Goal: Task Accomplishment & Management: Manage account settings

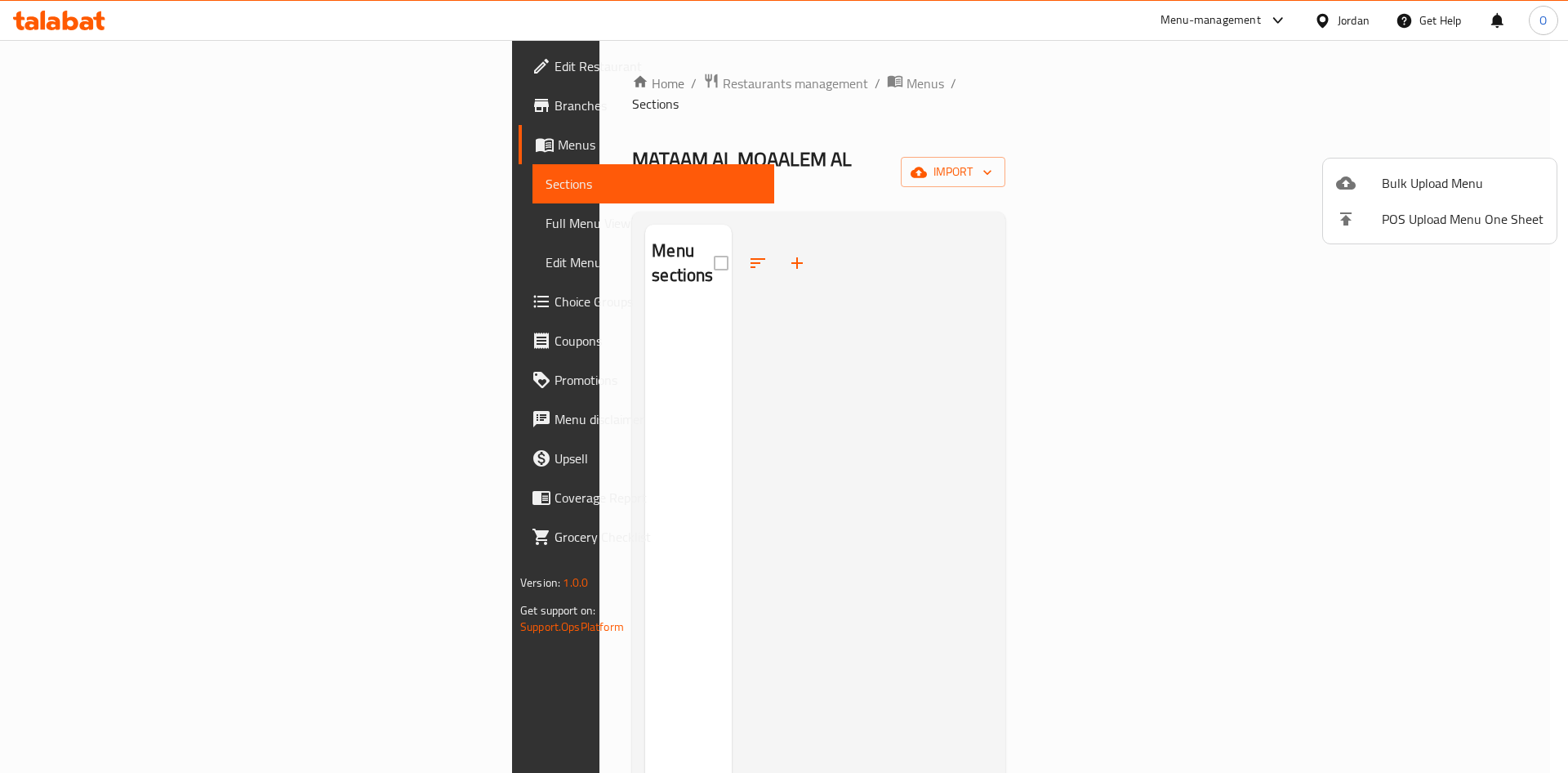
click at [1417, 174] on span "Bulk Upload Menu" at bounding box center [1463, 183] width 162 height 20
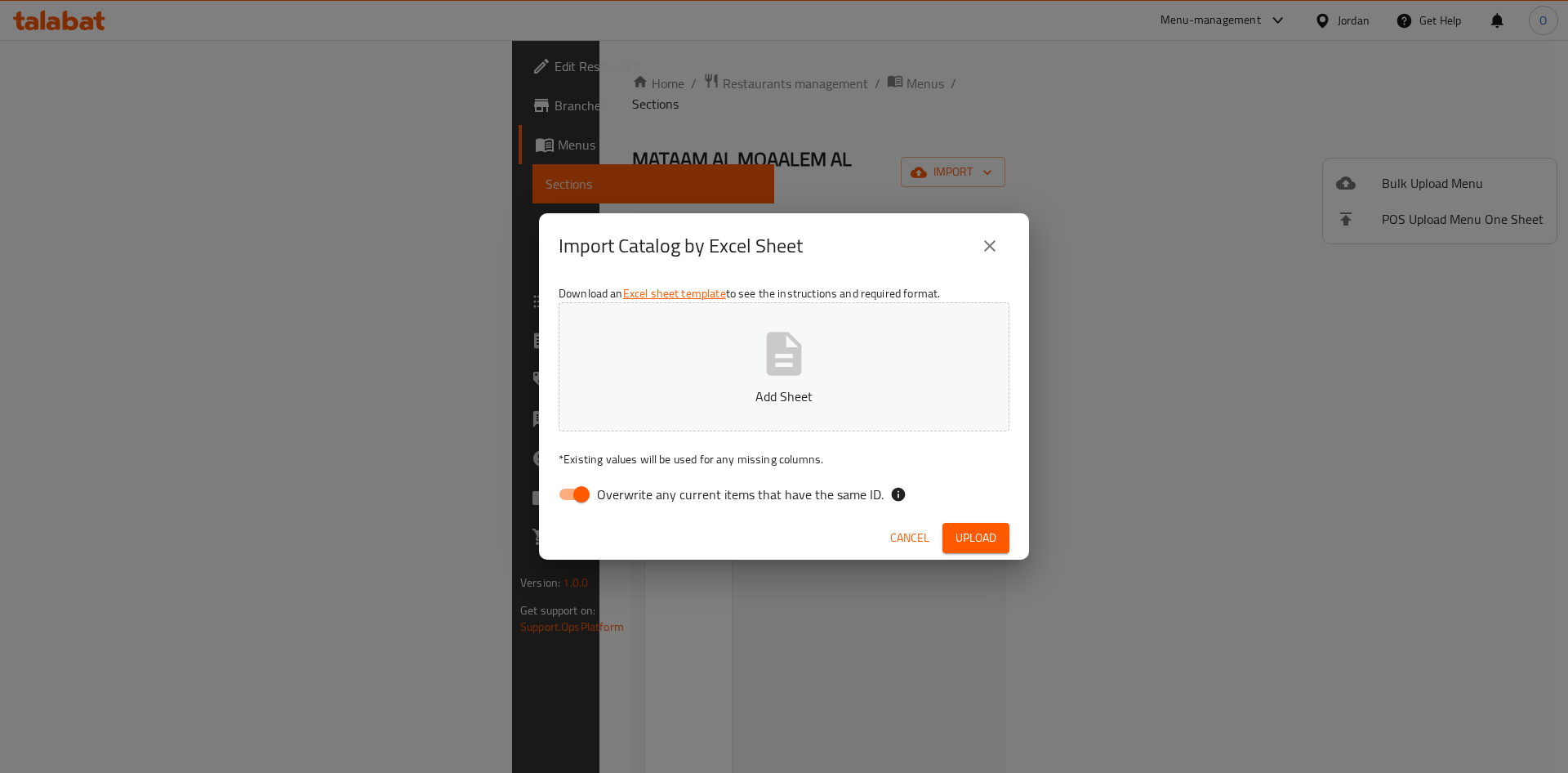
drag, startPoint x: 561, startPoint y: 490, endPoint x: 718, endPoint y: 361, distance: 203.2
click at [561, 490] on input "Overwrite any current items that have the same ID." at bounding box center [581, 494] width 93 height 31
checkbox input "false"
drag, startPoint x: 965, startPoint y: 550, endPoint x: 1022, endPoint y: 668, distance: 131.0
click at [966, 552] on button "Upload" at bounding box center [975, 538] width 67 height 31
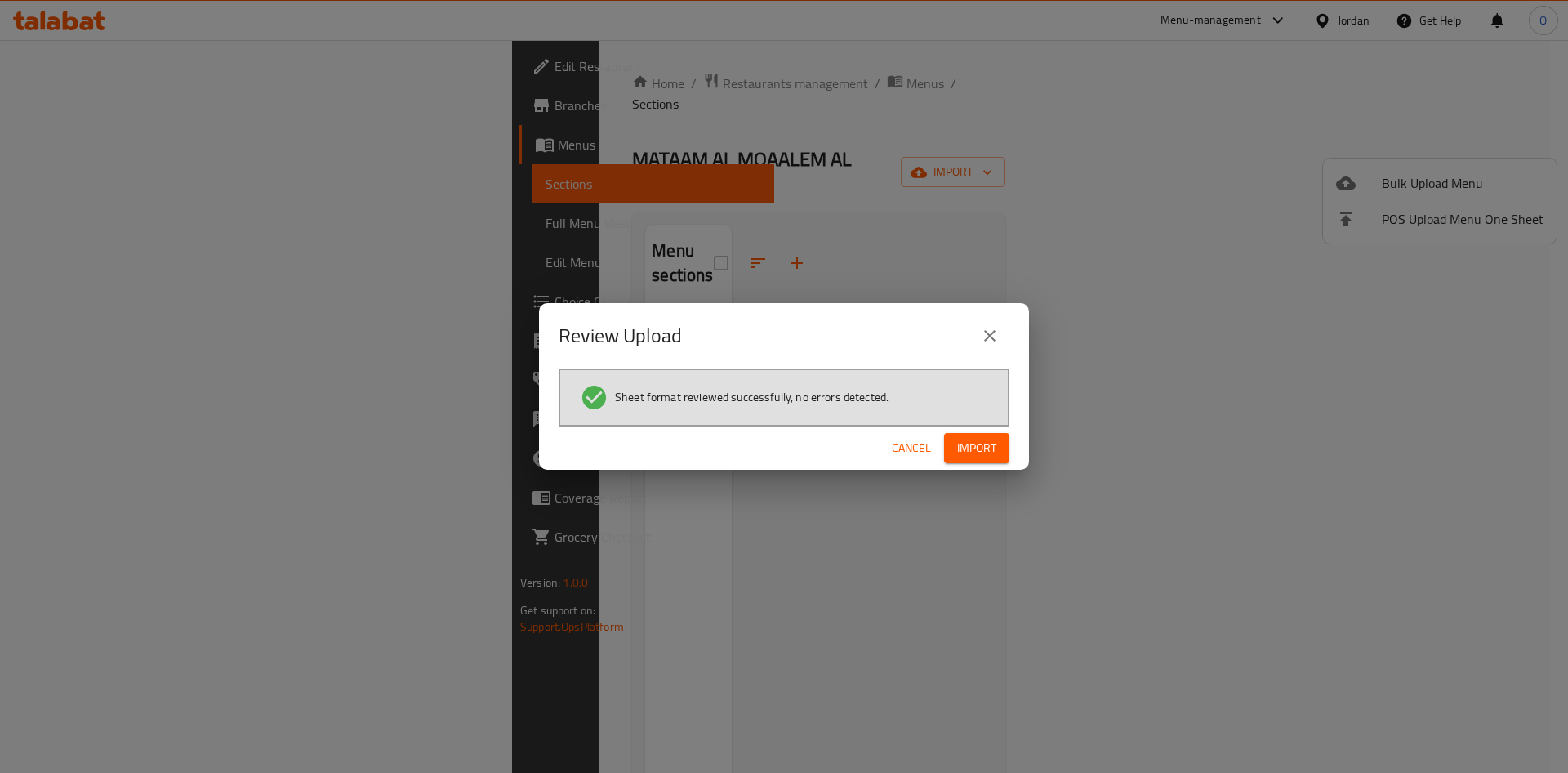
click at [970, 441] on span "Import" at bounding box center [977, 447] width 40 height 21
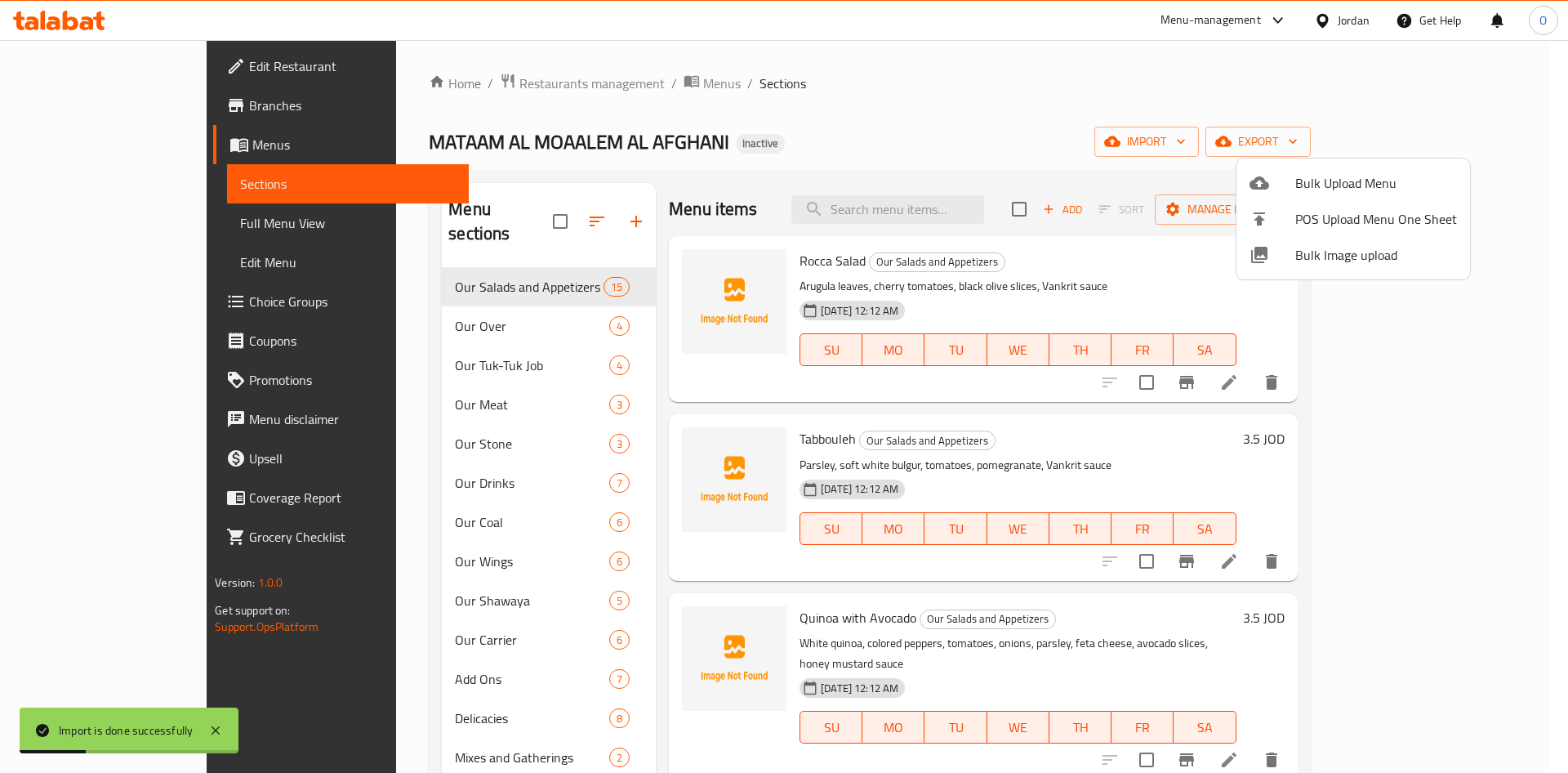
click at [841, 140] on div at bounding box center [784, 386] width 1568 height 773
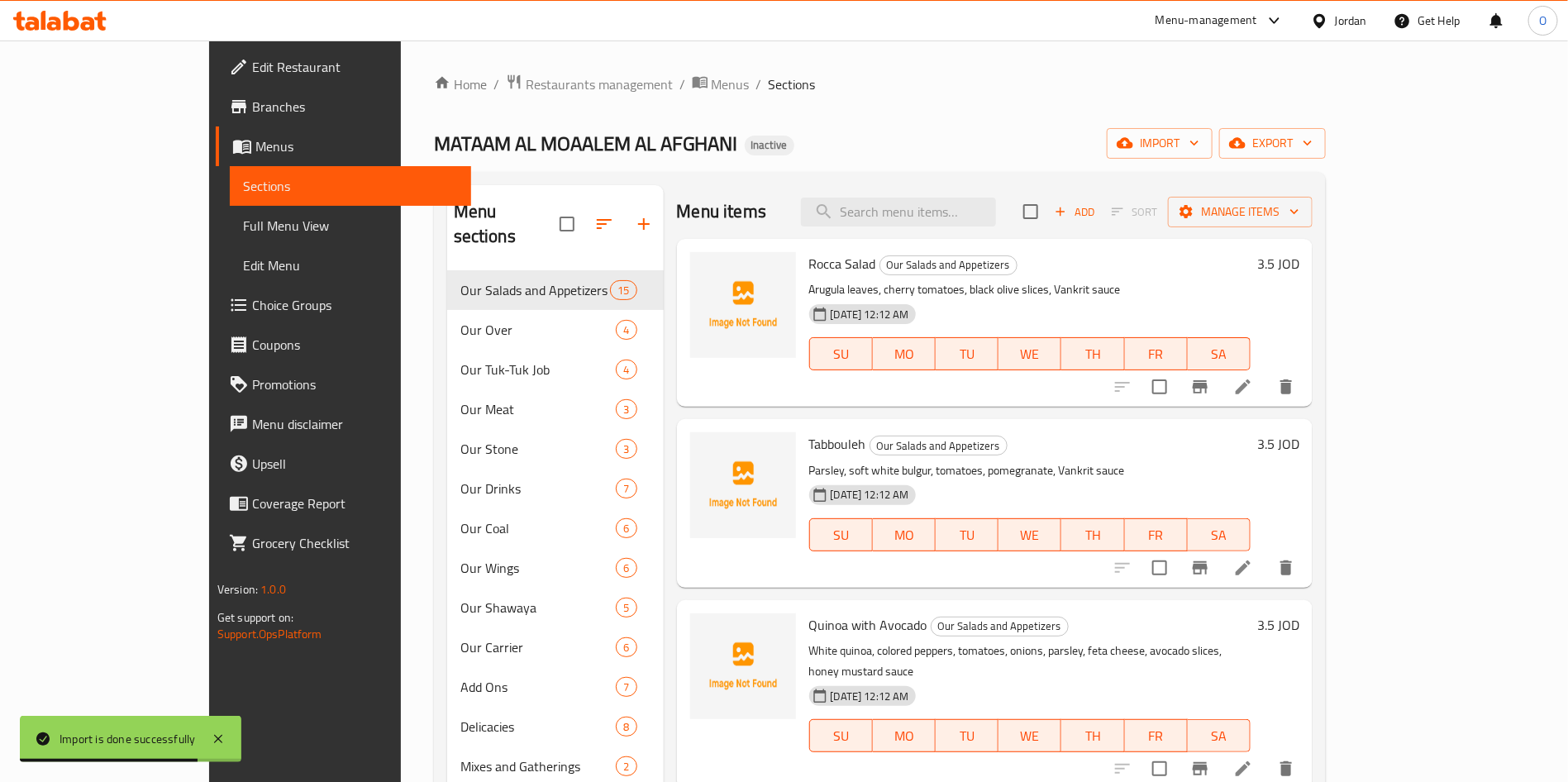
click at [252, 295] on span "Choice Groups" at bounding box center [355, 305] width 206 height 20
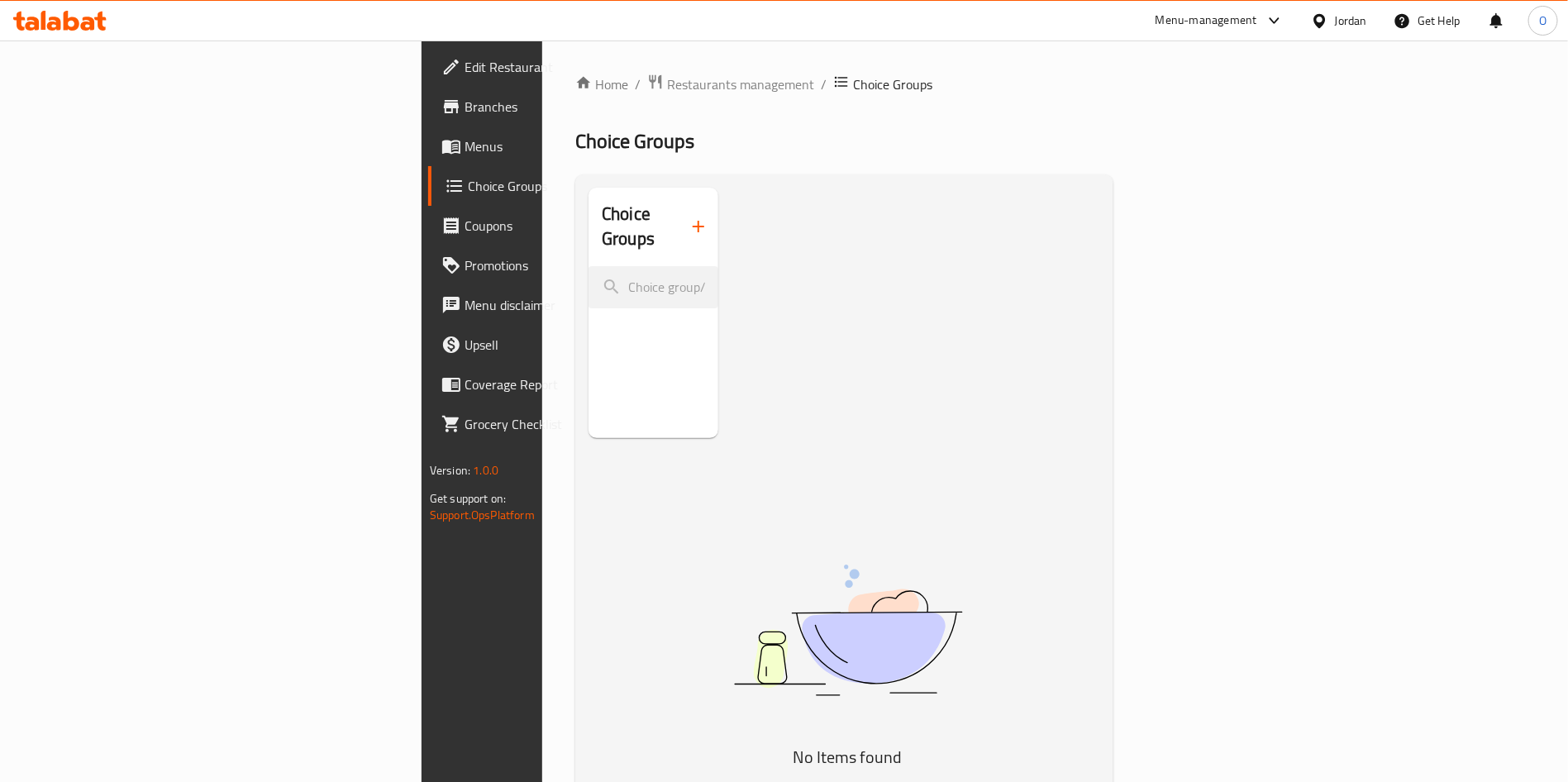
click at [688, 217] on icon "button" at bounding box center [698, 227] width 20 height 20
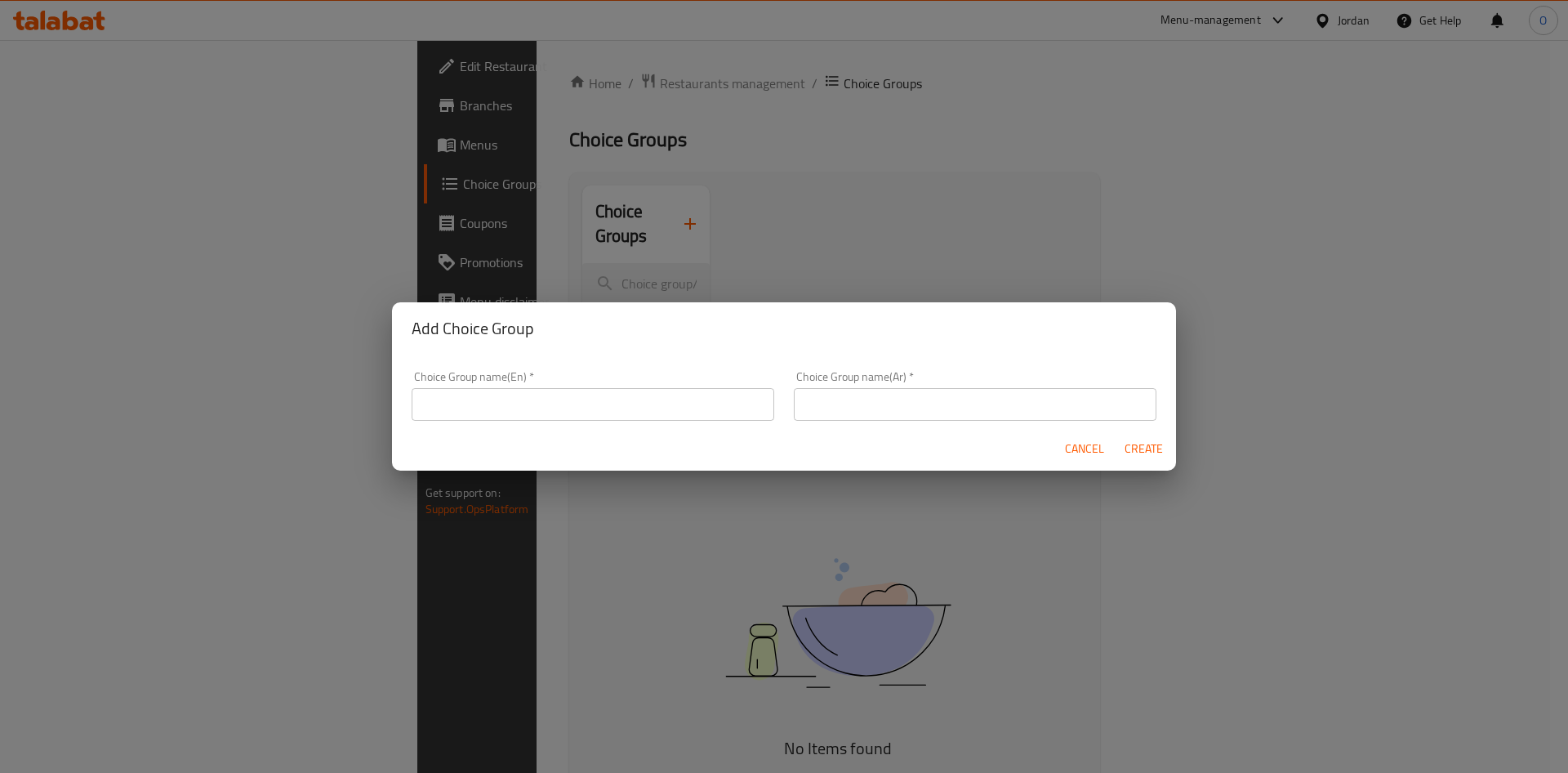
click at [577, 391] on input "text" at bounding box center [592, 404] width 363 height 32
type input "Your Choice Of :"
click at [951, 391] on input "text" at bounding box center [974, 404] width 363 height 32
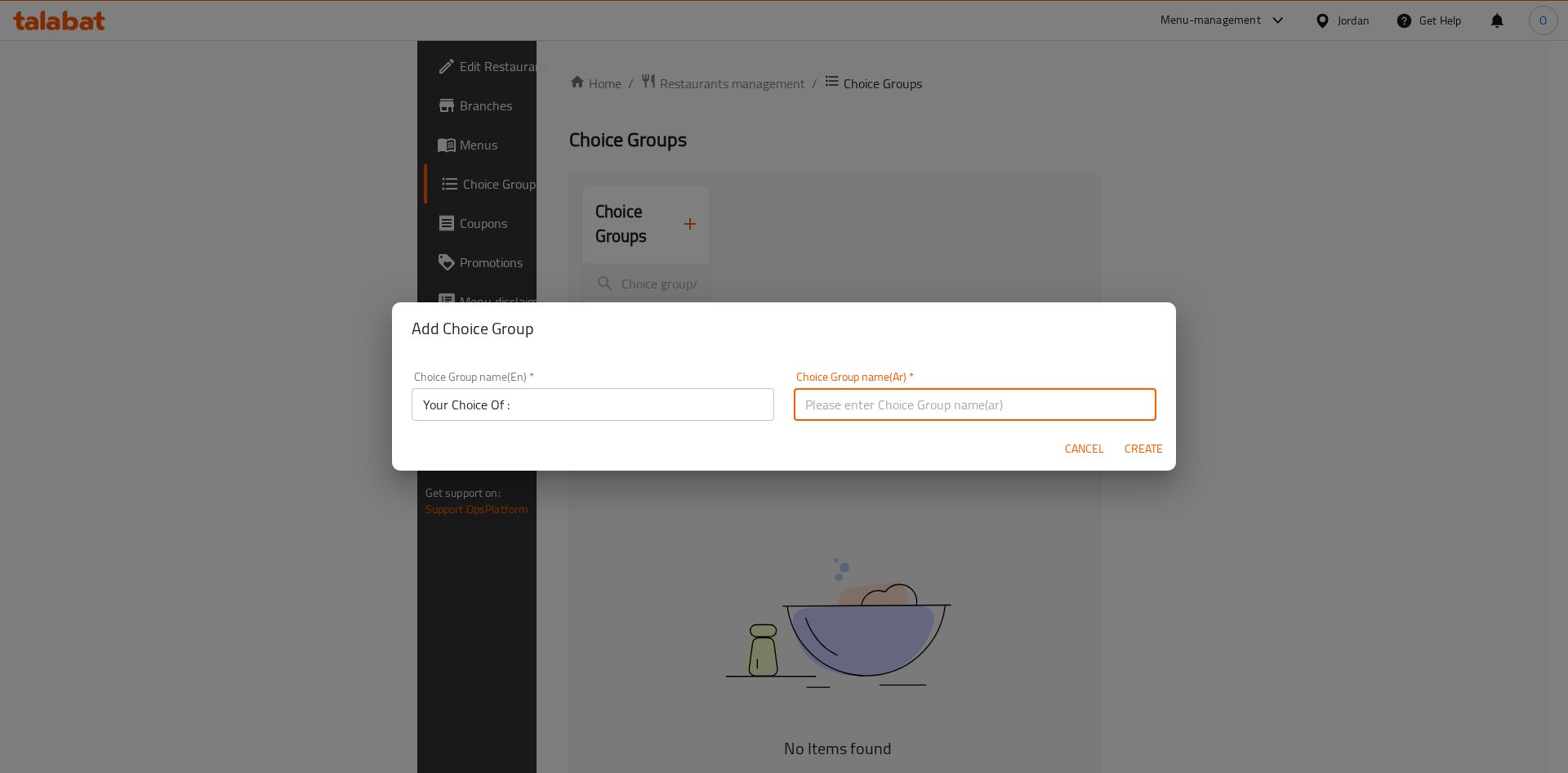
type input "اختيارك من :"
click at [1133, 452] on span "Create" at bounding box center [1143, 448] width 40 height 21
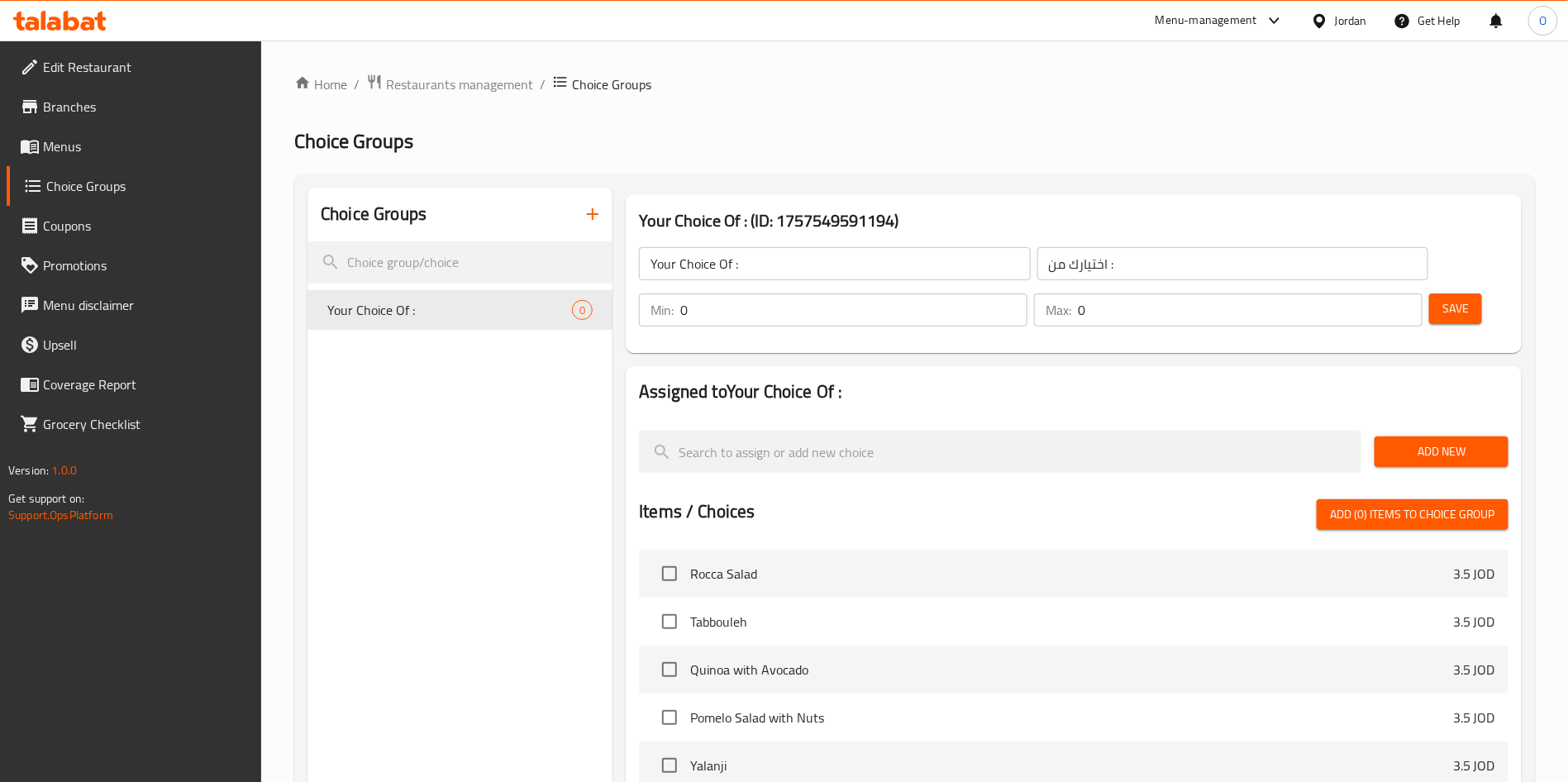
click at [1419, 442] on span "Add New" at bounding box center [1441, 452] width 107 height 21
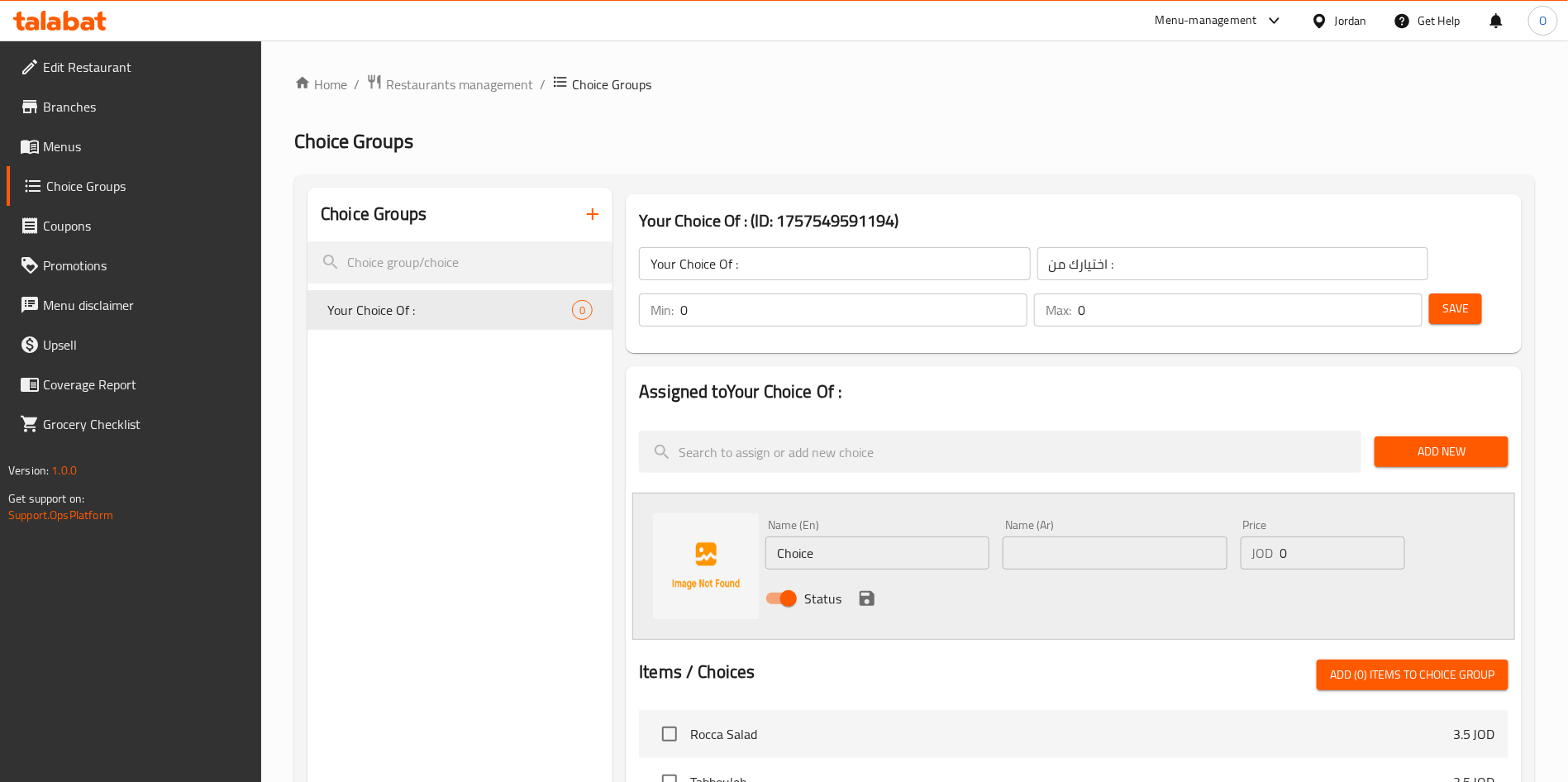
click at [846, 536] on input "Choice" at bounding box center [877, 553] width 224 height 33
paste input "Rice options"
type input "Rice options"
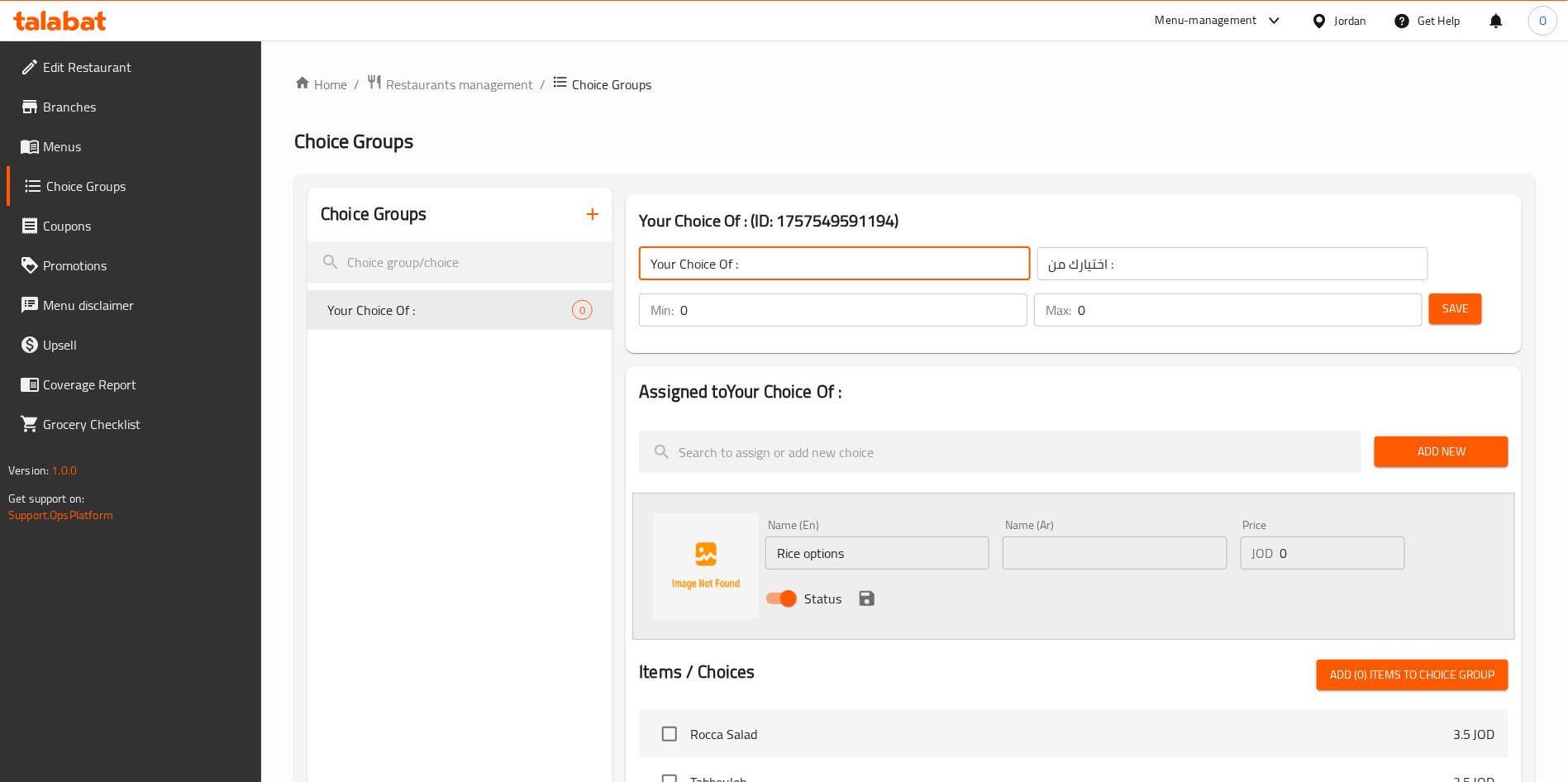
drag, startPoint x: 744, startPoint y: 264, endPoint x: 951, endPoint y: 259, distance: 207.1
click at [748, 263] on input "Your Choice Of :" at bounding box center [834, 263] width 391 height 33
type input "Your Choice Of Rice:"
click at [1071, 271] on input "اختيارك من :" at bounding box center [1232, 263] width 391 height 33
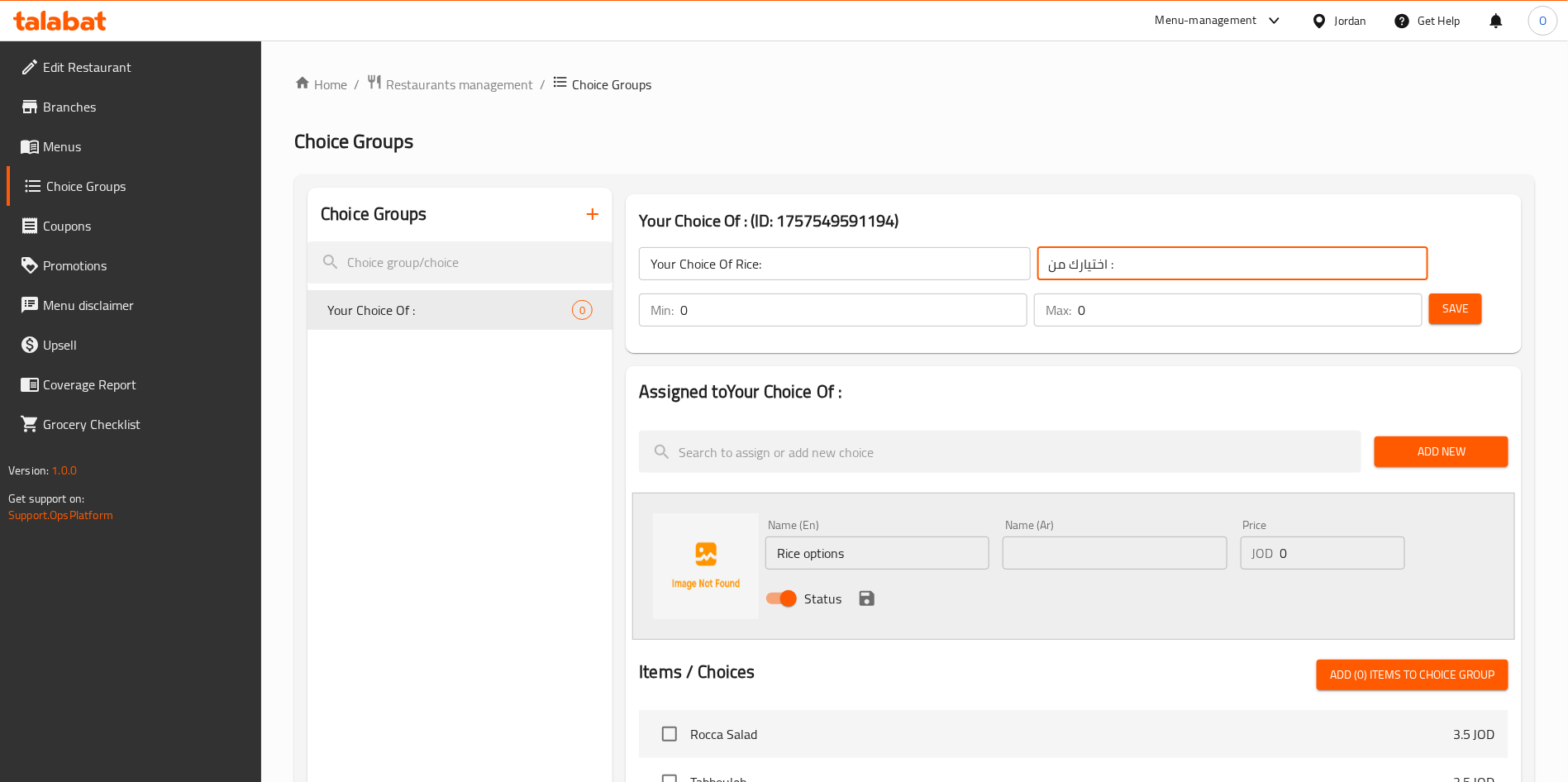
paste input "الأرز"
type input "اختيارك من الأرز:"
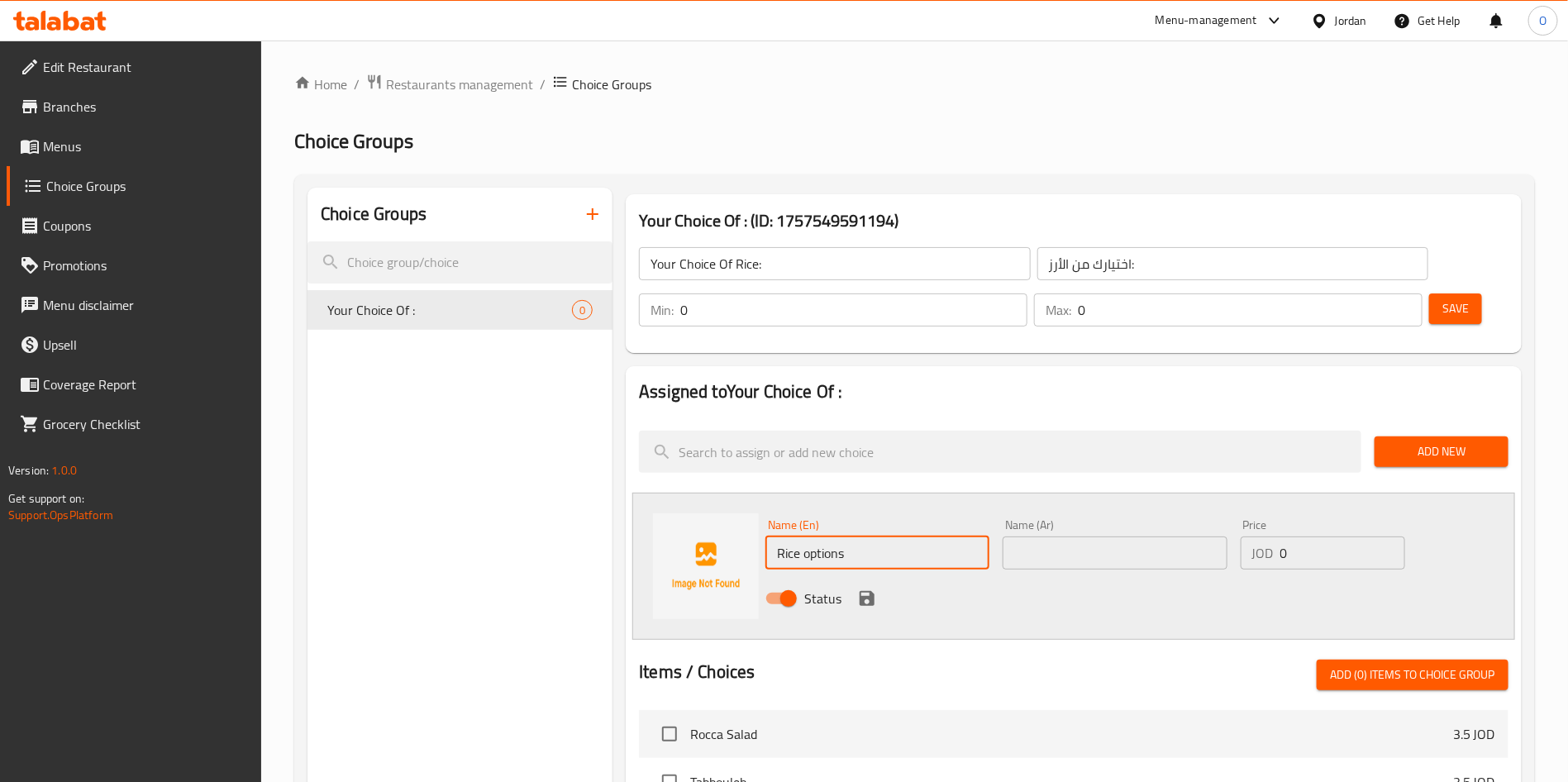
click at [843, 536] on input "Rice options" at bounding box center [877, 553] width 224 height 33
paste input "ed Bukhari rice"
type input "Red Bukhari rice"
click at [1074, 536] on input "text" at bounding box center [1115, 553] width 224 height 33
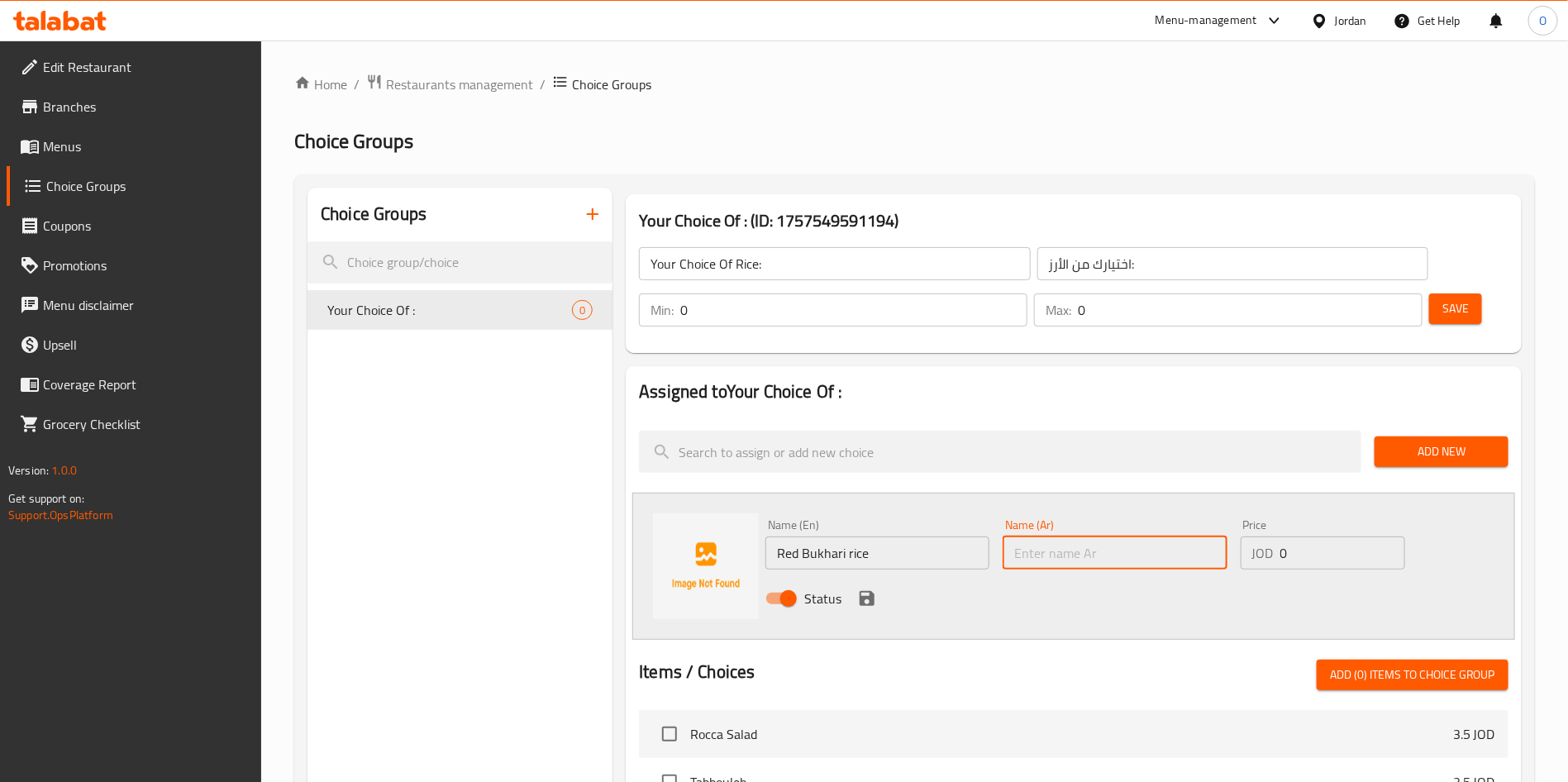
paste input "الأرز البخاري الأحمر"
type input "الأرز البخاري الأحمر"
click at [863, 591] on icon "save" at bounding box center [867, 598] width 15 height 15
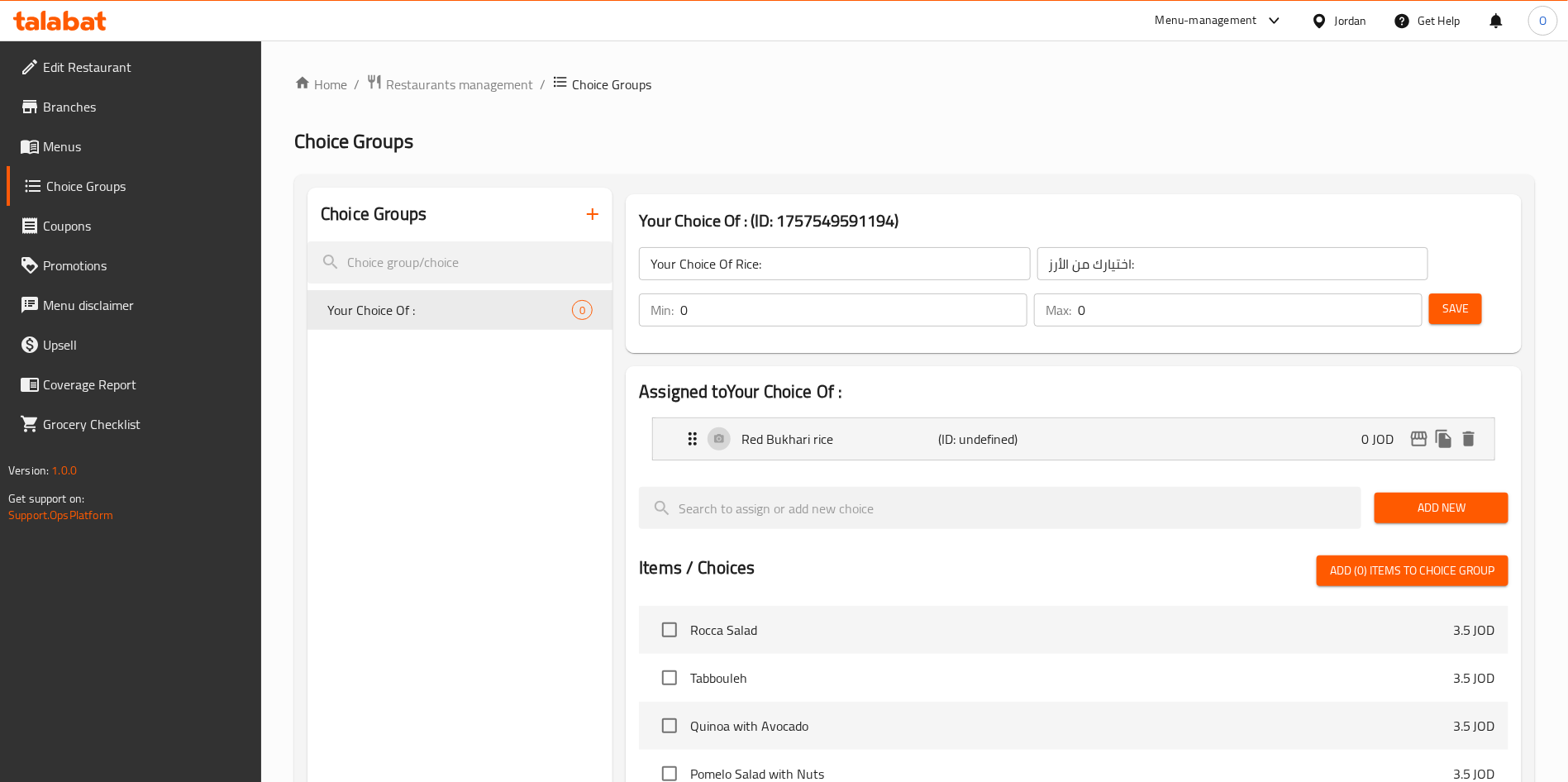
click at [1471, 497] on span "Add New" at bounding box center [1441, 507] width 107 height 21
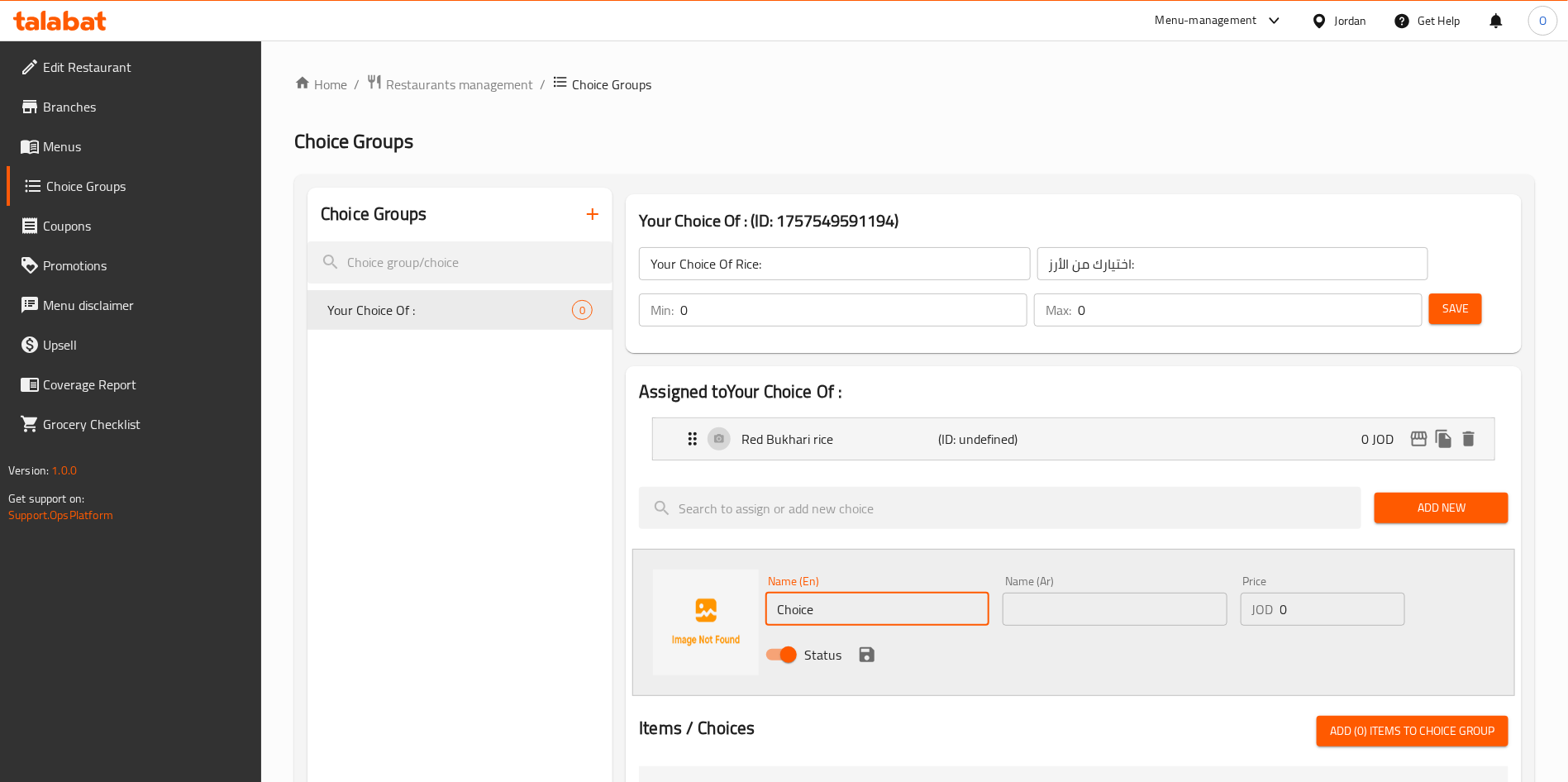
click at [834, 593] on input "Choice" at bounding box center [877, 609] width 224 height 33
paste input "White Bukhari r"
type input "White Bukhari rice"
click at [1054, 575] on div "Name (Ar) Name (Ar)" at bounding box center [1115, 600] width 224 height 50
click at [1054, 593] on input "text" at bounding box center [1115, 609] width 224 height 33
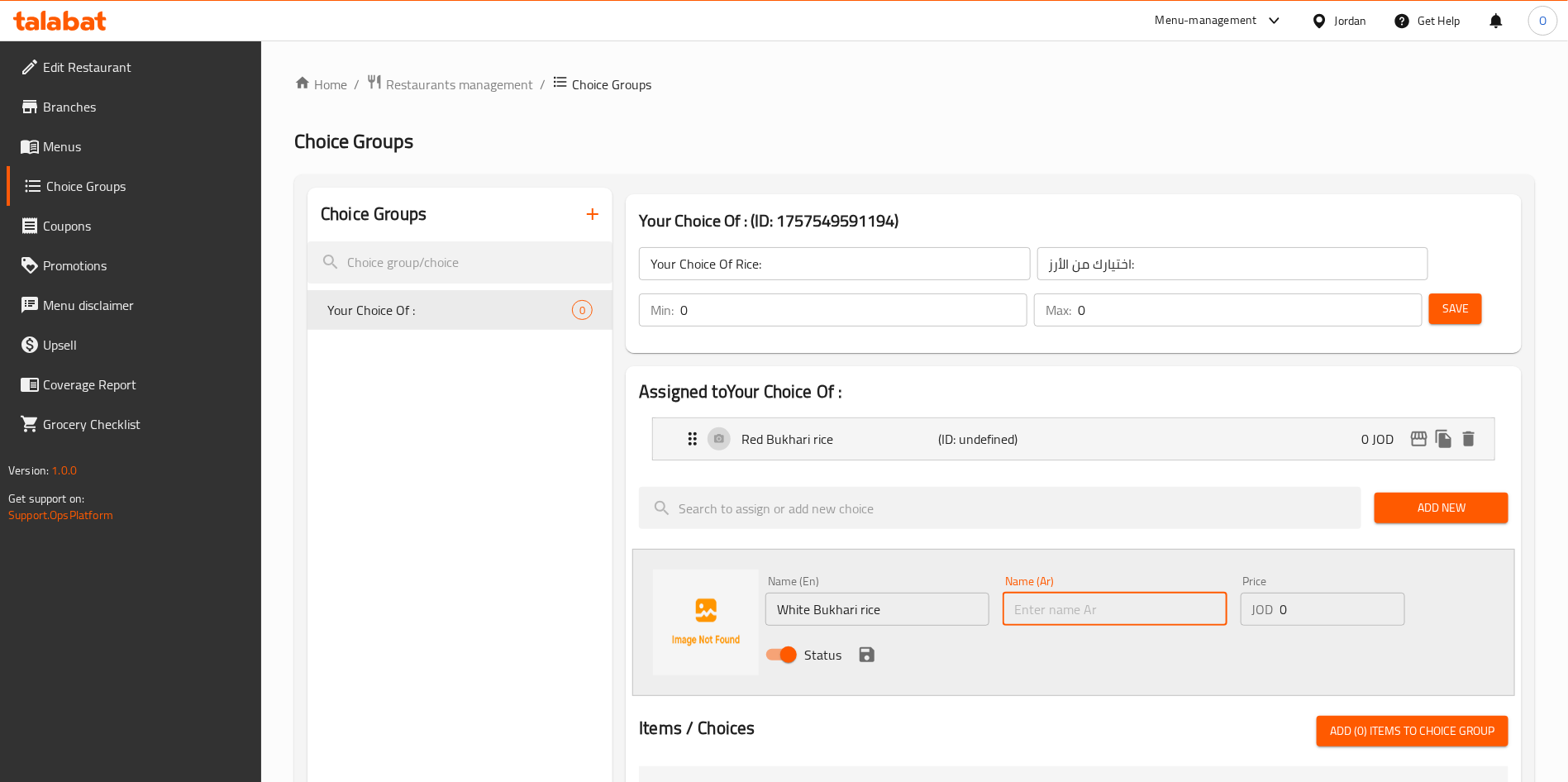
paste input "الأرز البخاري الأبيض"
type input "الأرز البخاري الأبيض"
click at [869, 647] on icon "save" at bounding box center [867, 655] width 15 height 15
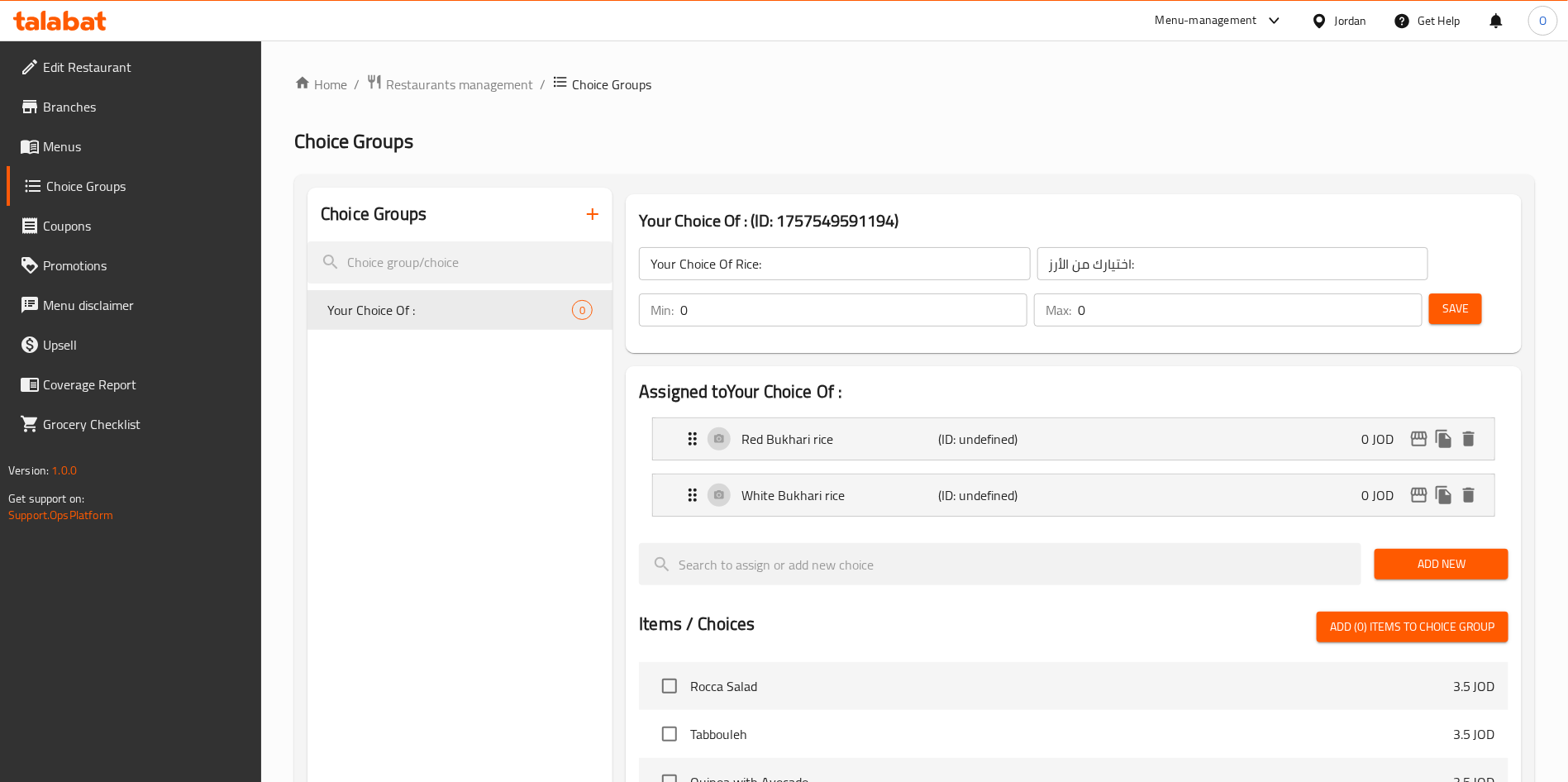
click at [1449, 553] on span "Add New" at bounding box center [1441, 564] width 107 height 21
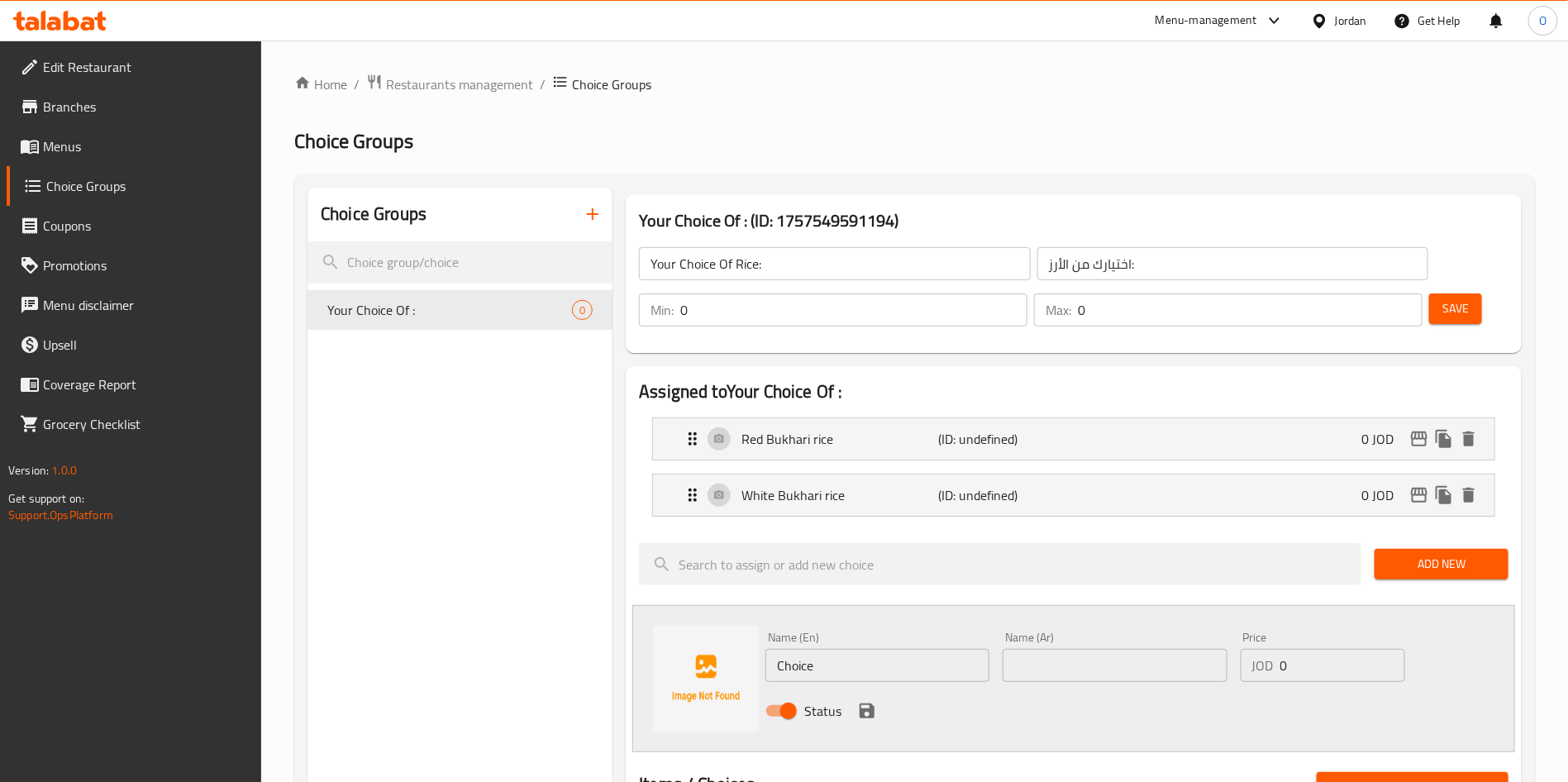
click at [814, 648] on input "Choice" at bounding box center [877, 665] width 224 height 33
paste input "Mix of red and white steamed r"
click at [912, 648] on input "Mix of red and white steamed rice" at bounding box center [877, 665] width 224 height 33
type input "Mix of red and white bukhari rice"
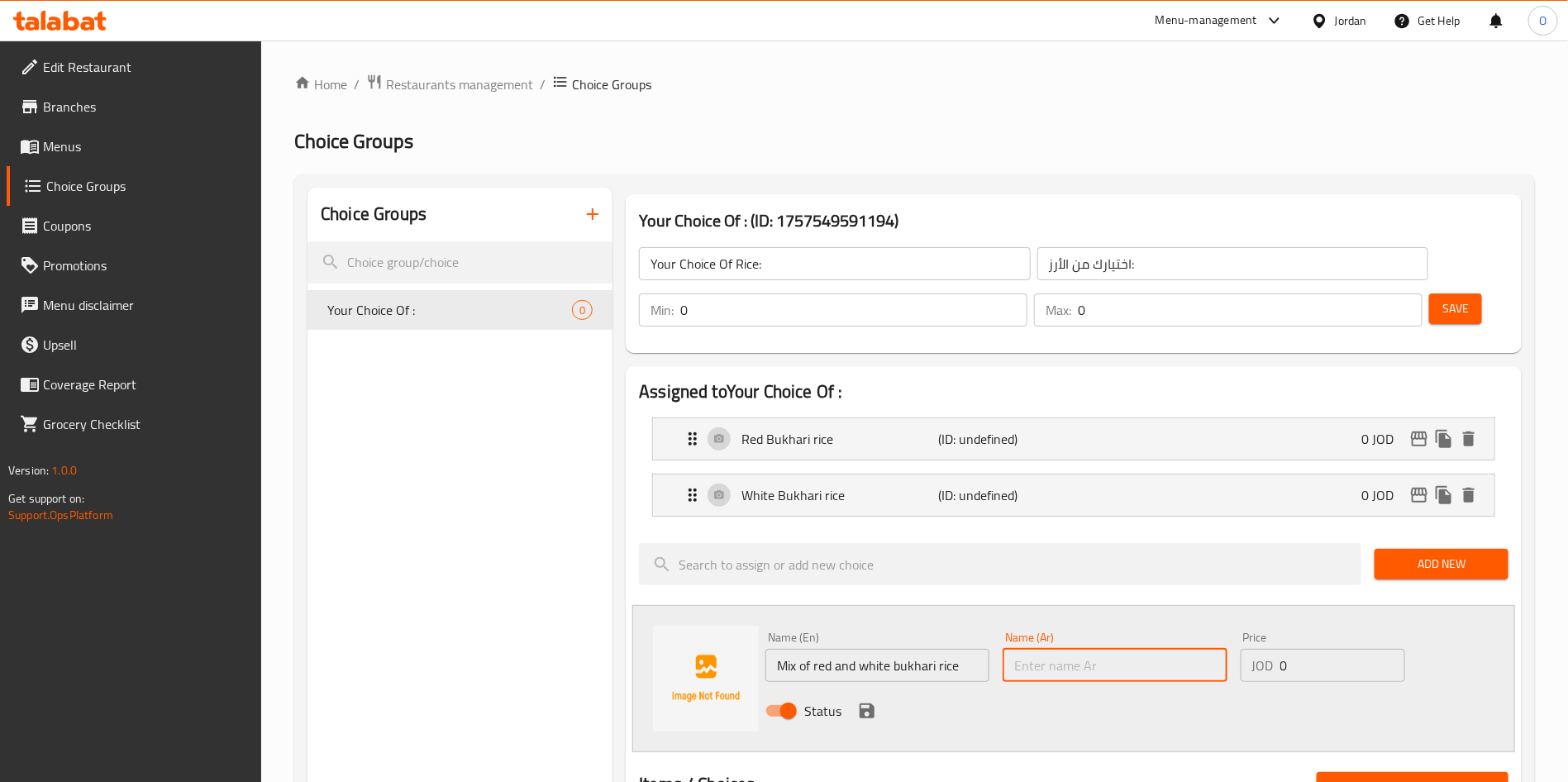
drag, startPoint x: 1069, startPoint y: 621, endPoint x: 990, endPoint y: 687, distance: 102.9
click at [1069, 648] on input "text" at bounding box center [1115, 665] width 224 height 33
paste input "مزيج من الأرز البخاري الأحمر والأبيض"
type input "مزيج من الأرز البخاري الأحمر والأبيض"
click at [872, 703] on icon "save" at bounding box center [867, 710] width 15 height 15
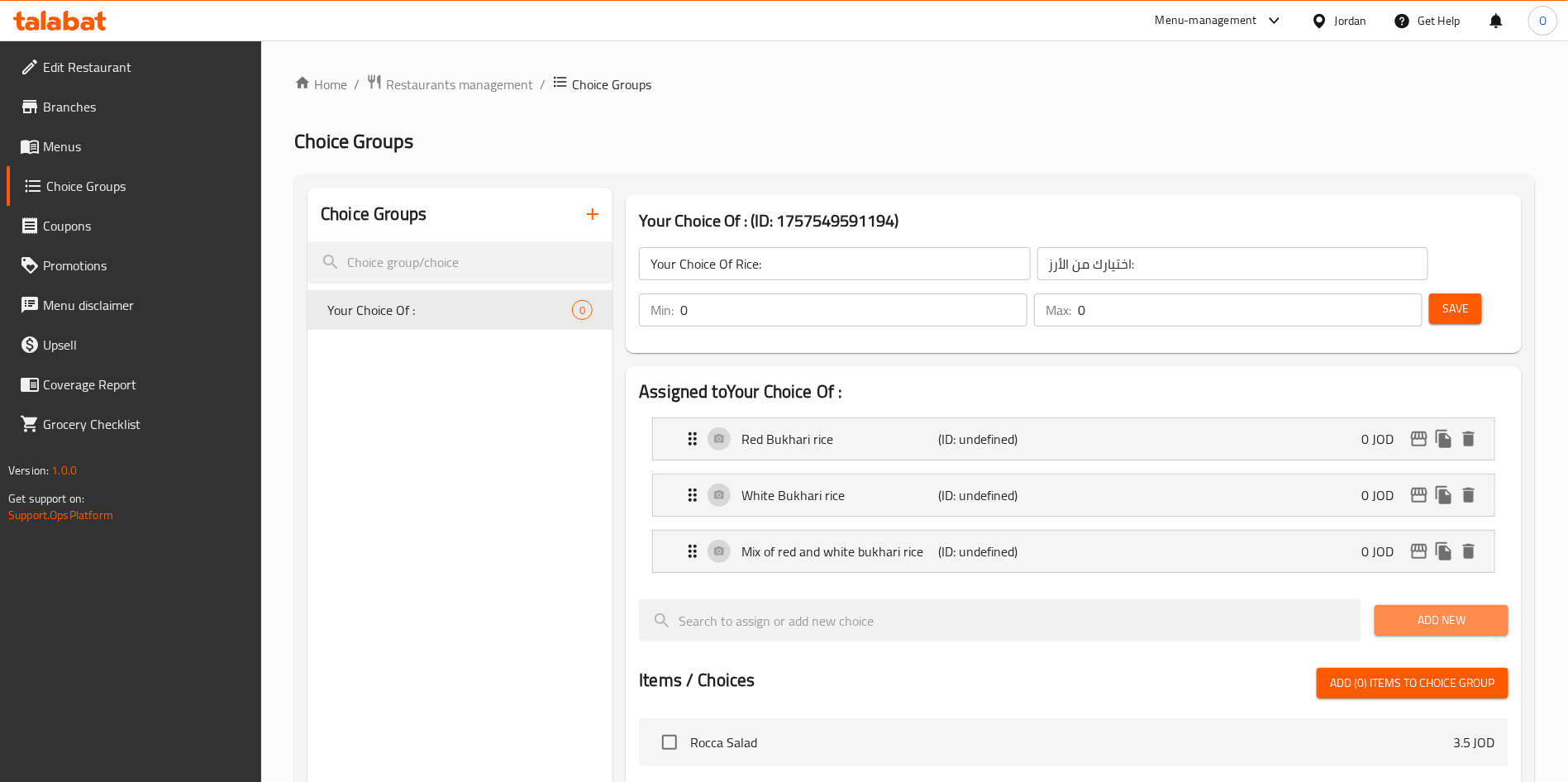
click at [1439, 610] on span "Add New" at bounding box center [1441, 620] width 107 height 21
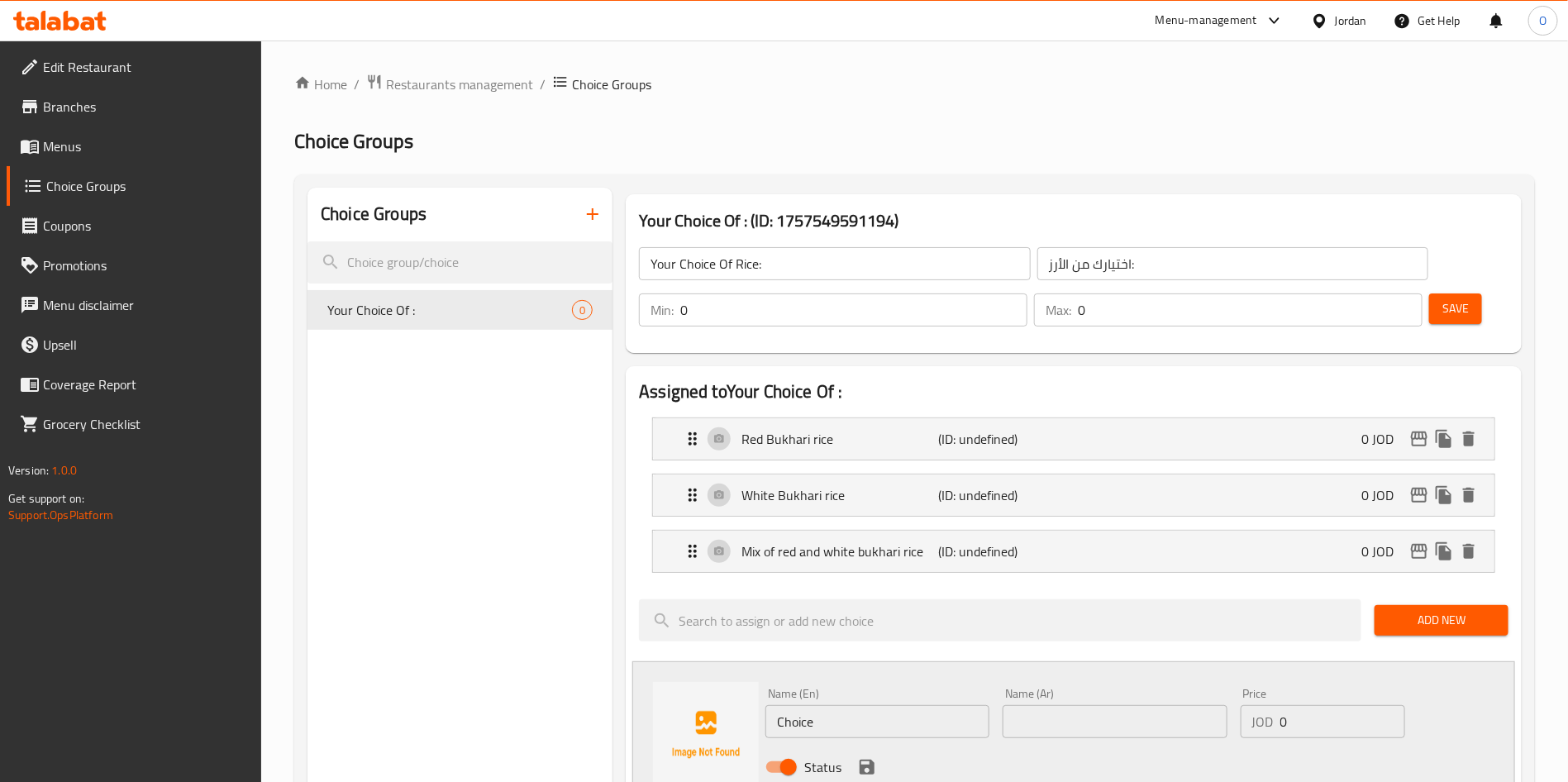
click at [1094, 705] on input "text" at bounding box center [1115, 721] width 224 height 33
paste input "بطاطا ستيك هاوس المقلية"
type input "بطاطا ستيك هاوس المقلية"
click at [886, 705] on input "Choice" at bounding box center [877, 721] width 224 height 33
paste input "Steakhouse French Fries"
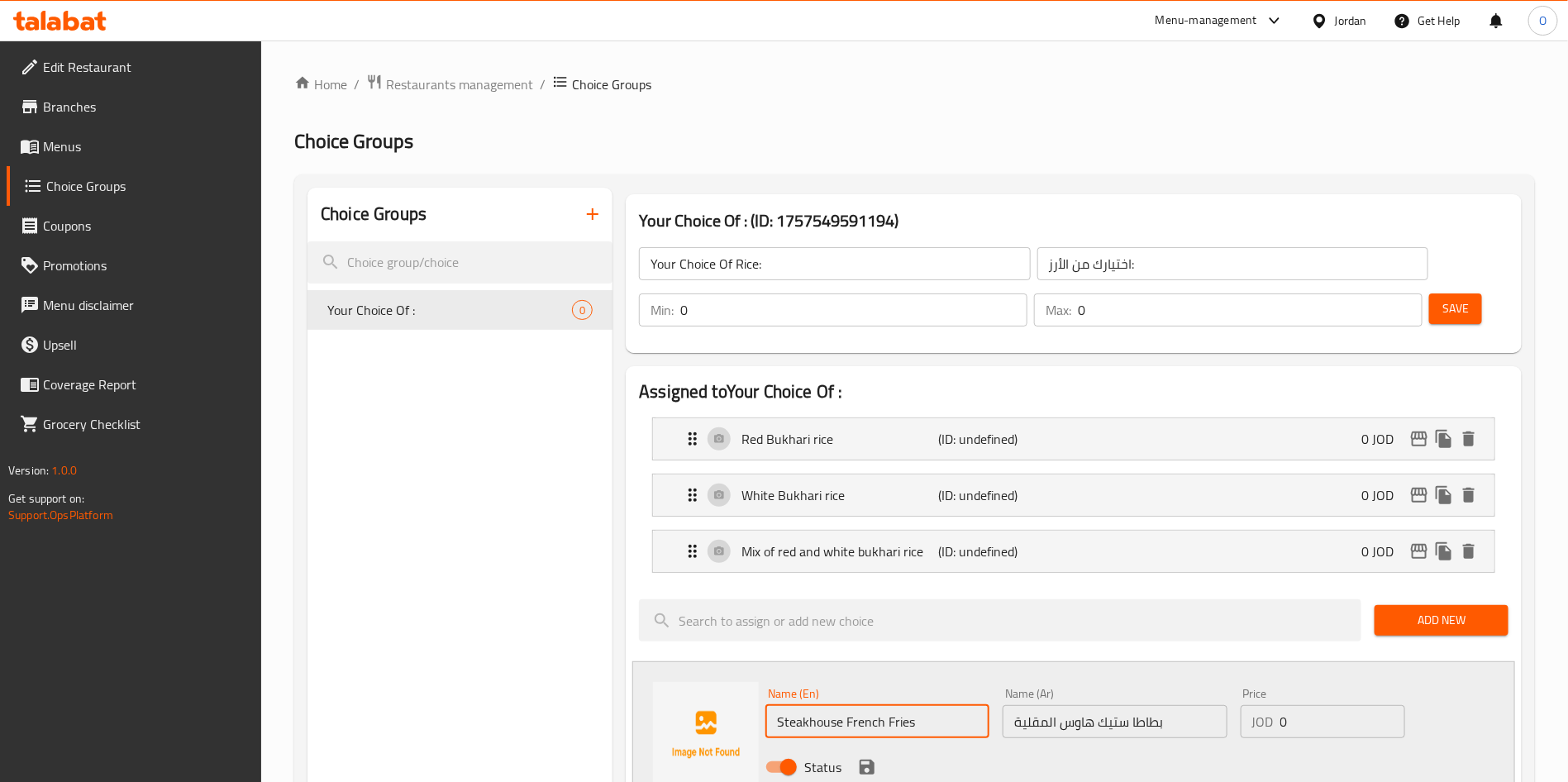
type input "Steakhouse French Fries"
drag, startPoint x: 1289, startPoint y: 271, endPoint x: 1262, endPoint y: 276, distance: 27.5
click at [1027, 293] on input "0" at bounding box center [853, 310] width 347 height 33
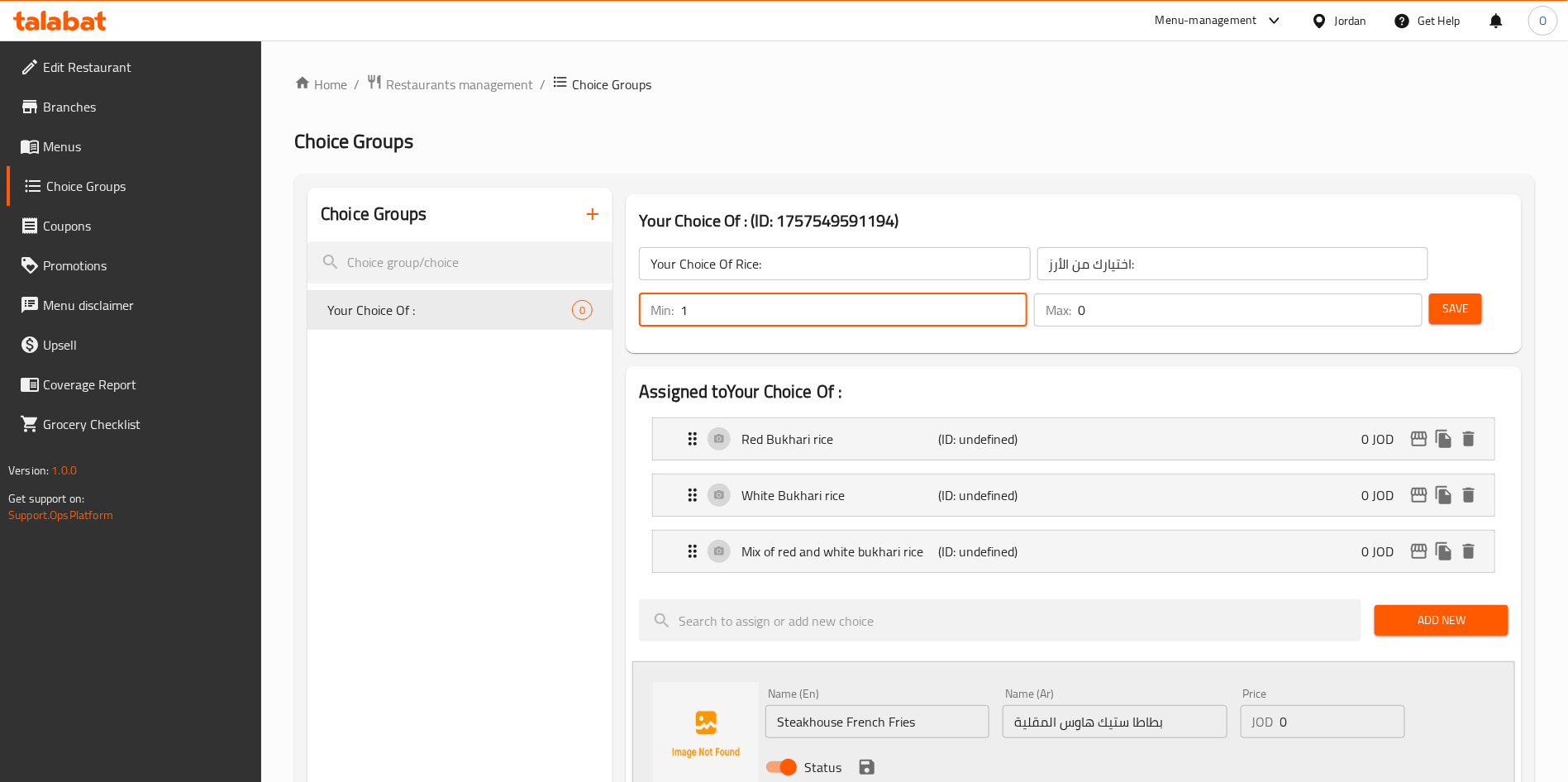
type input "1"
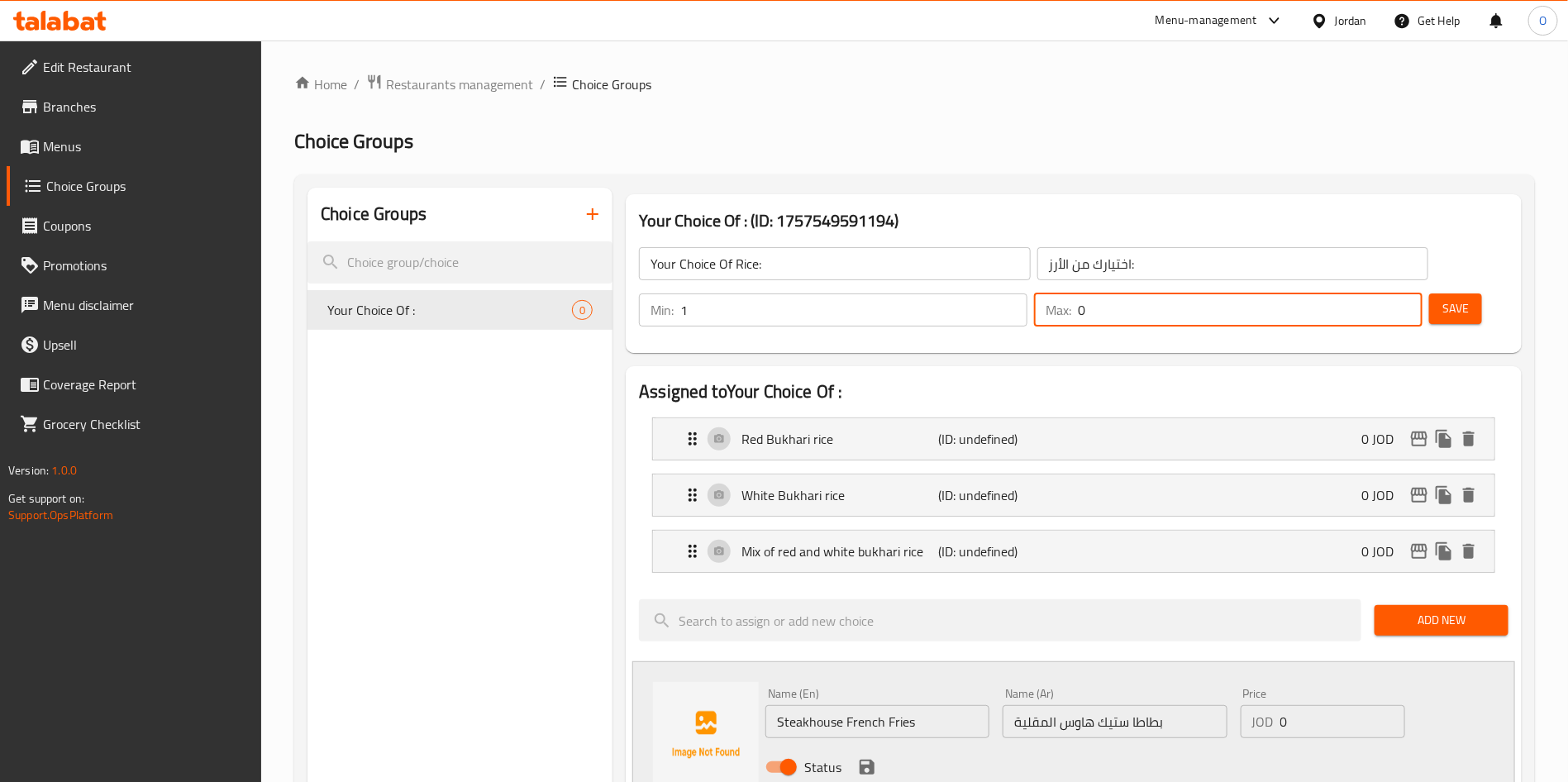
drag, startPoint x: 1369, startPoint y: 268, endPoint x: 1248, endPoint y: 269, distance: 121.0
click at [1253, 287] on div "Min: 1 ​ Max: 0 ​" at bounding box center [1030, 310] width 797 height 46
type input "1"
click at [1232, 201] on div "Your Choice Of : (ID: 1757549591194) Your Choice Of Rice: ​ اختيارك من الأرز: ​…" at bounding box center [1074, 273] width 896 height 158
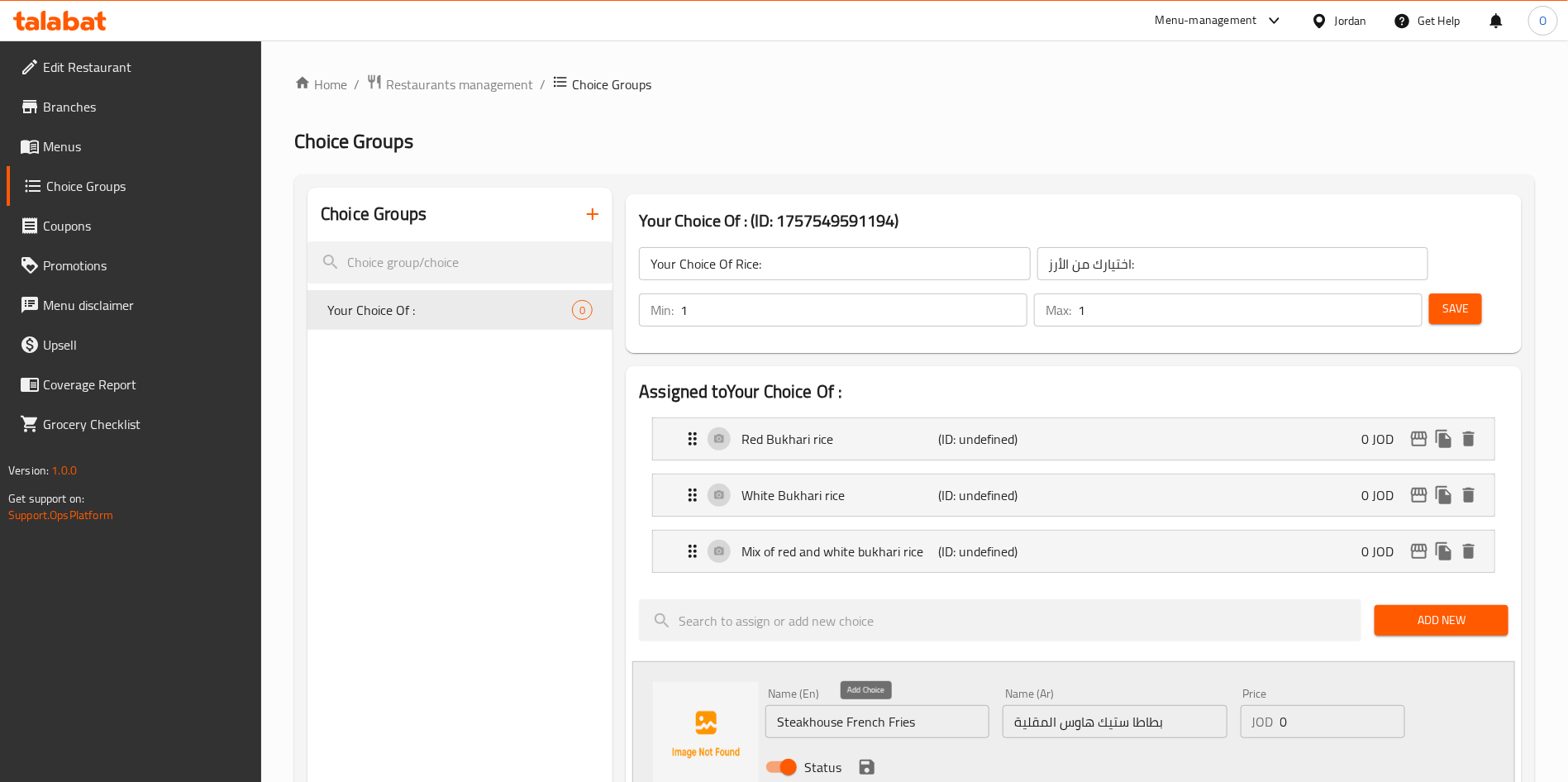
click at [865, 759] on icon "save" at bounding box center [867, 767] width 15 height 15
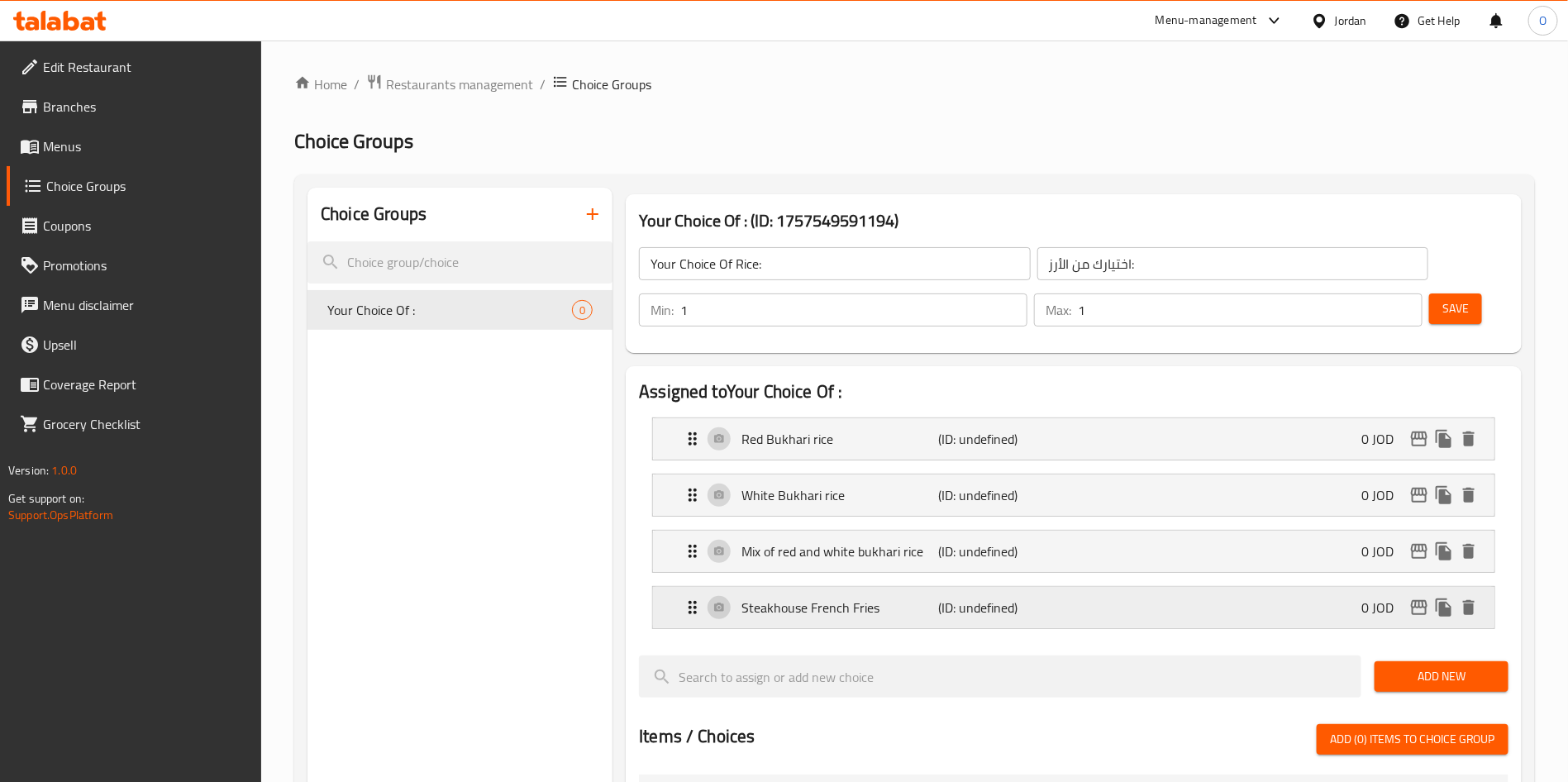
click at [1007, 597] on p "(ID: undefined)" at bounding box center [1004, 607] width 131 height 20
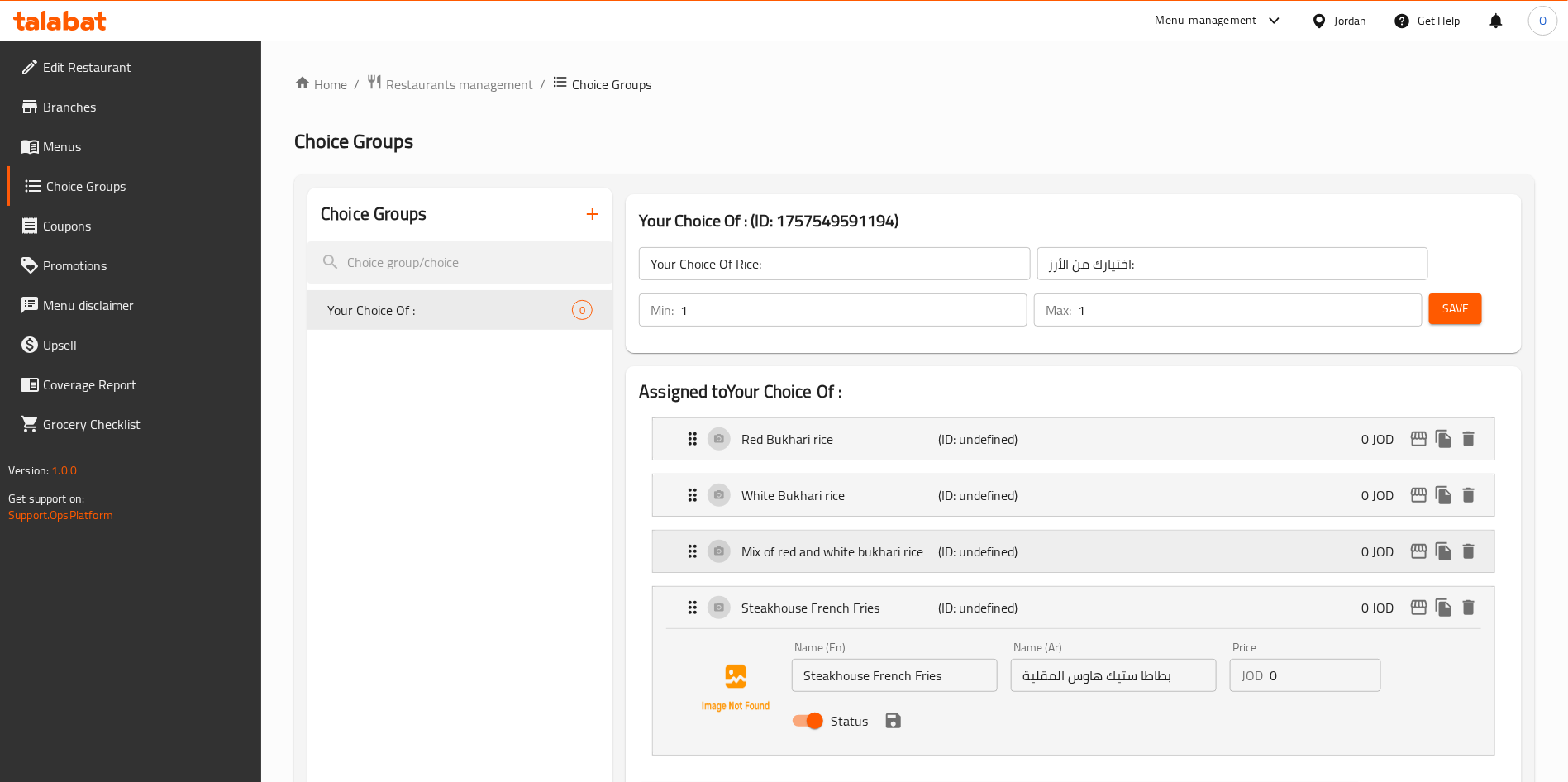
click at [886, 531] on div "Mix of red and white bukhari rice (ID: undefined) 0 JOD" at bounding box center [1079, 551] width 792 height 41
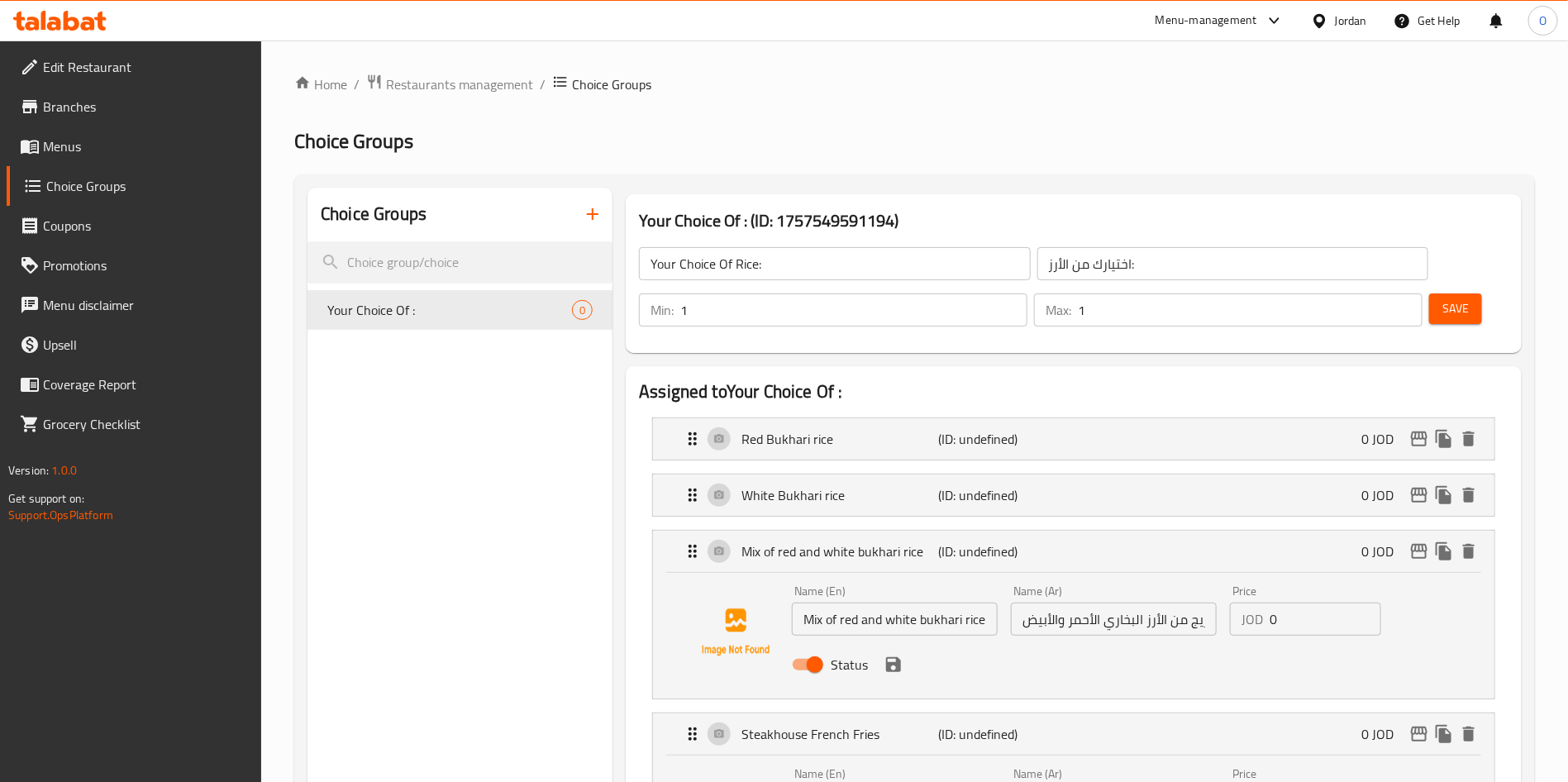
click at [1442, 299] on span "Save" at bounding box center [1455, 309] width 26 height 21
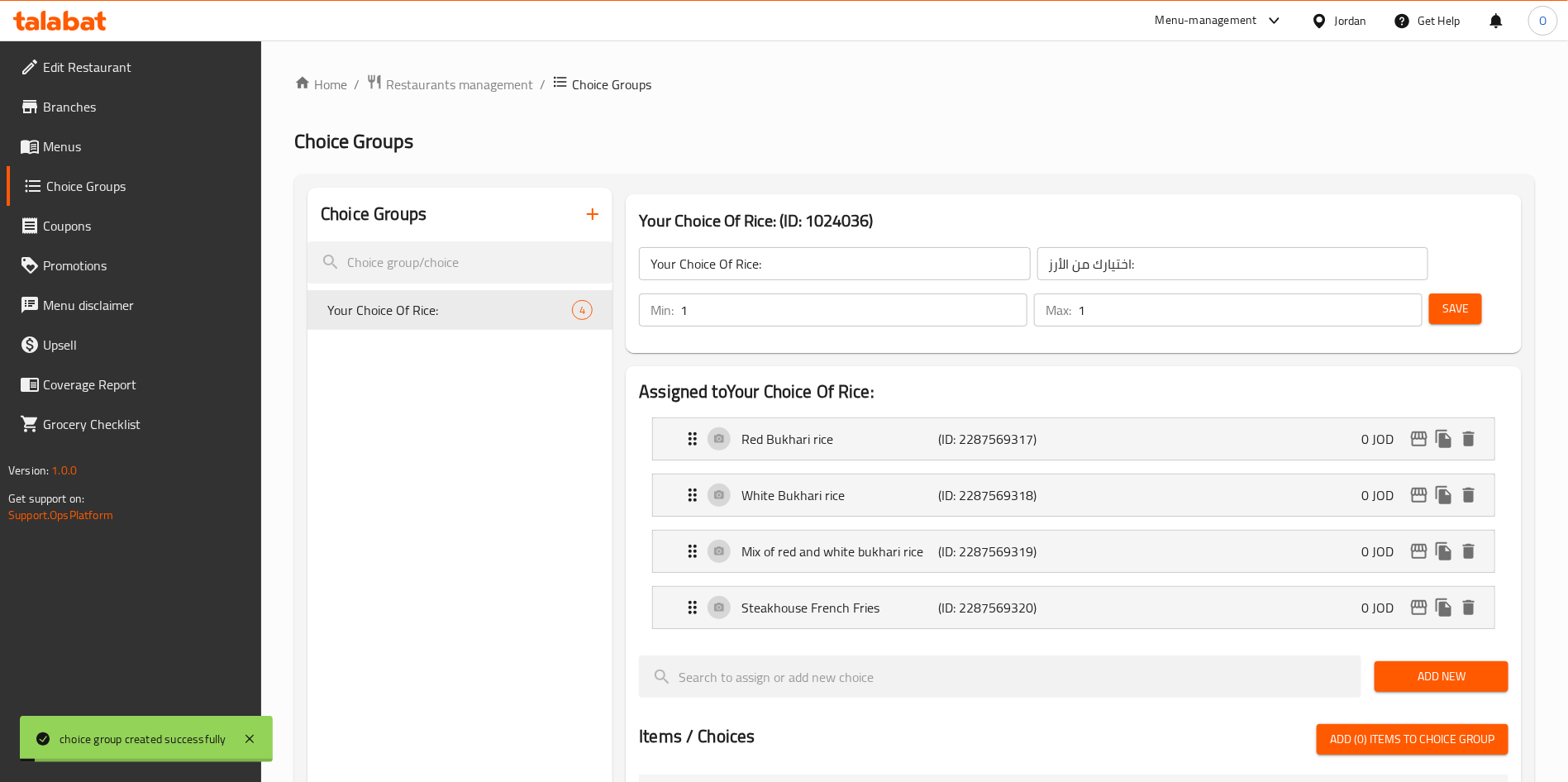
click at [1014, 120] on div "Home / Restaurants management / Choice Groups Choice Groups Choice Groups Your …" at bounding box center [914, 729] width 1240 height 1312
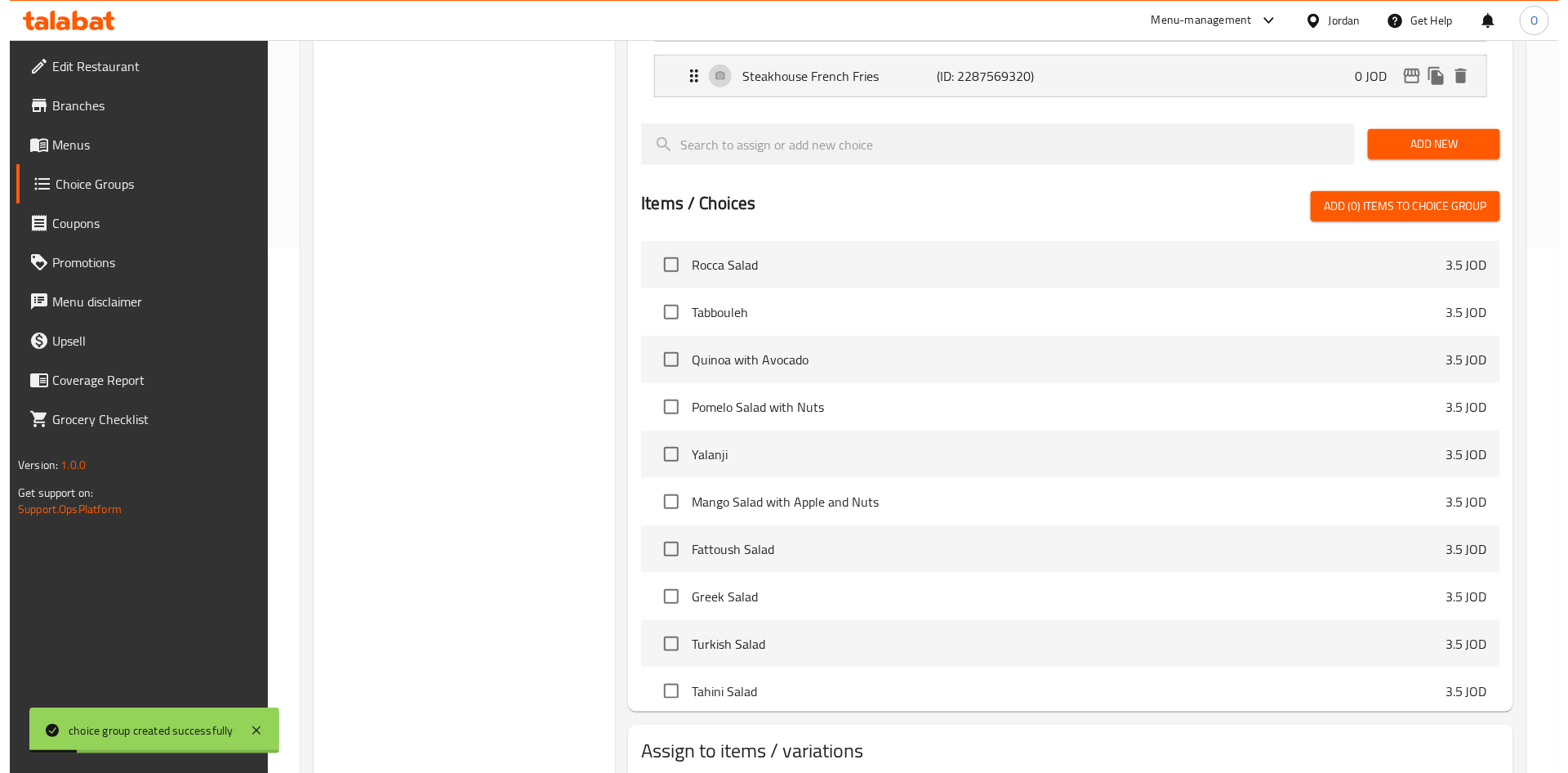
scroll to position [586, 0]
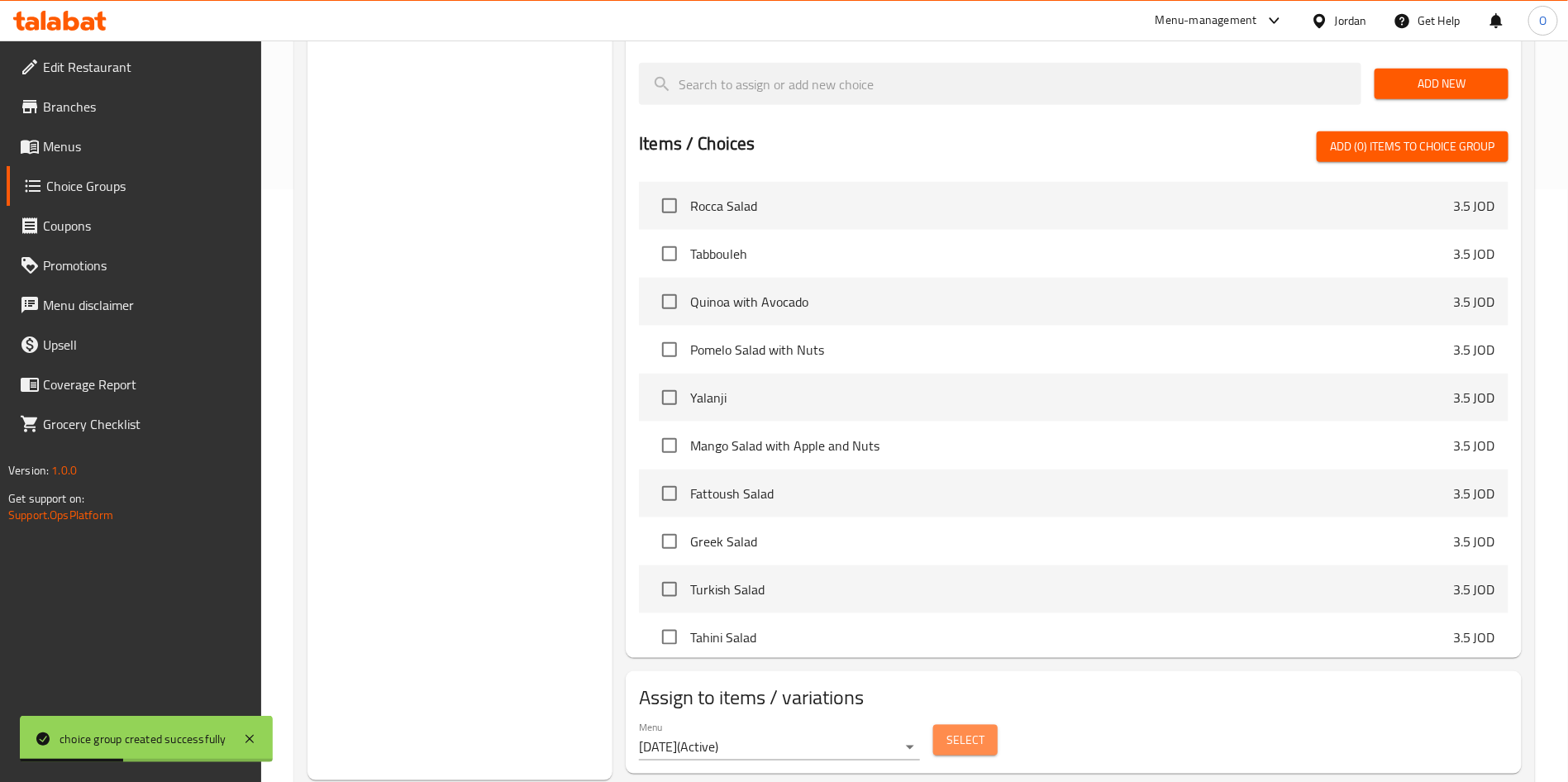
click at [982, 729] on span "Select" at bounding box center [965, 739] width 38 height 21
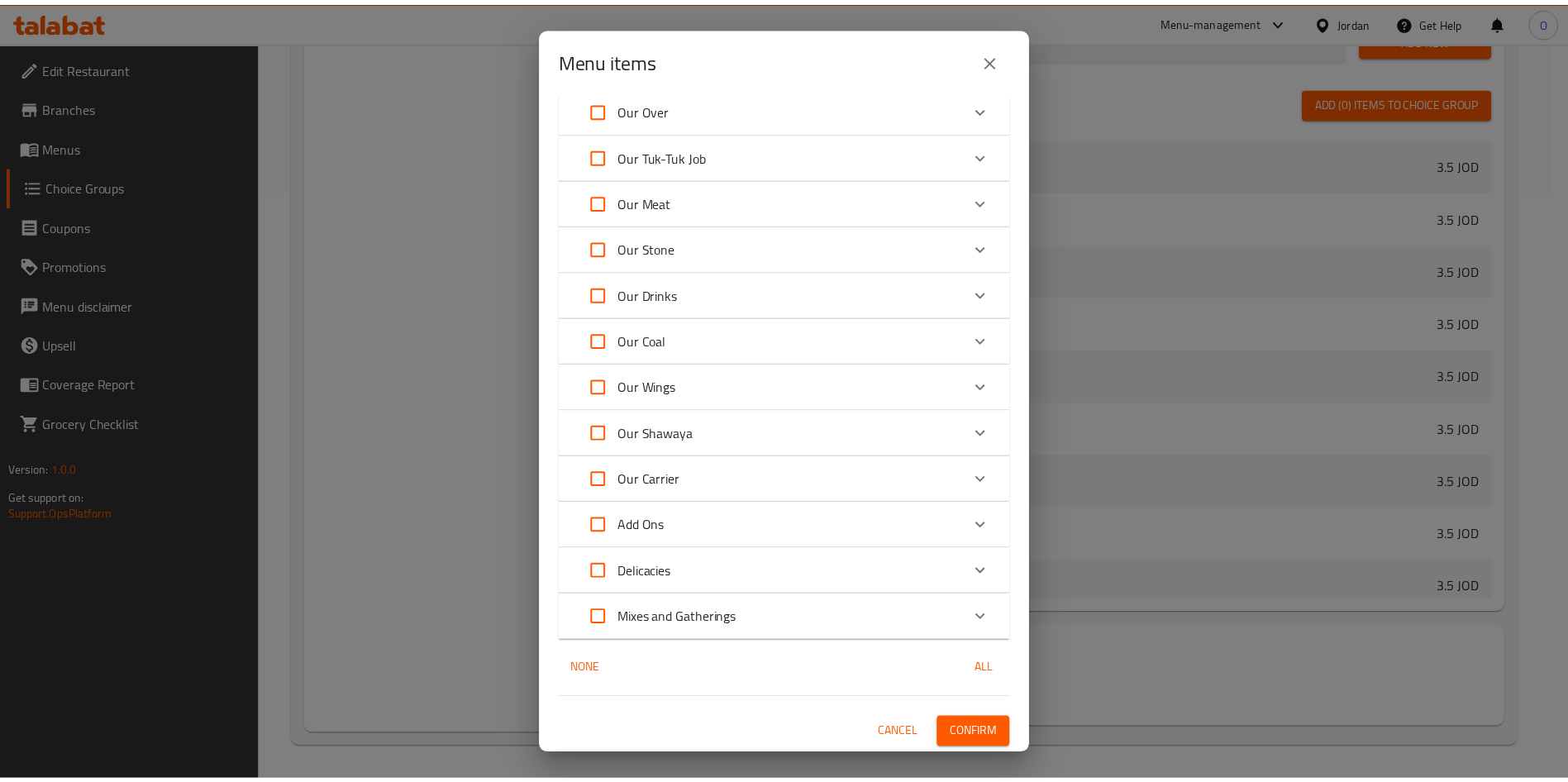
scroll to position [0, 0]
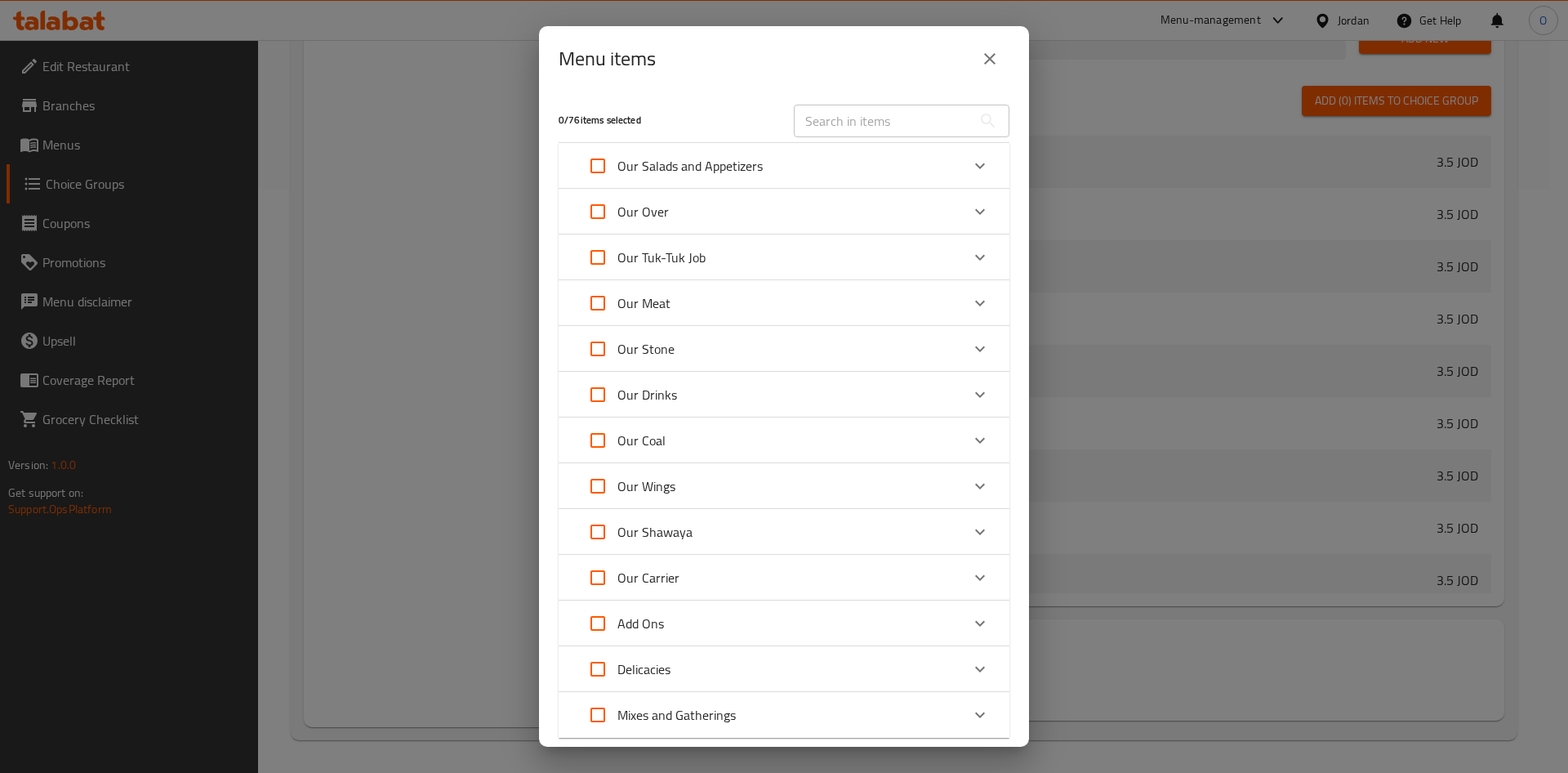
click at [397, 277] on div "Menu items 0 / 76 items selected ​ Our Salads and Appetizers Rocca Salad 3.5 JO…" at bounding box center [784, 386] width 1568 height 773
drag, startPoint x: 995, startPoint y: 61, endPoint x: 614, endPoint y: 289, distance: 444.0
click at [995, 62] on icon "close" at bounding box center [990, 58] width 20 height 20
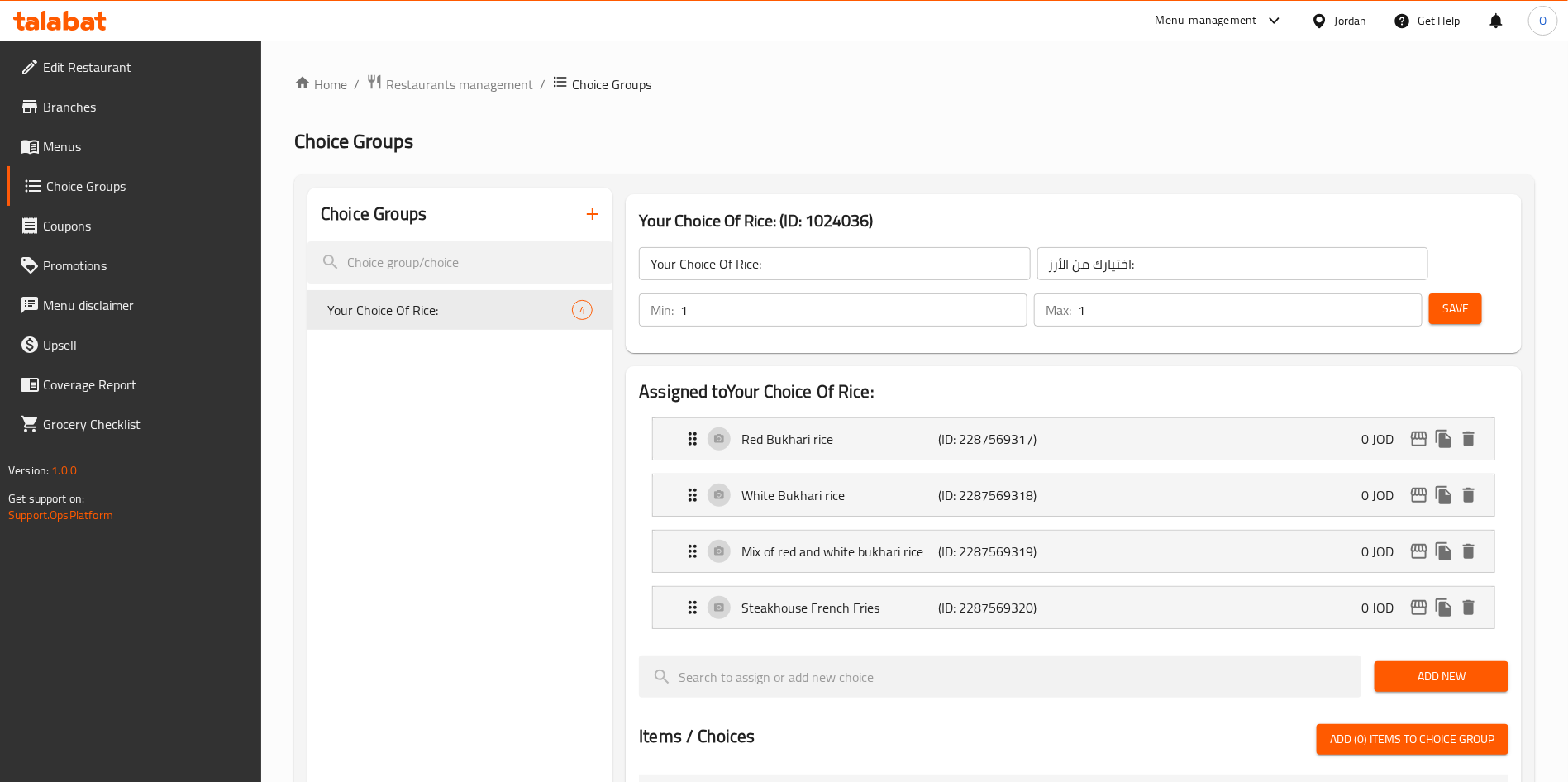
click at [585, 219] on icon "button" at bounding box center [593, 214] width 20 height 20
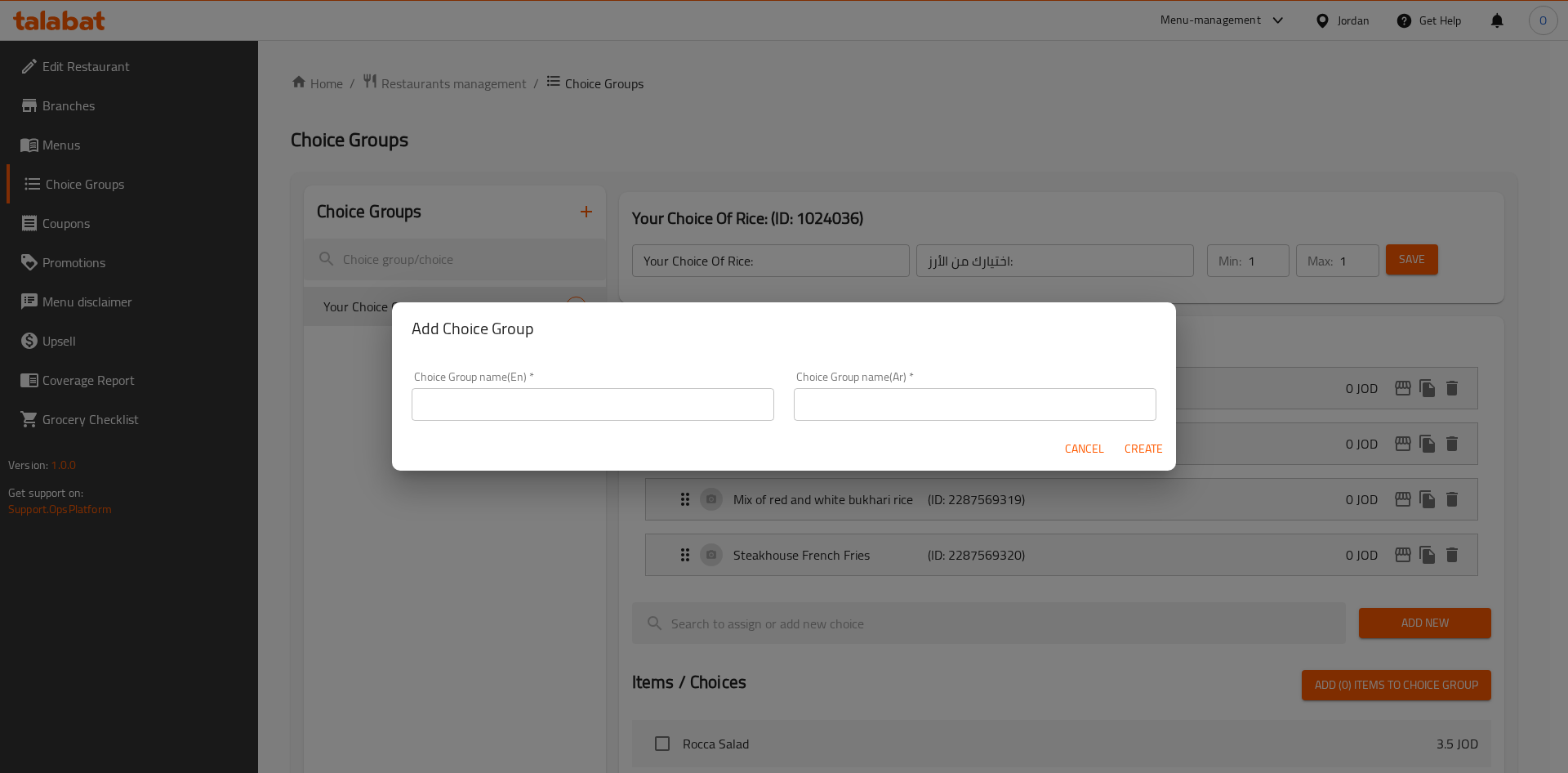
drag, startPoint x: 507, startPoint y: 387, endPoint x: 508, endPoint y: 400, distance: 13.0
click at [507, 388] on input "text" at bounding box center [592, 404] width 363 height 32
type input "Your Choice Of :"
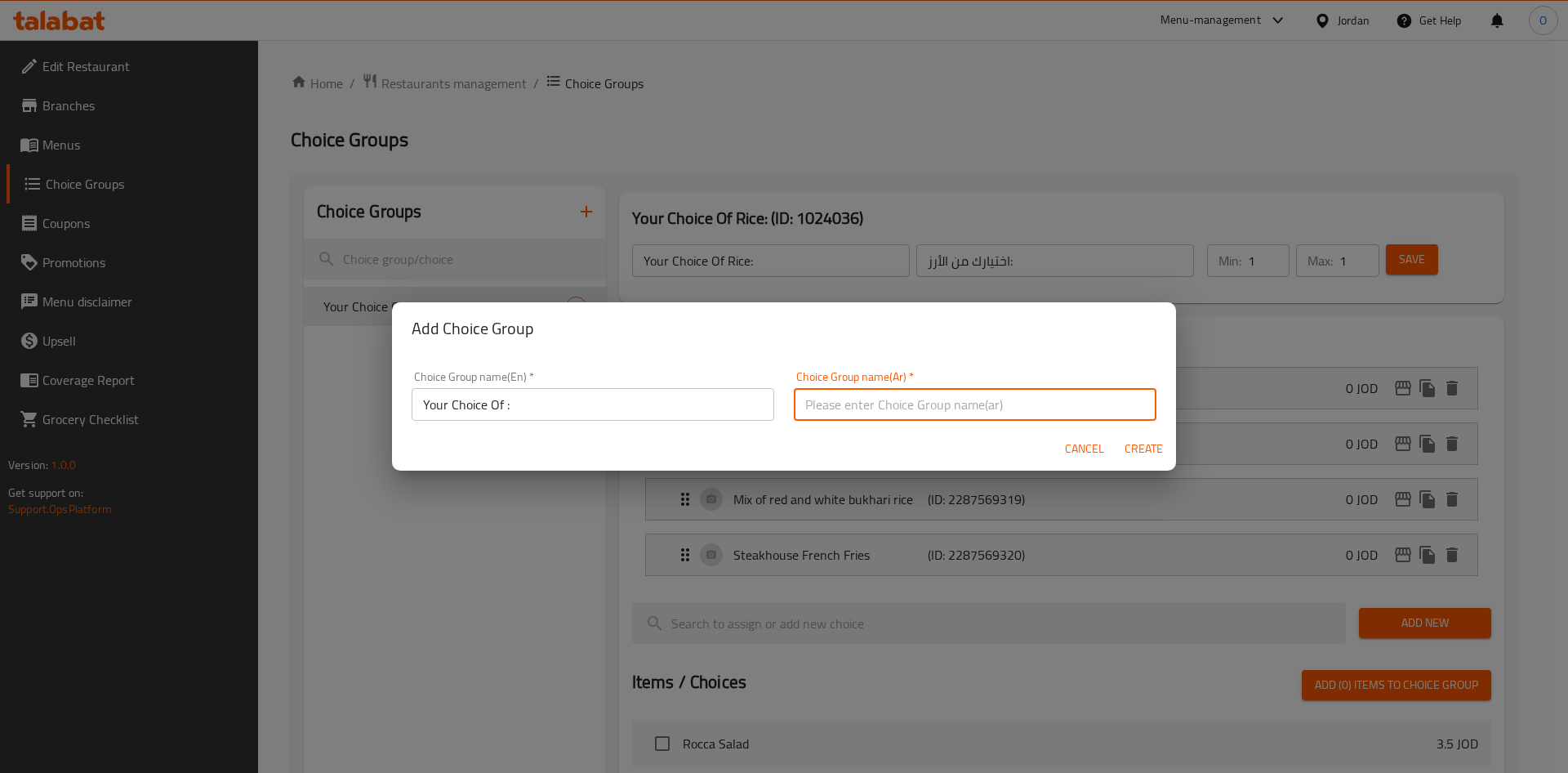
click at [919, 411] on input "text" at bounding box center [974, 404] width 363 height 32
type input "اختيارك من :"
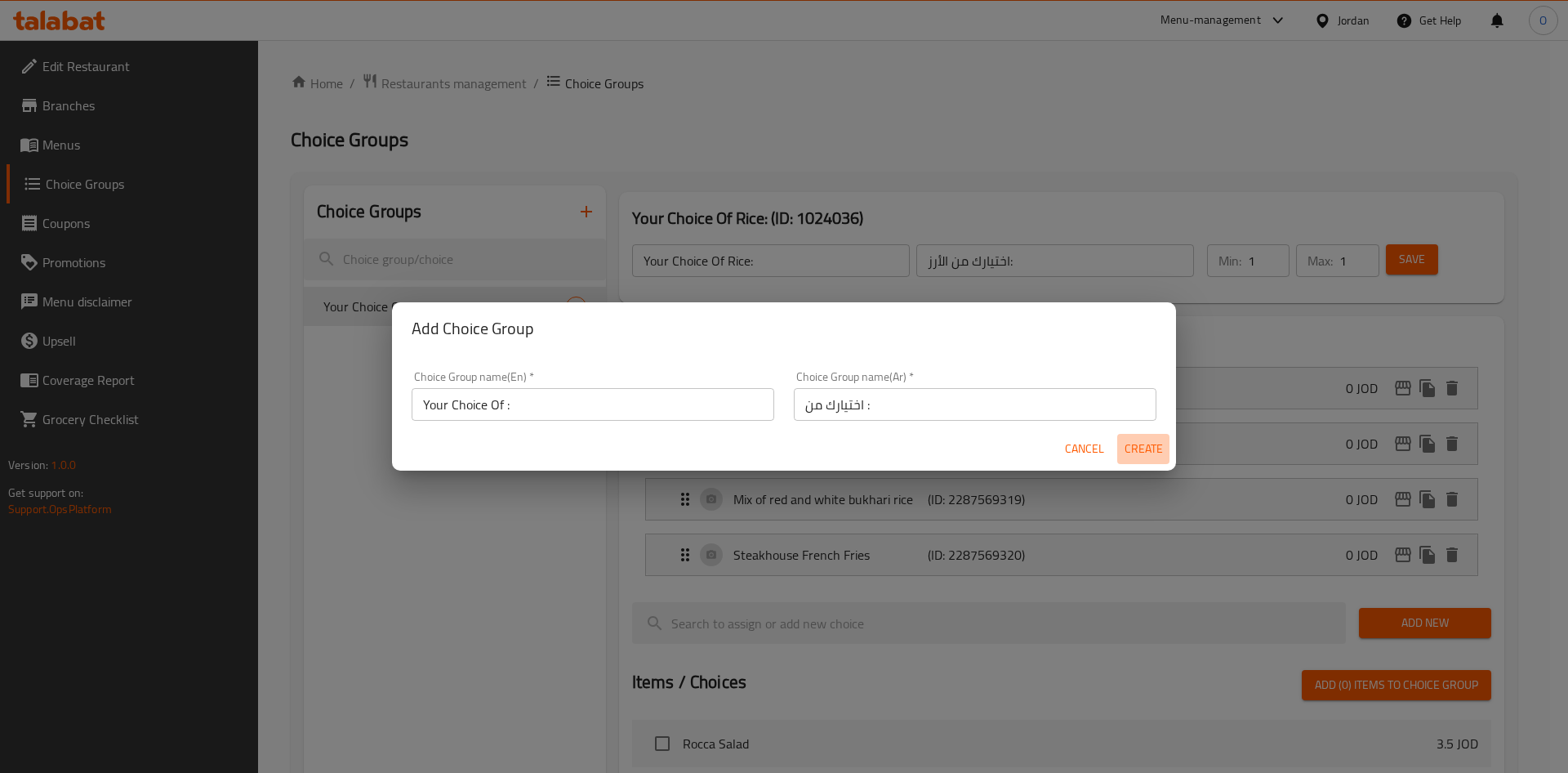
click at [1167, 449] on button "Create" at bounding box center [1143, 449] width 52 height 31
type input "Your Choice Of :"
type input "اختيارك من :"
type input "0"
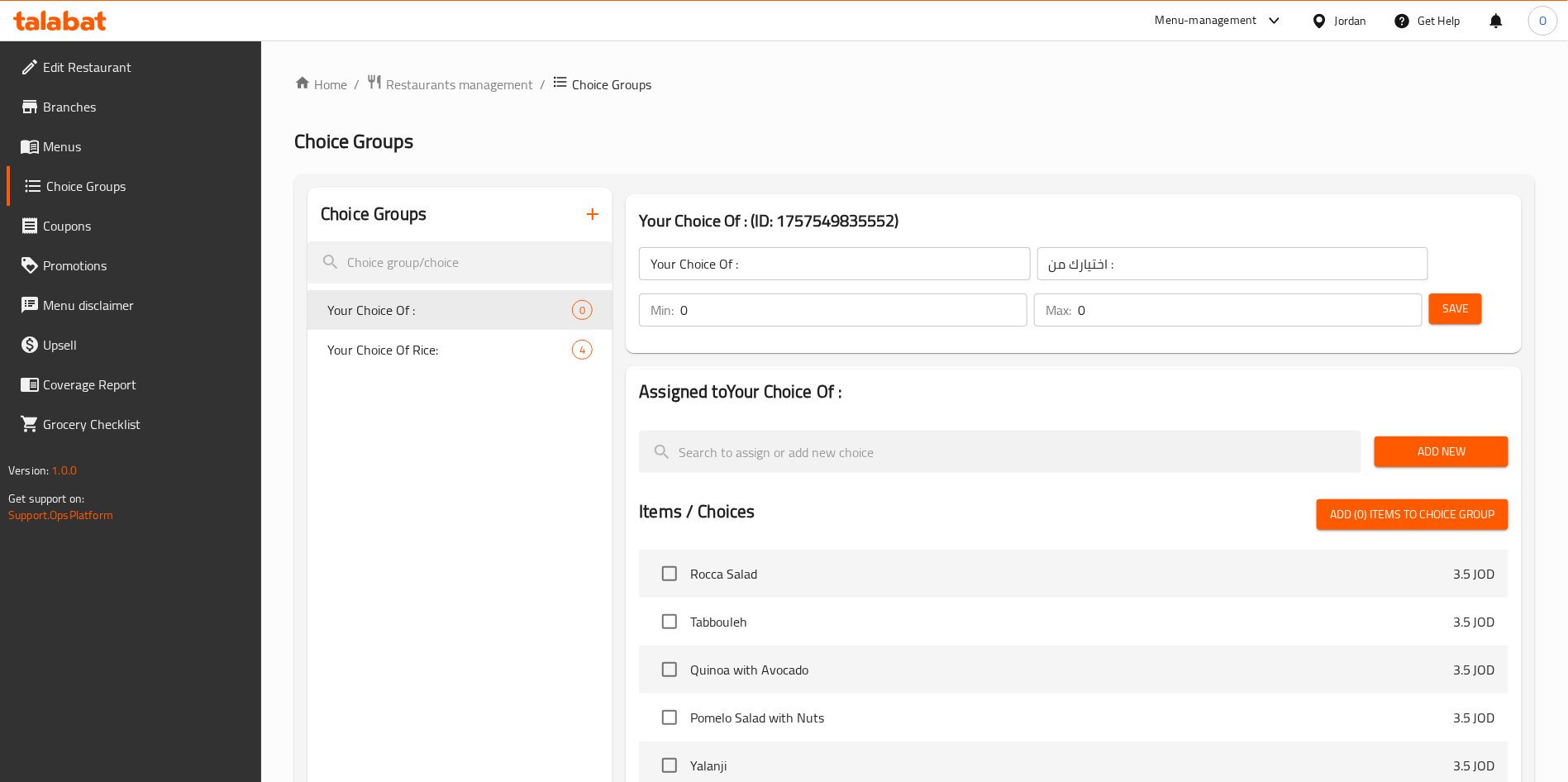
click at [1424, 442] on span "Add New" at bounding box center [1441, 452] width 107 height 21
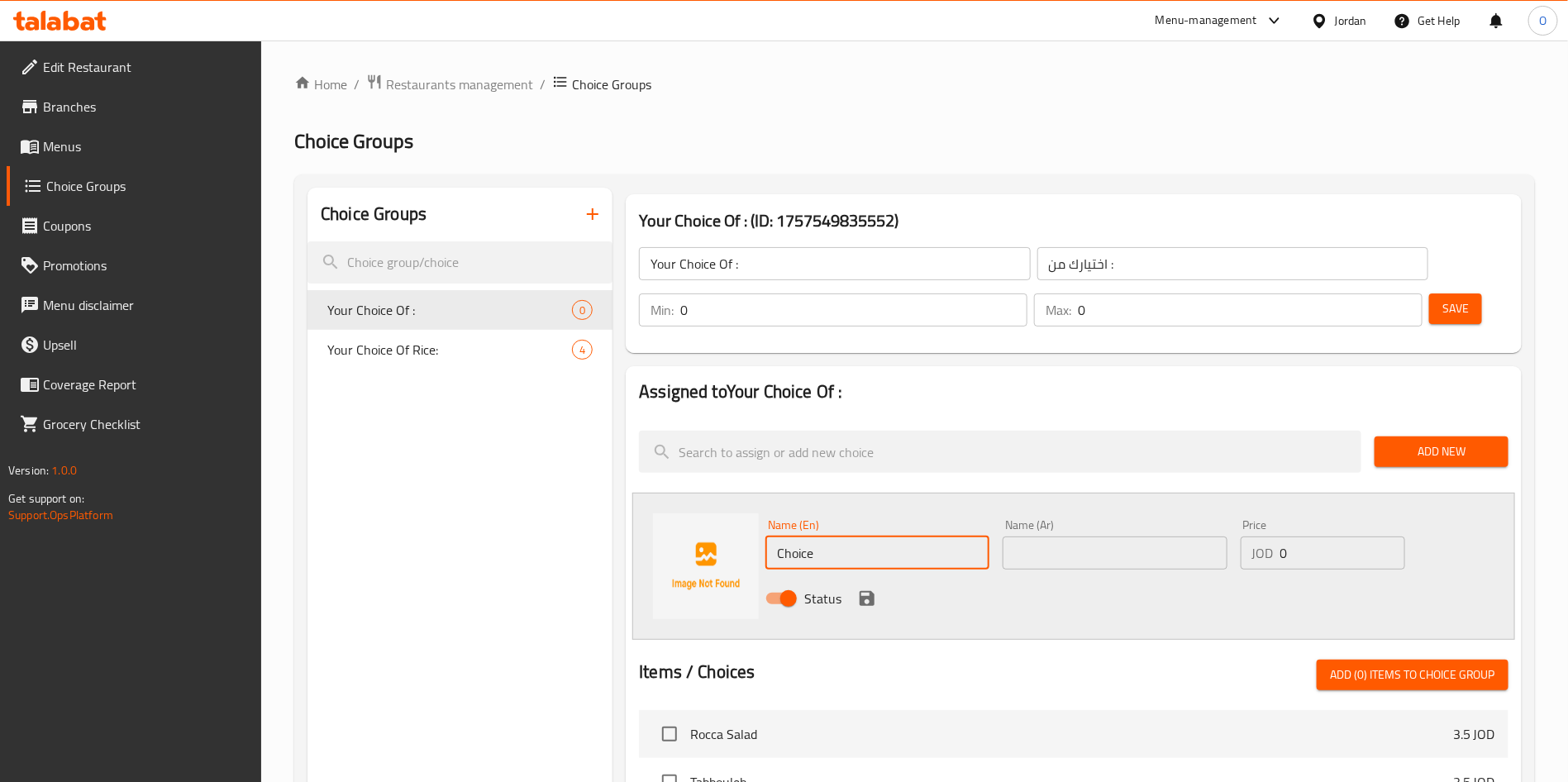
click at [866, 536] on input "Choice" at bounding box center [877, 553] width 224 height 33
paste input "With raisins and carrots"
type input "With raisins and carrots"
click at [1039, 536] on input "text" at bounding box center [1115, 553] width 224 height 33
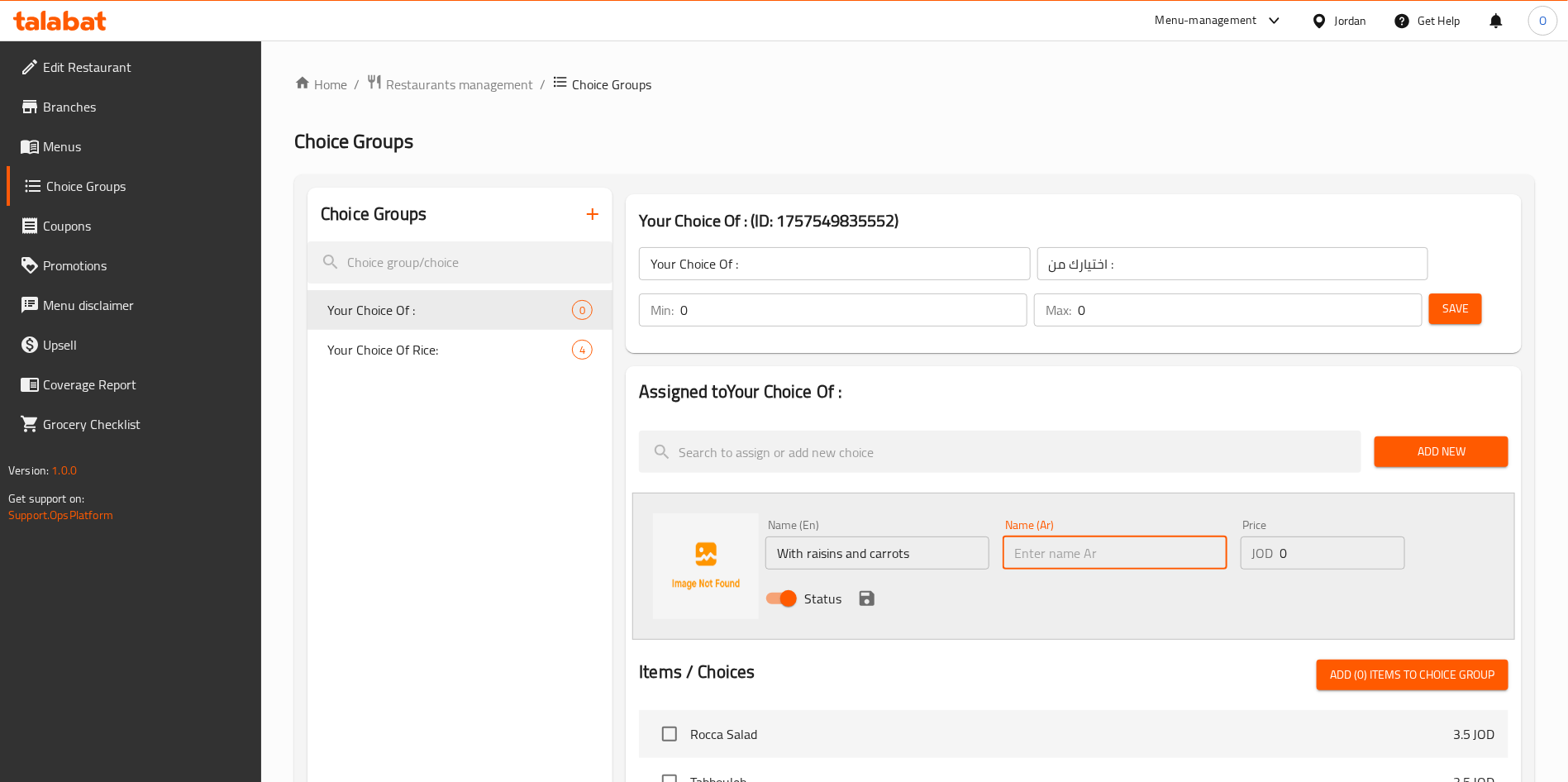
paste input "مع الزبيب و الجزر"
type input "مع الزبيب و الجزر"
click at [869, 588] on icon "save" at bounding box center [867, 598] width 20 height 20
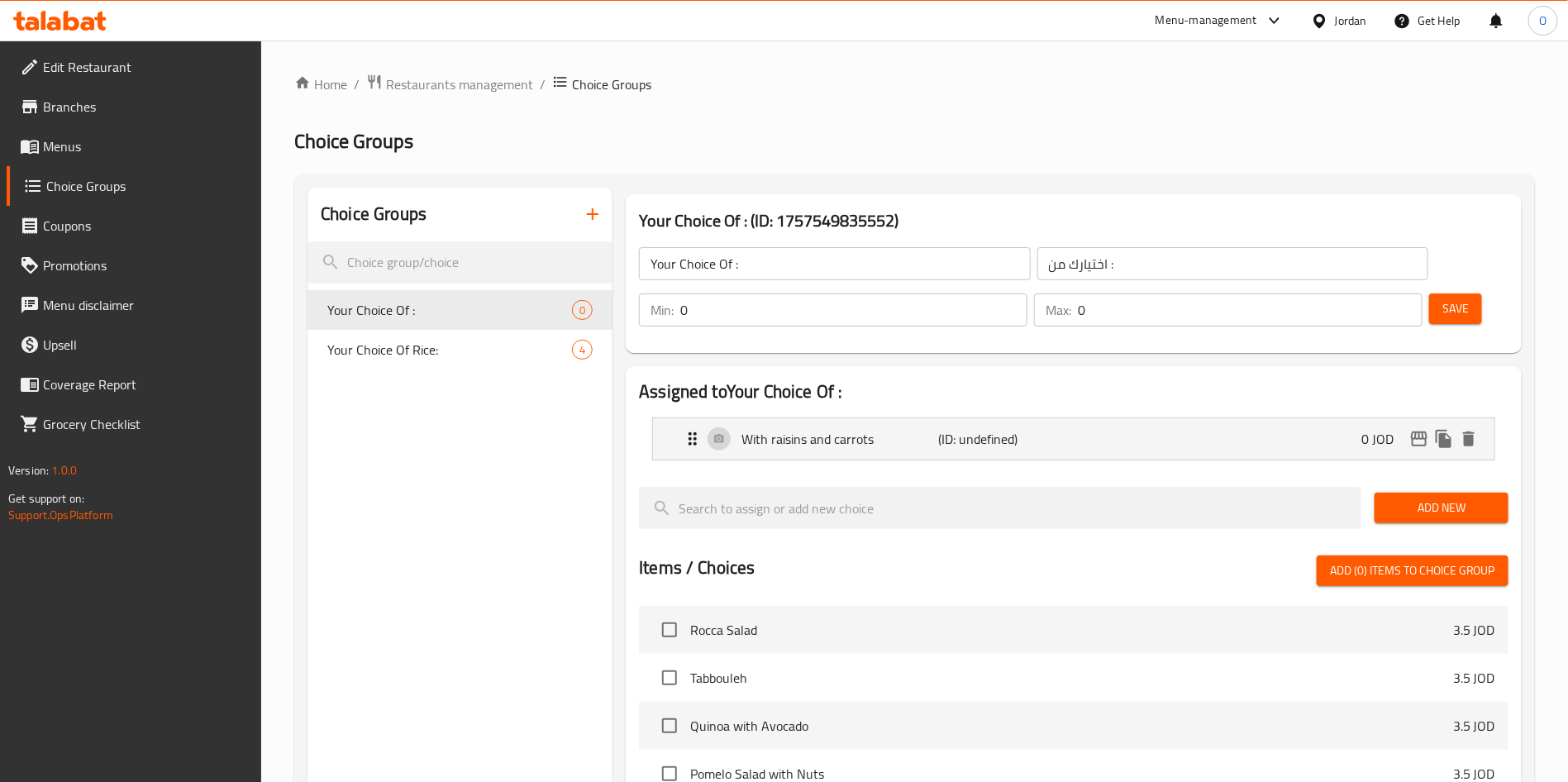
click at [1388, 497] on span "Add New" at bounding box center [1441, 507] width 107 height 21
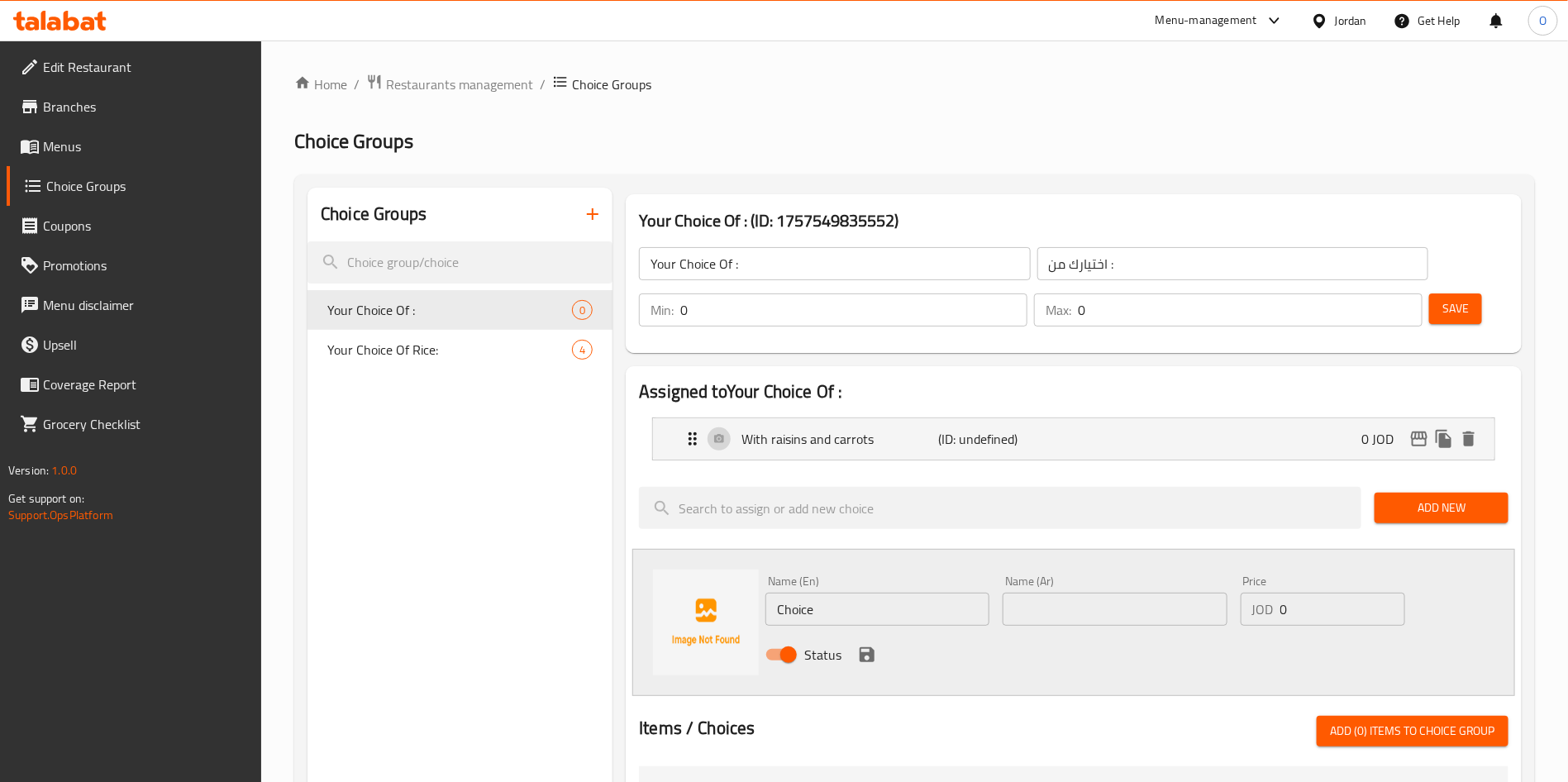
click at [837, 593] on input "Choice" at bounding box center [877, 609] width 224 height 33
paste input "Without adding raisins and carrots"
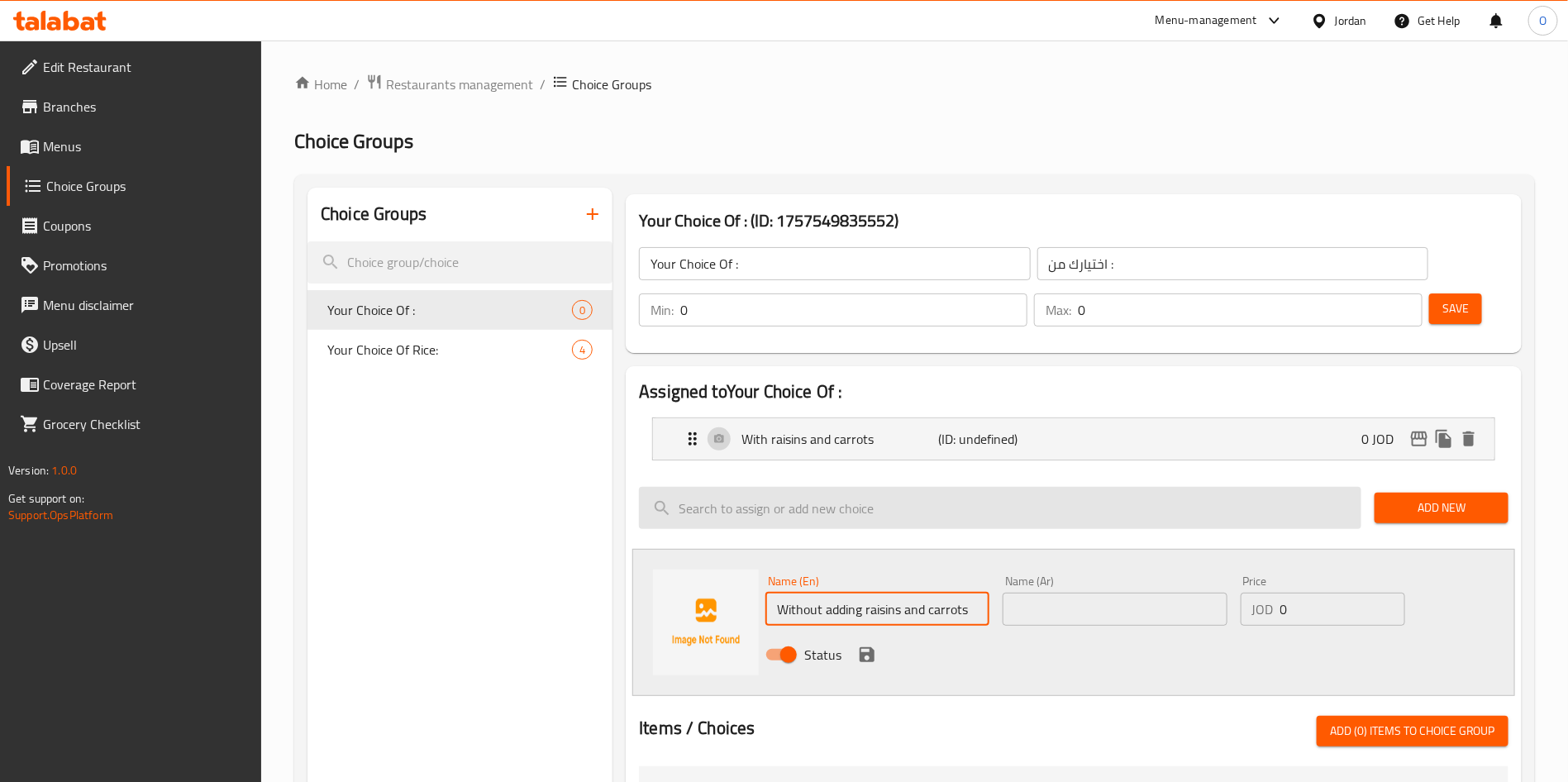
type input "Without adding raisins and carrots"
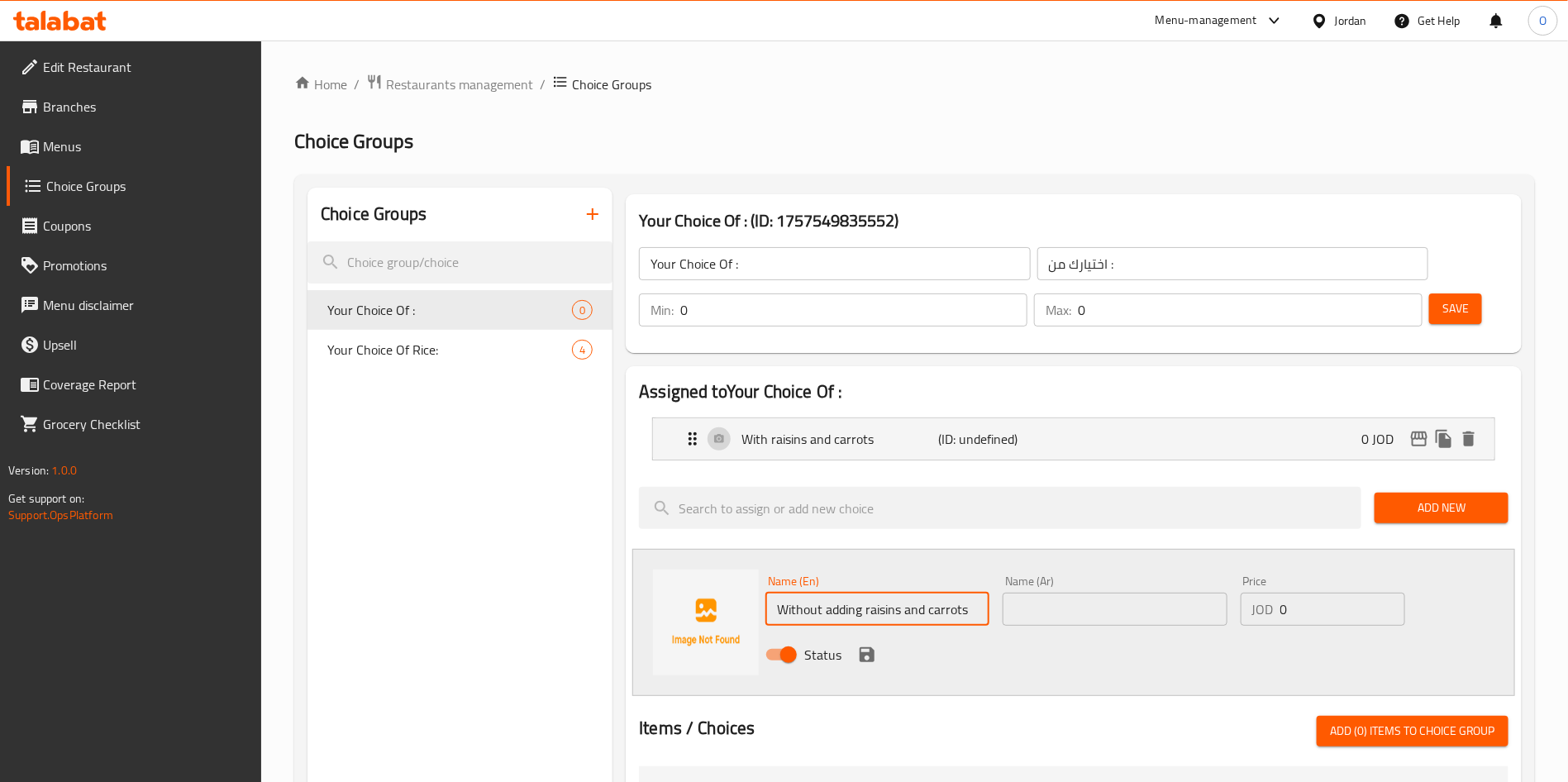
click at [1052, 593] on input "text" at bounding box center [1115, 609] width 224 height 33
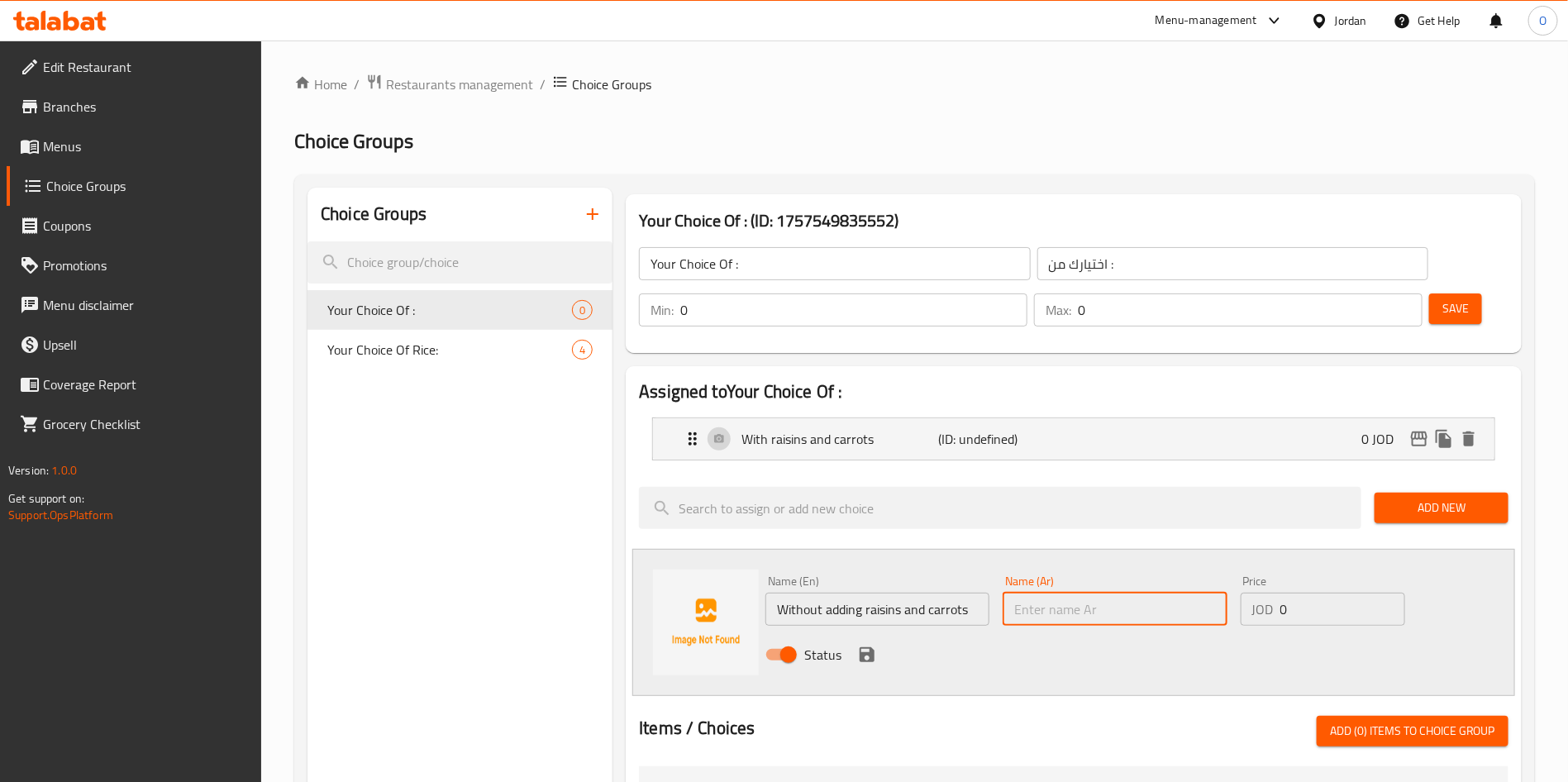
paste input "بدون إضافة الزبيب و الجزر"
type input "بدون إضافة الزبيب و الجزر"
click at [866, 647] on icon "save" at bounding box center [867, 655] width 15 height 15
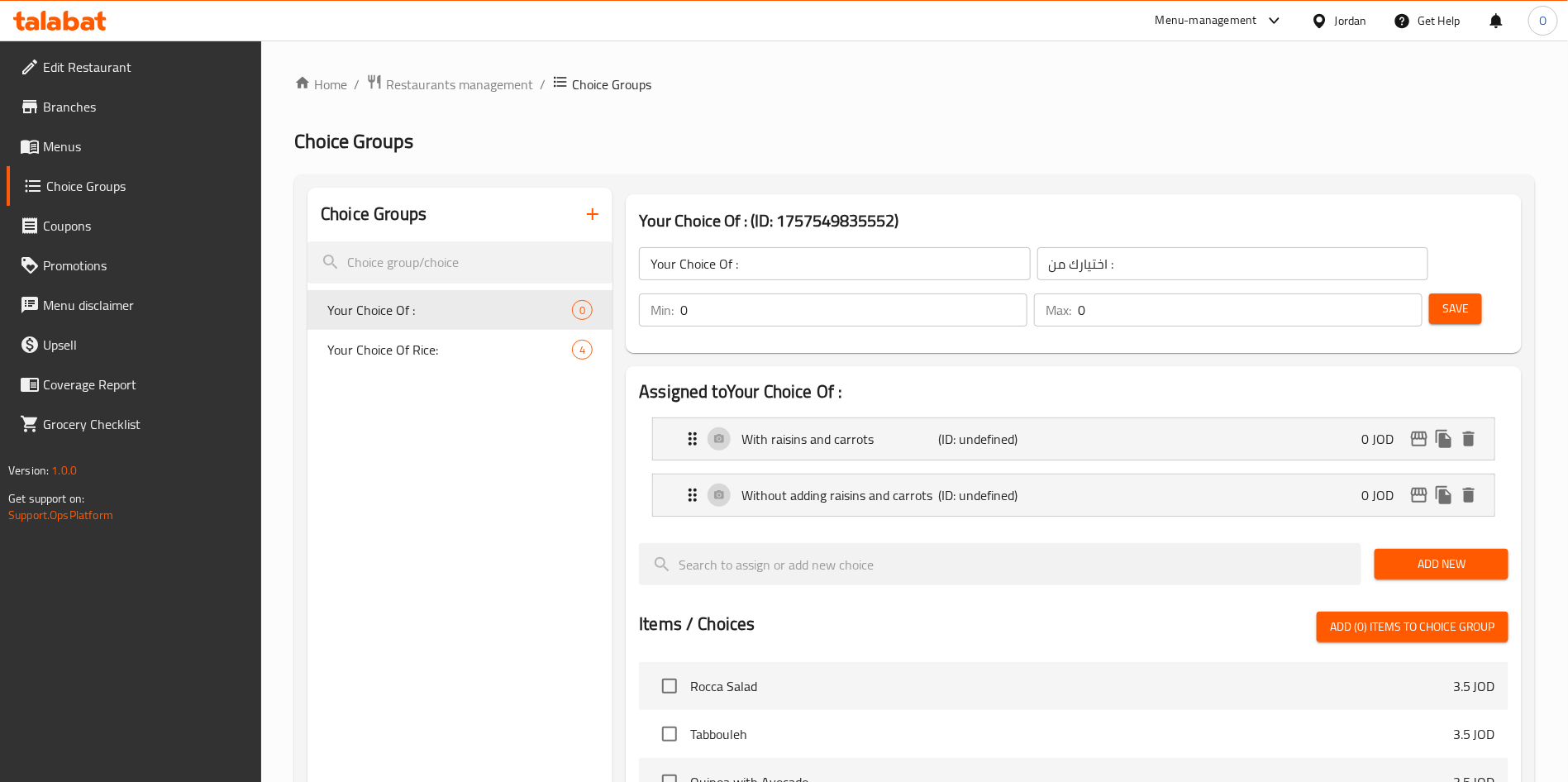
click at [1403, 553] on span "Add New" at bounding box center [1441, 564] width 107 height 21
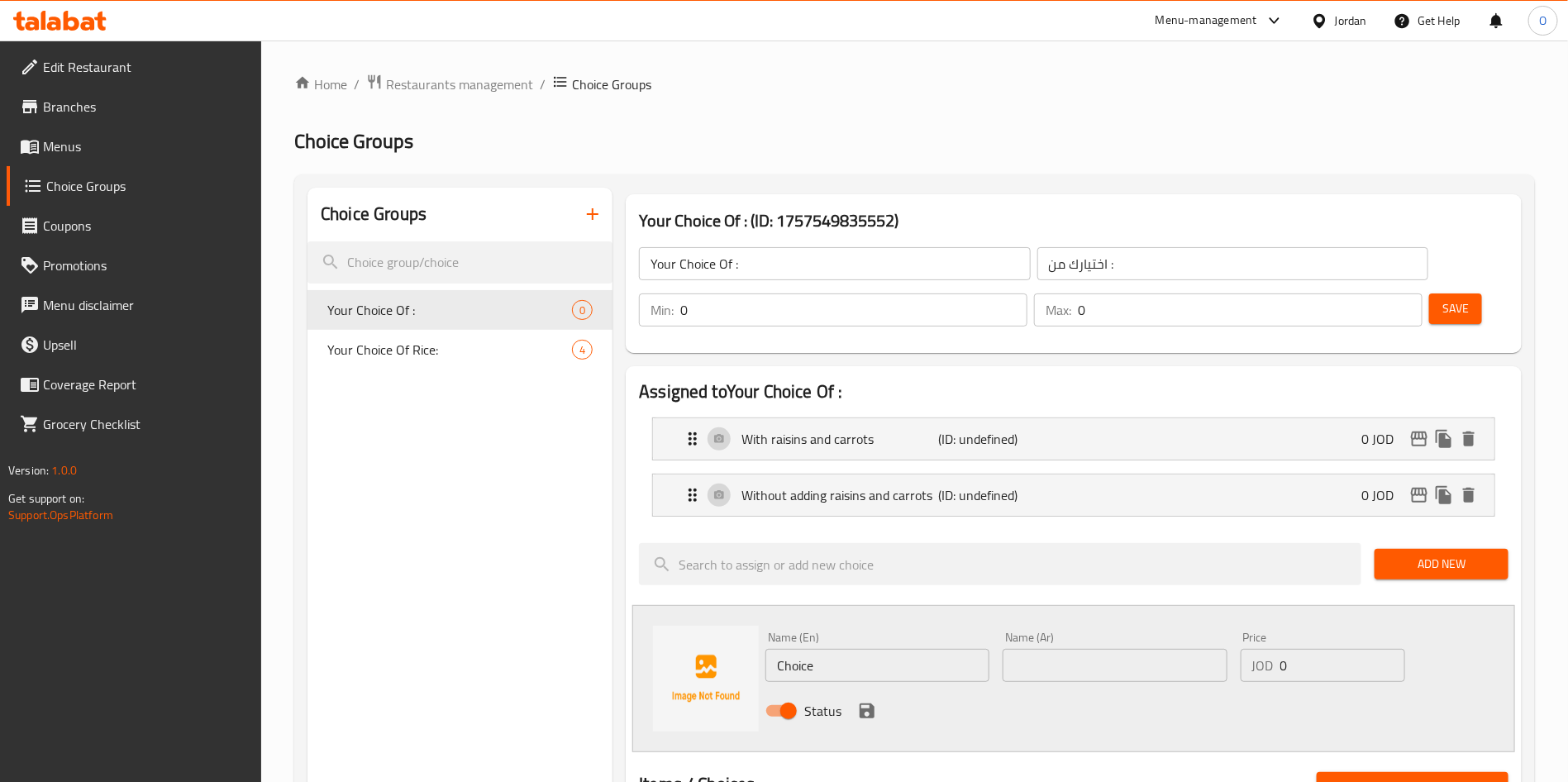
drag, startPoint x: 1139, startPoint y: 635, endPoint x: 967, endPoint y: 628, distance: 172.1
click at [1138, 648] on input "text" at bounding box center [1115, 665] width 224 height 33
paste input "على نفس السدر"
type input "على نفس السدر"
click at [900, 648] on input "Choice" at bounding box center [877, 665] width 224 height 33
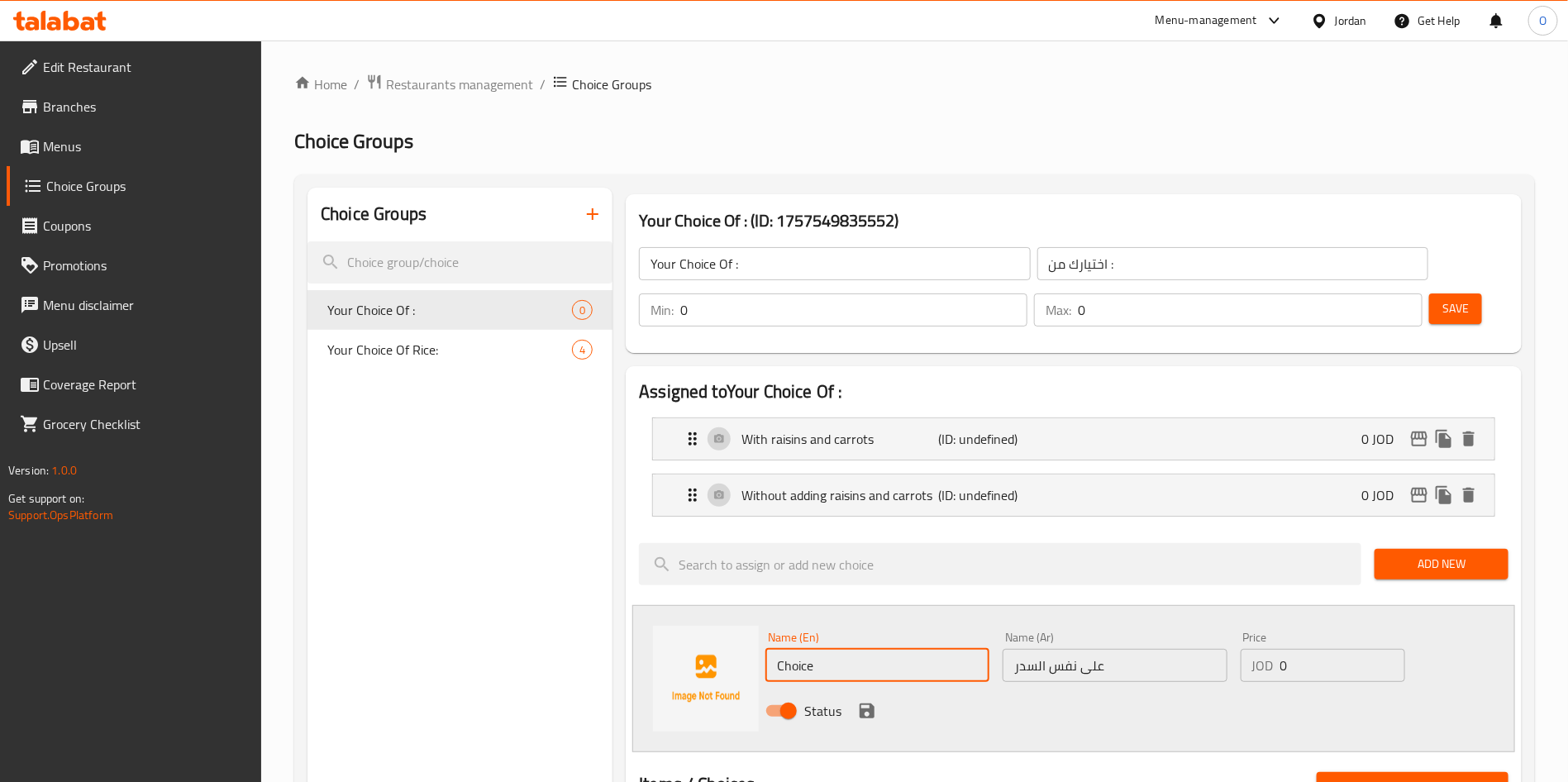
paste input "على نفس السدر"
type input "On the same Sedr"
click at [868, 703] on icon "save" at bounding box center [867, 710] width 15 height 15
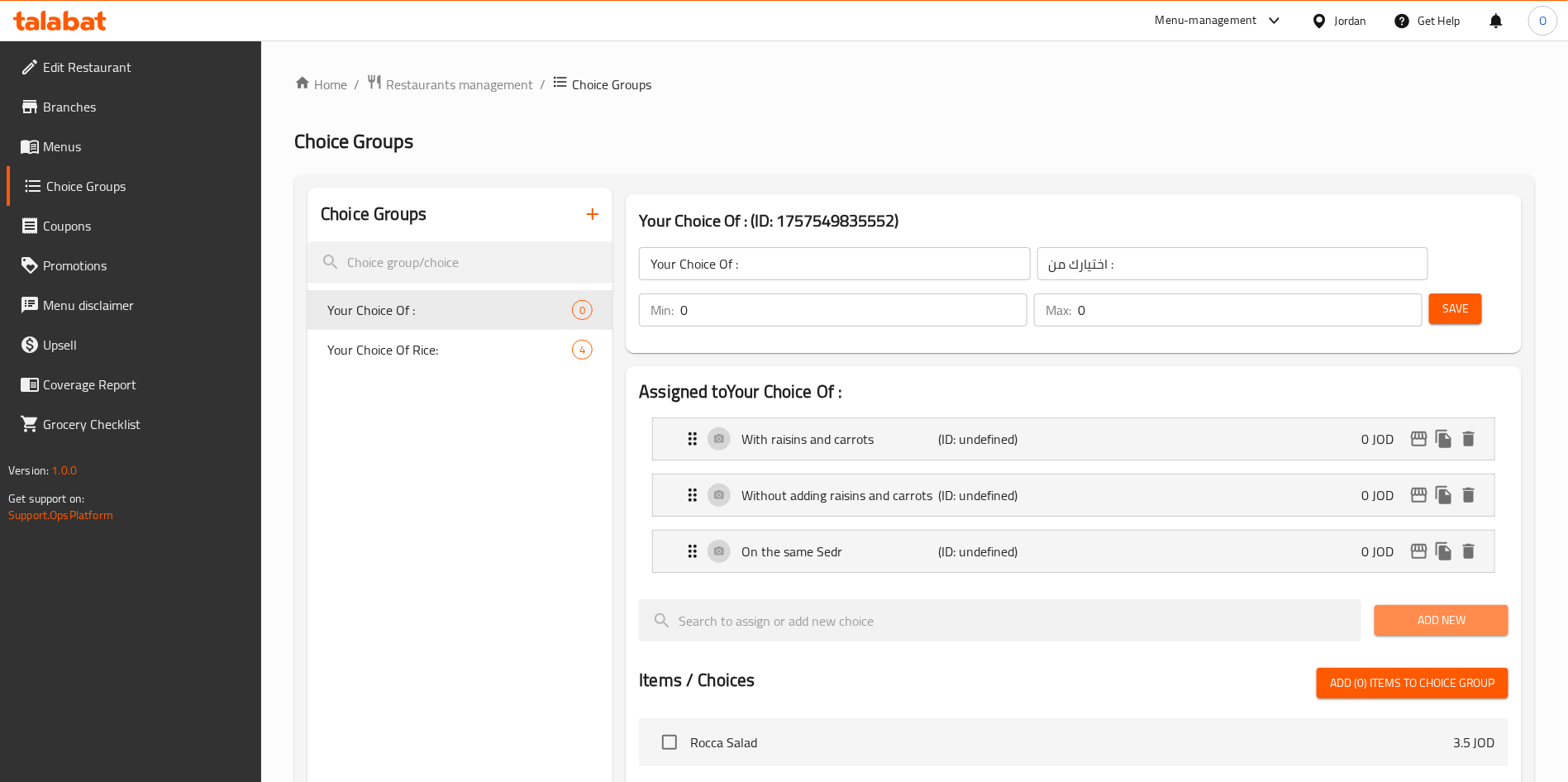
click at [1456, 610] on span "Add New" at bounding box center [1441, 620] width 107 height 21
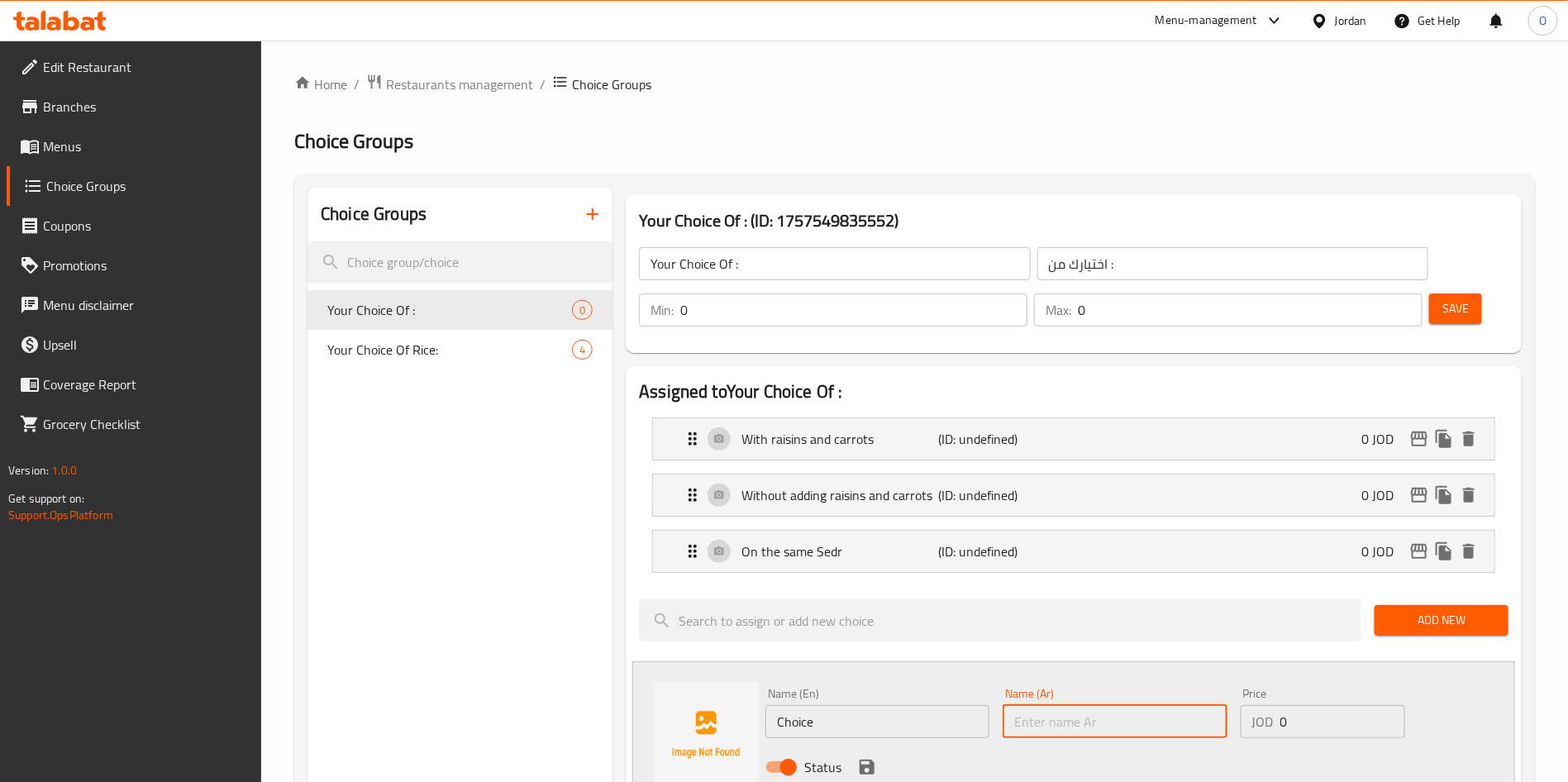
click at [1052, 705] on input "text" at bounding box center [1115, 721] width 224 height 33
paste input "على سدر واحد"
type input "على سدر واحد"
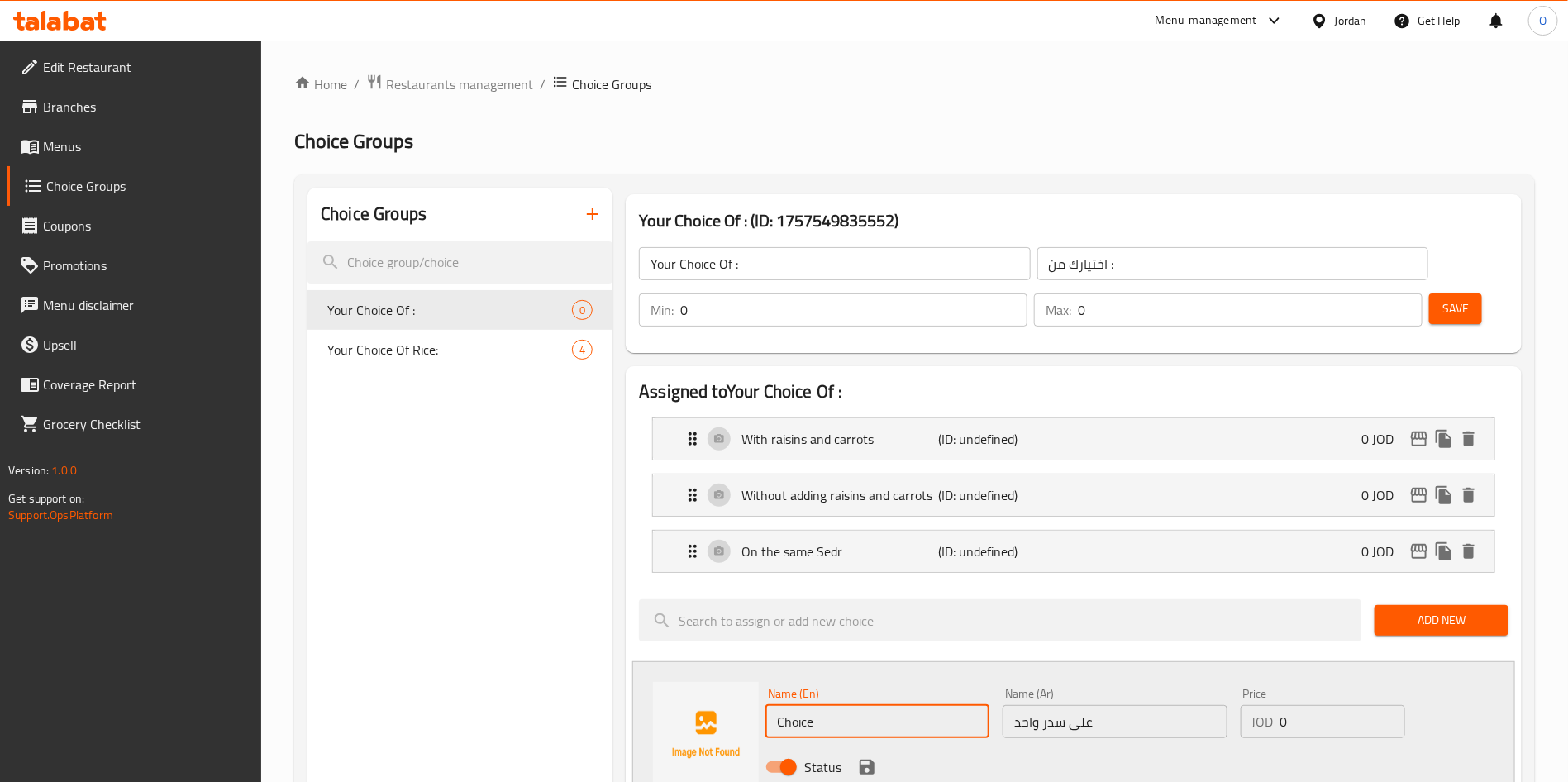
click at [901, 705] on input "Choice" at bounding box center [877, 721] width 224 height 33
paste input "على سدر واحد"
type input "On 1 sedr"
click at [871, 755] on button "save" at bounding box center [867, 767] width 25 height 25
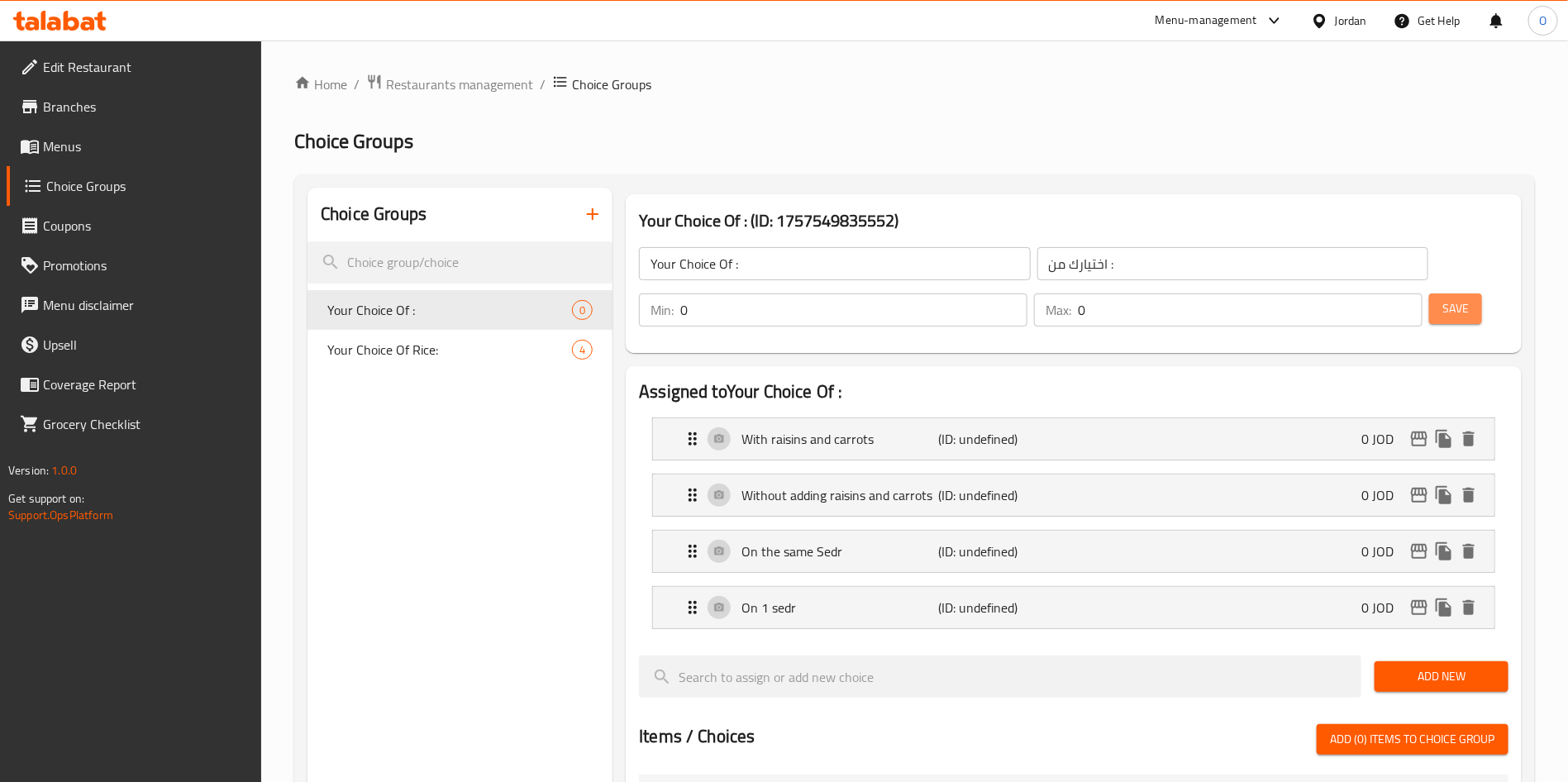
click at [1441, 293] on button "Save" at bounding box center [1455, 309] width 53 height 31
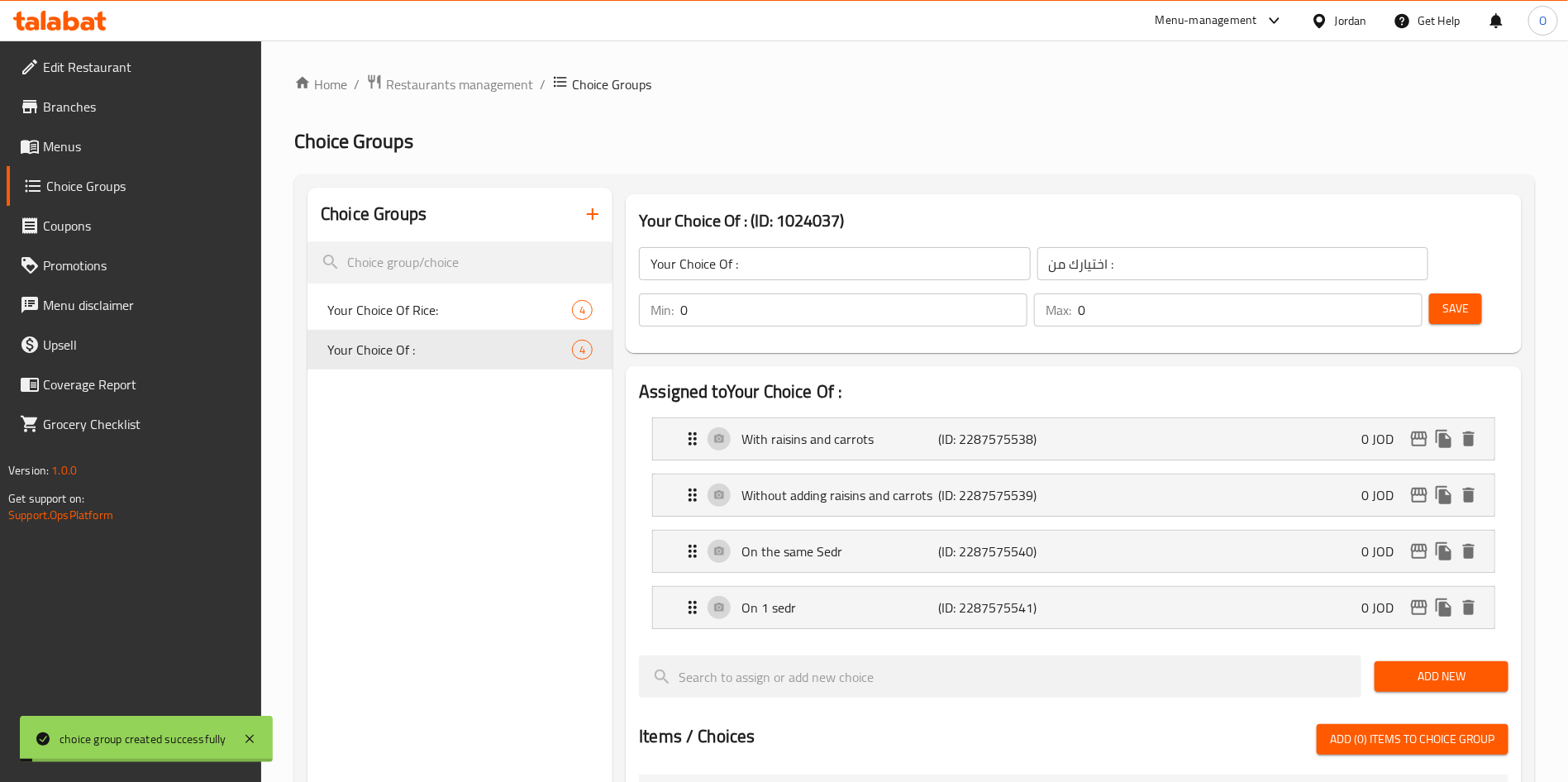
click at [975, 147] on h2 "Choice Groups" at bounding box center [914, 141] width 1240 height 26
click at [588, 207] on icon "button" at bounding box center [593, 214] width 20 height 20
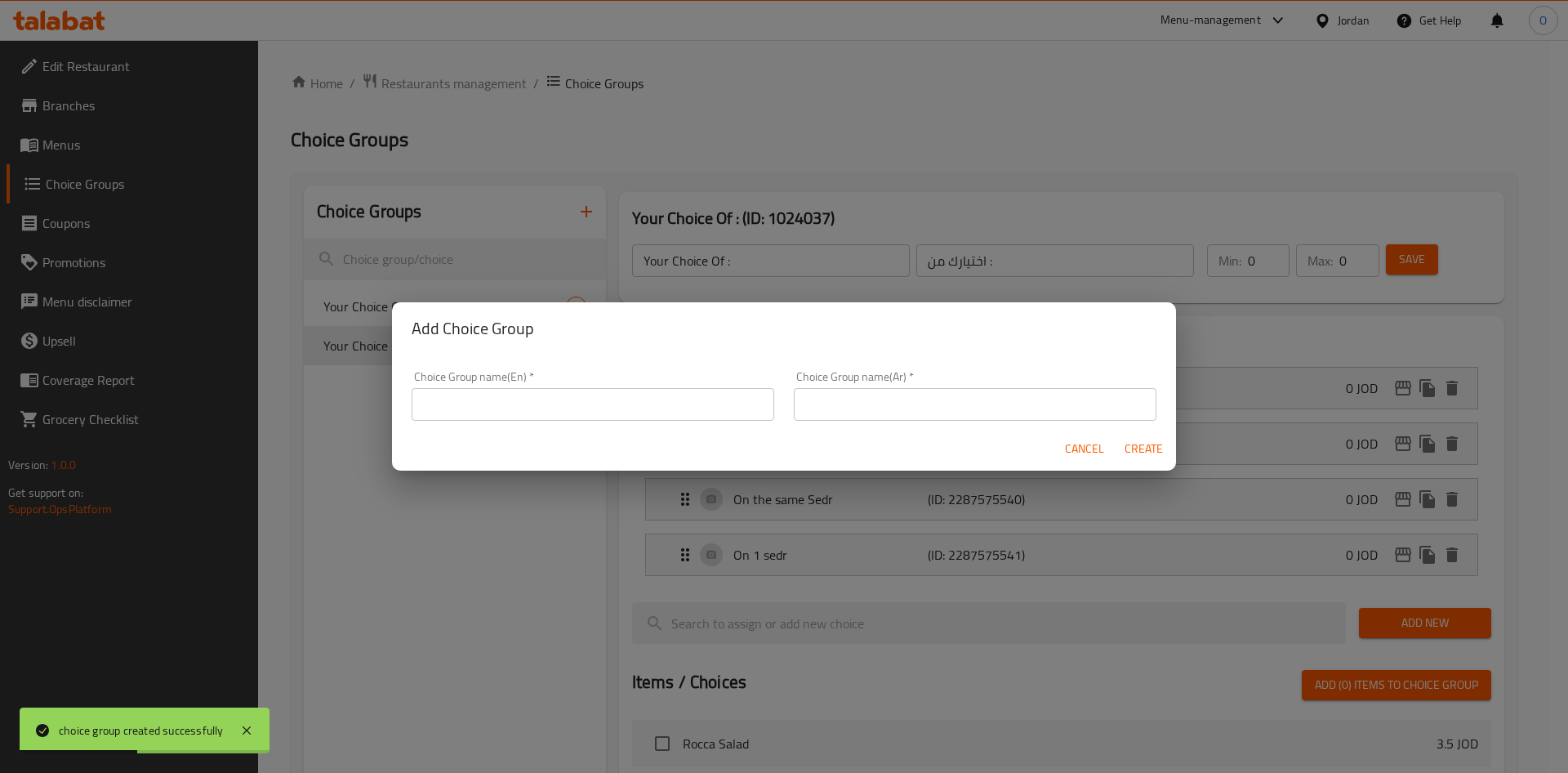
drag, startPoint x: 613, startPoint y: 394, endPoint x: 615, endPoint y: 377, distance: 17.1
click at [613, 394] on input "text" at bounding box center [592, 404] width 363 height 32
click at [503, 400] on input "Your Choice Of :" at bounding box center [592, 404] width 363 height 32
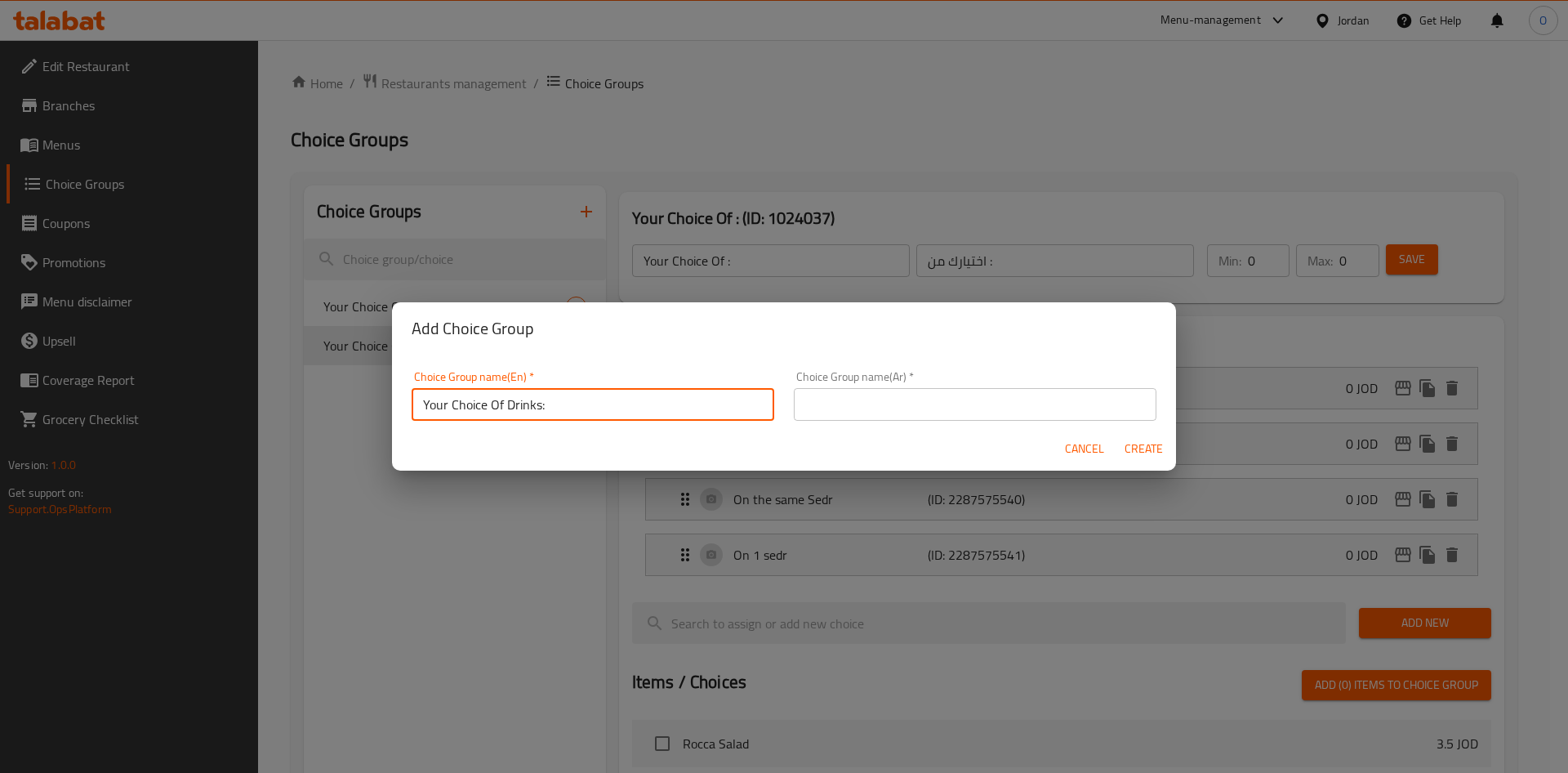
type input "Your Choice Of Drinks:"
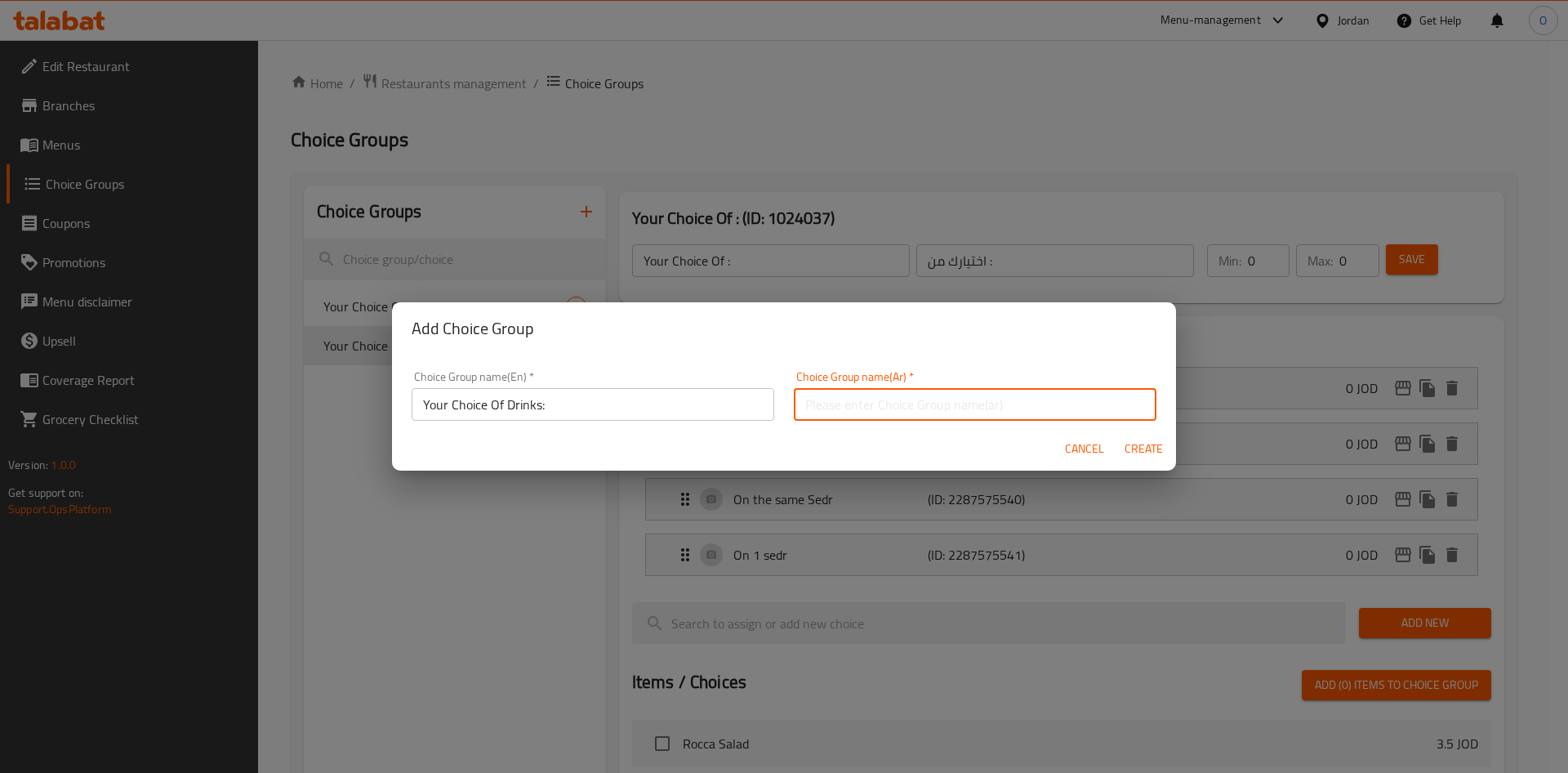
drag, startPoint x: 904, startPoint y: 402, endPoint x: 959, endPoint y: 404, distance: 55.0
click at [904, 402] on input "text" at bounding box center [974, 404] width 363 height 32
paste input "اختيارك من المشروبات:"
type input "اختيارك من المشروبات:"
click at [1162, 446] on span "Create" at bounding box center [1143, 448] width 40 height 21
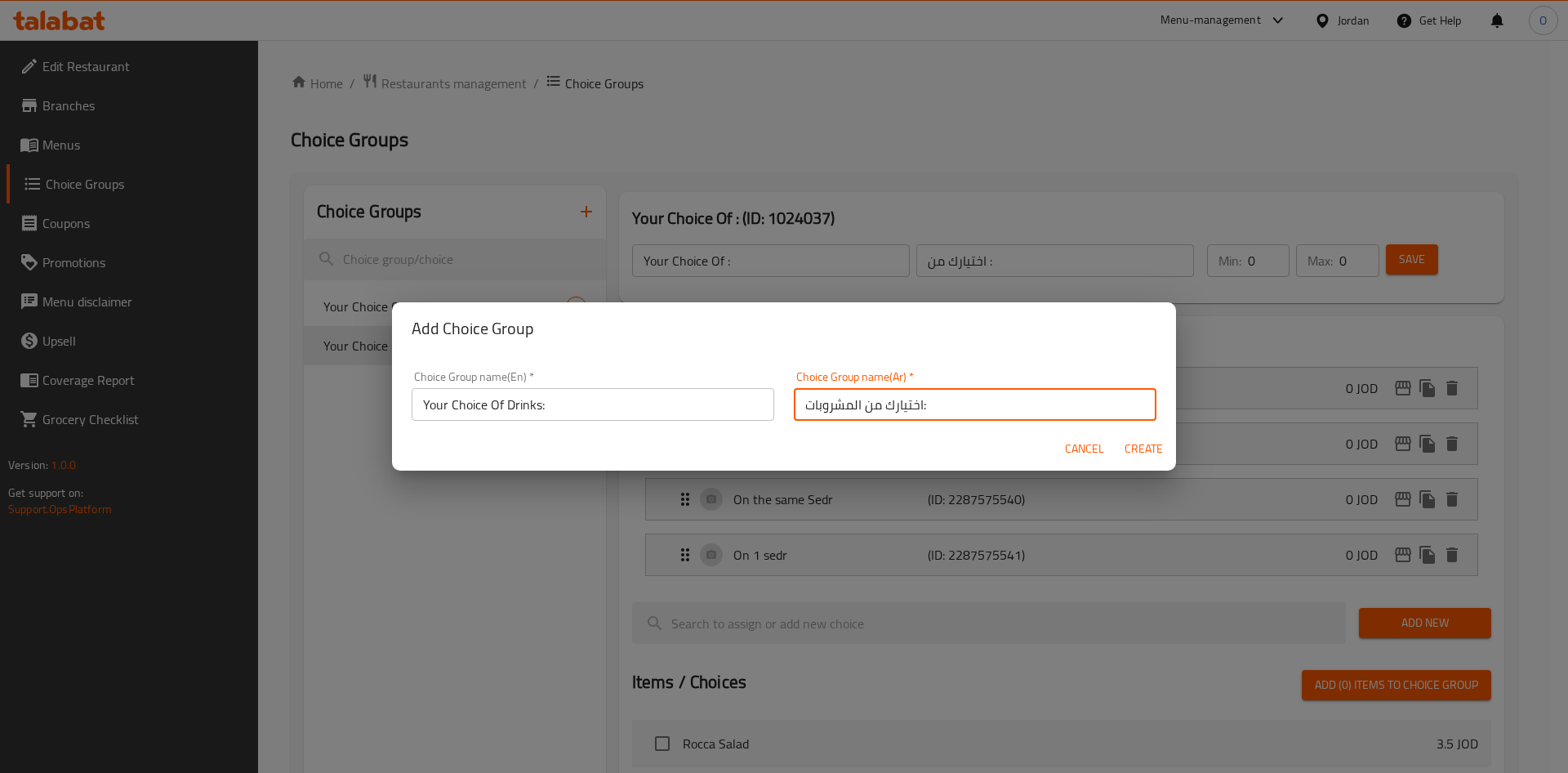
type input "Your Choice Of Drinks:"
type input "اختيارك من المشروبات:"
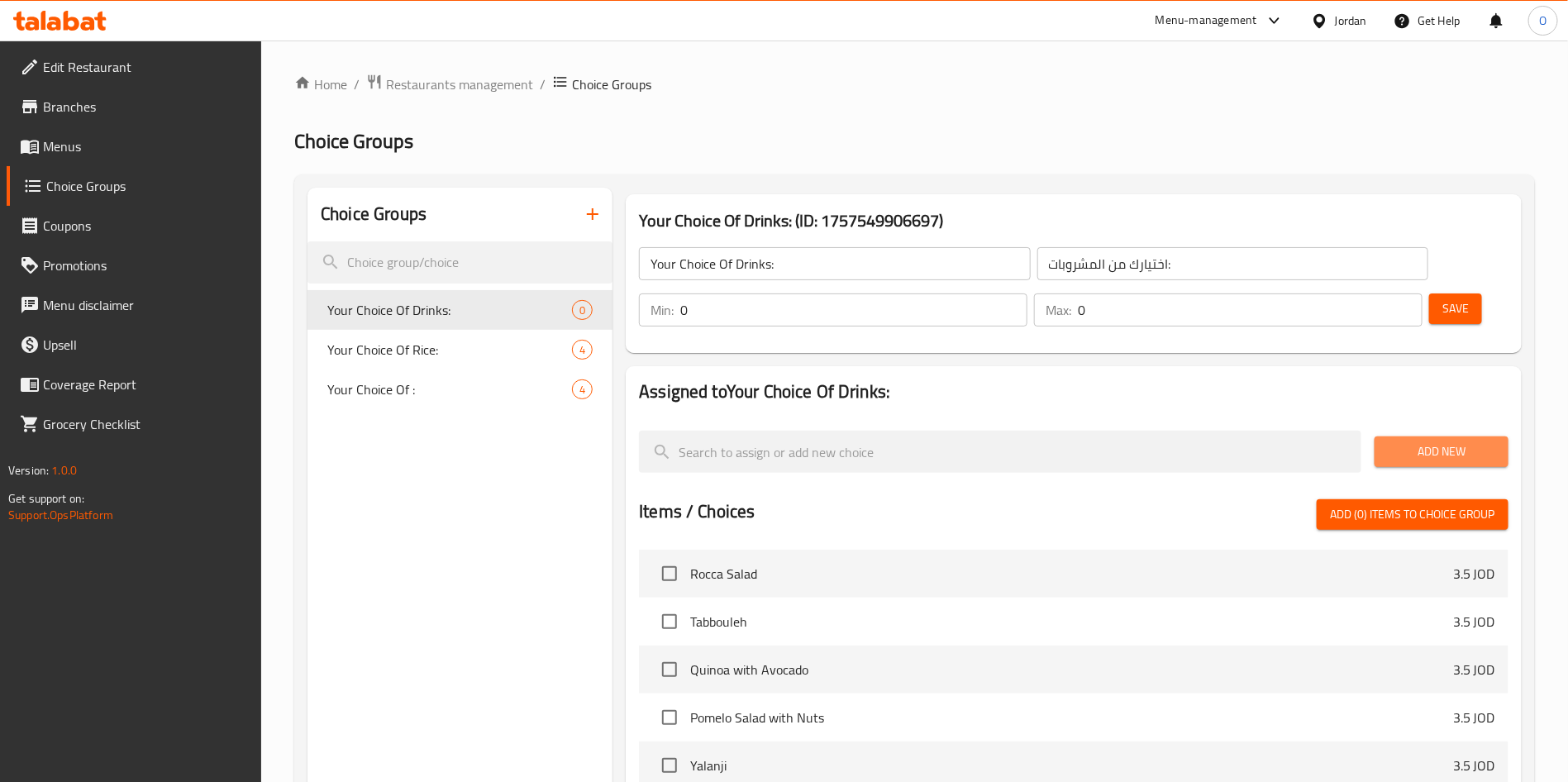
click at [1427, 442] on span "Add New" at bounding box center [1441, 452] width 107 height 21
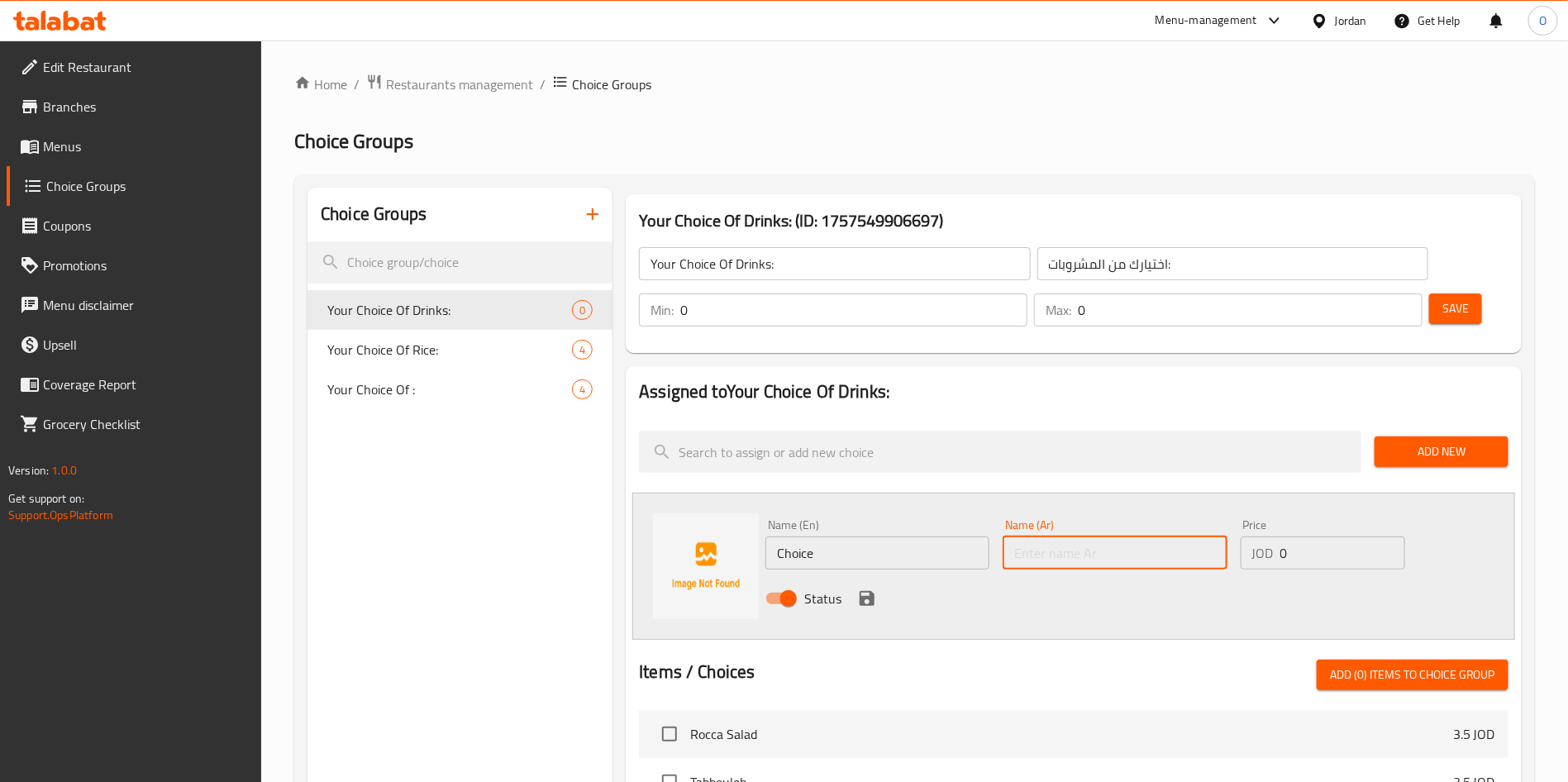
click at [1046, 536] on input "text" at bounding box center [1115, 553] width 224 height 33
paste input "[PERSON_NAME]"
type input "[PERSON_NAME]"
click at [908, 536] on input "Choice" at bounding box center [877, 553] width 224 height 33
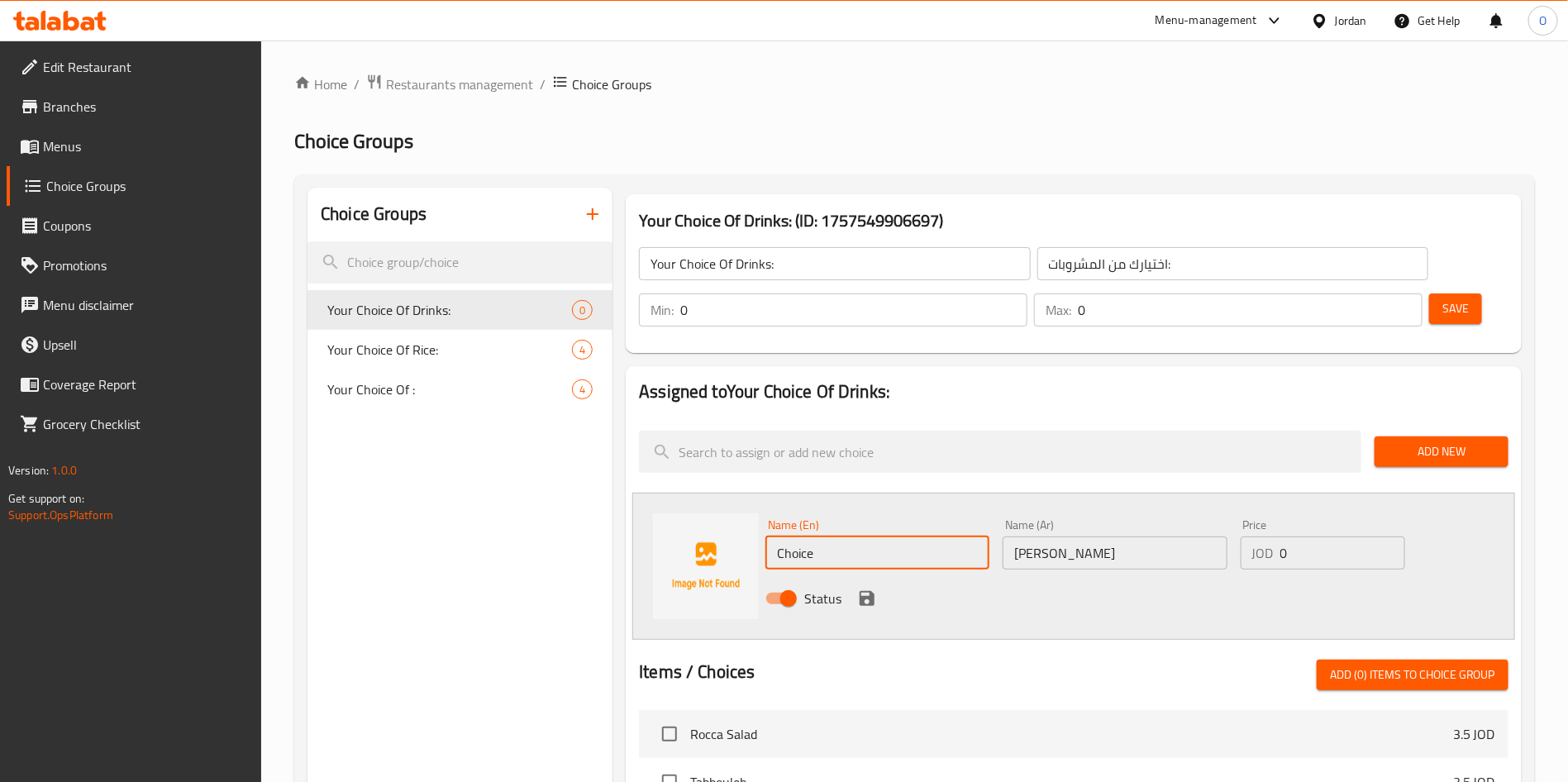
paste input "Kenza Cola"
click at [792, 536] on input "Kenza Cola" at bounding box center [877, 553] width 224 height 33
type input "Kinza Cola"
click at [859, 588] on icon "save" at bounding box center [867, 598] width 20 height 20
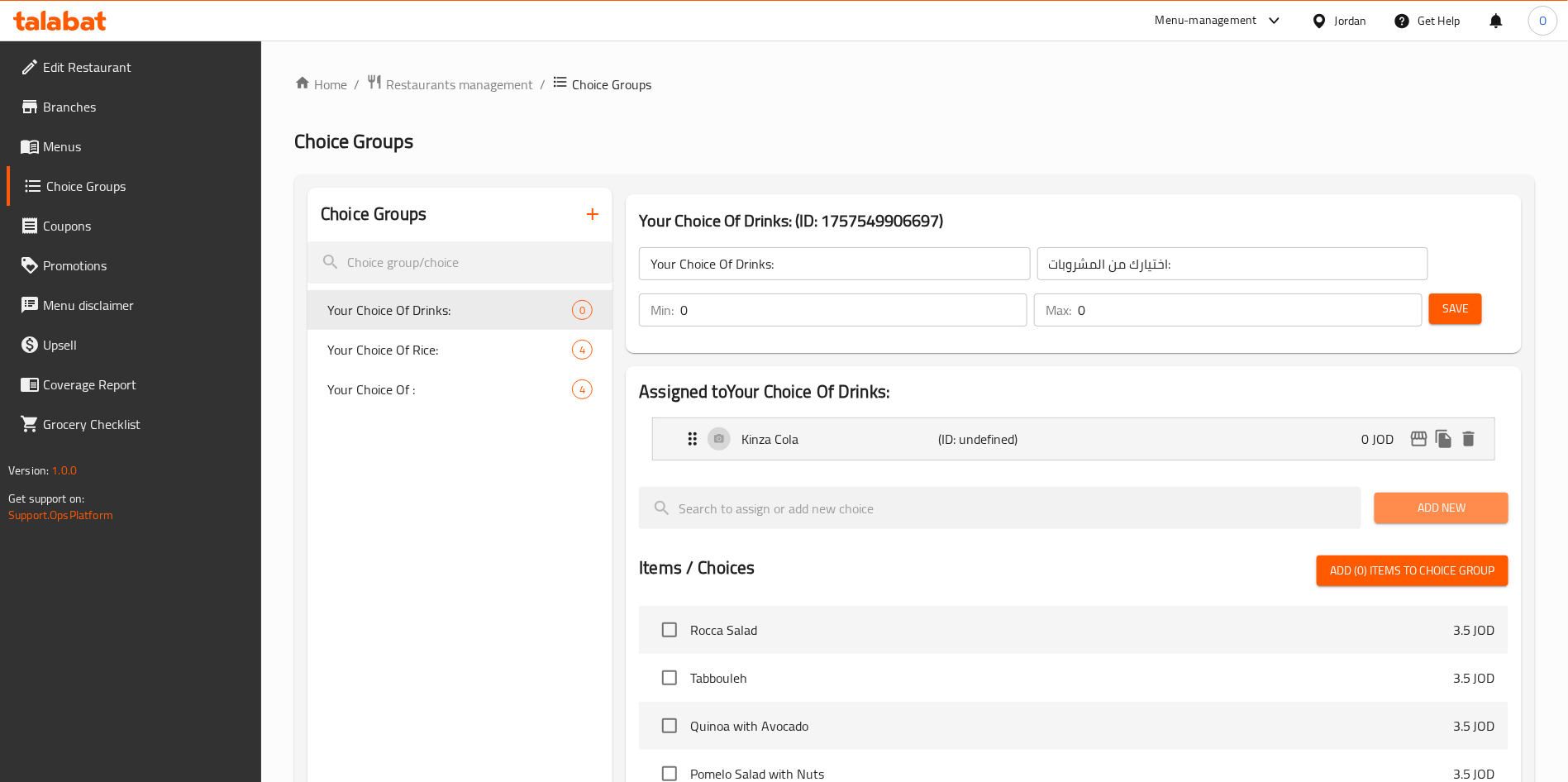
click at [1423, 497] on span "Add New" at bounding box center [1441, 507] width 107 height 21
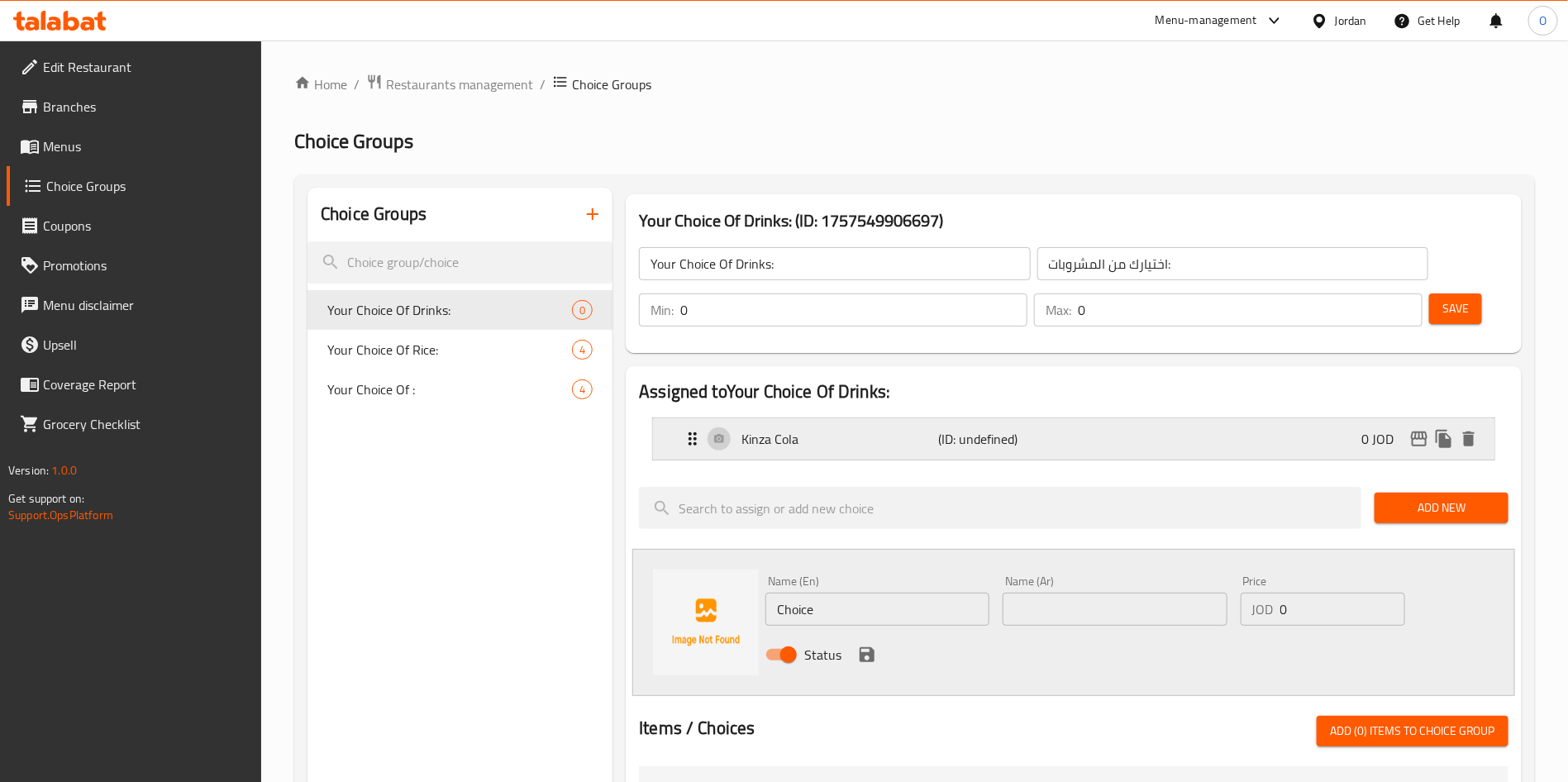
click at [1084, 418] on div "Kinza Cola (ID: undefined) 0 JOD" at bounding box center [1079, 438] width 792 height 41
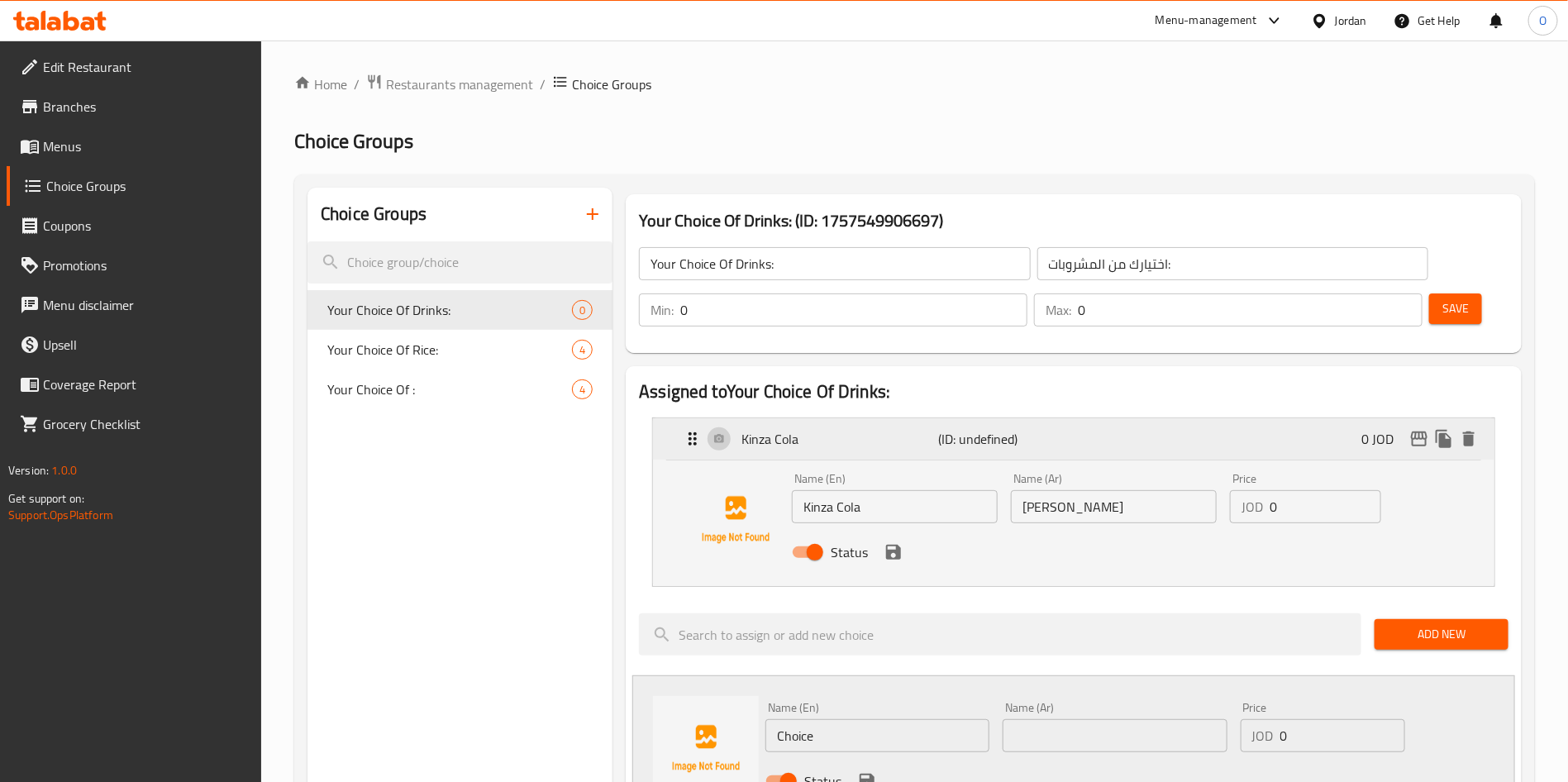
click at [1084, 418] on div "Kinza Cola (ID: undefined) 0 JOD" at bounding box center [1079, 438] width 792 height 41
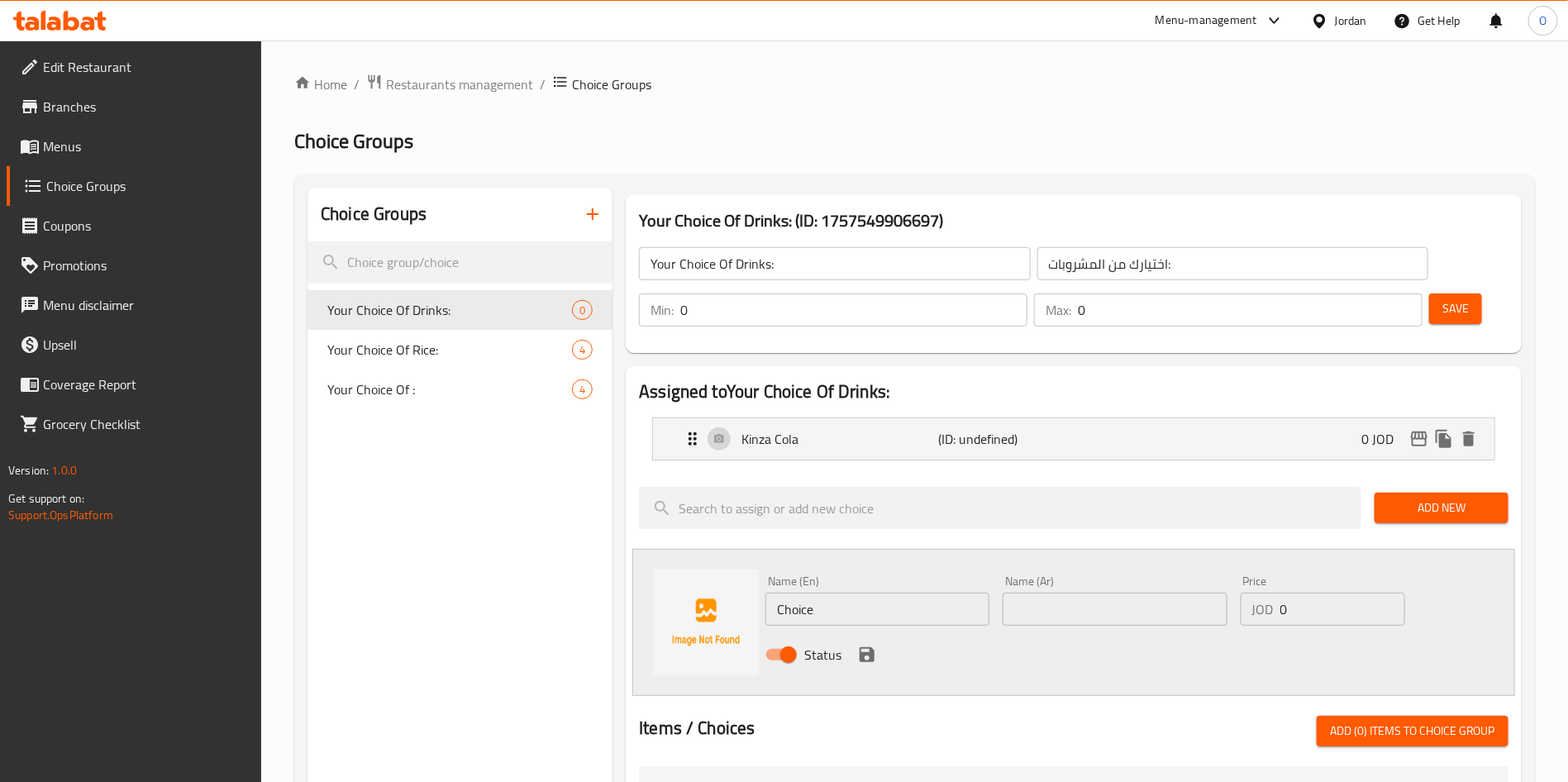
click at [1109, 593] on input "text" at bounding box center [1115, 609] width 224 height 33
paste input "كينزا ليمون"
type input "كينزا ليمون"
click at [885, 593] on input "Choice" at bounding box center [877, 609] width 224 height 33
paste input "[PERSON_NAME]"
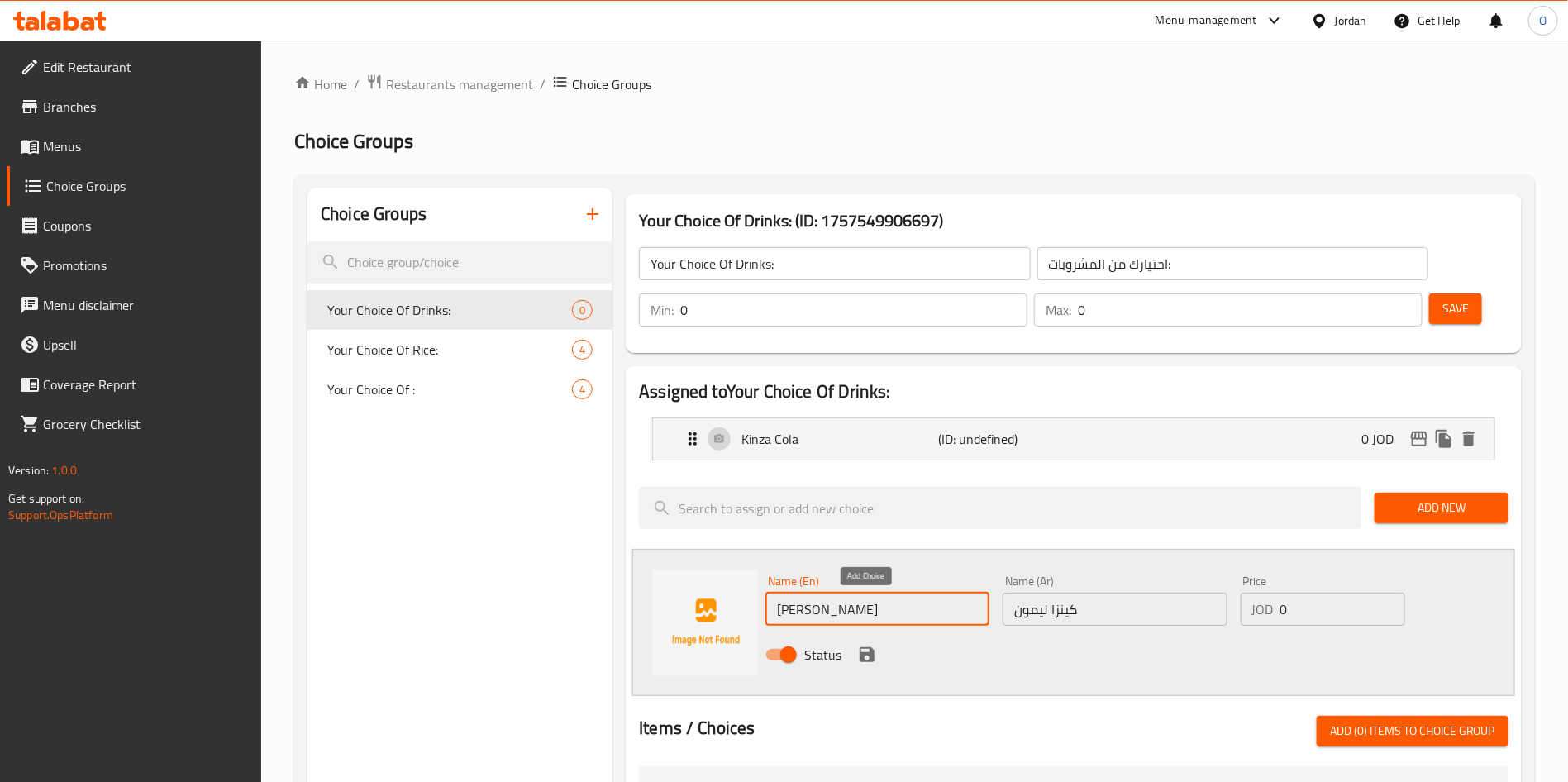
type input "[PERSON_NAME]"
click at [868, 645] on icon "save" at bounding box center [867, 655] width 20 height 20
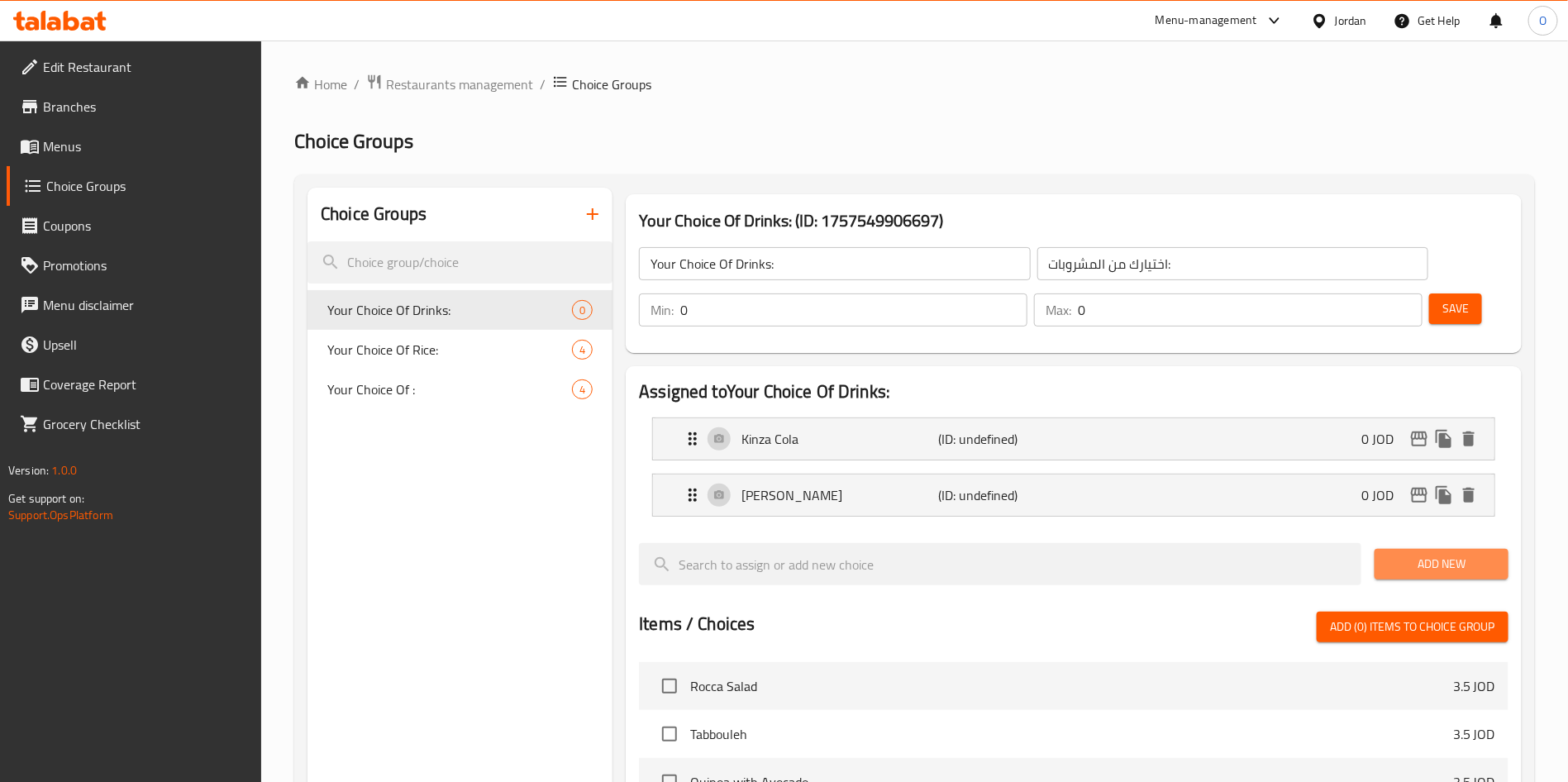
click at [1419, 549] on button "Add New" at bounding box center [1441, 564] width 134 height 31
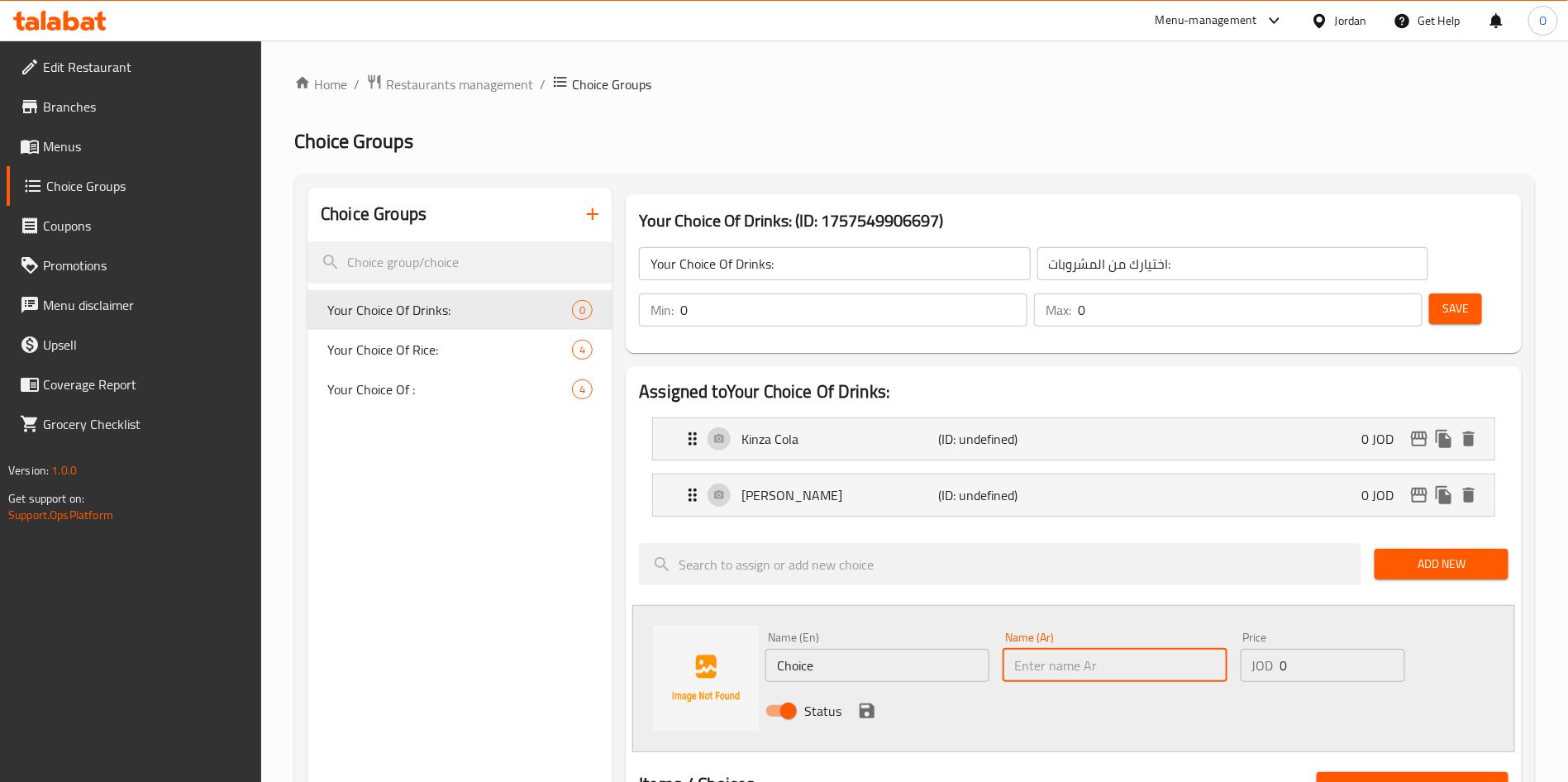
click at [1074, 648] on input "text" at bounding box center [1115, 665] width 224 height 33
paste input "كينزا برتقال"
type input "كينزا برتقال"
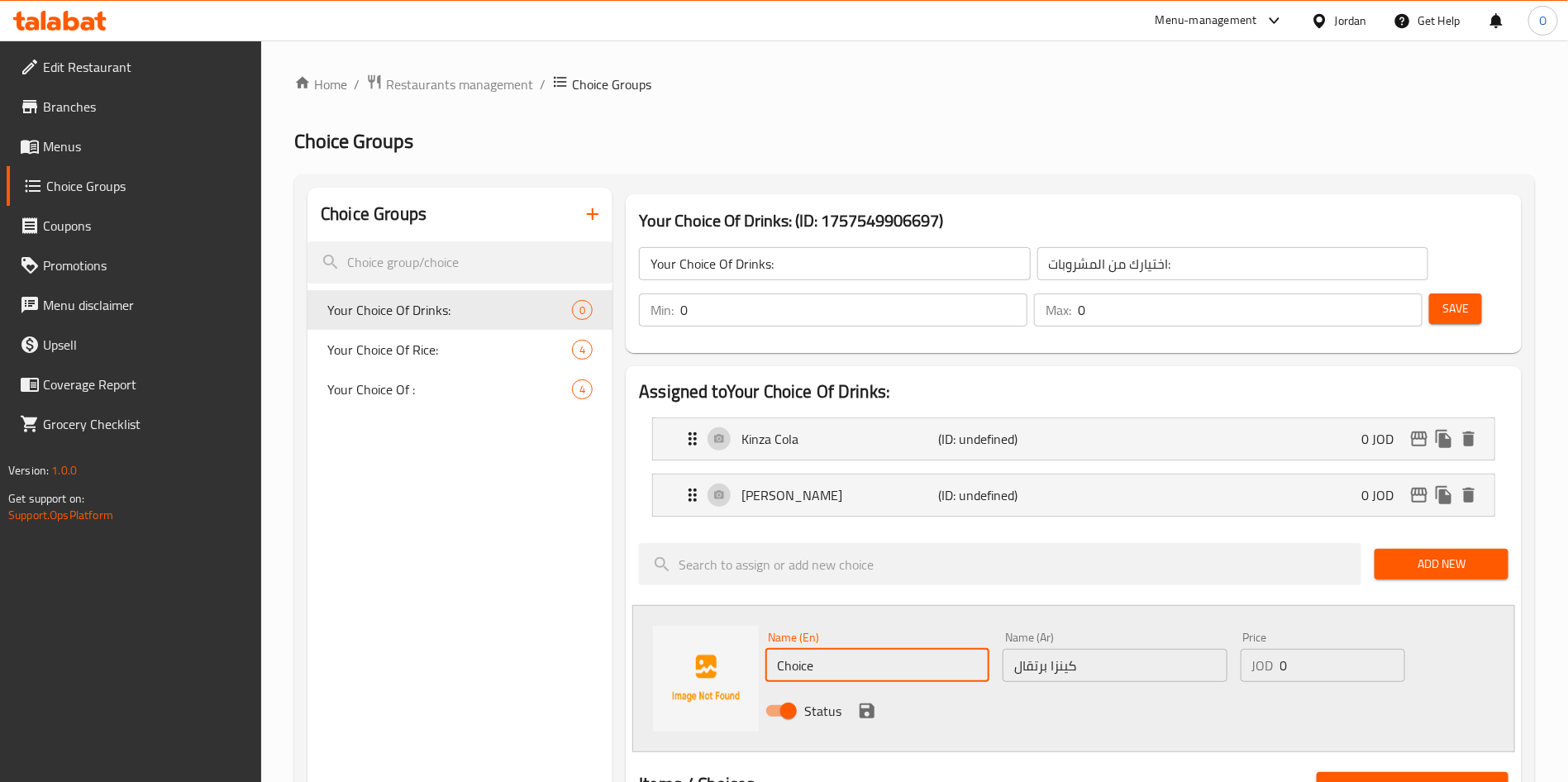
click at [831, 648] on input "Choice" at bounding box center [877, 665] width 224 height 33
paste input "Kinza Orang"
type input "Kinza Orange"
click at [871, 703] on icon "save" at bounding box center [867, 710] width 15 height 15
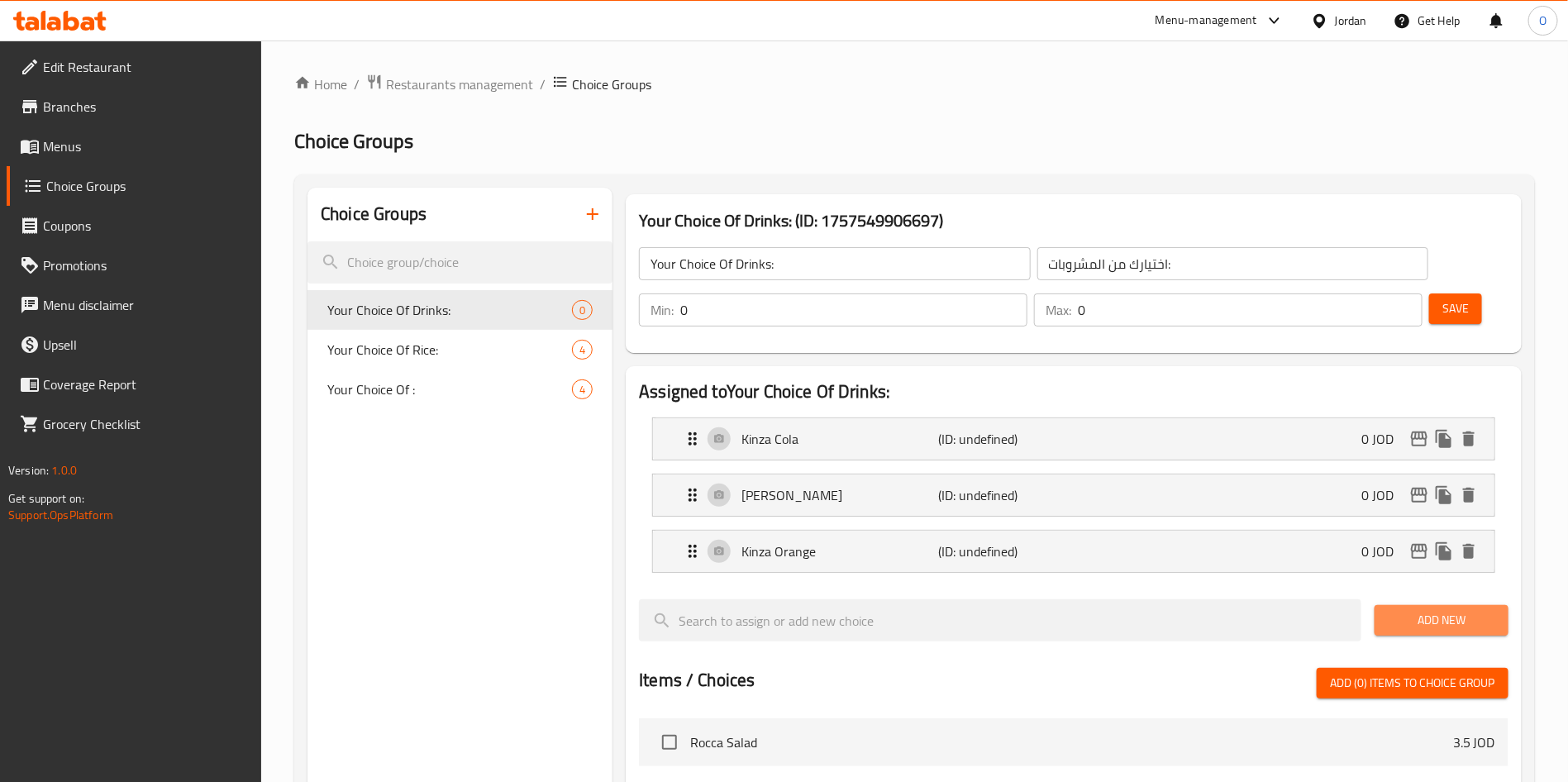
click at [1458, 610] on span "Add New" at bounding box center [1441, 620] width 107 height 21
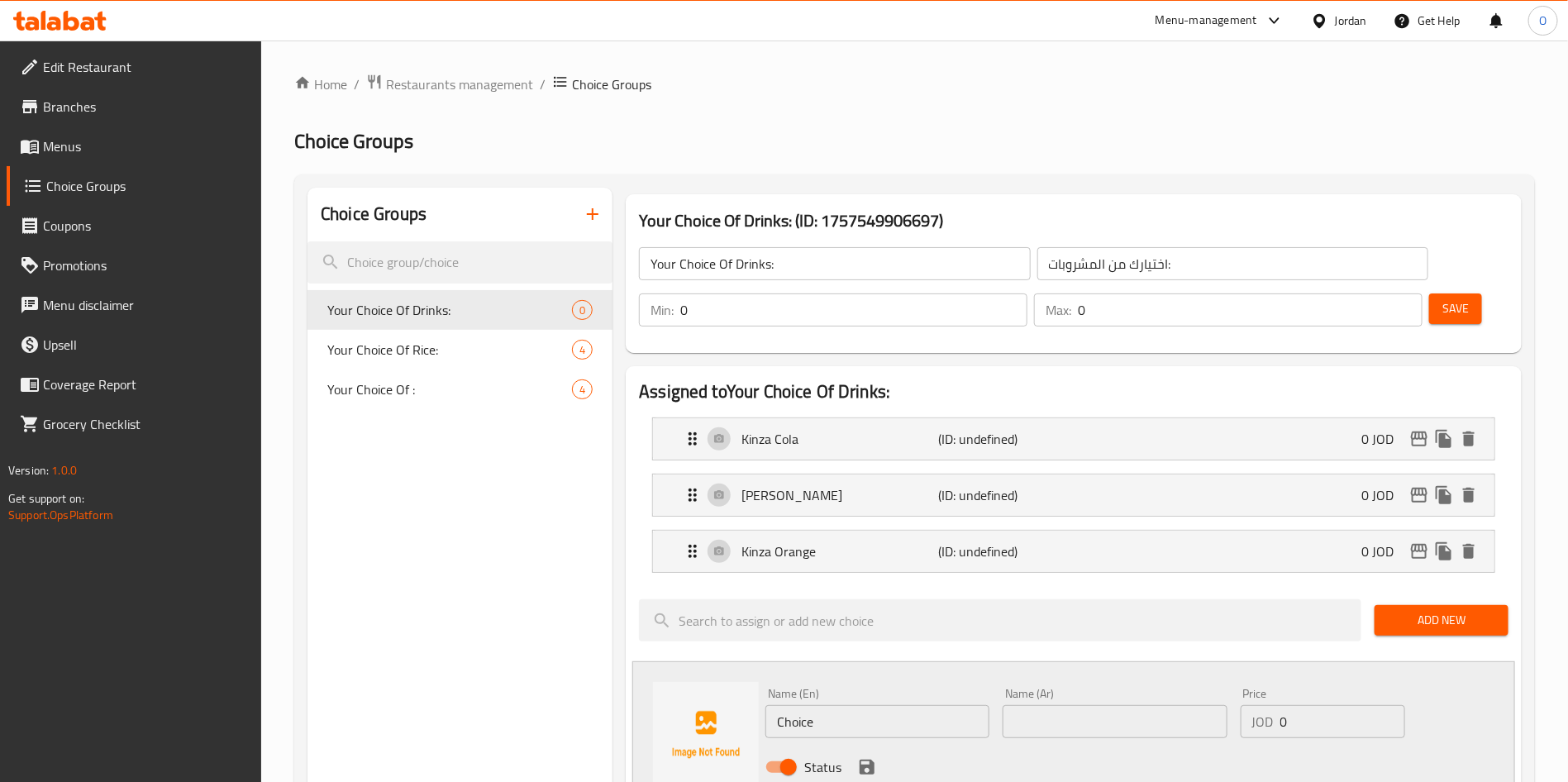
click at [1044, 705] on input "text" at bounding box center [1115, 721] width 224 height 33
paste input "كينزا حمضيات"
type input "كينزا حمضيات"
click at [881, 705] on input "Choice" at bounding box center [877, 721] width 224 height 33
paste input "Kinza Citrus"
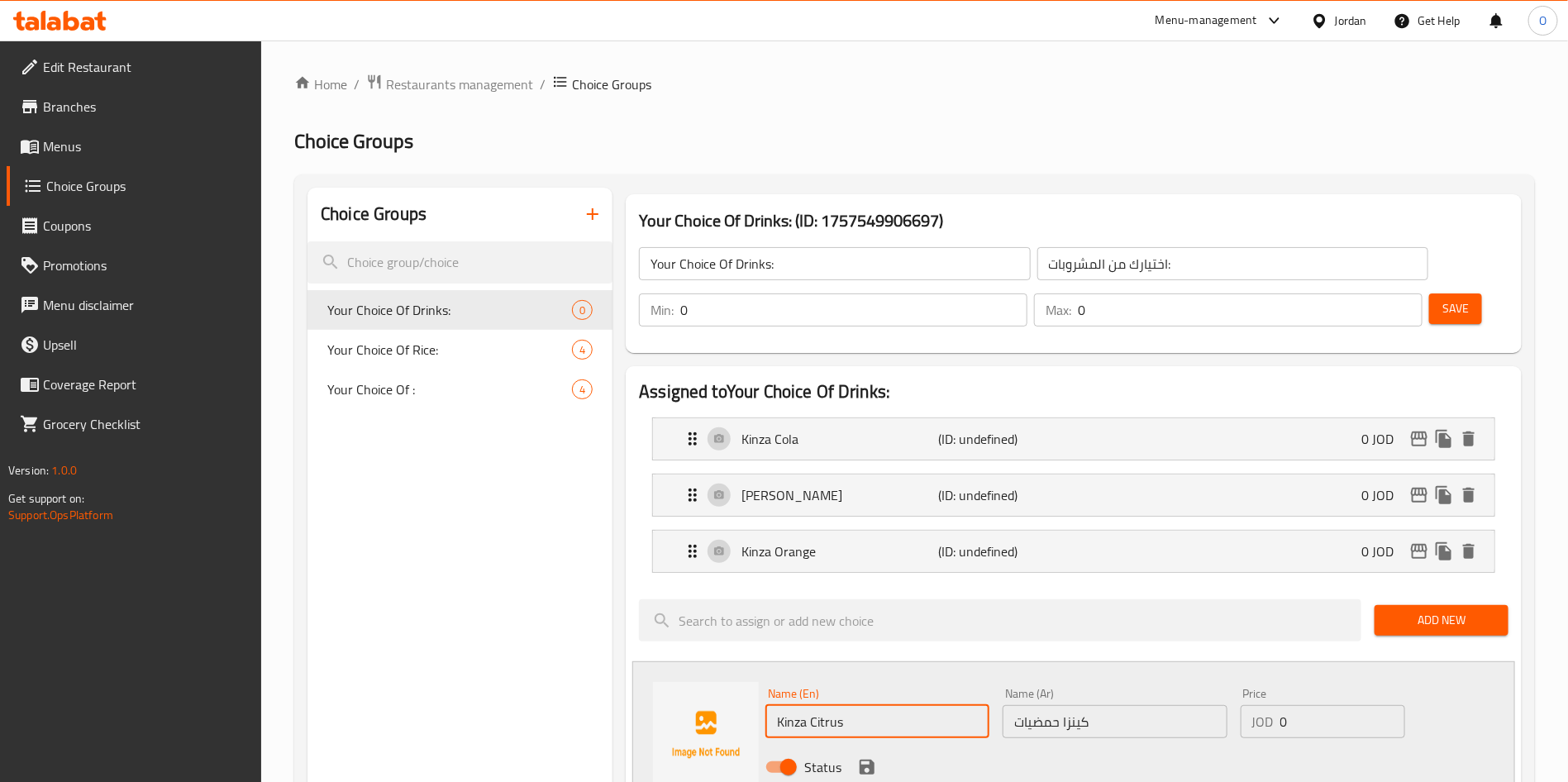
type input "Kinza Citrus"
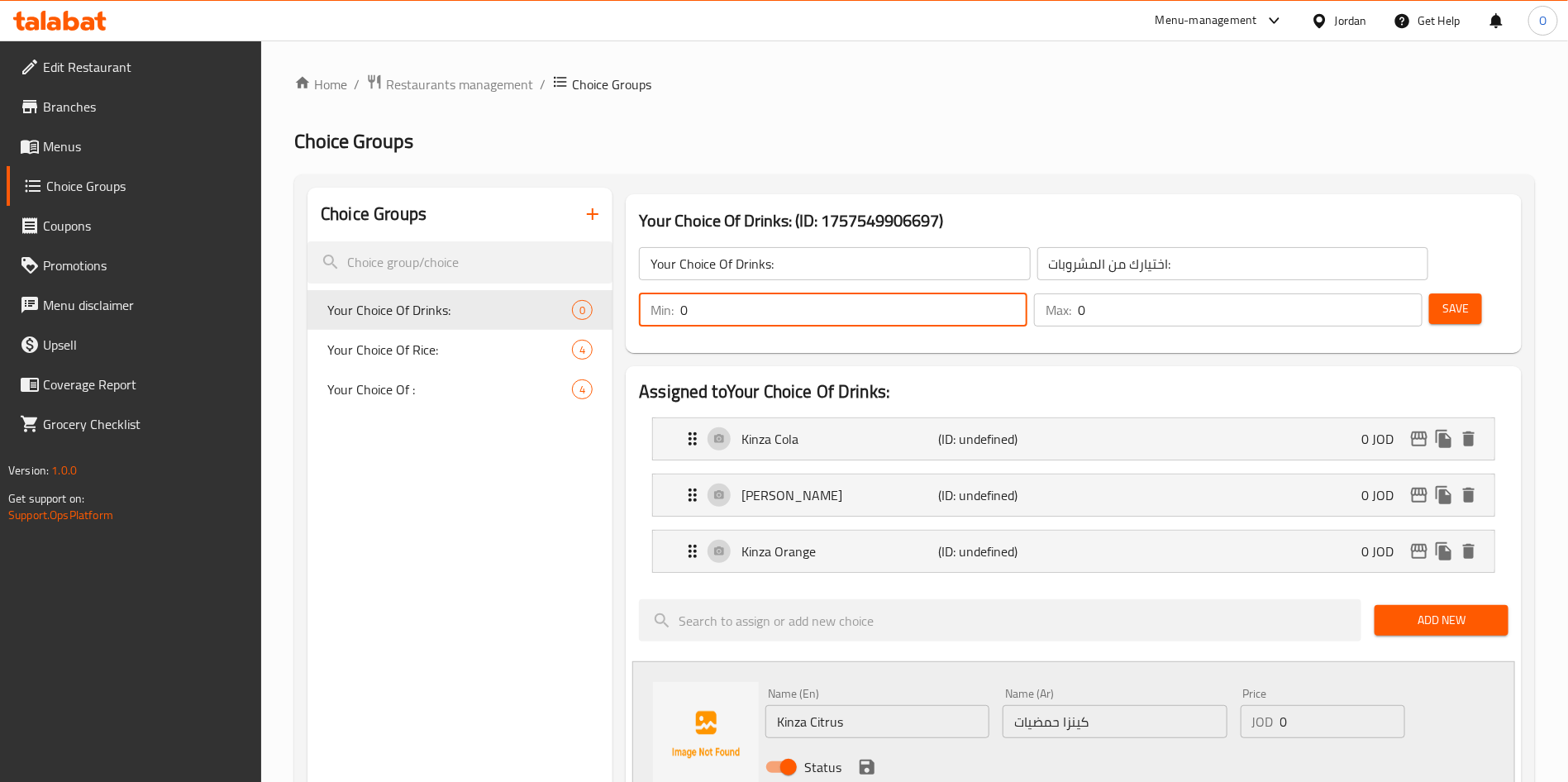
drag, startPoint x: 1279, startPoint y: 266, endPoint x: 1203, endPoint y: 283, distance: 77.9
click at [1203, 283] on div "Your Choice Of Drinks: ​ اختيارك من المشروبات: ​ Min: 0 ​ Max: 0 ​ Save" at bounding box center [1073, 287] width 882 height 119
type input "1"
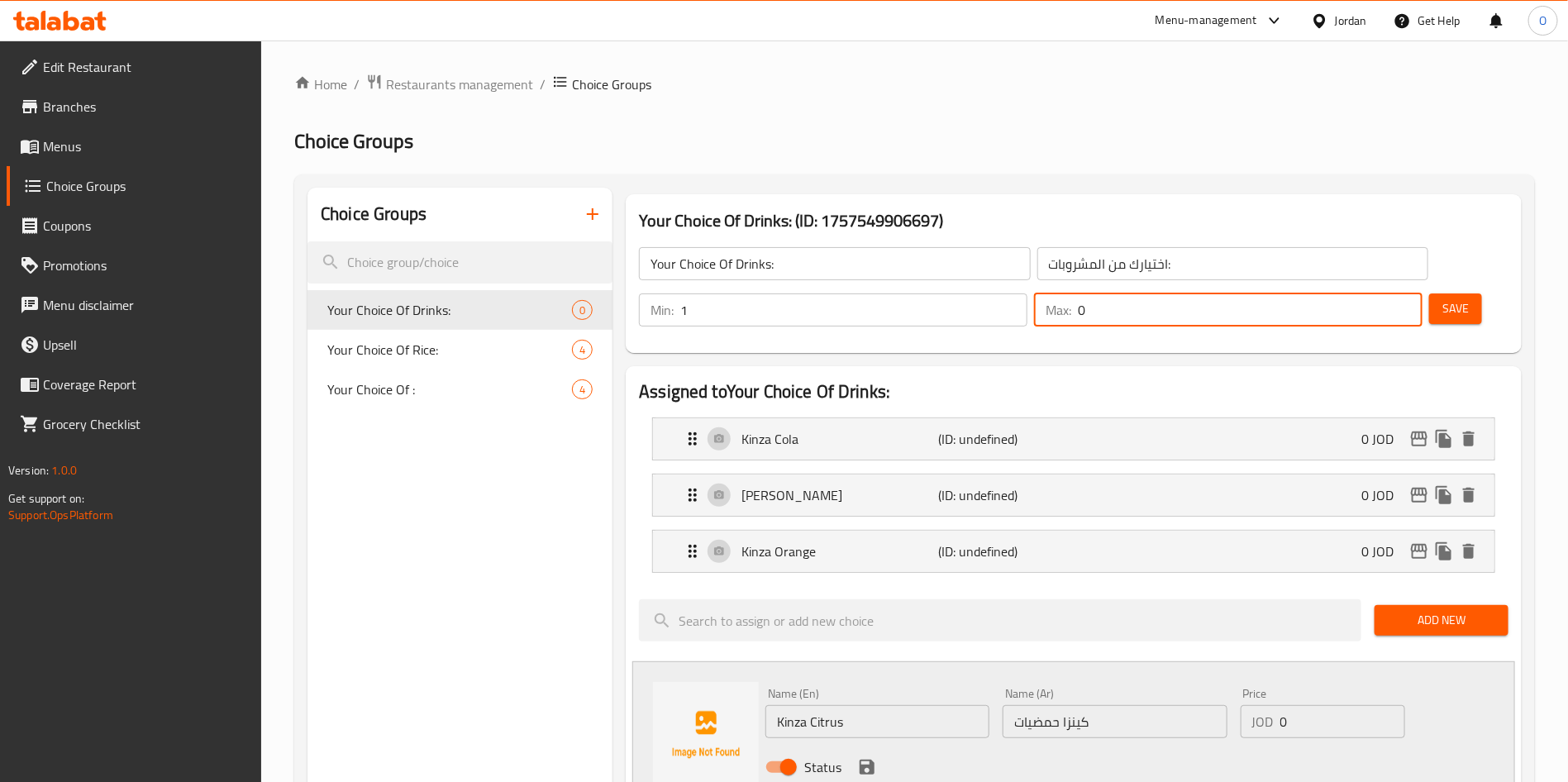
drag, startPoint x: 1357, startPoint y: 259, endPoint x: 1367, endPoint y: 256, distance: 10.4
click at [1367, 293] on input "0" at bounding box center [1250, 310] width 344 height 33
type input "1"
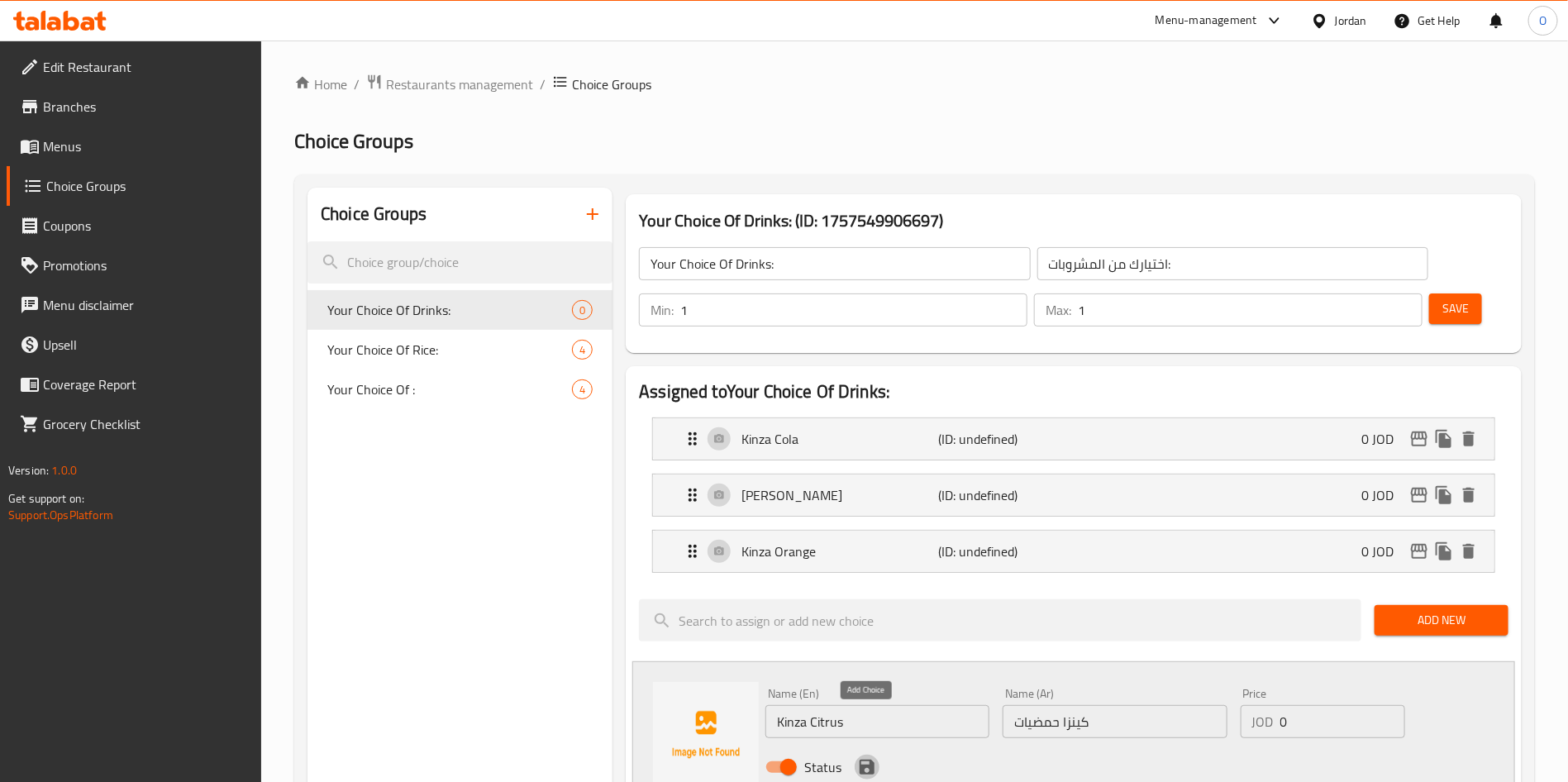
click at [858, 757] on icon "save" at bounding box center [867, 767] width 20 height 20
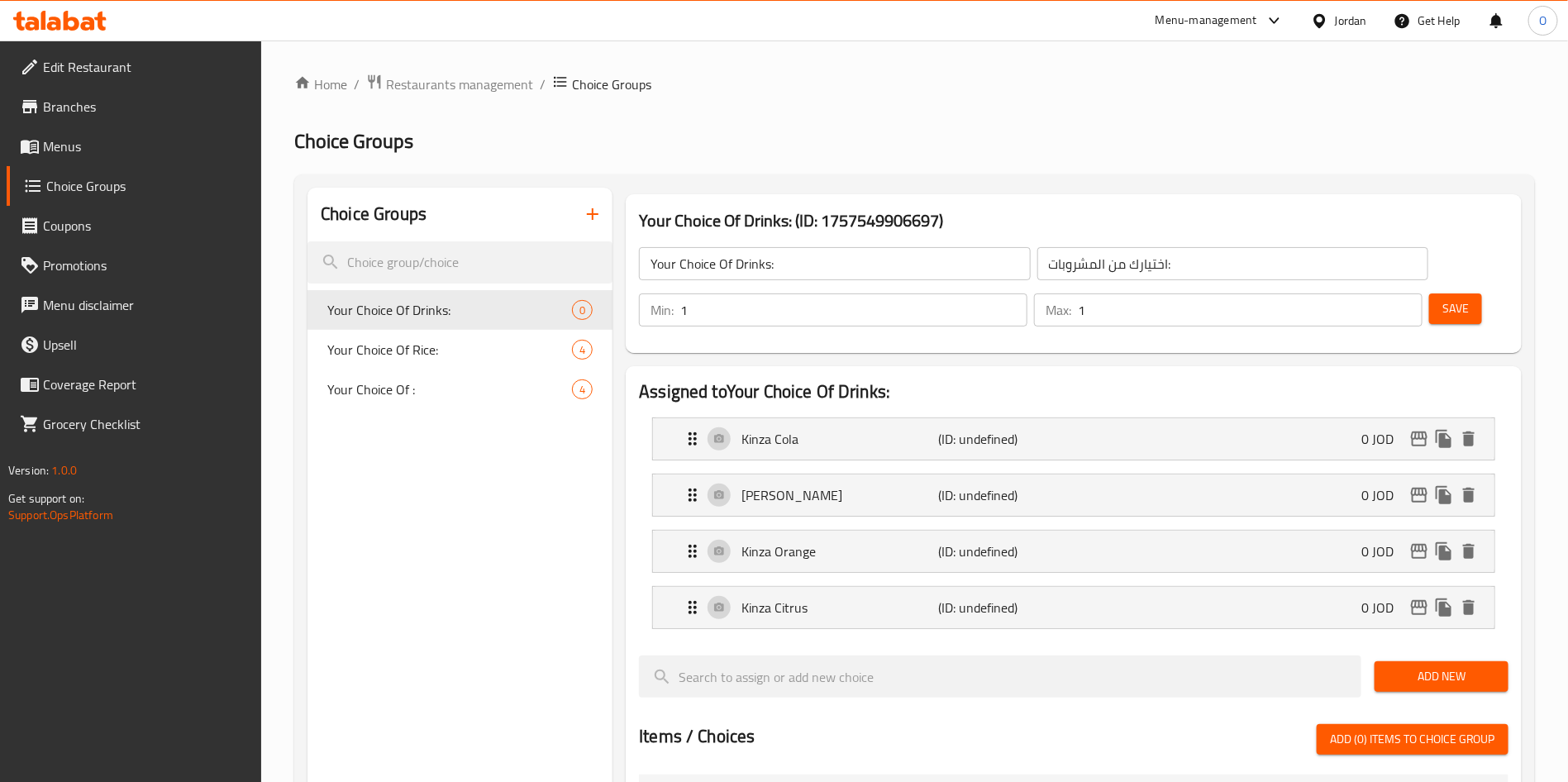
click at [1434, 666] on span "Add New" at bounding box center [1441, 676] width 107 height 21
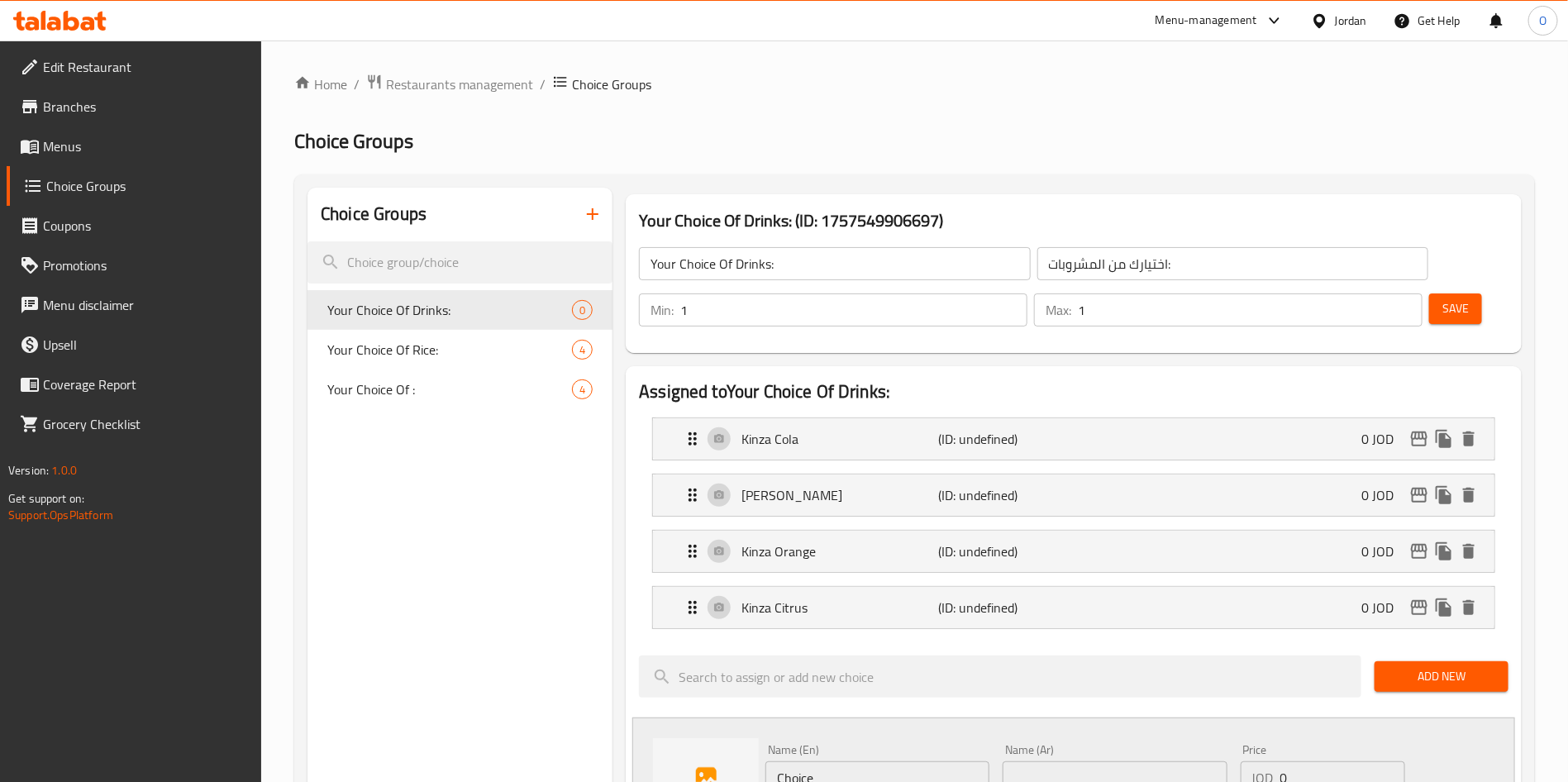
click at [1057, 761] on input "text" at bounding box center [1115, 777] width 224 height 33
paste input "كينزا توت"
type input "كينزا توت"
click at [826, 761] on input "Choice" at bounding box center [877, 777] width 224 height 33
paste input "Kinza Tut"
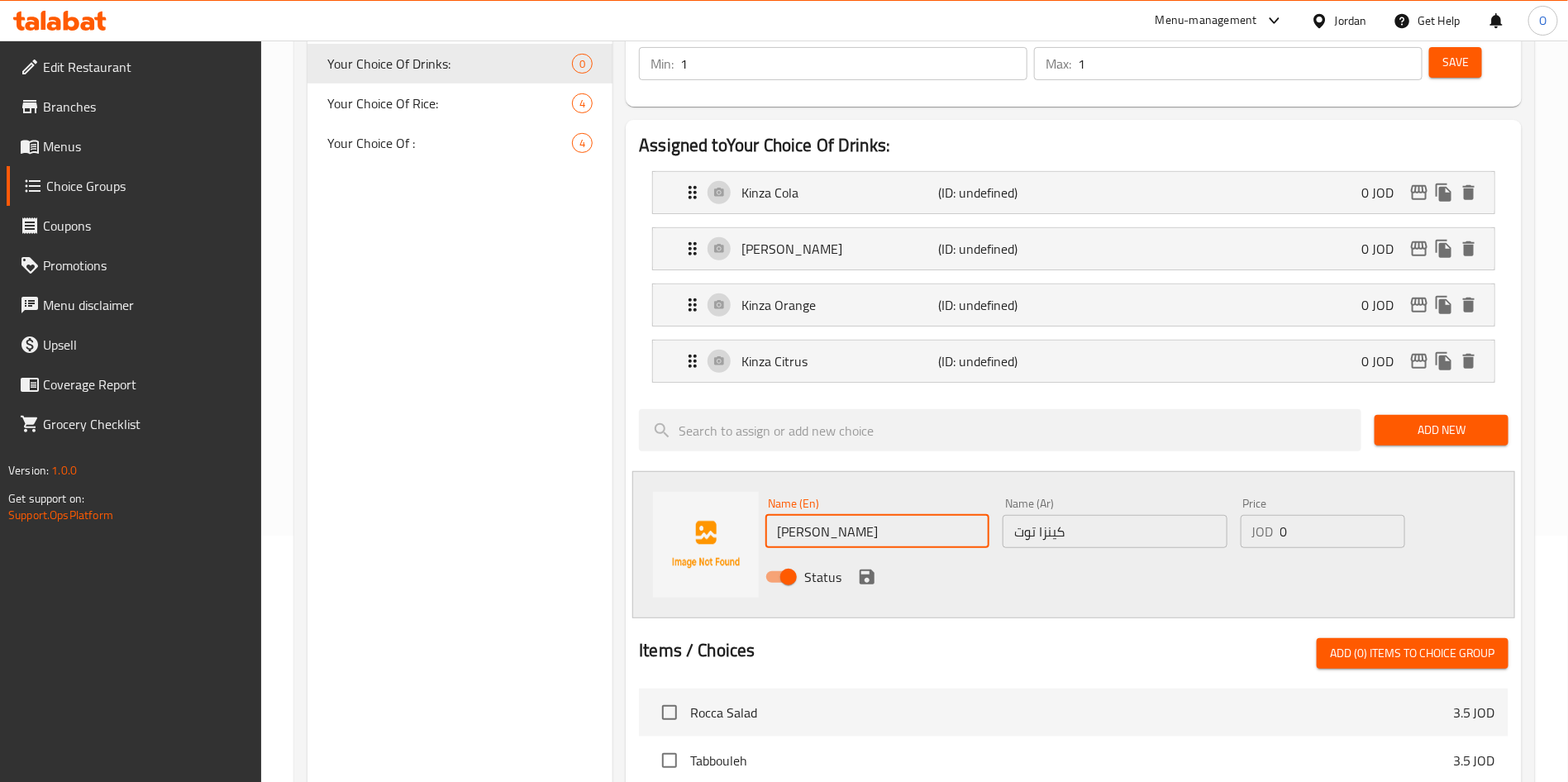
scroll to position [248, 0]
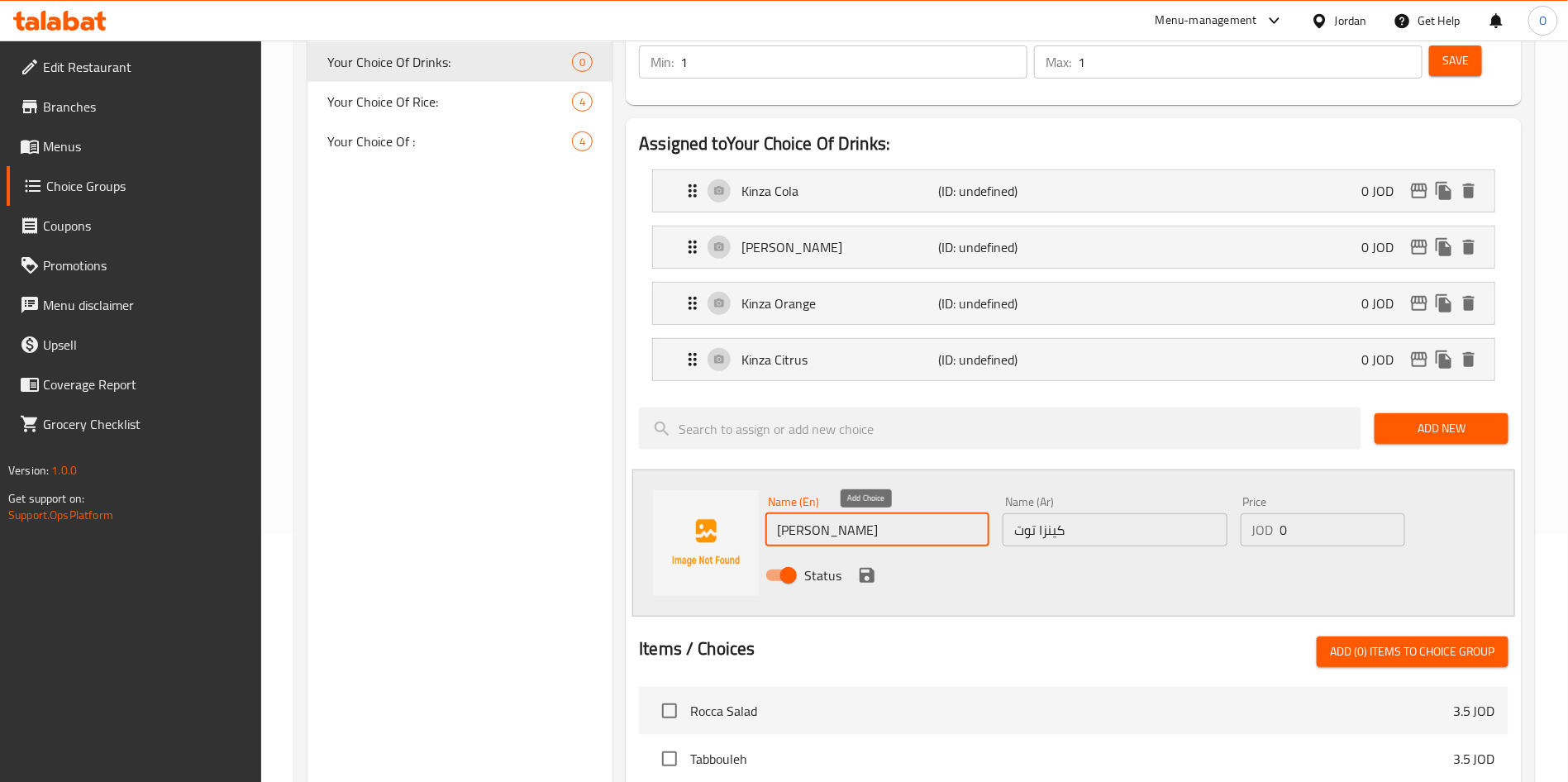
type input "[PERSON_NAME]"
click at [859, 565] on icon "save" at bounding box center [867, 575] width 20 height 20
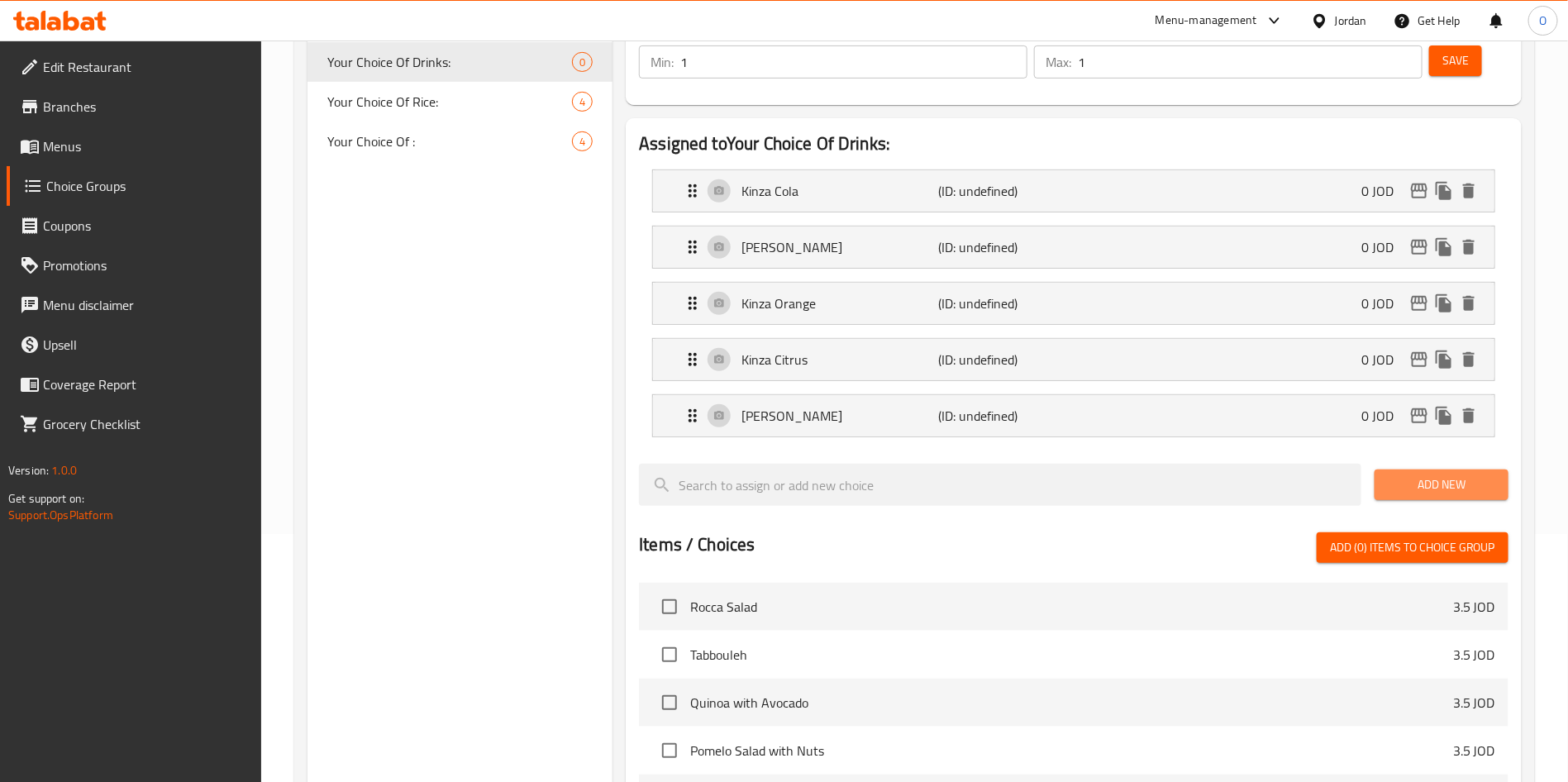
click at [1489, 474] on span "Add New" at bounding box center [1441, 484] width 107 height 21
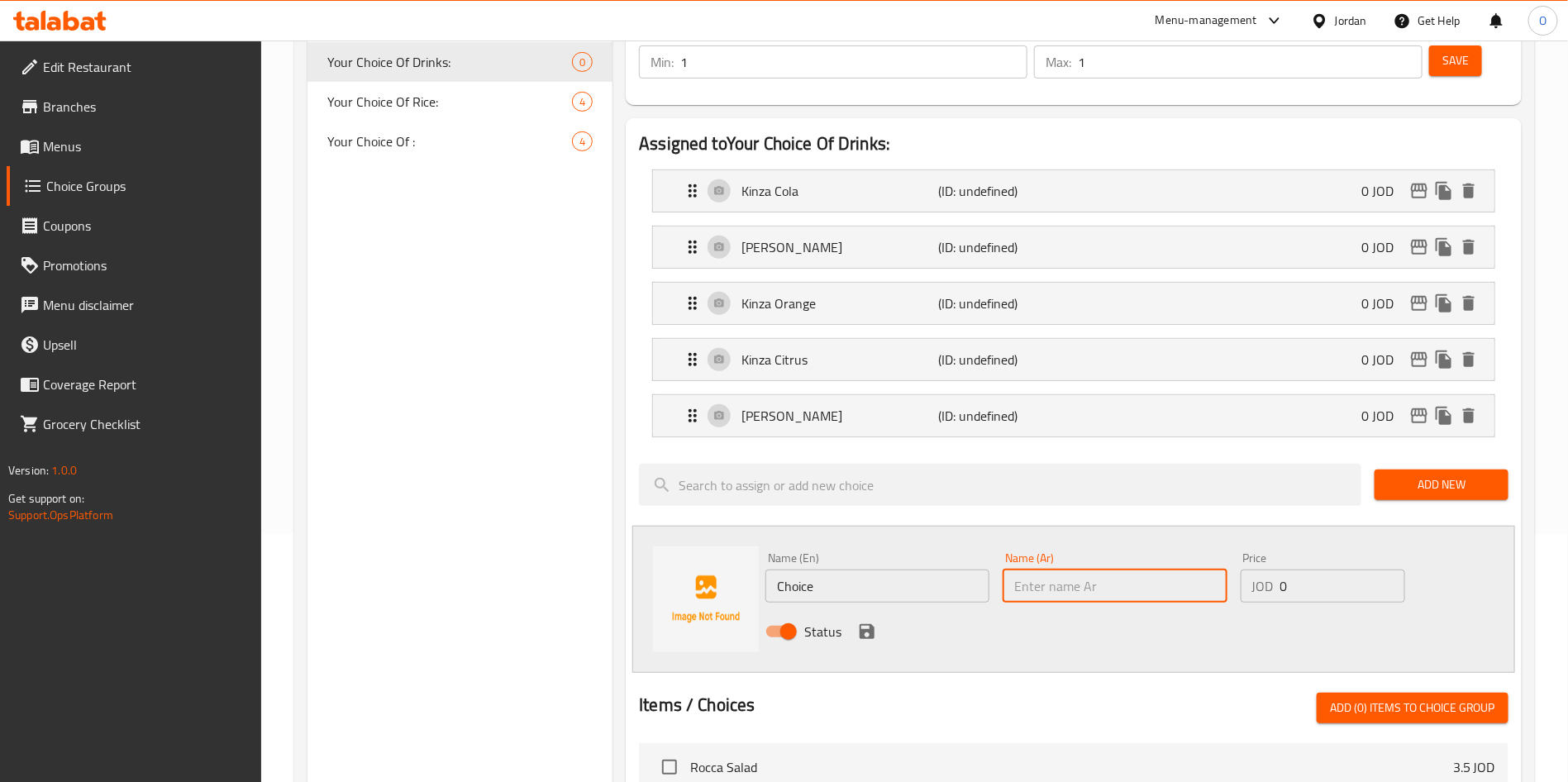
click at [1033, 569] on input "text" at bounding box center [1115, 585] width 224 height 33
paste input "كينزا دايت"
type input "كينزا دايت"
click at [881, 569] on input "Choice" at bounding box center [877, 585] width 224 height 33
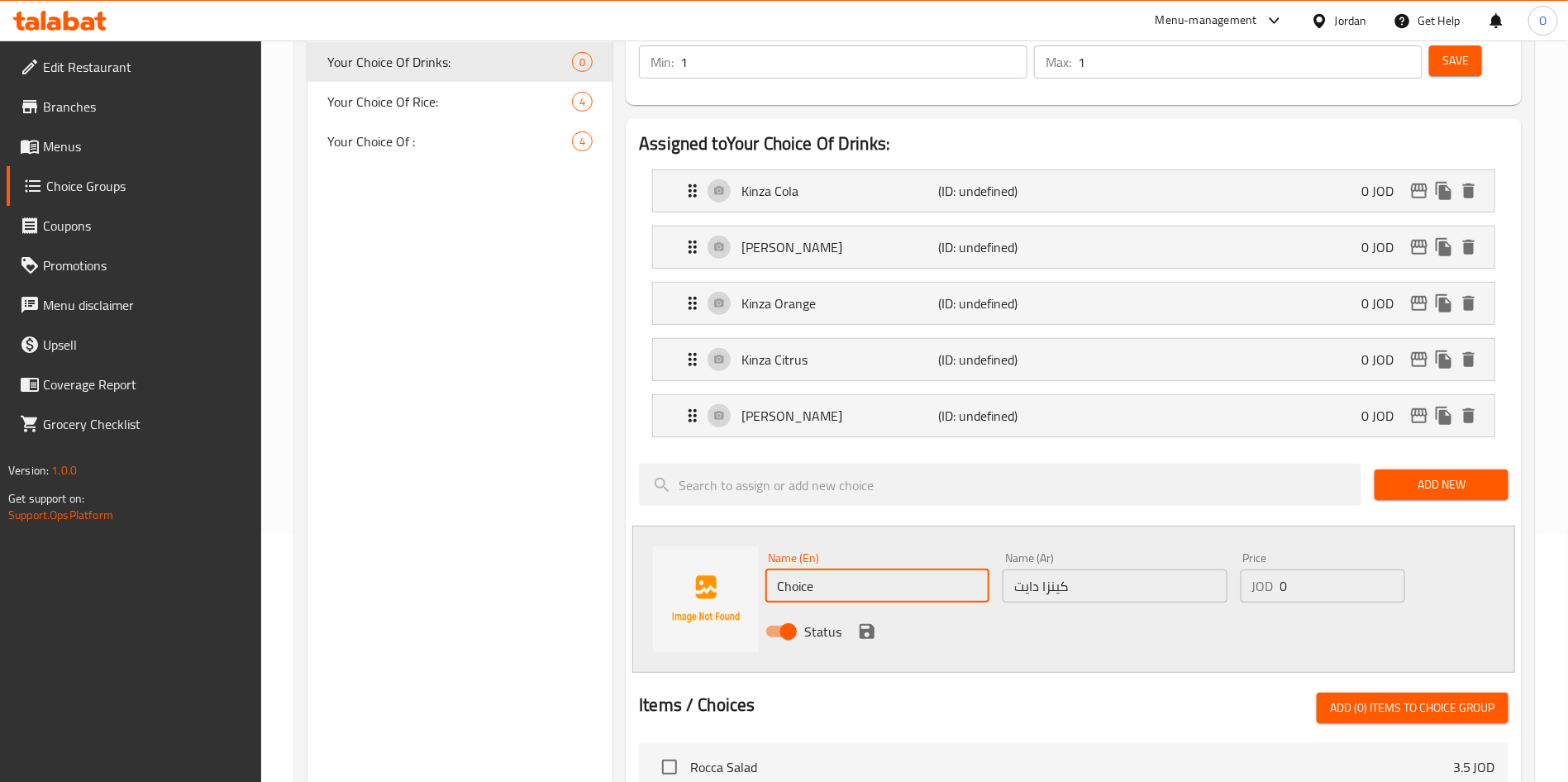
paste input "Kenza Diet"
click at [793, 569] on input "Kenza Diet" at bounding box center [877, 585] width 224 height 33
type input "Kinza Diet"
click at [871, 624] on icon "save" at bounding box center [867, 631] width 15 height 15
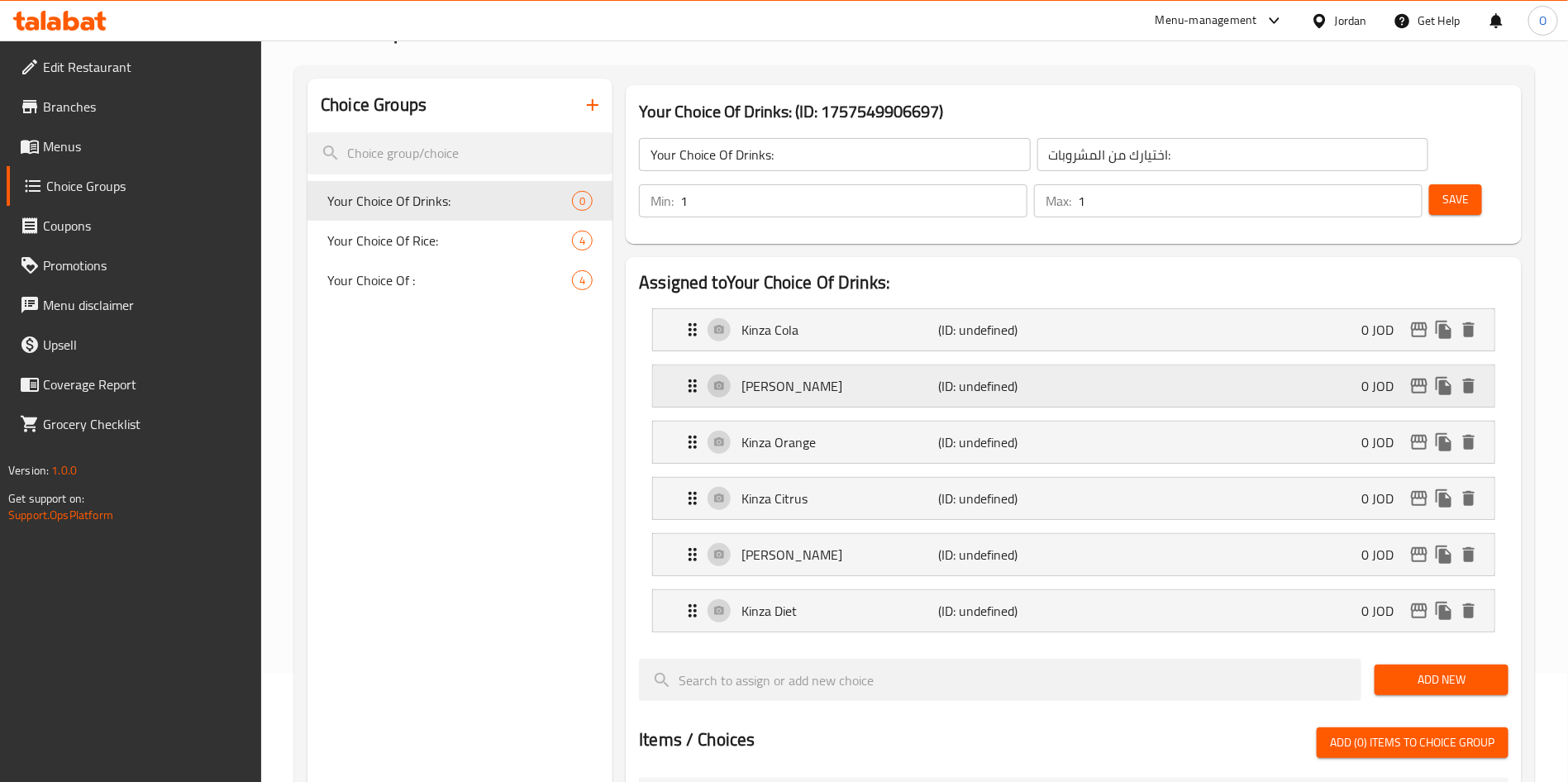
scroll to position [0, 0]
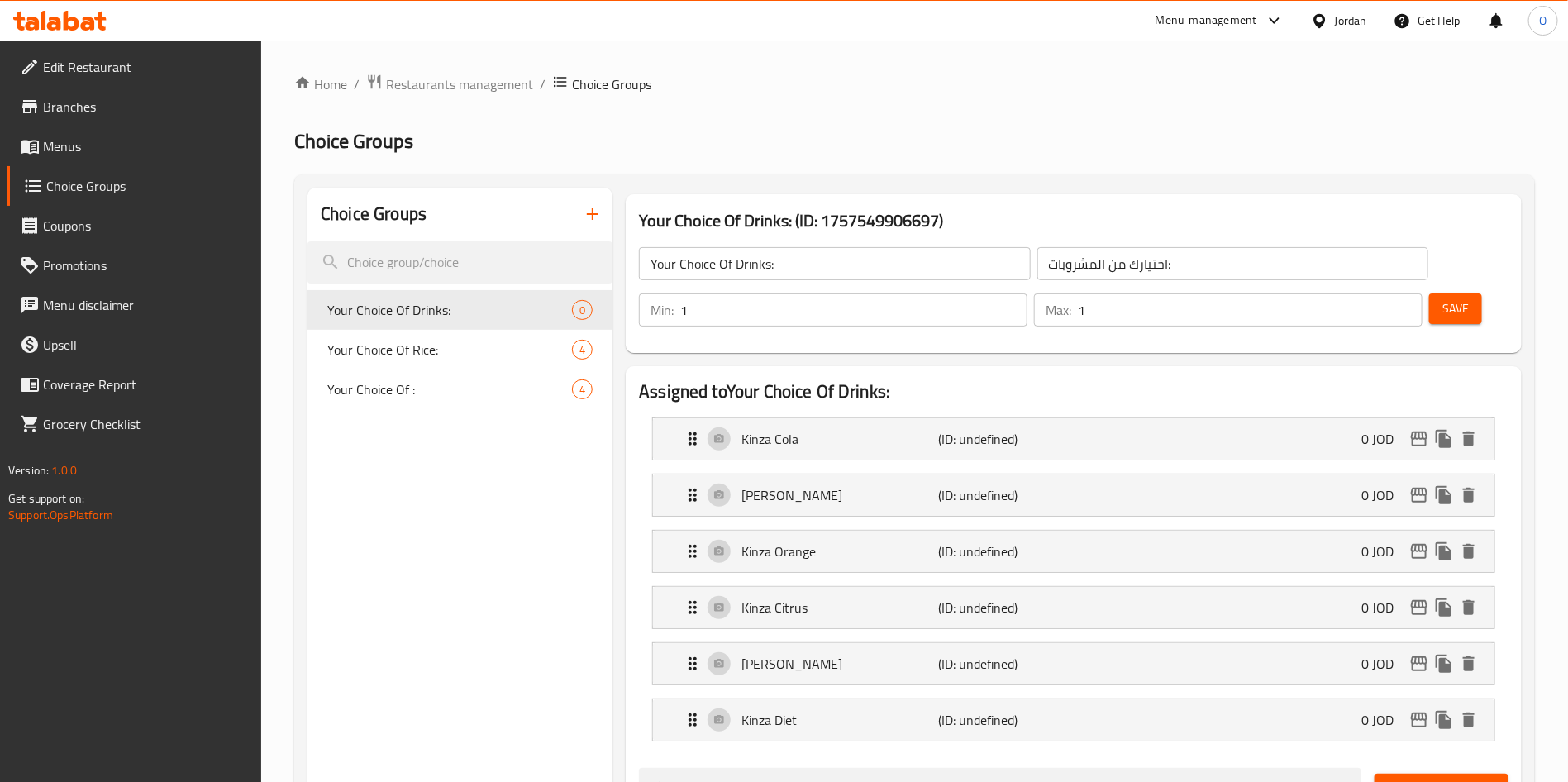
click at [1442, 299] on span "Save" at bounding box center [1455, 309] width 26 height 21
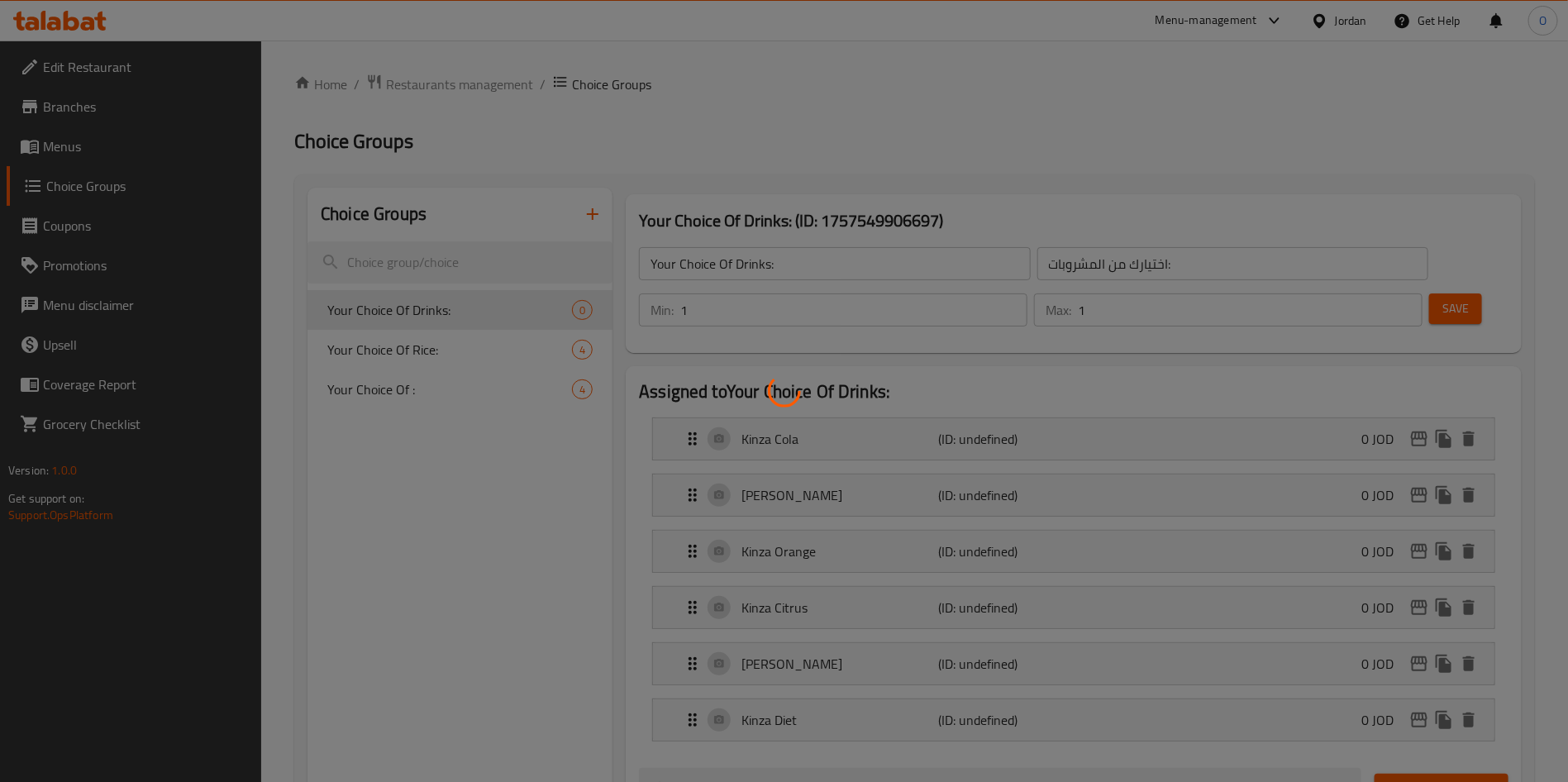
click at [1050, 158] on div at bounding box center [784, 391] width 1568 height 782
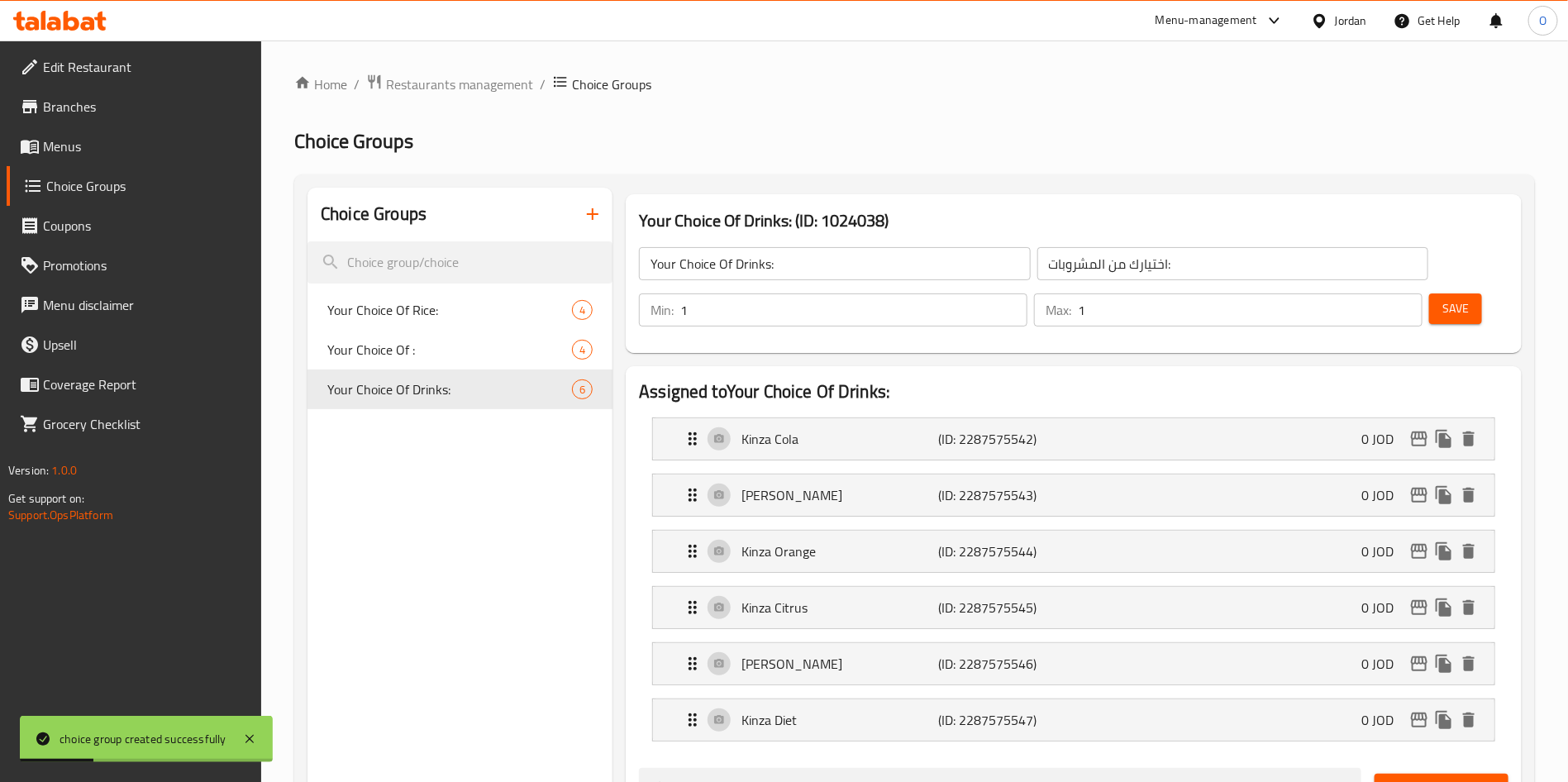
click at [769, 270] on input "Your Choice Of Drinks:" at bounding box center [834, 263] width 391 height 33
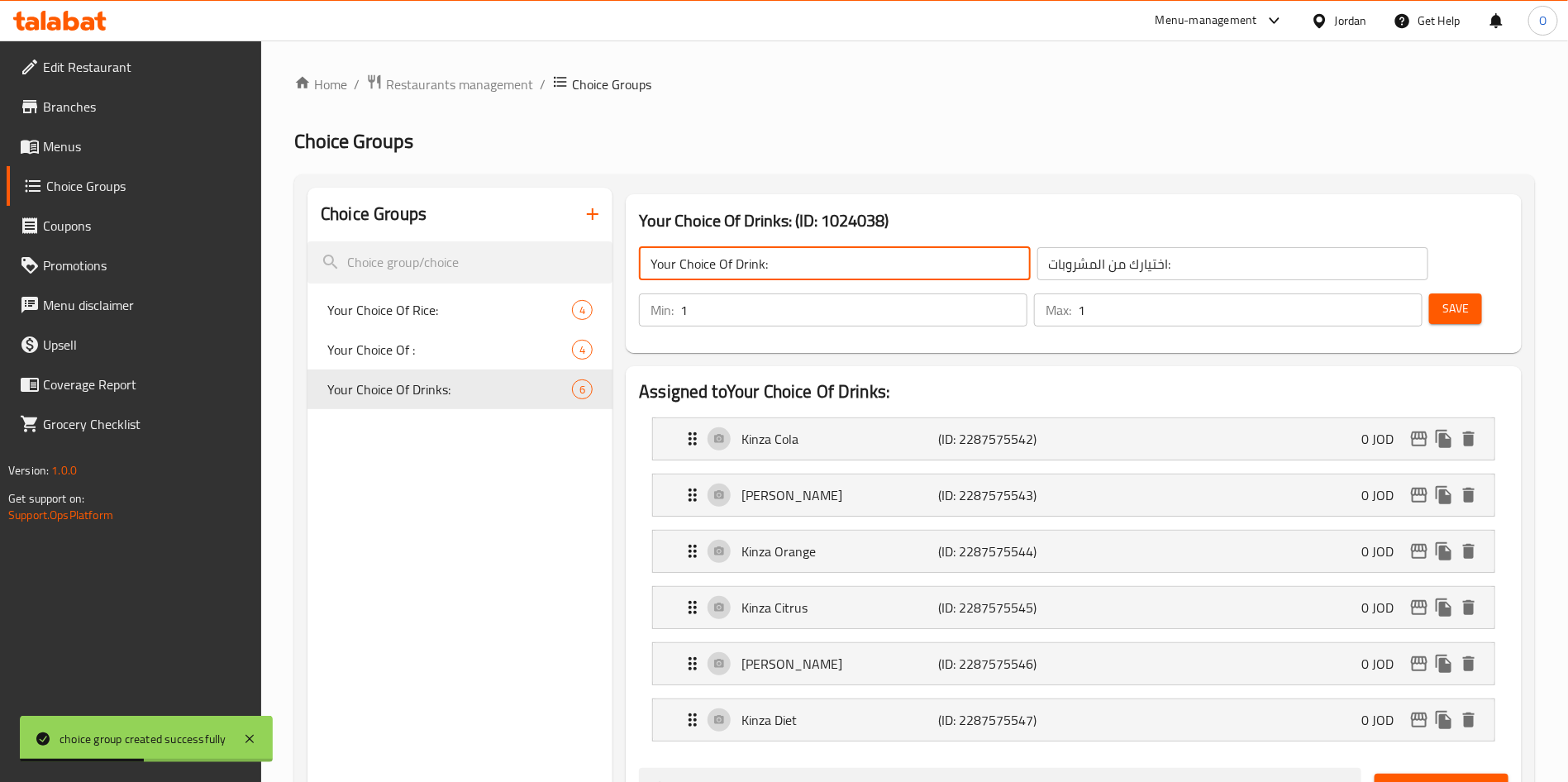
type input "Your Choice Of Drink:"
click at [1037, 264] on input "اختيارك من المشروبات:" at bounding box center [1232, 263] width 391 height 33
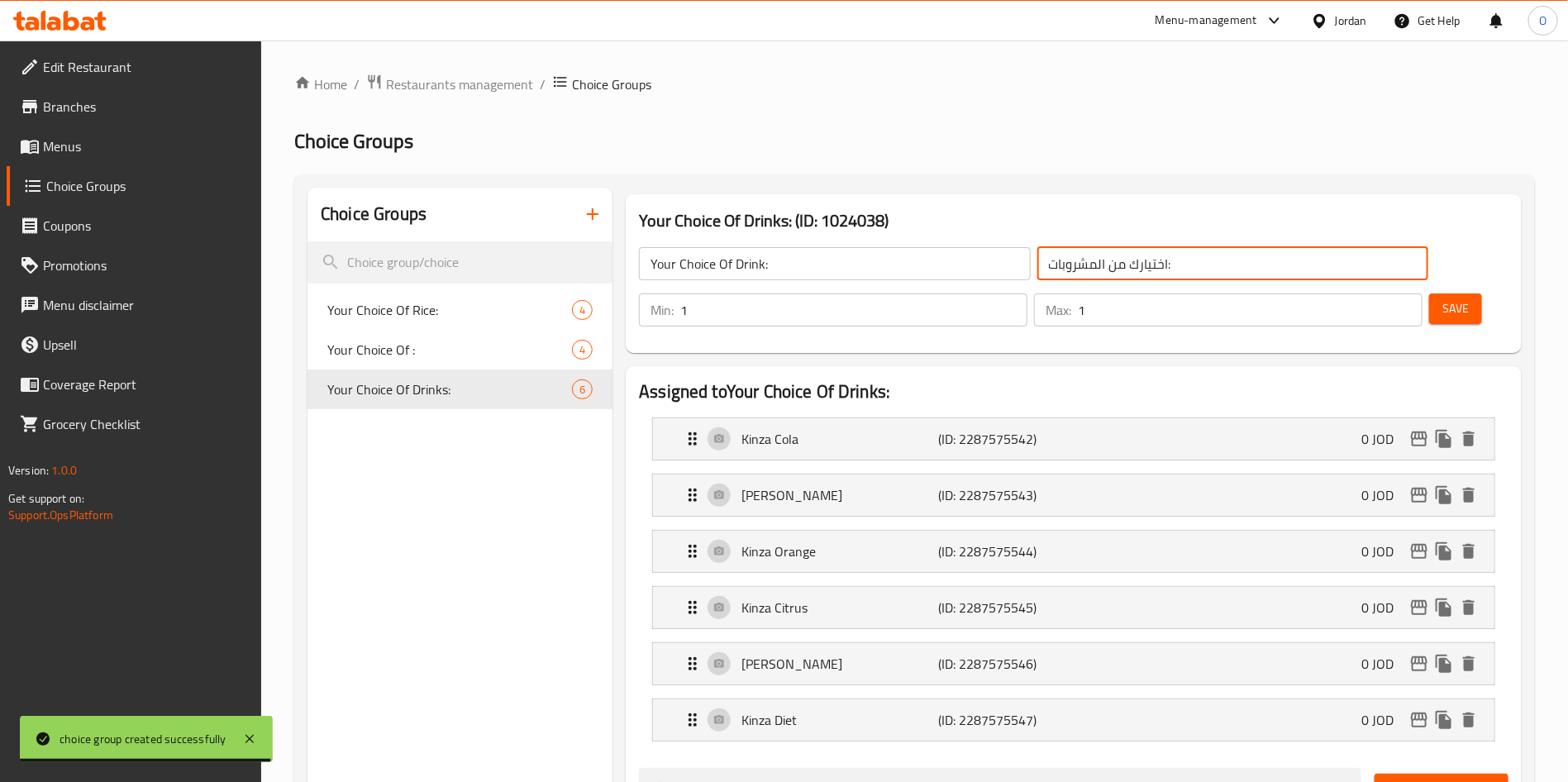
click at [1037, 256] on input "اختيارك من المشروبات:" at bounding box center [1232, 263] width 391 height 33
click at [1092, 273] on input "اختيارك من المشروبت:" at bounding box center [1232, 263] width 391 height 33
type input "اختيارك من المشروب"
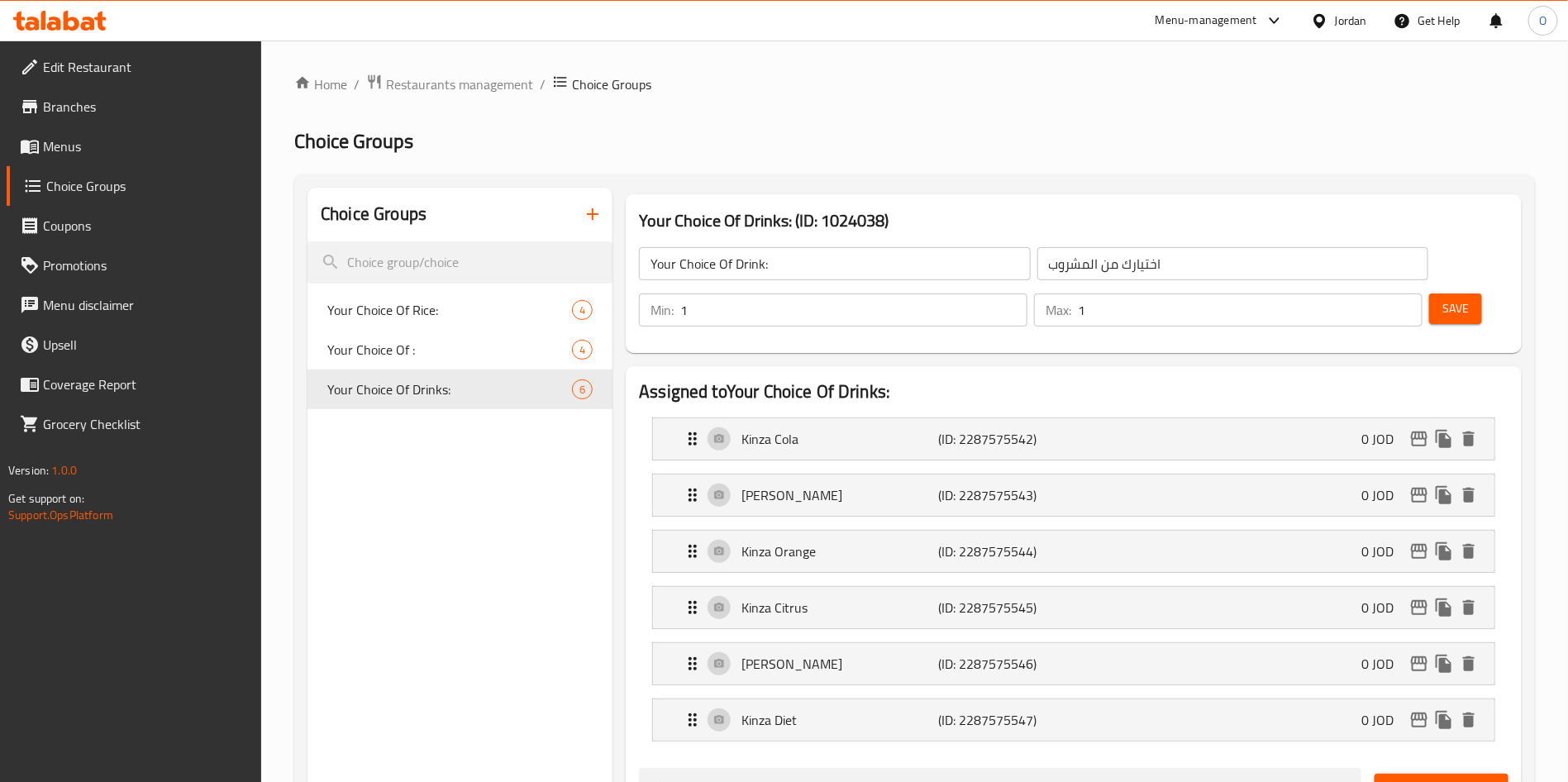
click at [1105, 194] on div "Your Choice Of Drinks: (ID: 1024038) Your Choice Of Drink: ​ اختيارك من المشروب…" at bounding box center [1074, 273] width 896 height 158
click at [1442, 299] on span "Save" at bounding box center [1455, 309] width 26 height 21
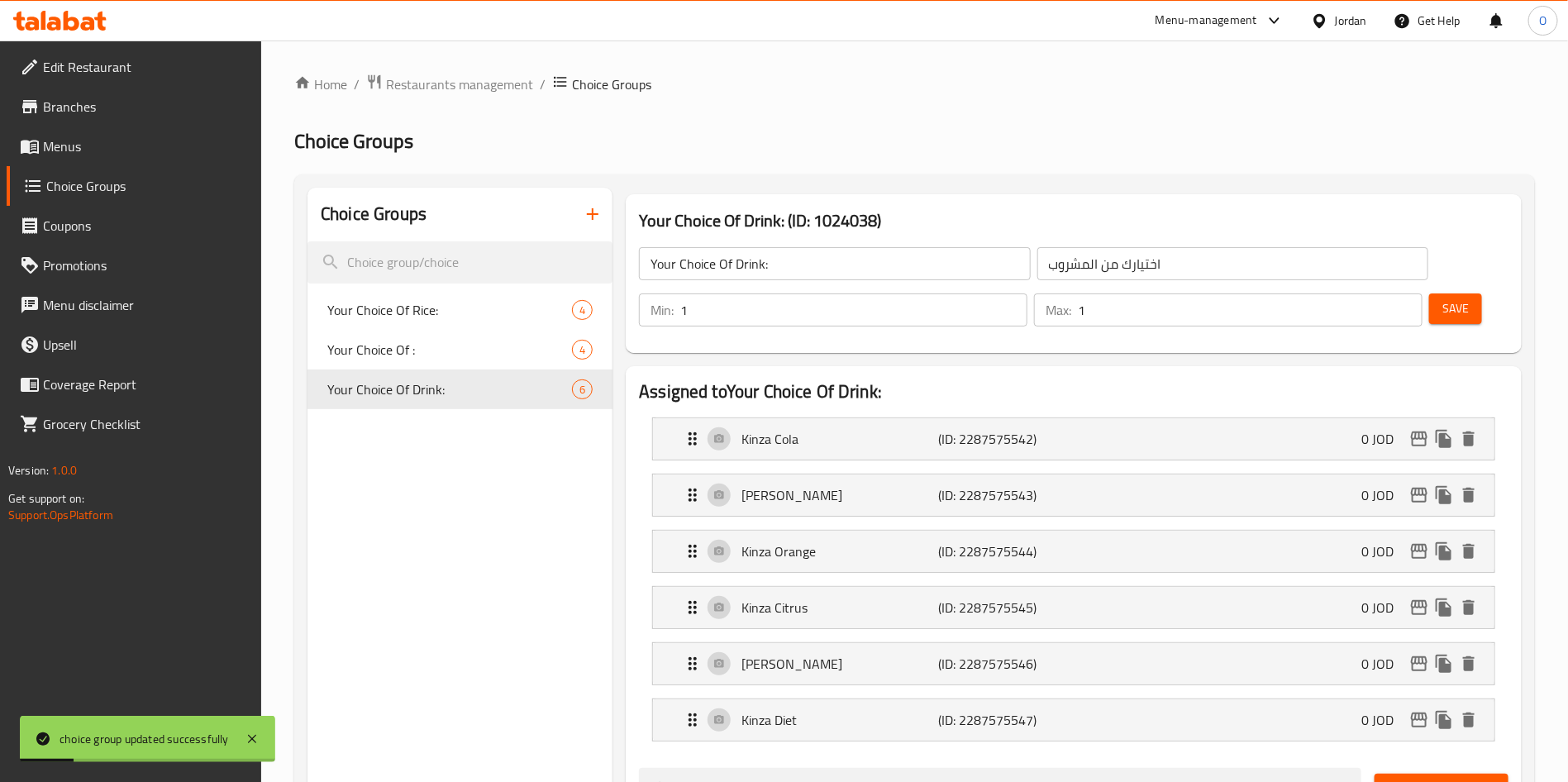
click at [903, 157] on div "Home / Restaurants management / Choice Groups Choice Groups Choice Groups Your …" at bounding box center [914, 786] width 1240 height 1425
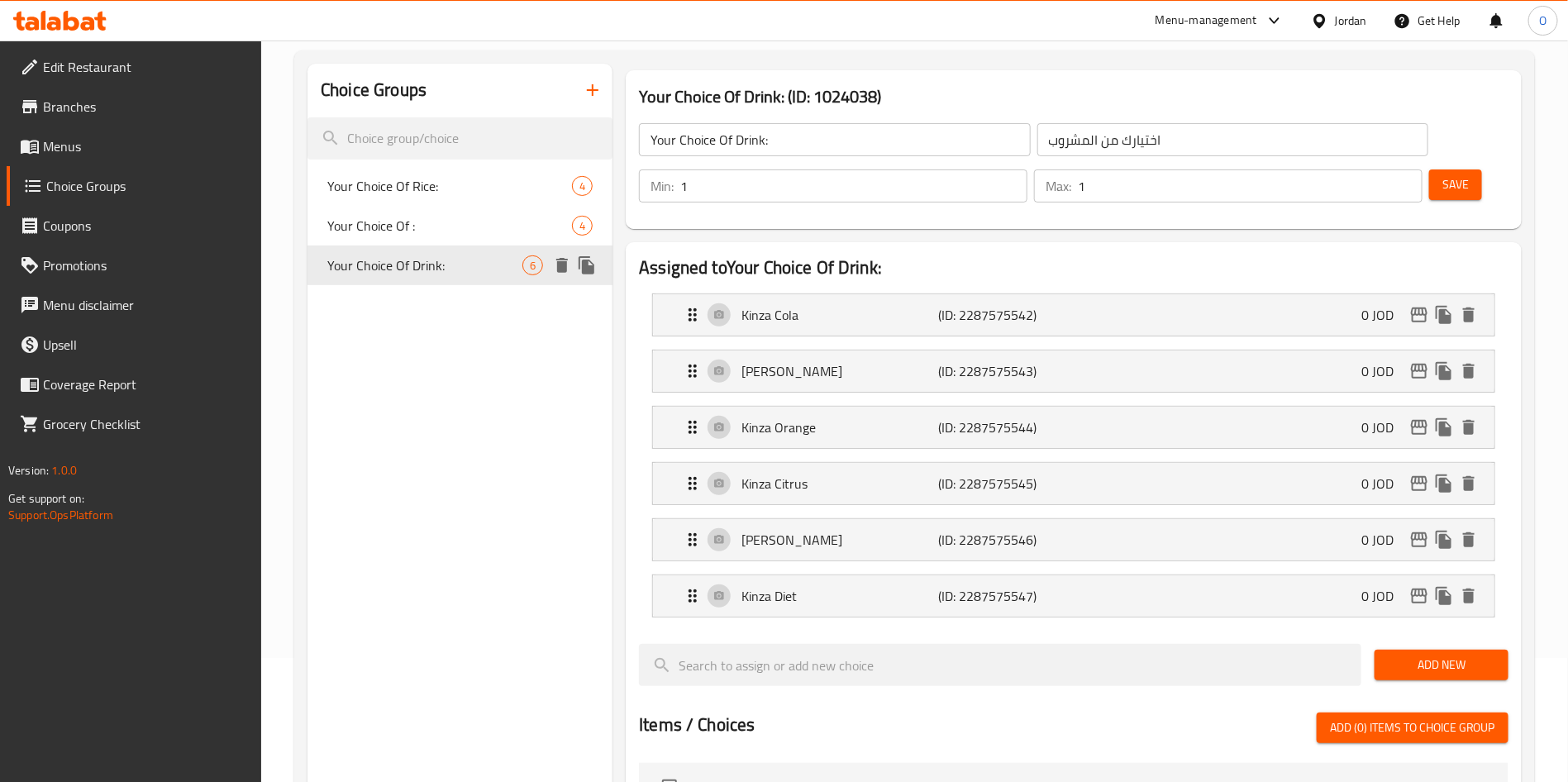
click at [398, 279] on div "Your Choice Of Drink: 6" at bounding box center [460, 266] width 305 height 40
click at [626, 401] on div "Assigned to Your Choice Of Drink: Kinza Cola (ID: 2287575542) 0 JOD Name (En) K…" at bounding box center [1074, 740] width 896 height 997
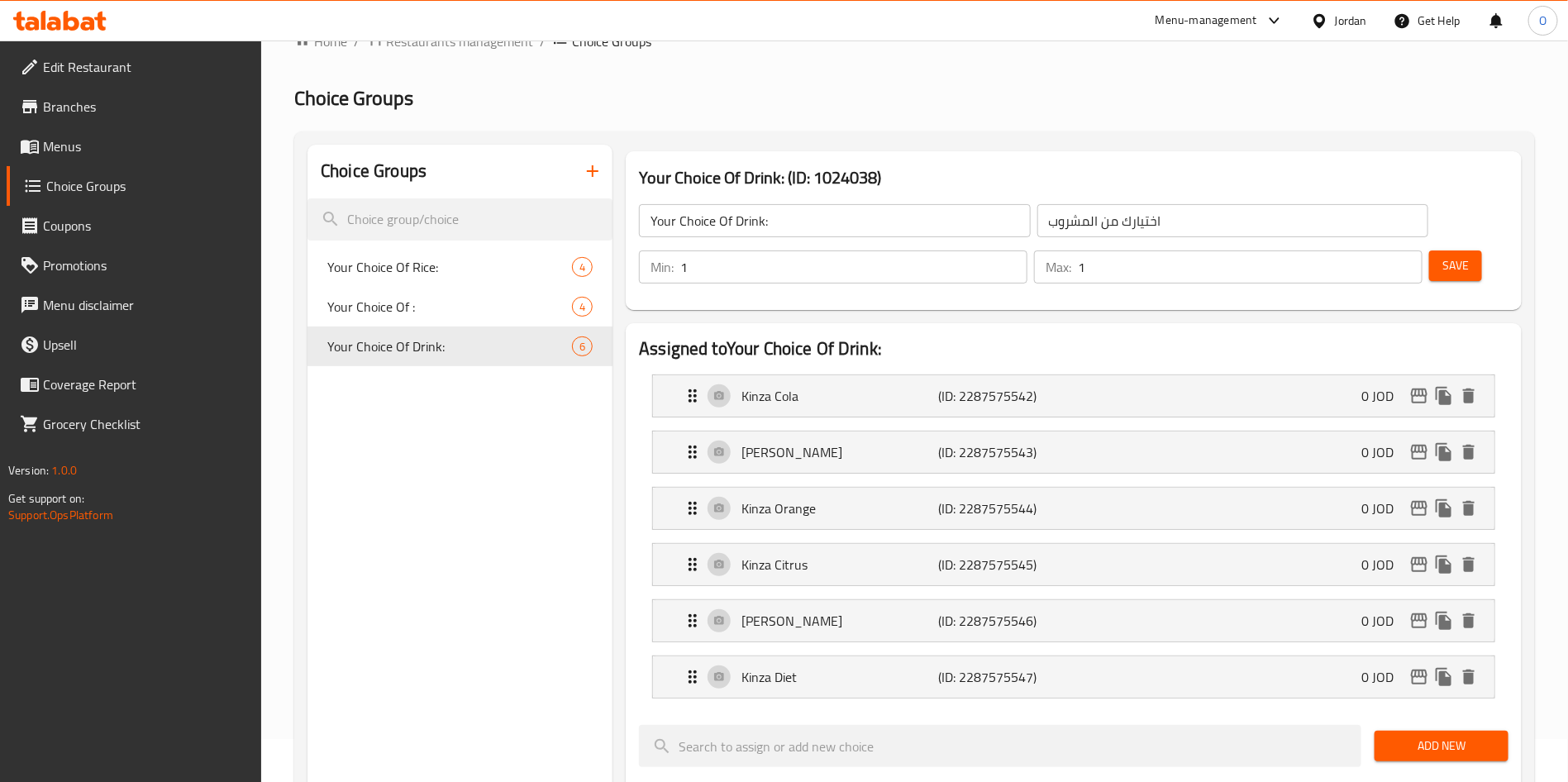
scroll to position [0, 0]
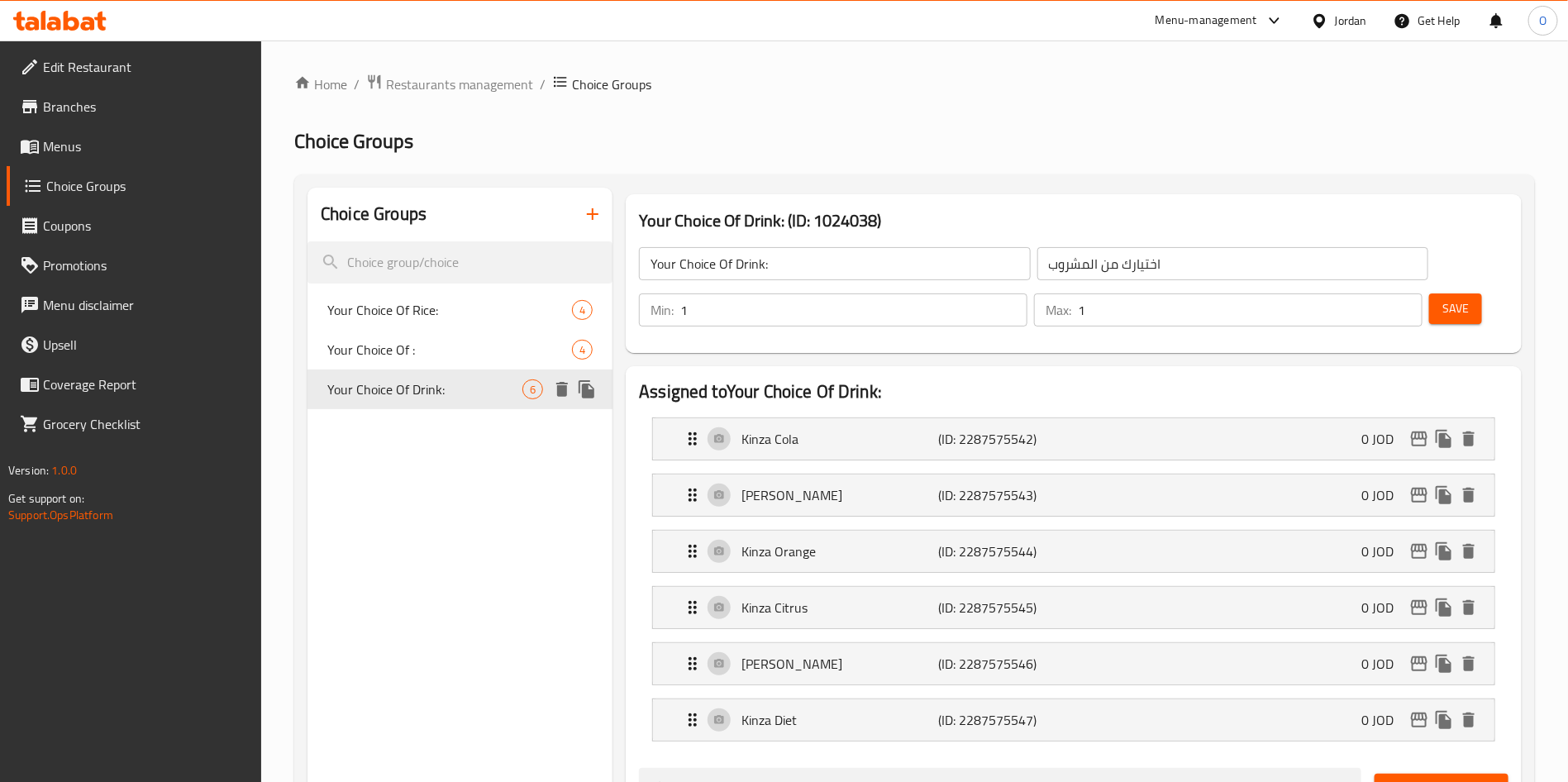
click at [460, 390] on span "Your Choice Of Drink:" at bounding box center [424, 390] width 195 height 20
click at [587, 208] on icon "button" at bounding box center [593, 214] width 20 height 20
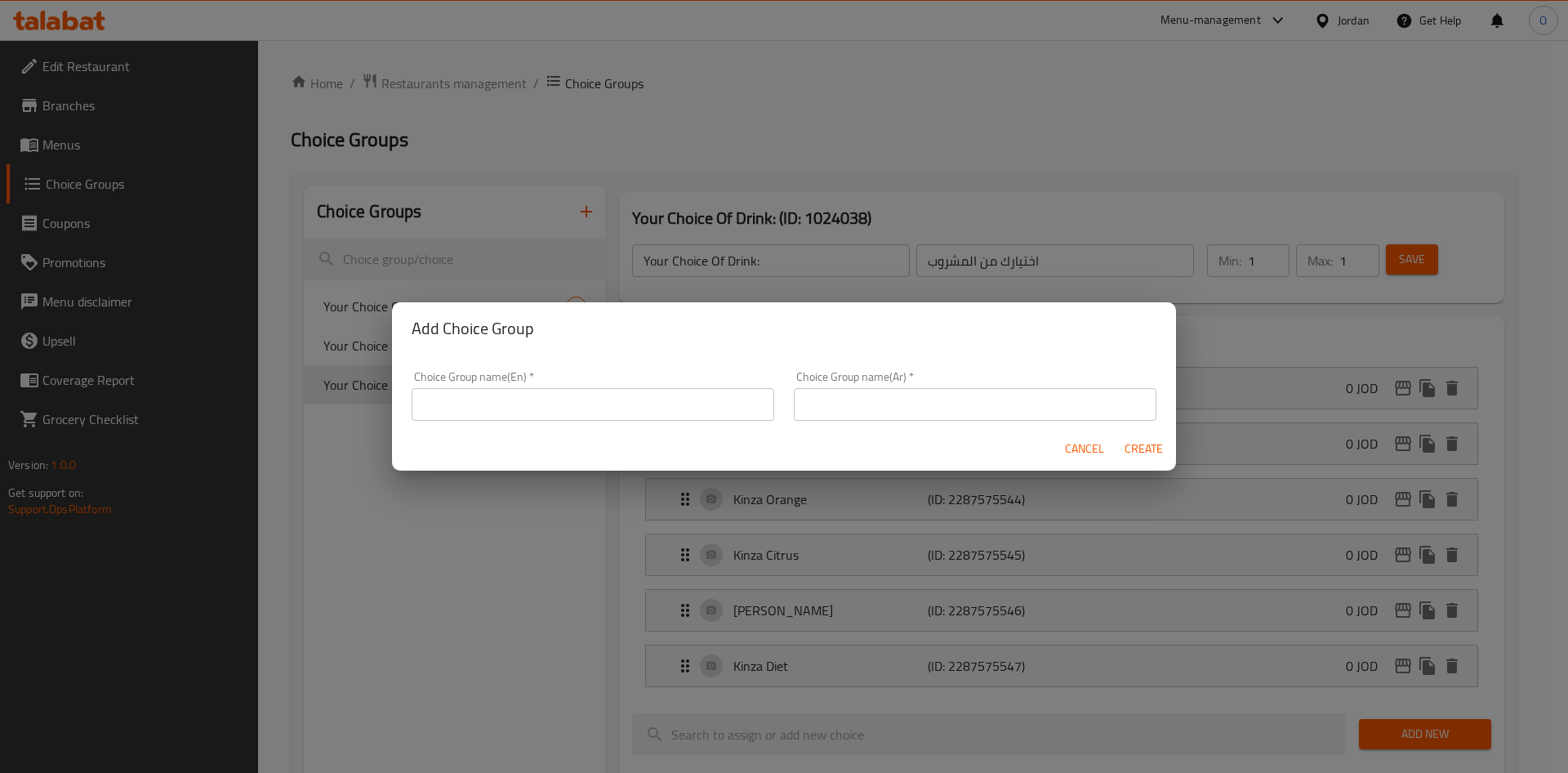
click at [679, 397] on input "text" at bounding box center [592, 404] width 363 height 32
type input "Your Choice Of Juice:"
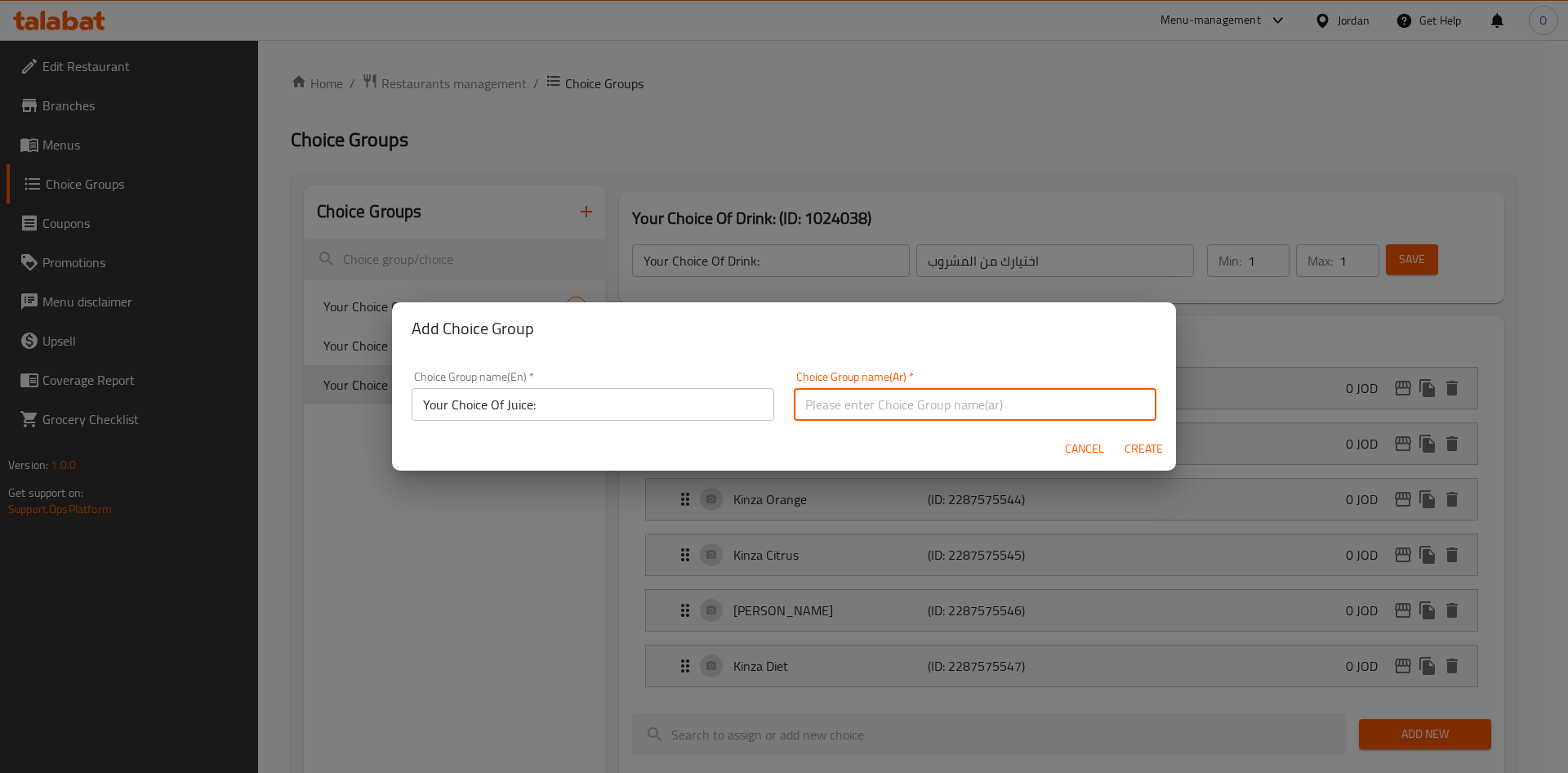
drag, startPoint x: 915, startPoint y: 415, endPoint x: 975, endPoint y: 377, distance: 71.0
click at [915, 415] on input "text" at bounding box center [974, 404] width 363 height 32
paste input "اختيارك من العصير:"
type input "اختيارك من العصير:"
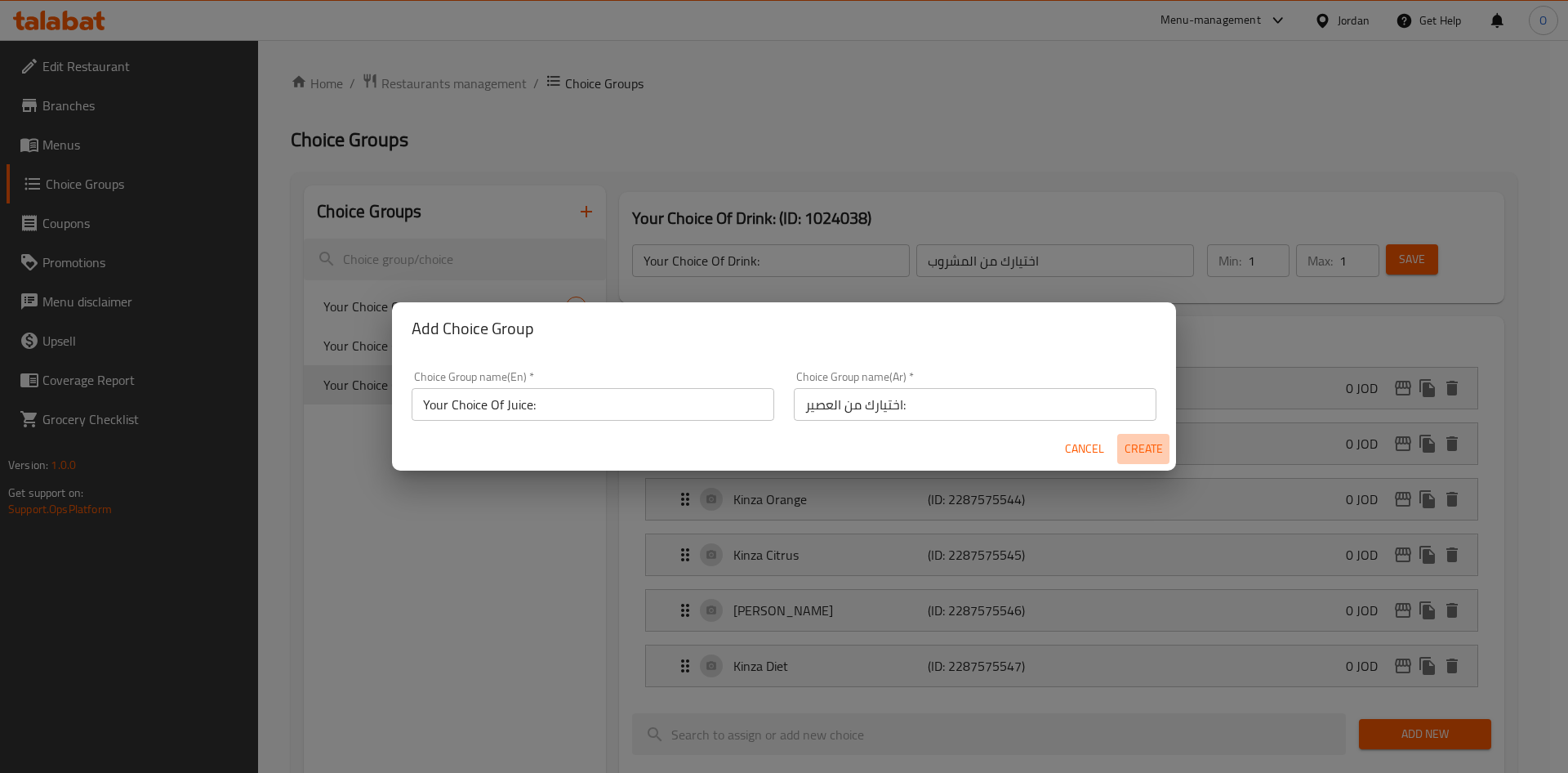
click at [1159, 441] on span "Create" at bounding box center [1143, 448] width 40 height 21
type input "Your Choice Of Juice:"
type input "اختيارك من العصير:"
type input "0"
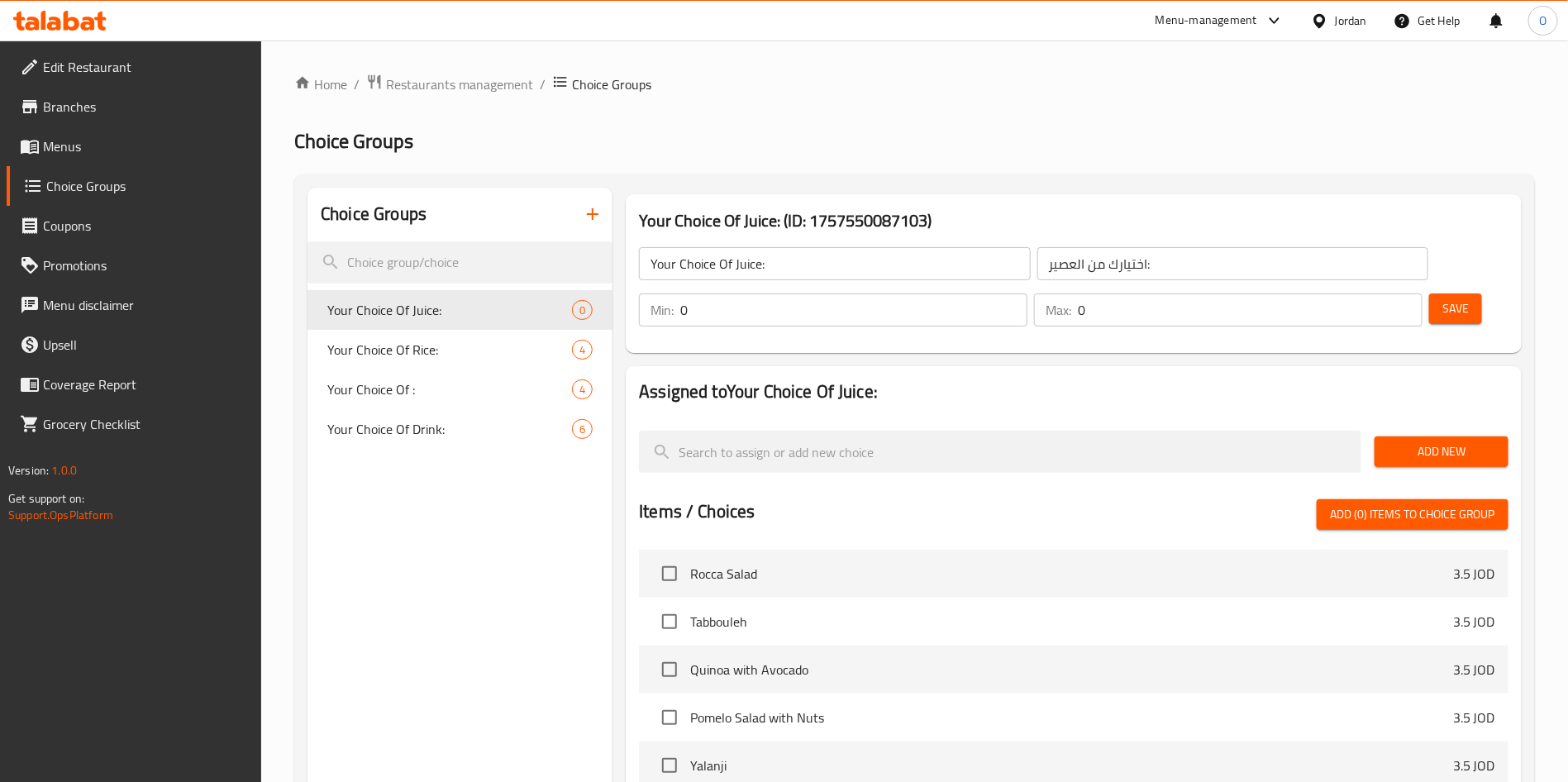
click at [1428, 442] on span "Add New" at bounding box center [1441, 452] width 107 height 21
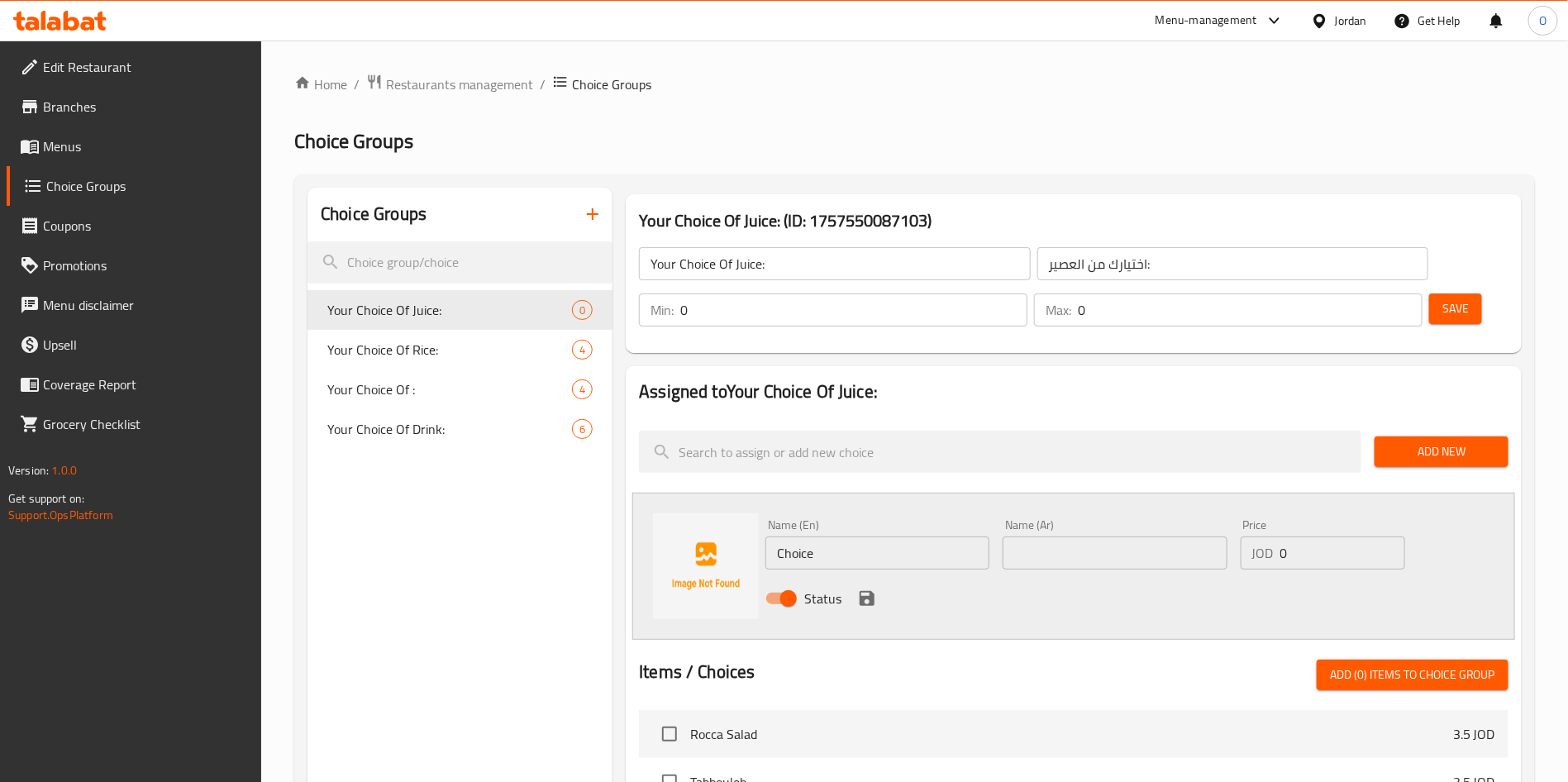
click at [1047, 536] on input "text" at bounding box center [1115, 553] width 224 height 33
paste input "المانجا الطبيعية"
type input "المانجا الطبيعية"
drag, startPoint x: 860, startPoint y: 502, endPoint x: 866, endPoint y: 523, distance: 21.8
click at [860, 536] on input "Choice" at bounding box center [877, 553] width 224 height 33
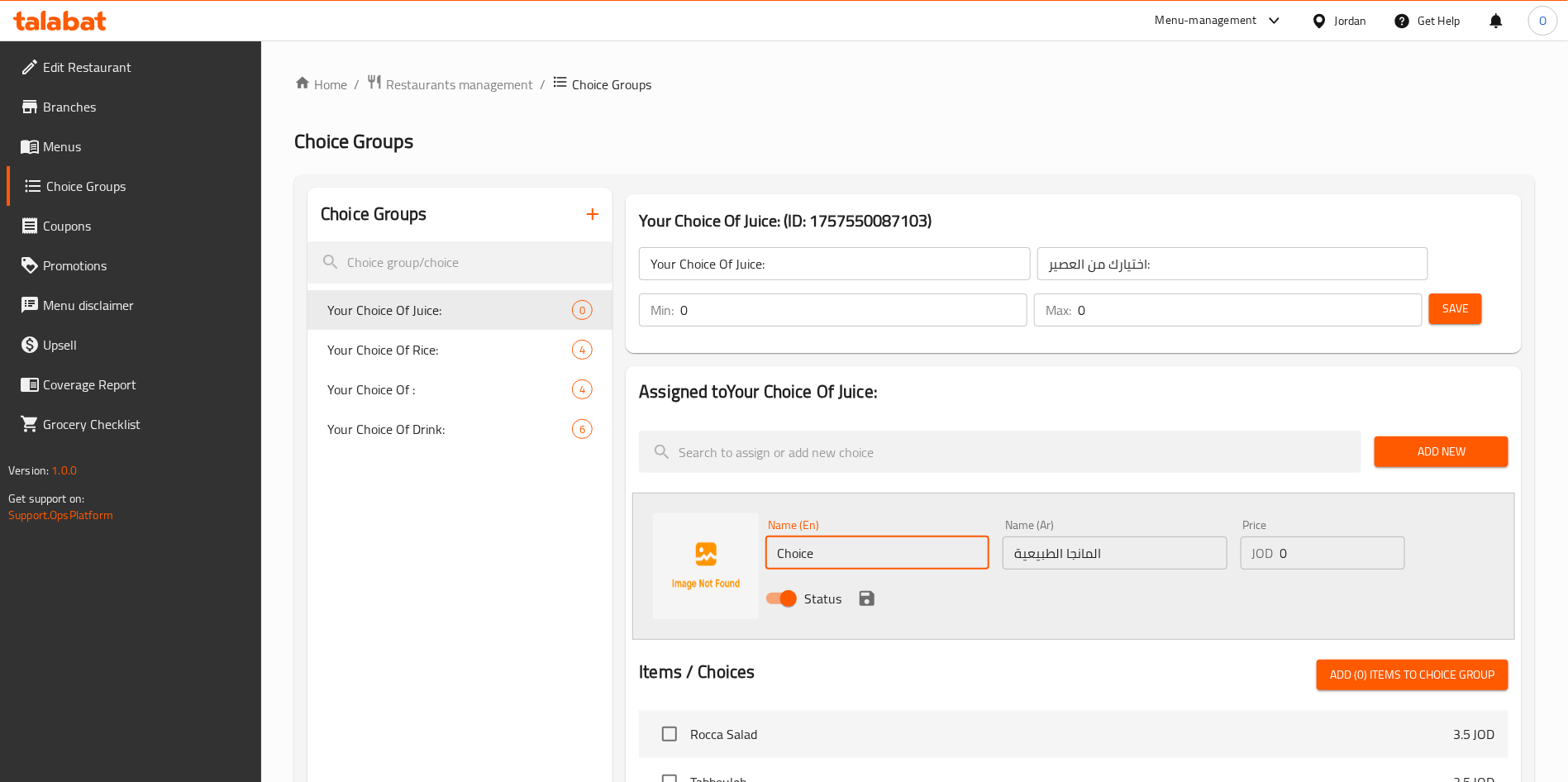
paste input "Natural Mango"
type input "Natural Mango"
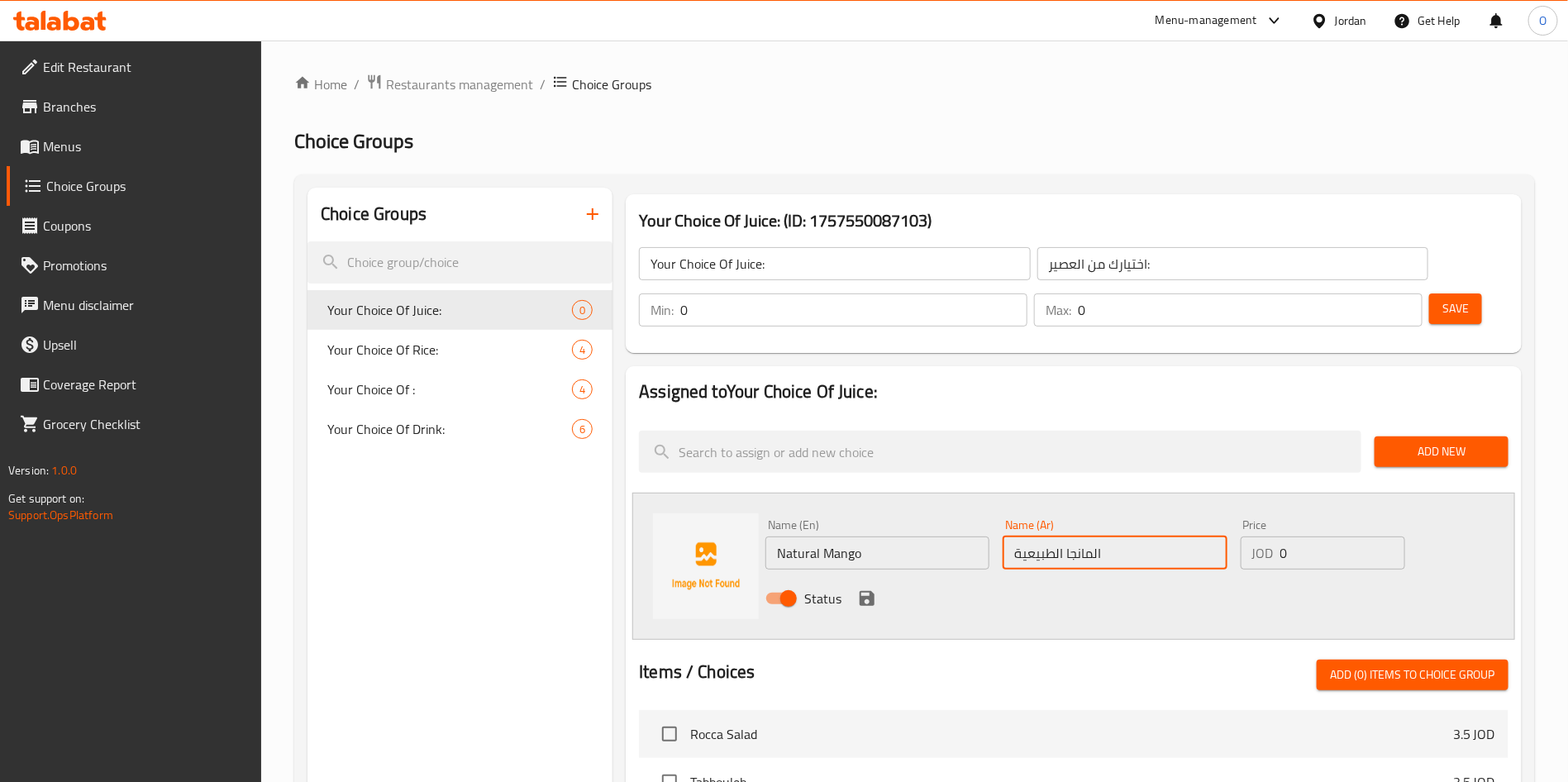
click at [1071, 536] on input "المانجا الطبيعية" at bounding box center [1115, 553] width 224 height 33
type input "المانجو الطبيعية"
click at [873, 591] on icon "save" at bounding box center [867, 598] width 15 height 15
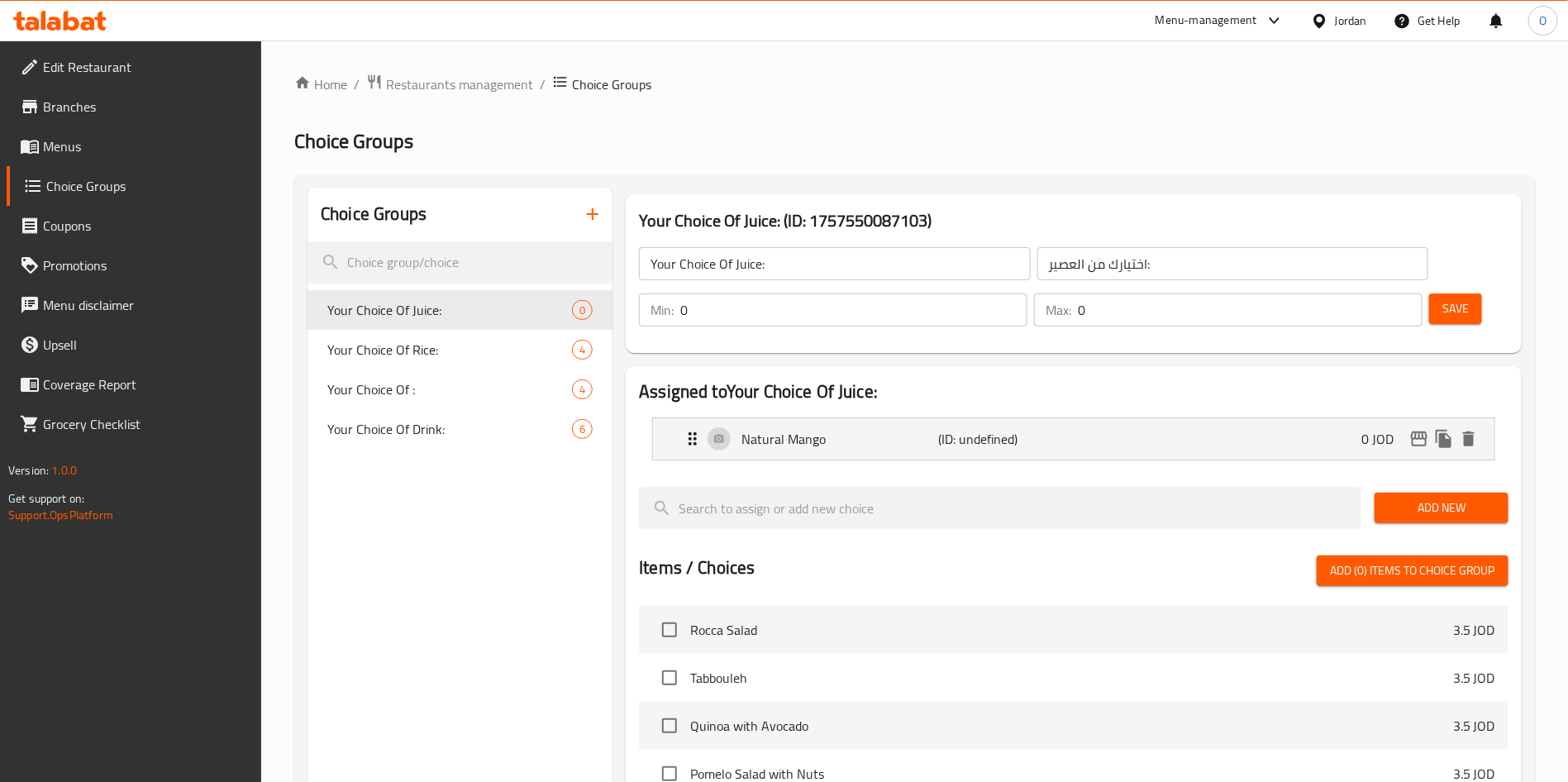
click at [1463, 497] on span "Add New" at bounding box center [1441, 507] width 107 height 21
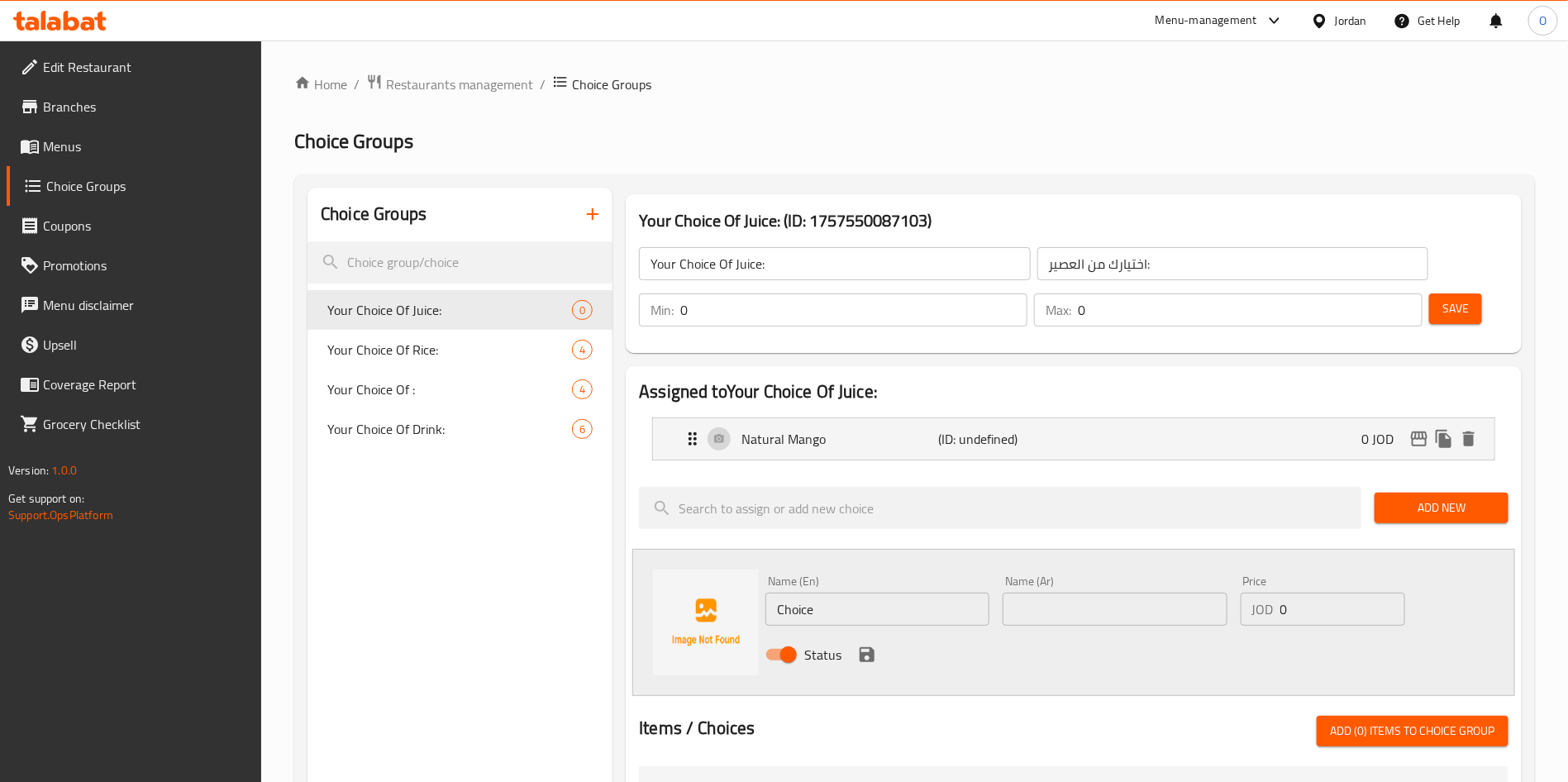
click at [1062, 575] on div "Name (Ar) Name (Ar)" at bounding box center [1115, 600] width 224 height 50
click at [1062, 593] on input "text" at bounding box center [1115, 609] width 224 height 33
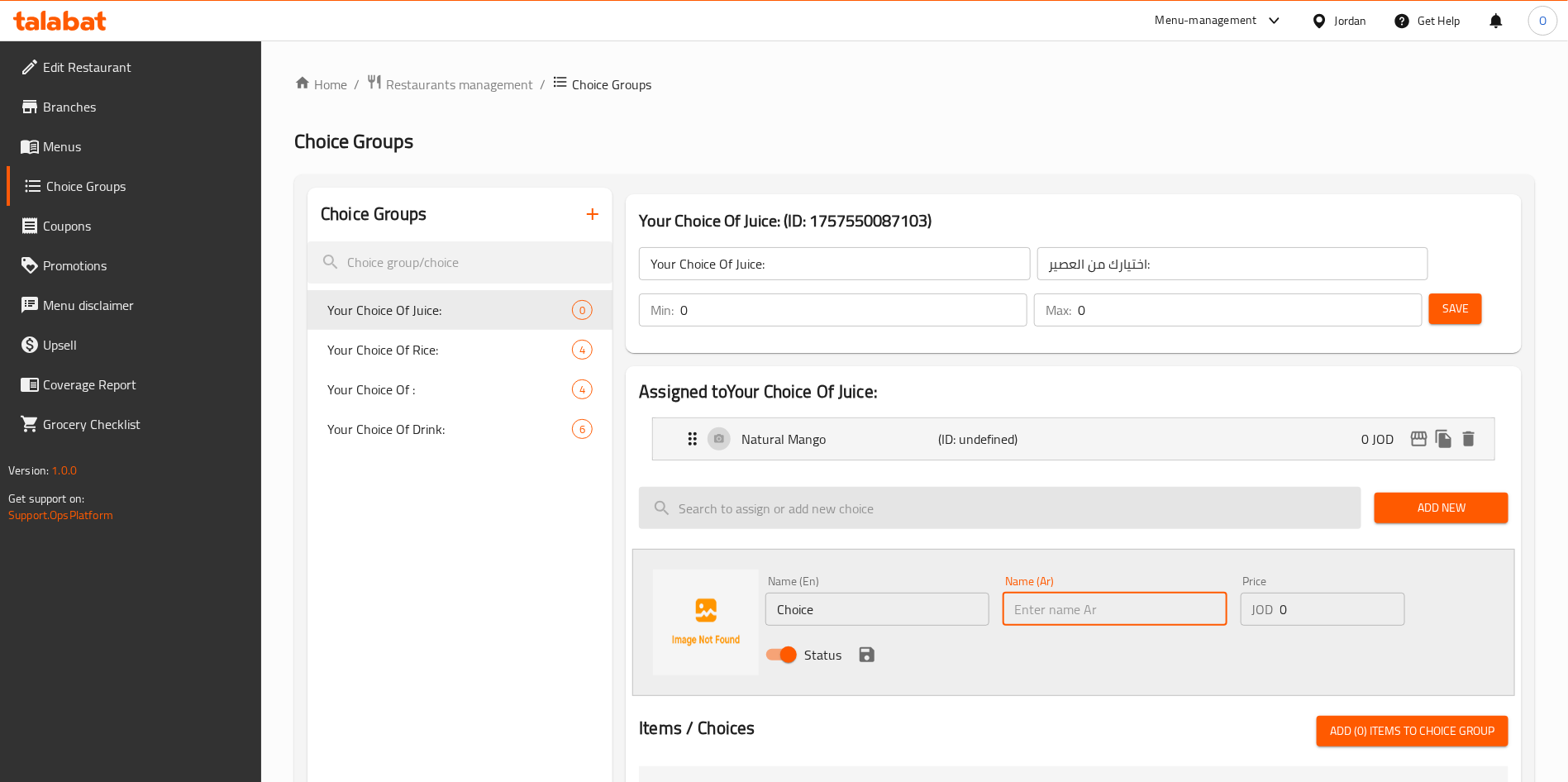
paste input "البرتقال الطبيعي"
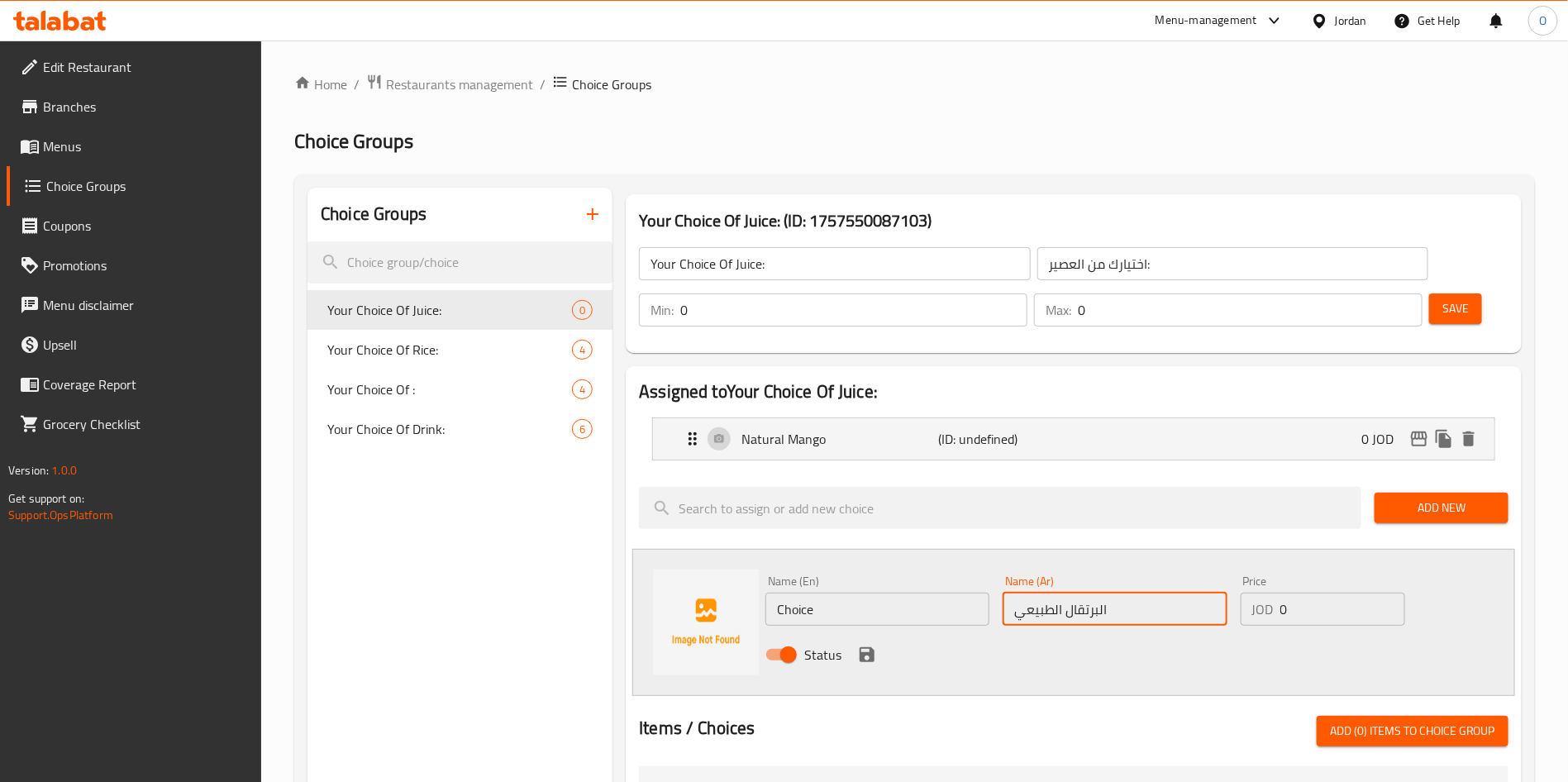
type input "البرتقال الطبيعي"
click at [893, 593] on input "Choice" at bounding box center [877, 609] width 224 height 33
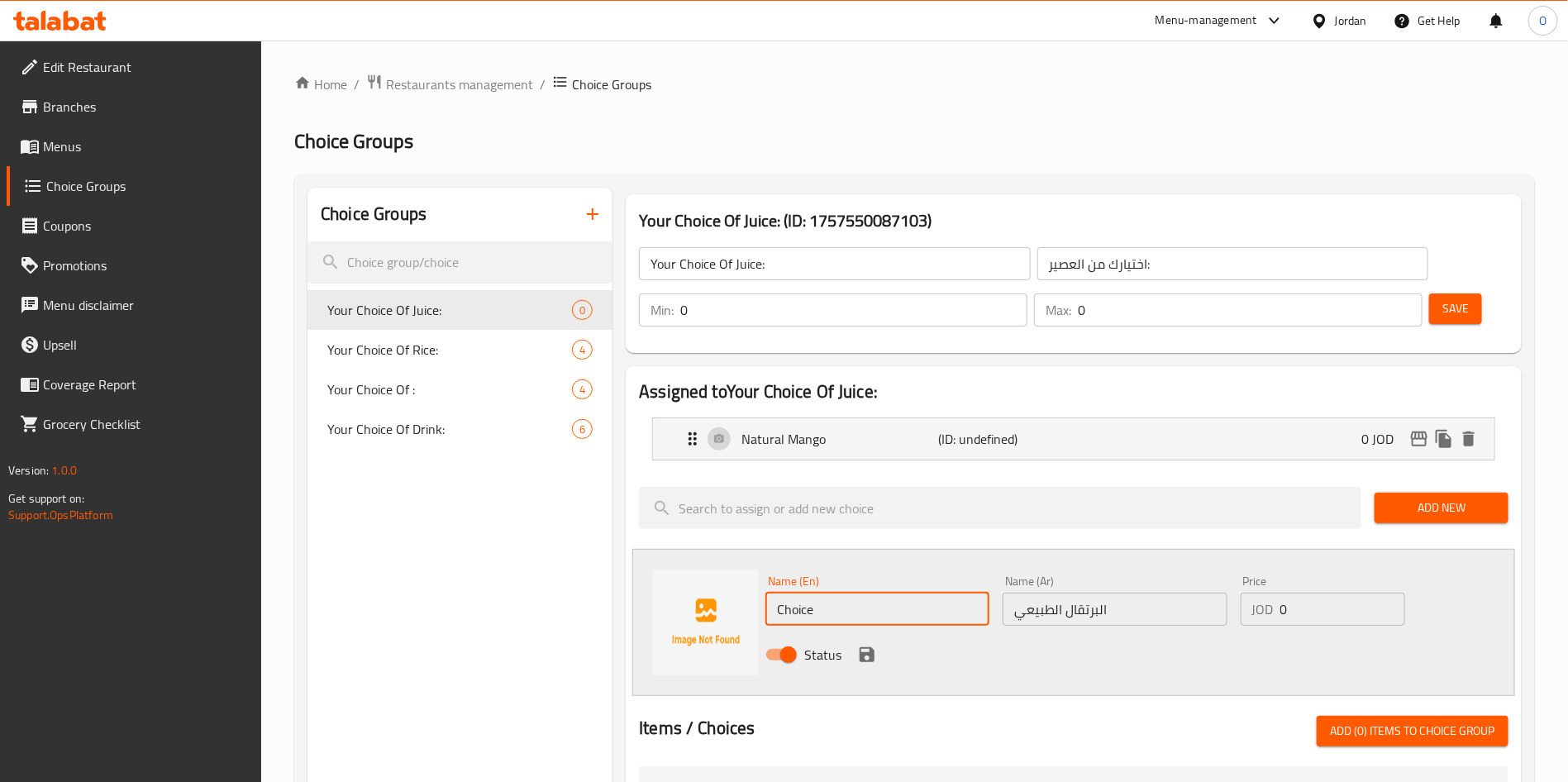
paste input "natural orang"
drag, startPoint x: 784, startPoint y: 568, endPoint x: 722, endPoint y: 580, distance: 63.2
click at [728, 580] on div "Name (En) natural orange Name (En) Name (Ar) البرتقال الطبيعي Name (Ar) Price J…" at bounding box center [1073, 623] width 882 height 147
type input "Natural orange"
click at [865, 645] on icon "save" at bounding box center [867, 655] width 20 height 20
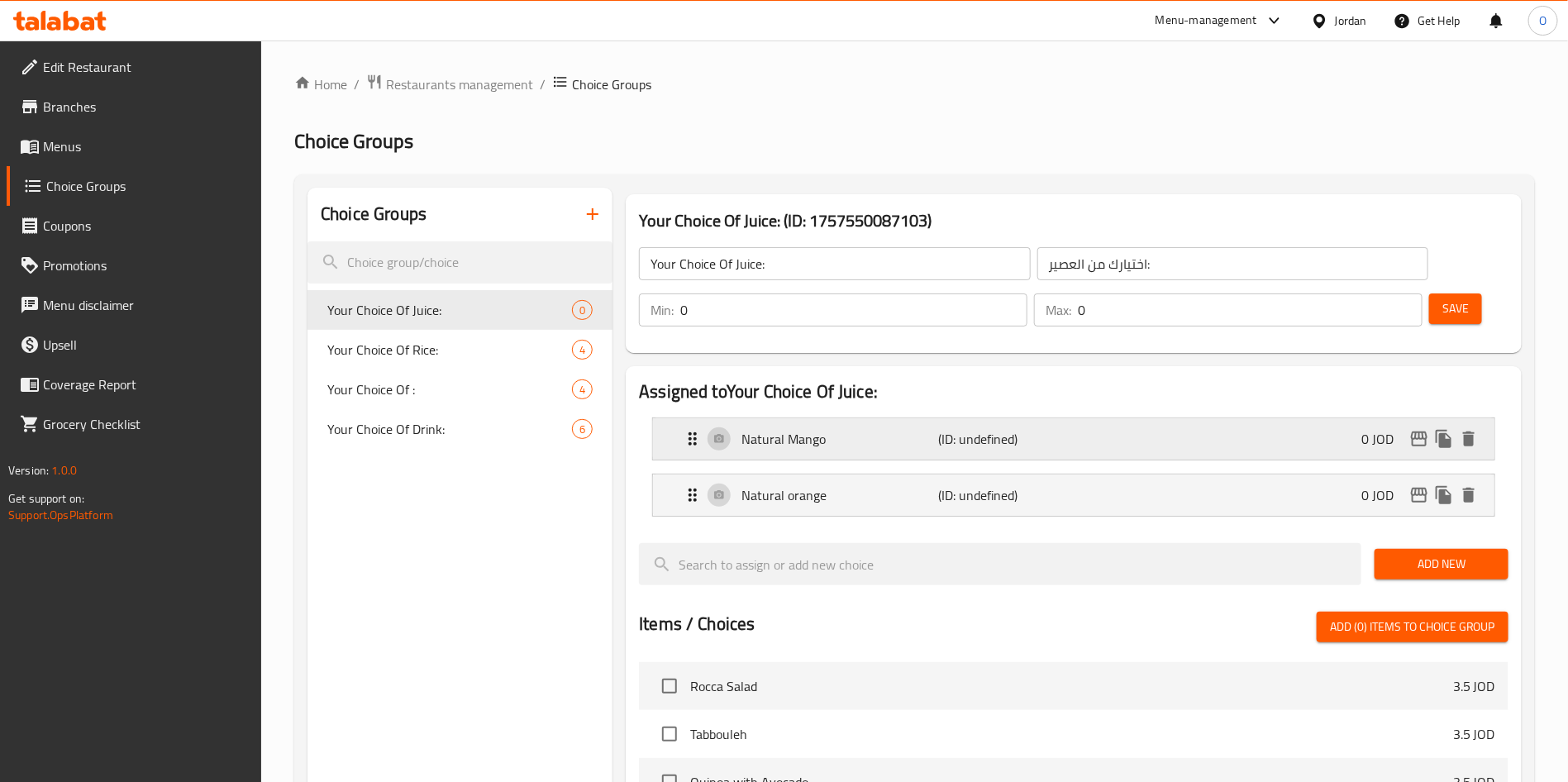
click at [921, 429] on p "Natural Mango" at bounding box center [840, 439] width 197 height 20
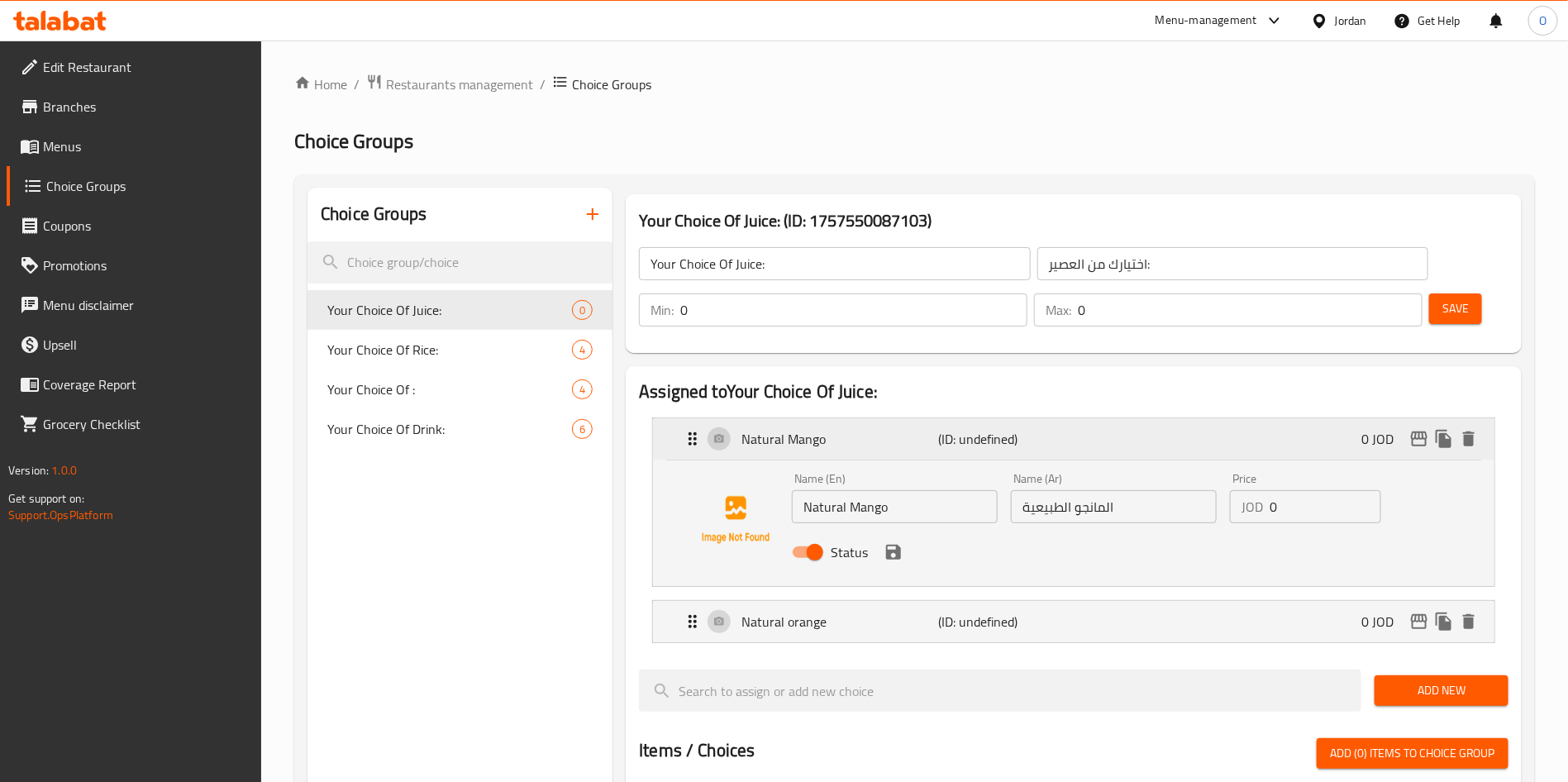
click at [921, 429] on p "Natural Mango" at bounding box center [840, 439] width 197 height 20
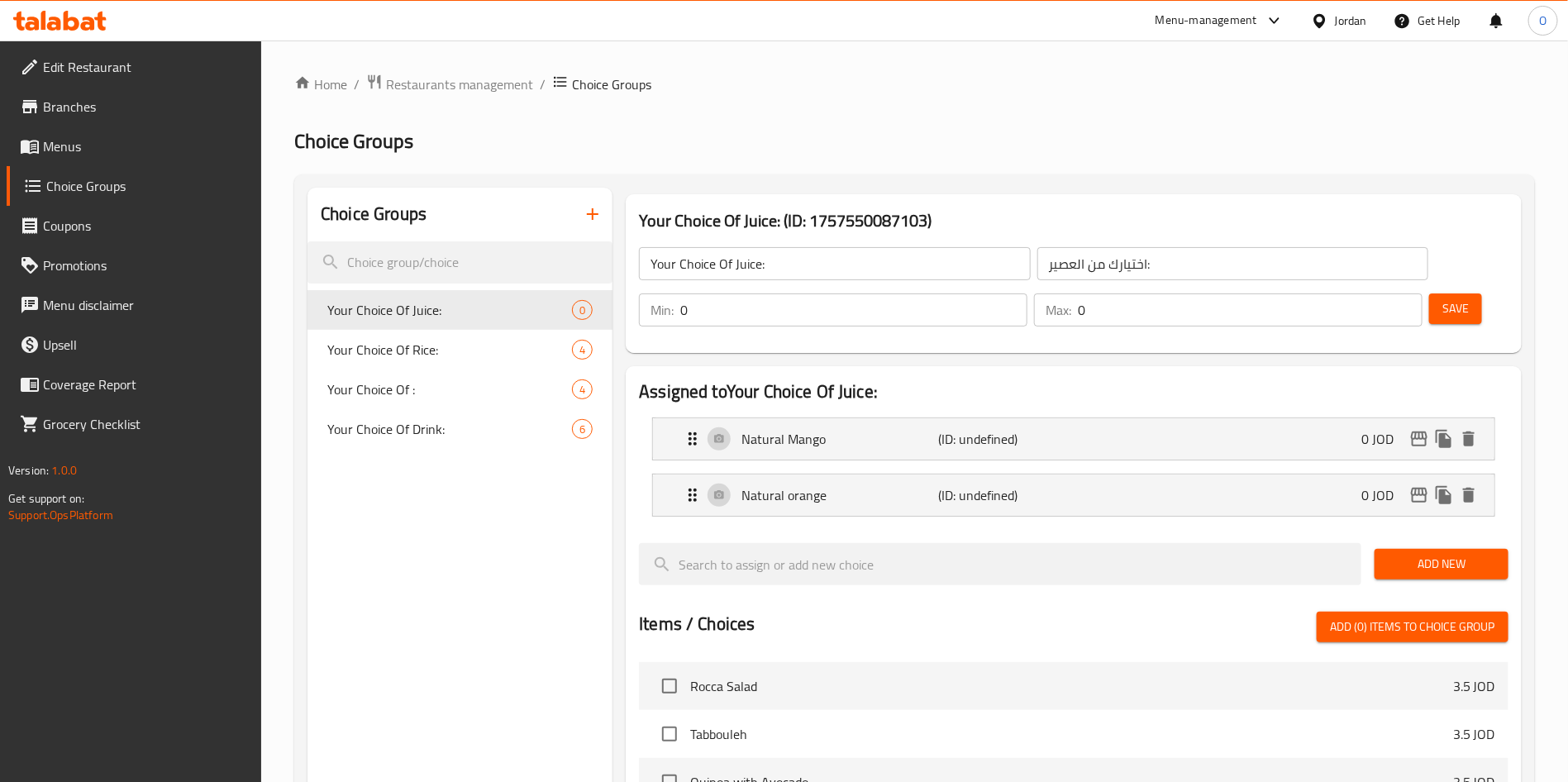
drag, startPoint x: 1414, startPoint y: 529, endPoint x: 1391, endPoint y: 531, distance: 23.1
click at [1416, 553] on span "Add New" at bounding box center [1441, 564] width 107 height 21
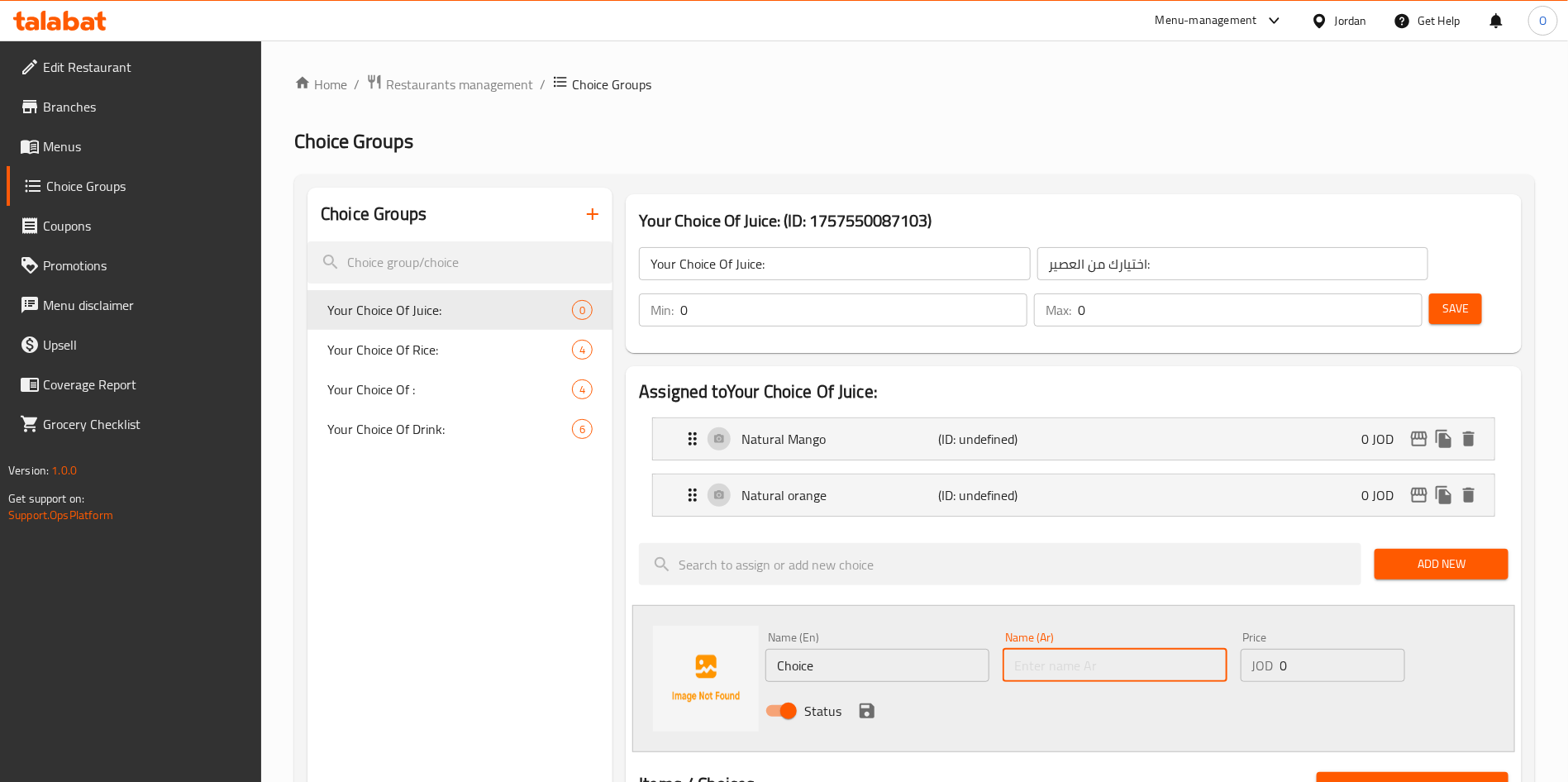
drag, startPoint x: 1069, startPoint y: 628, endPoint x: 1054, endPoint y: 595, distance: 36.2
click at [1069, 648] on input "text" at bounding box center [1115, 665] width 224 height 33
paste input "الليمون و العطريات"
type input "الليمون و العطريات"
drag, startPoint x: 819, startPoint y: 605, endPoint x: 819, endPoint y: 623, distance: 18.0
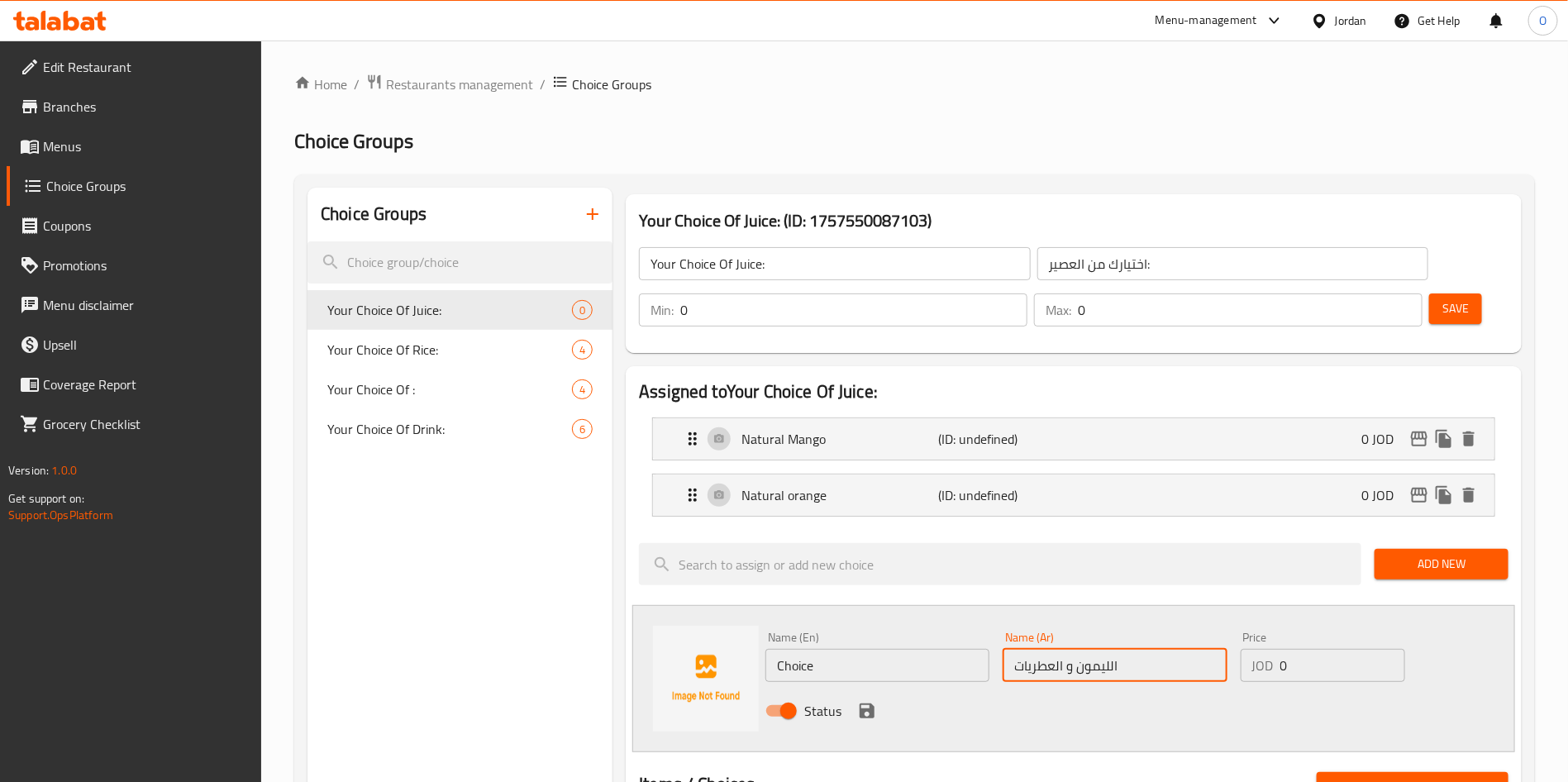
click at [819, 648] on input "Choice" at bounding box center [877, 665] width 224 height 33
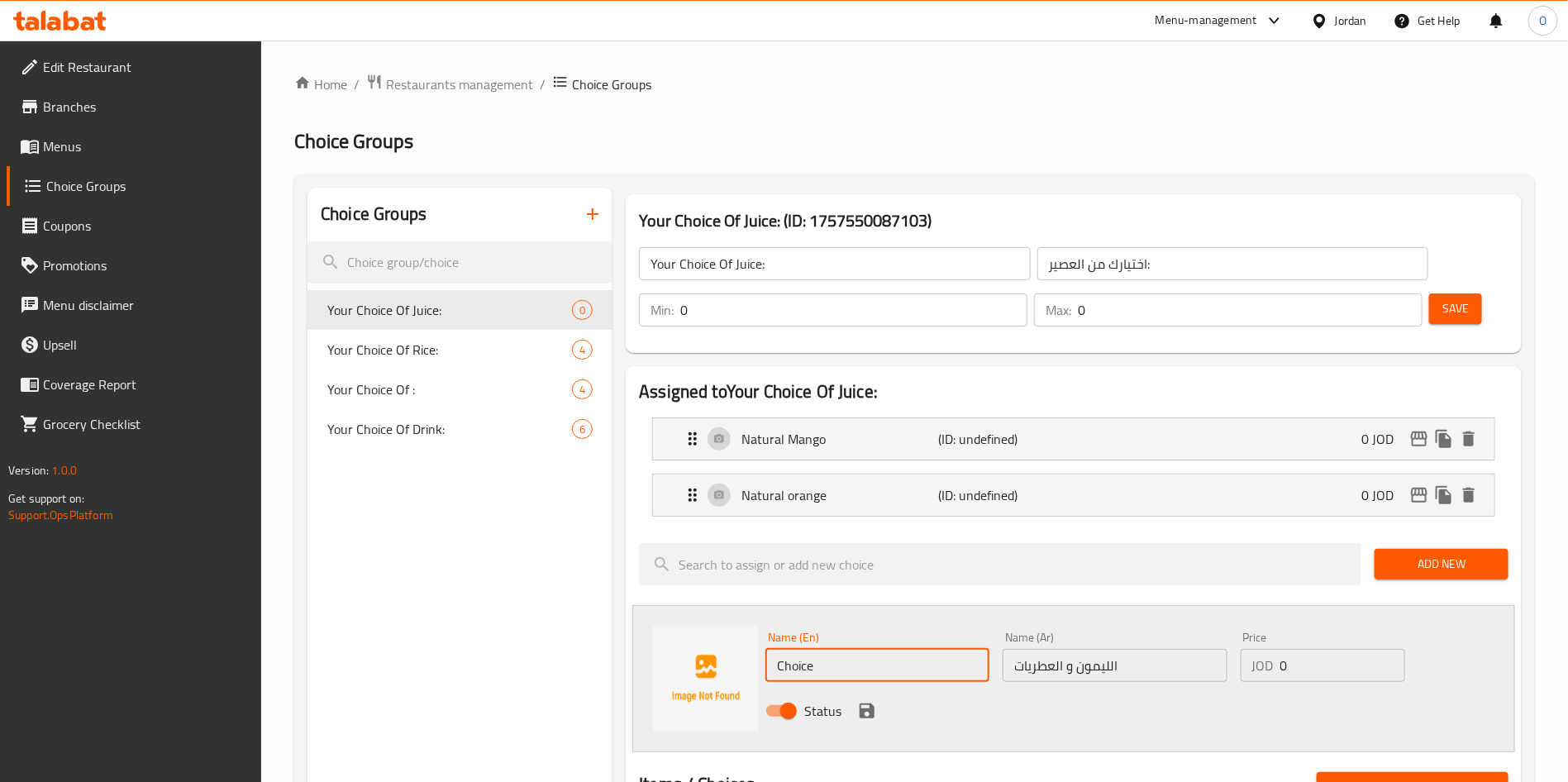
paste input "Lemon and aromatic"
type input "Lemon and aromatic"
click at [863, 703] on icon "save" at bounding box center [867, 710] width 15 height 15
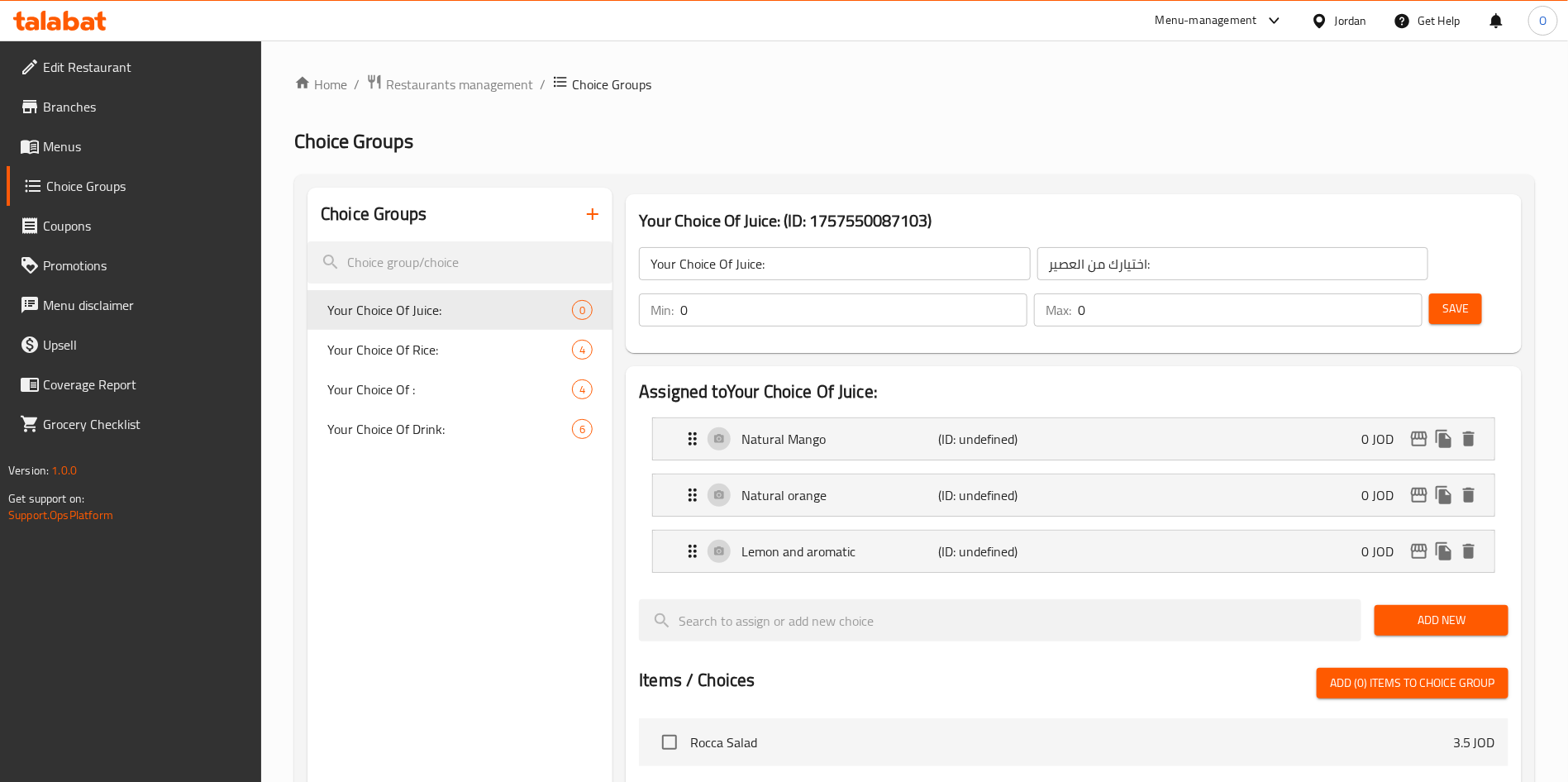
click at [1443, 610] on span "Add New" at bounding box center [1441, 620] width 107 height 21
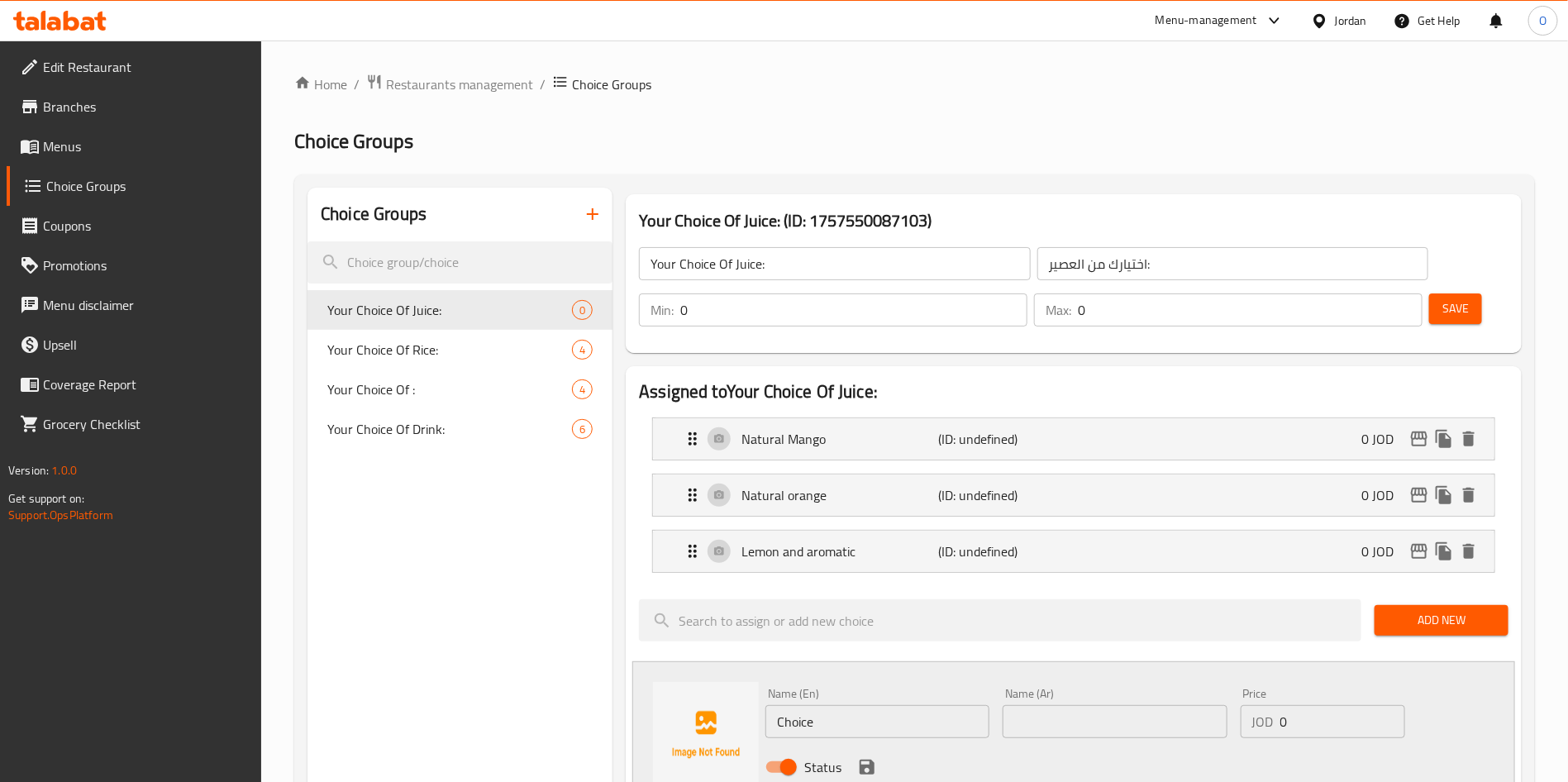
click at [1115, 705] on input "text" at bounding box center [1115, 721] width 224 height 33
paste input "الرمان الطبيعي"
type input "الرمان الطبيعي"
click at [866, 705] on input "Choice" at bounding box center [877, 721] width 224 height 33
paste input "natural pomegranat"
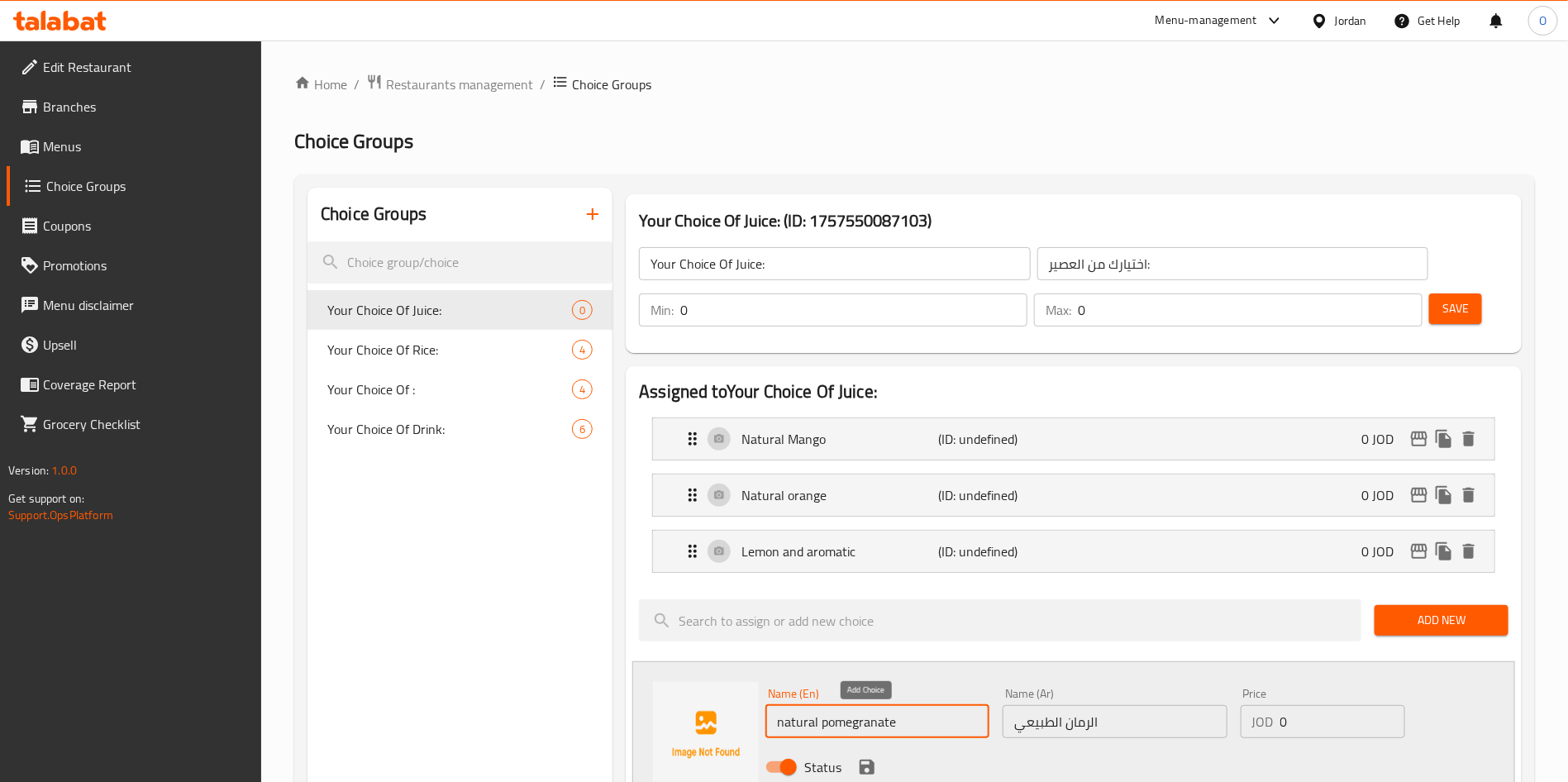
type input "natural pomegranate"
click at [869, 759] on icon "save" at bounding box center [867, 767] width 15 height 15
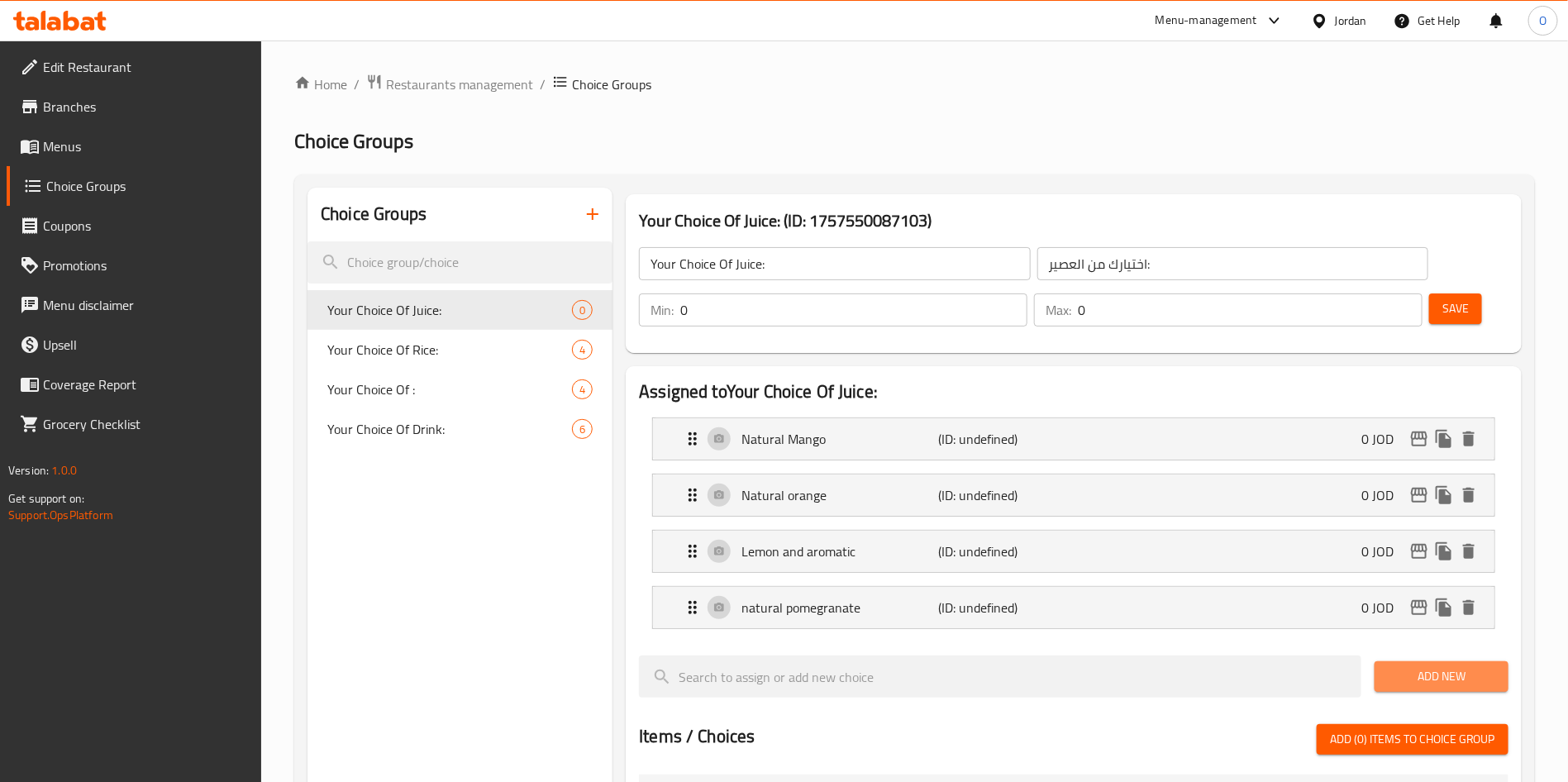
click at [1451, 666] on span "Add New" at bounding box center [1441, 676] width 107 height 21
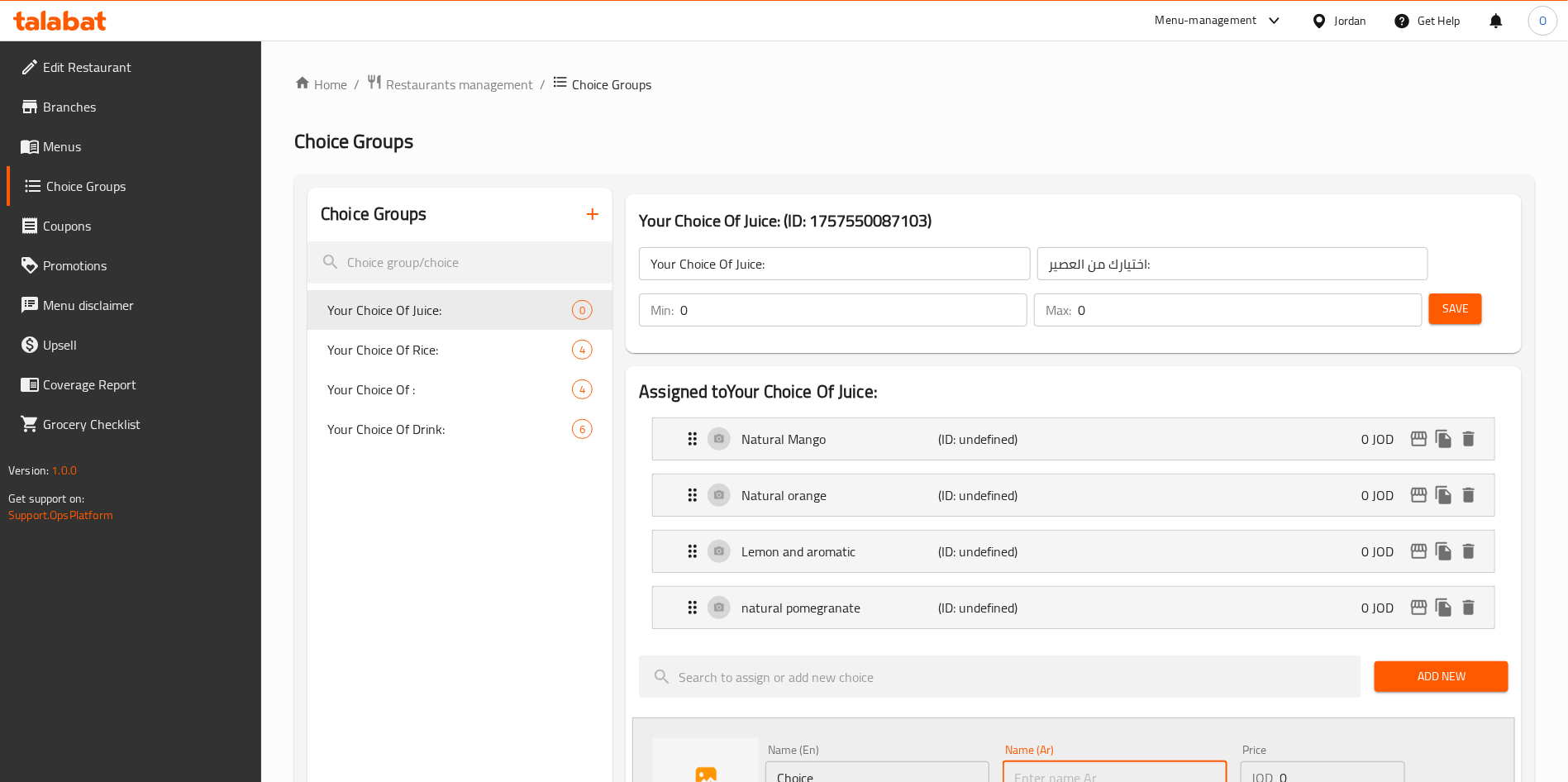
click at [1069, 761] on input "text" at bounding box center [1115, 777] width 224 height 33
paste input "المكس الافغاني"
type input "المكس الافغاني"
click at [829, 761] on input "Choice" at bounding box center [877, 777] width 224 height 33
paste input "Afghan Mix"
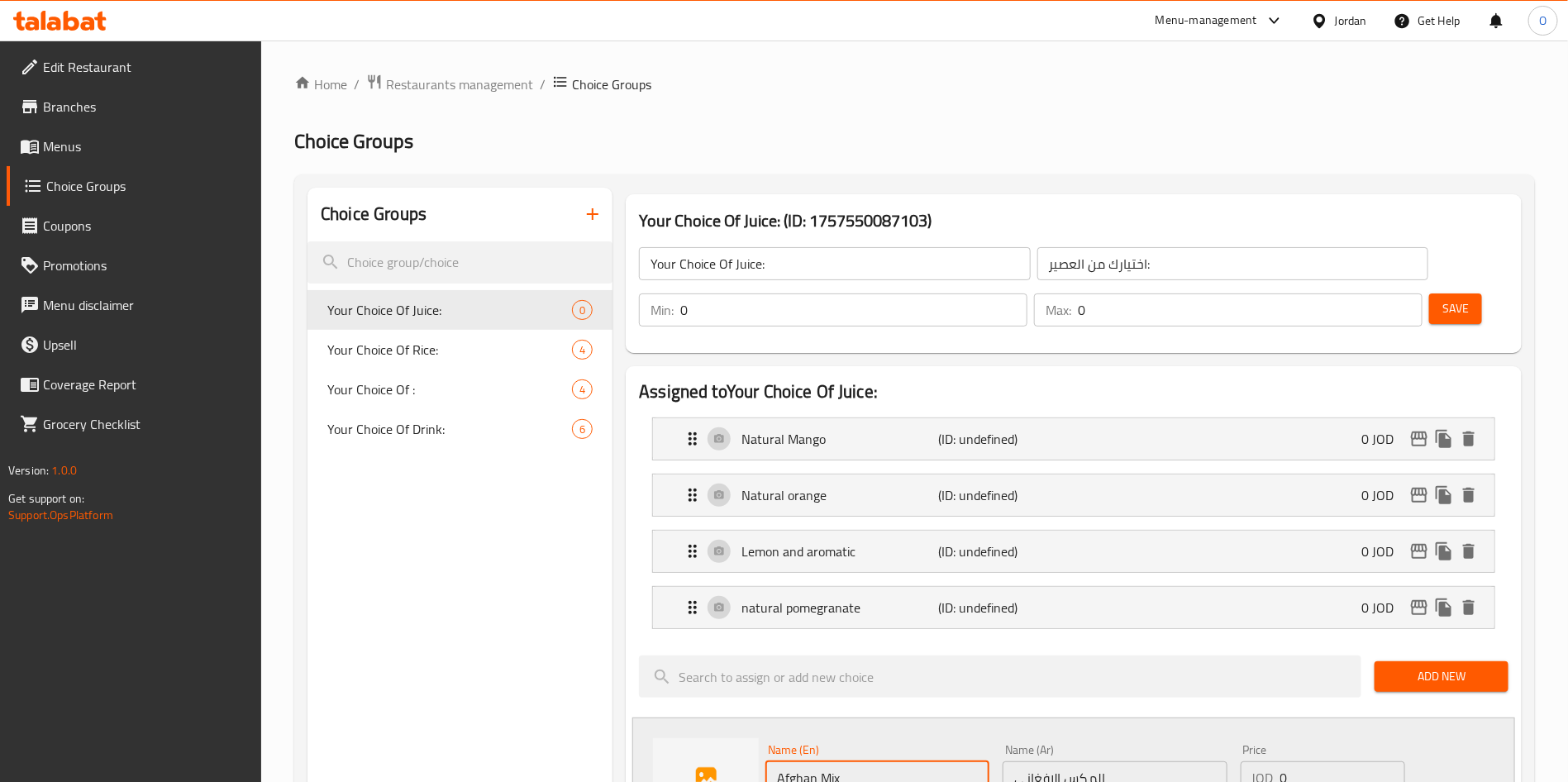
click at [819, 761] on input "Afghan Mix" at bounding box center [877, 777] width 224 height 33
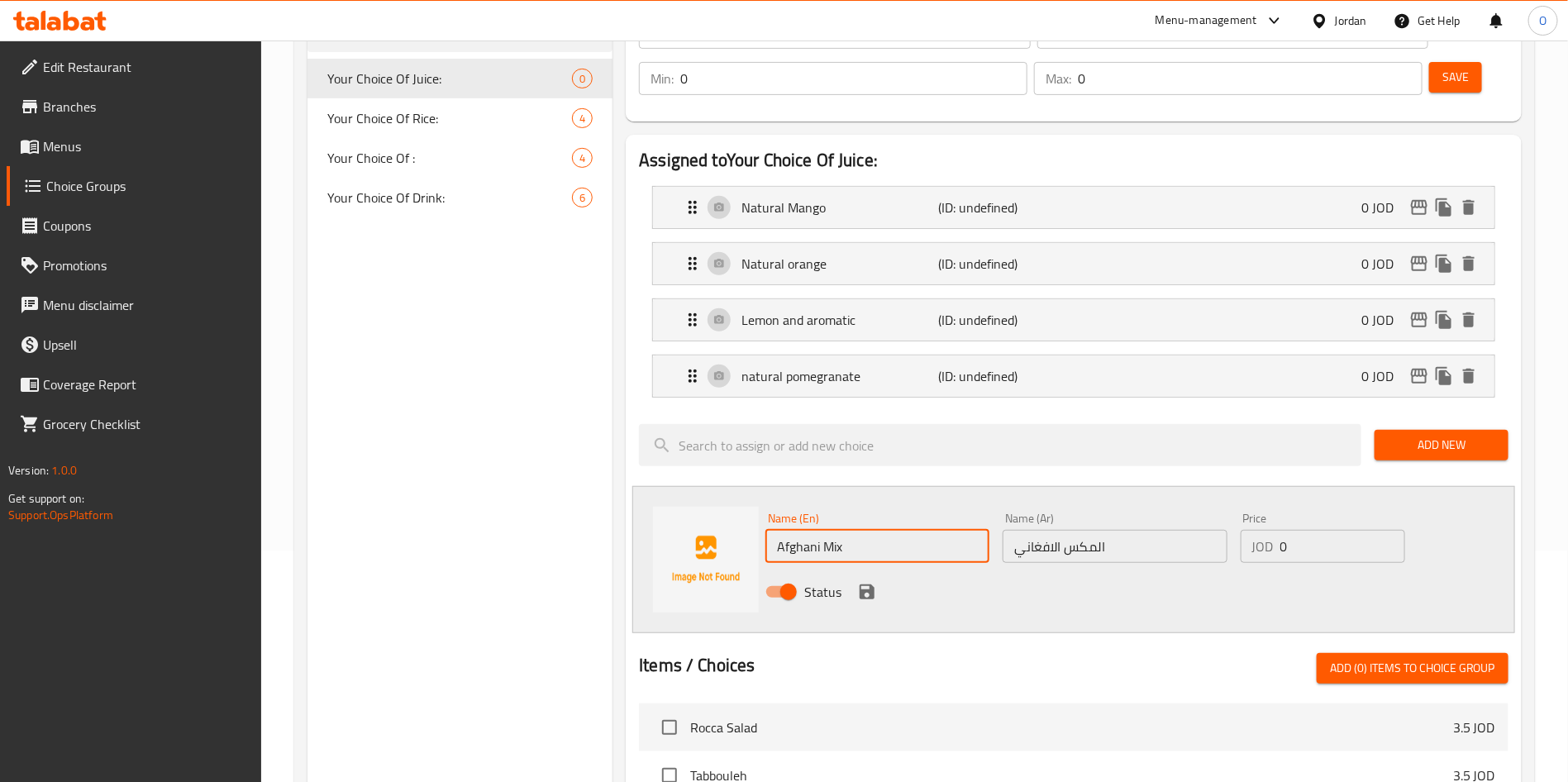
scroll to position [248, 0]
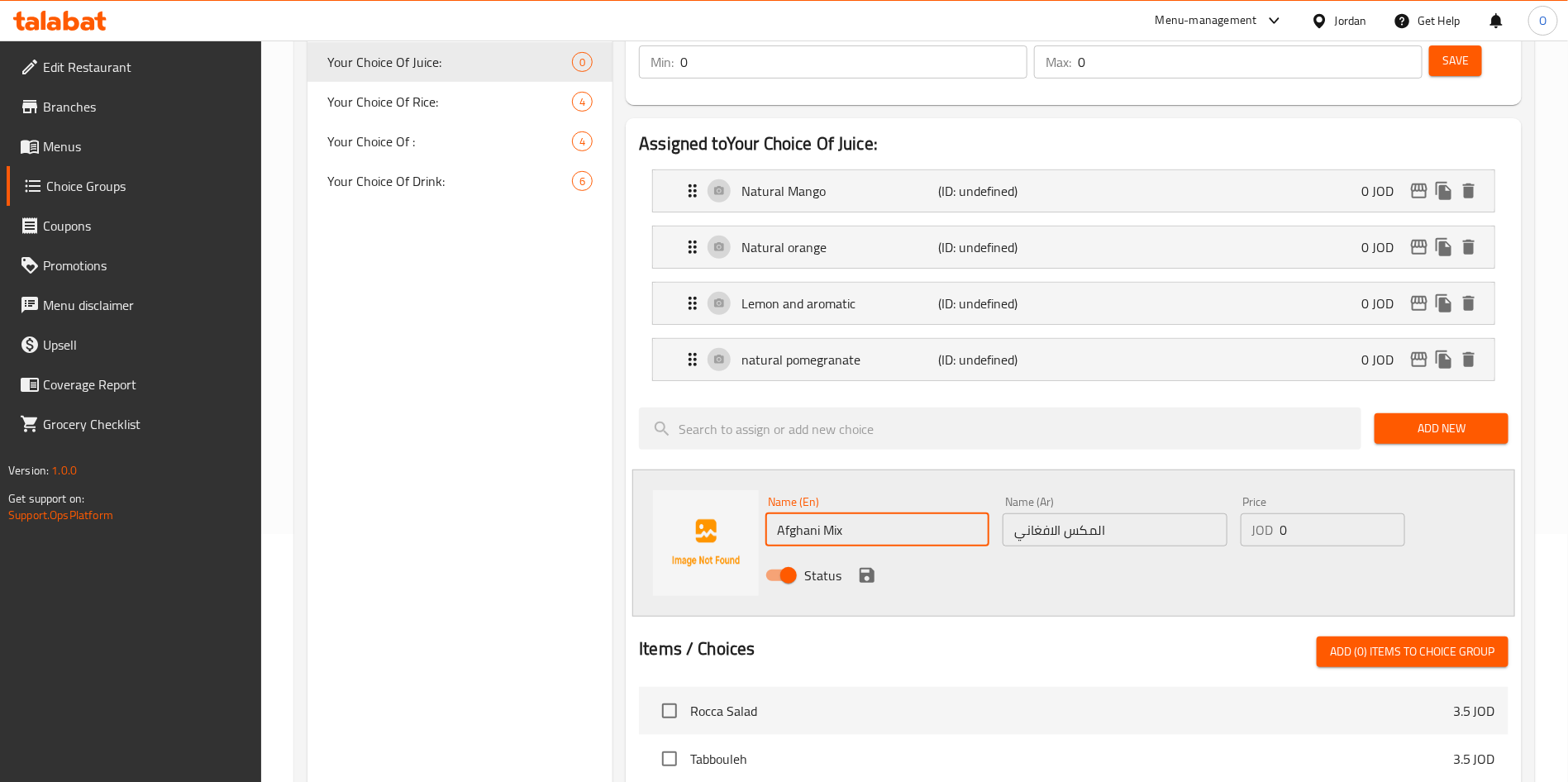
type input "Afghani Mix"
click at [869, 568] on icon "save" at bounding box center [867, 575] width 15 height 15
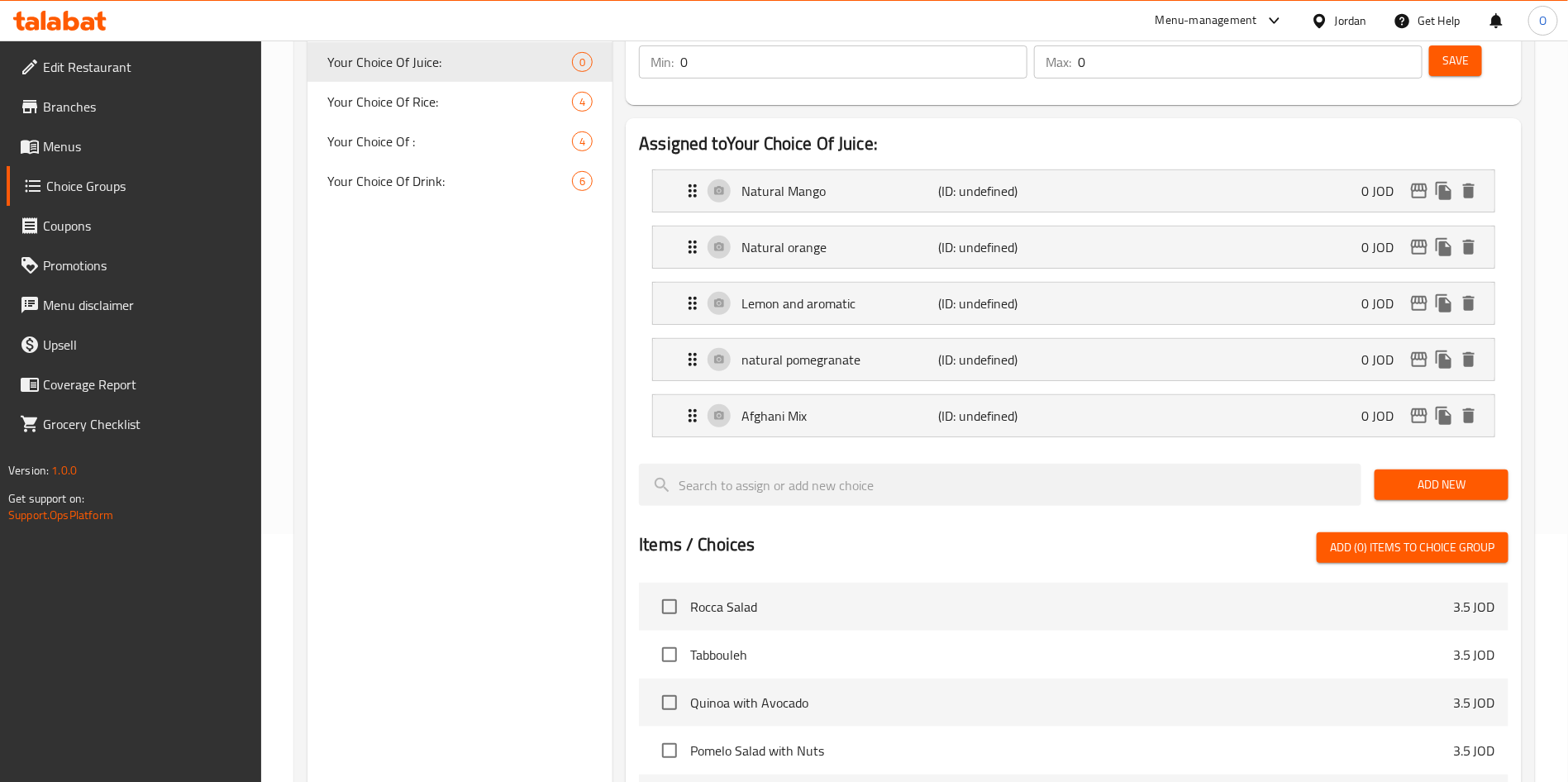
click at [1448, 474] on span "Add New" at bounding box center [1441, 484] width 107 height 21
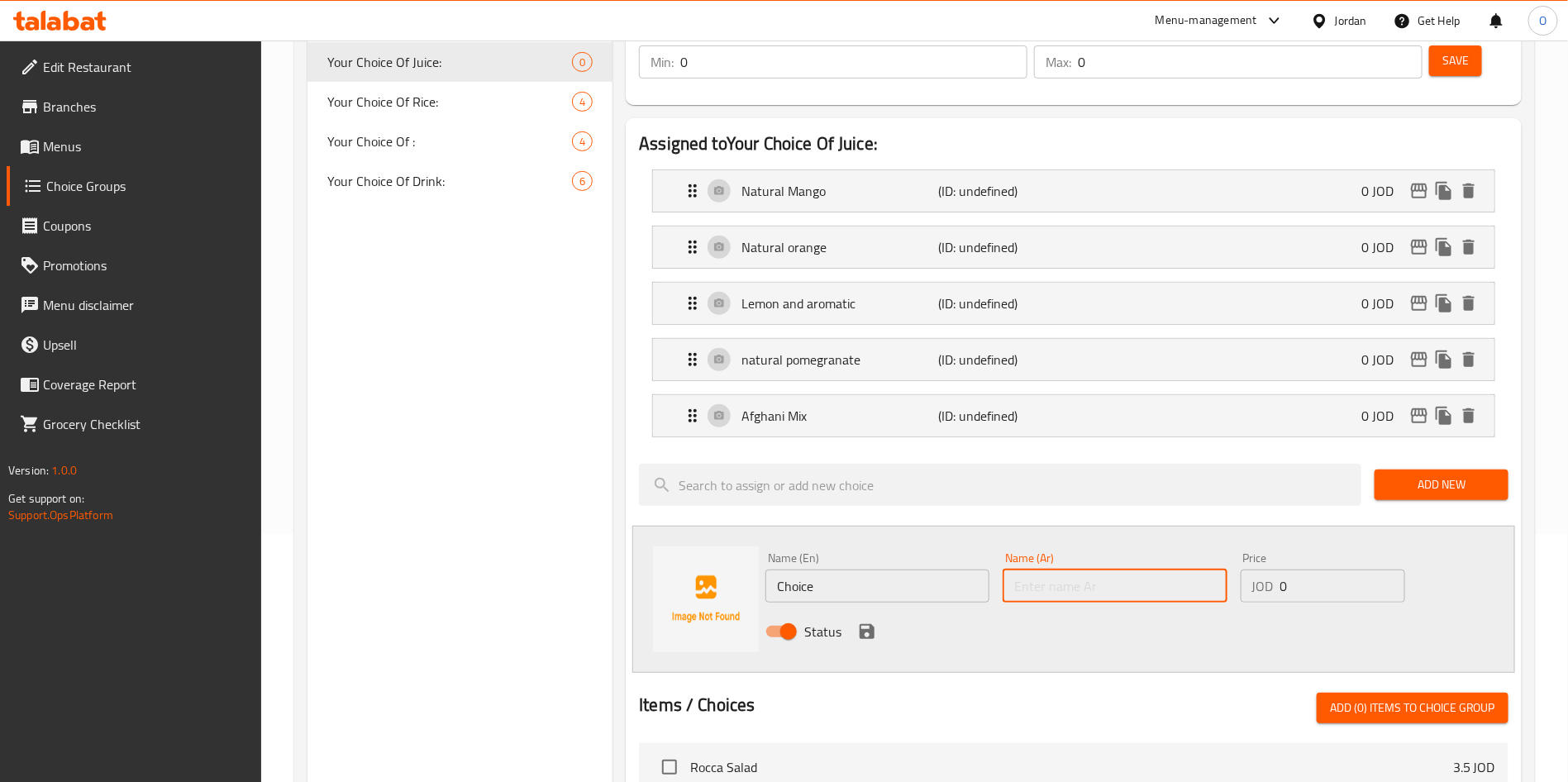
click at [1114, 569] on input "text" at bounding box center [1115, 585] width 224 height 33
paste input "الكركديه الطبيعي"
type input "الكركديه الطبيعي"
click at [860, 569] on input "Choice" at bounding box center [877, 585] width 224 height 33
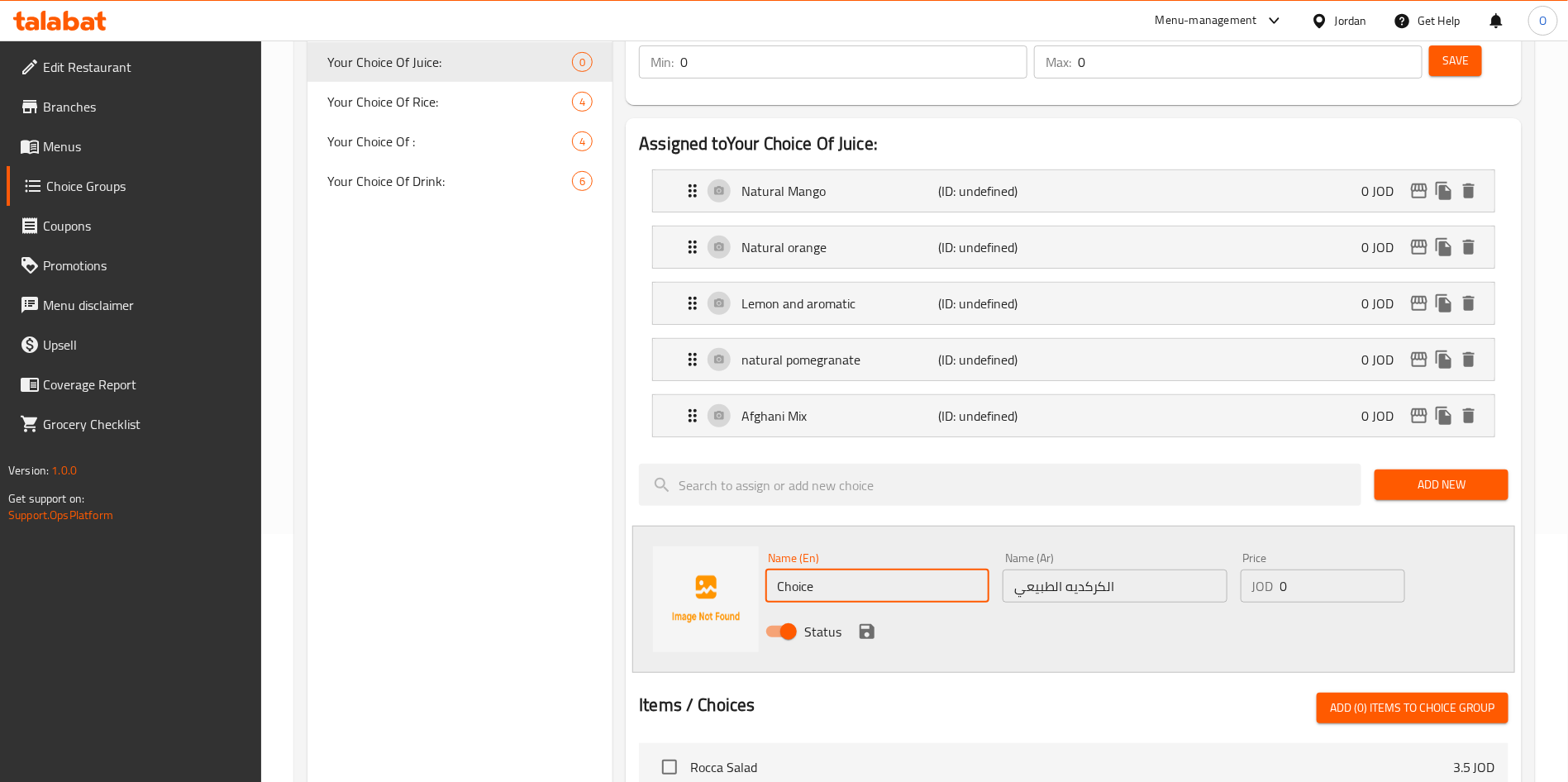
paste input "Natural hibiscus"
type input "Natural hibiscus"
click at [868, 622] on icon "save" at bounding box center [867, 632] width 20 height 20
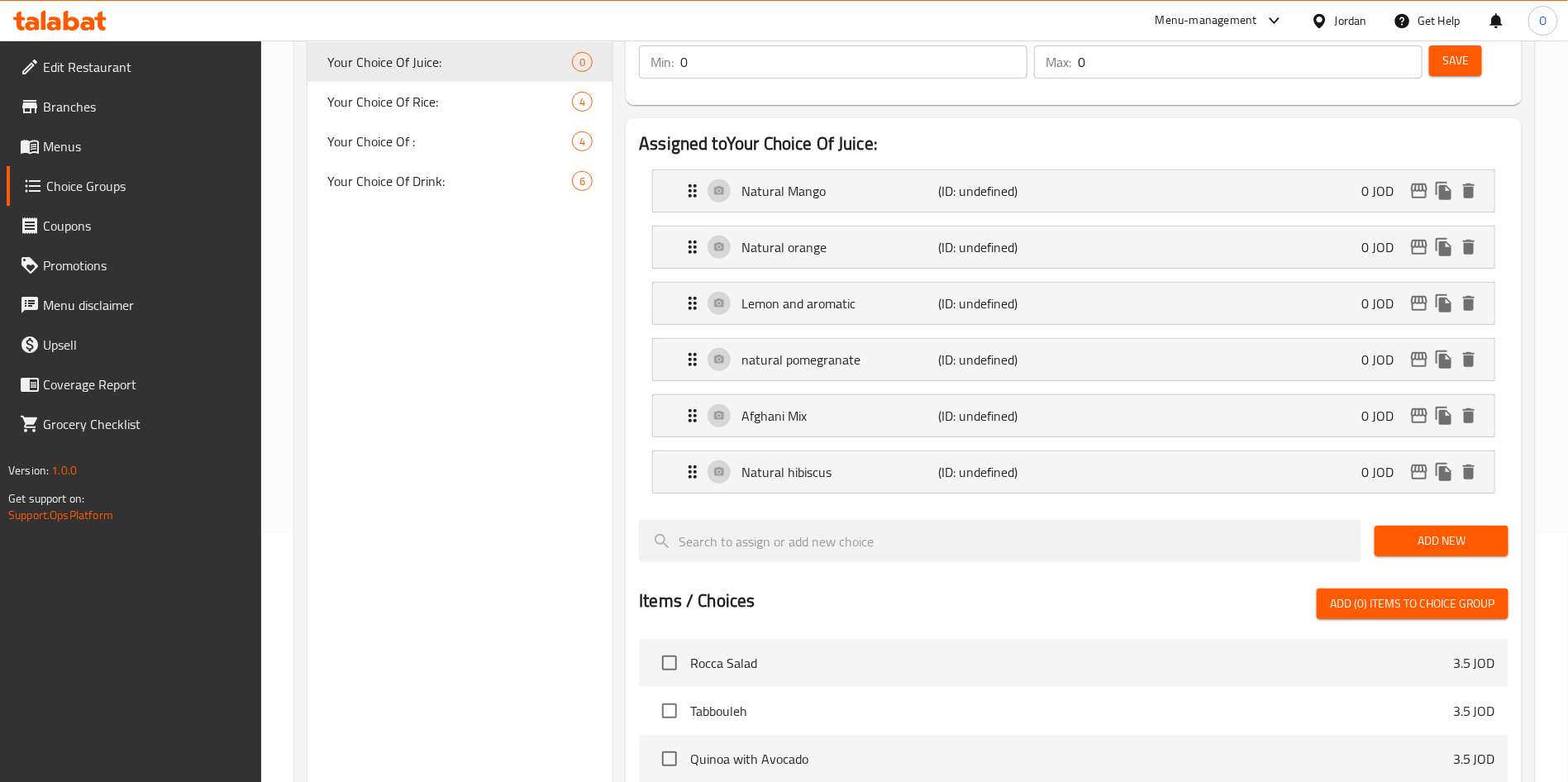
scroll to position [0, 0]
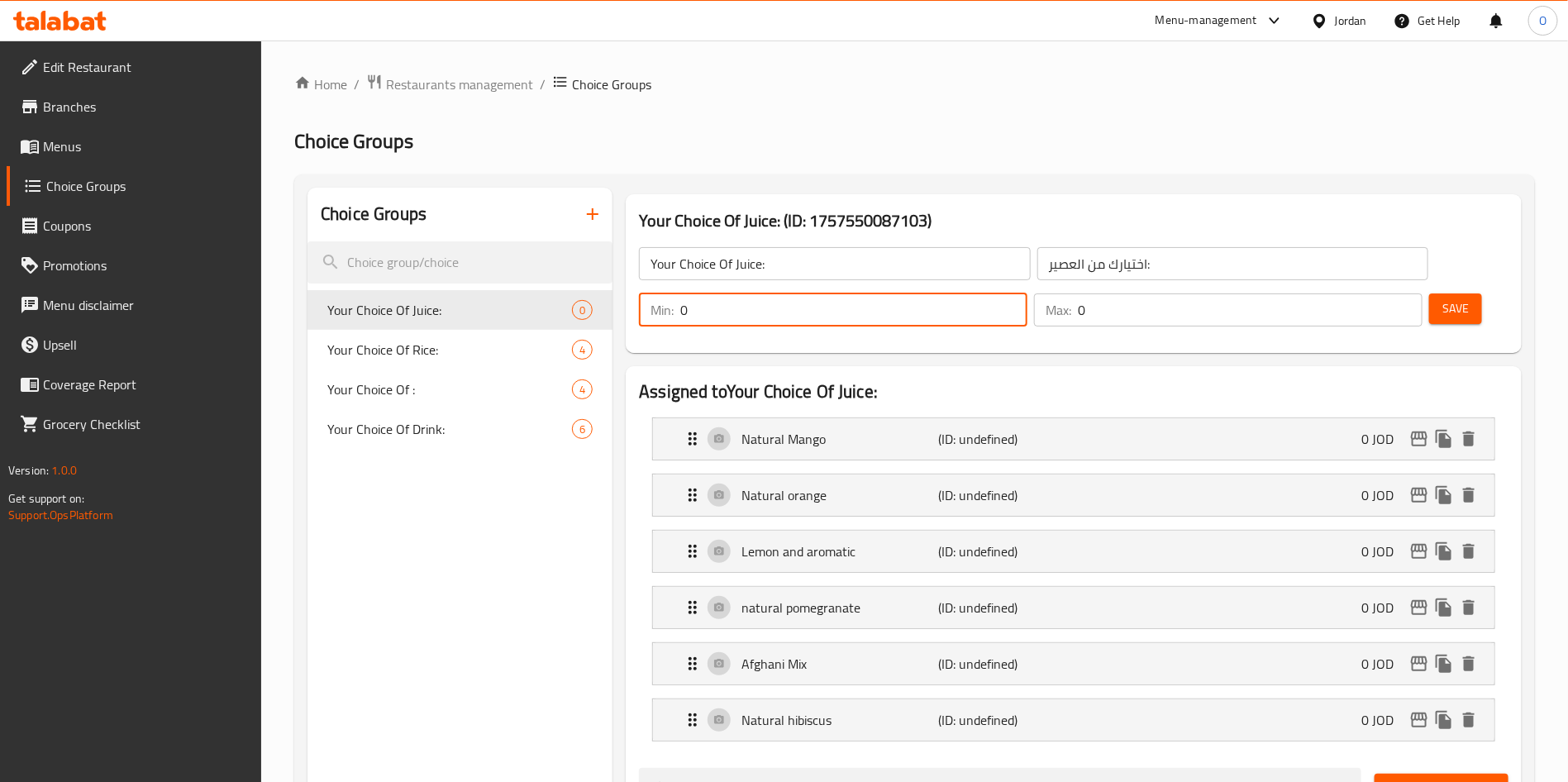
drag, startPoint x: 1272, startPoint y: 263, endPoint x: 1213, endPoint y: 280, distance: 61.4
click at [1213, 287] on div "Min: 0 ​ Max: 0 ​" at bounding box center [1030, 310] width 797 height 46
type input "1"
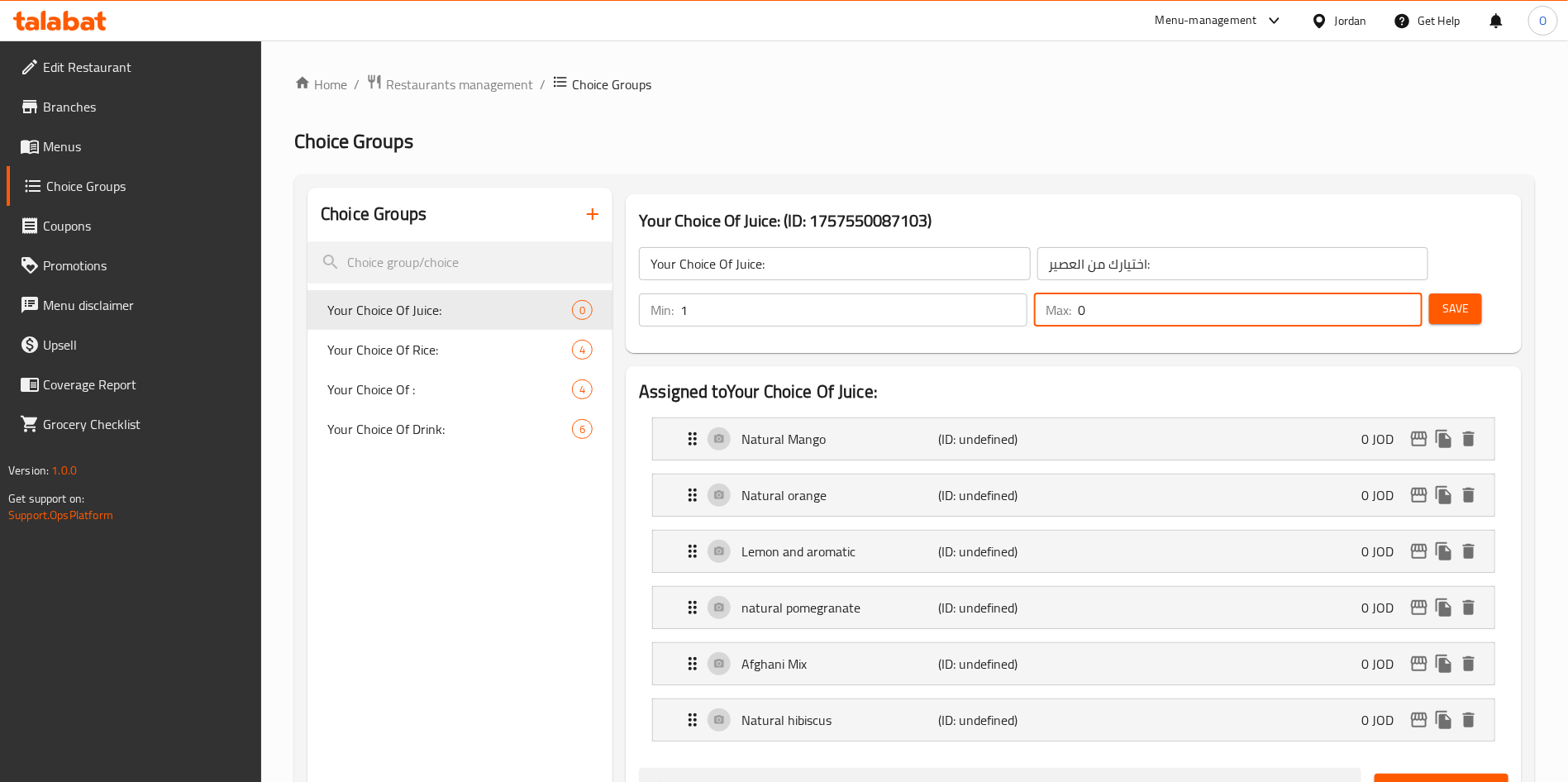
drag, startPoint x: 1362, startPoint y: 259, endPoint x: 1351, endPoint y: 261, distance: 11.2
click at [1351, 293] on div "Max: 0 ​" at bounding box center [1227, 310] width 389 height 33
type input "1"
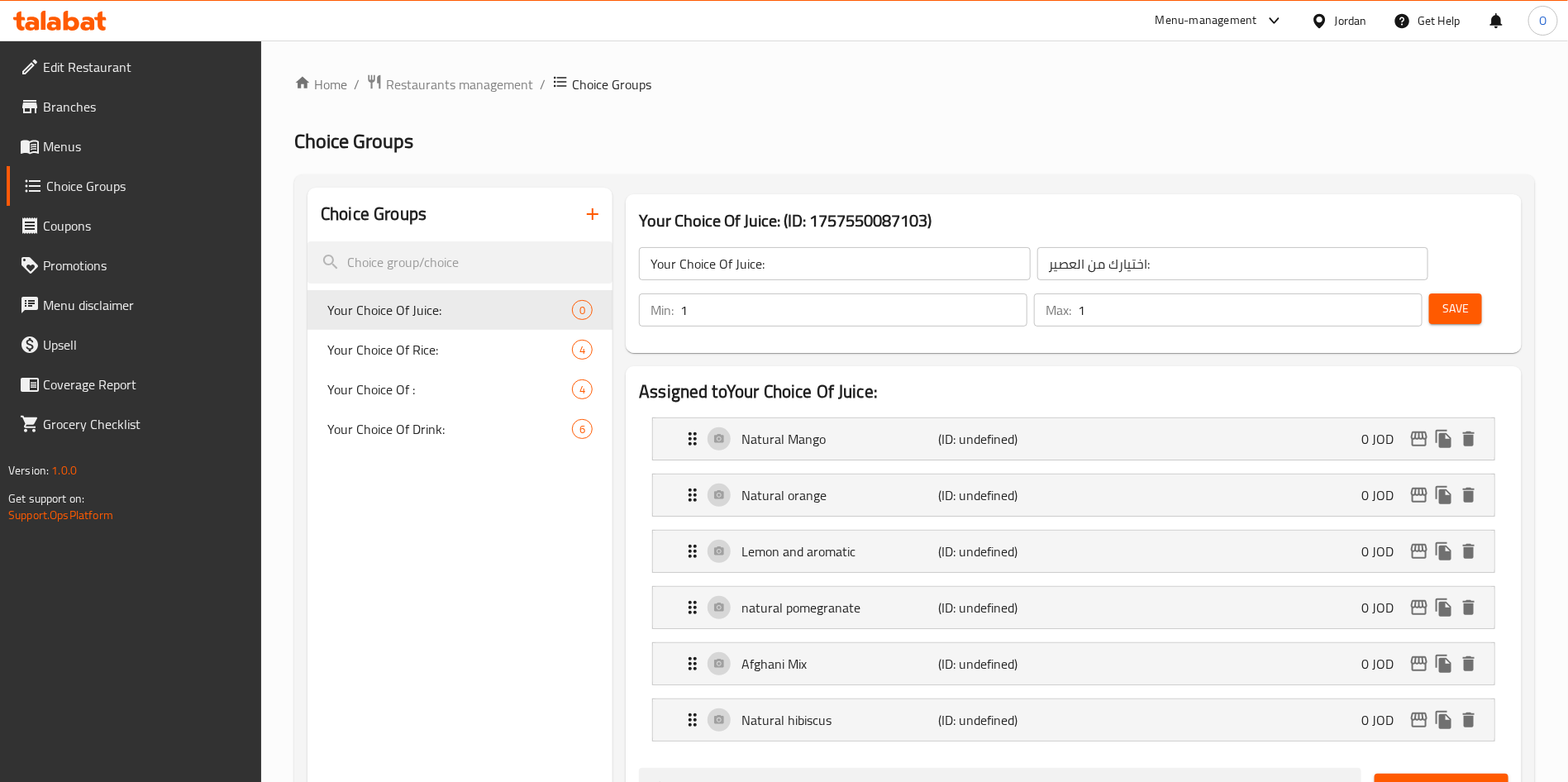
click at [1439, 293] on button "Save" at bounding box center [1455, 309] width 53 height 31
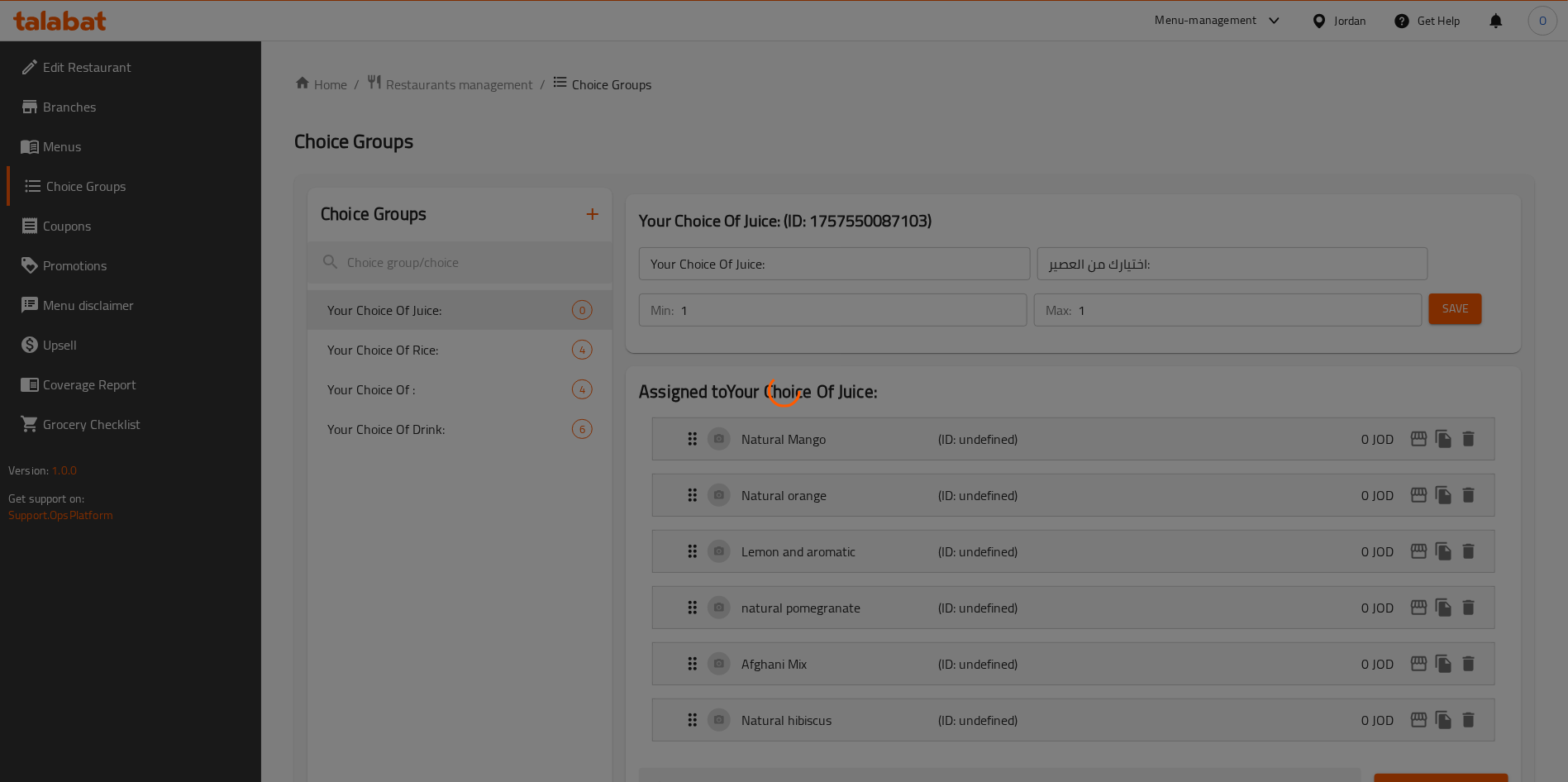
click at [1205, 129] on div at bounding box center [784, 391] width 1568 height 782
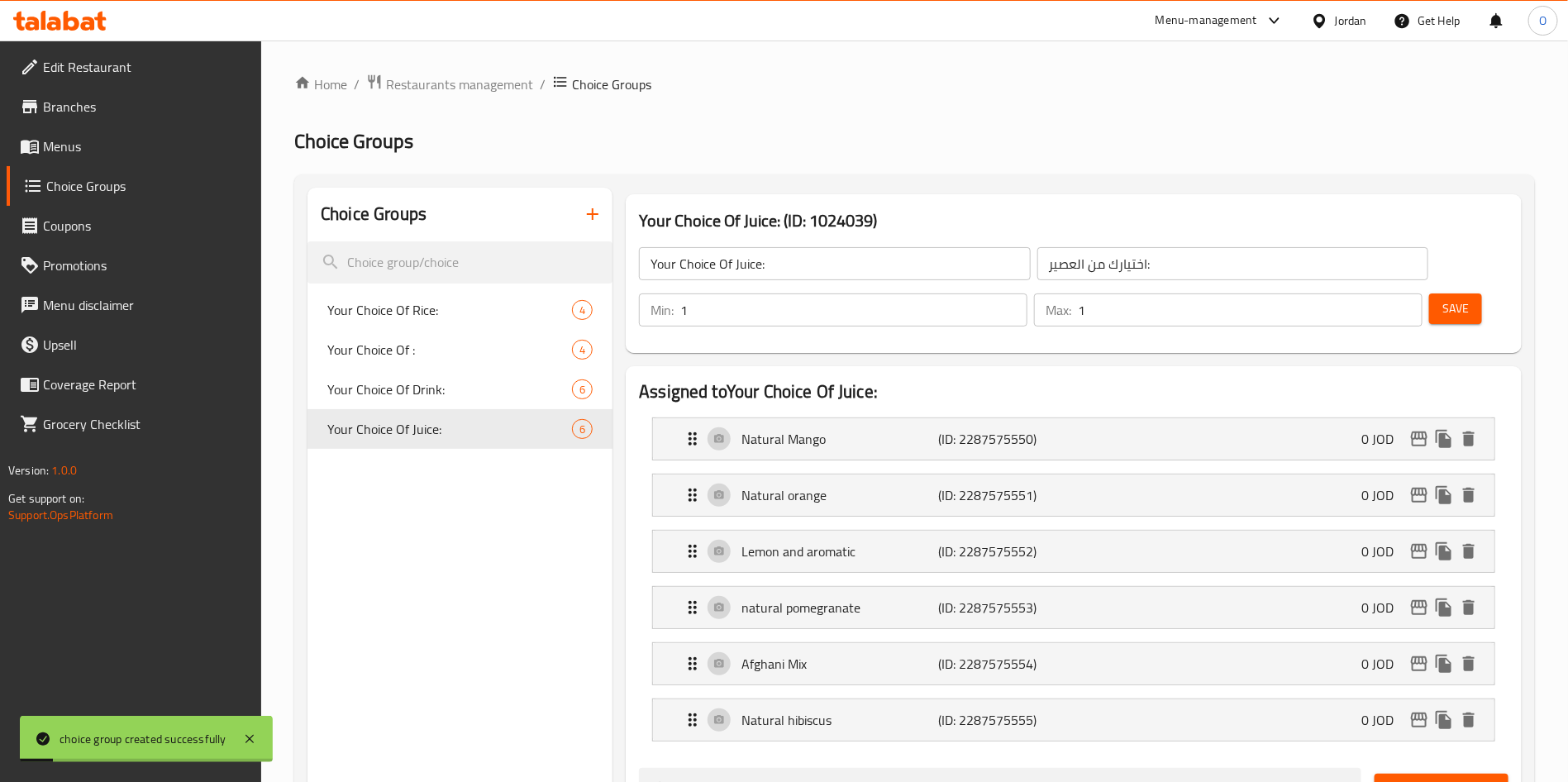
click at [584, 216] on icon "button" at bounding box center [593, 214] width 20 height 20
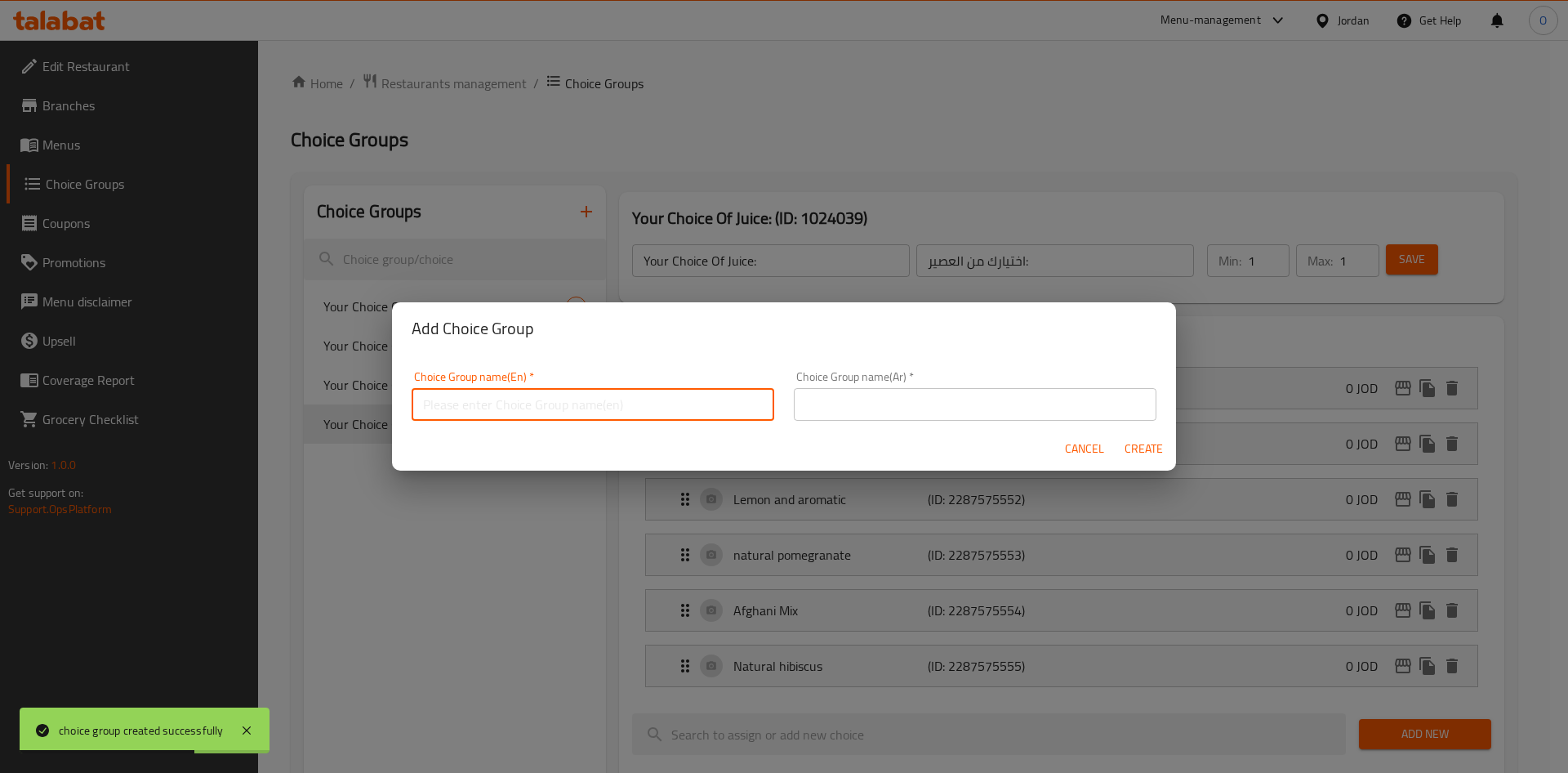
click at [490, 393] on input "text" at bounding box center [592, 404] width 363 height 32
type input "Your Choice Of :"
click at [985, 400] on input "text" at bounding box center [974, 404] width 363 height 32
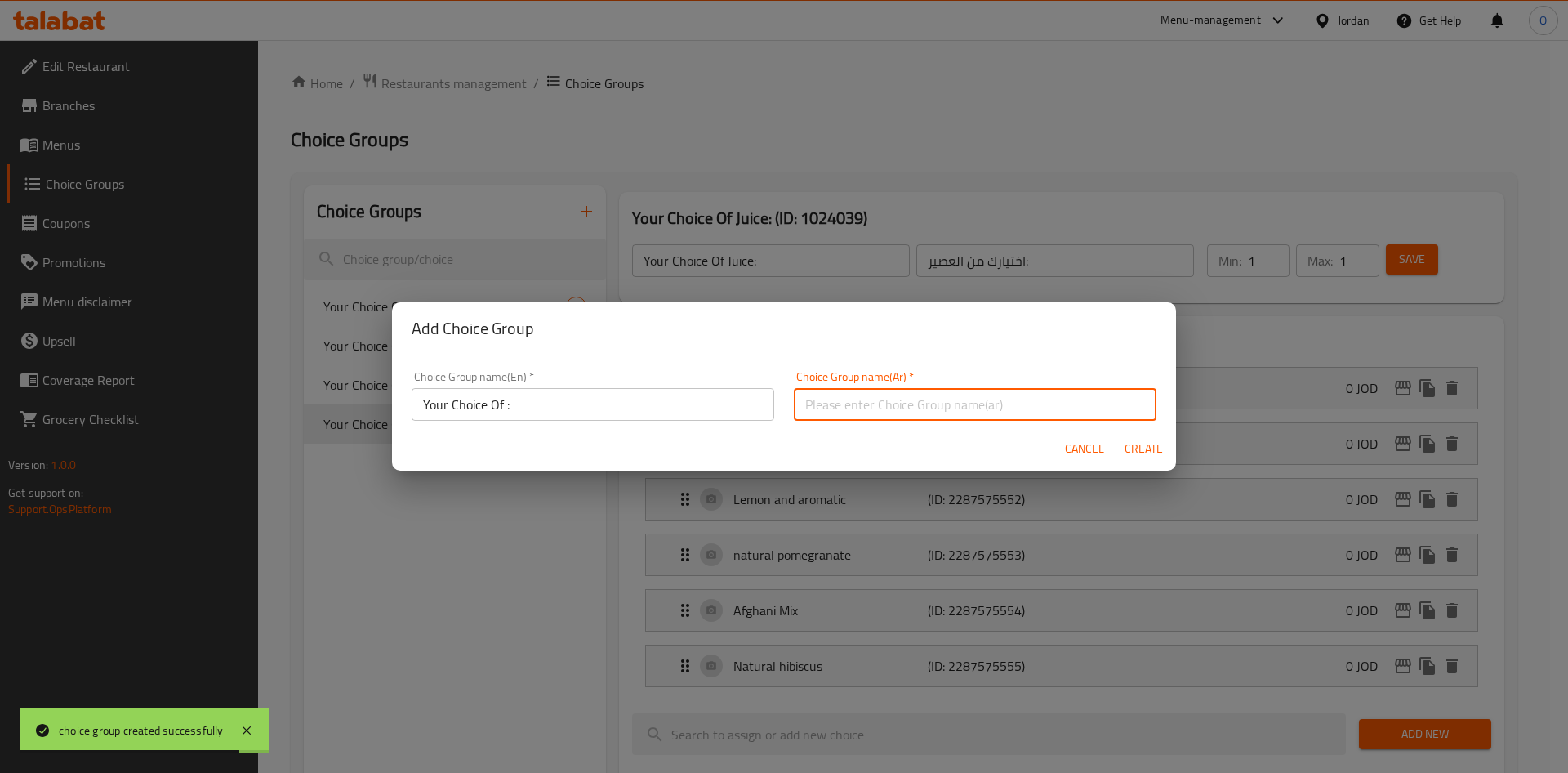
type input "اختيارك من :"
click at [1140, 446] on span "Create" at bounding box center [1143, 448] width 40 height 21
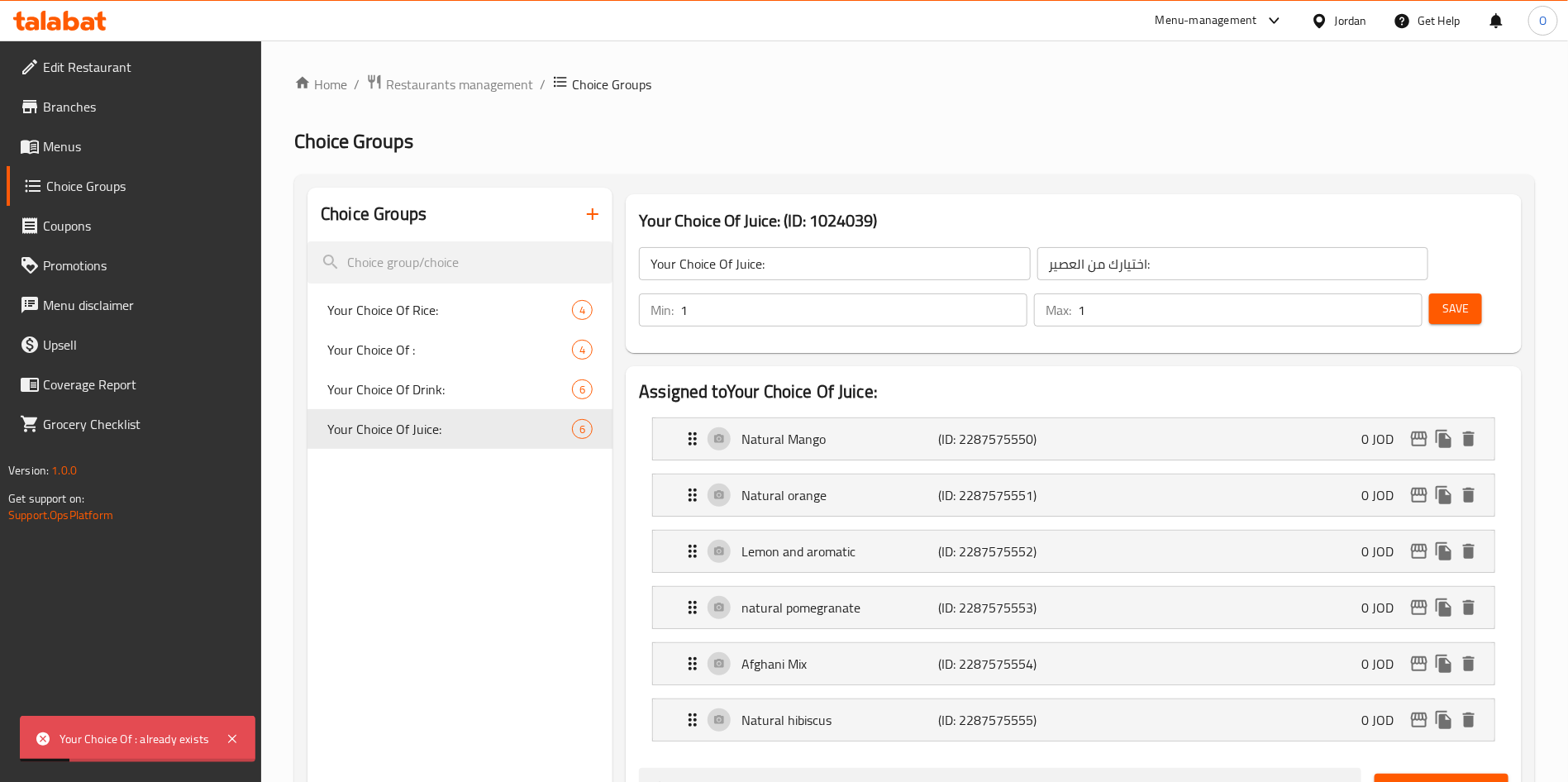
click at [596, 220] on icon "button" at bounding box center [593, 214] width 20 height 20
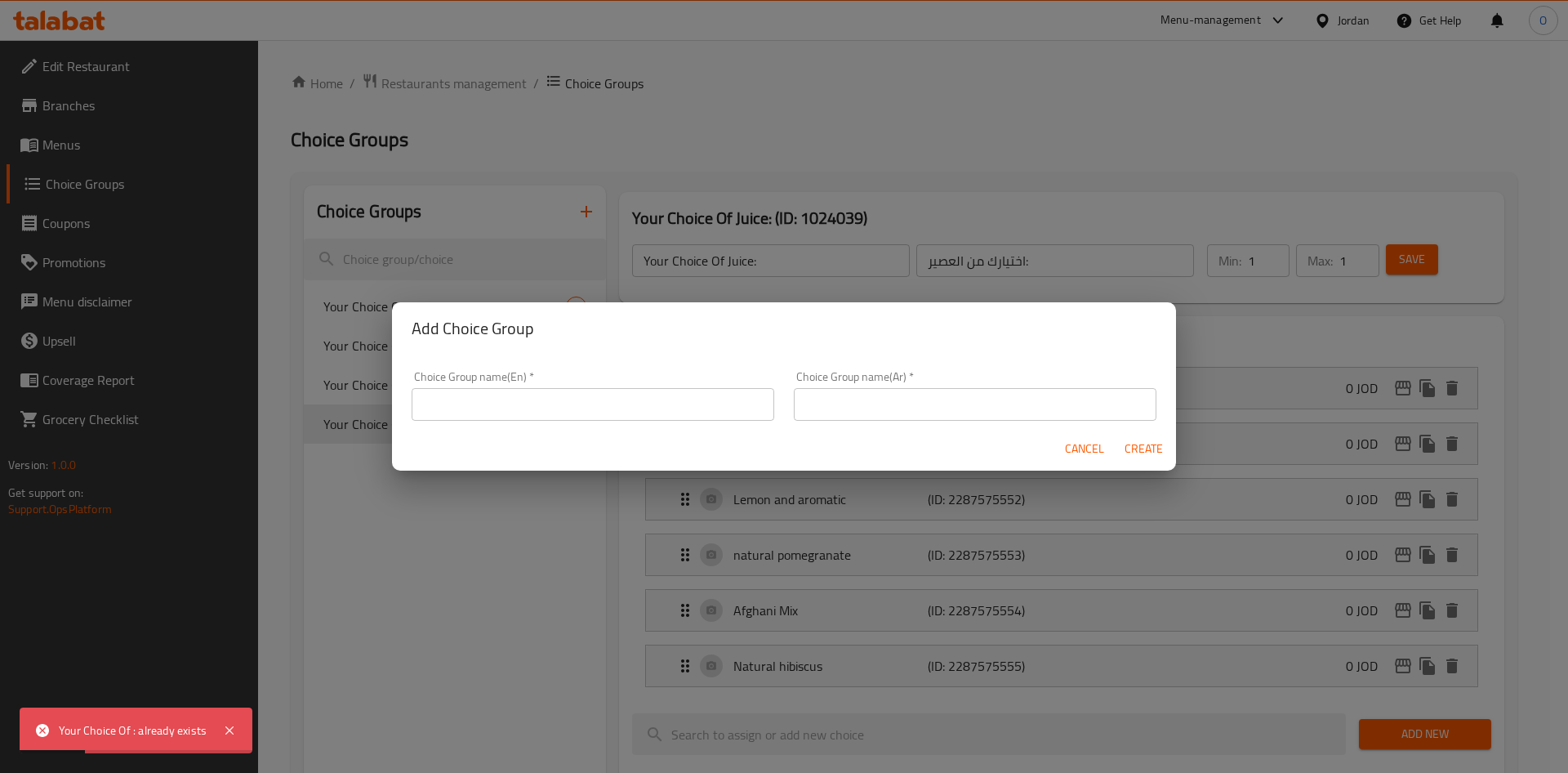
click at [623, 385] on div "Choice Group name(En)   * Choice Group name(En) *" at bounding box center [592, 395] width 363 height 49
drag, startPoint x: 625, startPoint y: 405, endPoint x: 642, endPoint y: 420, distance: 22.7
click at [625, 405] on input "text" at bounding box center [592, 404] width 363 height 32
type input "Your Choice Of :1"
click at [845, 402] on input "text" at bounding box center [974, 404] width 363 height 32
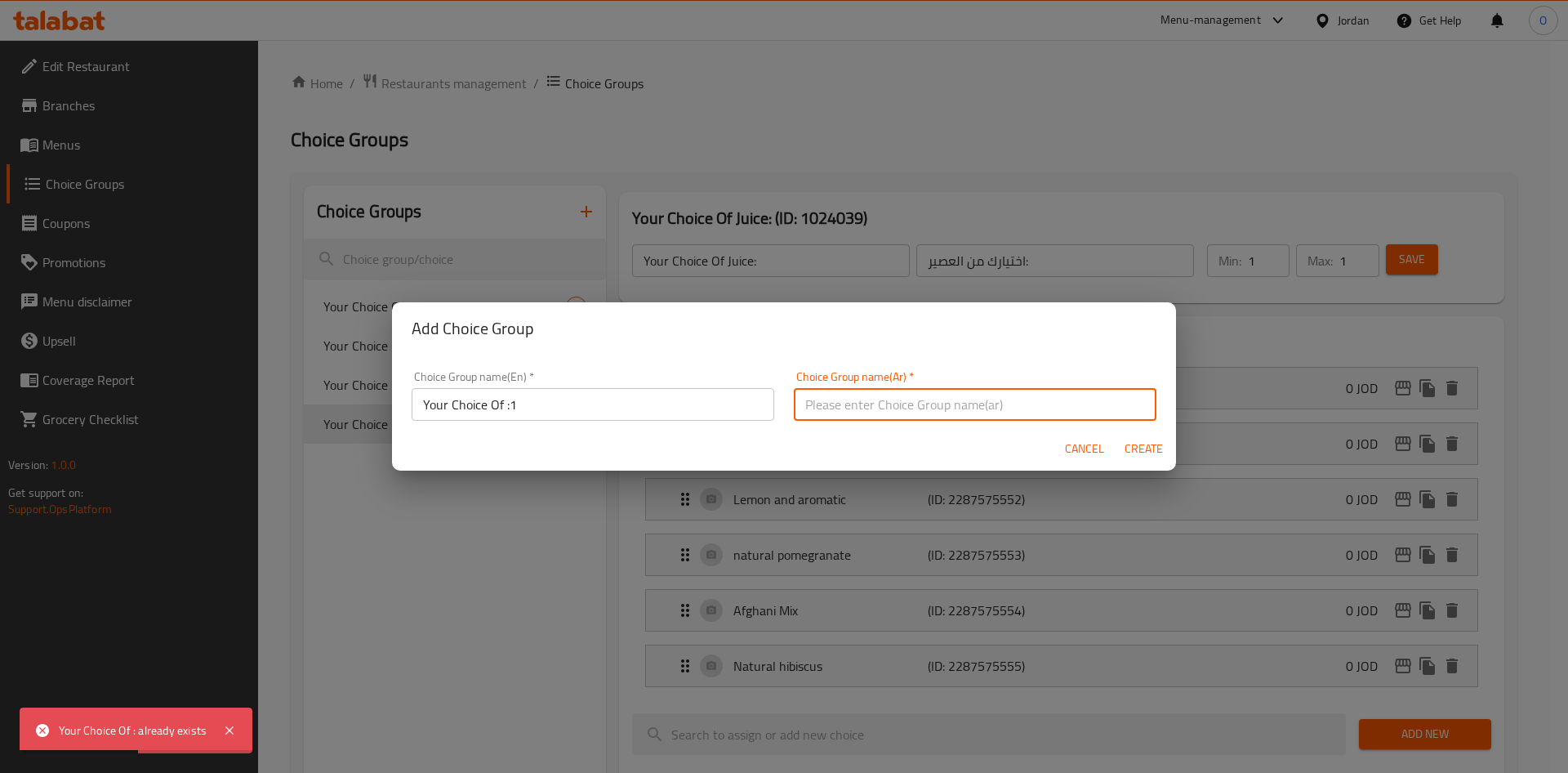
type input "اختيارك من :"
click at [1139, 442] on span "Create" at bounding box center [1143, 448] width 40 height 21
type input "Your Choice Of :1"
type input "اختيارك من :"
type input "0"
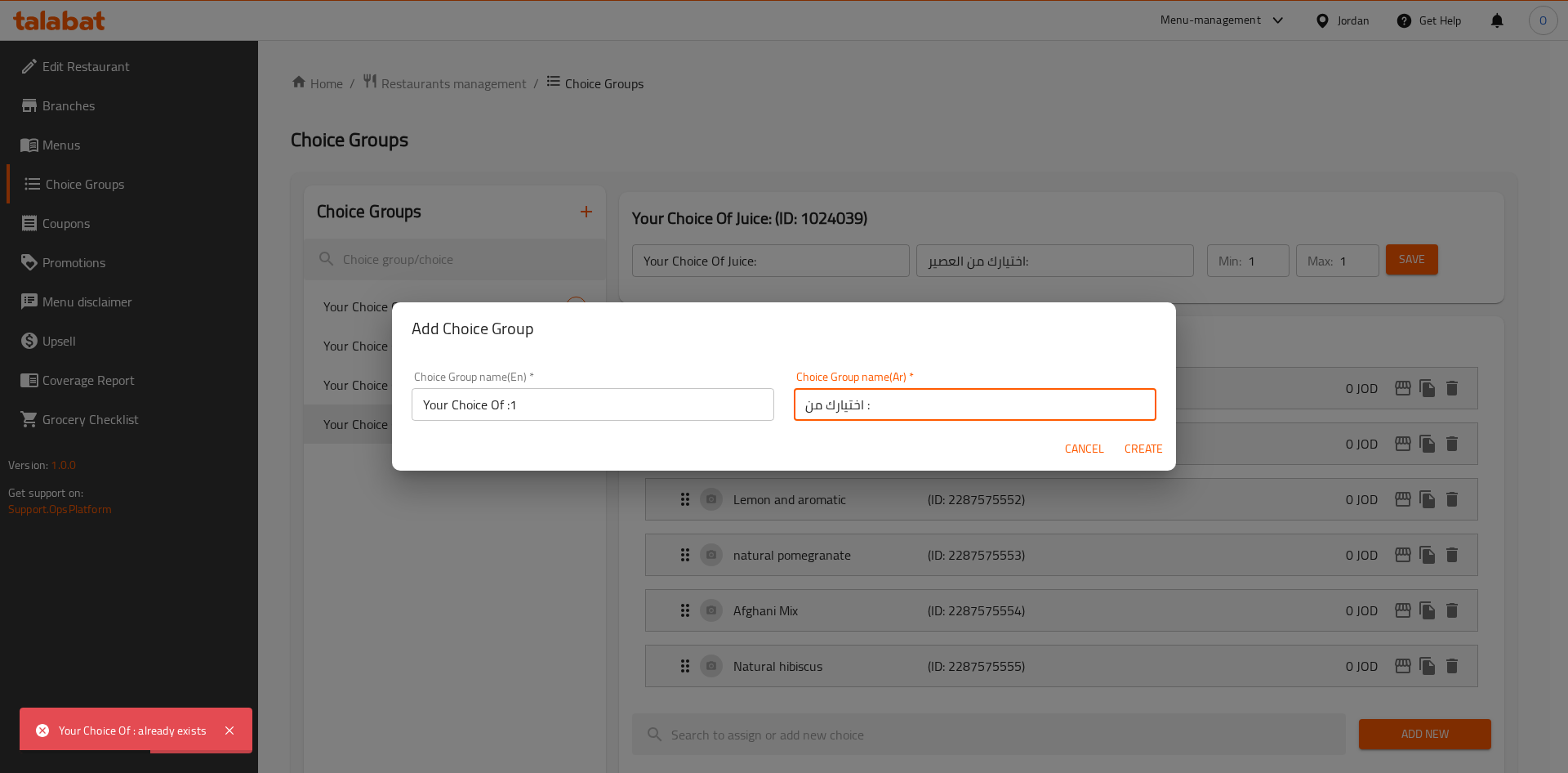
type input "0"
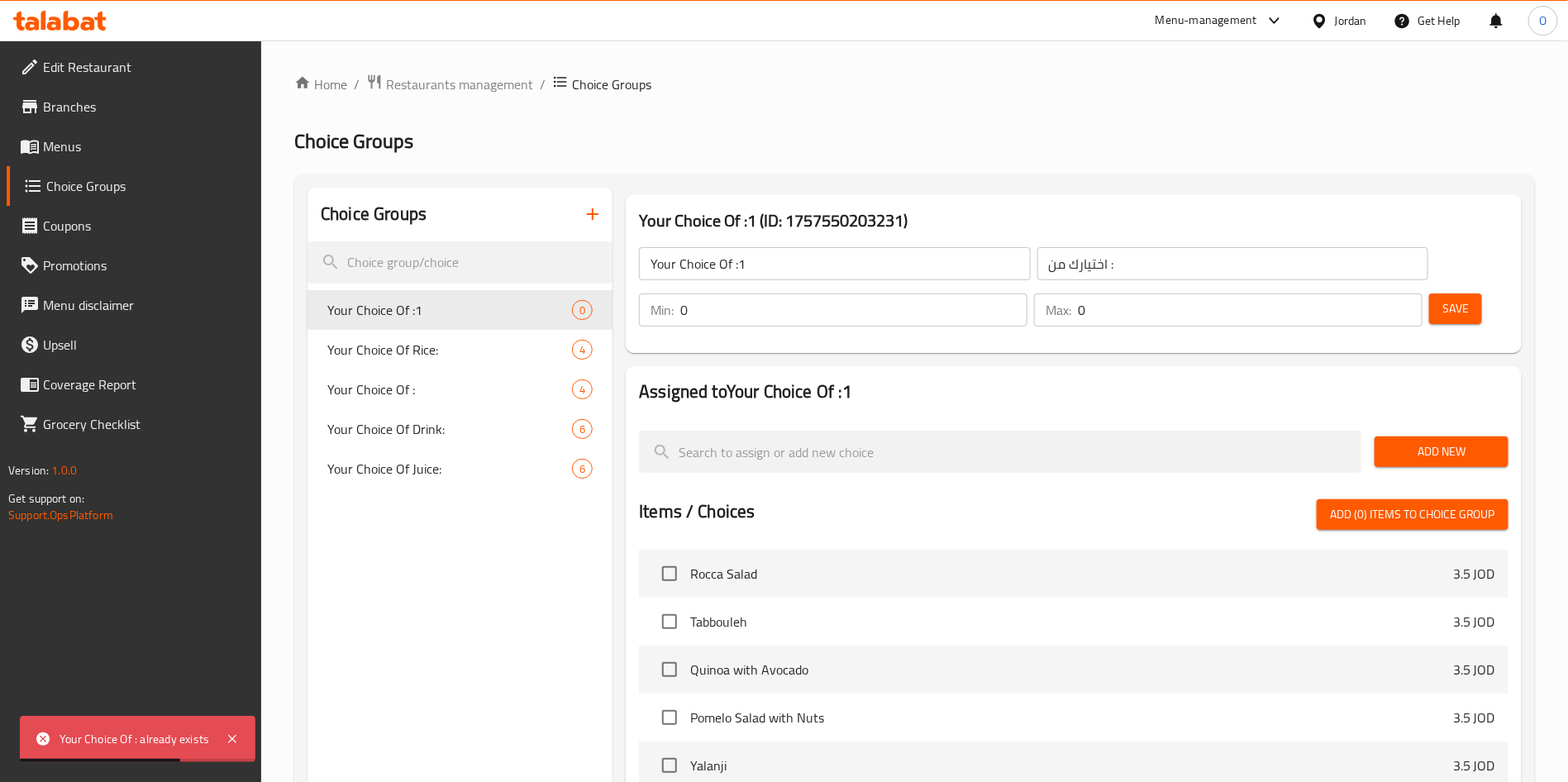
click at [797, 259] on input "Your Choice Of :1" at bounding box center [834, 263] width 391 height 33
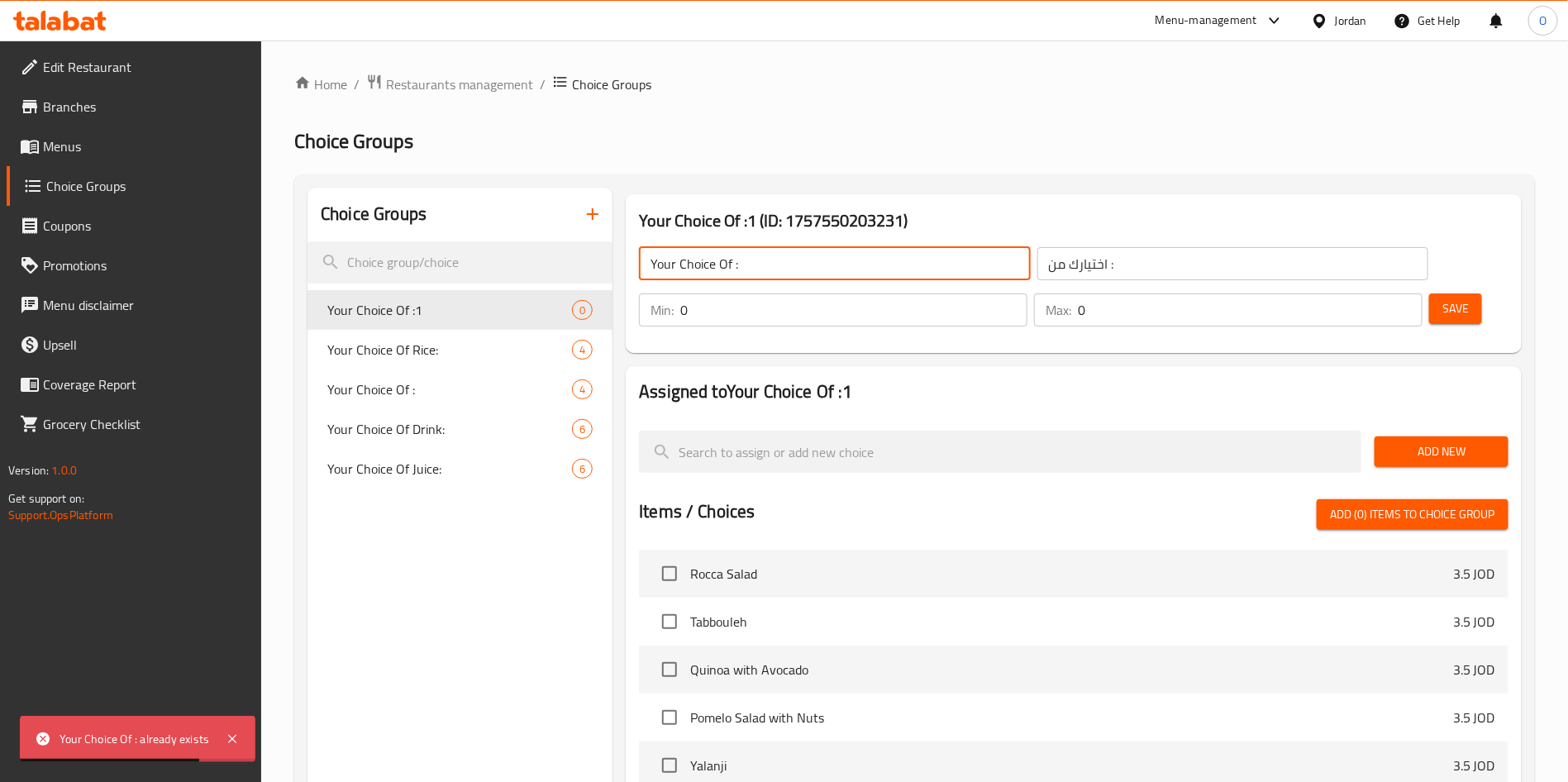
type input "Your Choice Of :"
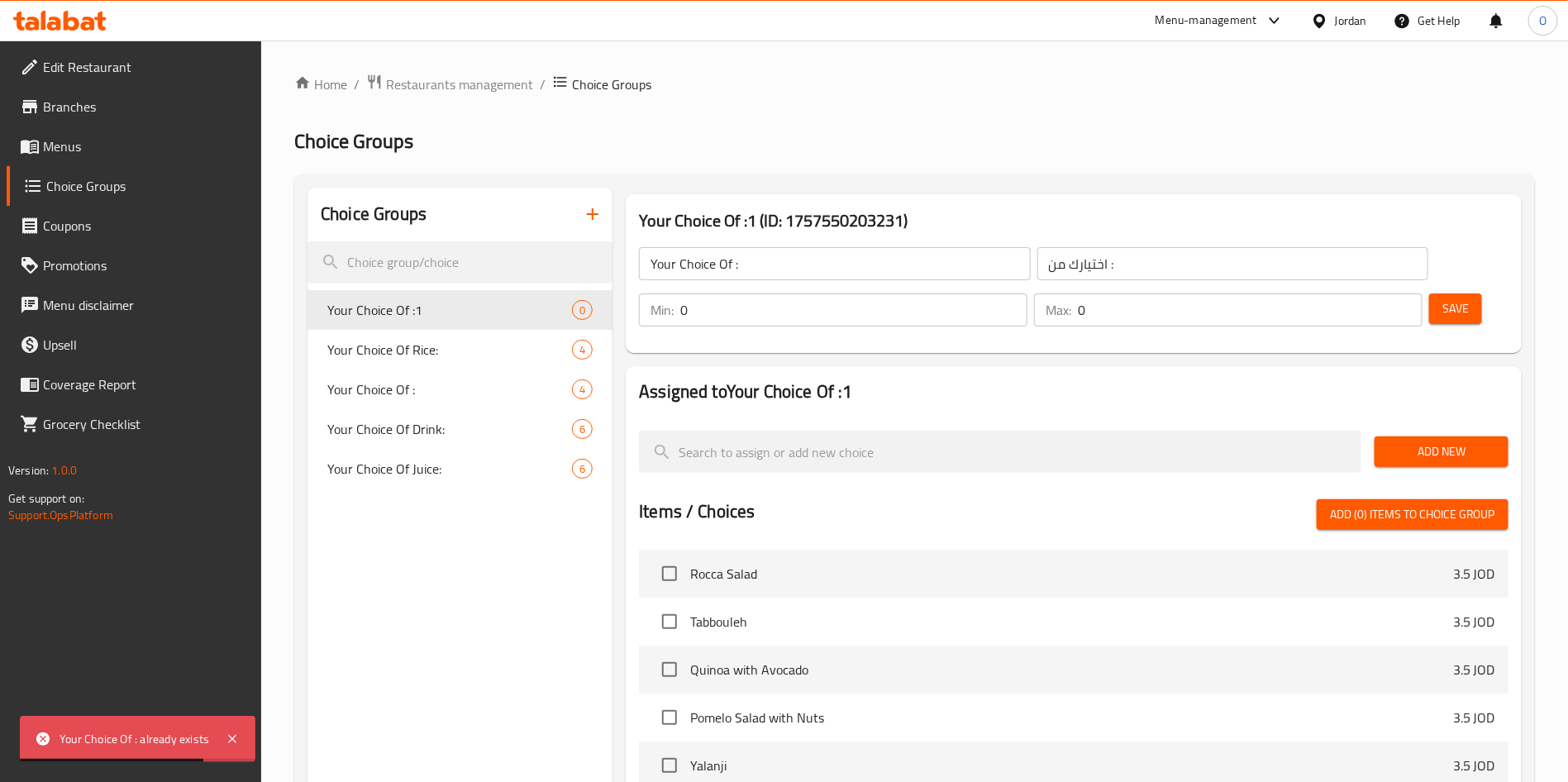
click at [869, 147] on h2 "Choice Groups" at bounding box center [914, 141] width 1240 height 26
click at [1469, 442] on span "Add New" at bounding box center [1441, 452] width 107 height 21
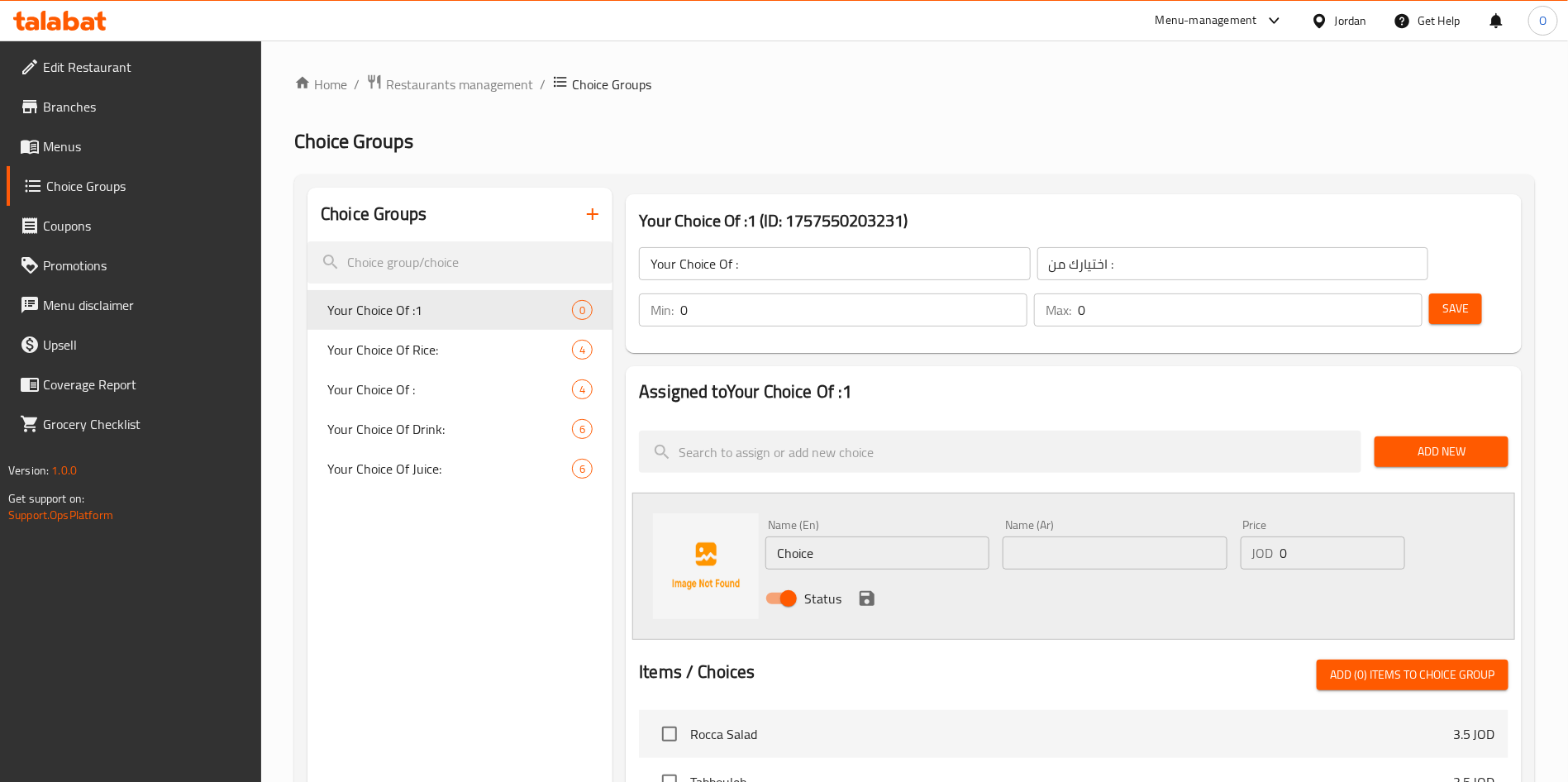
click at [974, 137] on h2 "Choice Groups" at bounding box center [914, 141] width 1240 height 26
drag, startPoint x: 891, startPoint y: 165, endPoint x: 891, endPoint y: 189, distance: 24.0
click at [891, 167] on div "Home / Restaurants management / Choice Groups Choice Groups Choice Groups Your …" at bounding box center [914, 697] width 1240 height 1248
click at [879, 536] on input "Choice" at bounding box center [877, 553] width 224 height 33
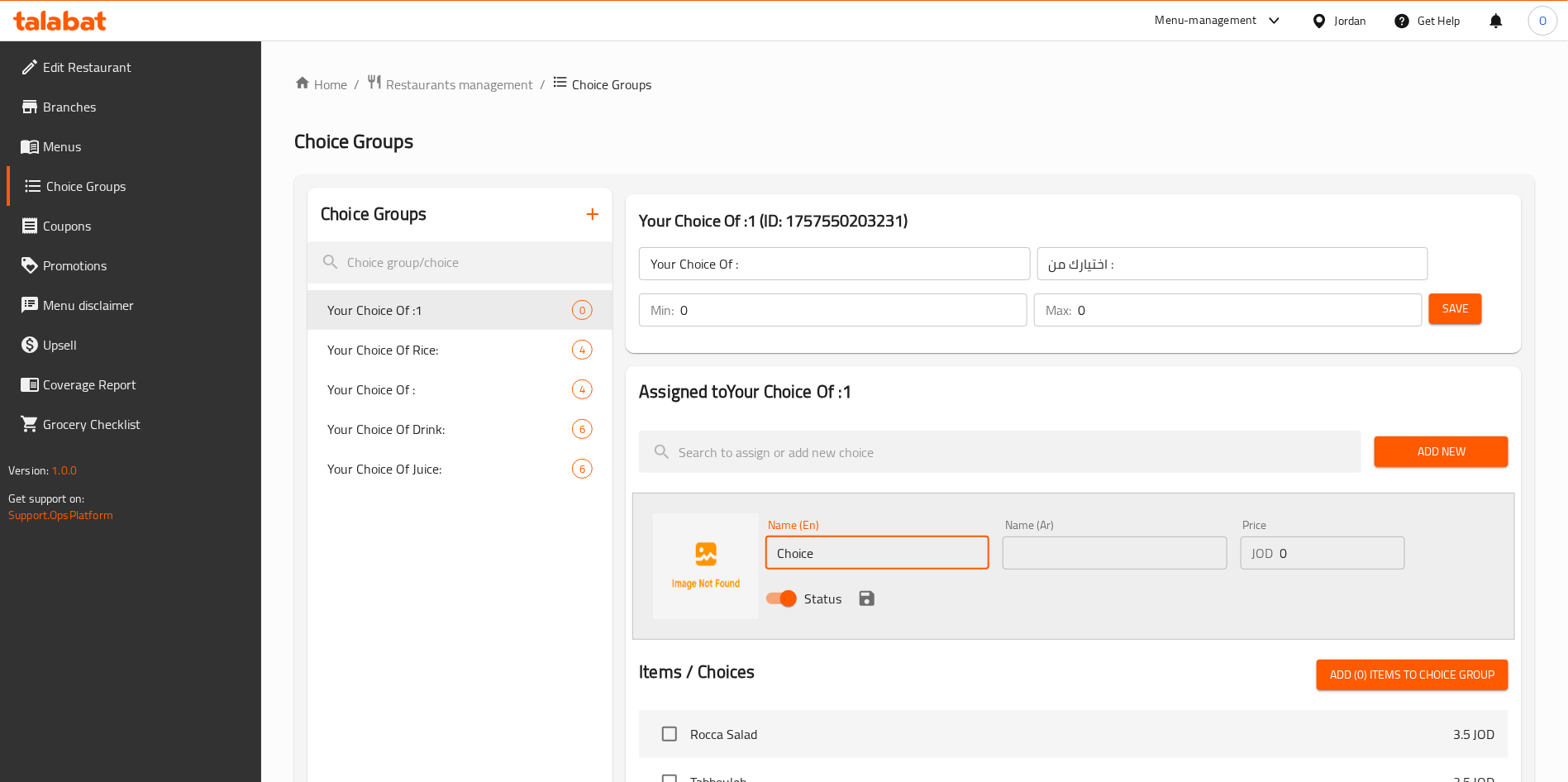
paste input "White"
type input "White Rice"
drag, startPoint x: 1109, startPoint y: 509, endPoint x: 980, endPoint y: 559, distance: 138.4
click at [1106, 536] on input "text" at bounding box center [1115, 553] width 224 height 33
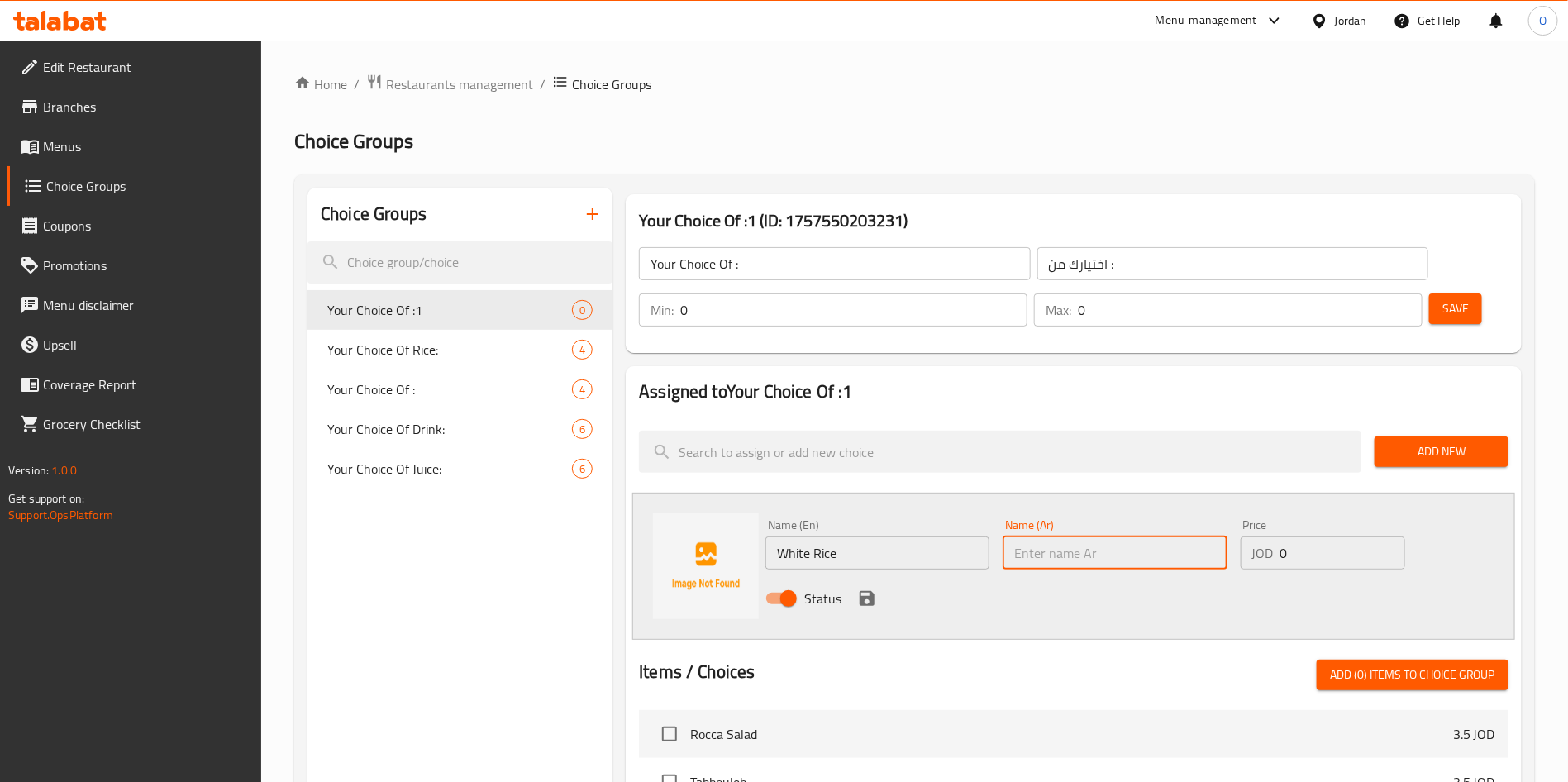
paste input "الأرز الأبيض"
type input "الأرز الأبيض"
click at [863, 588] on icon "save" at bounding box center [867, 598] width 20 height 20
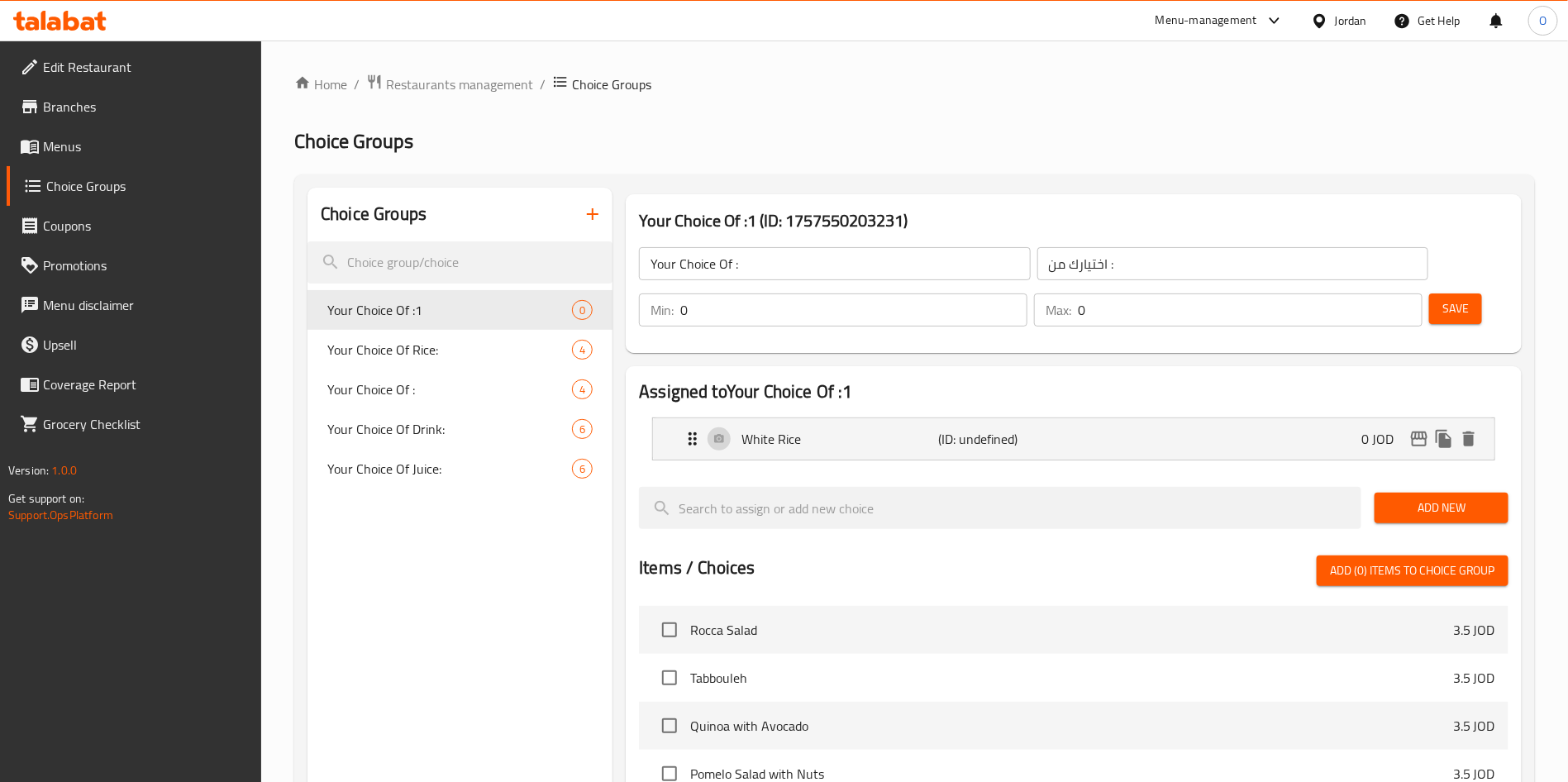
click at [1431, 497] on span "Add New" at bounding box center [1441, 507] width 107 height 21
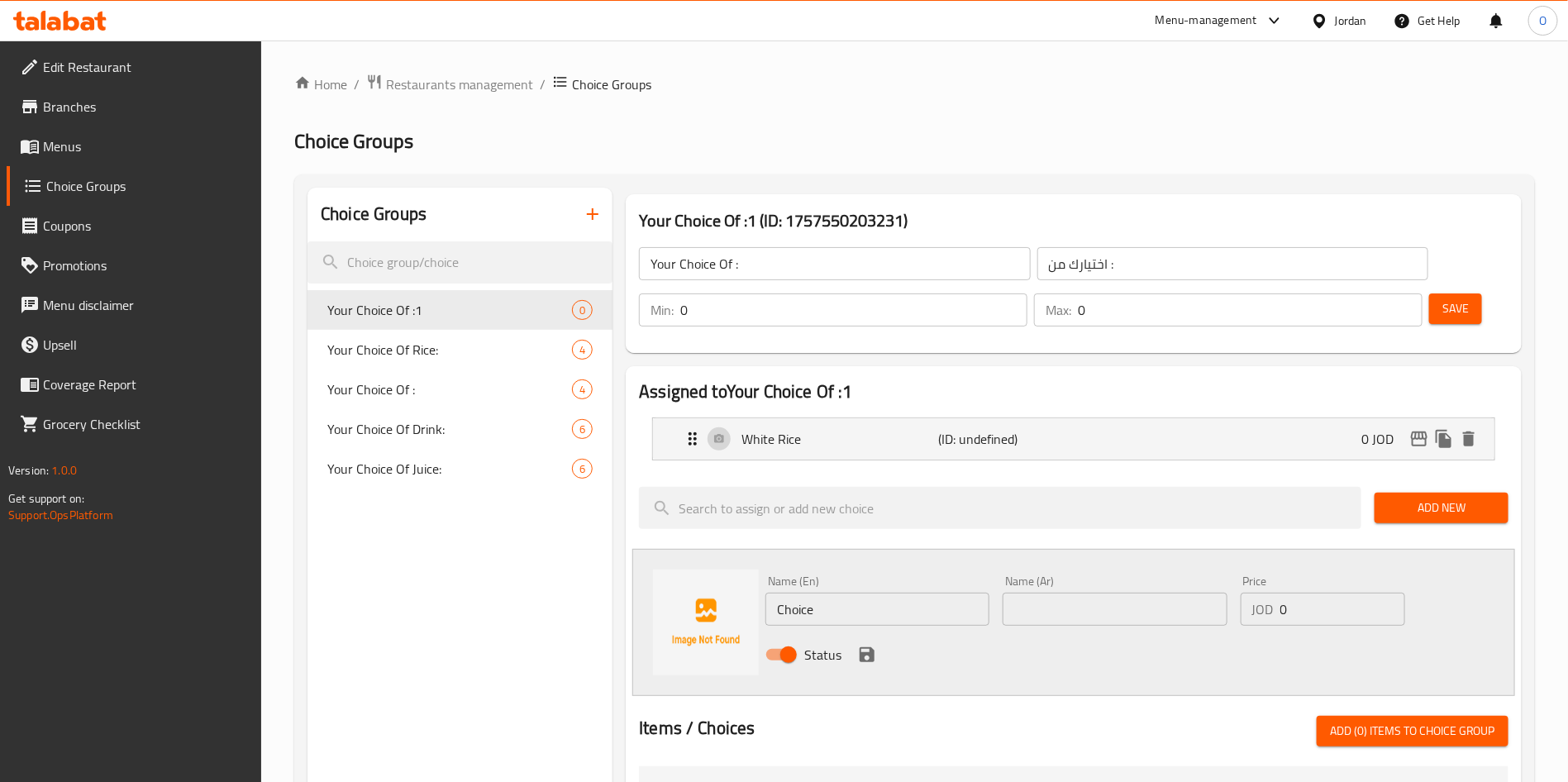
click at [843, 593] on input "Choice" at bounding box center [877, 609] width 224 height 33
paste input "red"
type input "Red Rice"
type input "أرز أحمر"
drag, startPoint x: 1270, startPoint y: 268, endPoint x: 1255, endPoint y: 273, distance: 15.8
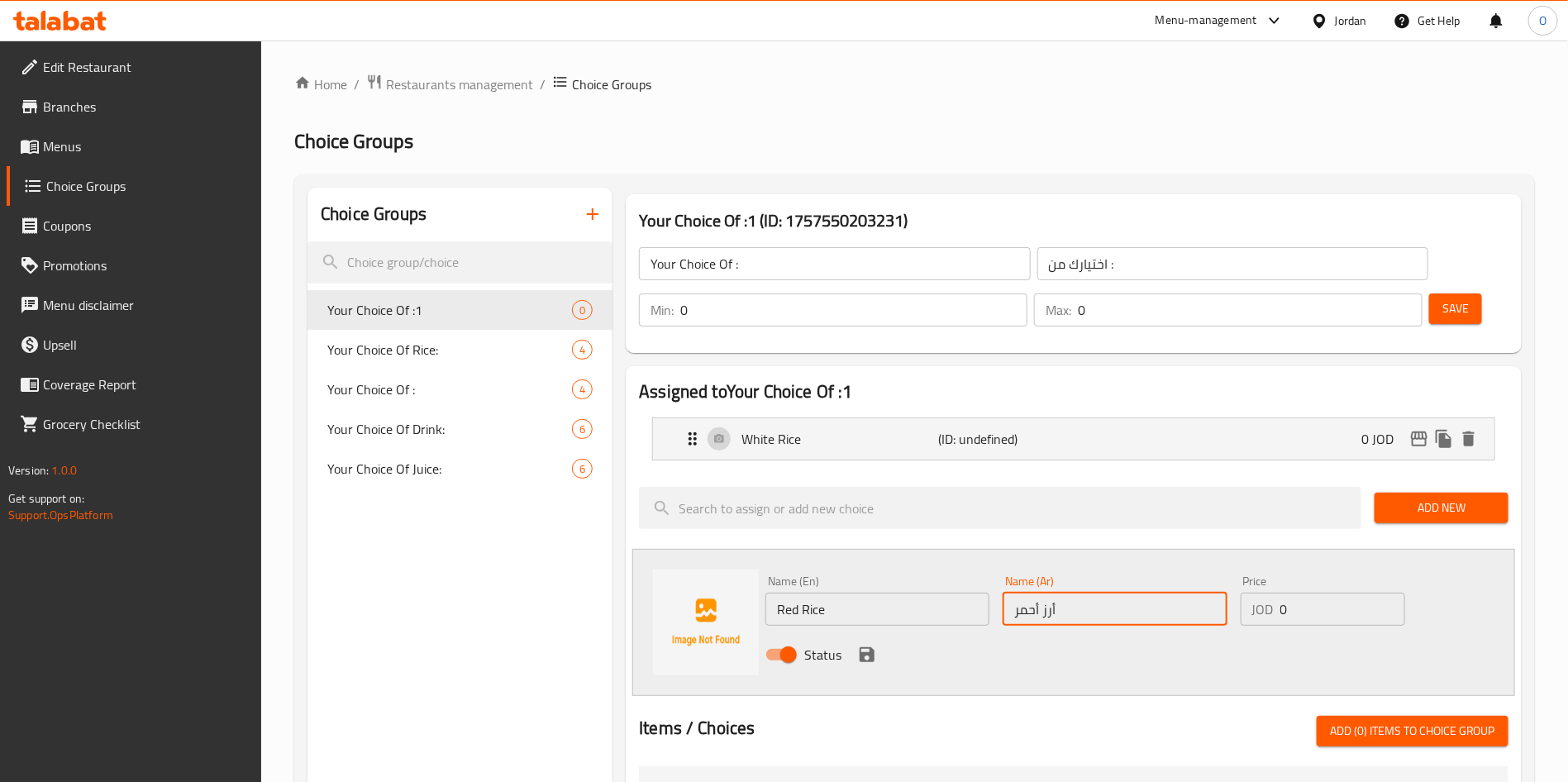
click at [1027, 293] on div "Min: 0 ​" at bounding box center [833, 310] width 389 height 33
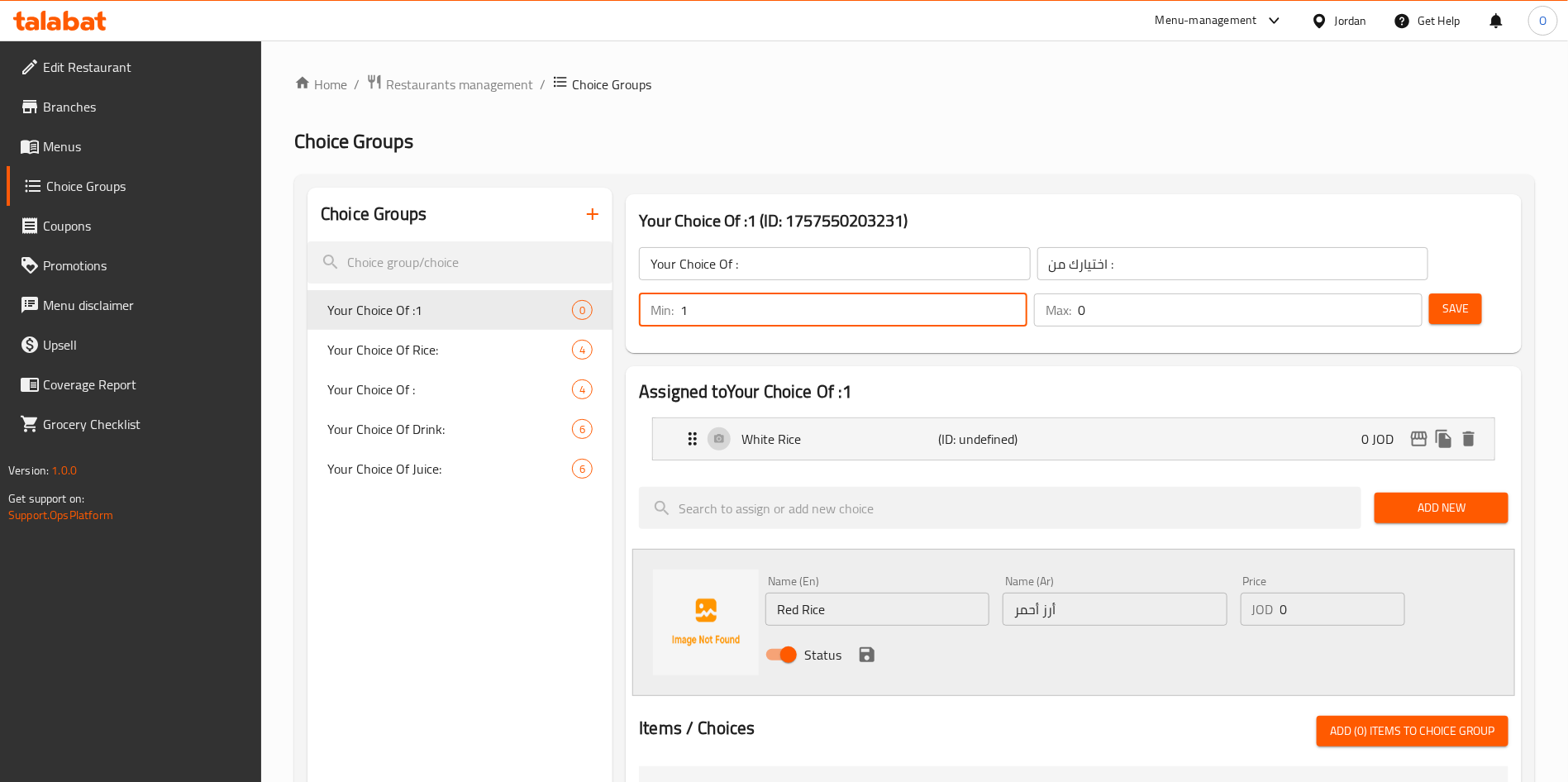
type input "1"
drag, startPoint x: 1359, startPoint y: 261, endPoint x: 1335, endPoint y: 264, distance: 24.2
click at [1338, 293] on div "Max: 0 ​" at bounding box center [1227, 310] width 389 height 33
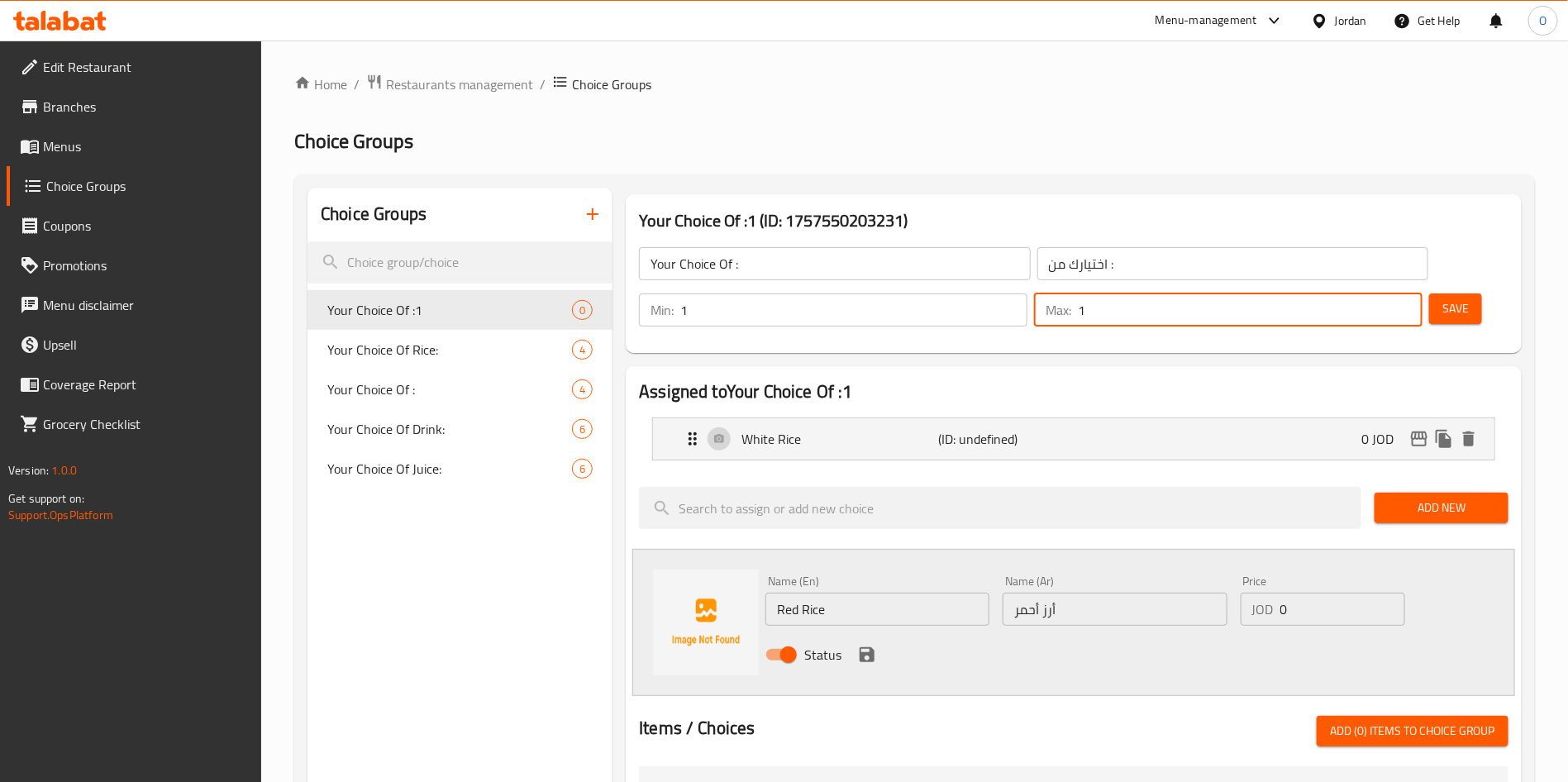
type input "1"
click at [863, 647] on icon "save" at bounding box center [867, 655] width 15 height 15
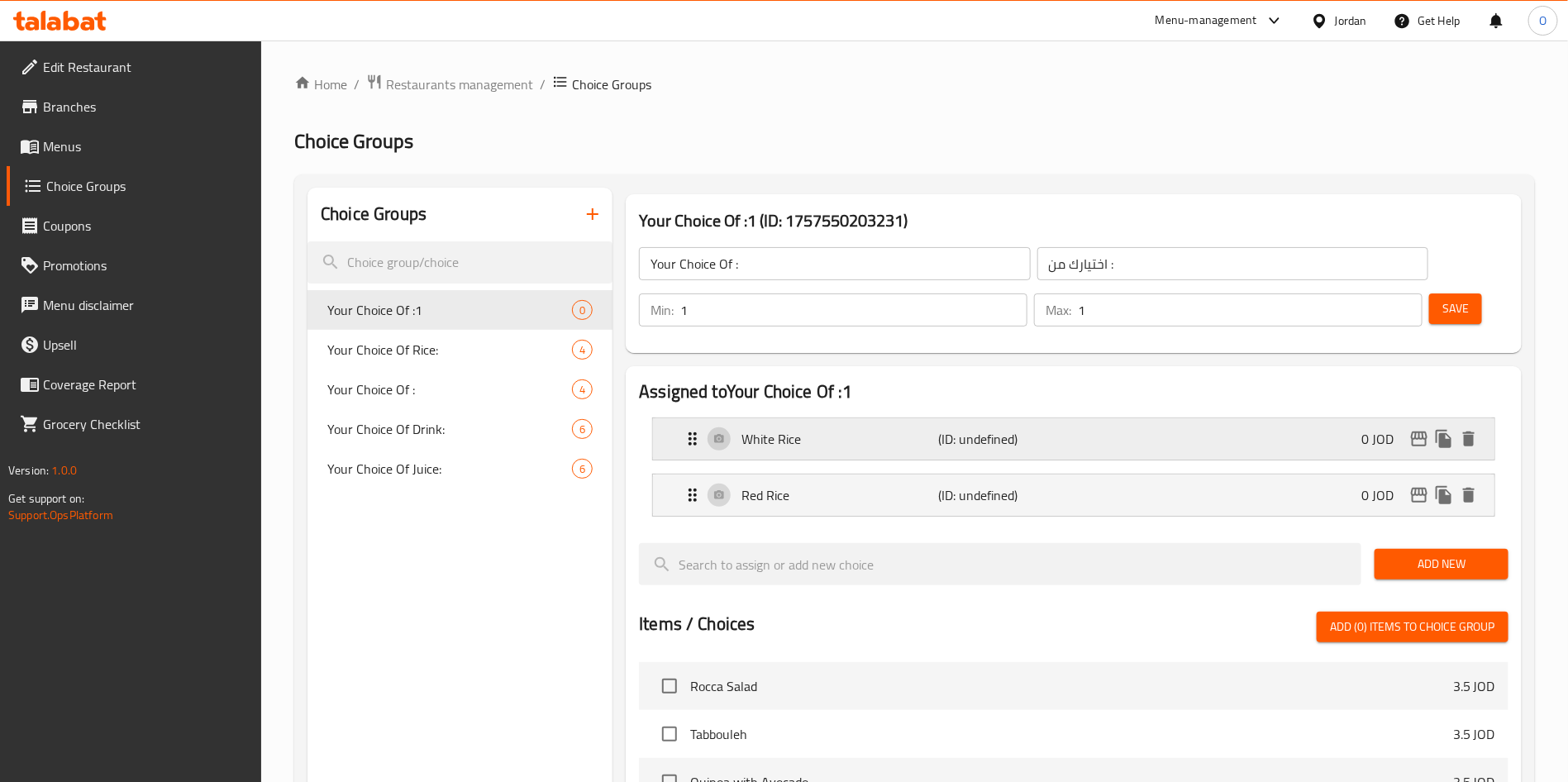
click at [1030, 418] on div "White Rice (ID: undefined) 0 JOD" at bounding box center [1079, 438] width 792 height 41
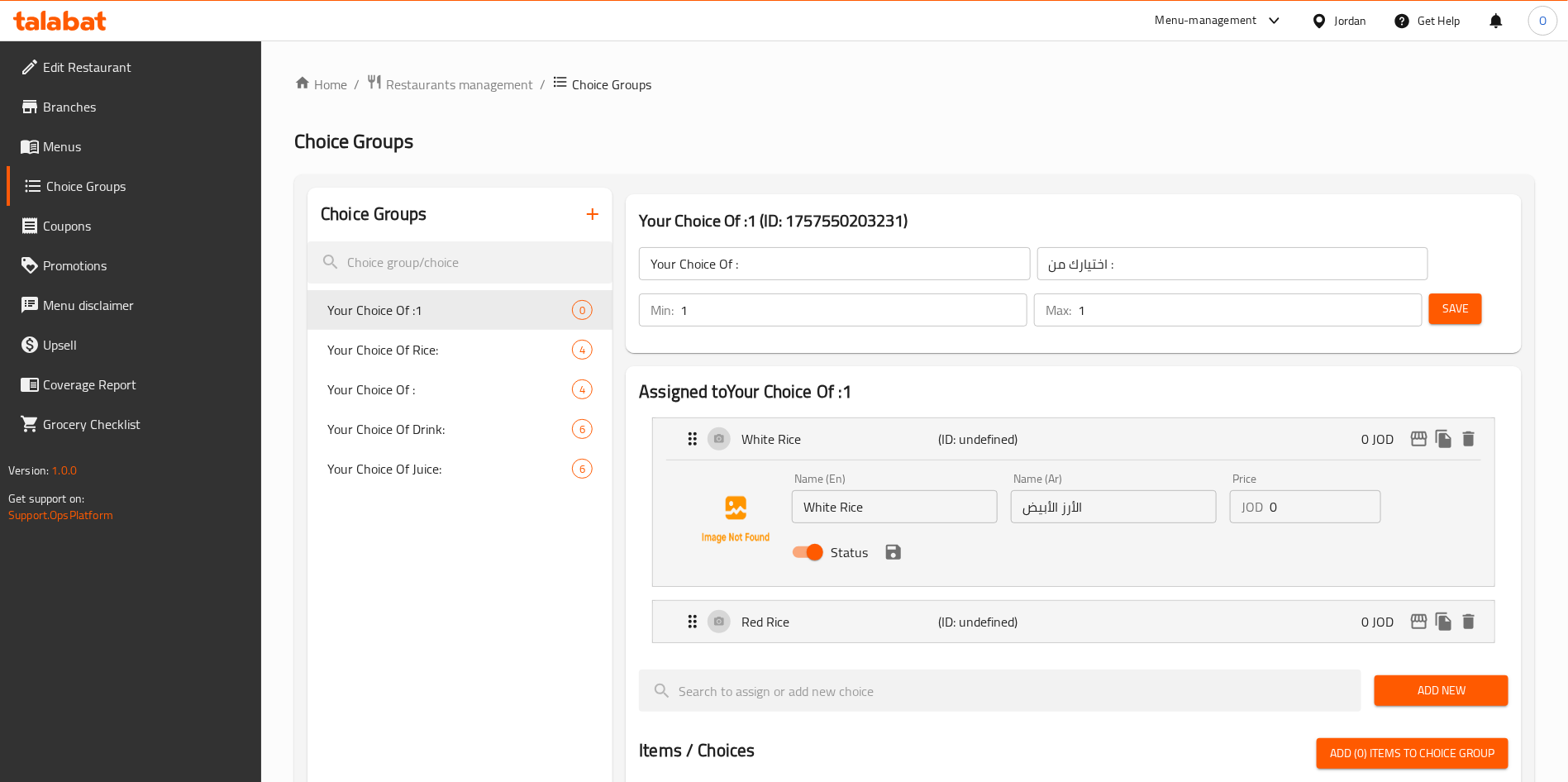
drag, startPoint x: 729, startPoint y: 261, endPoint x: 776, endPoint y: 264, distance: 47.1
click at [729, 261] on input "Your Choice Of :" at bounding box center [834, 263] width 391 height 33
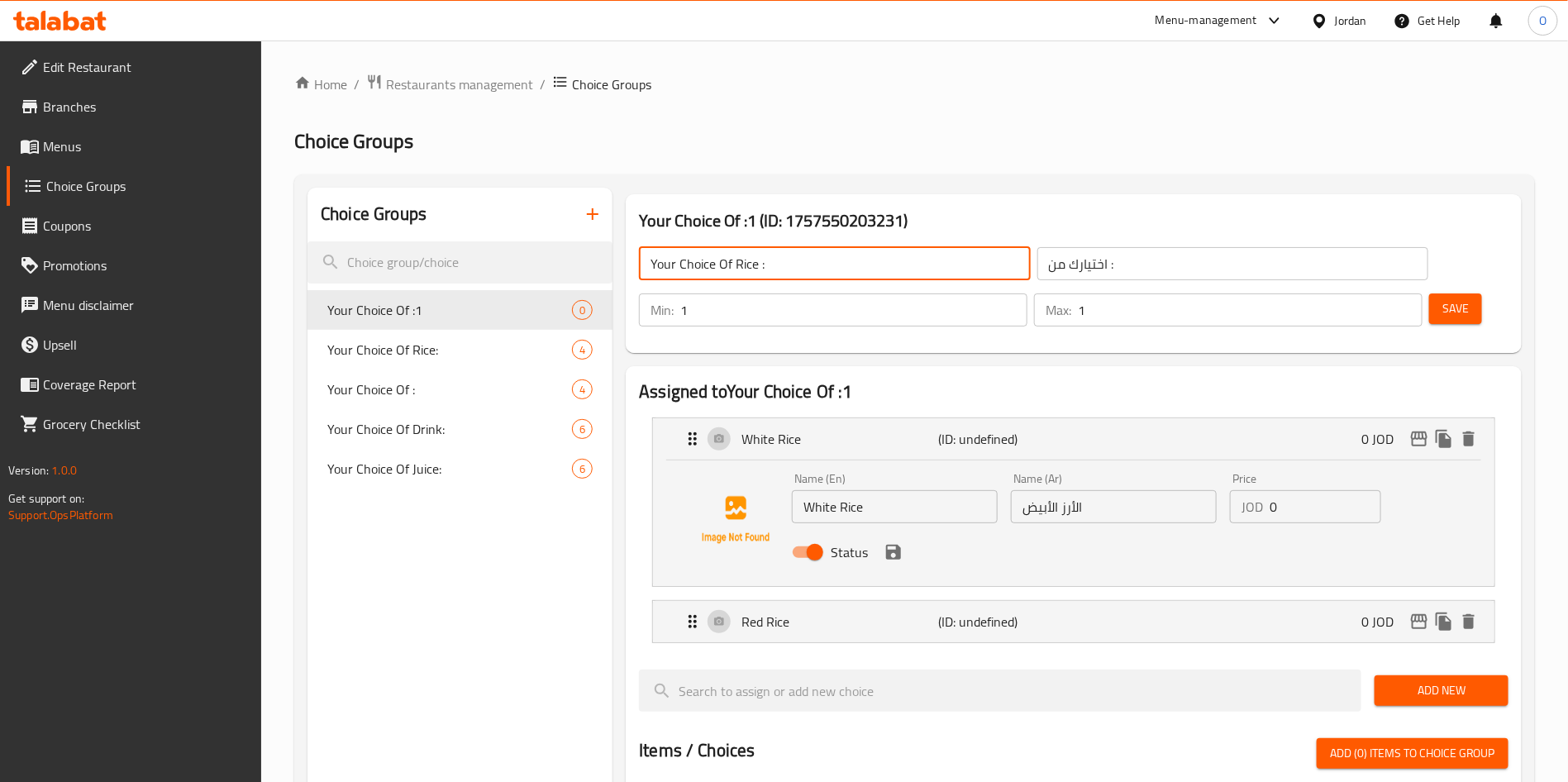
type input "Your Choice Of Rice :"
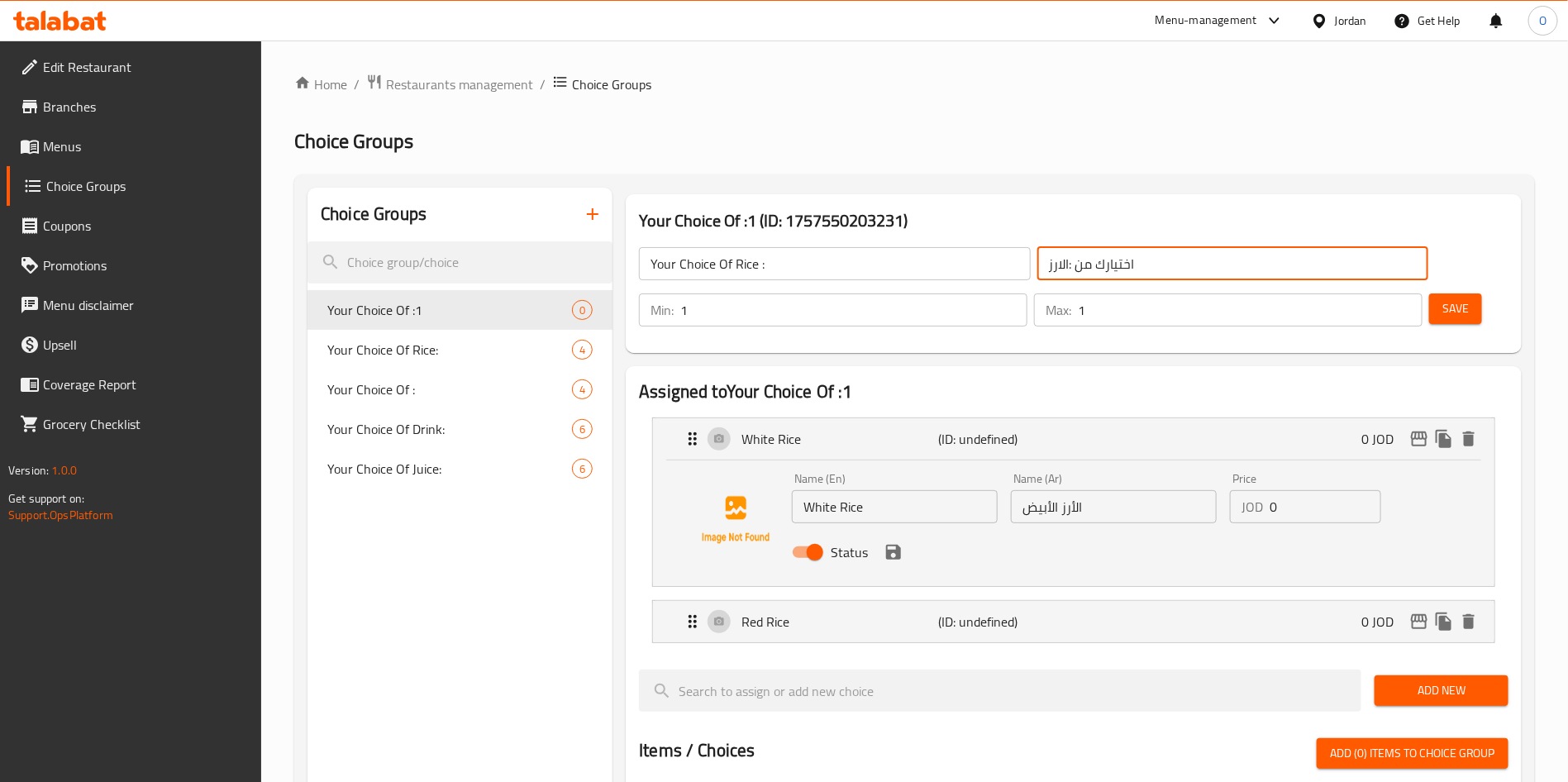
type input "اختيارك من :الارز"
click at [875, 269] on input "Your Choice Of Rice :" at bounding box center [834, 263] width 391 height 33
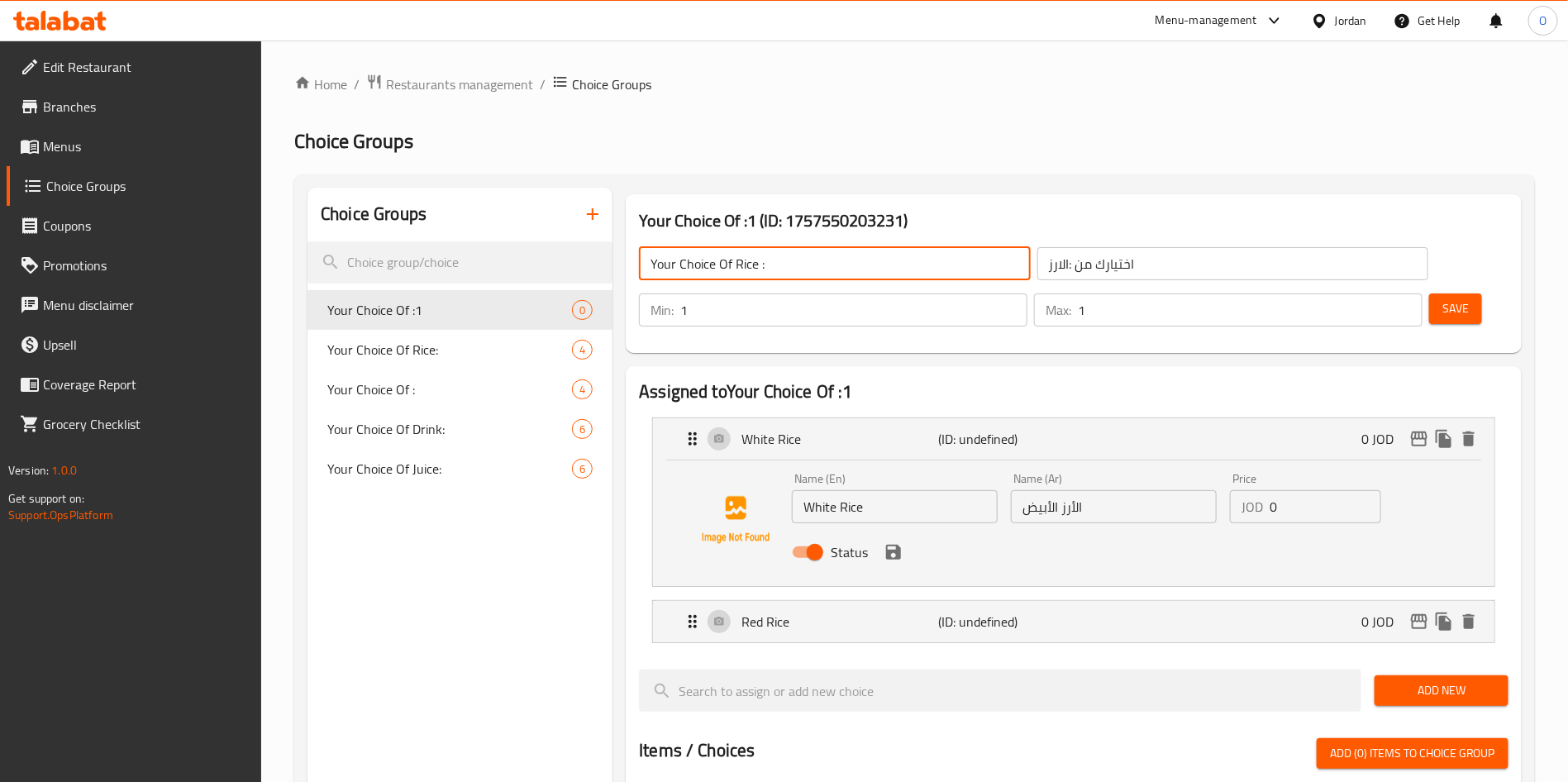
paste input "text"
type input "Your Choice Of Rice:"
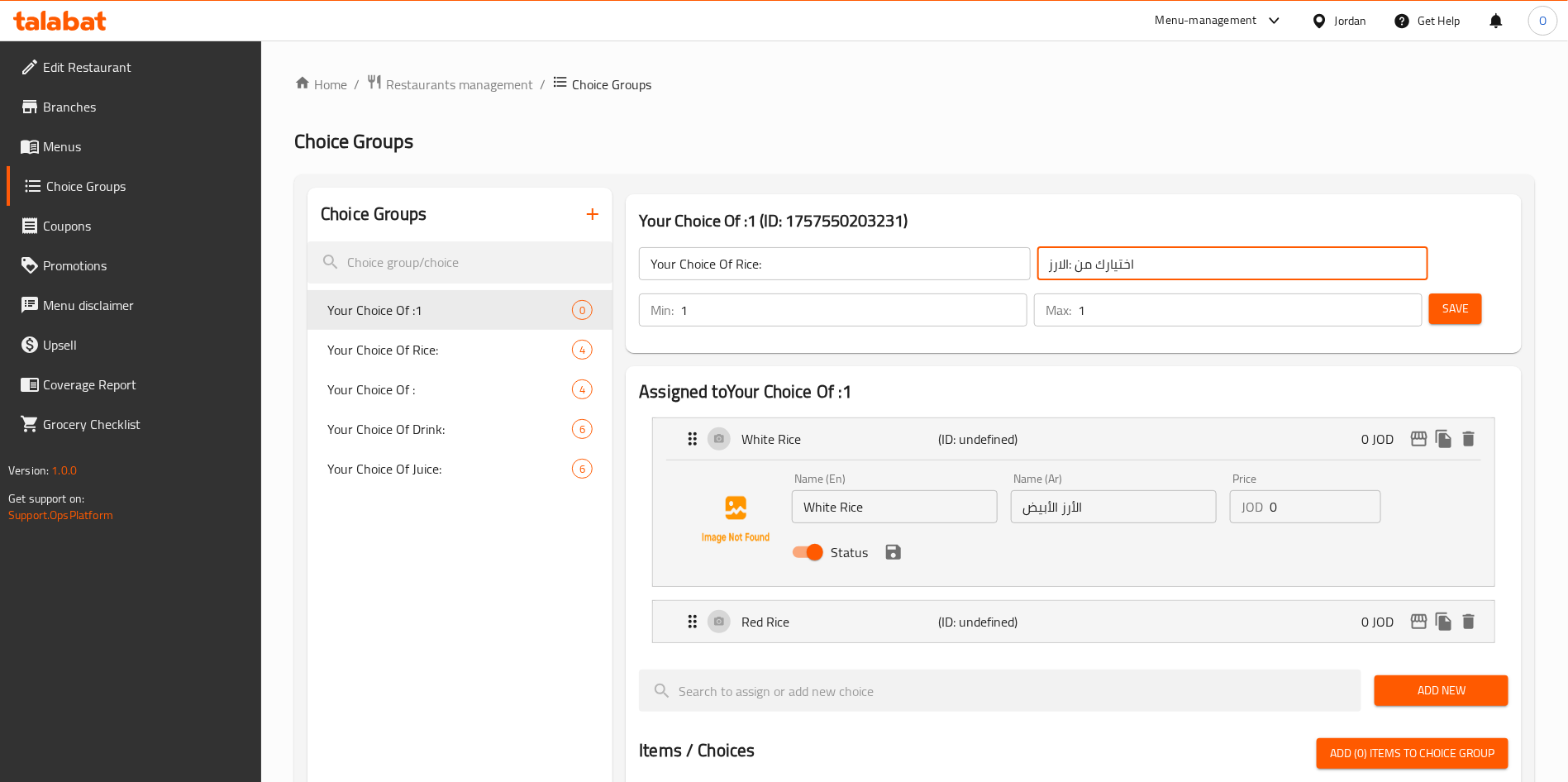
paste input "الأرز:"
type input "اختيارك من الأرز:"
click at [1074, 167] on div "Home / Restaurants management / Choice Groups Choice Groups Choice Groups Your …" at bounding box center [914, 736] width 1240 height 1326
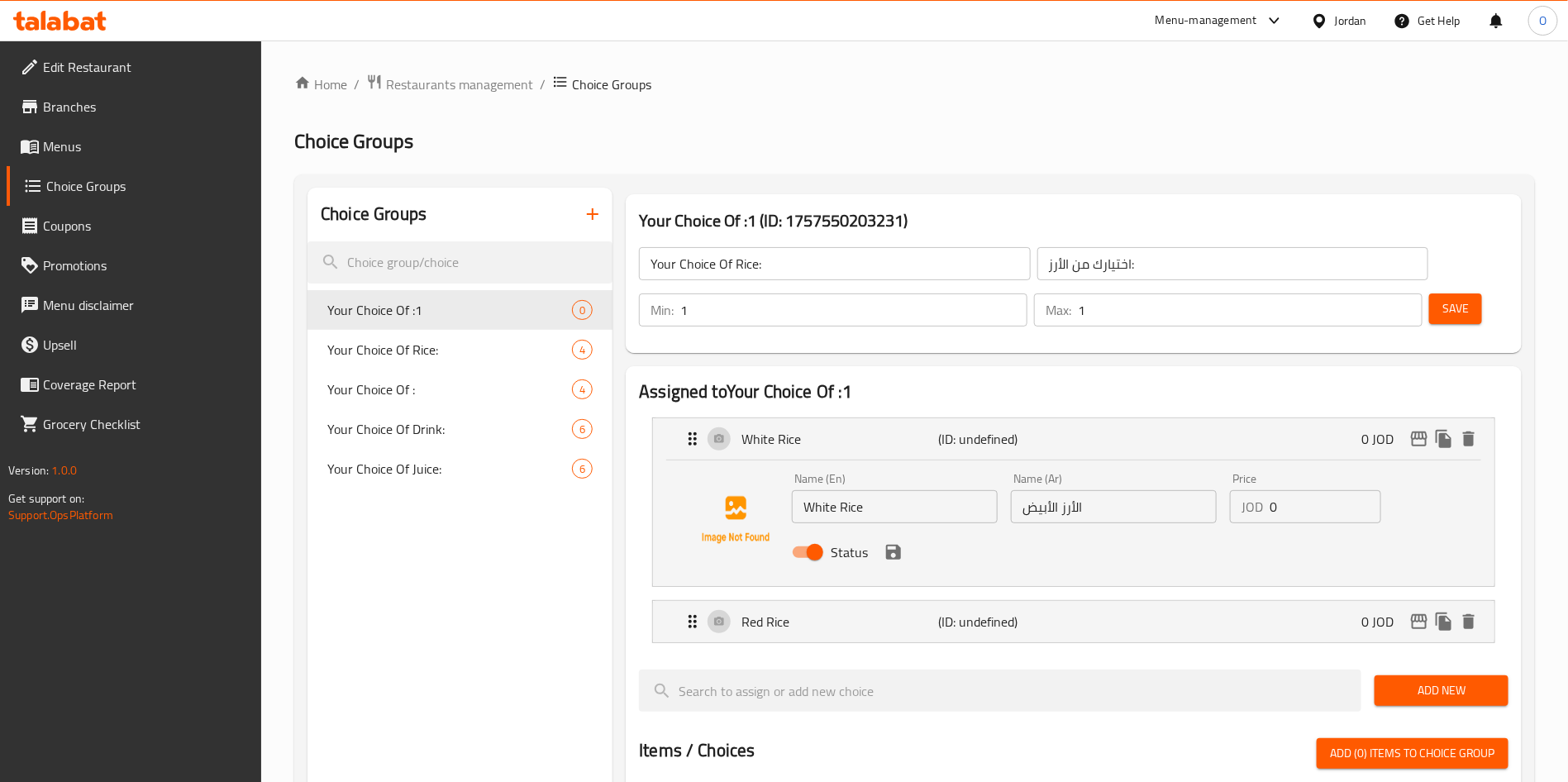
click at [1429, 293] on button "Save" at bounding box center [1455, 309] width 53 height 31
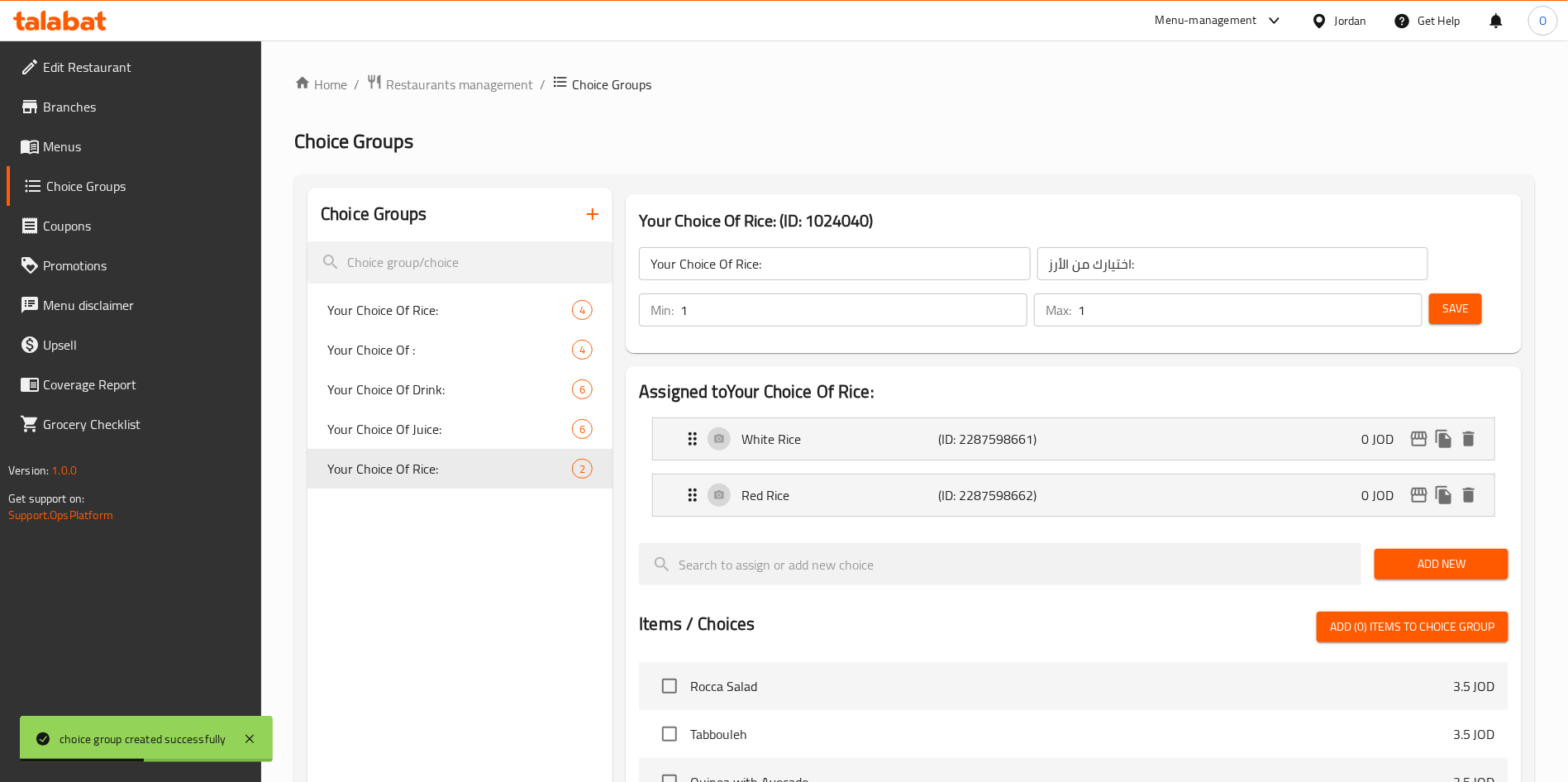
click at [1115, 141] on h2 "Choice Groups" at bounding box center [914, 141] width 1240 height 26
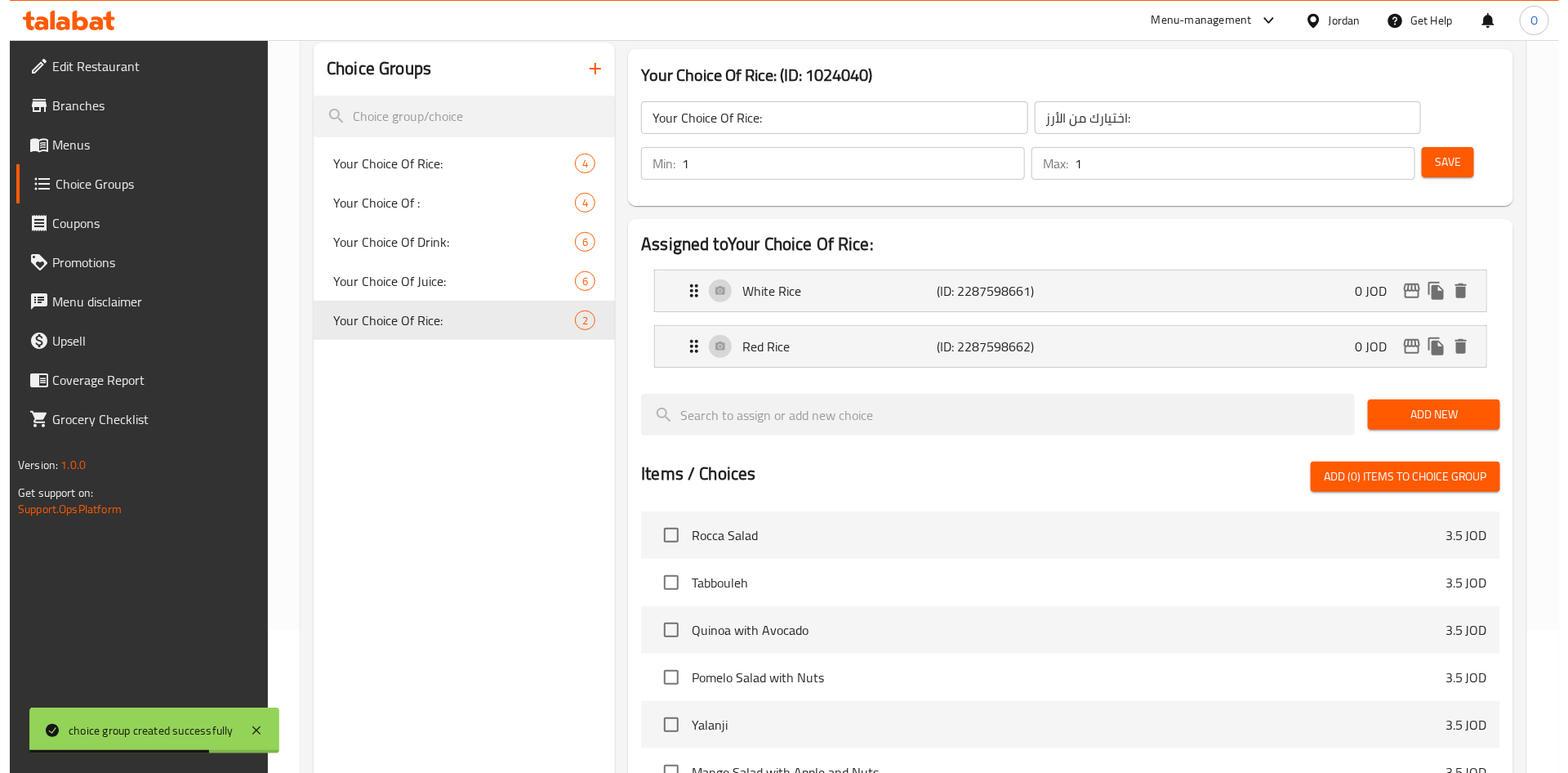
scroll to position [473, 0]
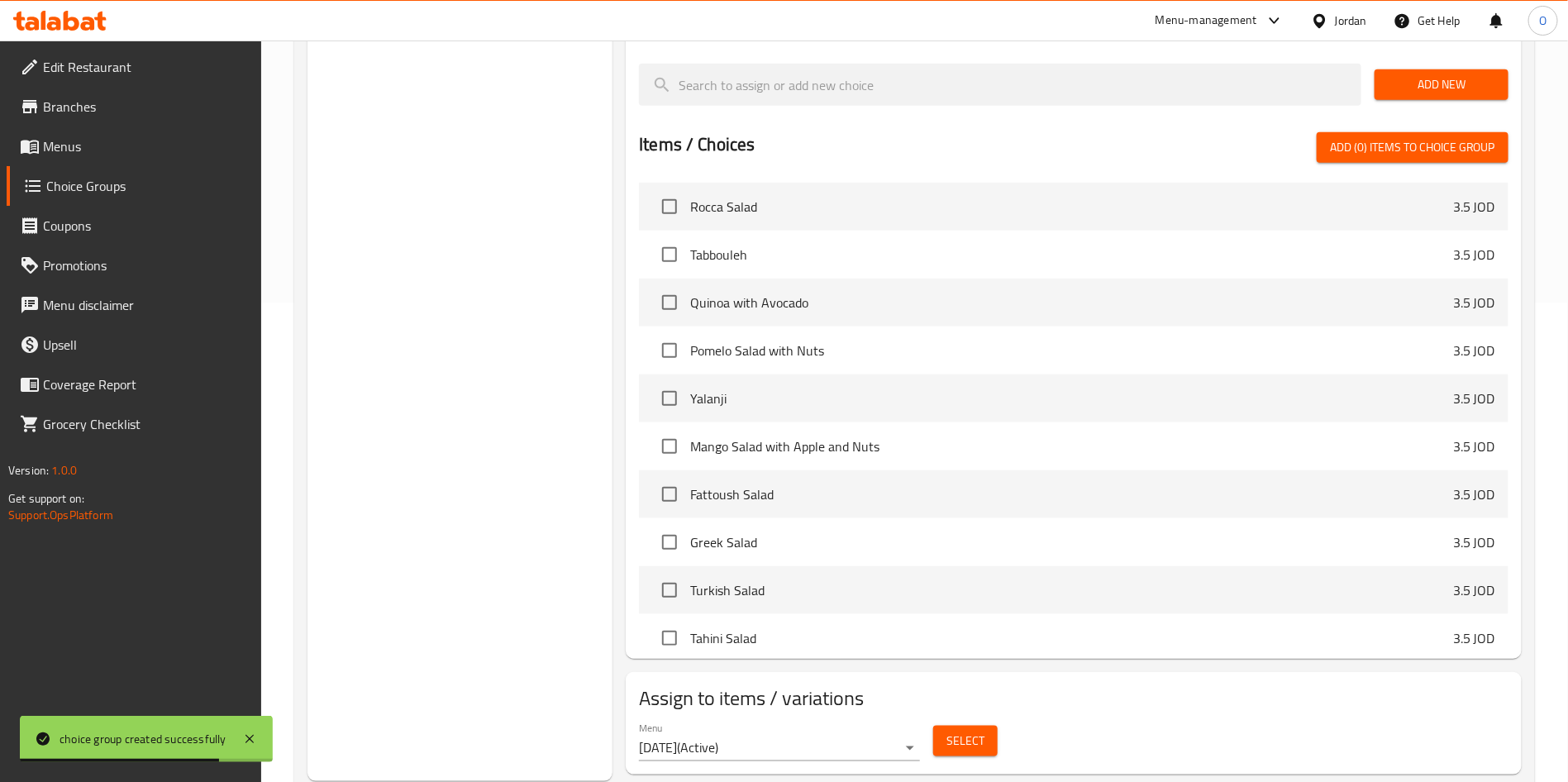
click at [972, 730] on span "Select" at bounding box center [965, 740] width 38 height 21
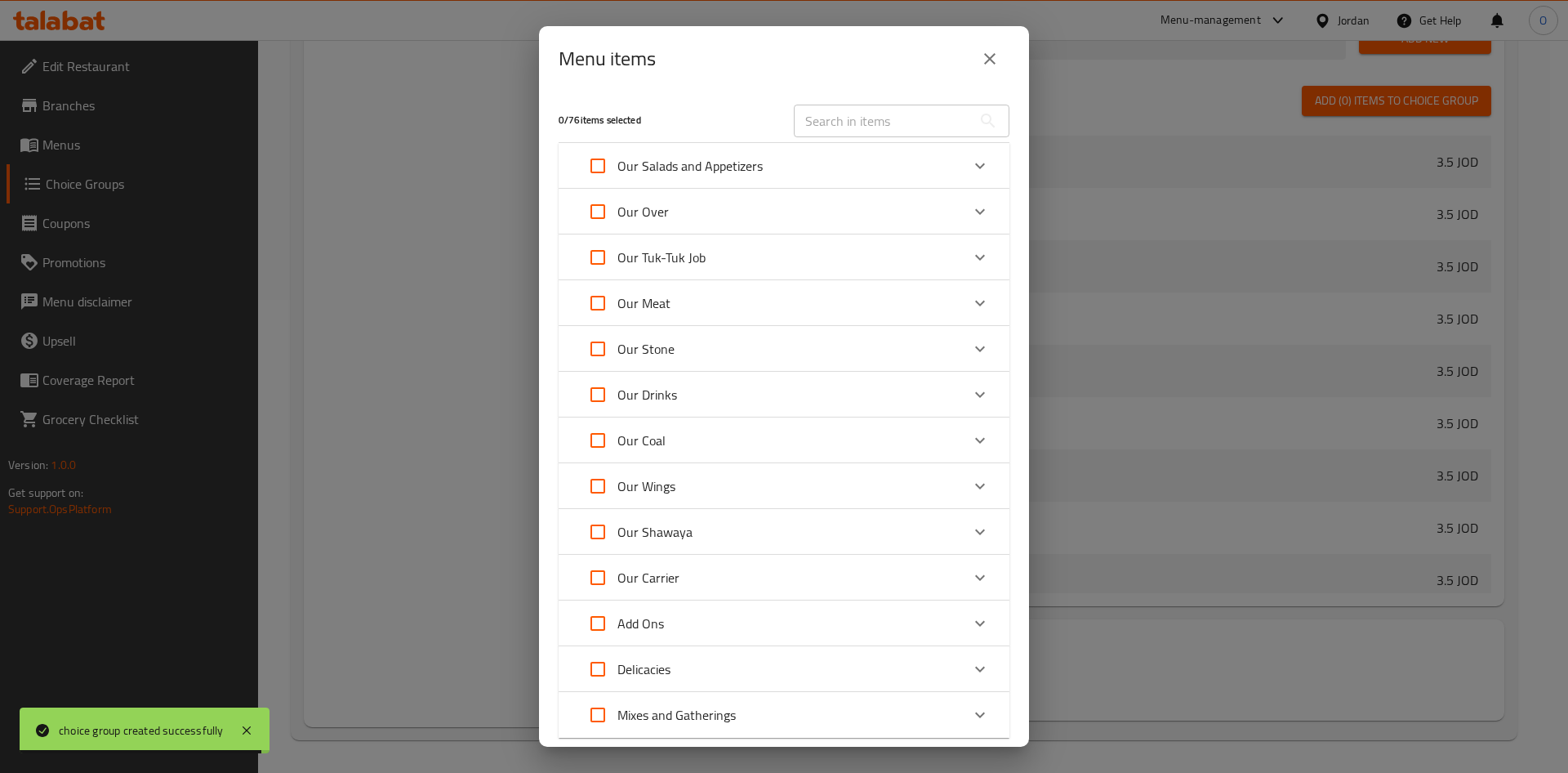
scroll to position [103, 0]
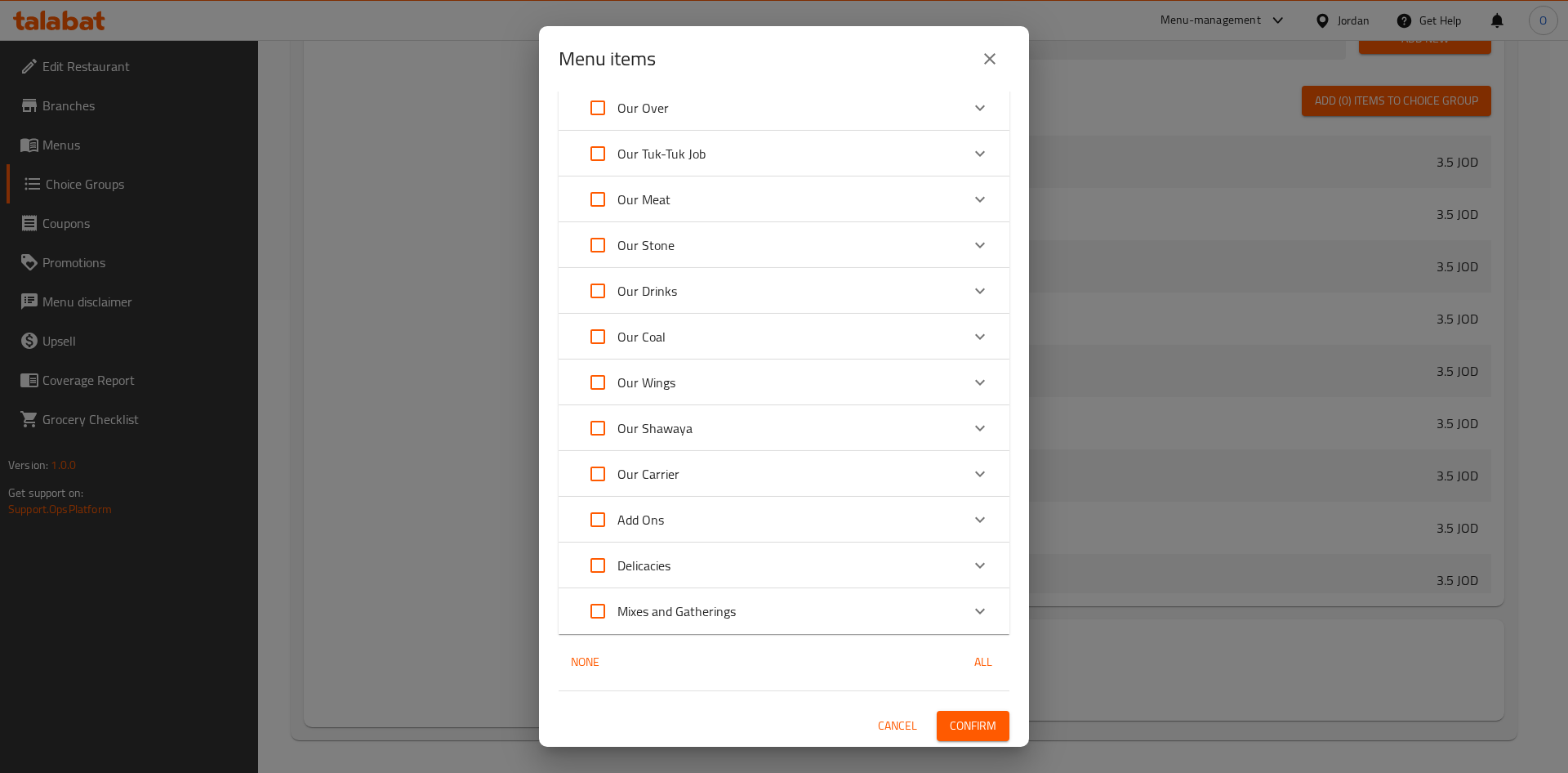
click at [721, 71] on div "Menu items" at bounding box center [784, 59] width 451 height 40
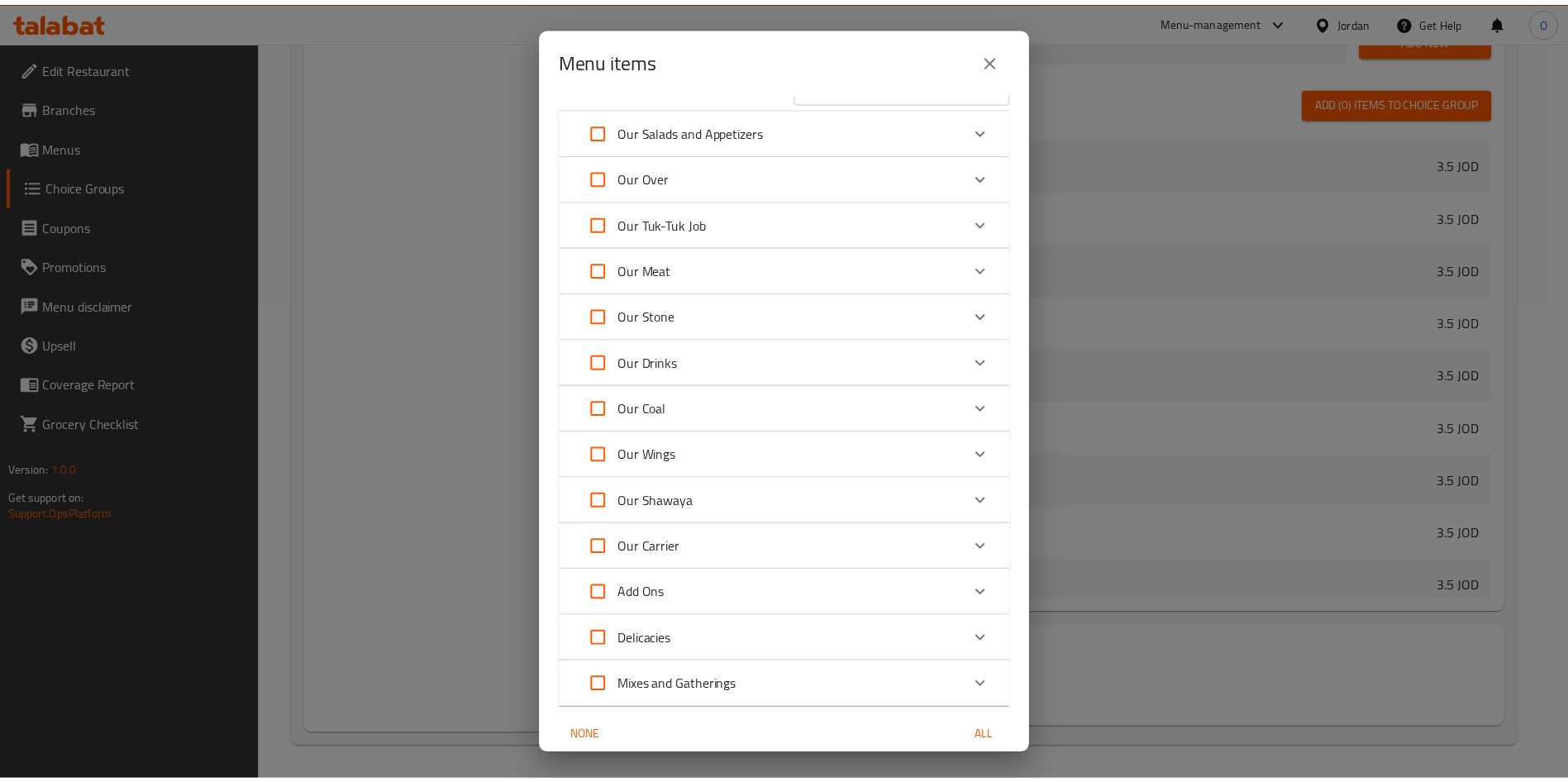
scroll to position [0, 0]
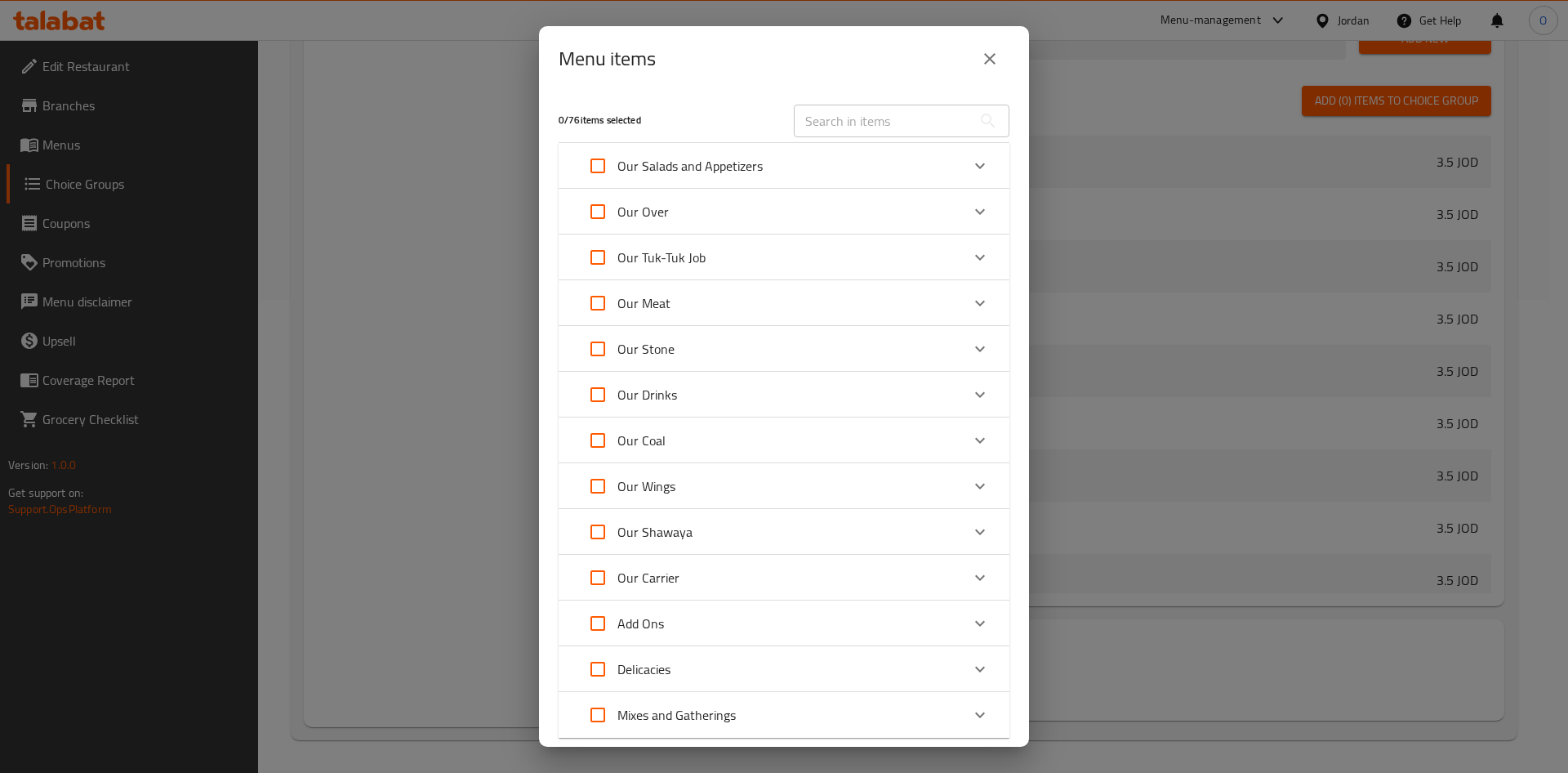
click at [911, 123] on input "text" at bounding box center [883, 121] width 178 height 32
paste input "Plain Rice Plate"
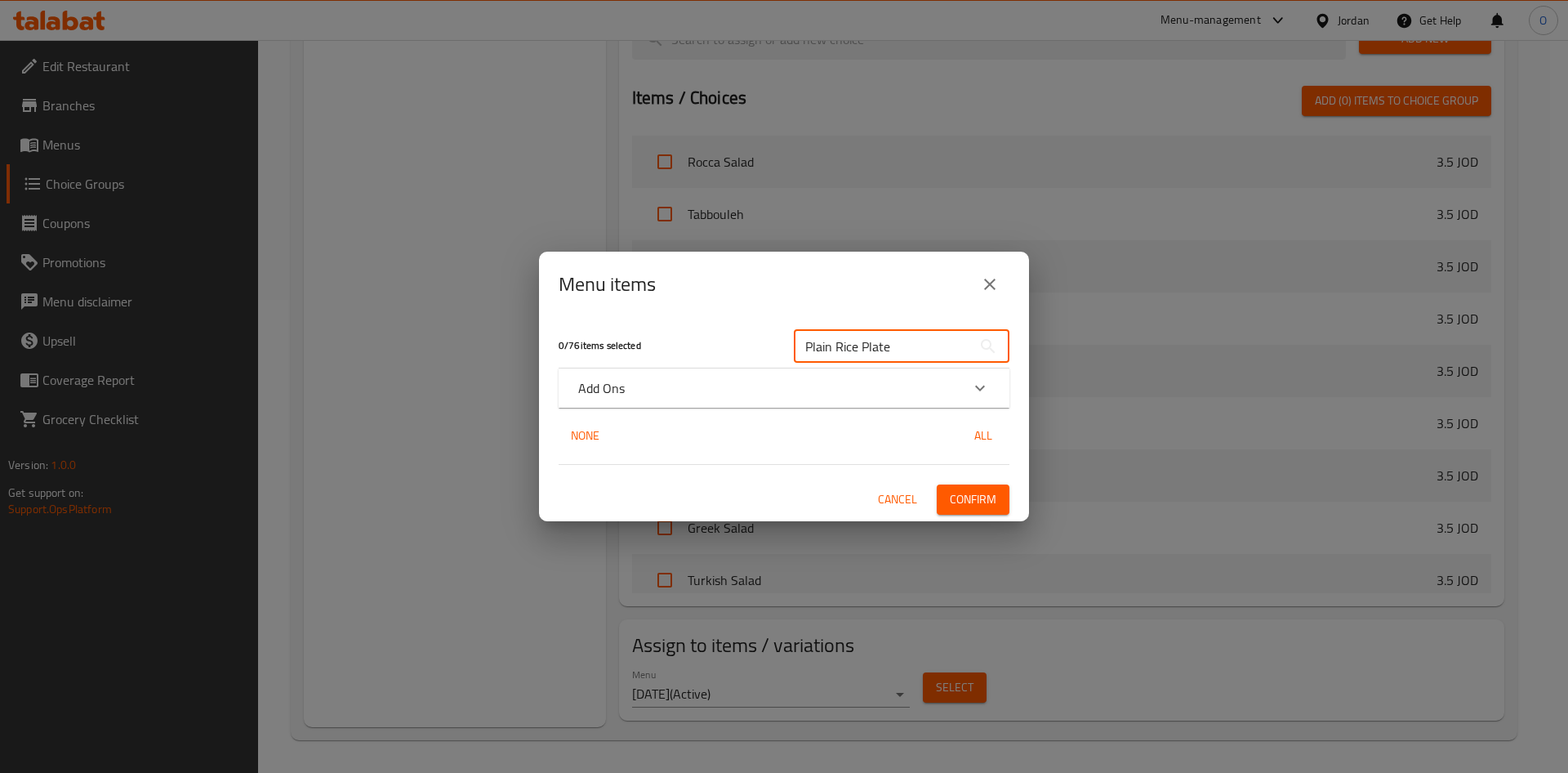
type input "Plain Rice Plate"
click at [739, 388] on div "Add Ons" at bounding box center [769, 388] width 382 height 20
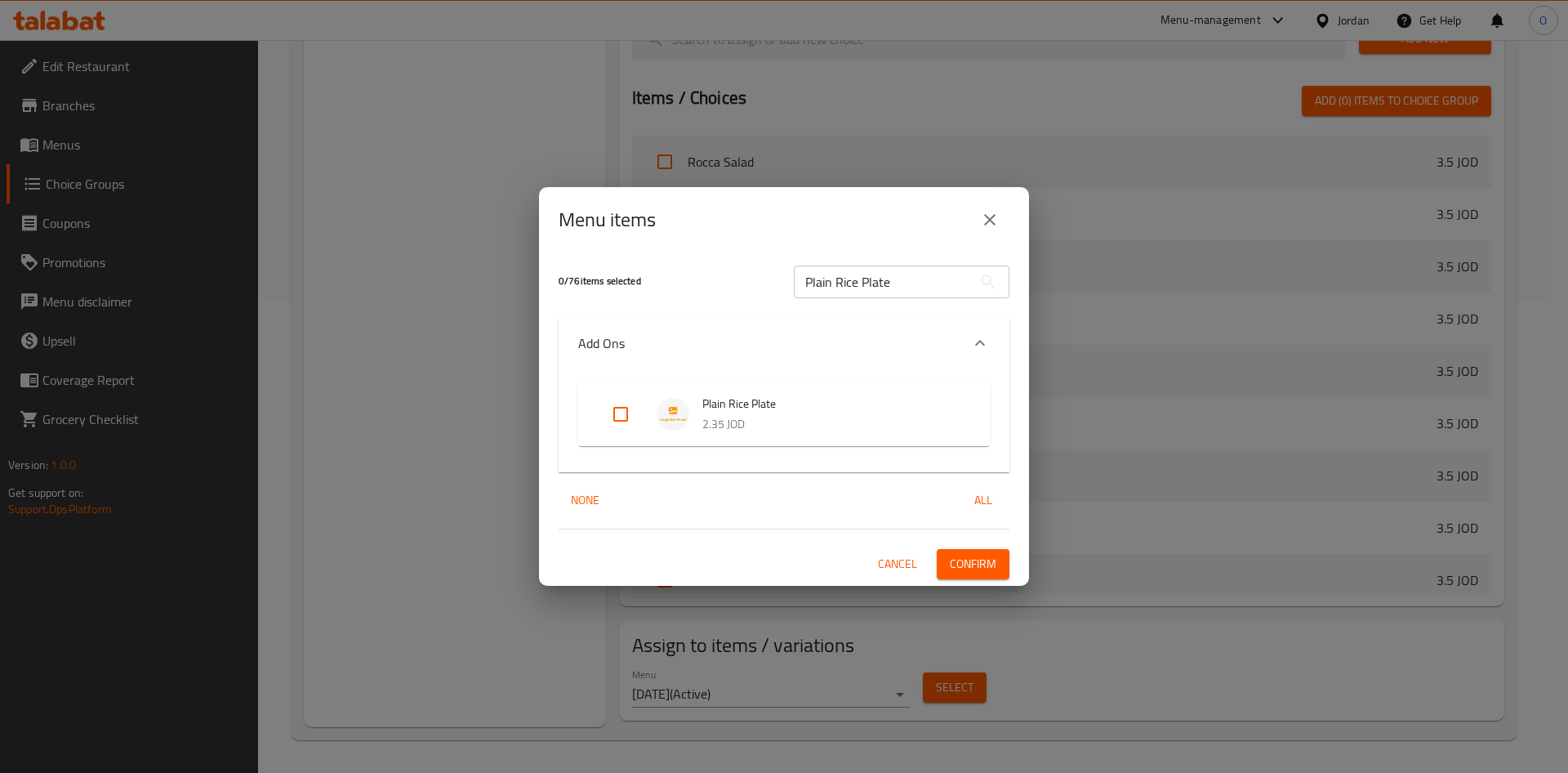
click at [617, 420] on input "Expand" at bounding box center [621, 414] width 40 height 40
checkbox input "true"
click at [968, 574] on button "Confirm" at bounding box center [972, 564] width 73 height 31
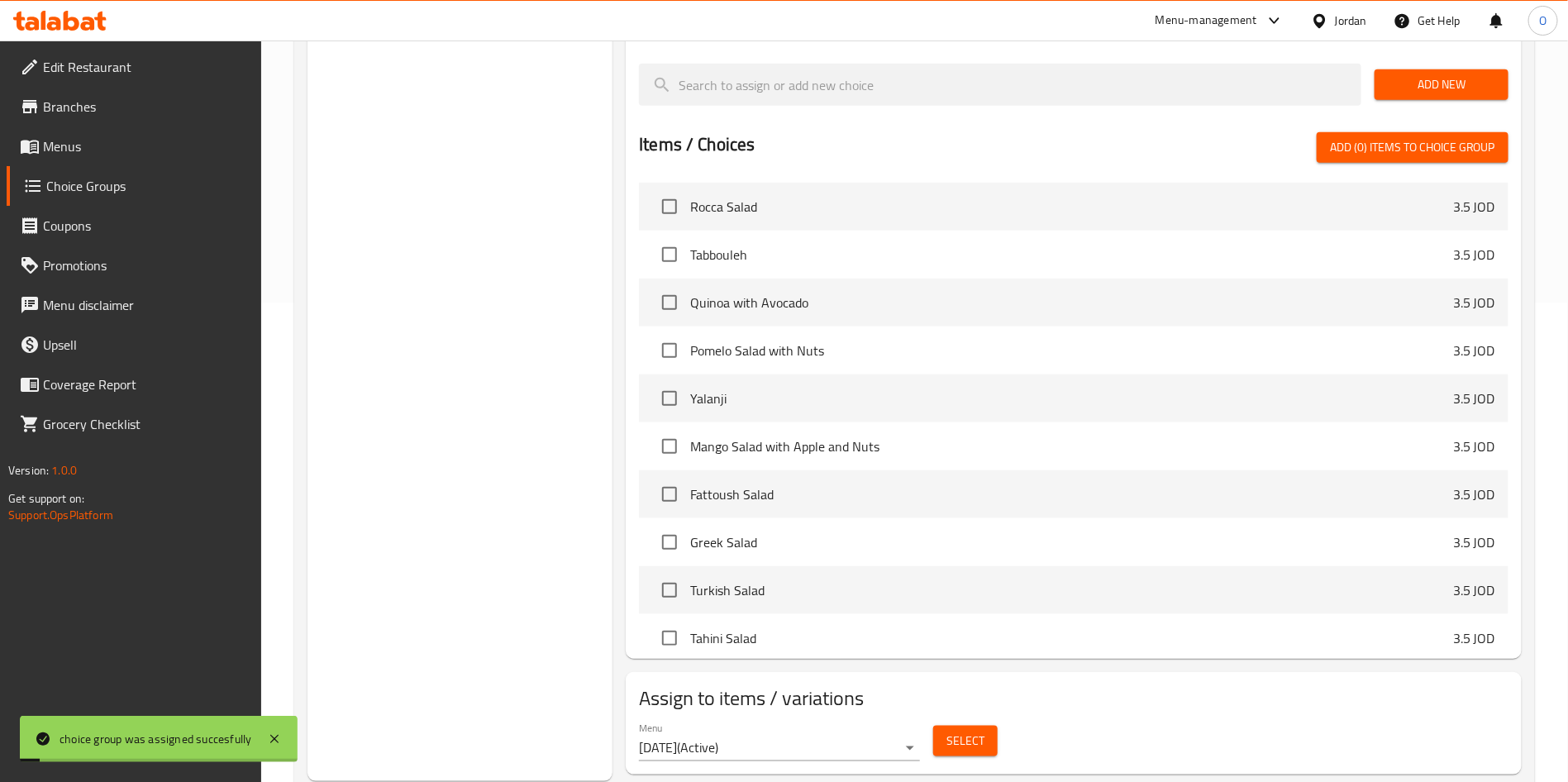
click at [583, 521] on div "Choice Groups Your Choice Of Rice: 4 Your Choice Of : 4 Your Choice Of Drink: 6…" at bounding box center [460, 245] width 305 height 1072
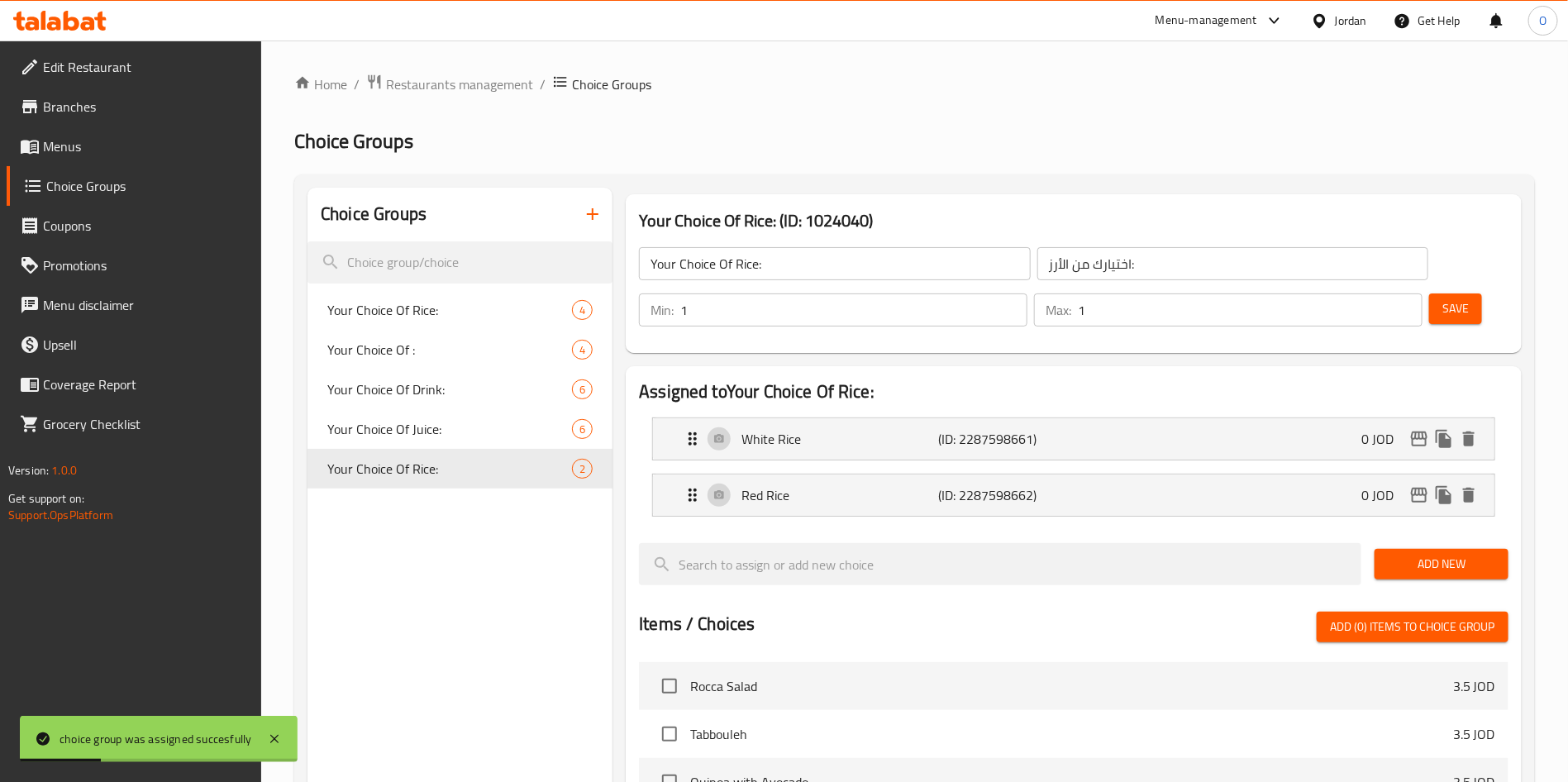
click at [1005, 134] on h2 "Choice Groups" at bounding box center [914, 141] width 1240 height 26
click at [355, 467] on span "Your Choice Of Rice:" at bounding box center [424, 469] width 195 height 20
click at [392, 426] on span "Your Choice Of Juice:" at bounding box center [424, 429] width 195 height 20
type input "Your Choice Of Juice:"
type input "اختيارك من العصير:"
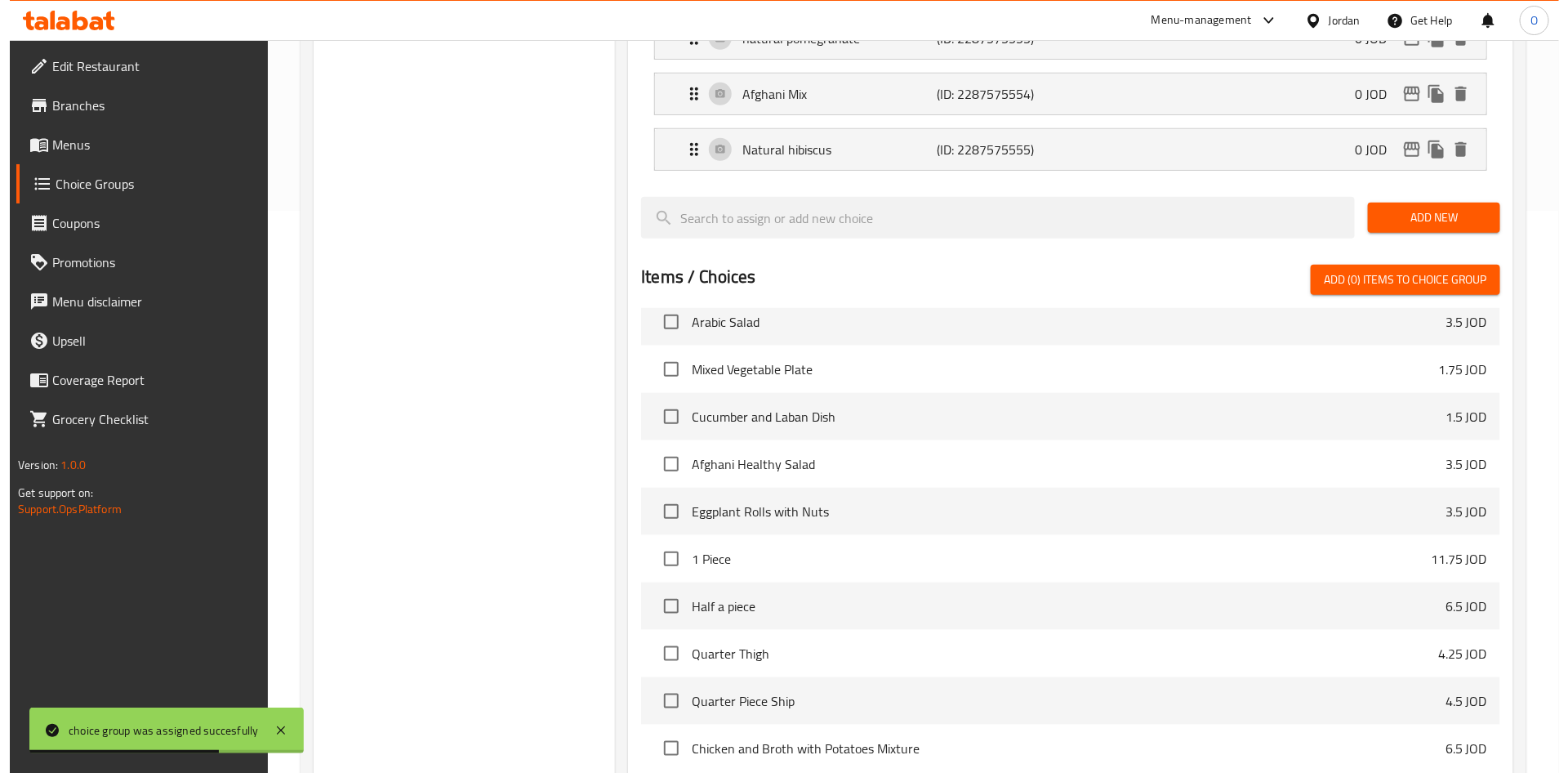
scroll to position [698, 0]
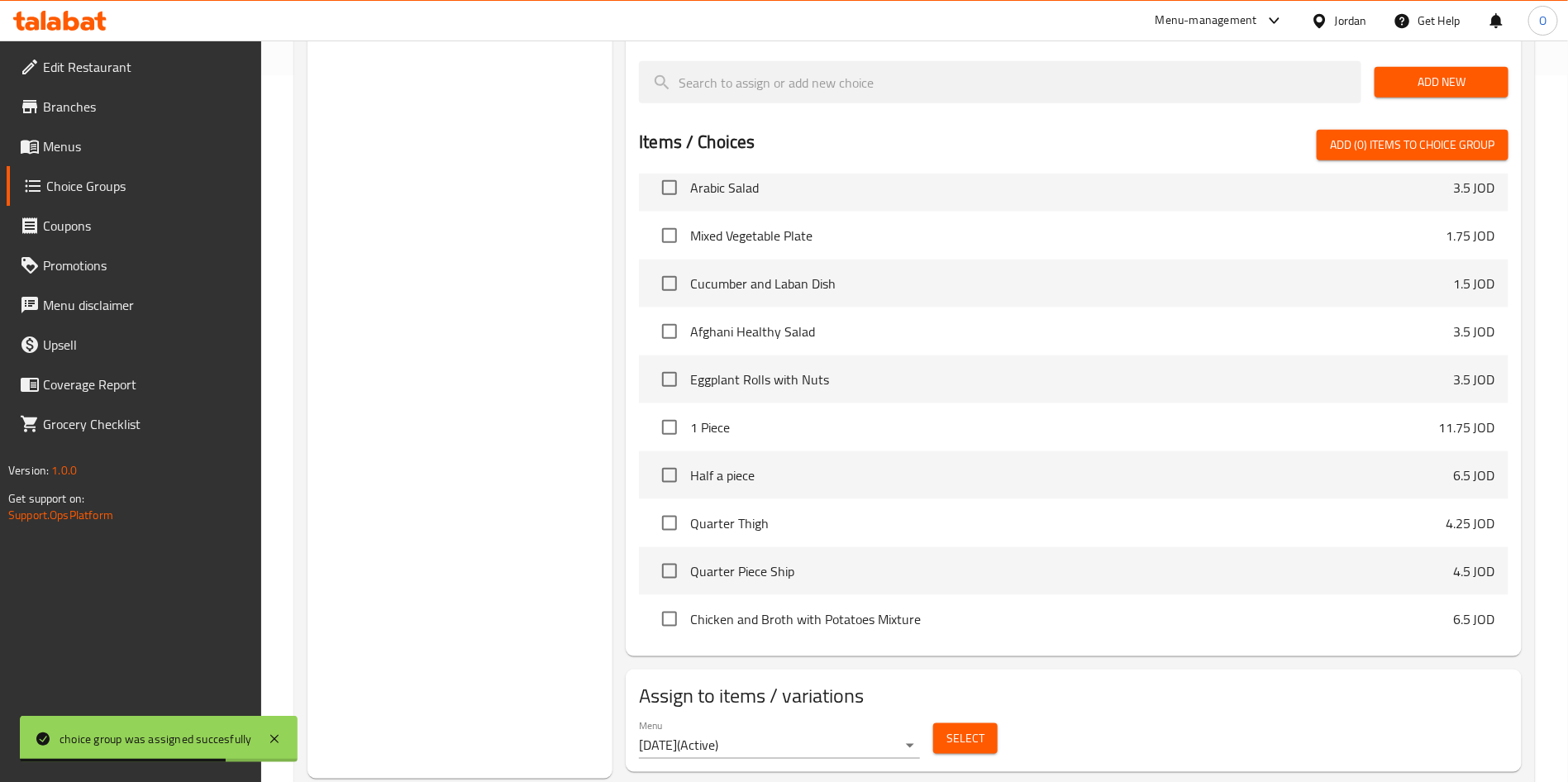
click at [990, 723] on button "Select" at bounding box center [965, 738] width 65 height 31
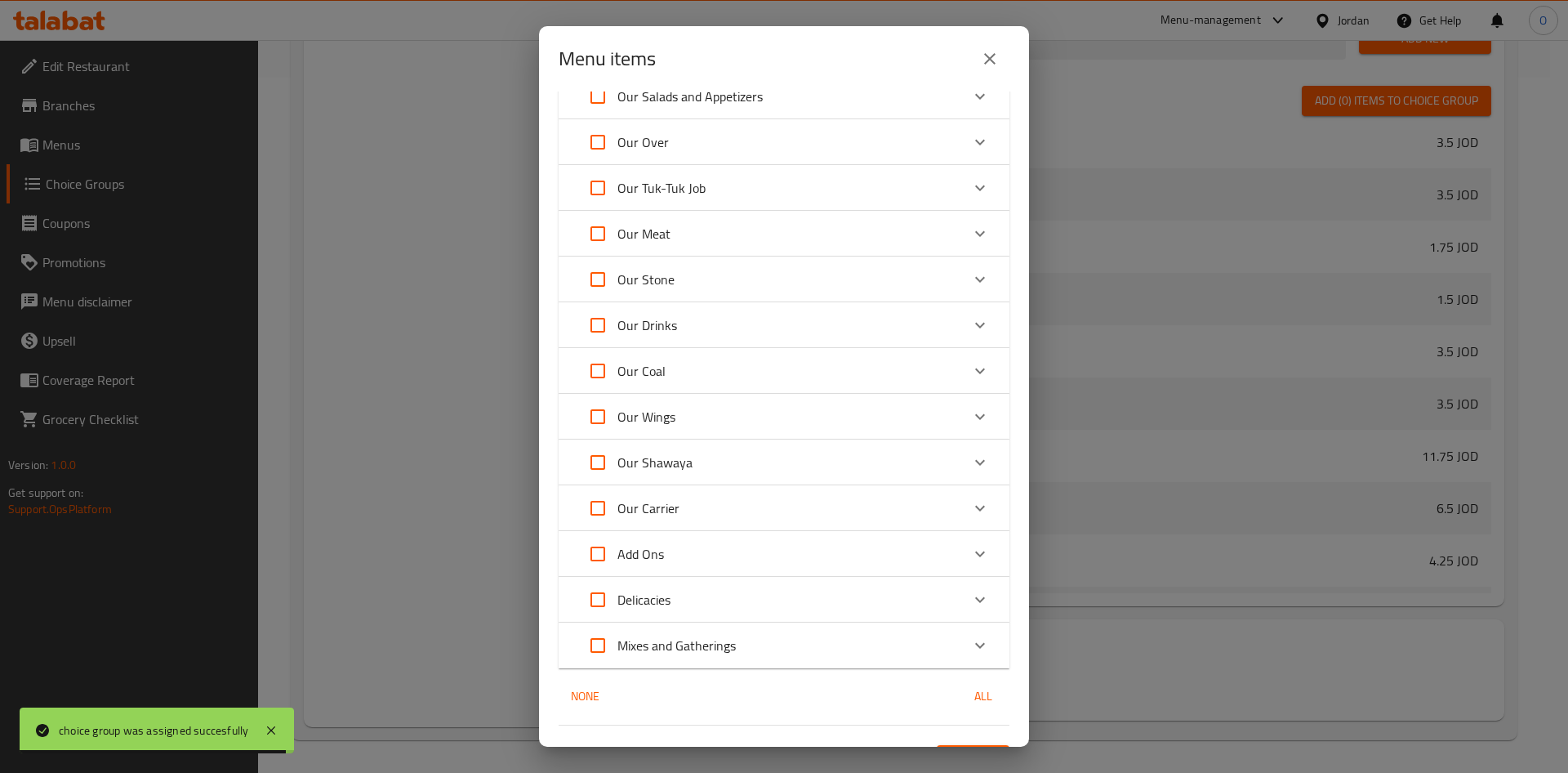
scroll to position [103, 0]
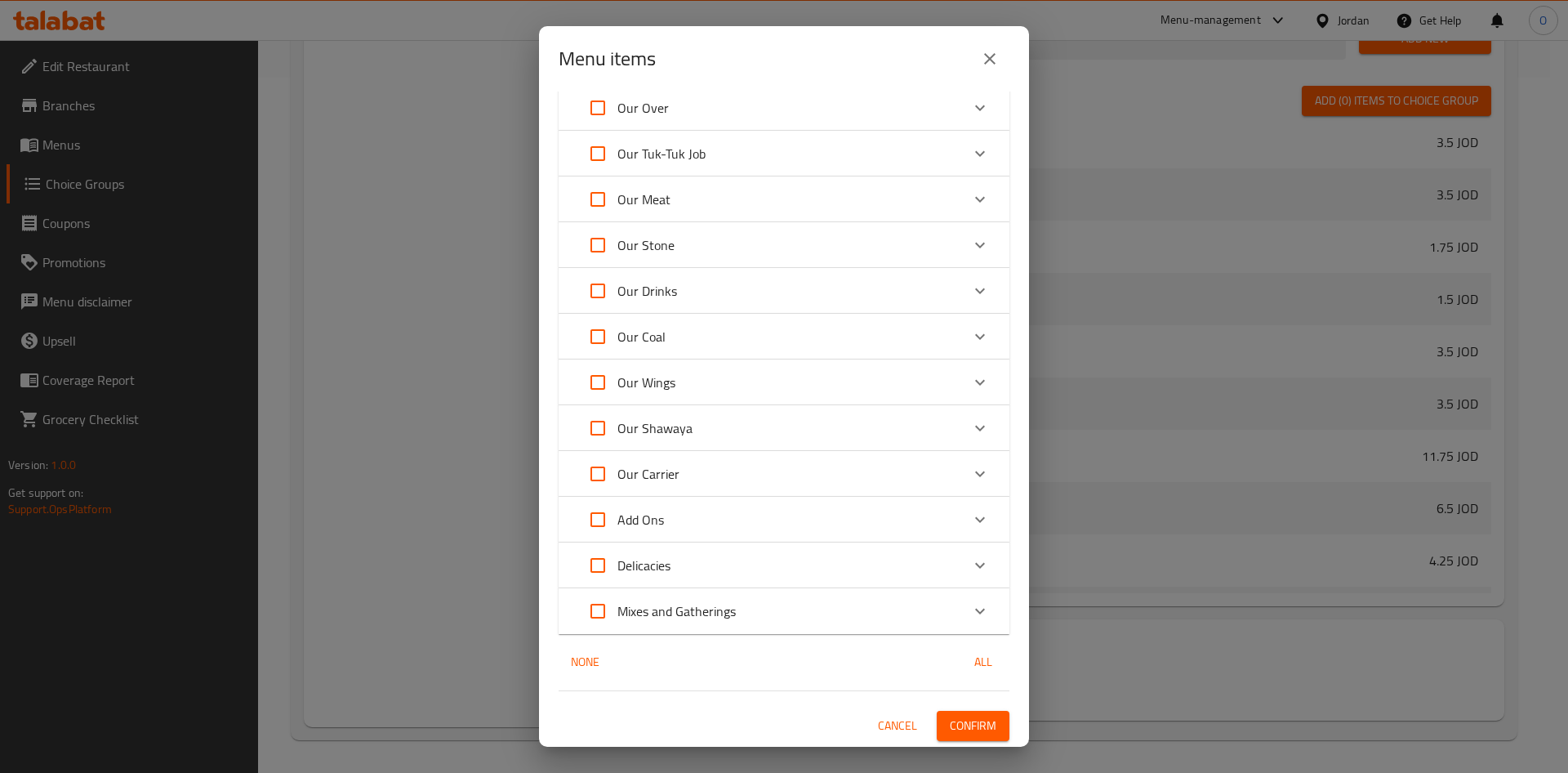
click at [692, 522] on div "Add Ons" at bounding box center [769, 519] width 382 height 40
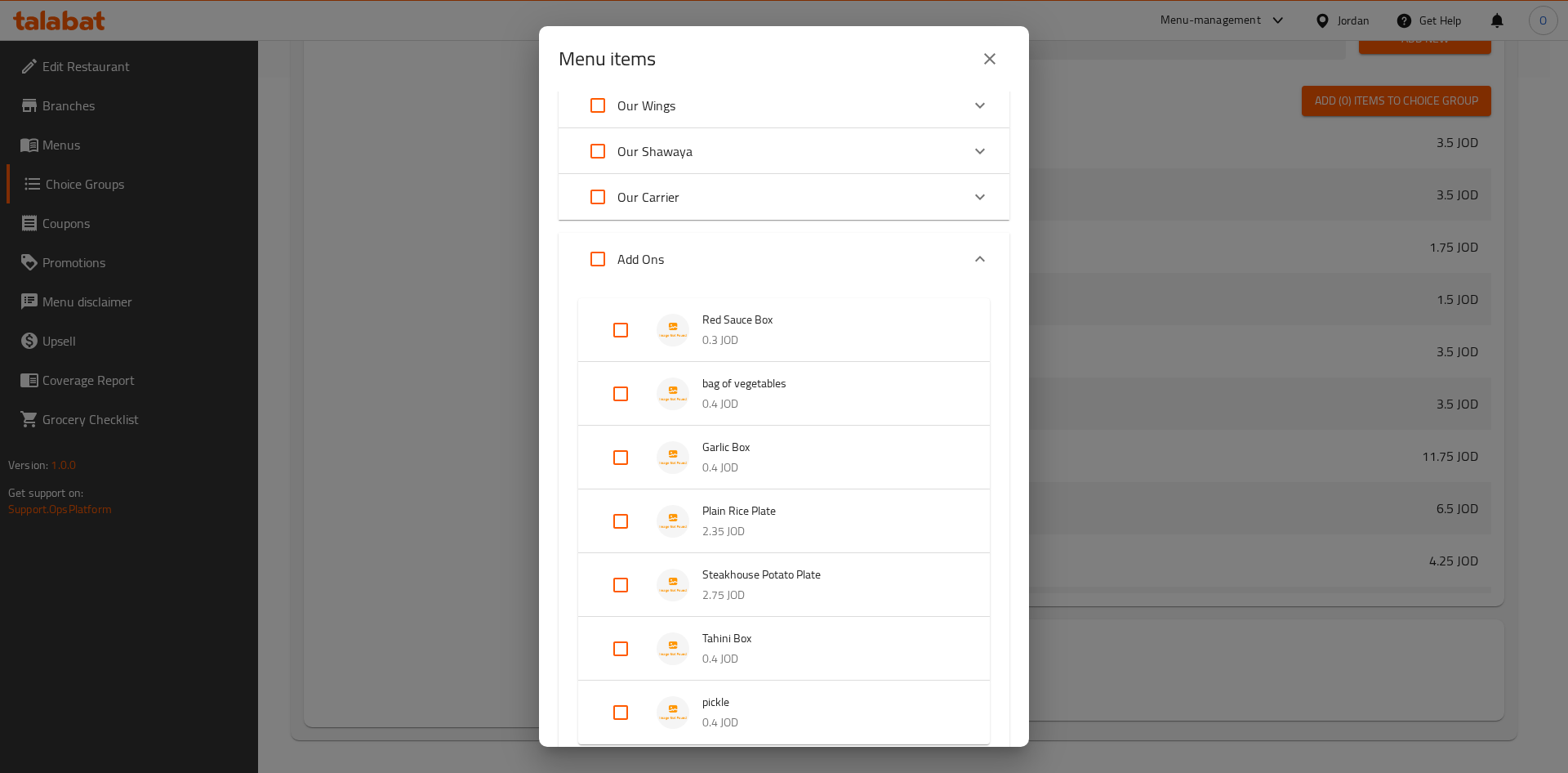
scroll to position [472, 0]
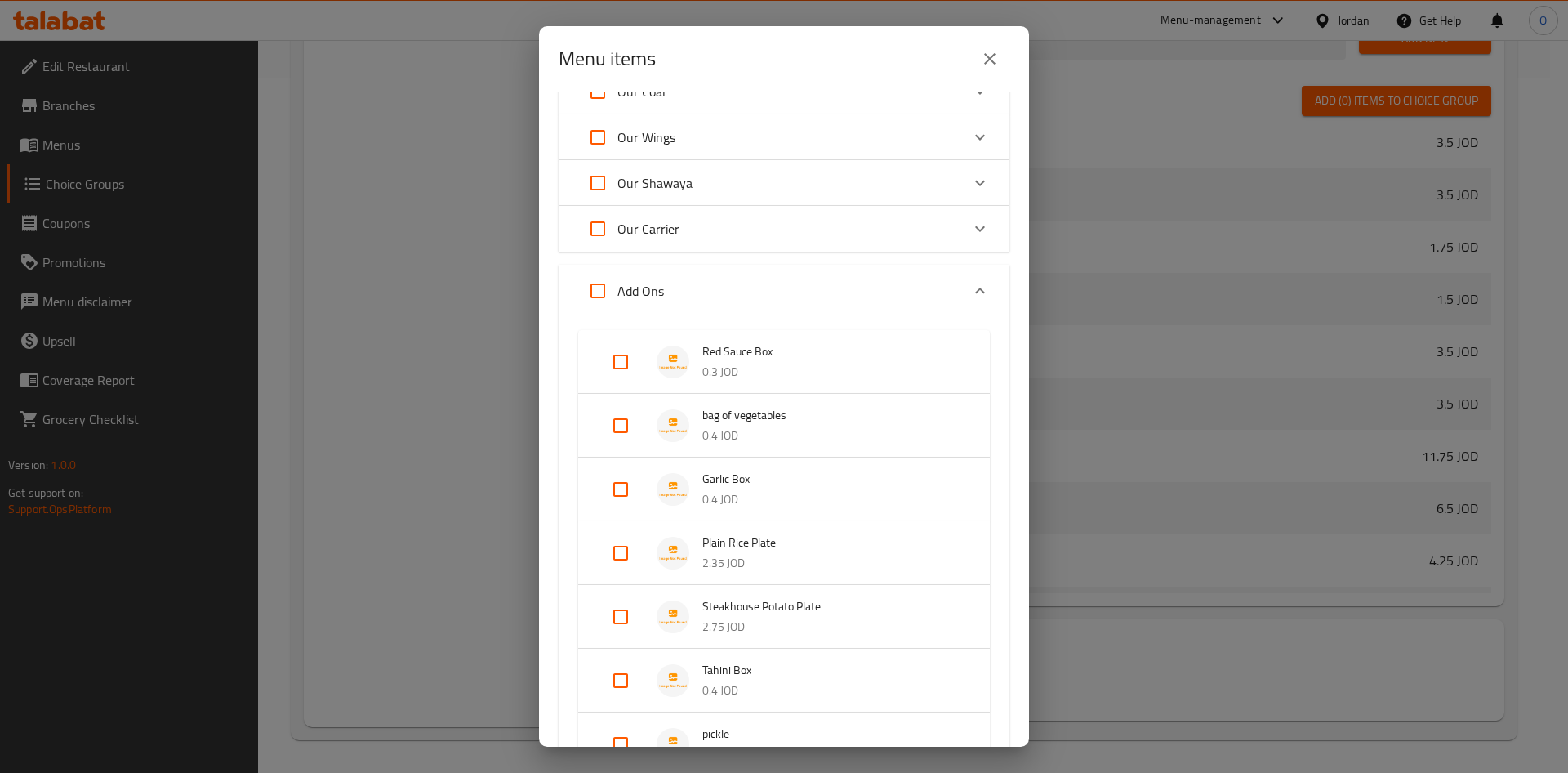
click at [716, 279] on div "Add Ons" at bounding box center [769, 291] width 382 height 40
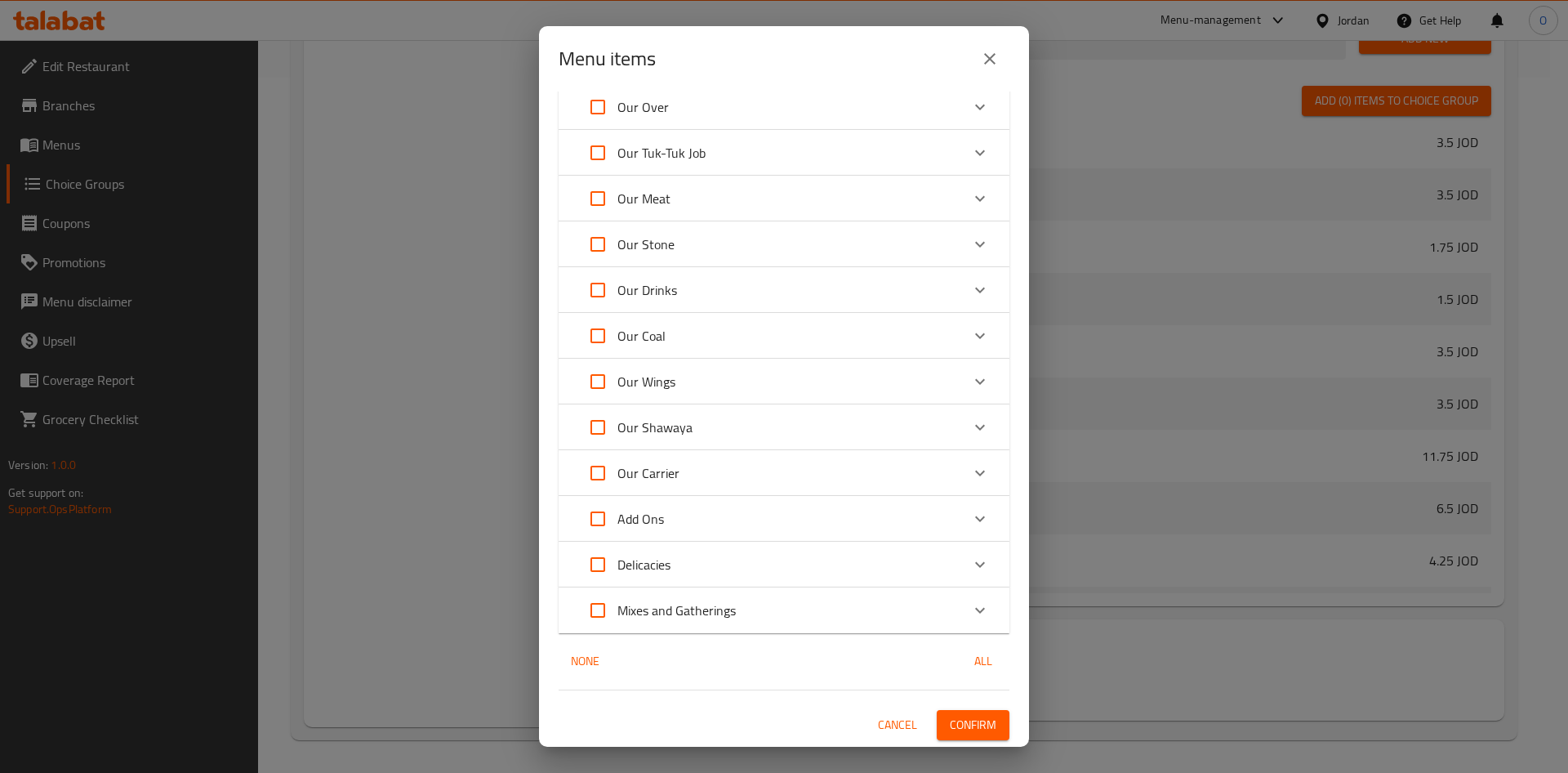
scroll to position [103, 0]
click at [688, 569] on div "Delicacies" at bounding box center [769, 565] width 382 height 40
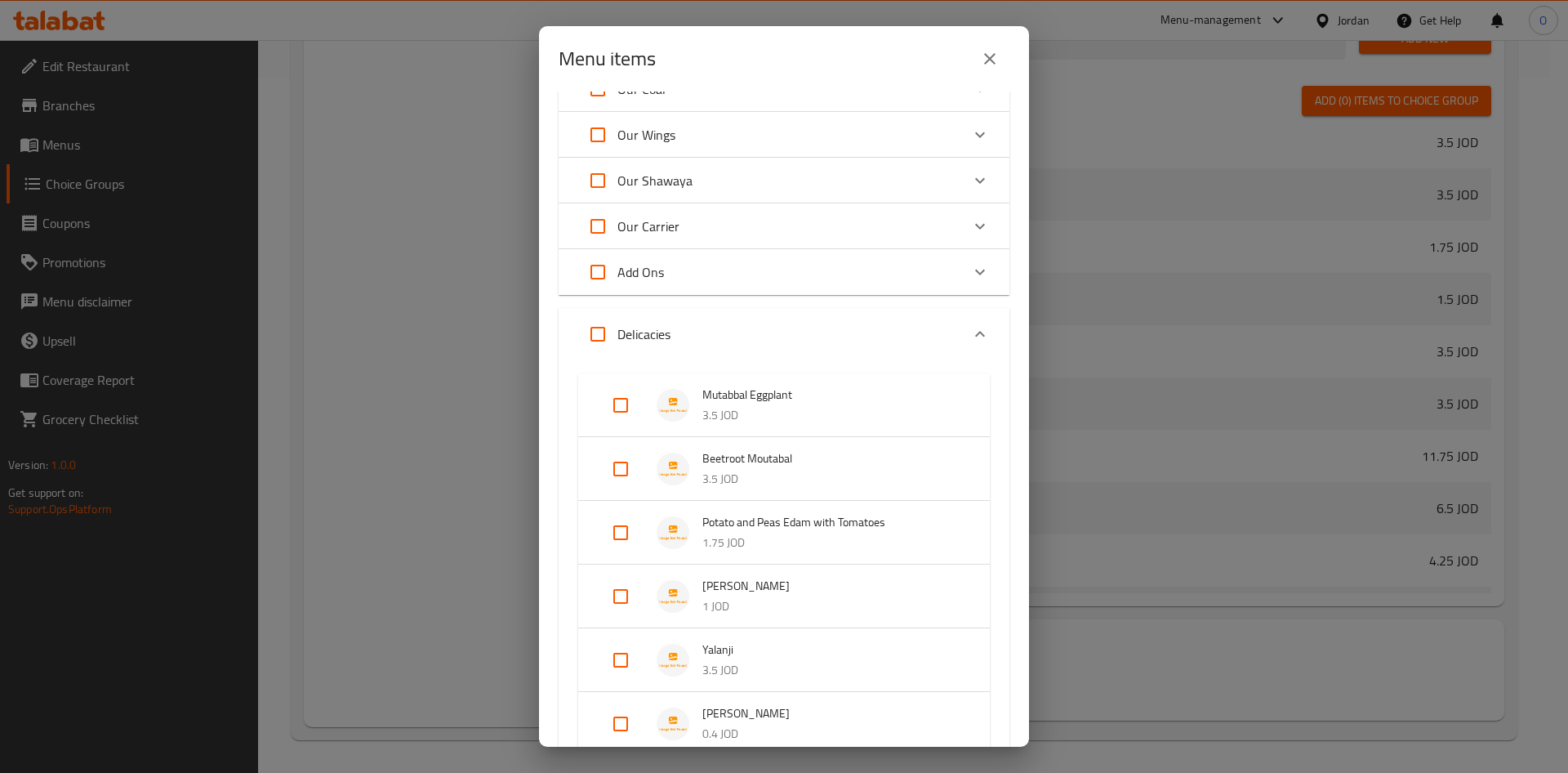
scroll to position [349, 0]
click at [711, 339] on div "Delicacies" at bounding box center [769, 337] width 382 height 40
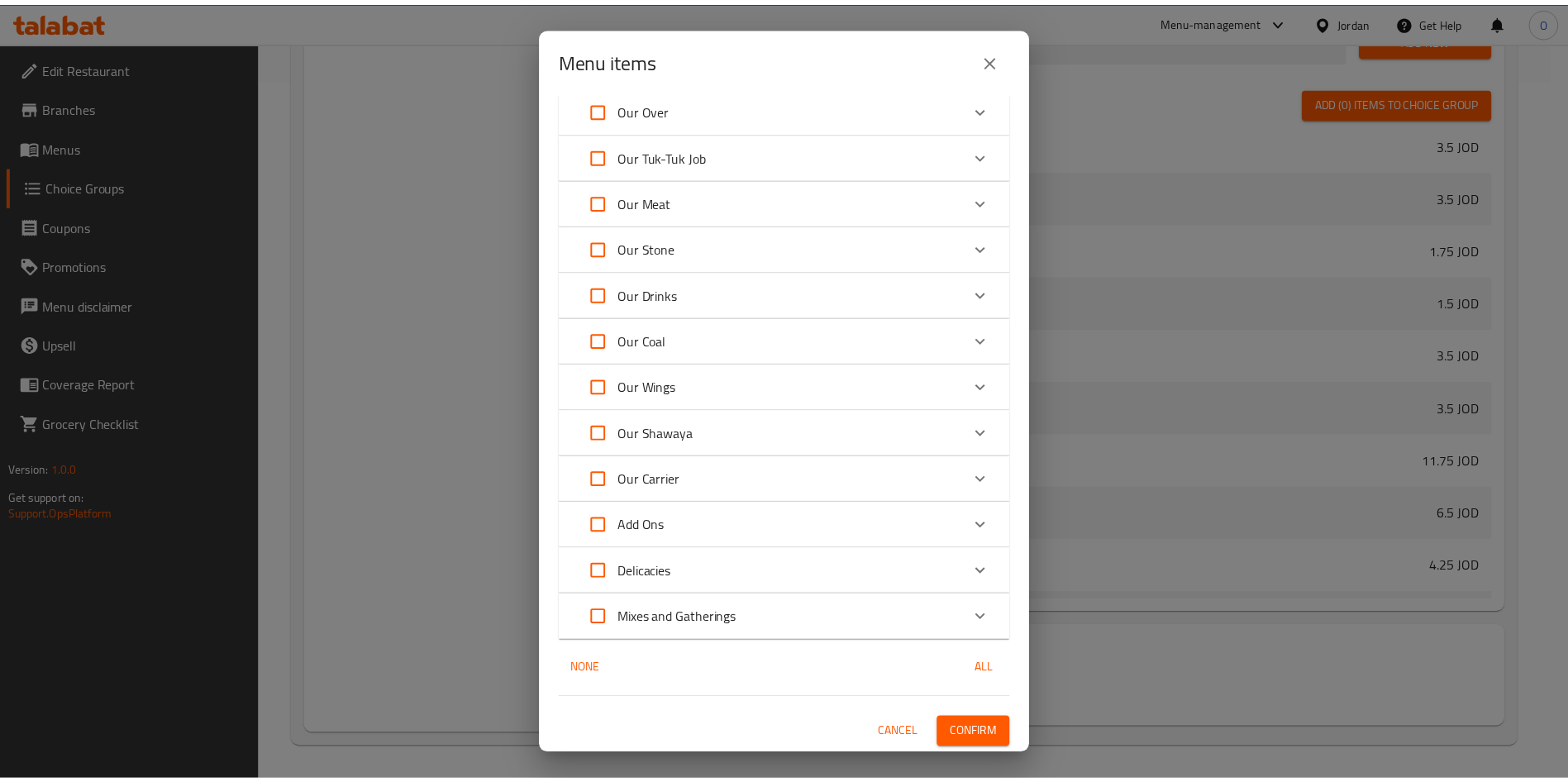
scroll to position [0, 0]
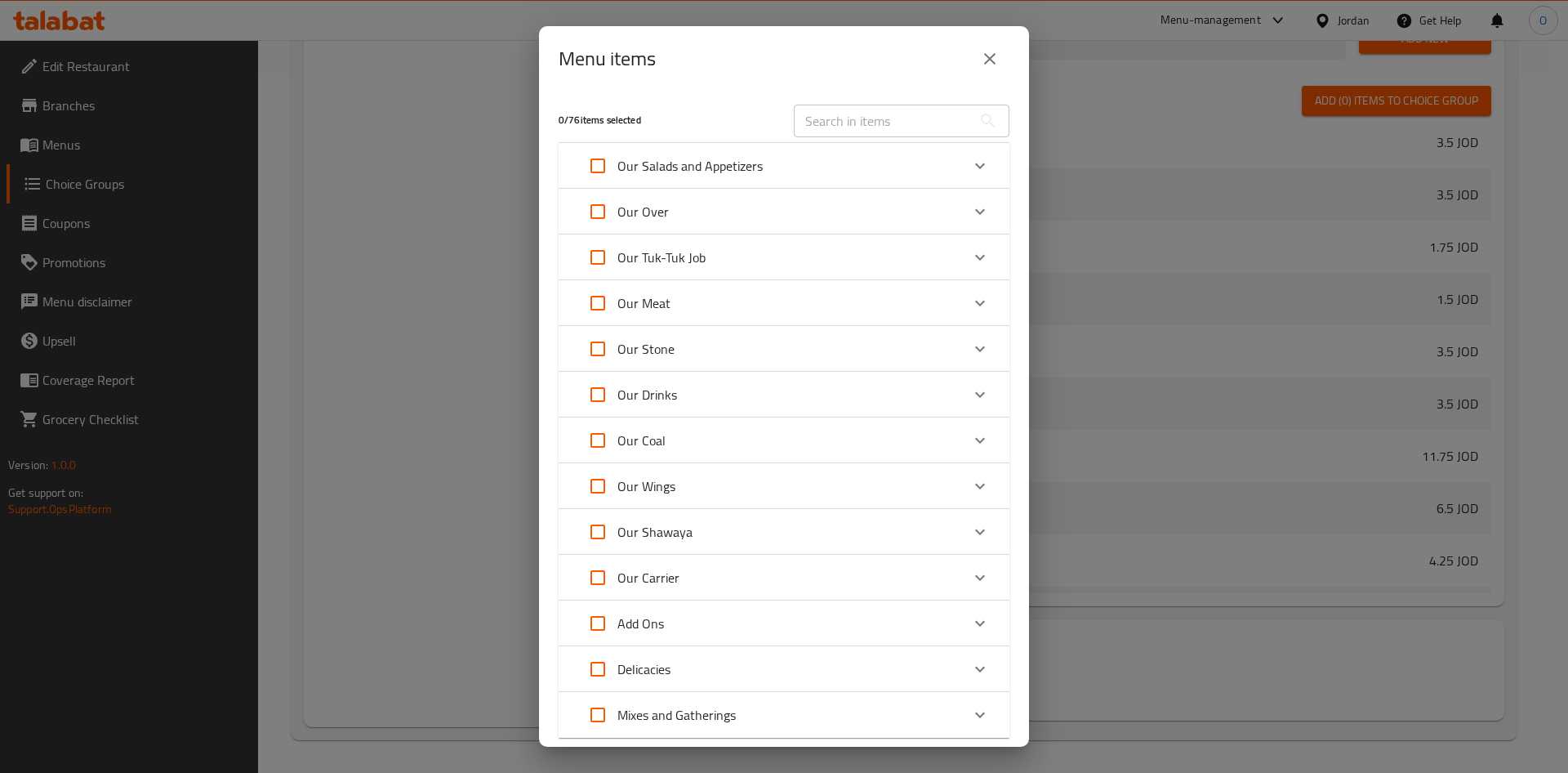
click at [884, 109] on input "text" at bounding box center [883, 121] width 178 height 32
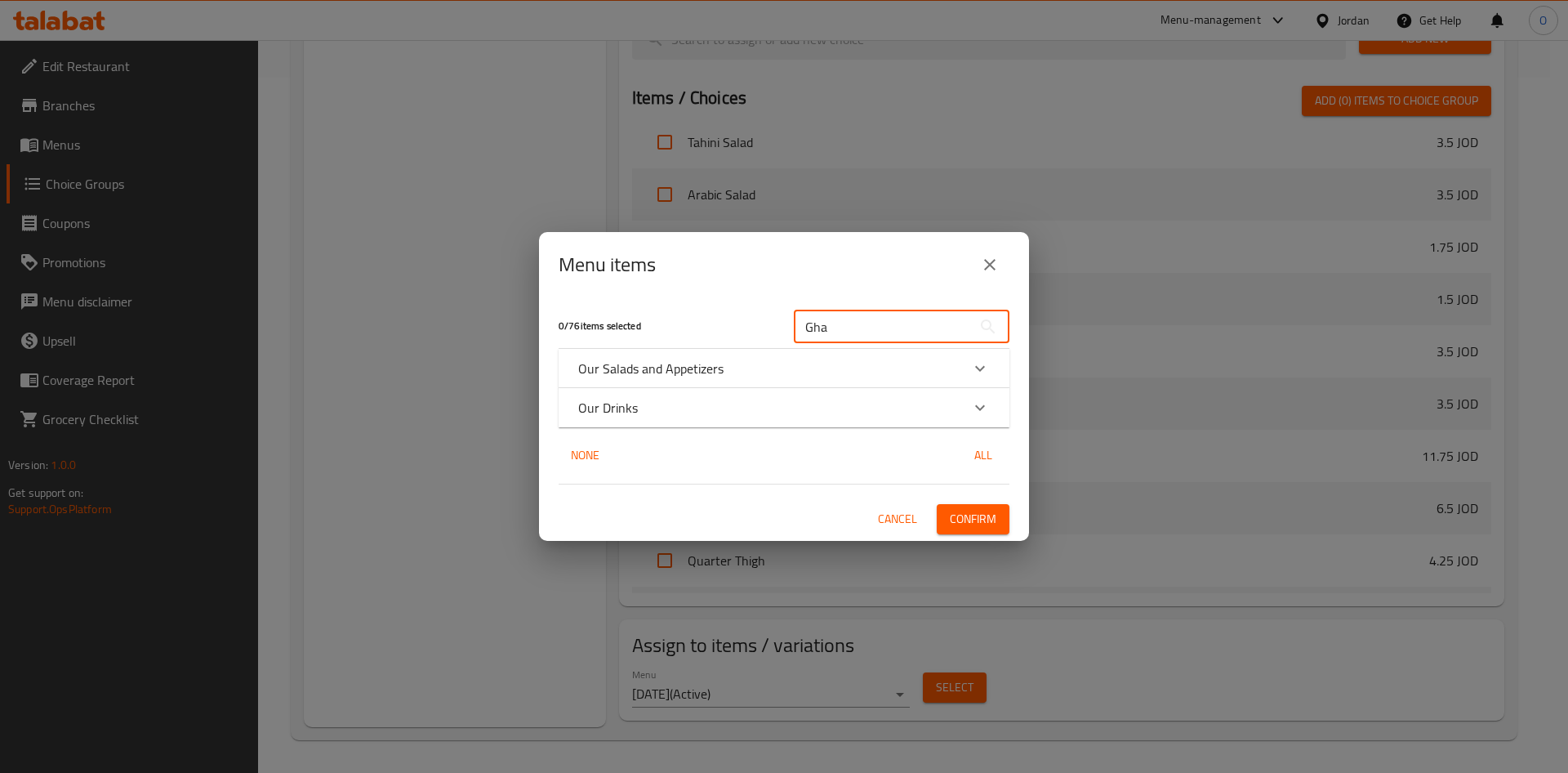
type input "Gha"
click at [708, 404] on div "Our Drinks" at bounding box center [769, 408] width 382 height 20
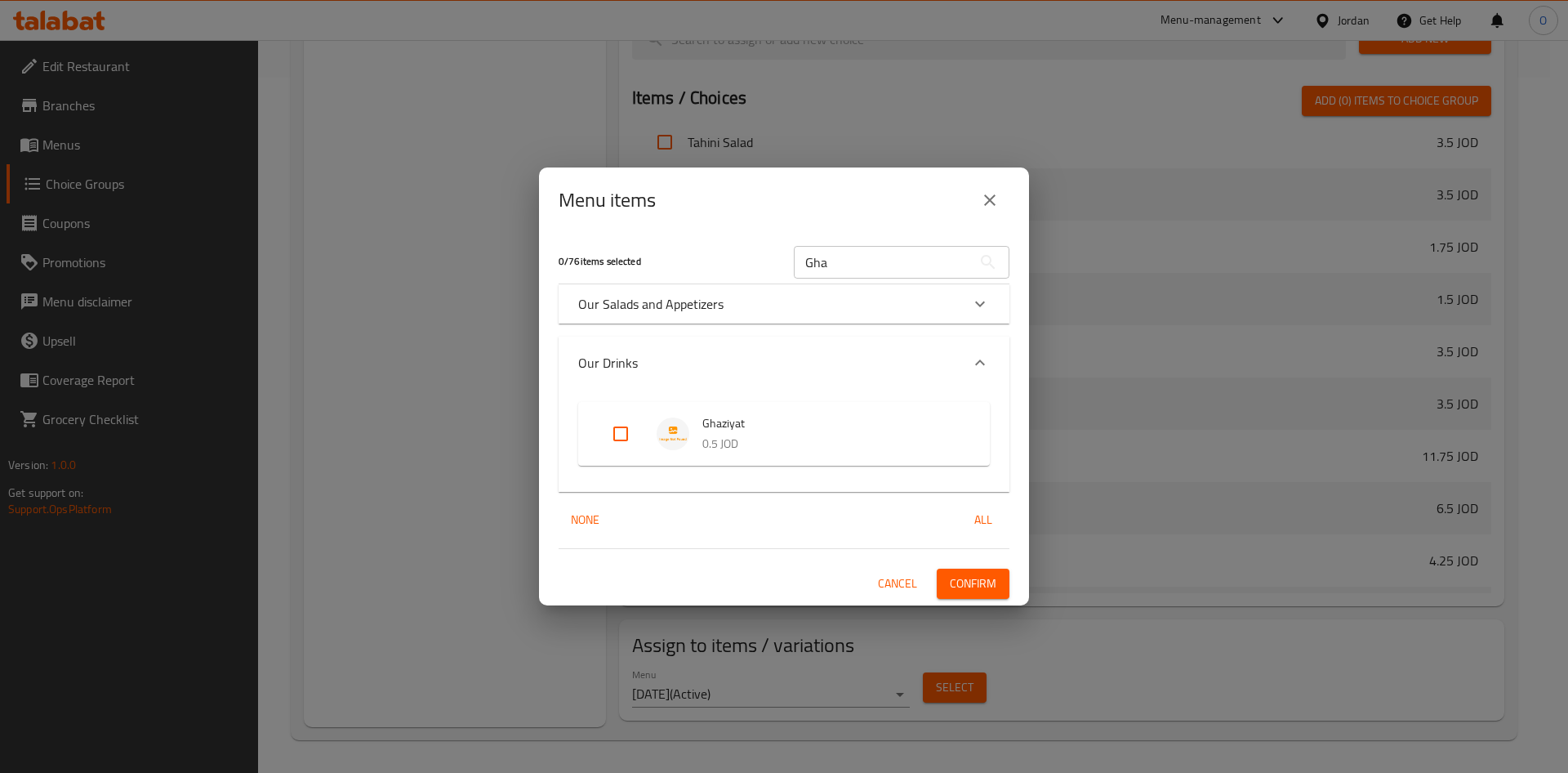
click at [620, 434] on input "Expand" at bounding box center [621, 434] width 40 height 40
checkbox input "true"
click at [902, 580] on span "Cancel" at bounding box center [898, 583] width 40 height 21
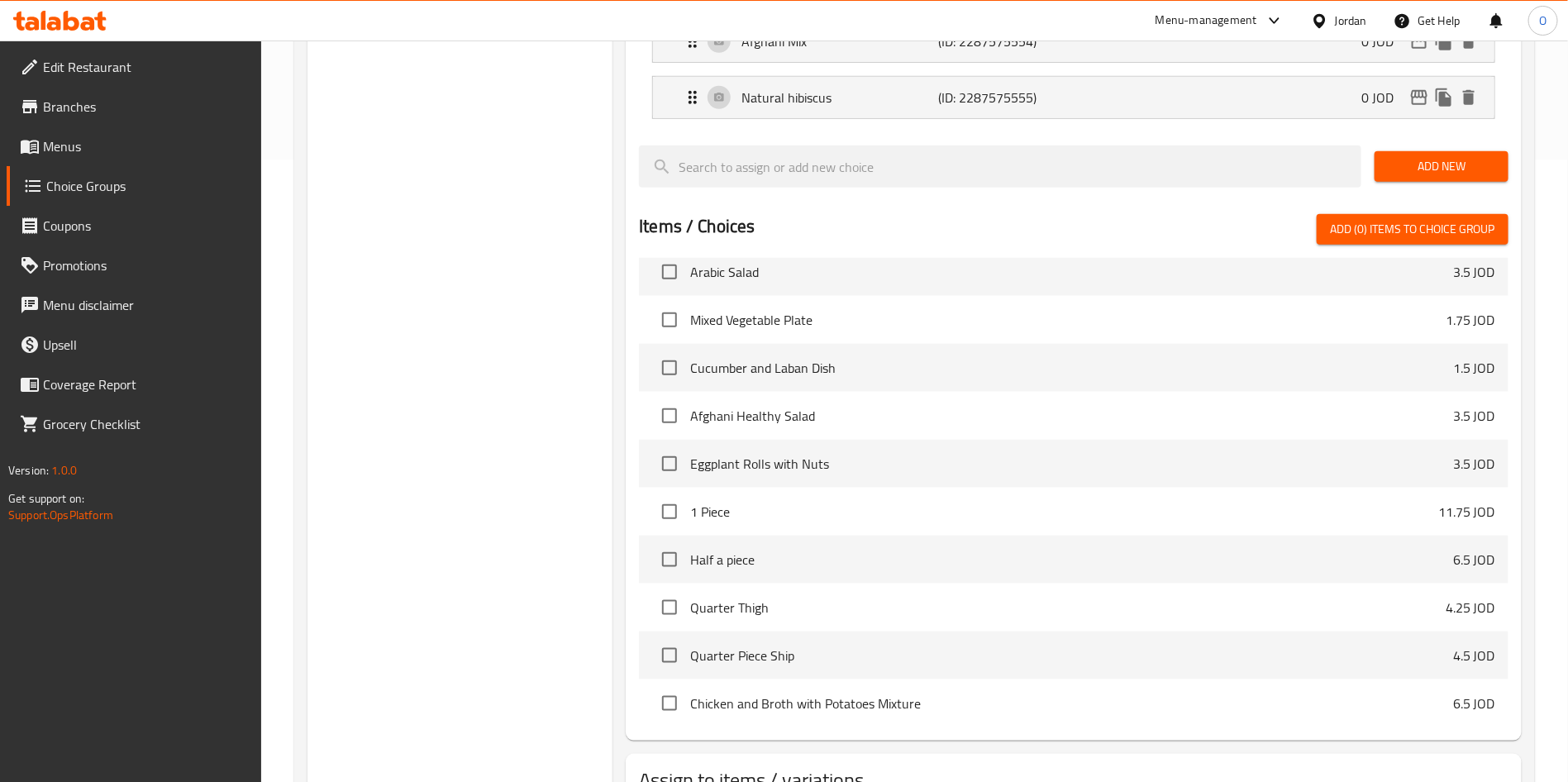
scroll to position [706, 0]
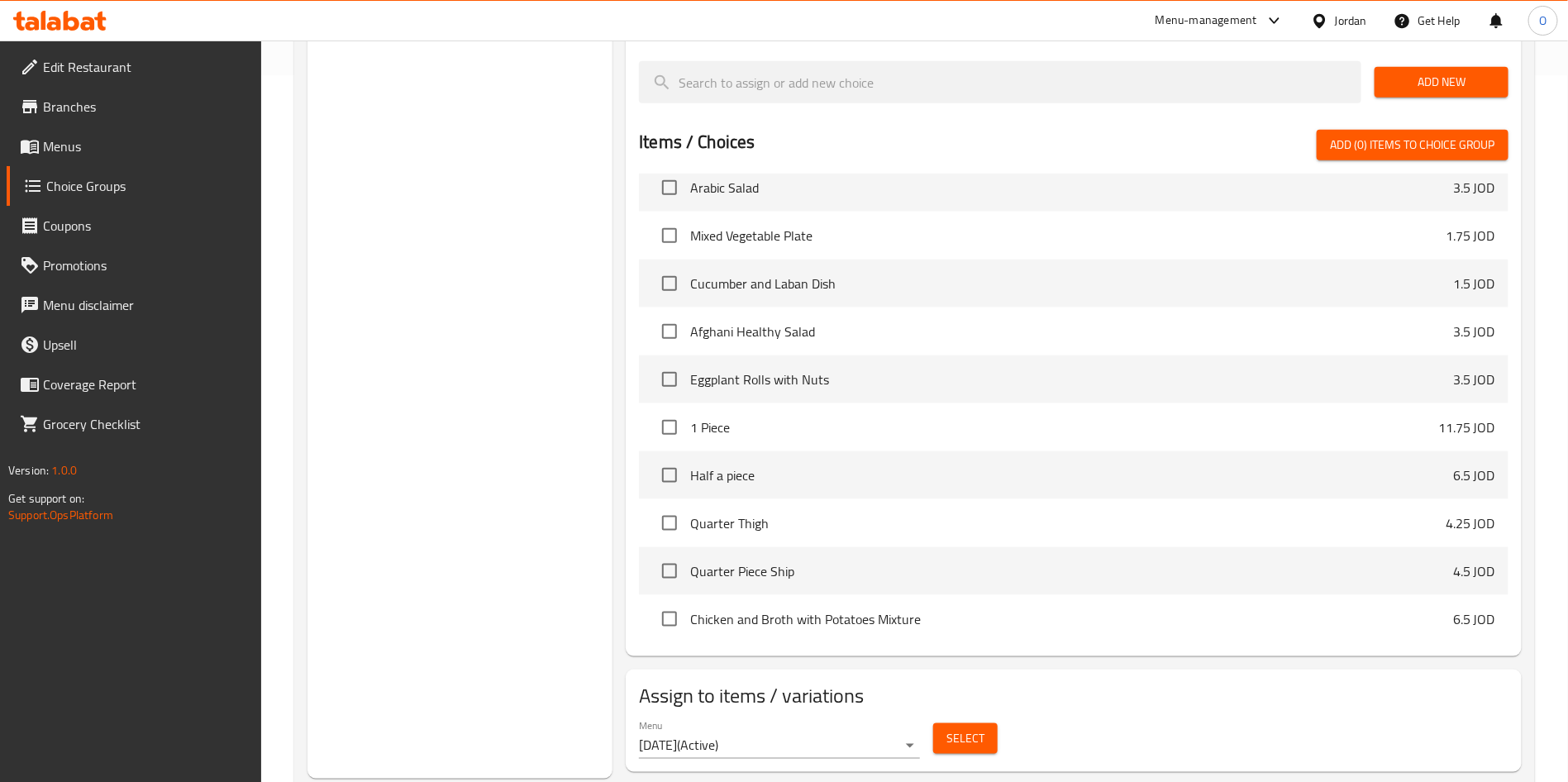
click at [952, 728] on span "Select" at bounding box center [965, 738] width 38 height 21
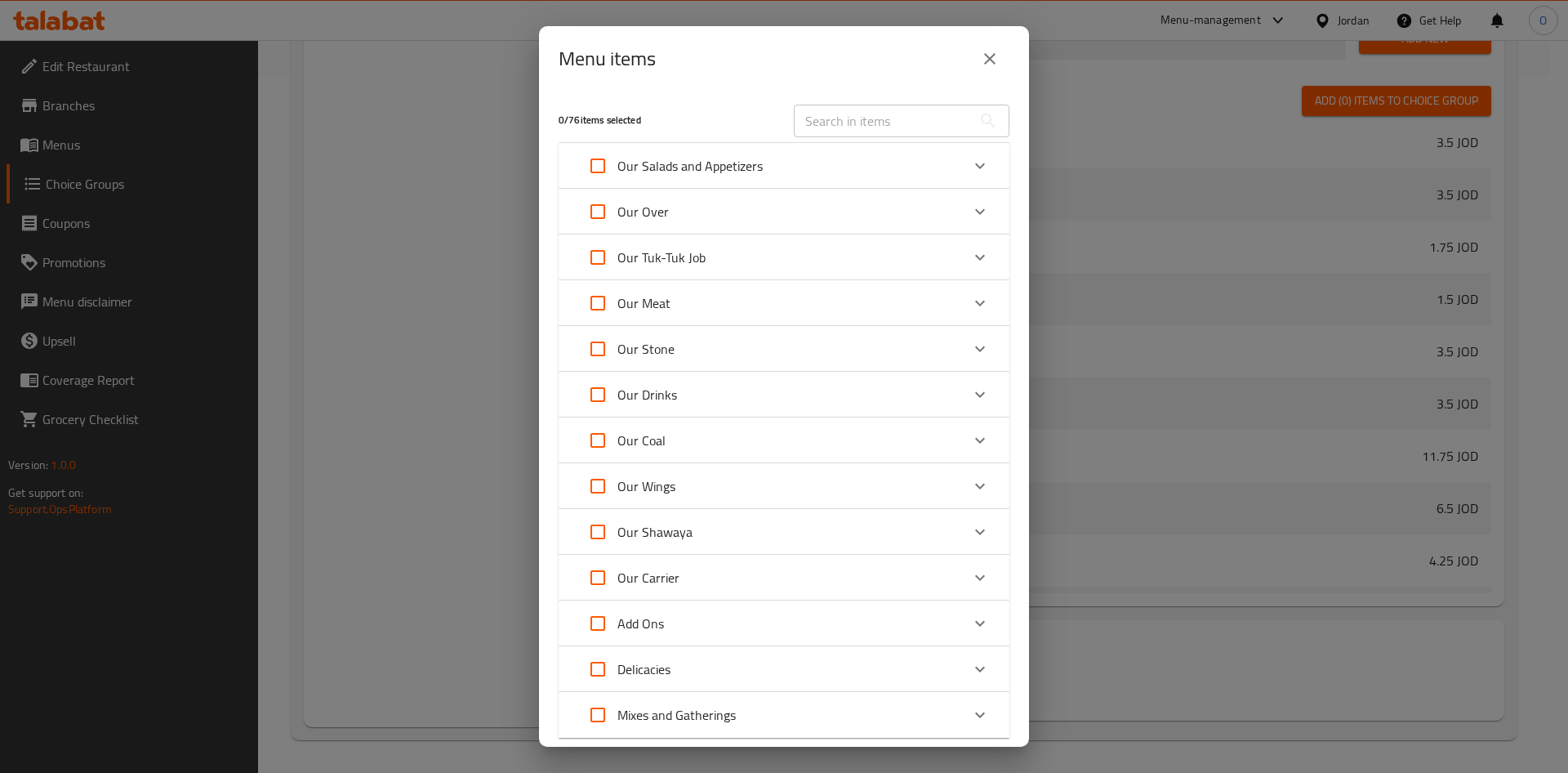
click at [865, 130] on input "text" at bounding box center [883, 121] width 178 height 32
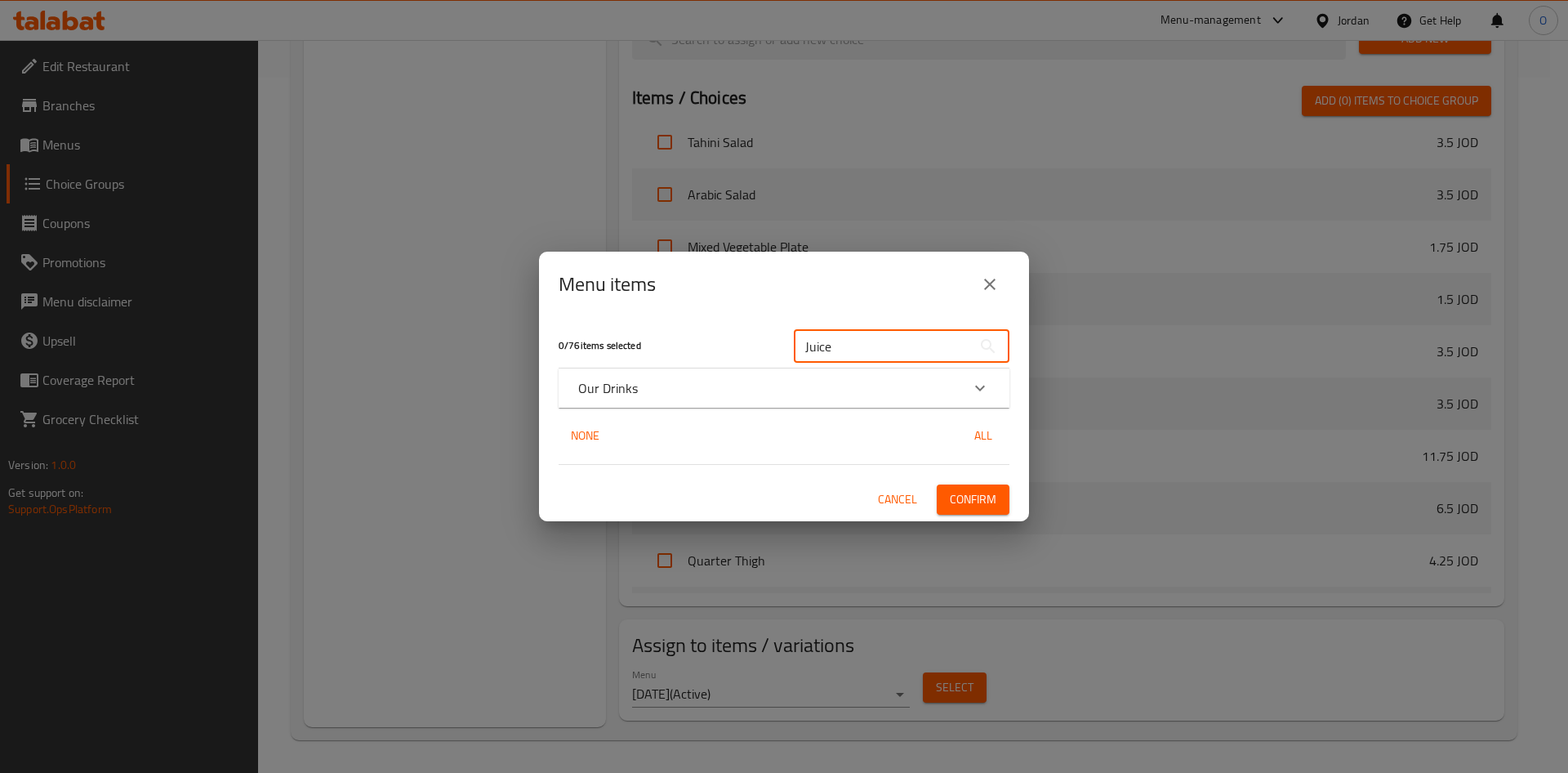
type input "Juice"
click at [813, 405] on div "Our Drinks" at bounding box center [784, 388] width 451 height 40
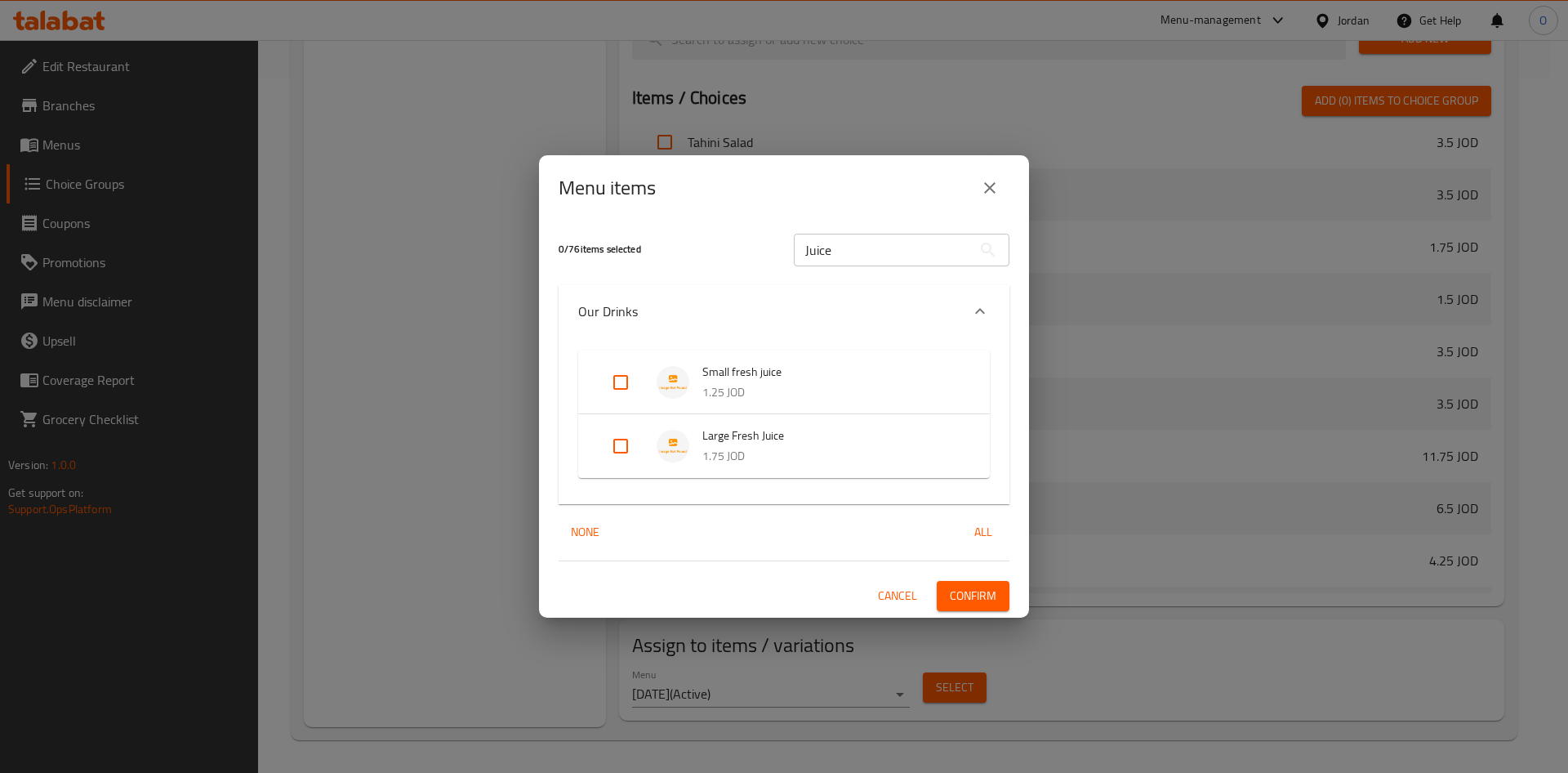
click at [627, 373] on input "Expand" at bounding box center [621, 382] width 40 height 40
checkbox input "true"
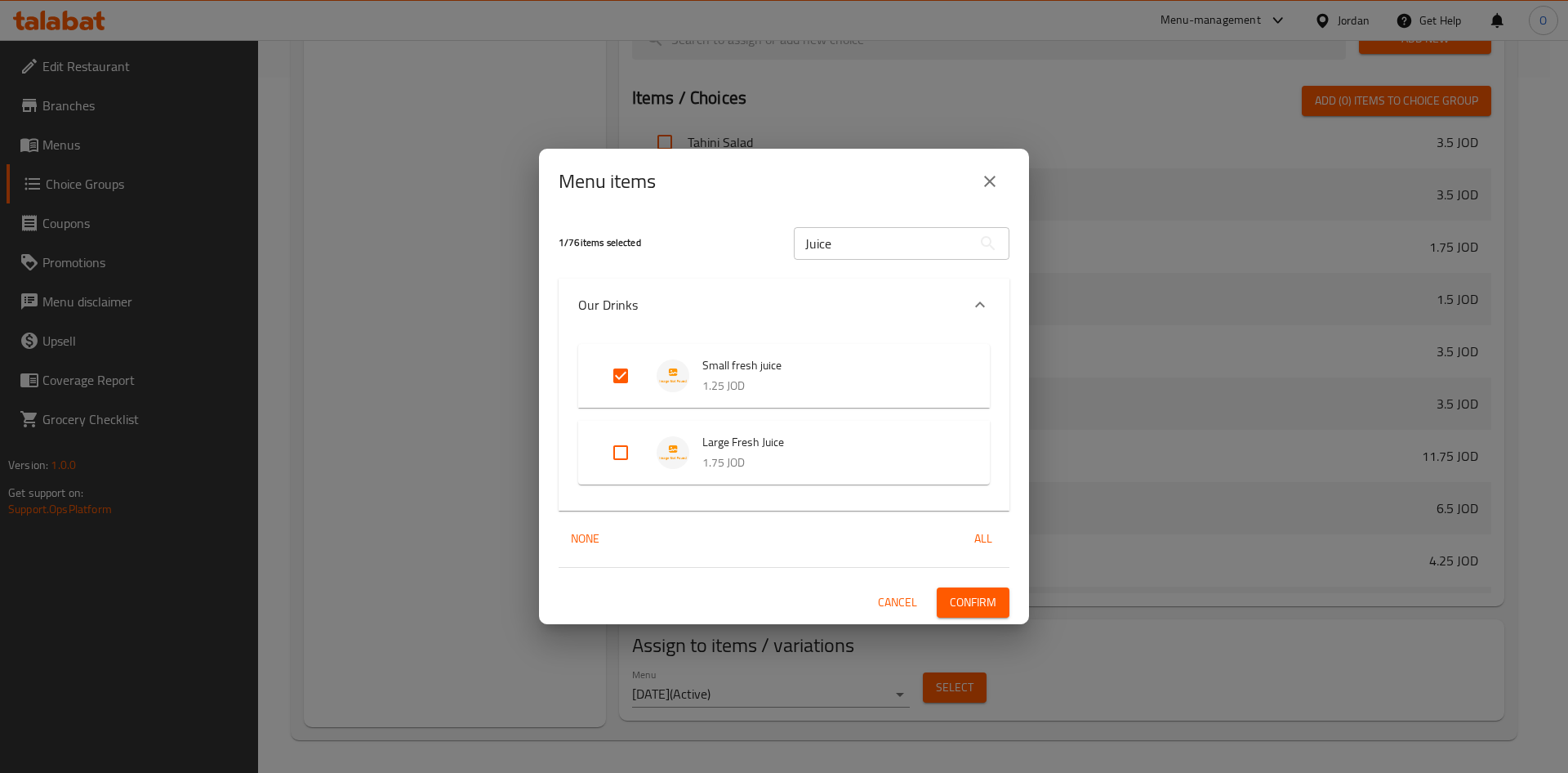
click at [614, 469] on input "Expand" at bounding box center [621, 453] width 40 height 40
checkbox input "true"
click at [971, 600] on span "Confirm" at bounding box center [973, 602] width 47 height 21
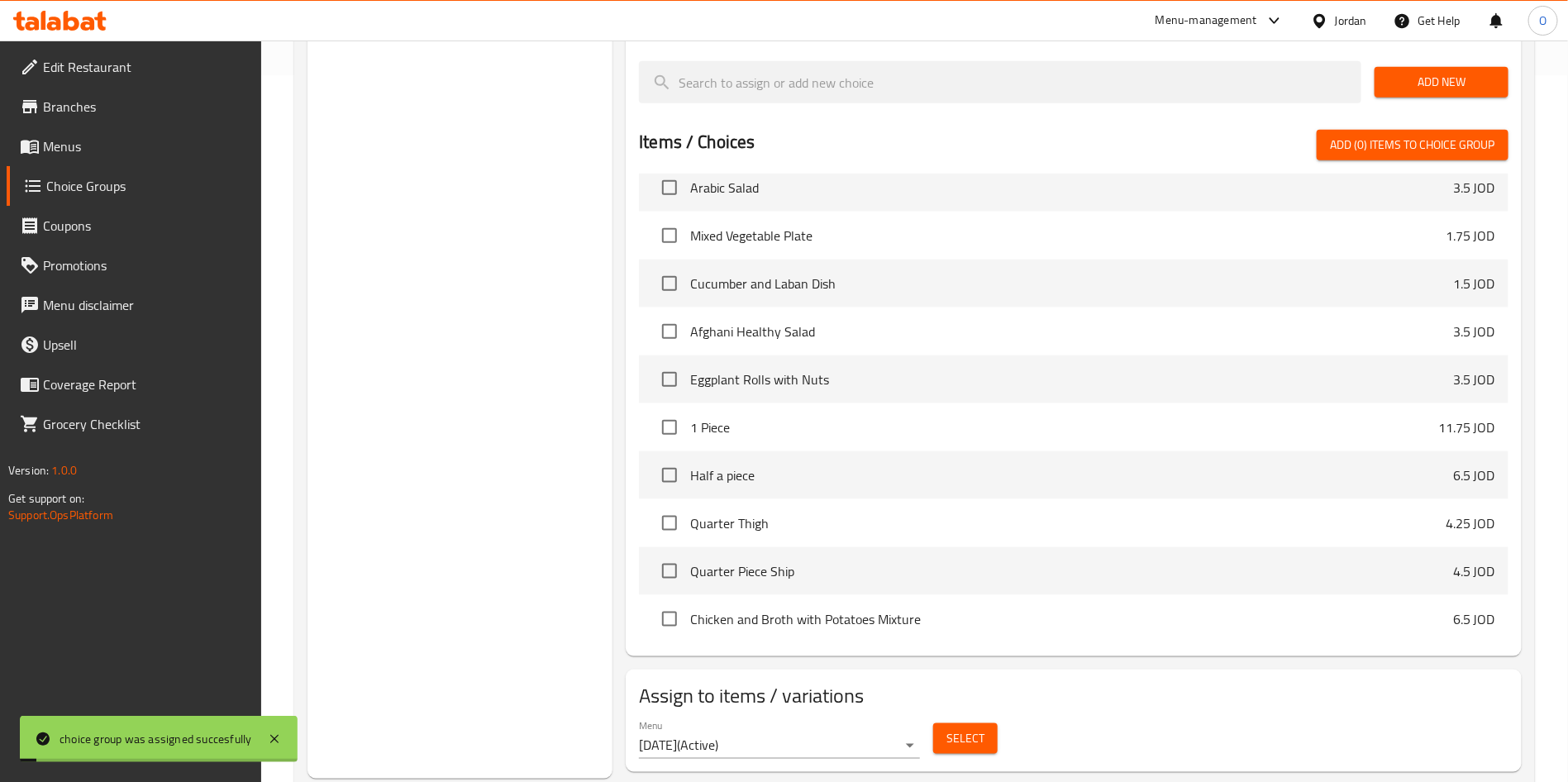
click at [581, 561] on div "Choice Groups Your Choice Of Rice: 4 Your Choice Of : 4 Your Choice Of Drink: 6…" at bounding box center [460, 129] width 305 height 1297
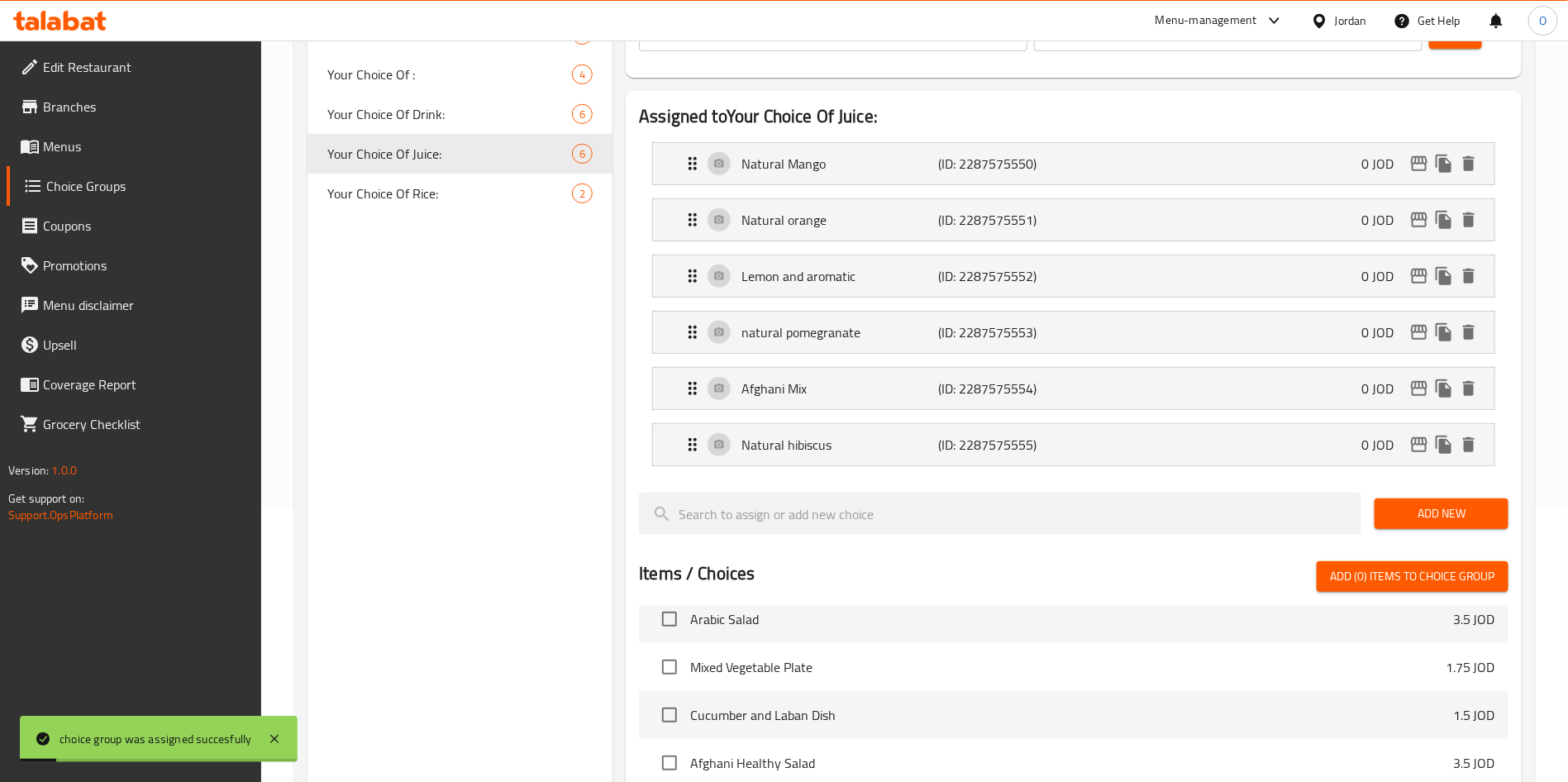
scroll to position [210, 0]
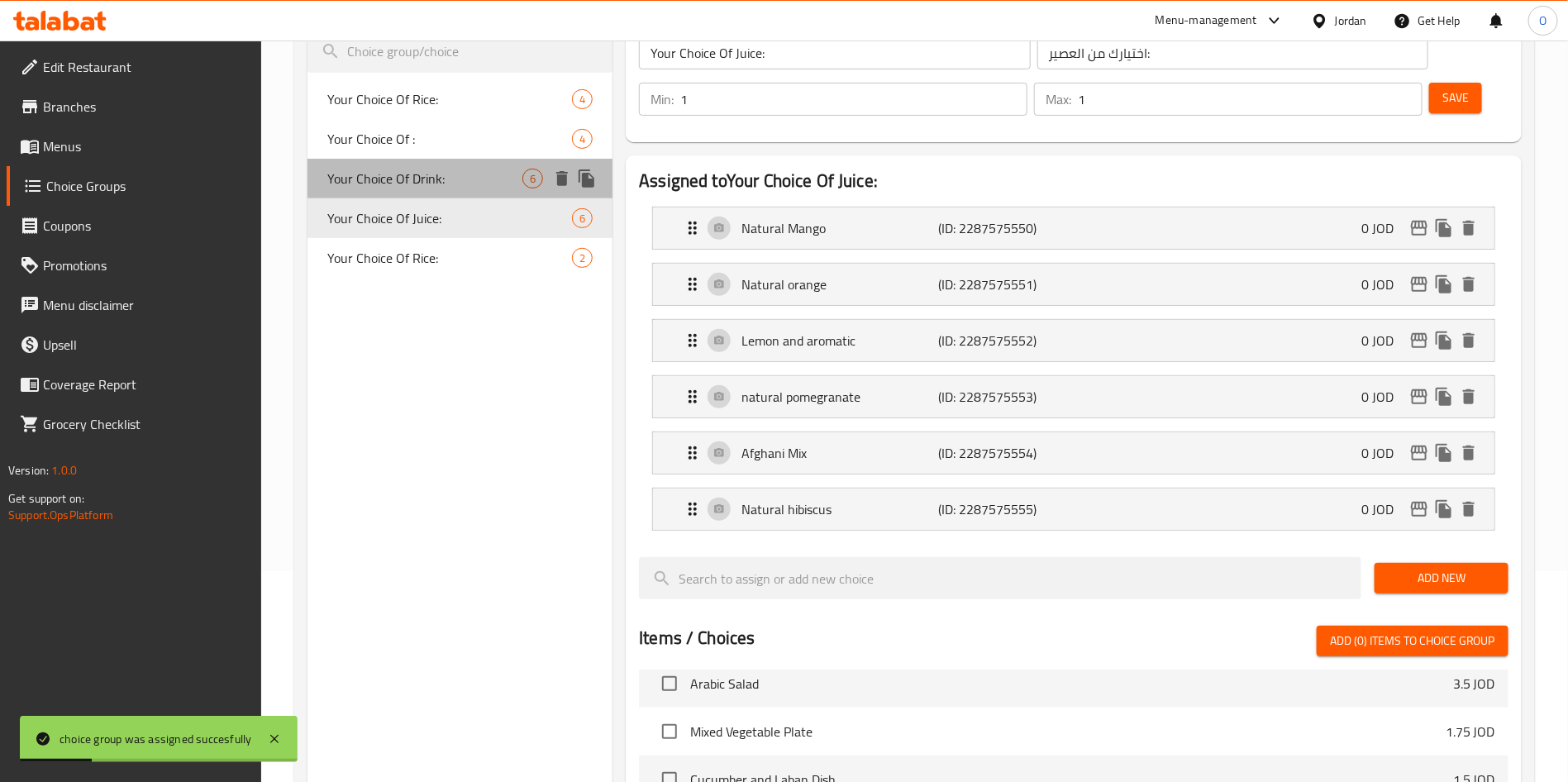
click at [412, 176] on span "Your Choice Of Drink:" at bounding box center [424, 178] width 195 height 20
type input "Your Choice Of Drink:"
type input "اختيارك من المشروب"
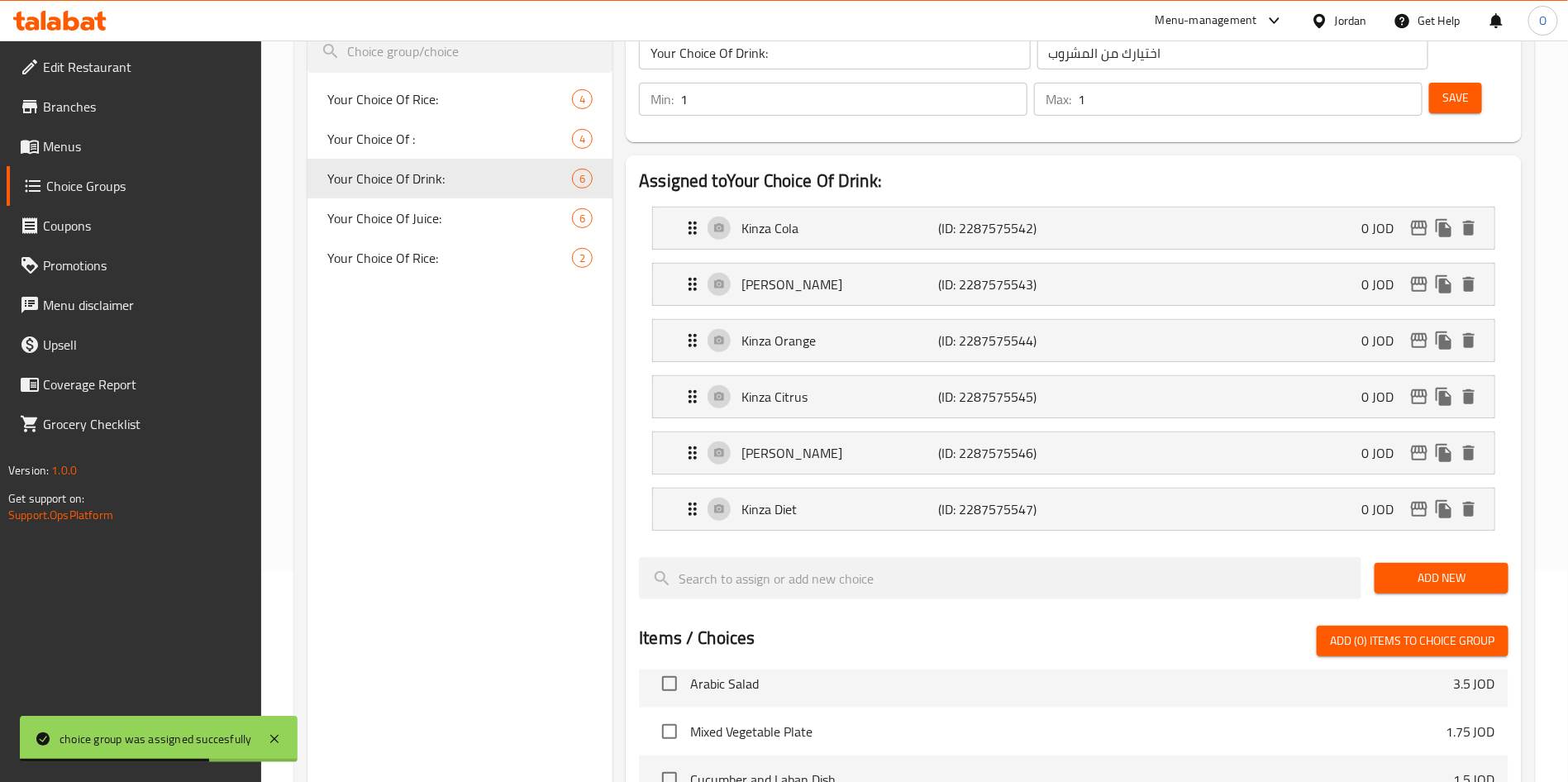
click at [399, 535] on div "Choice Groups Your Choice Of Rice: 4 Your Choice Of : 4 Your Choice Of Drink: 6…" at bounding box center [460, 625] width 305 height 1297
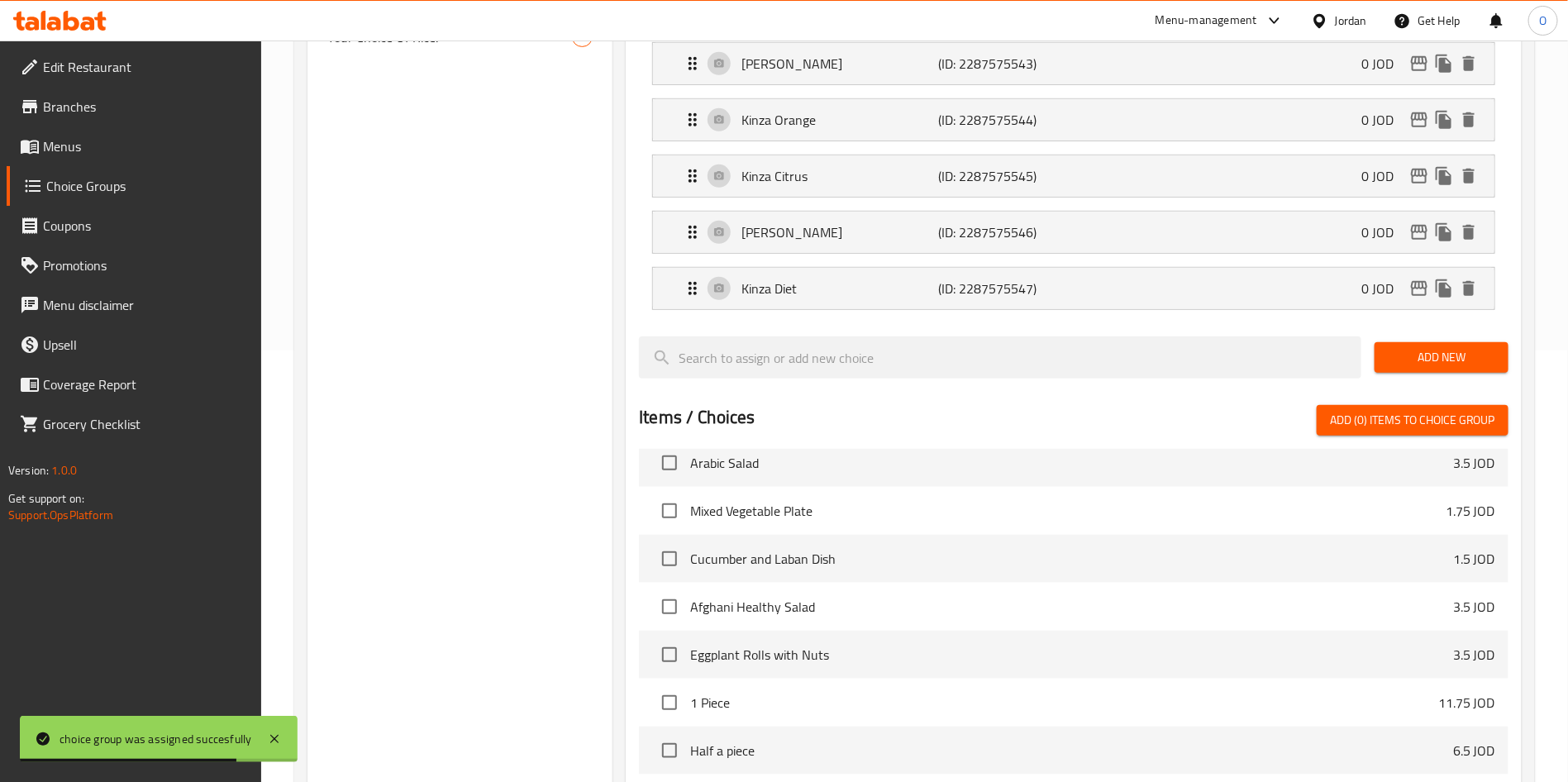
scroll to position [706, 0]
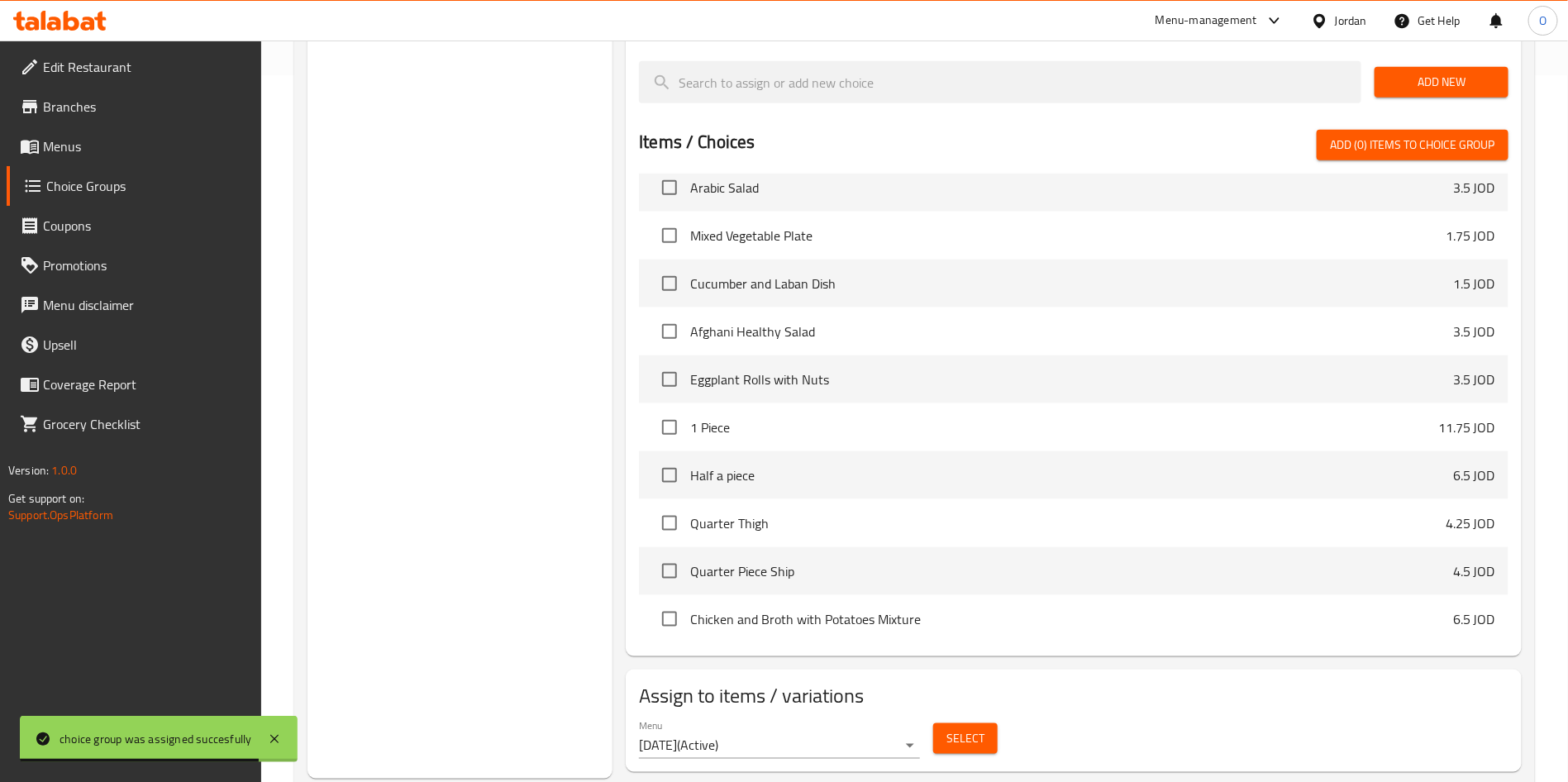
click at [958, 728] on span "Select" at bounding box center [965, 738] width 38 height 21
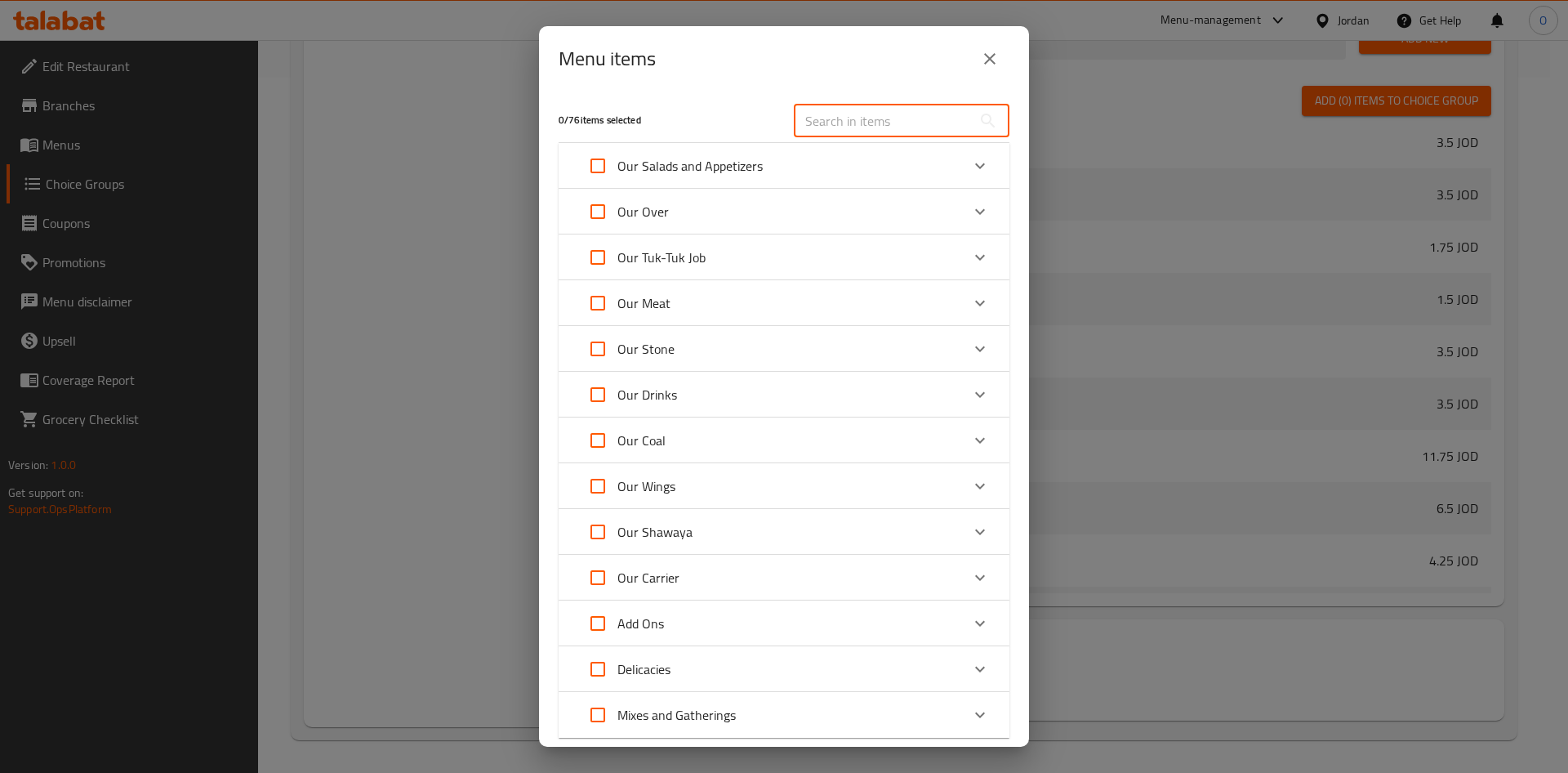
click at [856, 116] on input "text" at bounding box center [883, 121] width 178 height 32
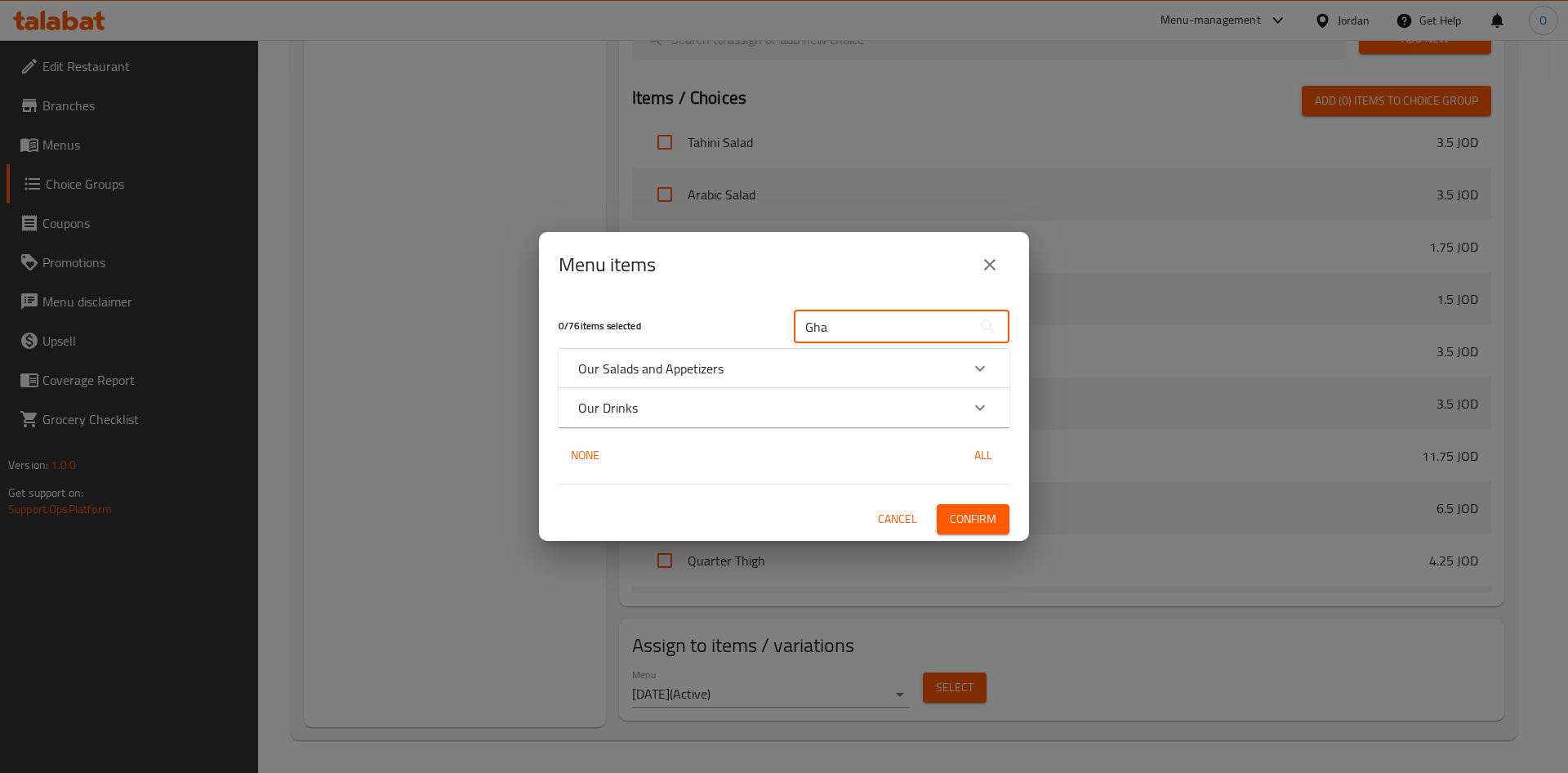
type input "Gha"
click at [721, 371] on p "Our Salads and Appetizers" at bounding box center [651, 368] width 146 height 20
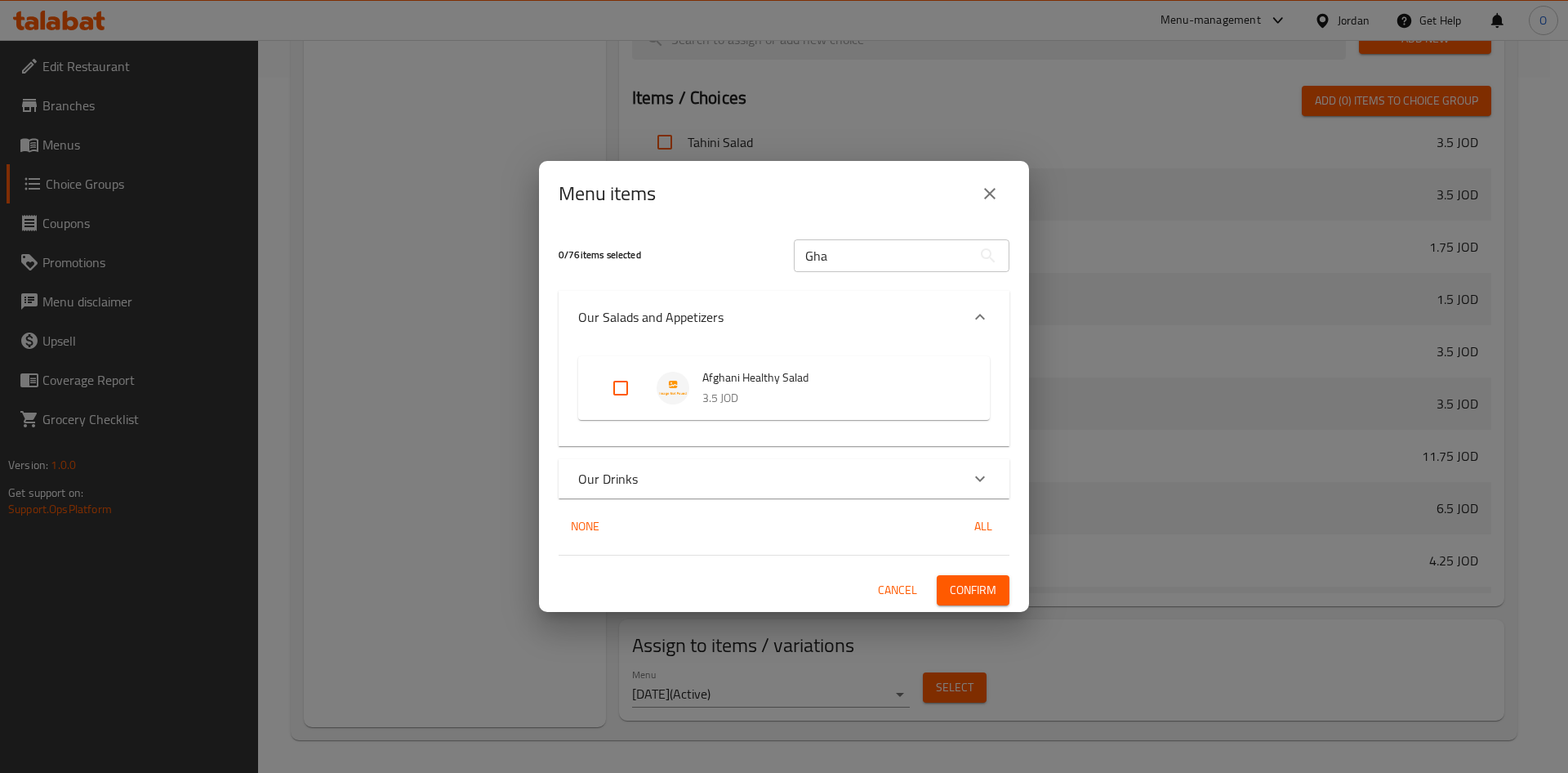
click at [746, 309] on div "Our Salads and Appetizers" at bounding box center [769, 317] width 382 height 20
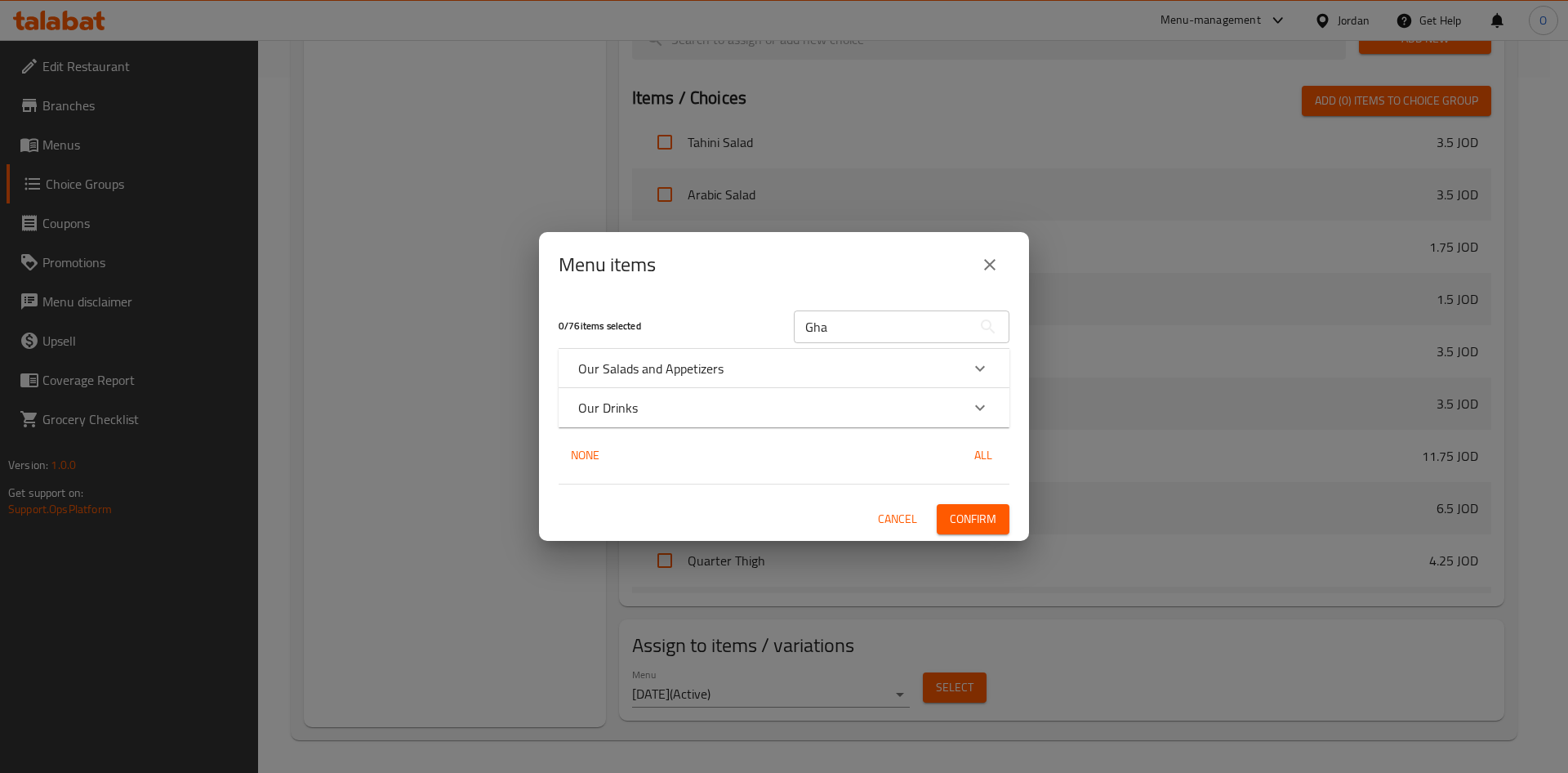
click at [658, 402] on div "Our Drinks" at bounding box center [769, 408] width 382 height 20
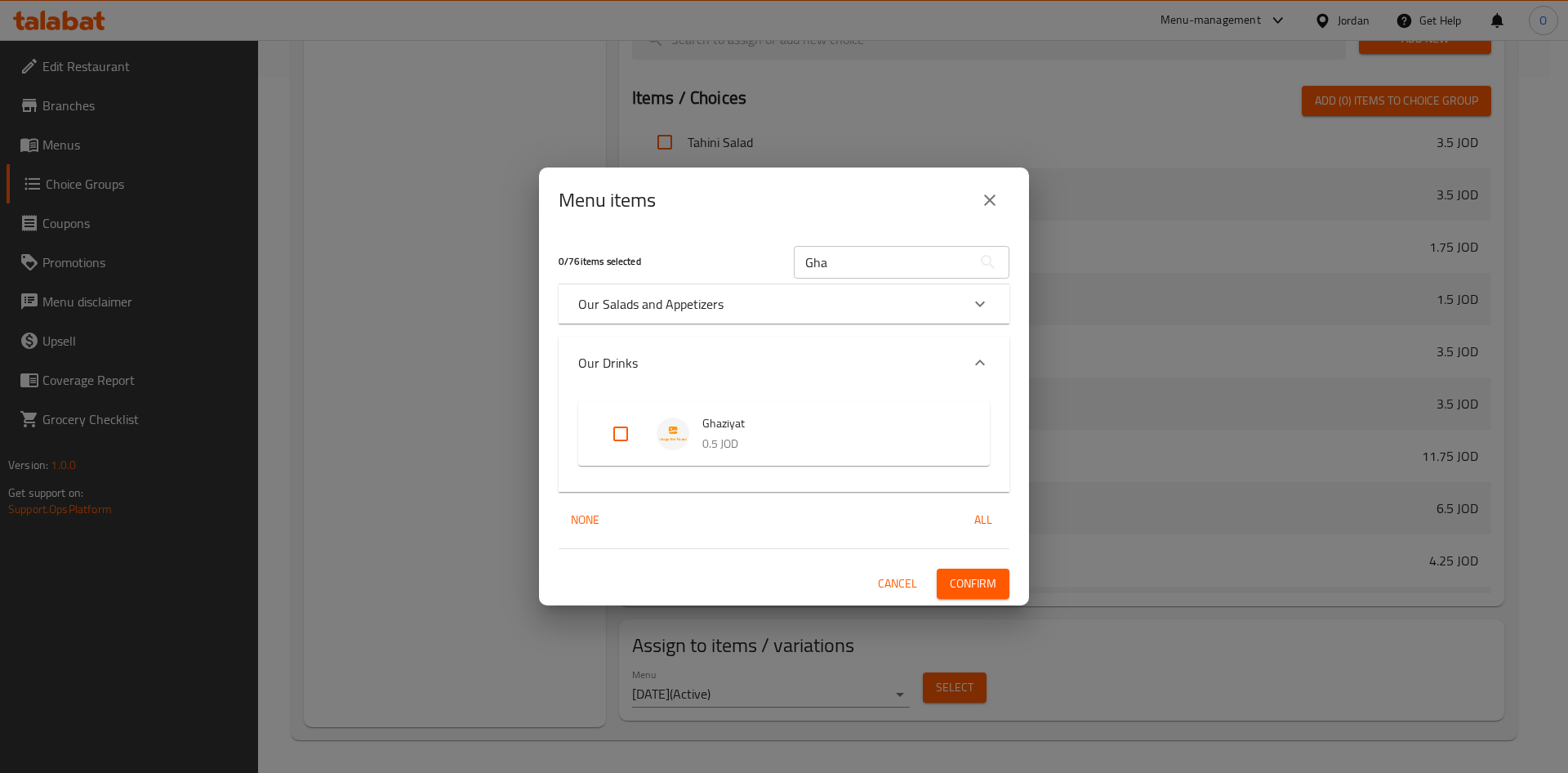
click at [624, 429] on input "Expand" at bounding box center [621, 434] width 40 height 40
checkbox input "true"
click at [970, 581] on span "Confirm" at bounding box center [973, 583] width 47 height 21
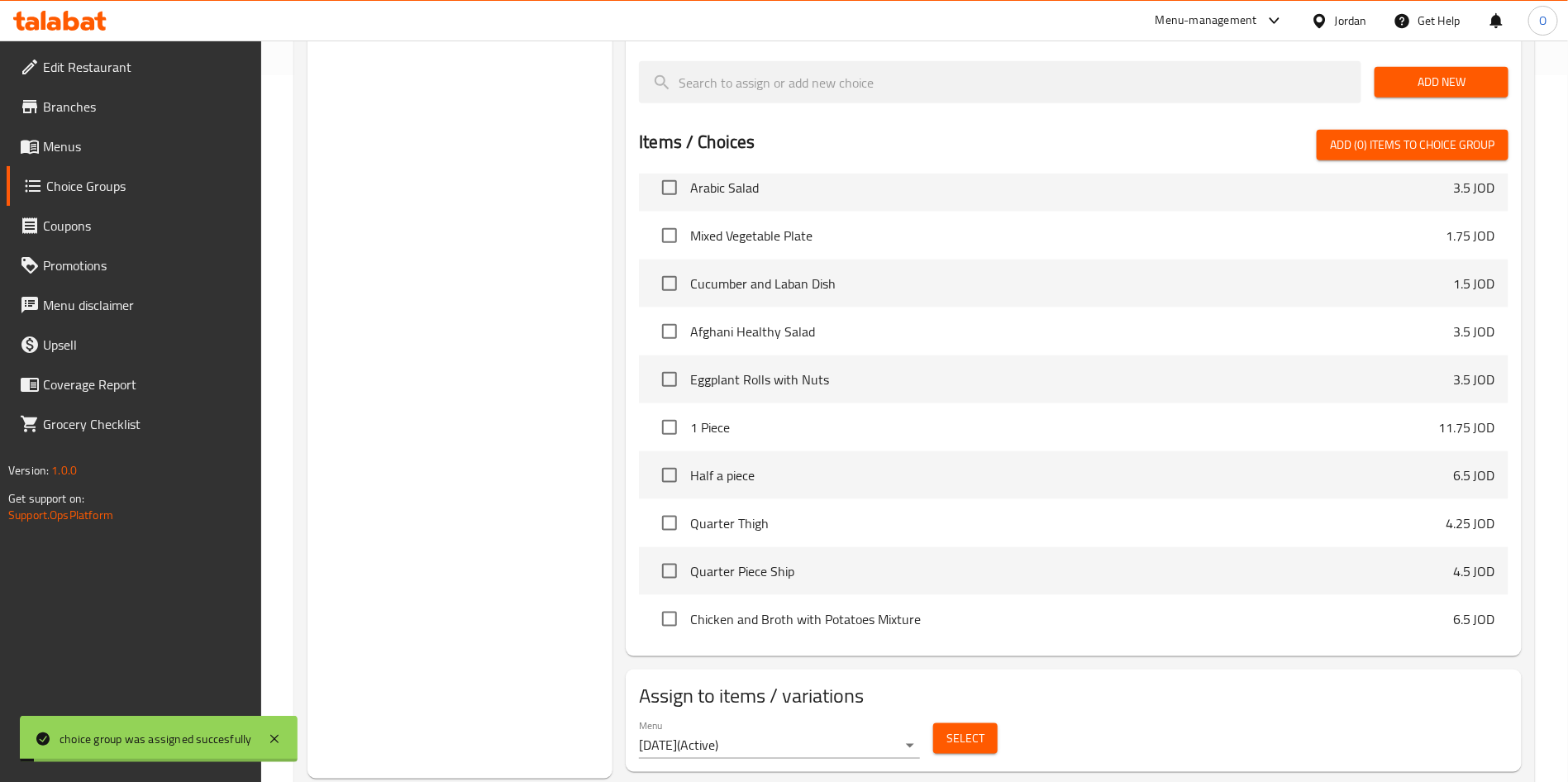
click at [524, 434] on div "Choice Groups Your Choice Of Rice: 4 Your Choice Of : 4 Your Choice Of Drink: 6…" at bounding box center [460, 129] width 305 height 1297
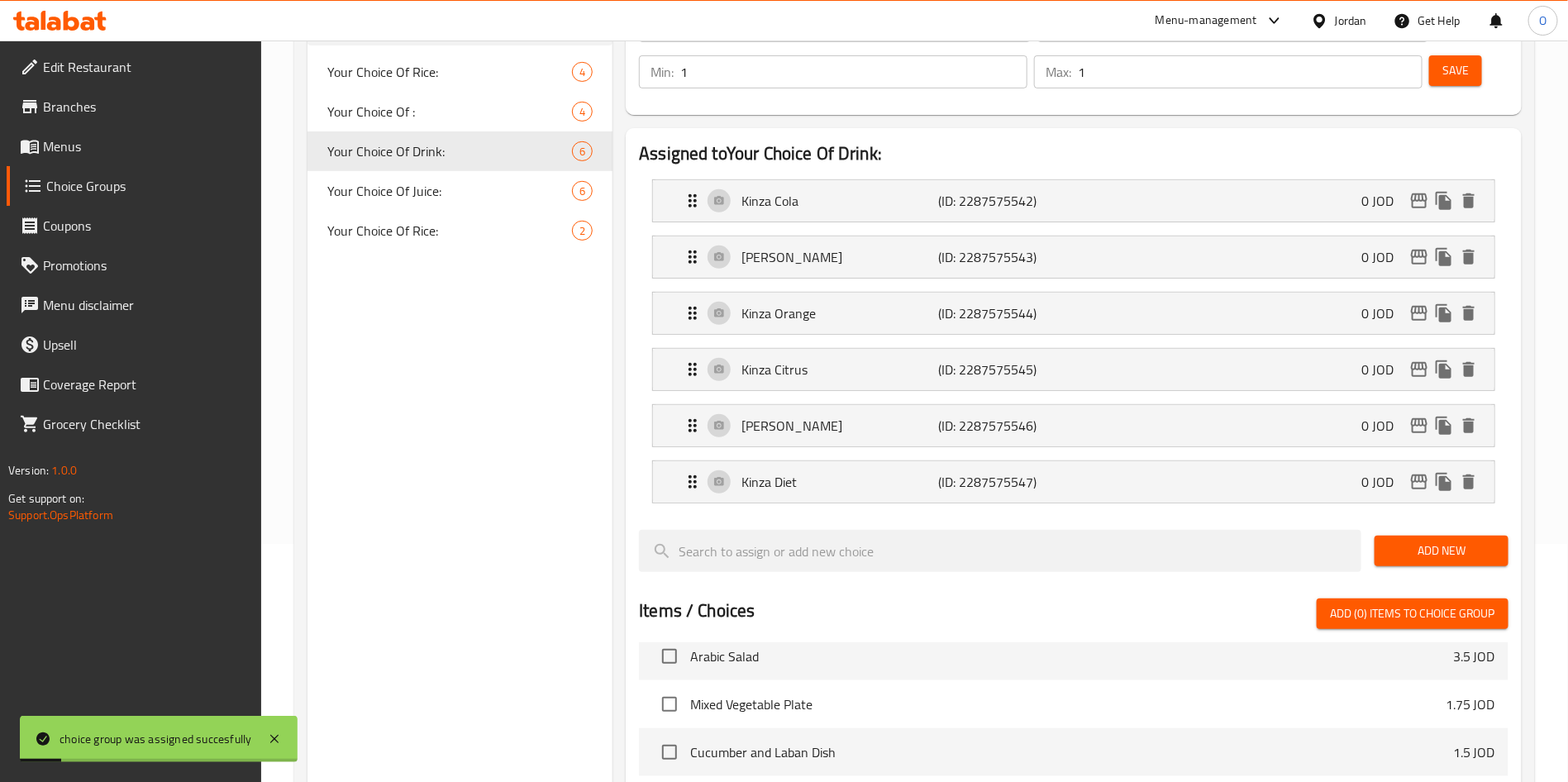
scroll to position [210, 0]
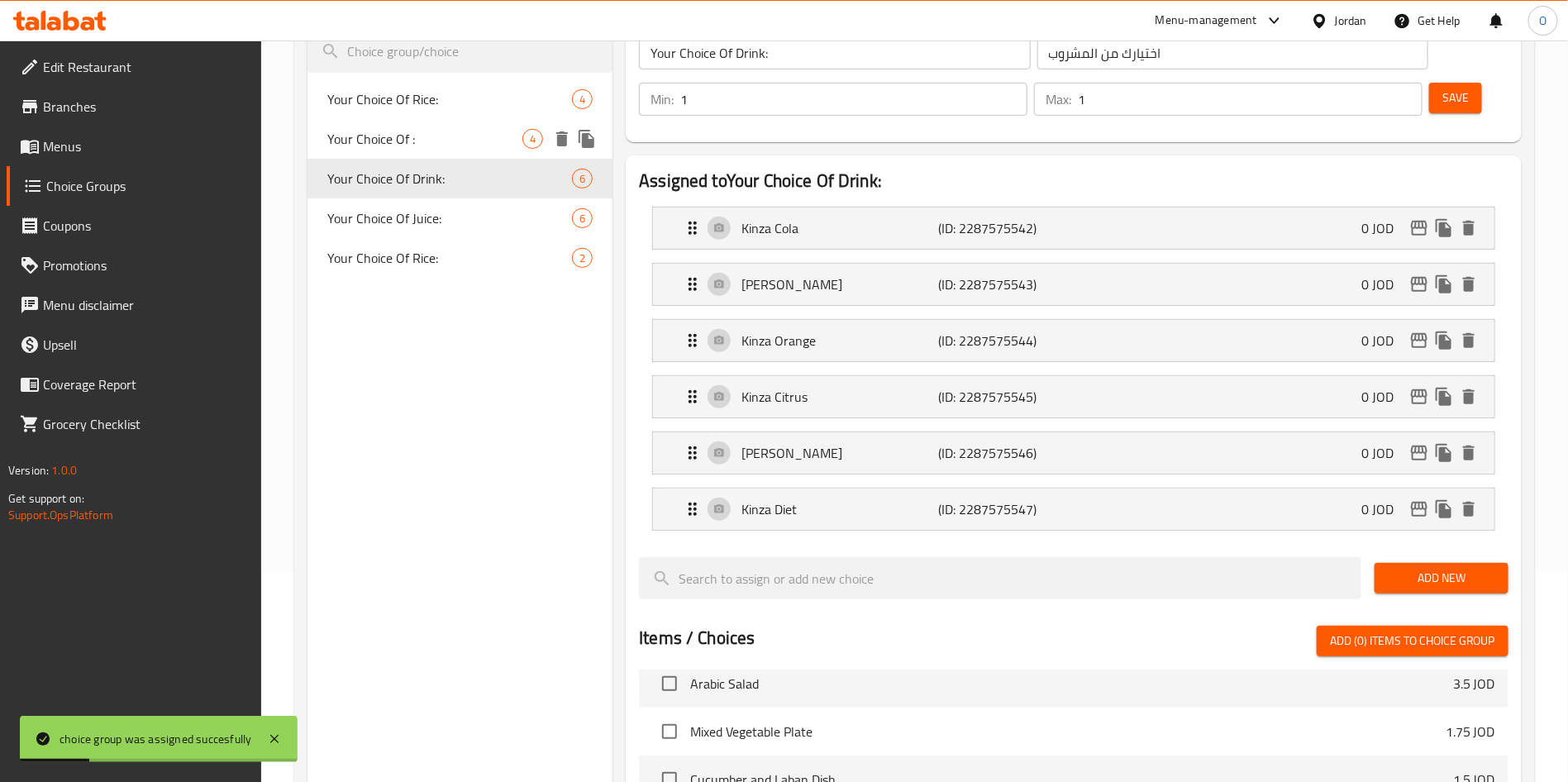
click at [405, 145] on span "Your Choice Of :" at bounding box center [424, 139] width 195 height 20
type input "Your Choice Of :"
type input "اختيارك من :"
type input "0"
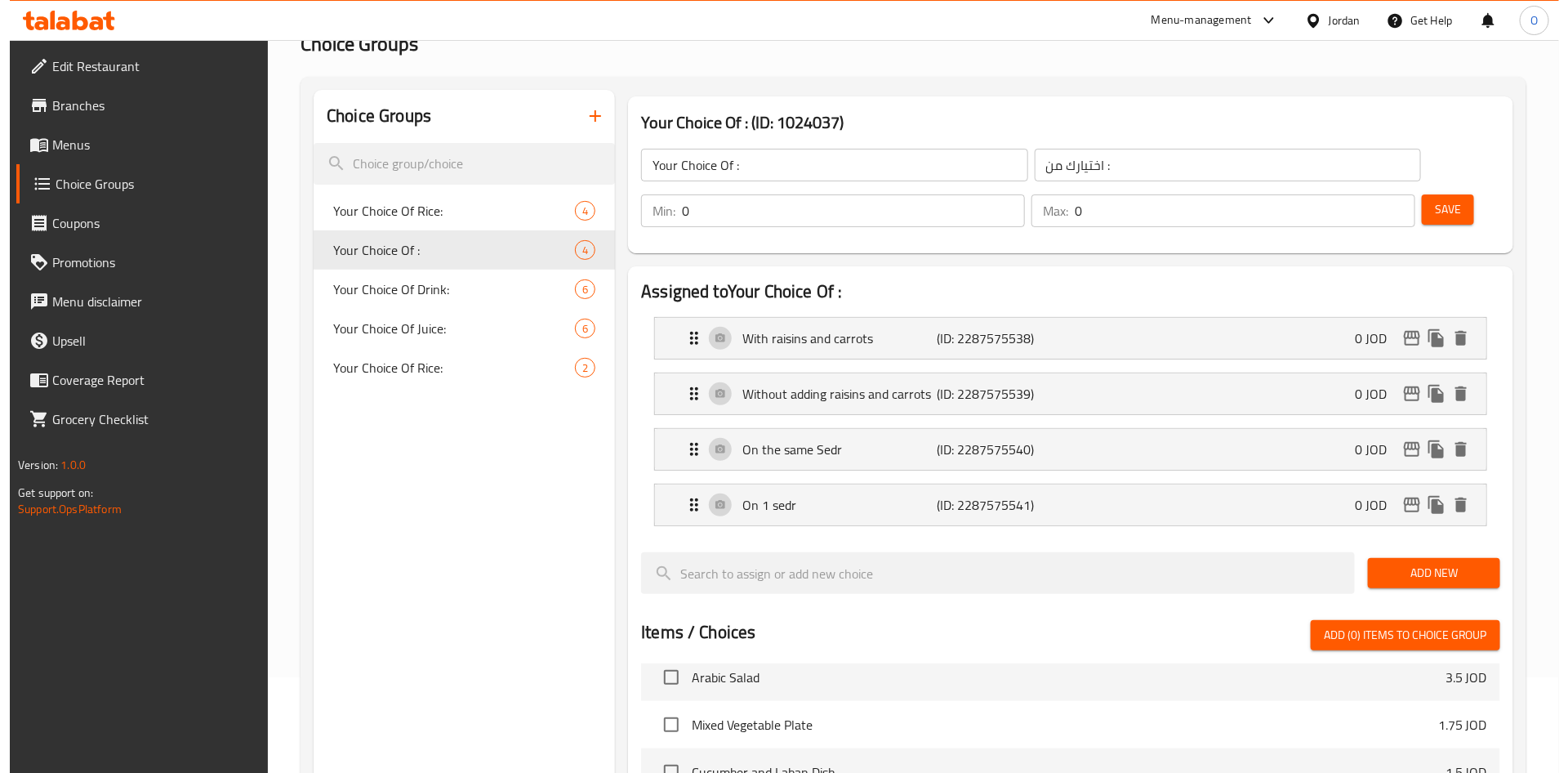
scroll to position [586, 0]
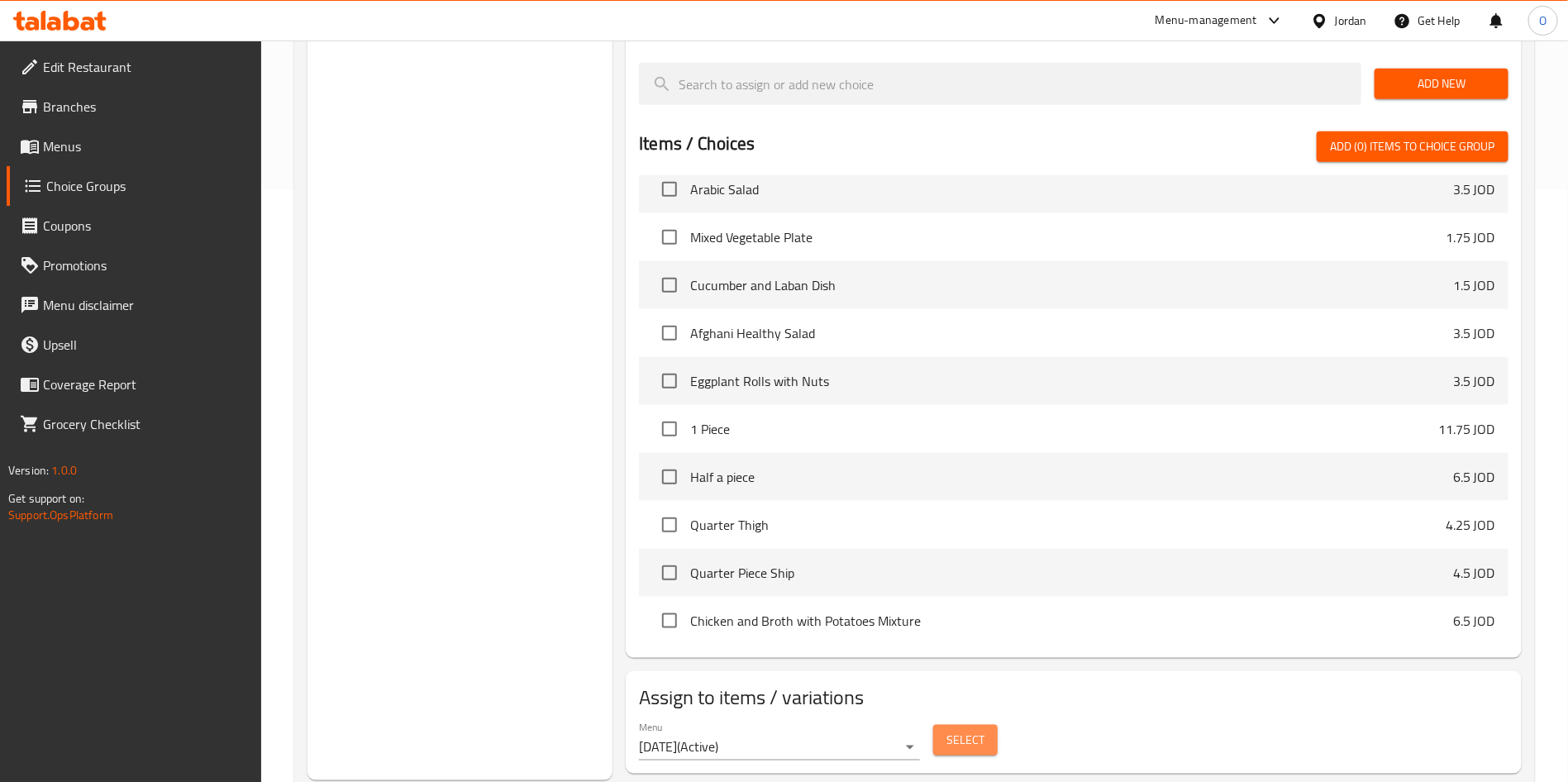
click at [952, 729] on span "Select" at bounding box center [965, 739] width 38 height 21
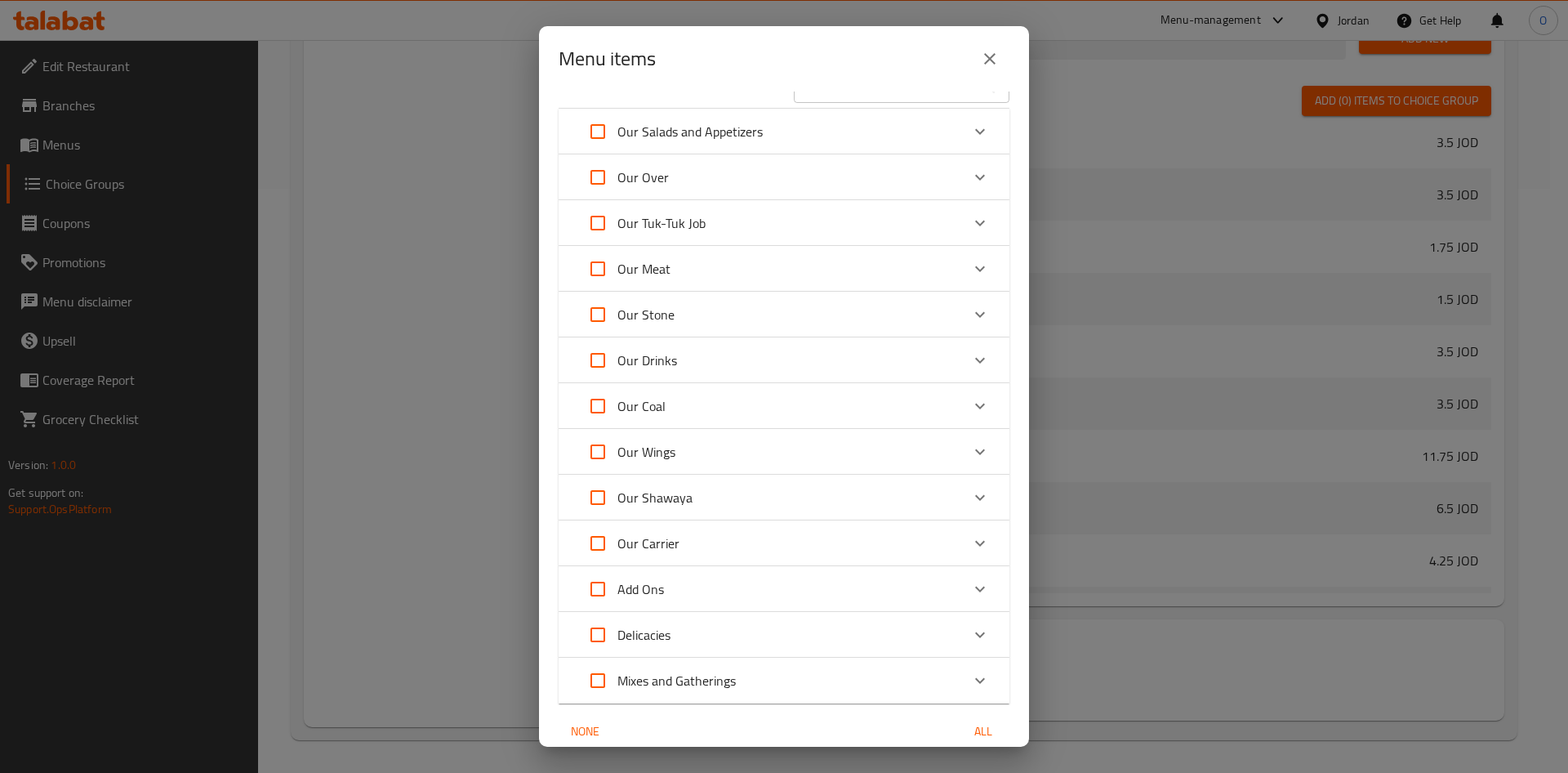
scroll to position [0, 0]
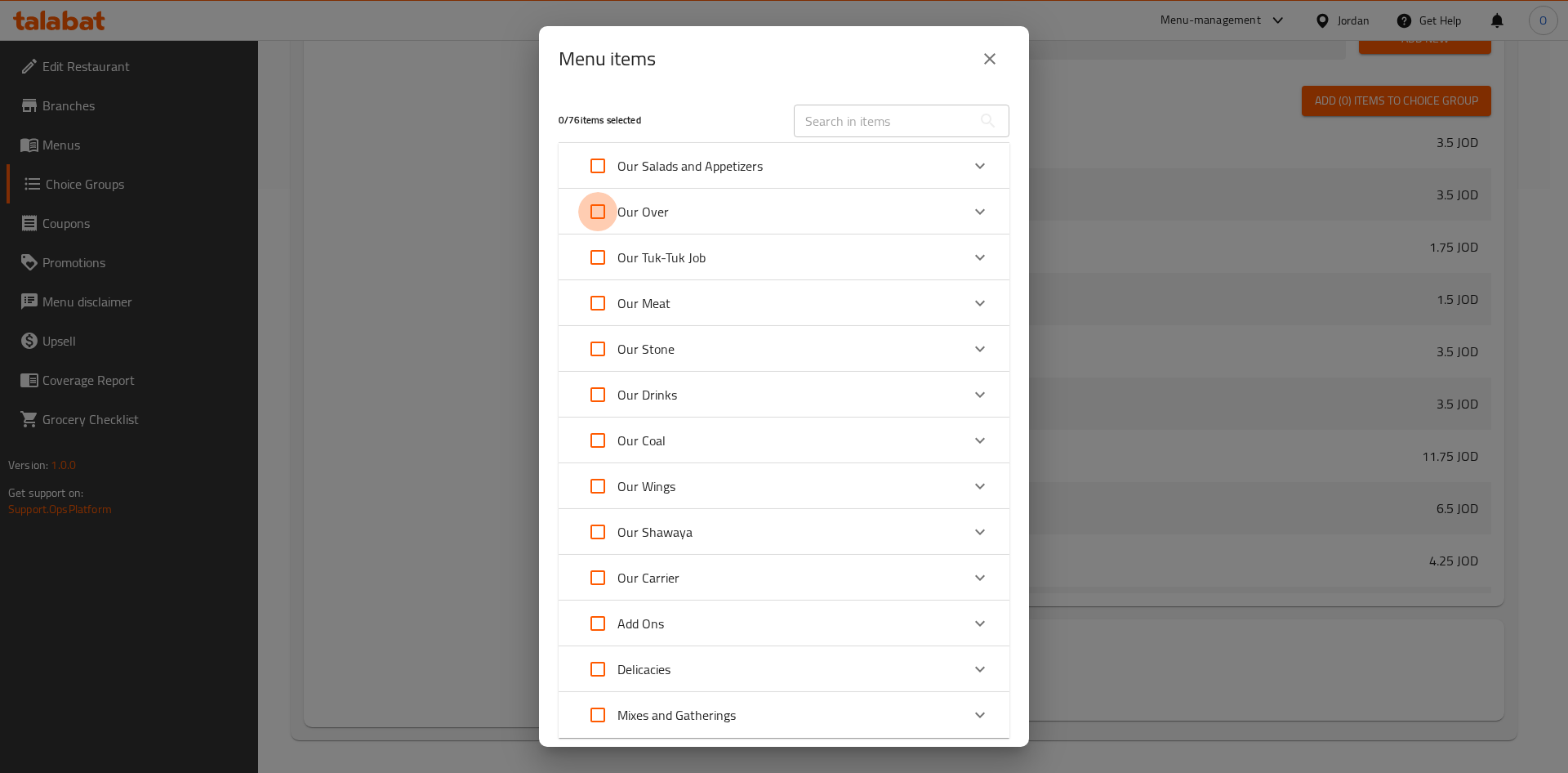
click at [588, 211] on input "Expand" at bounding box center [598, 211] width 40 height 40
checkbox input "true"
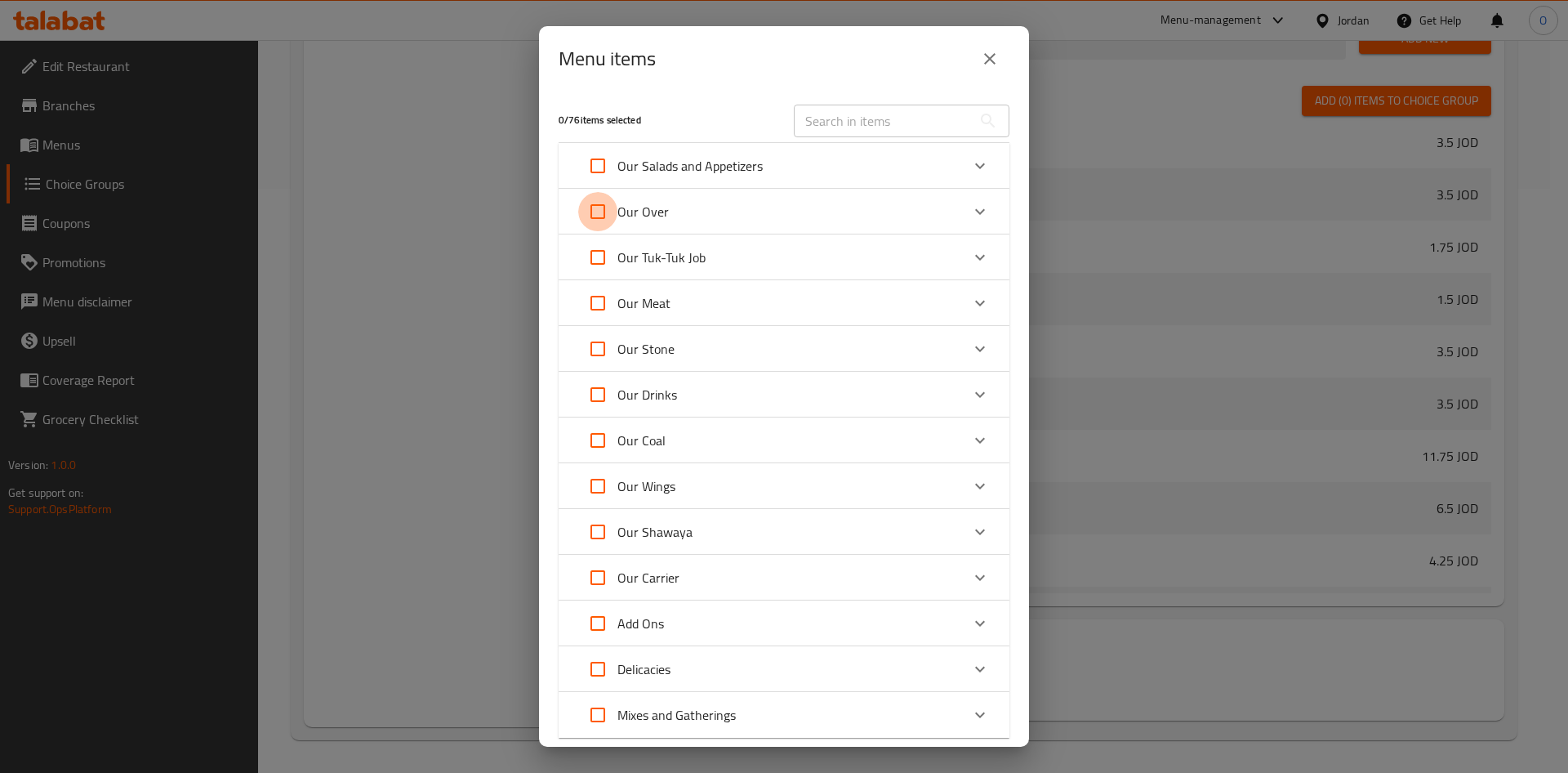
checkbox input "true"
drag, startPoint x: 590, startPoint y: 258, endPoint x: 493, endPoint y: 302, distance: 106.5
click at [588, 258] on input "Expand" at bounding box center [598, 257] width 40 height 40
checkbox input "true"
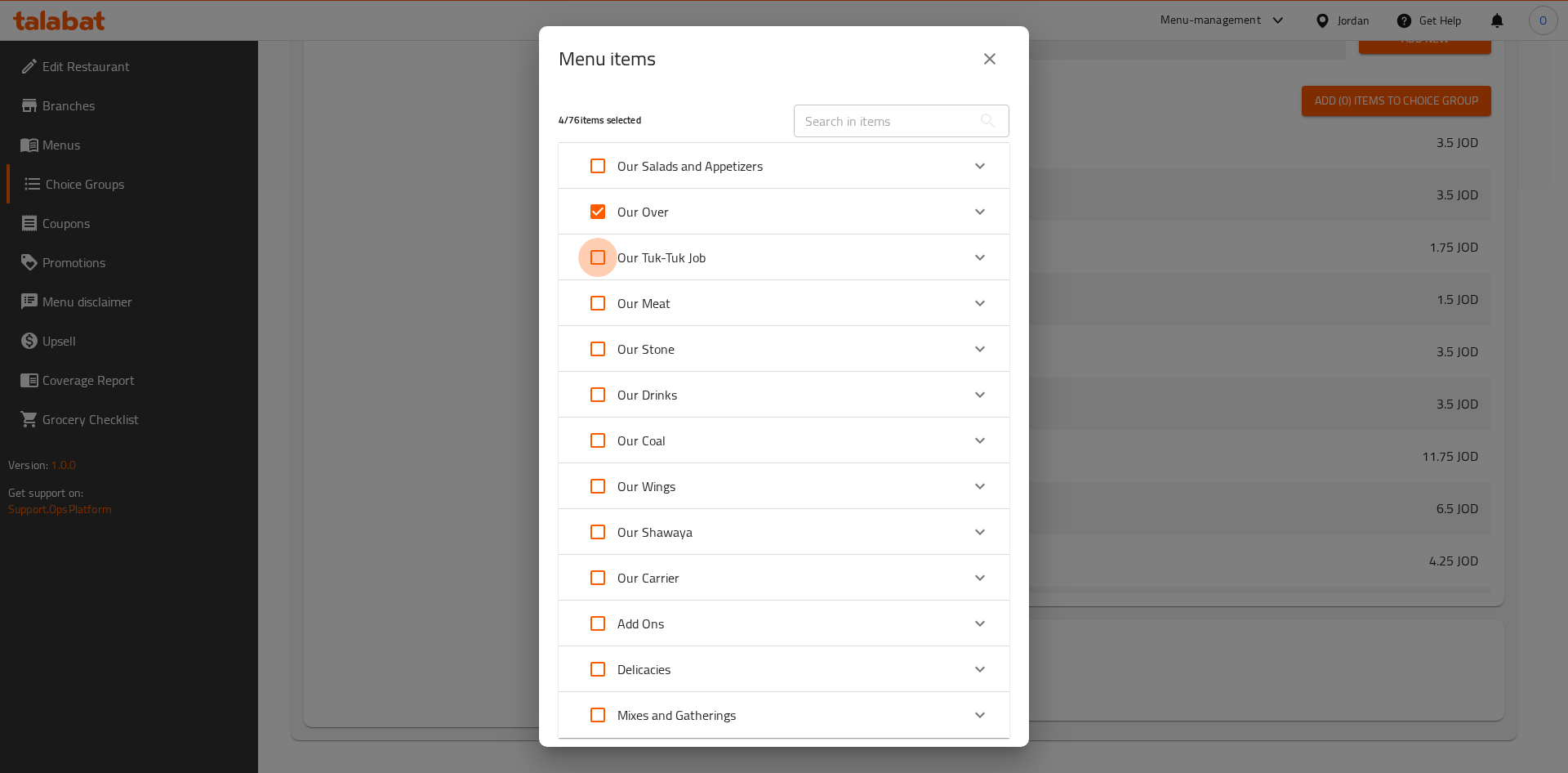
checkbox input "true"
click at [590, 295] on input "Expand" at bounding box center [598, 303] width 40 height 40
checkbox input "true"
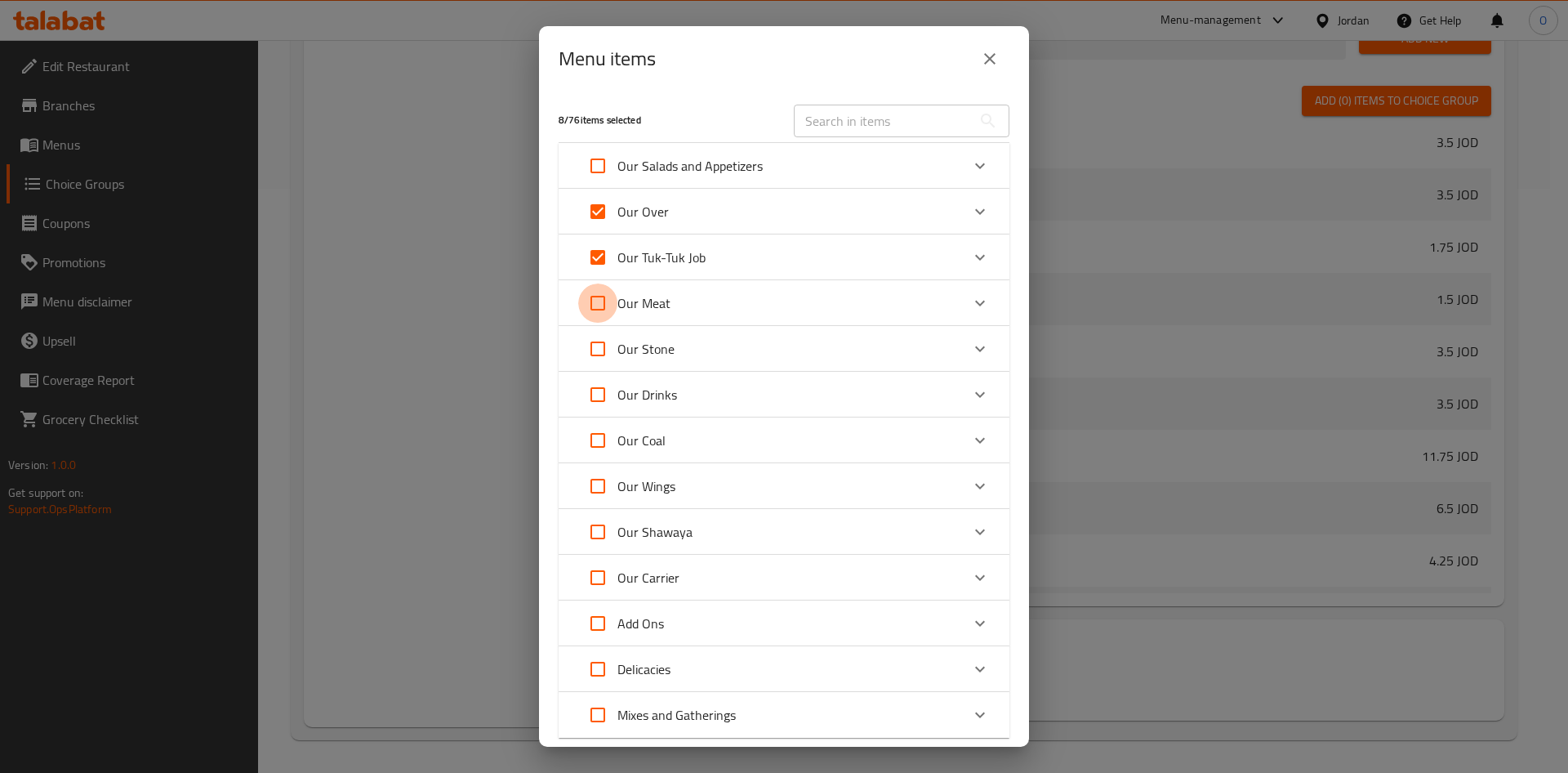
checkbox input "true"
click at [603, 338] on input "Expand" at bounding box center [598, 349] width 40 height 40
checkbox input "true"
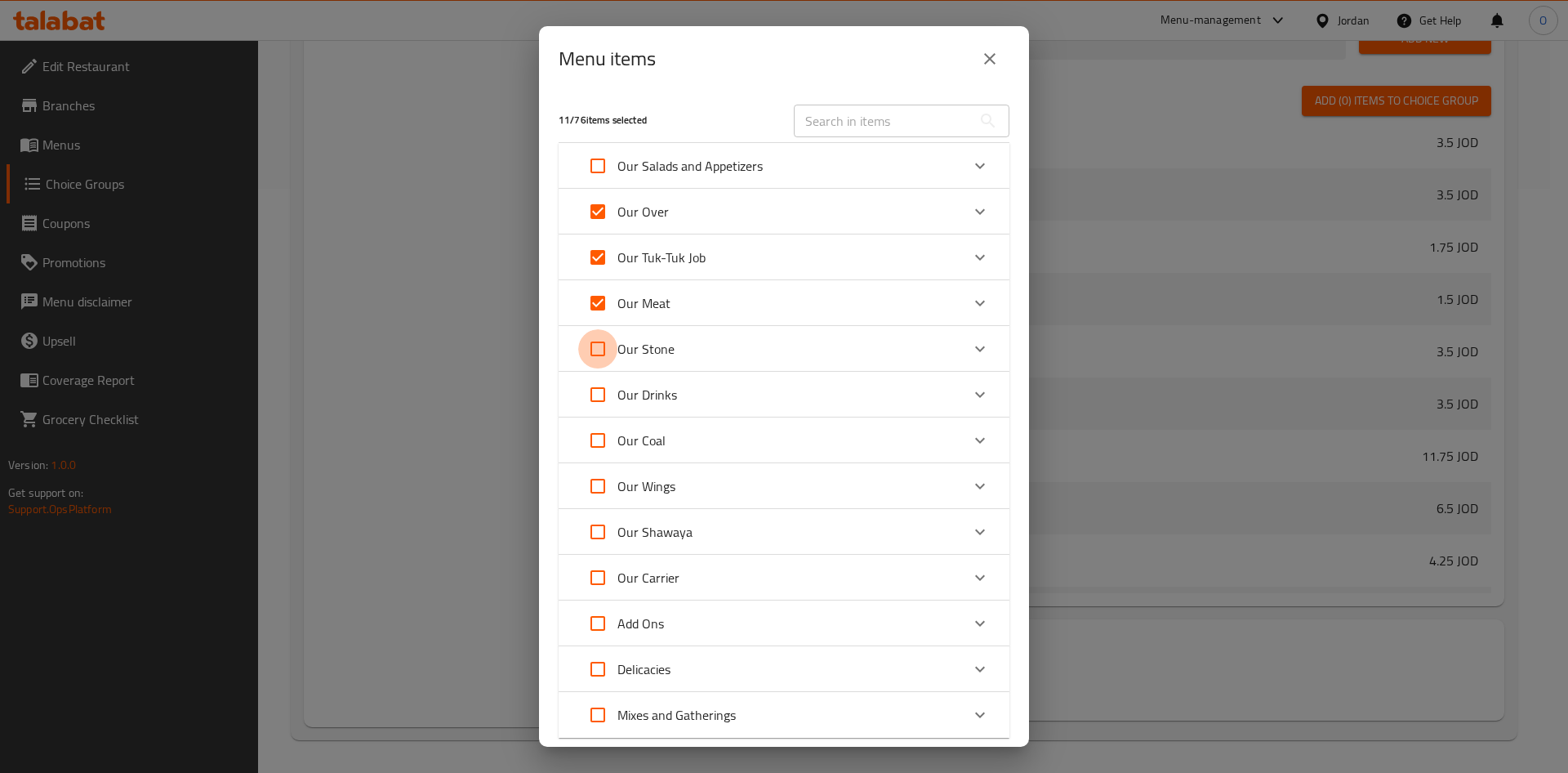
checkbox input "true"
click at [603, 395] on input "Expand" at bounding box center [598, 395] width 40 height 40
checkbox input "true"
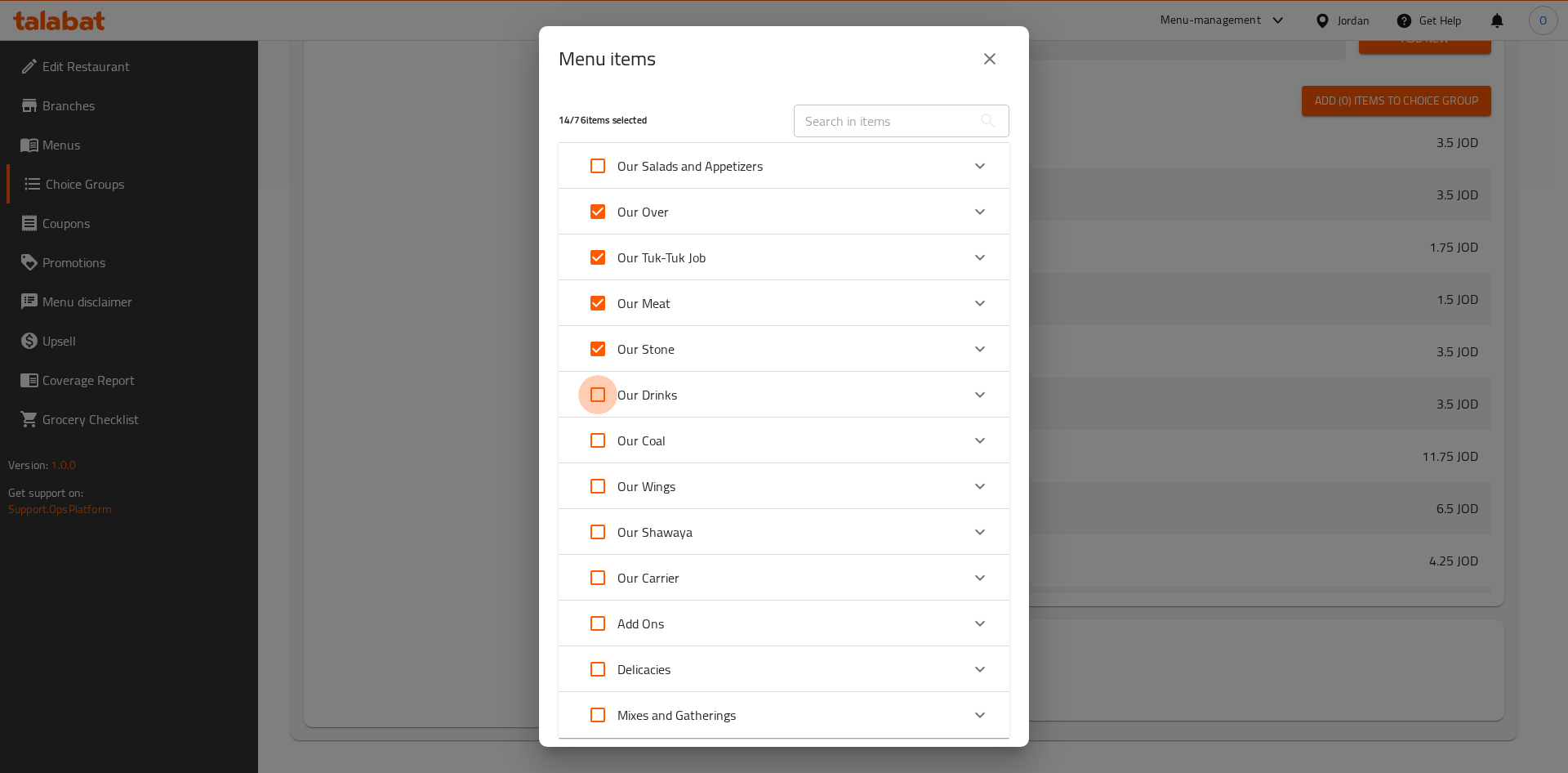
checkbox input "true"
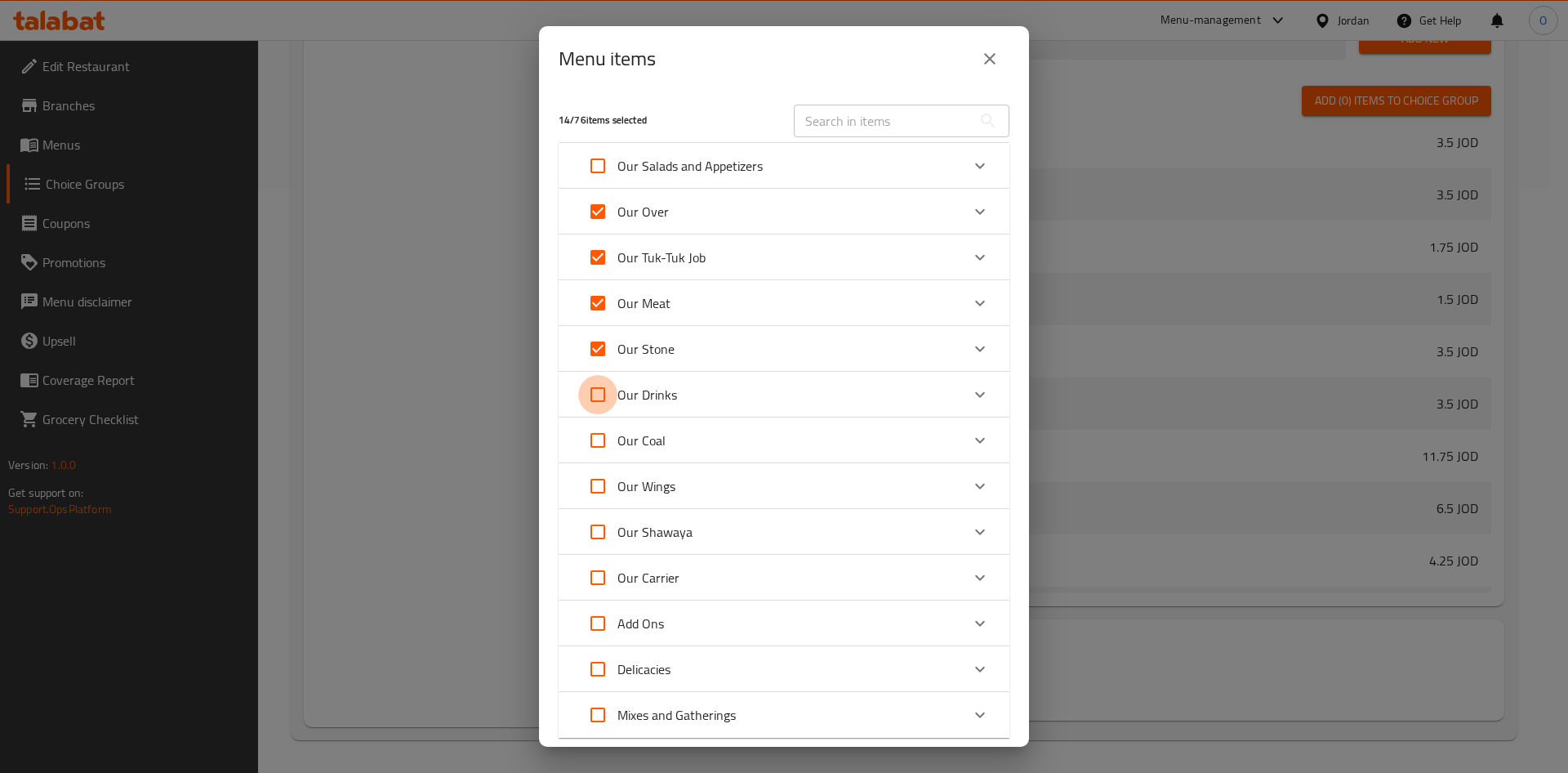
checkbox input "true"
click at [601, 387] on input "Expand" at bounding box center [598, 395] width 40 height 40
checkbox input "false"
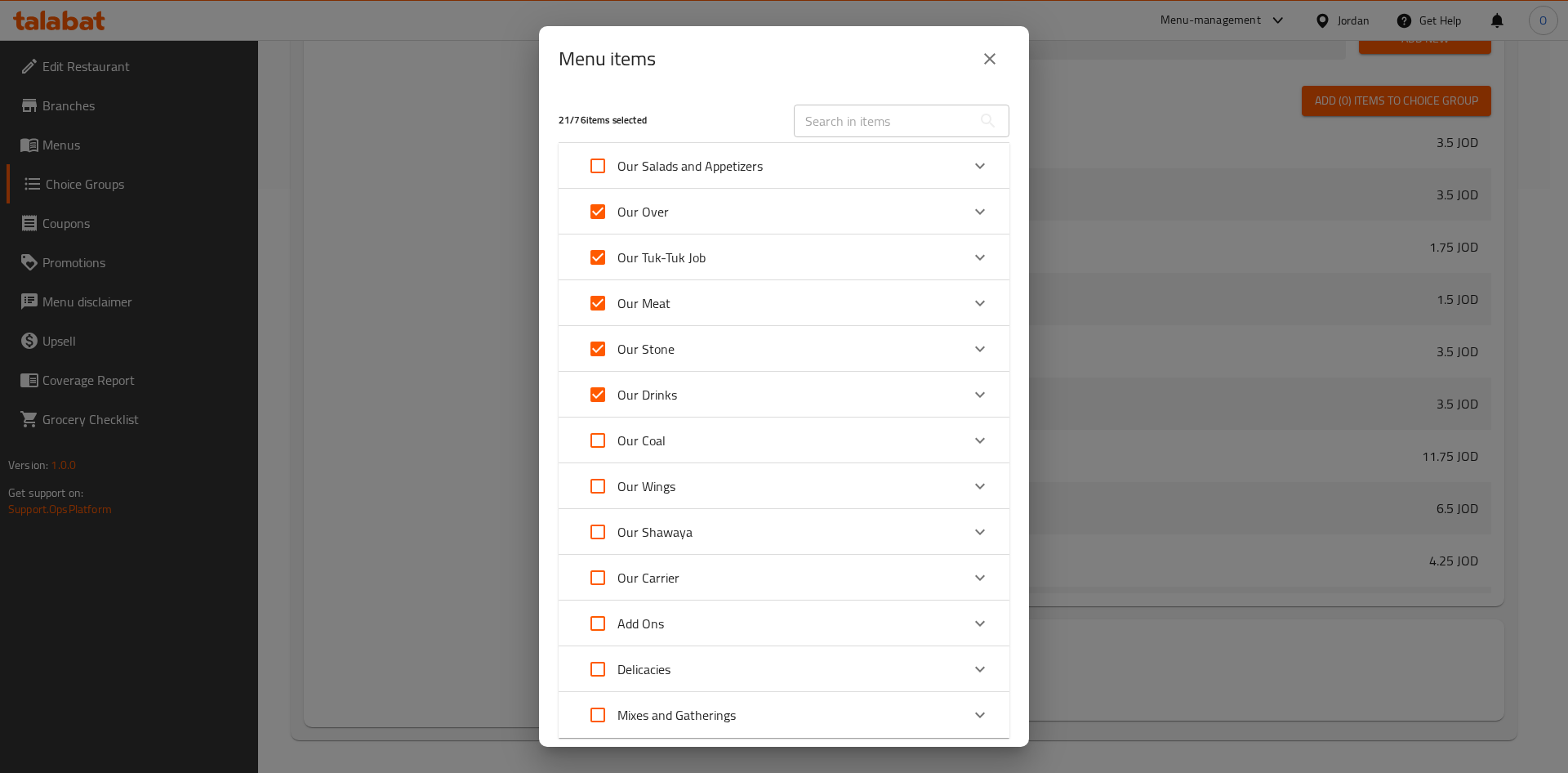
checkbox input "false"
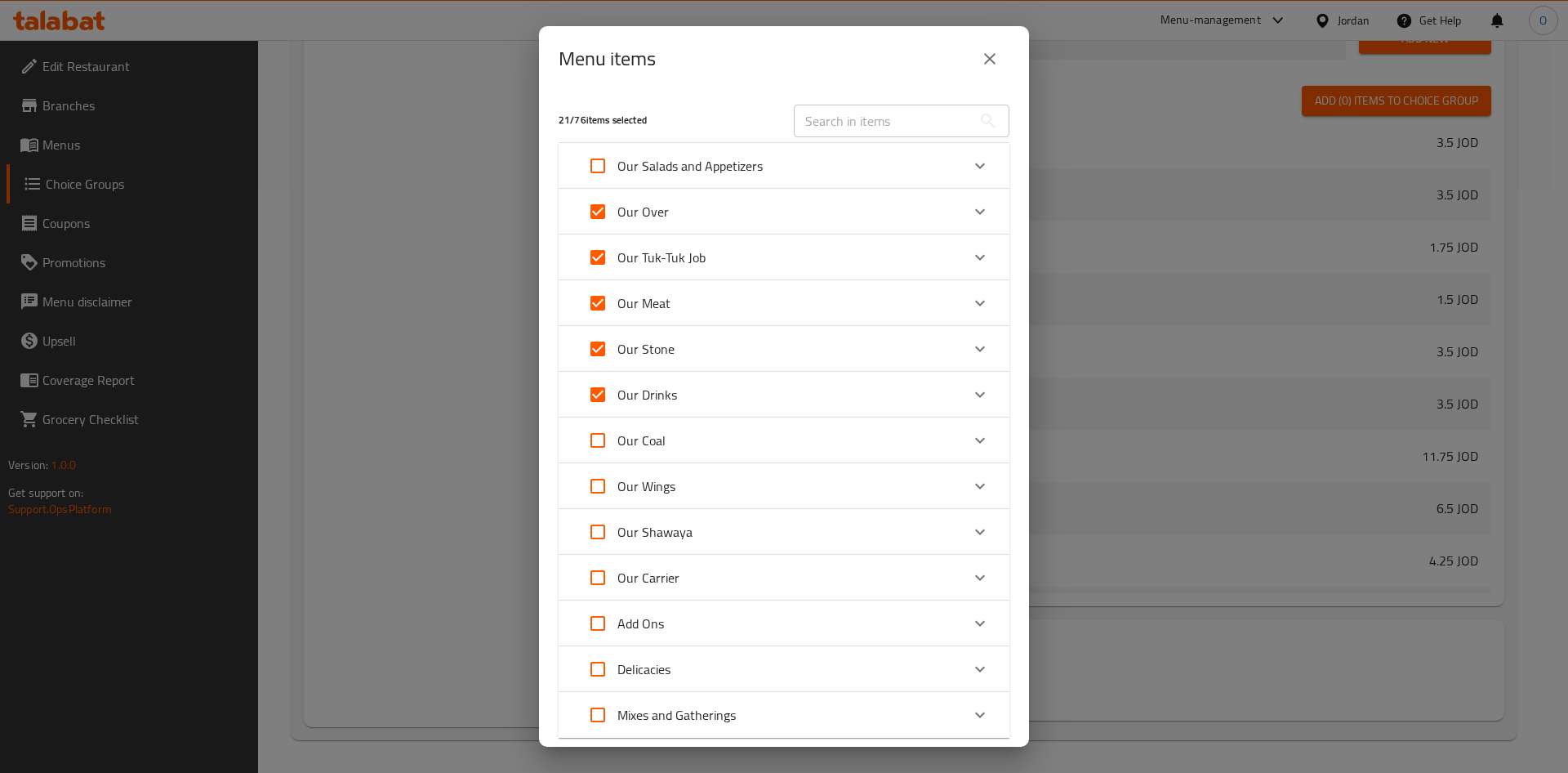
checkbox input "false"
click at [721, 397] on div "Our Drinks" at bounding box center [769, 395] width 382 height 40
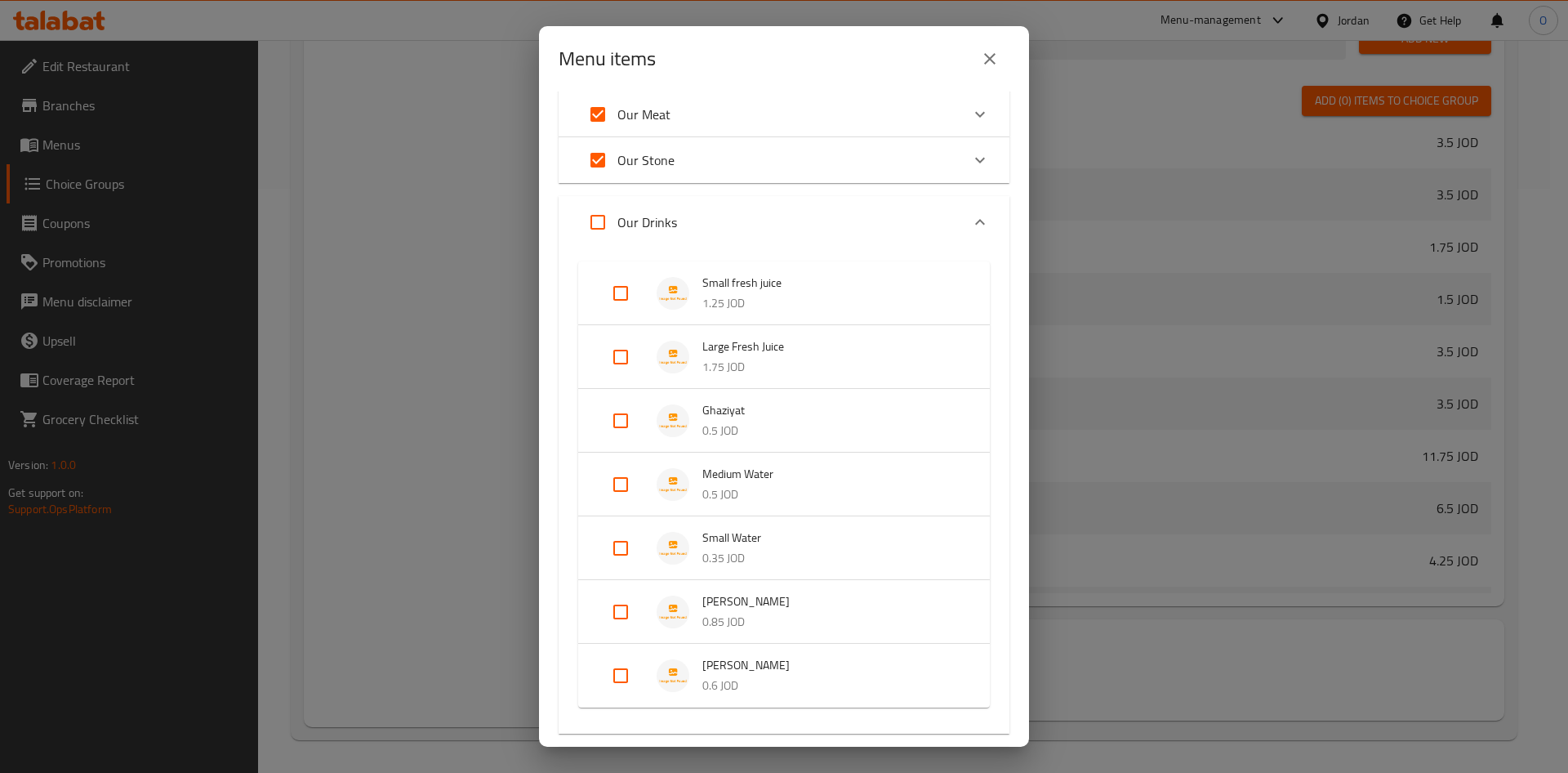
scroll to position [8, 0]
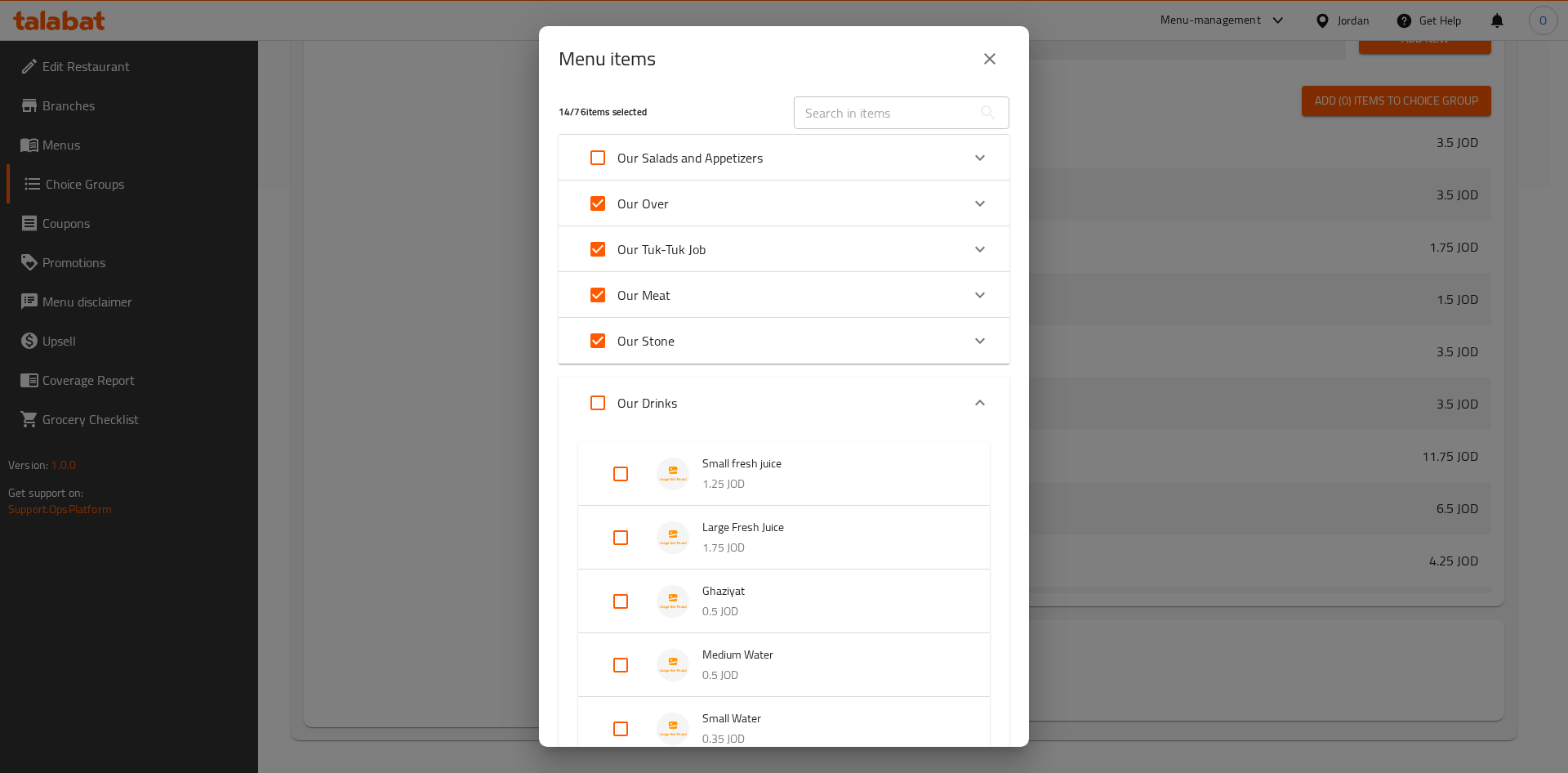
click at [719, 404] on div "Our Drinks" at bounding box center [769, 403] width 382 height 40
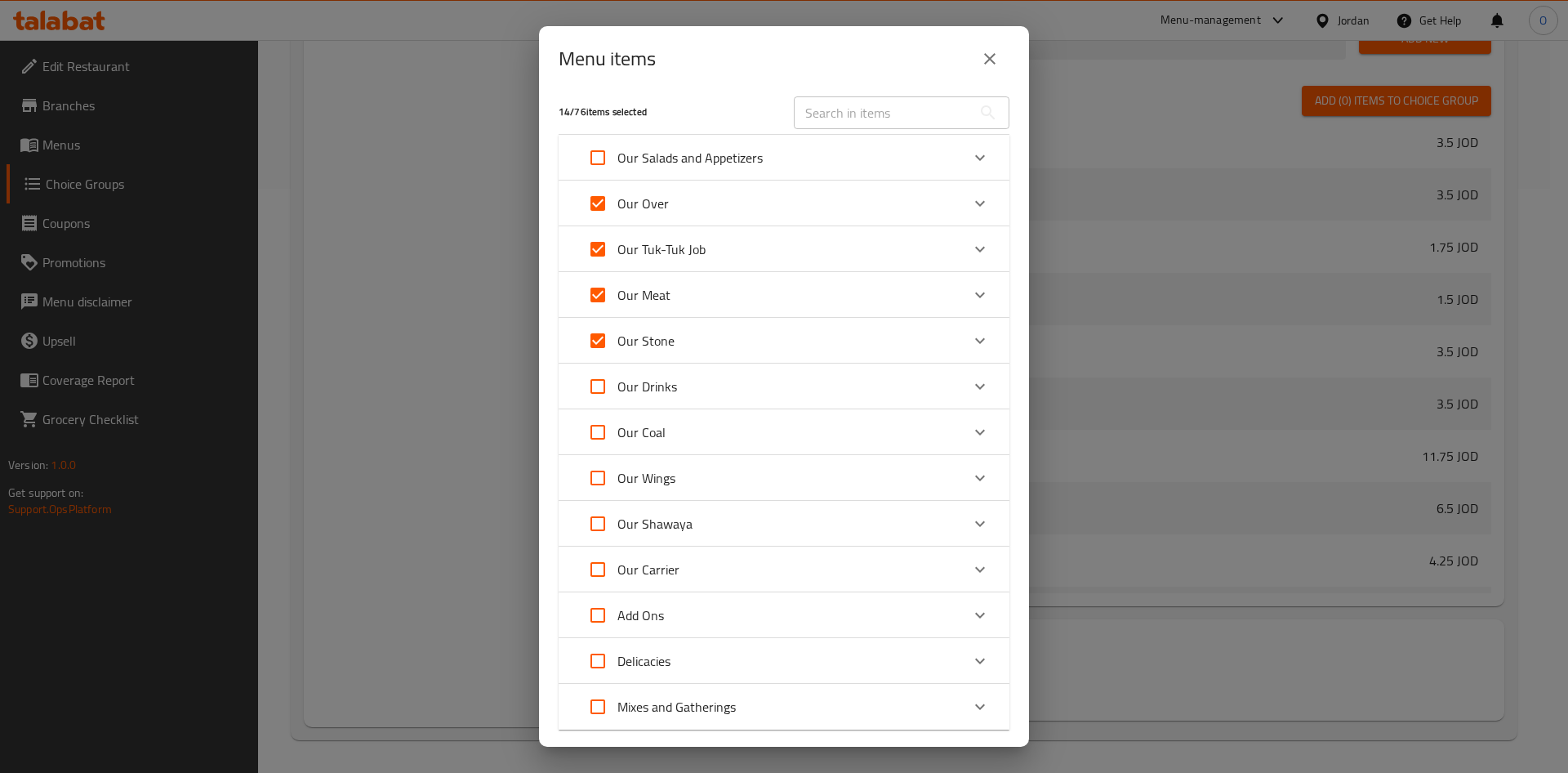
click at [601, 427] on input "Expand" at bounding box center [598, 432] width 40 height 40
checkbox input "true"
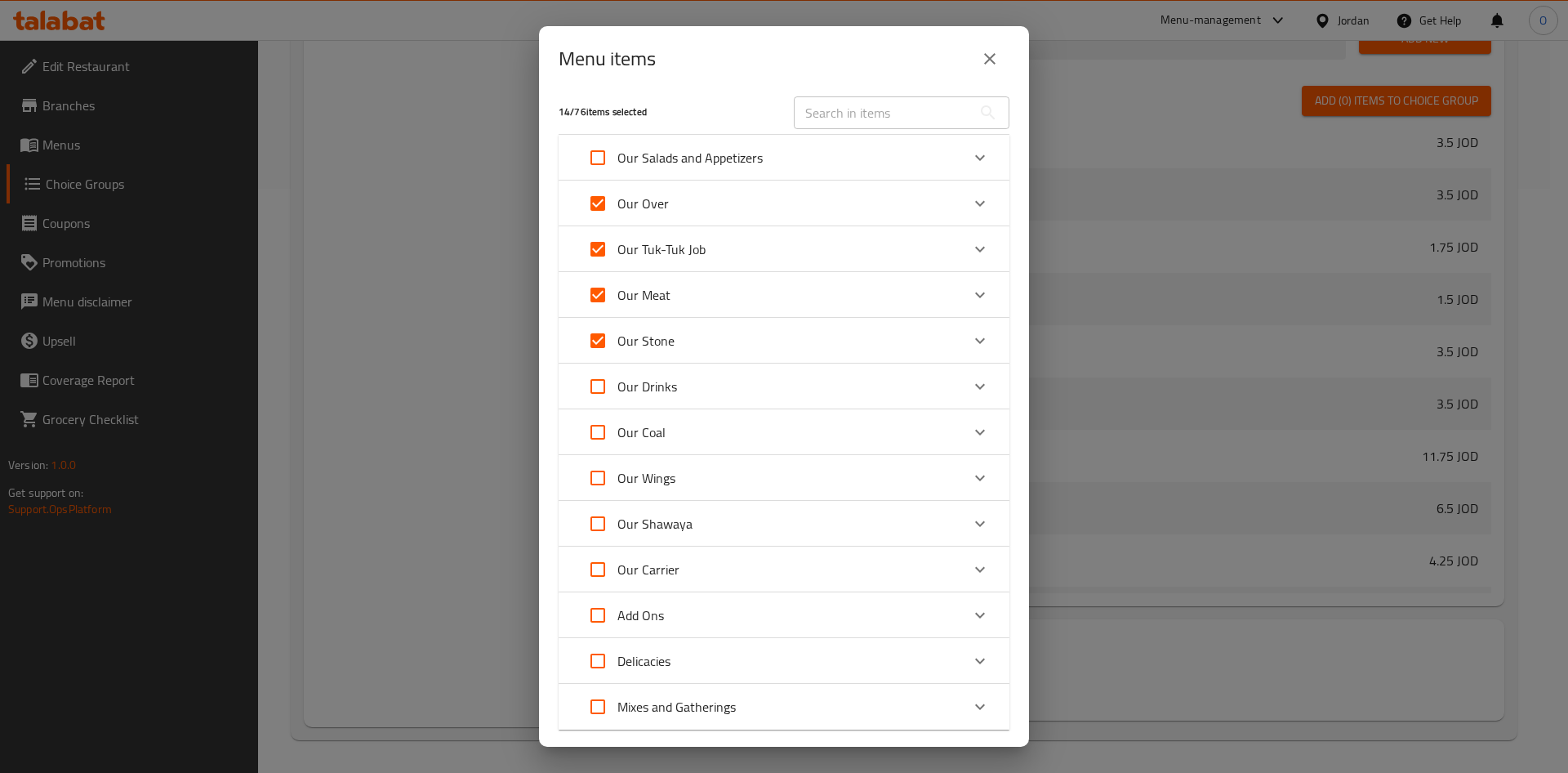
checkbox input "true"
click at [726, 424] on div "Our Coal" at bounding box center [769, 432] width 382 height 40
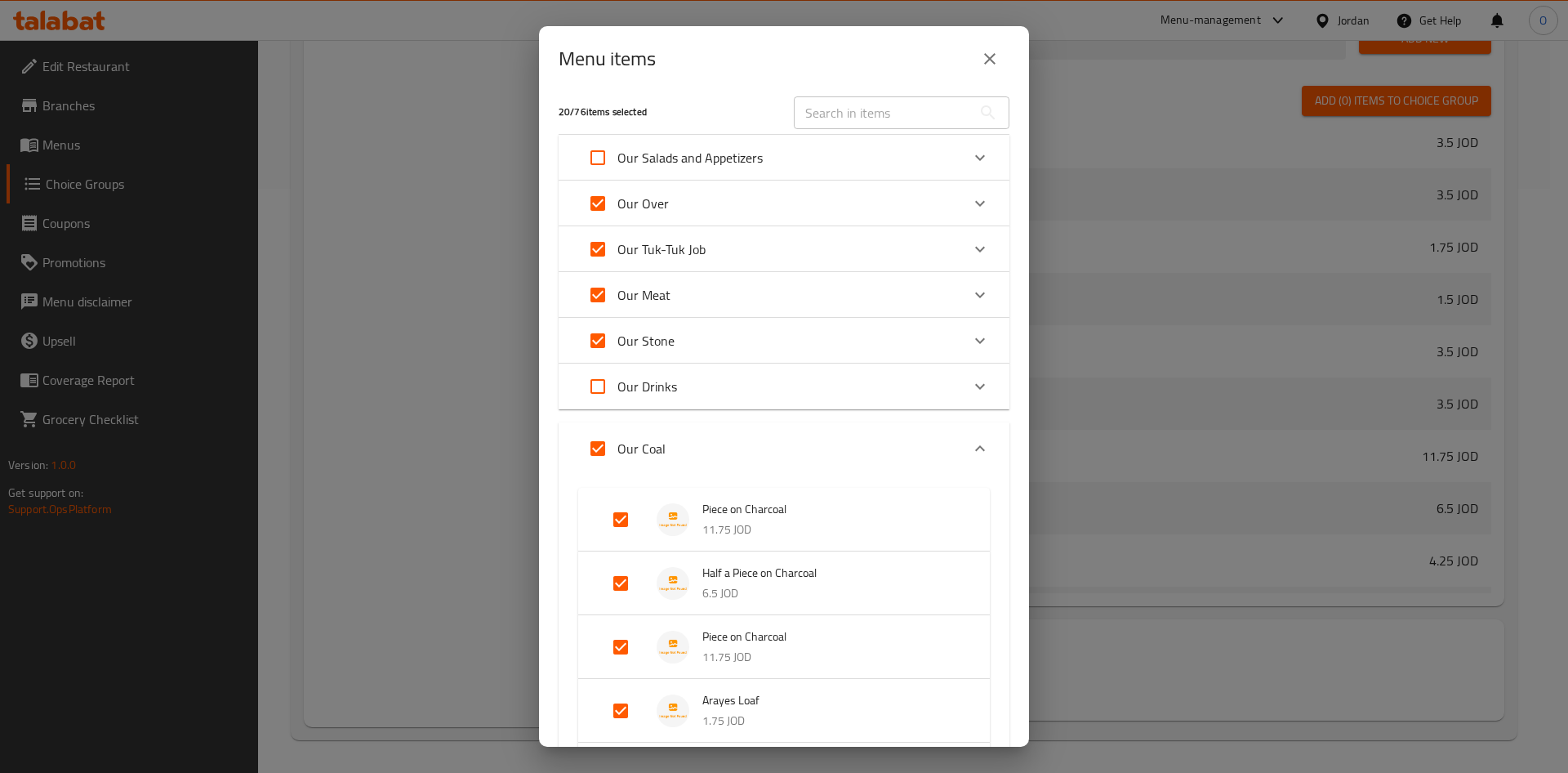
click at [730, 431] on div "Our Coal" at bounding box center [769, 449] width 382 height 40
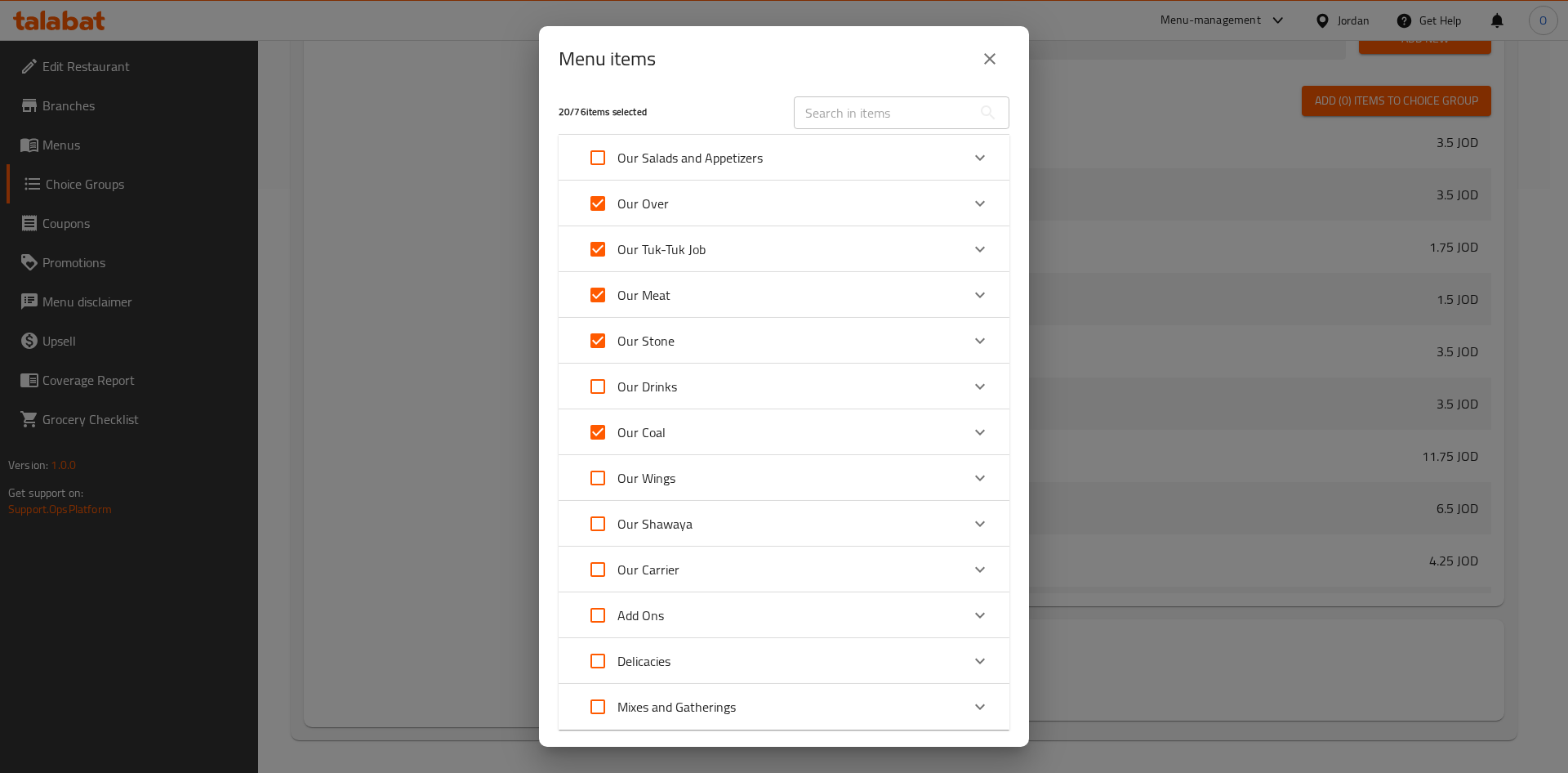
click at [600, 488] on input "Expand" at bounding box center [598, 478] width 40 height 40
checkbox input "true"
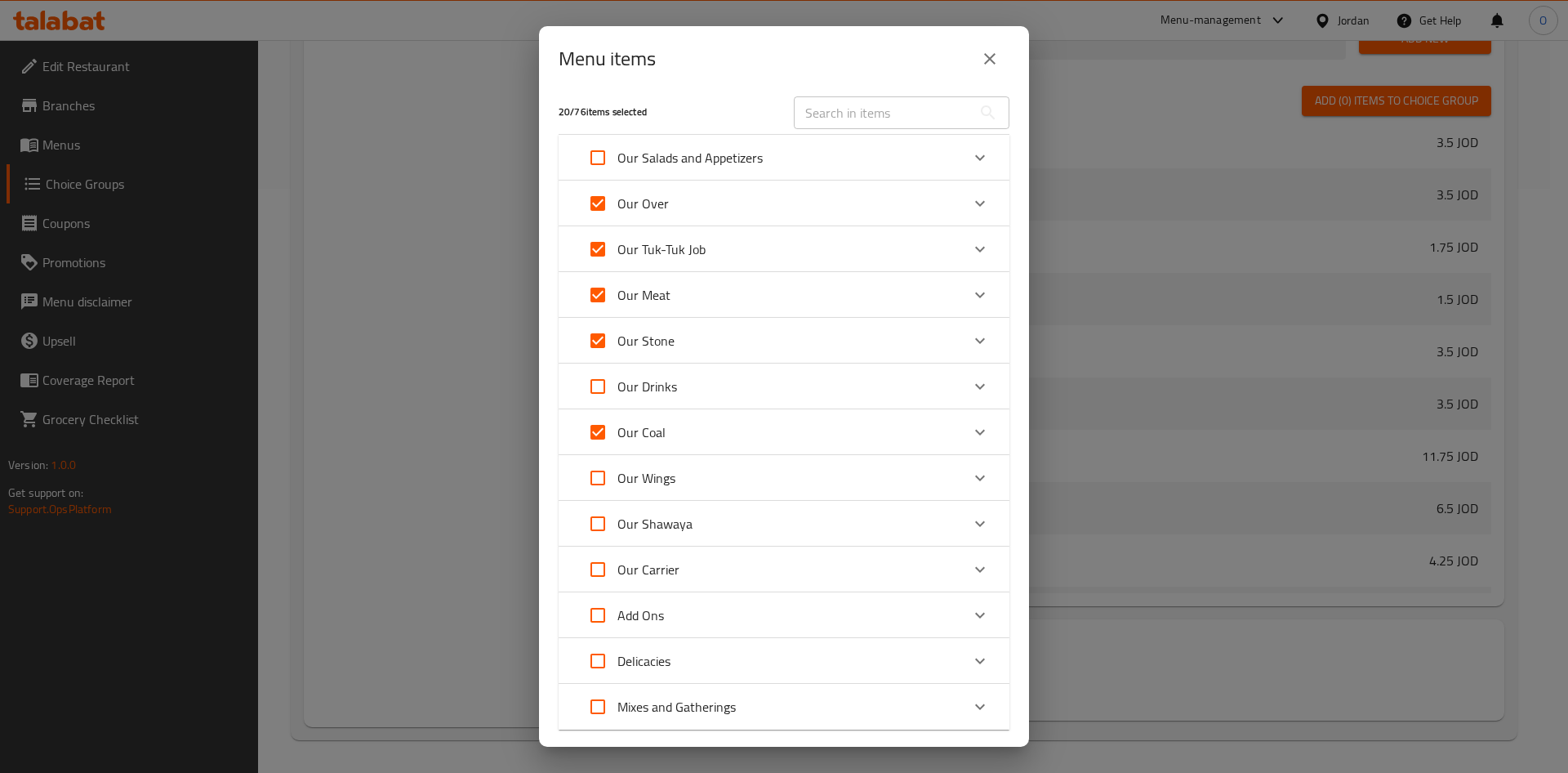
checkbox input "true"
click at [601, 517] on input "Expand" at bounding box center [598, 524] width 40 height 40
checkbox input "true"
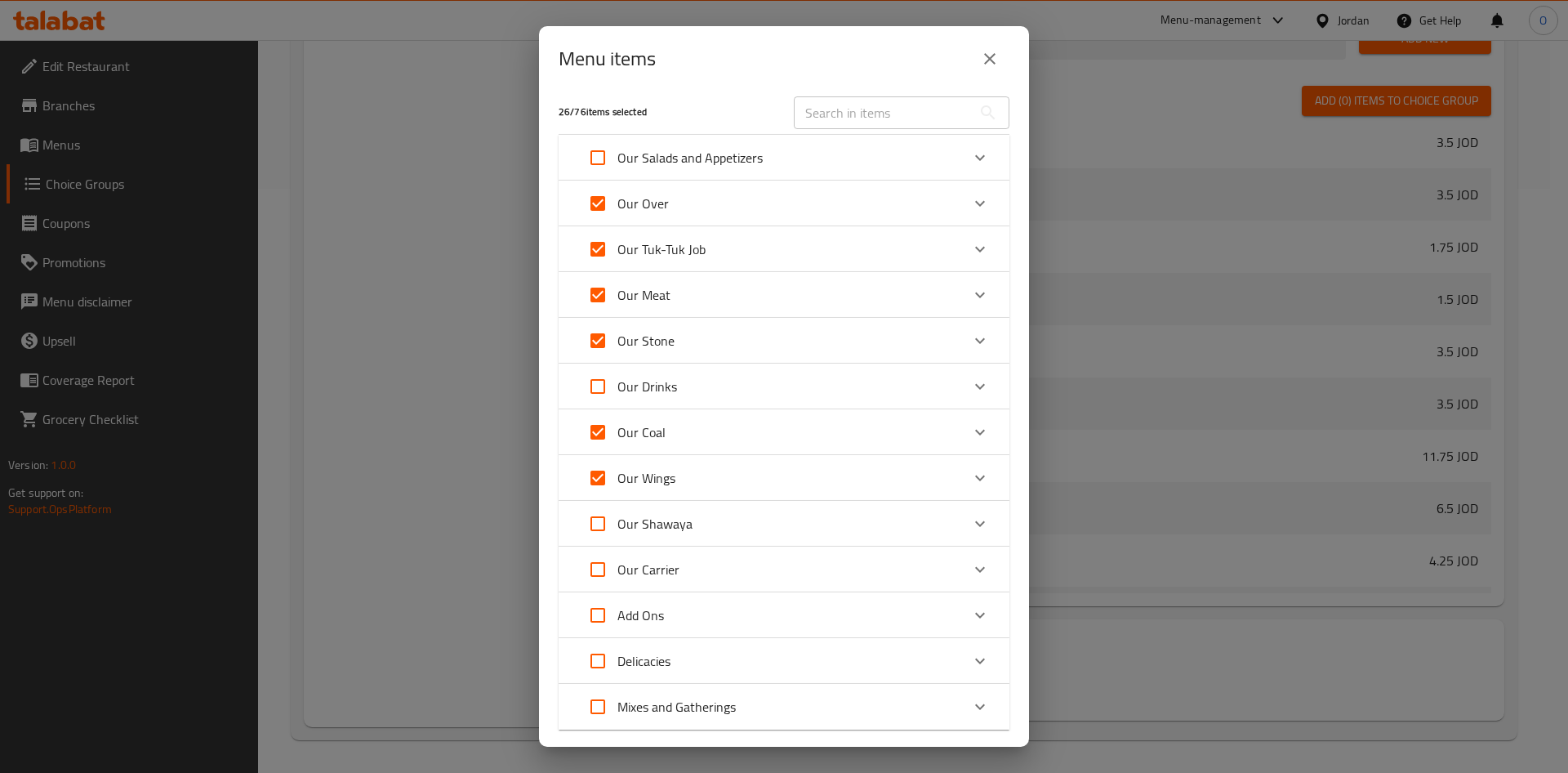
checkbox input "true"
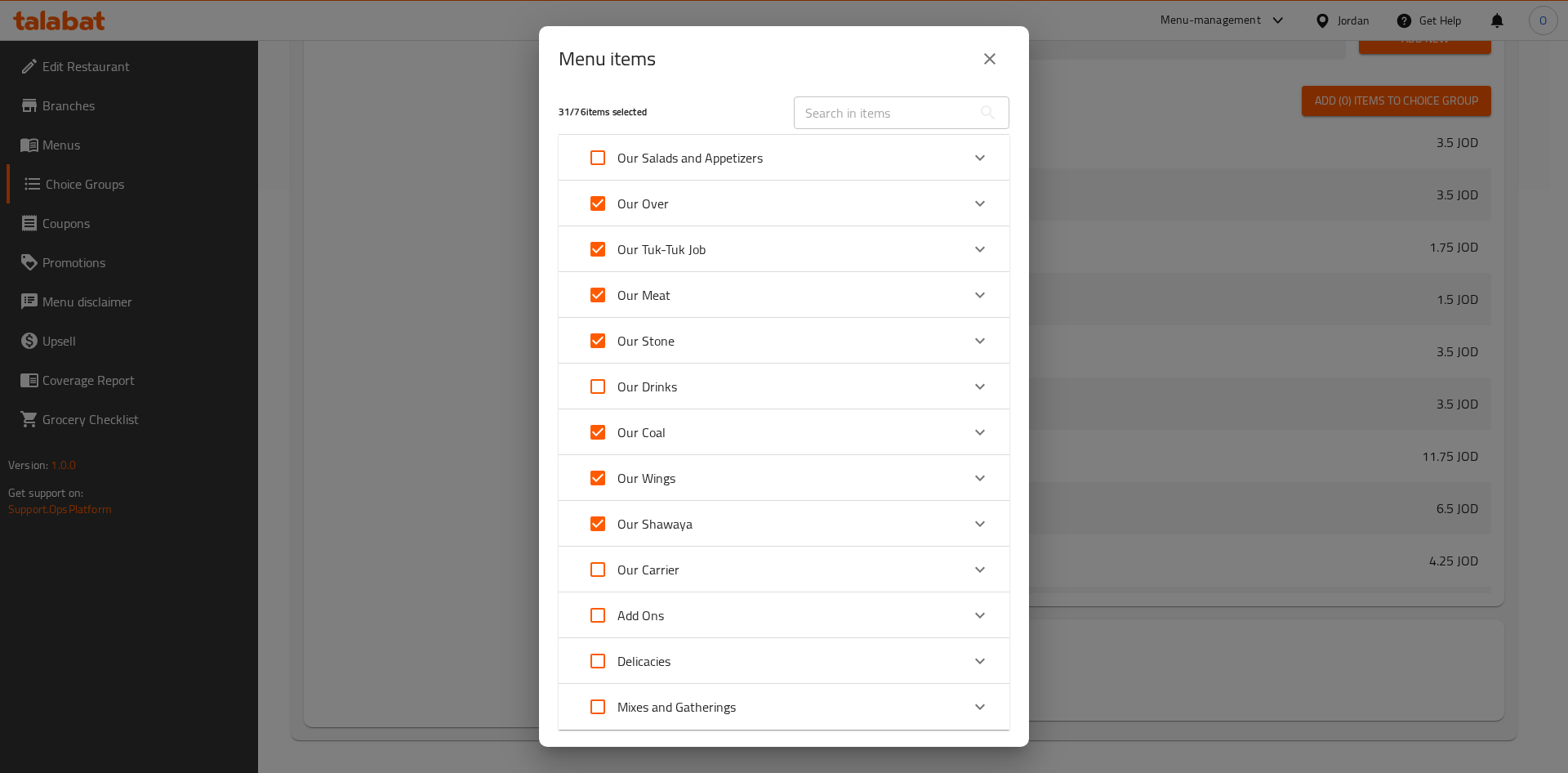
click at [696, 566] on div "Our Carrier" at bounding box center [769, 570] width 382 height 40
click at [598, 576] on input "Expand" at bounding box center [598, 586] width 40 height 40
checkbox input "true"
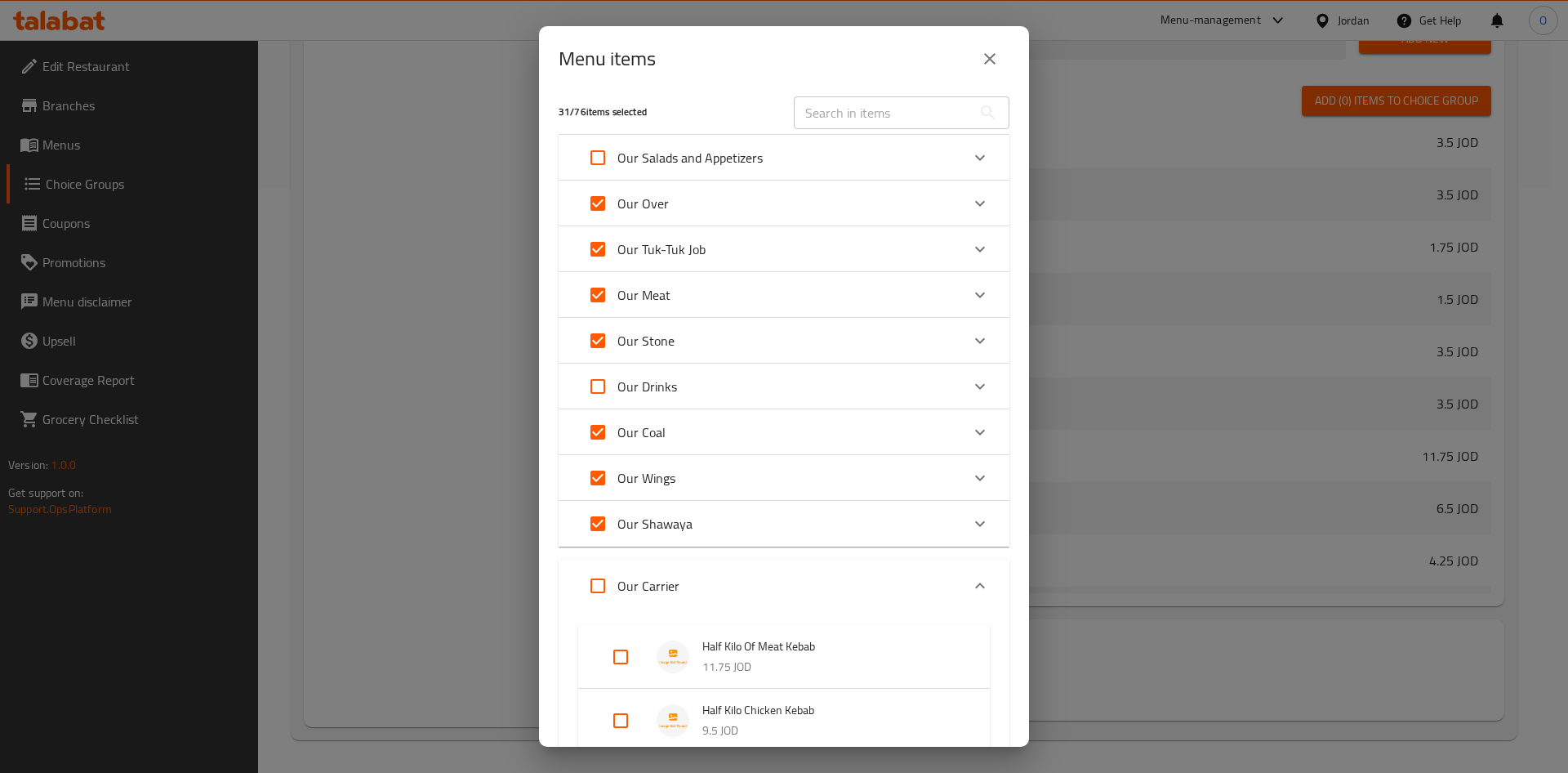
checkbox input "true"
click at [706, 581] on div "Our Carrier" at bounding box center [769, 586] width 382 height 40
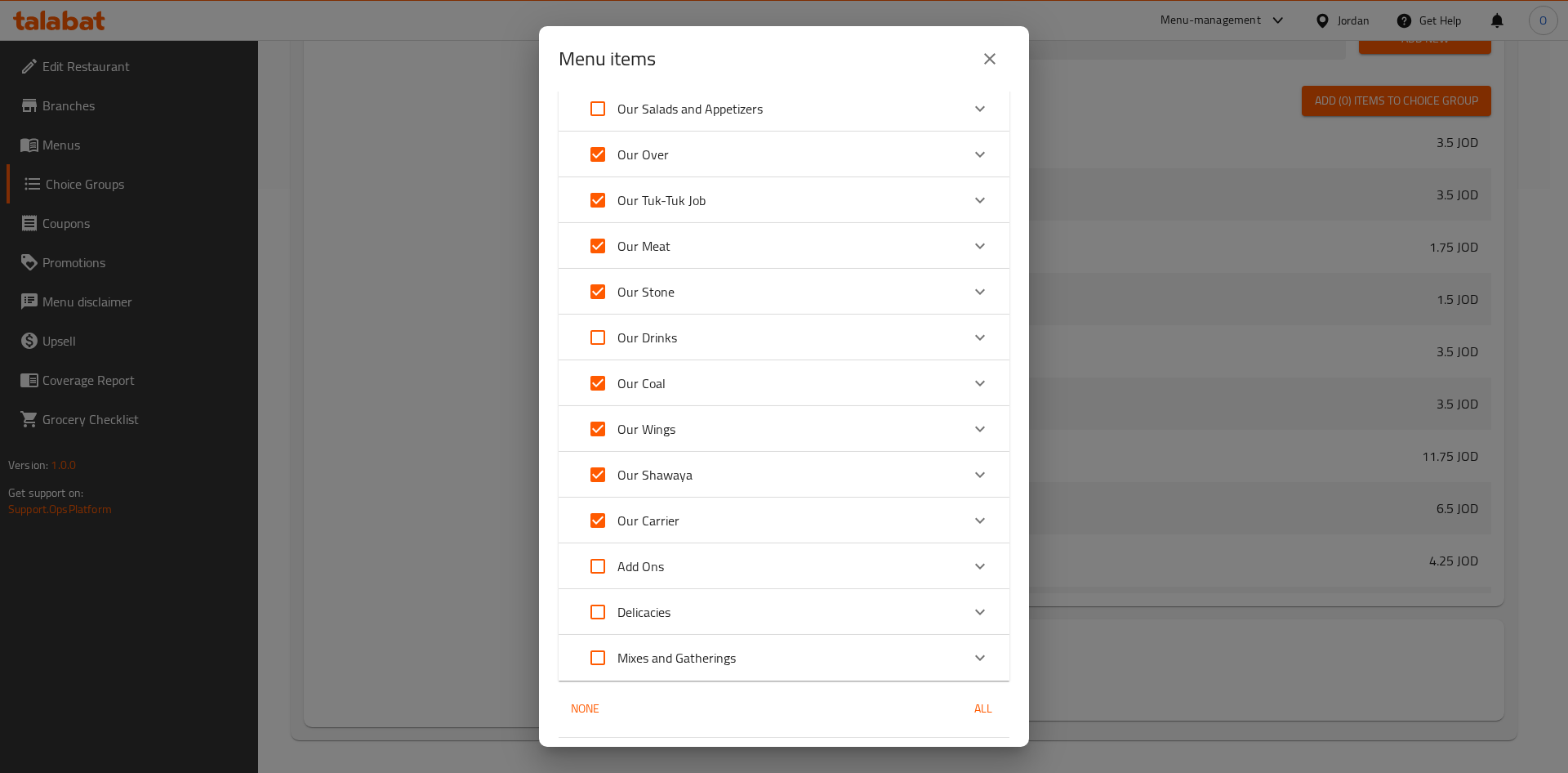
scroll to position [103, 0]
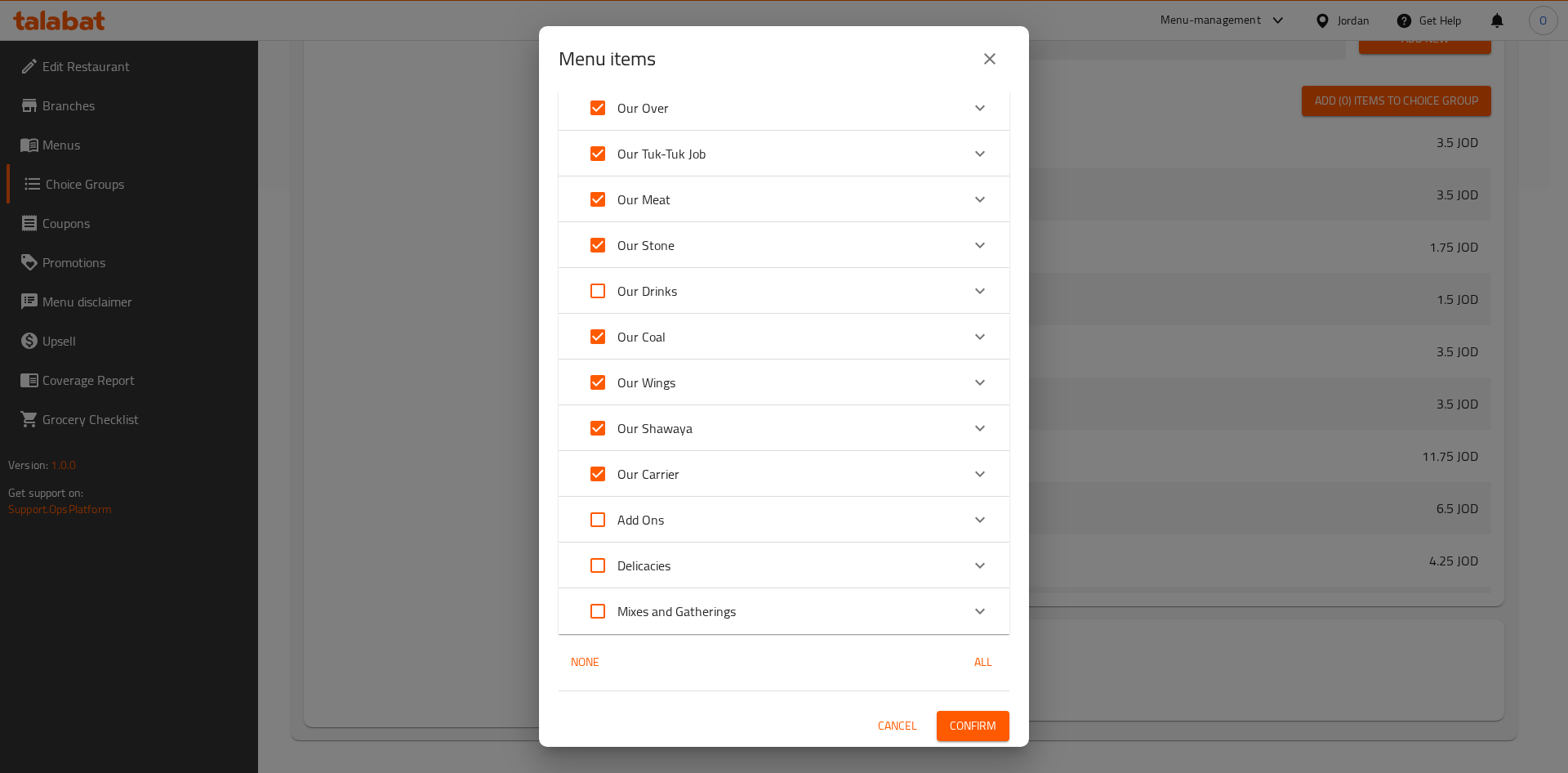
click at [905, 606] on div "Mixes and Gatherings" at bounding box center [769, 611] width 382 height 40
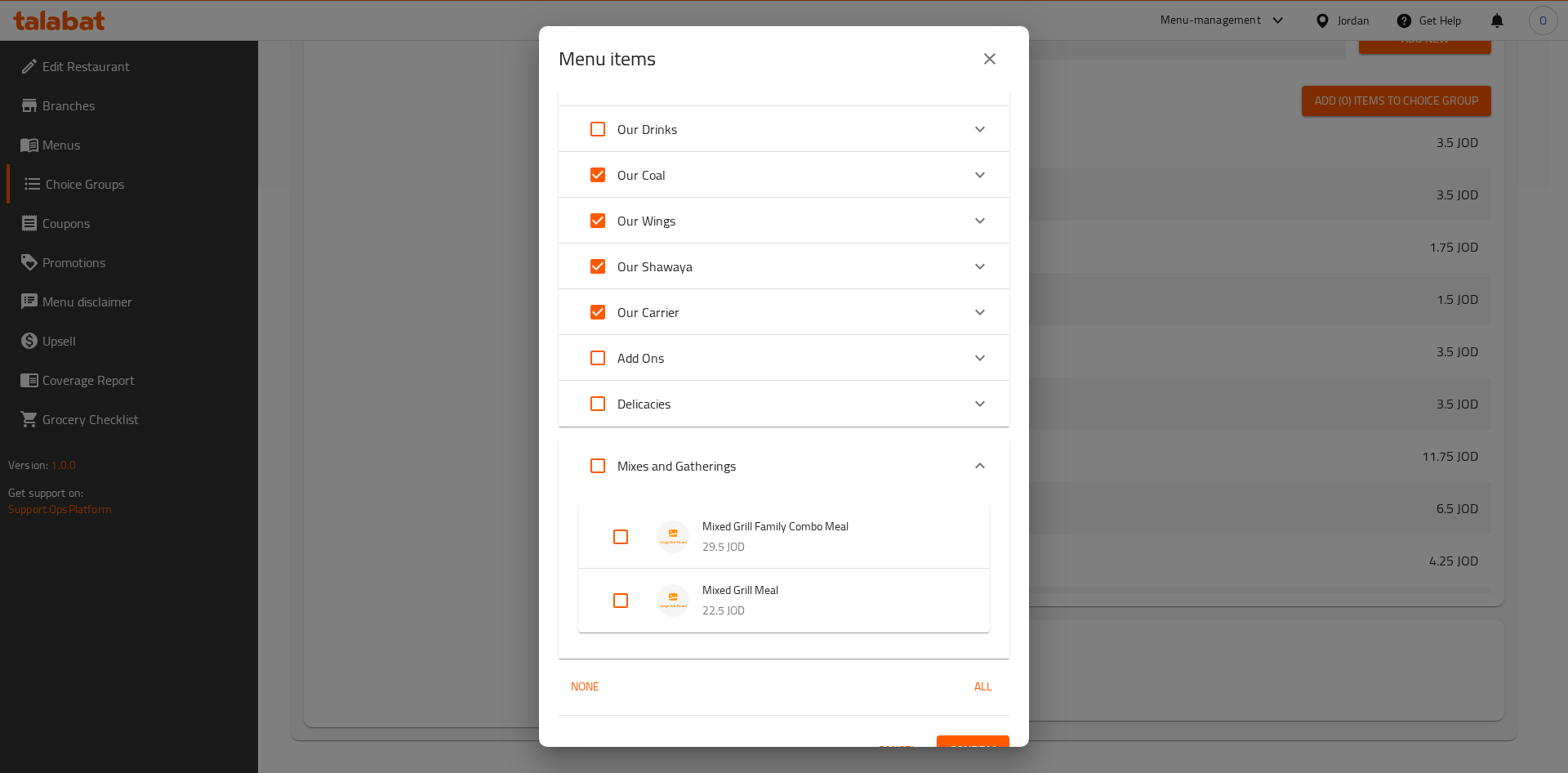
scroll to position [289, 0]
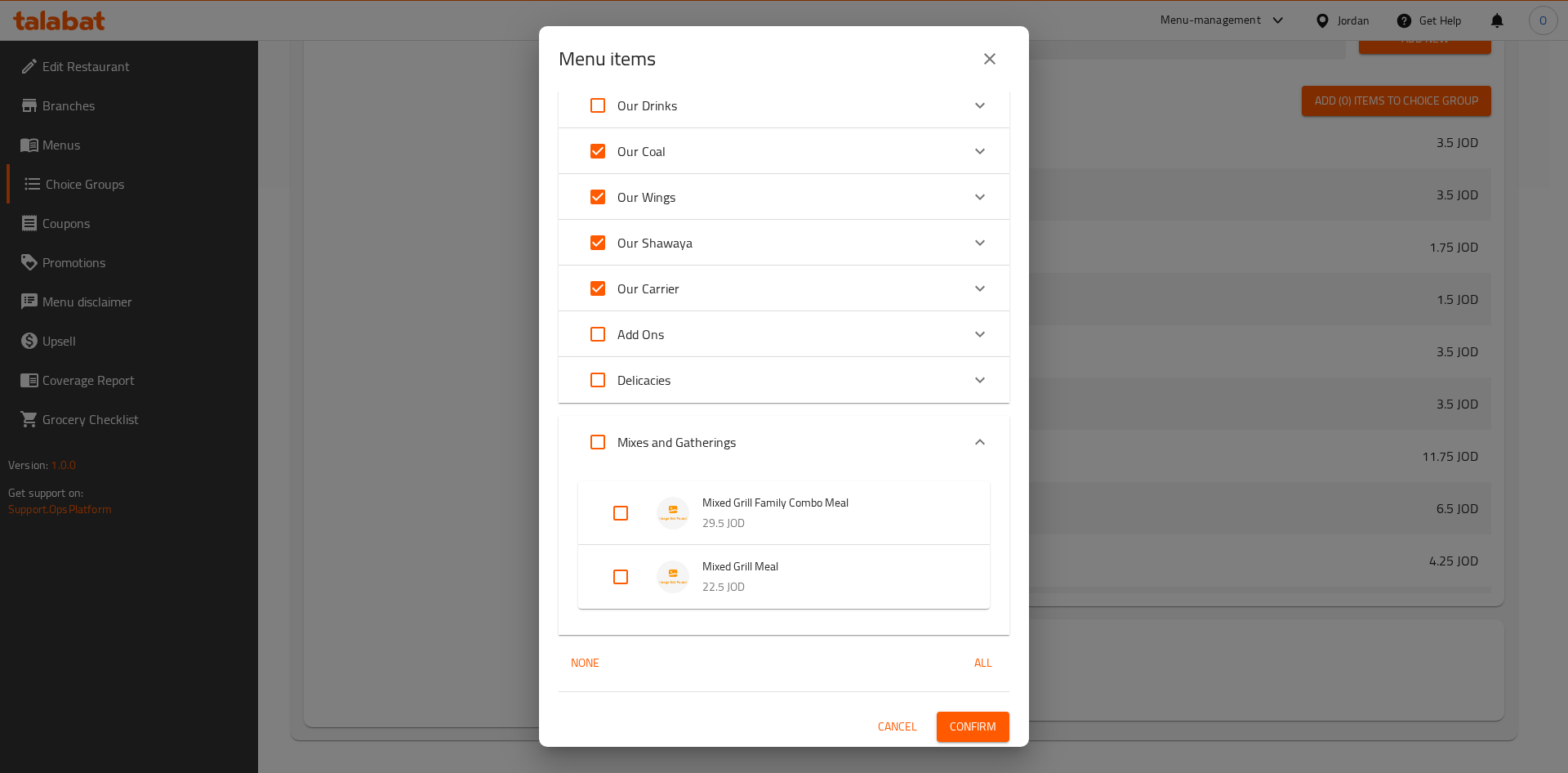
click at [597, 444] on input "Expand" at bounding box center [598, 442] width 40 height 40
checkbox input "true"
click at [874, 431] on div "Mixes and Gatherings" at bounding box center [769, 442] width 382 height 40
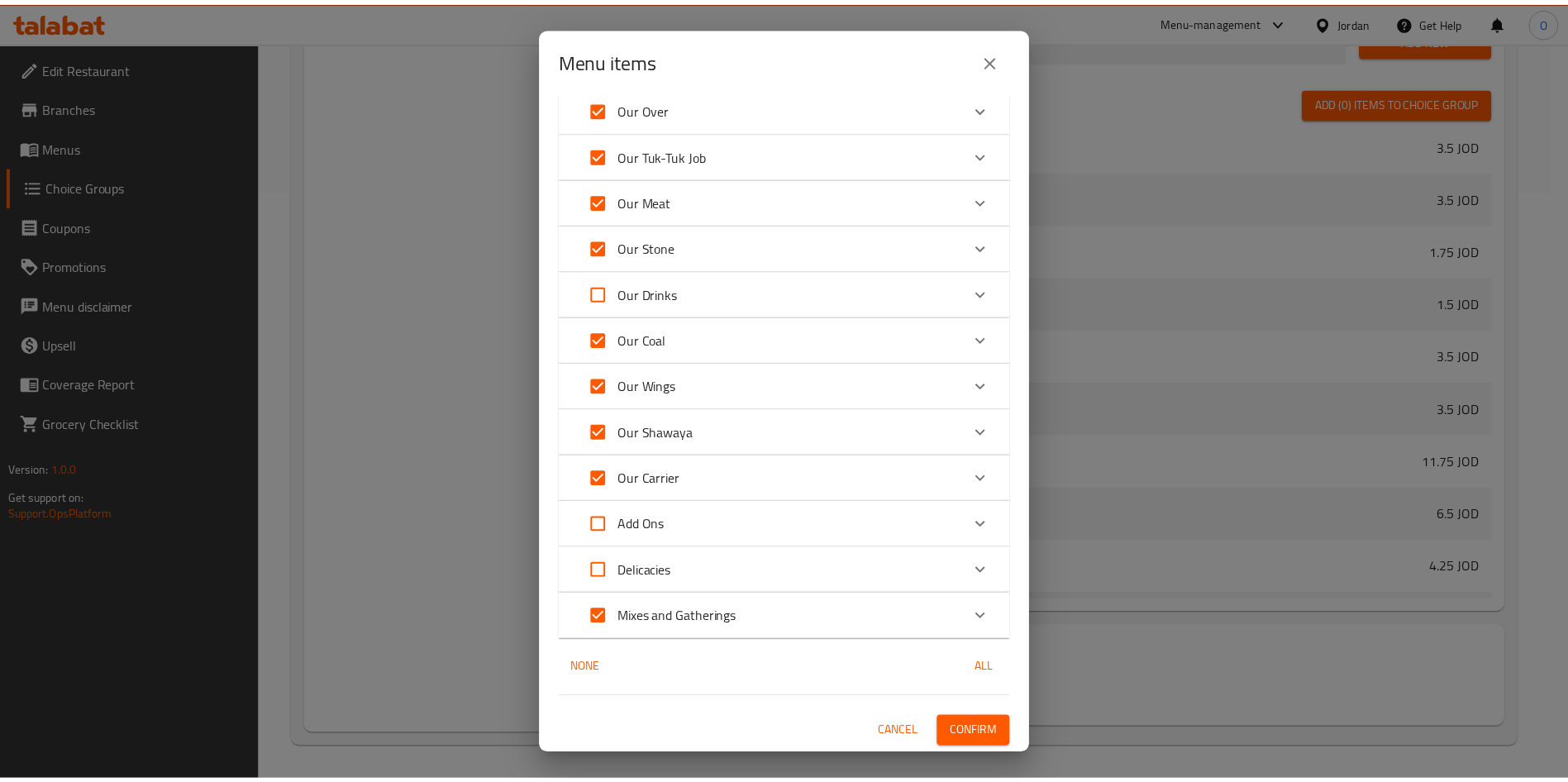
scroll to position [105, 0]
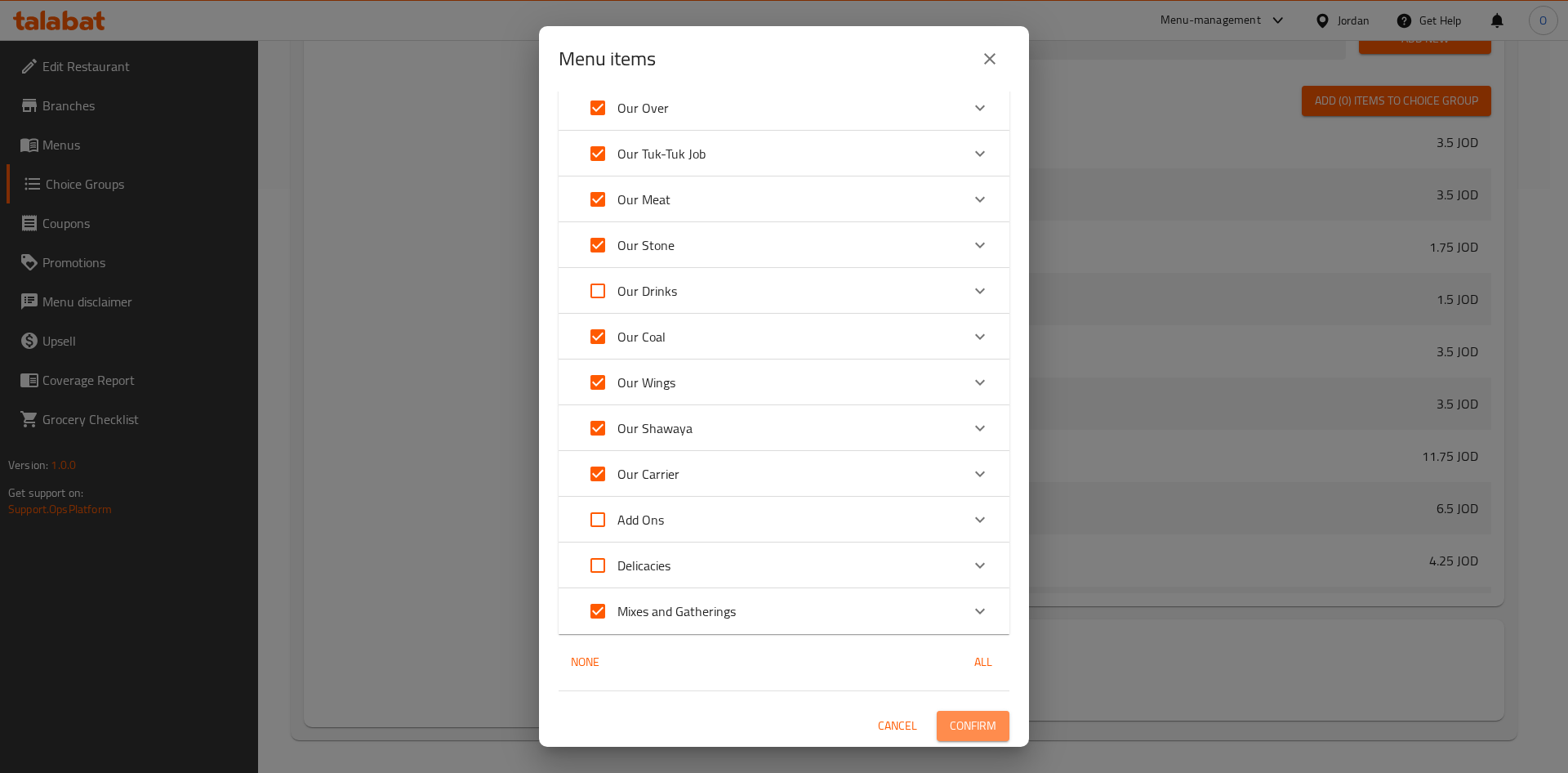
click at [961, 715] on span "Confirm" at bounding box center [973, 725] width 47 height 21
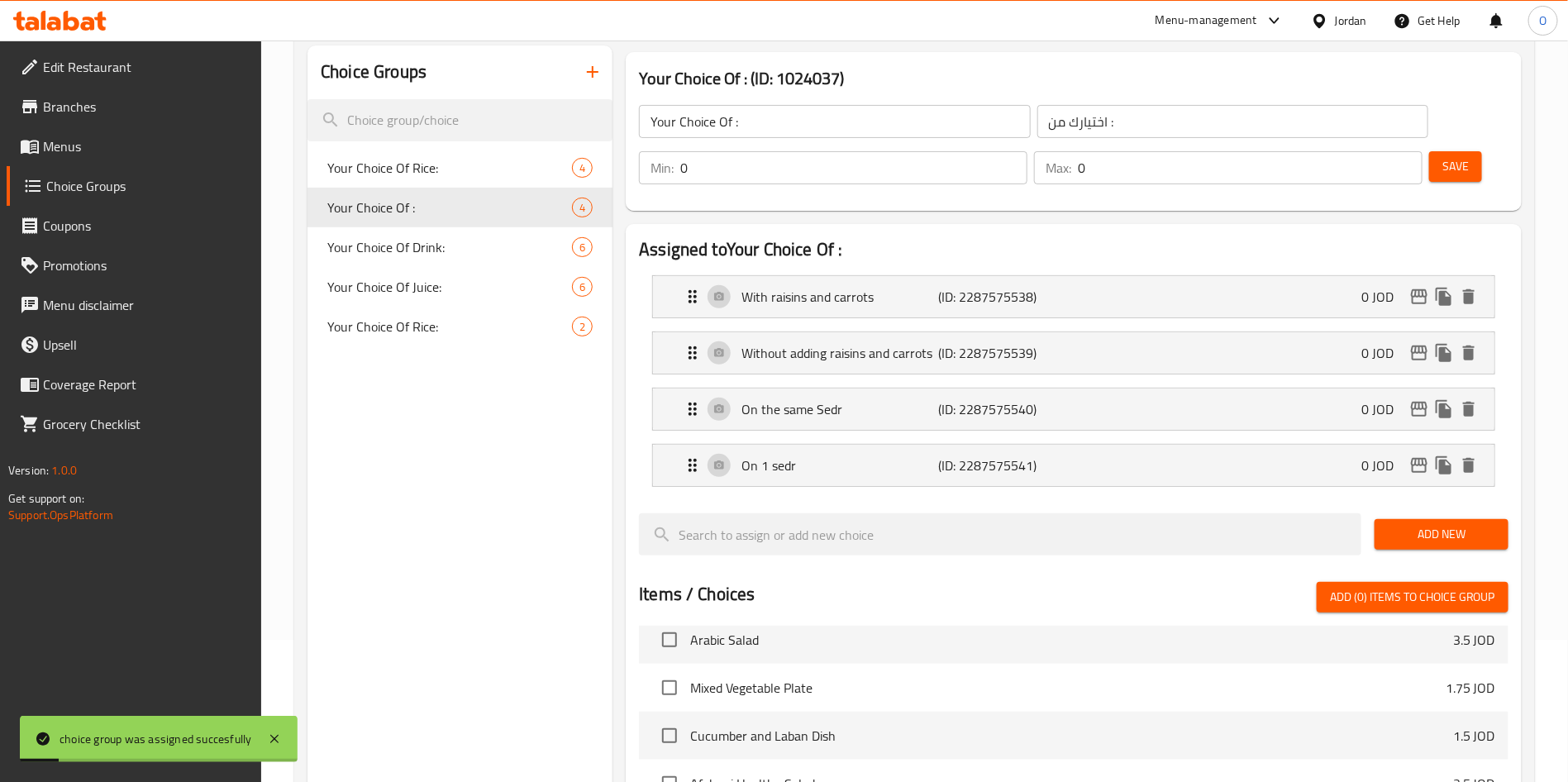
scroll to position [0, 0]
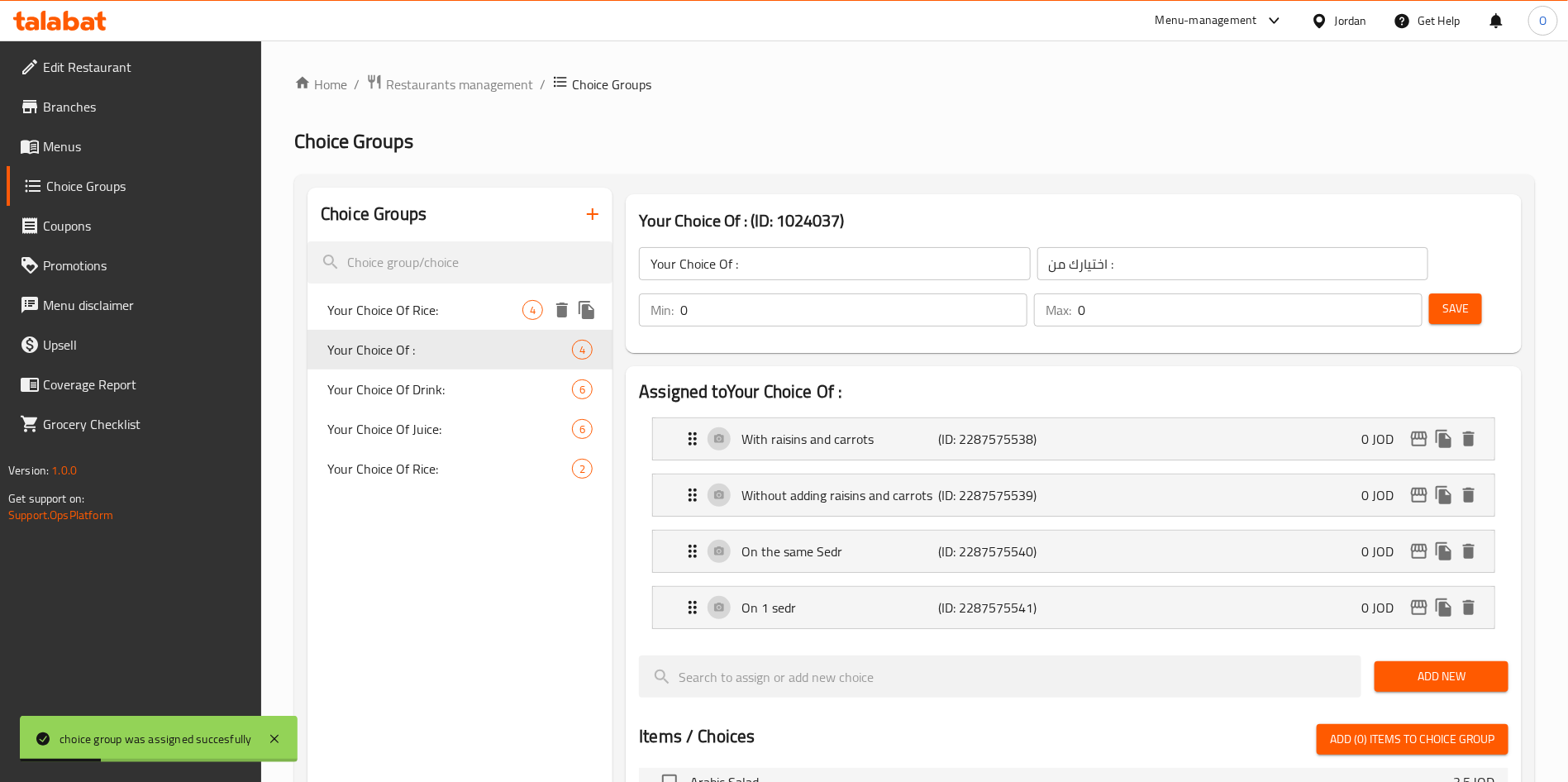
click at [423, 308] on span "Your Choice Of Rice:" at bounding box center [424, 310] width 195 height 20
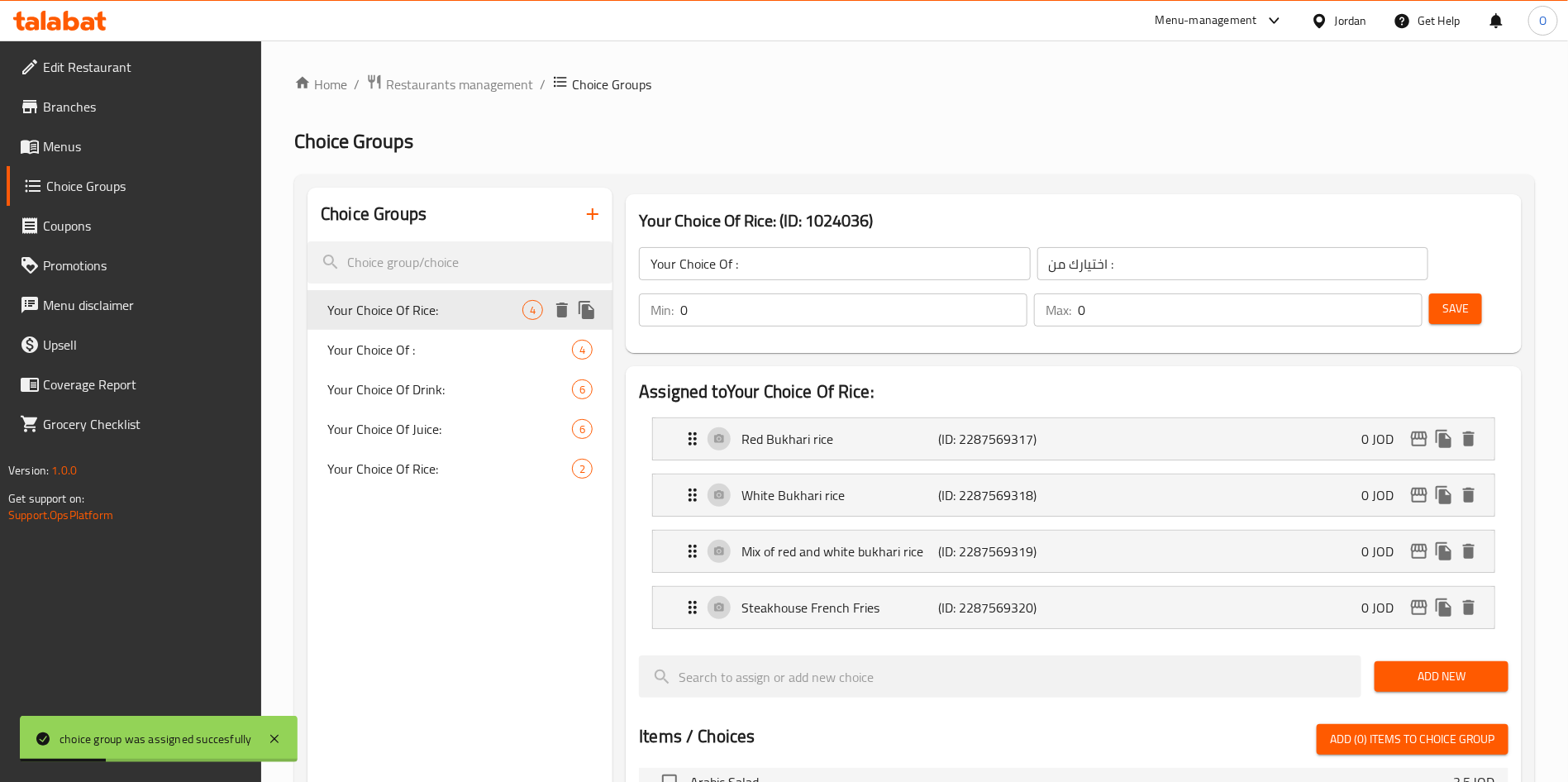
type input "Your Choice Of Rice:"
type input "اختيارك من الأرز:"
type input "1"
click at [931, 147] on h2 "Choice Groups" at bounding box center [914, 141] width 1240 height 26
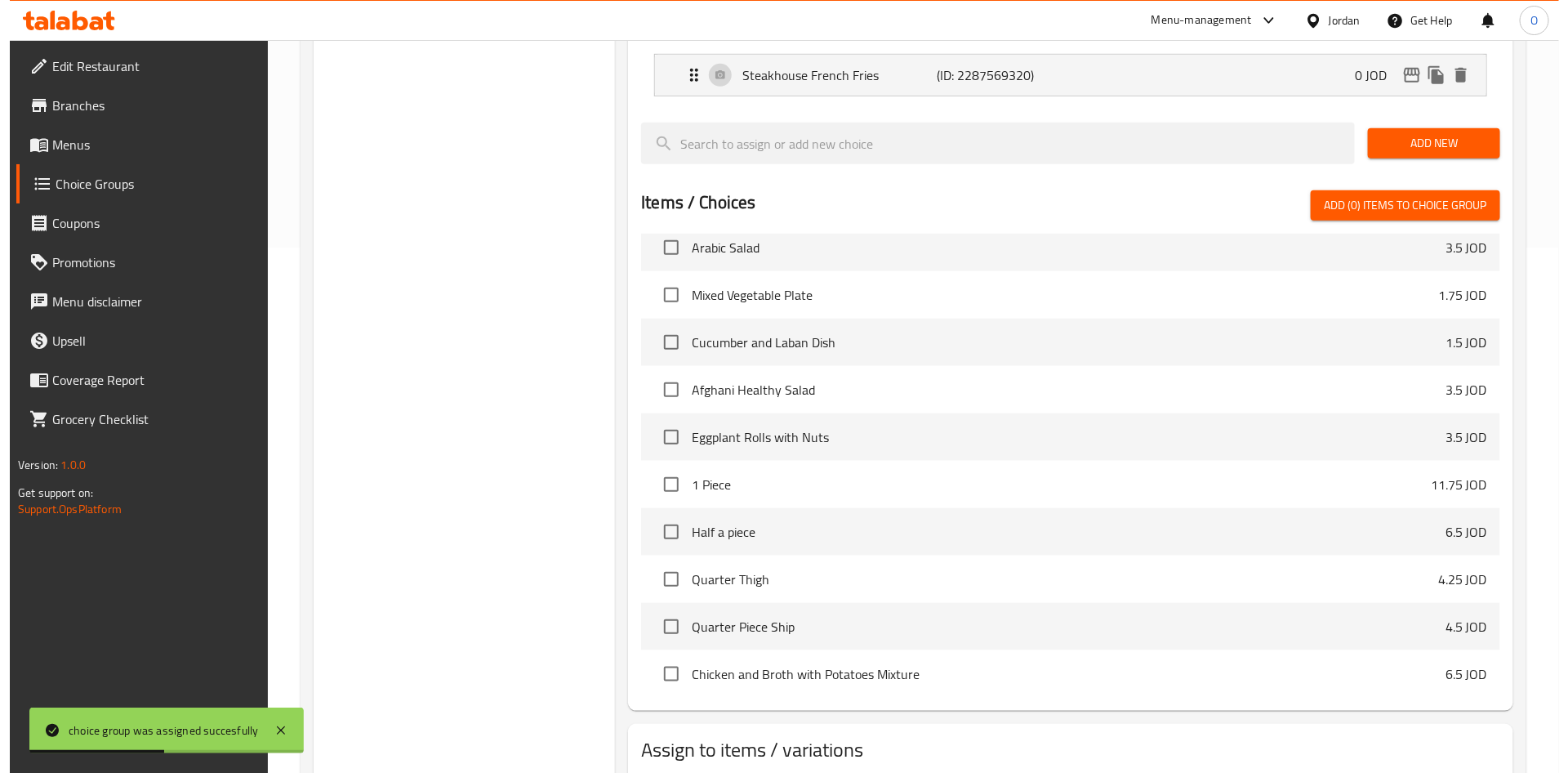
scroll to position [586, 0]
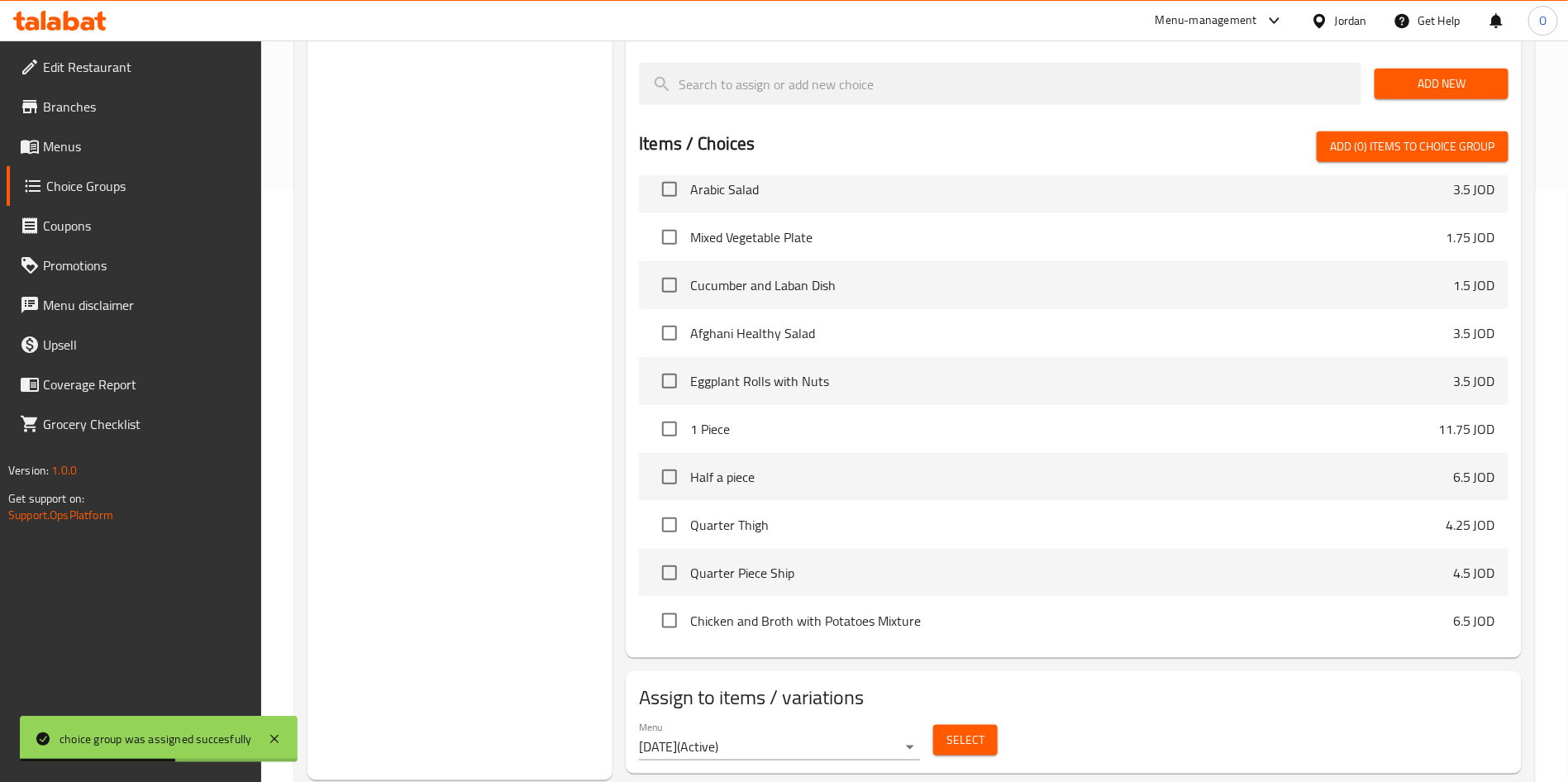
click at [967, 729] on span "Select" at bounding box center [965, 739] width 38 height 21
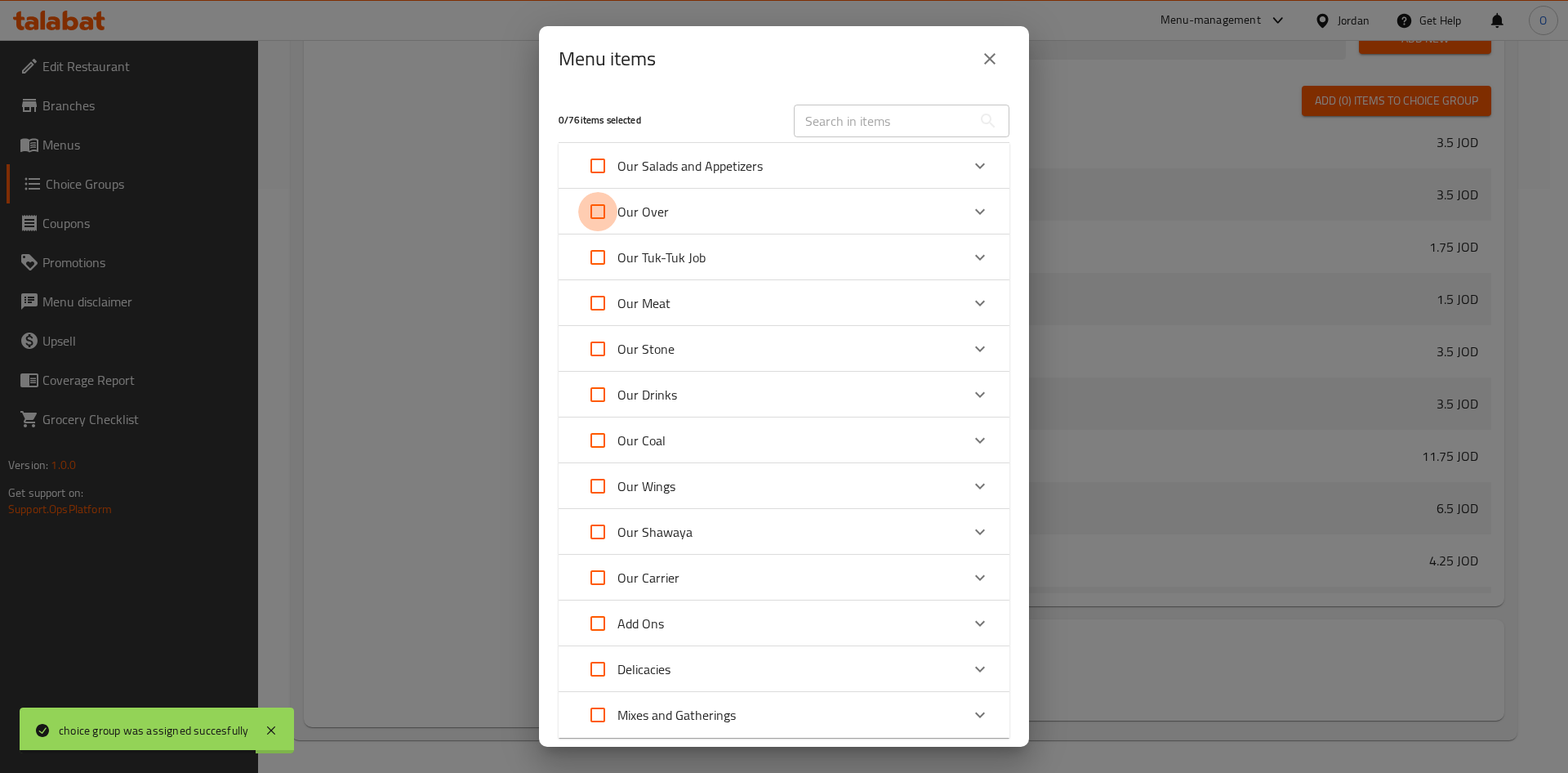
click at [591, 217] on input "Expand" at bounding box center [598, 211] width 40 height 40
checkbox input "true"
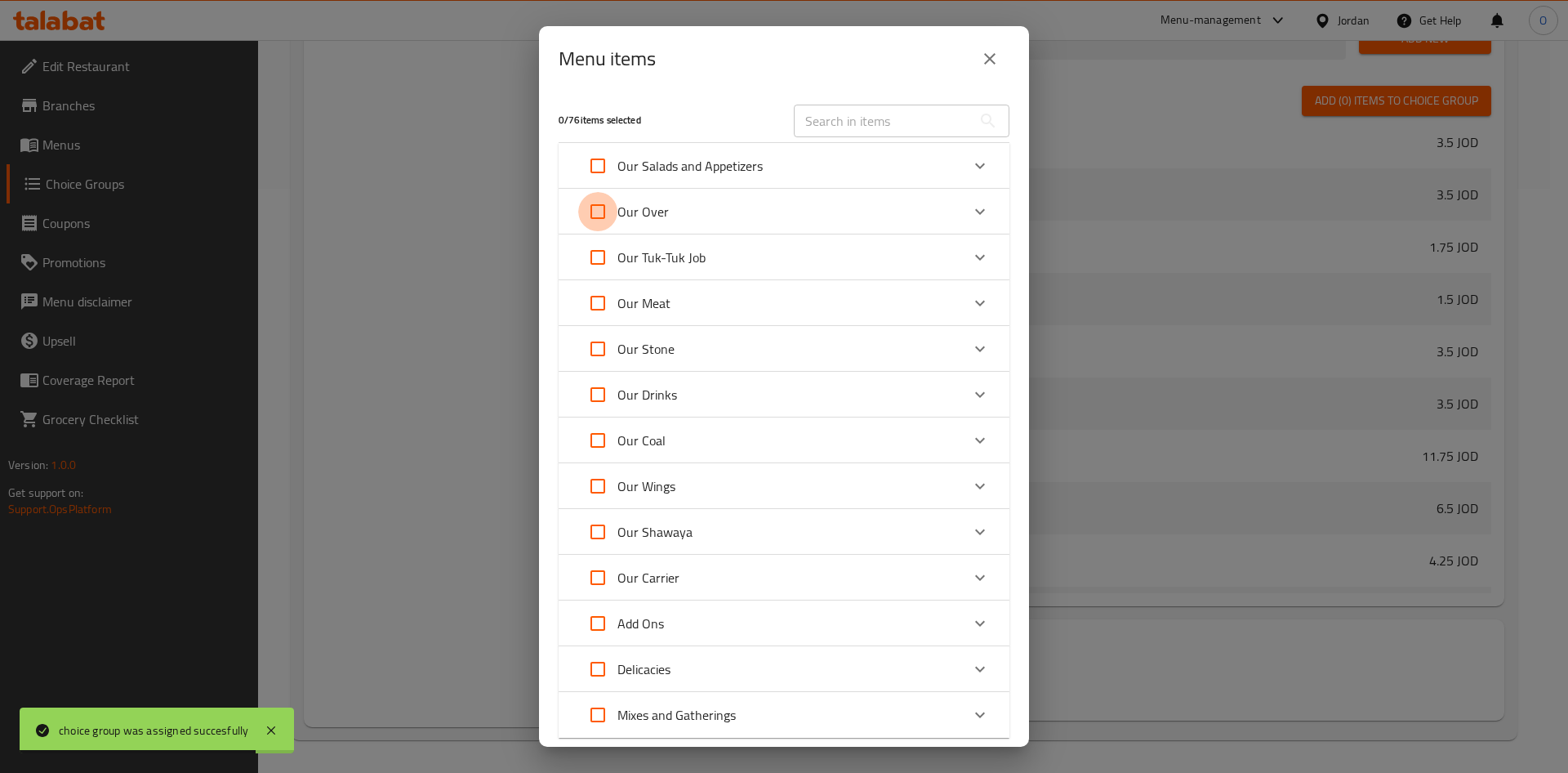
checkbox input "true"
click at [588, 267] on input "Expand" at bounding box center [598, 257] width 40 height 40
checkbox input "true"
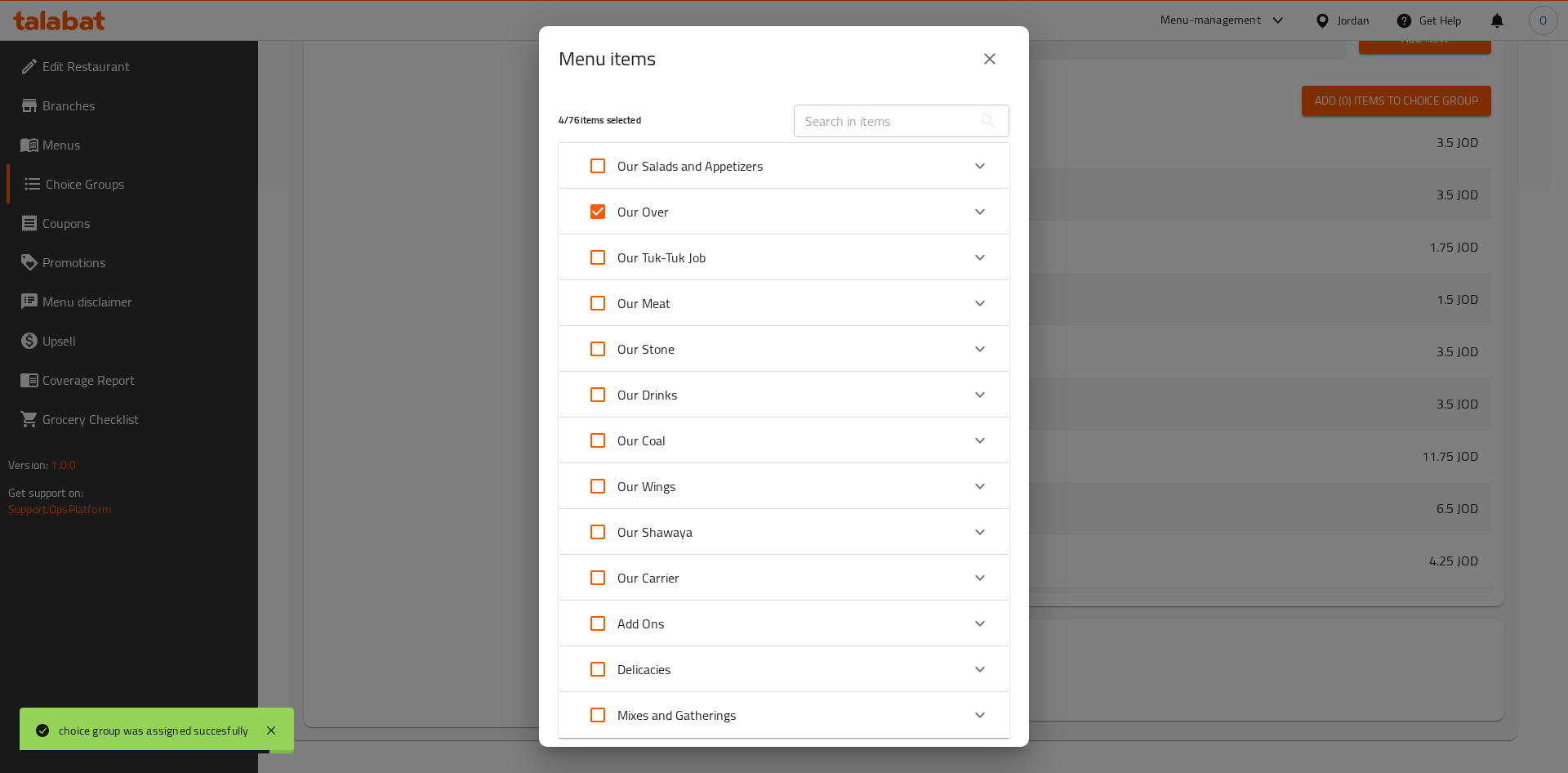
checkbox input "true"
click at [587, 309] on input "Expand" at bounding box center [598, 303] width 40 height 40
checkbox input "true"
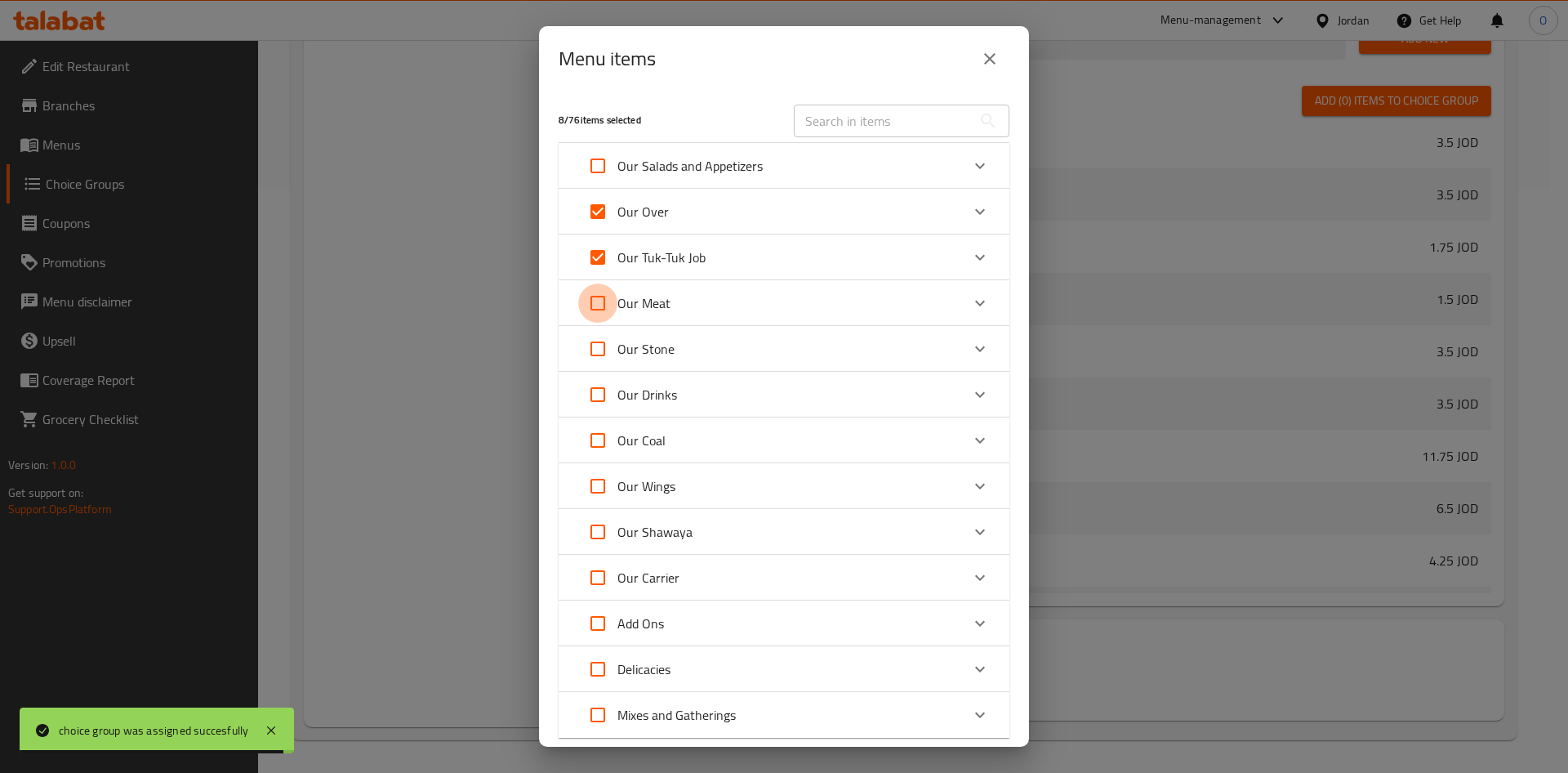
checkbox input "true"
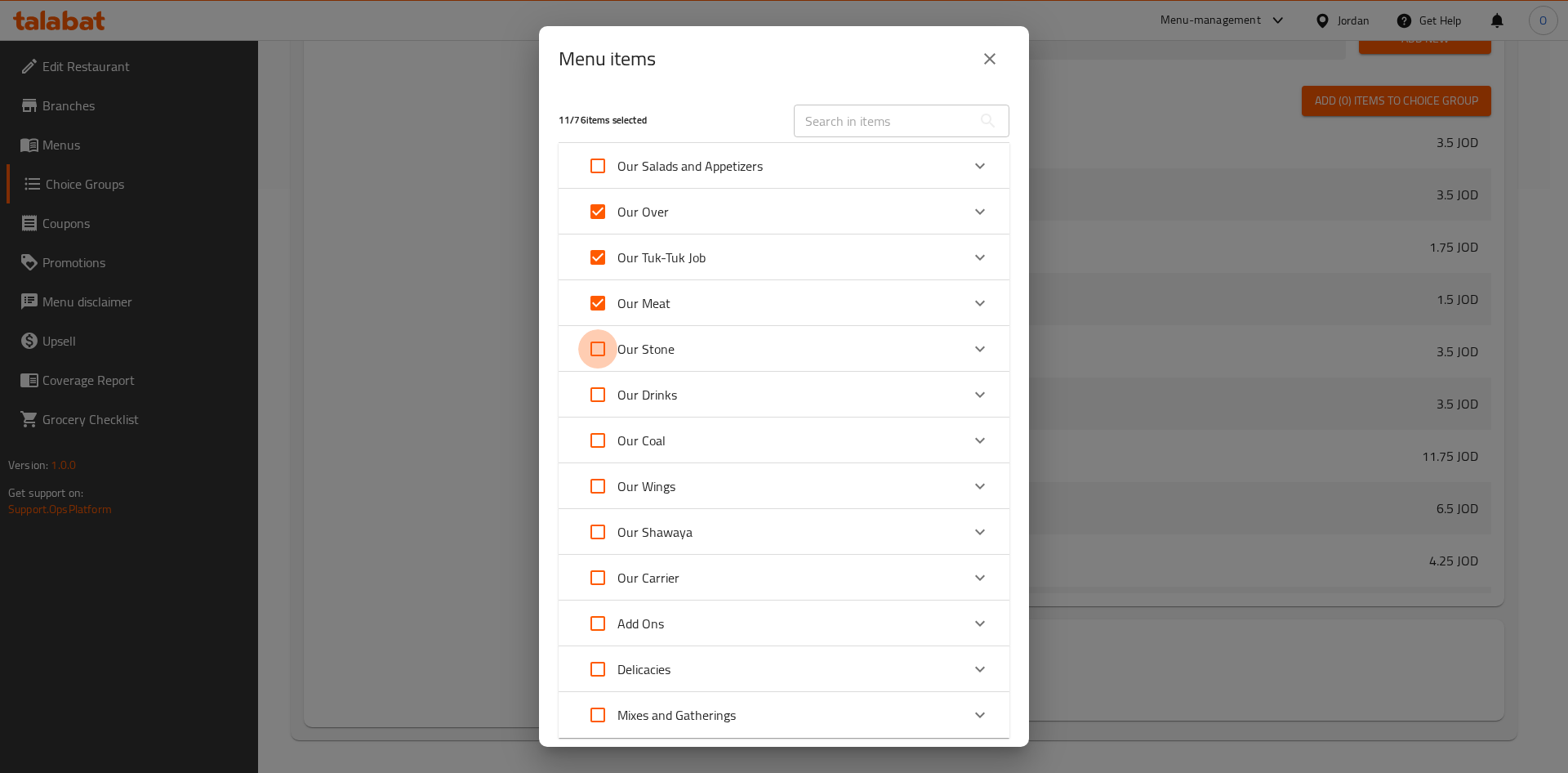
click at [591, 353] on input "Expand" at bounding box center [598, 349] width 40 height 40
checkbox input "true"
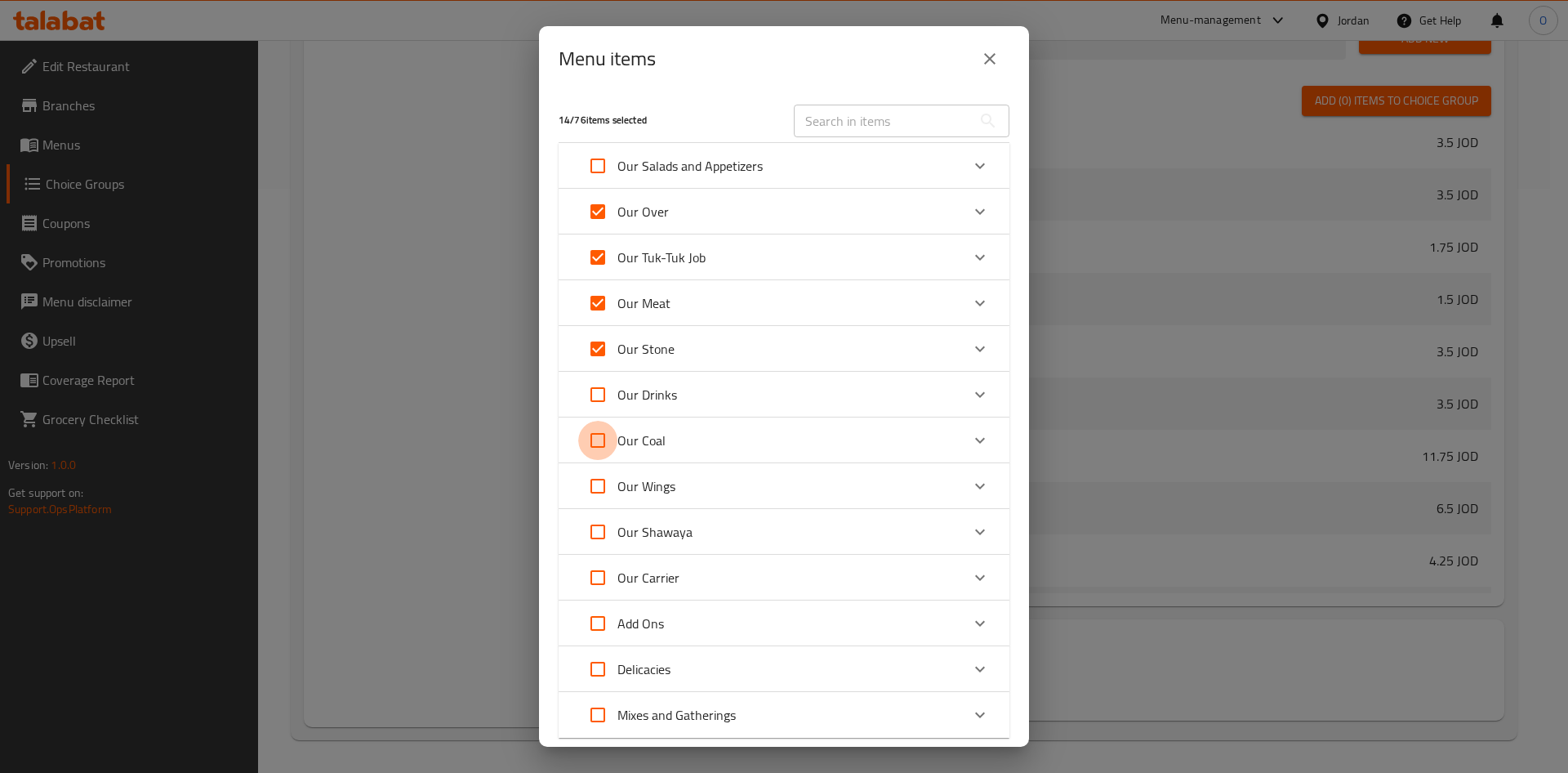
click at [591, 445] on input "Expand" at bounding box center [598, 440] width 40 height 40
checkbox input "true"
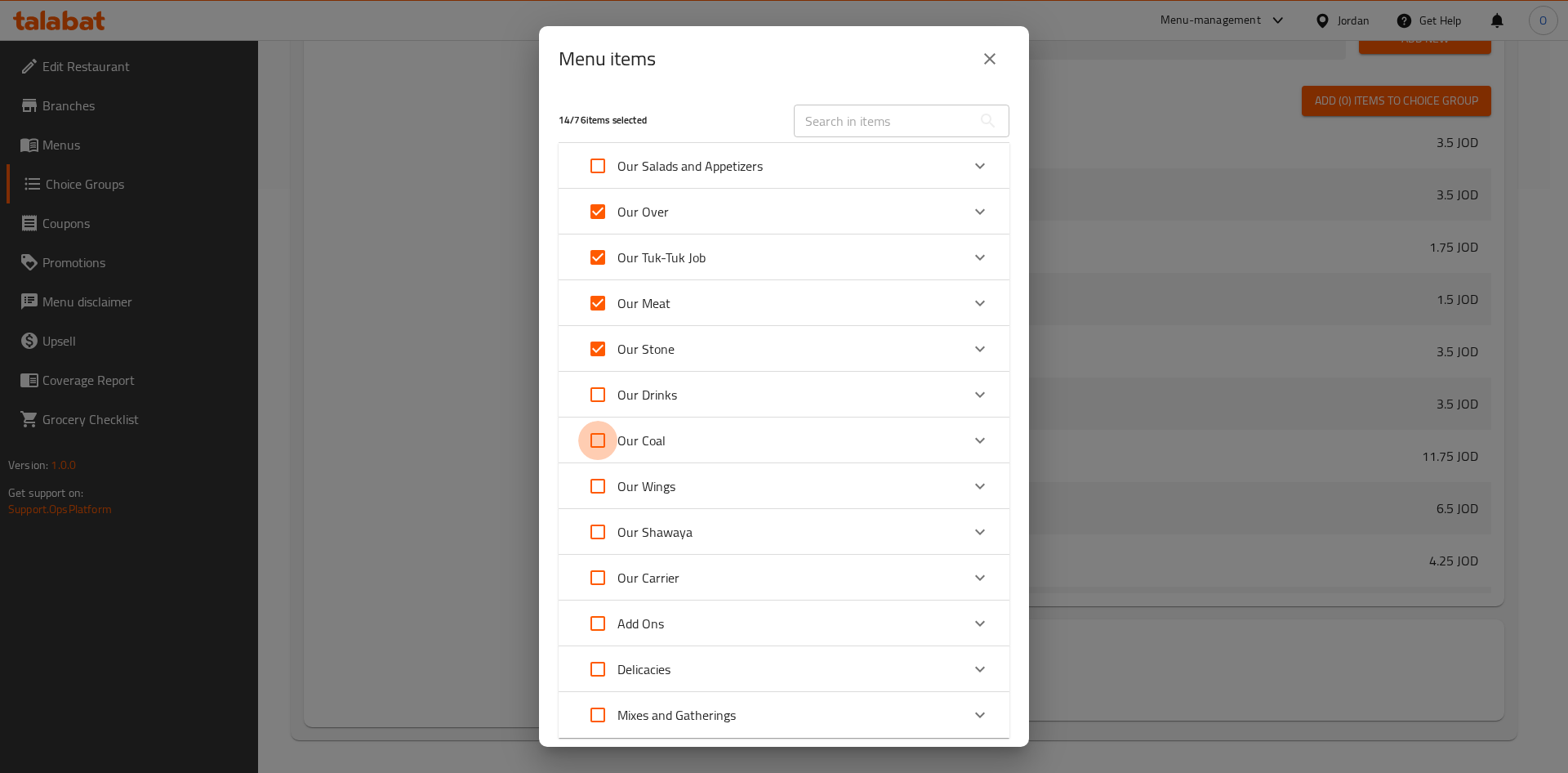
checkbox input "true"
click at [591, 481] on input "Expand" at bounding box center [598, 486] width 40 height 40
click at [594, 535] on input "Expand" at bounding box center [598, 532] width 40 height 40
click at [588, 580] on input "Expand" at bounding box center [598, 578] width 40 height 40
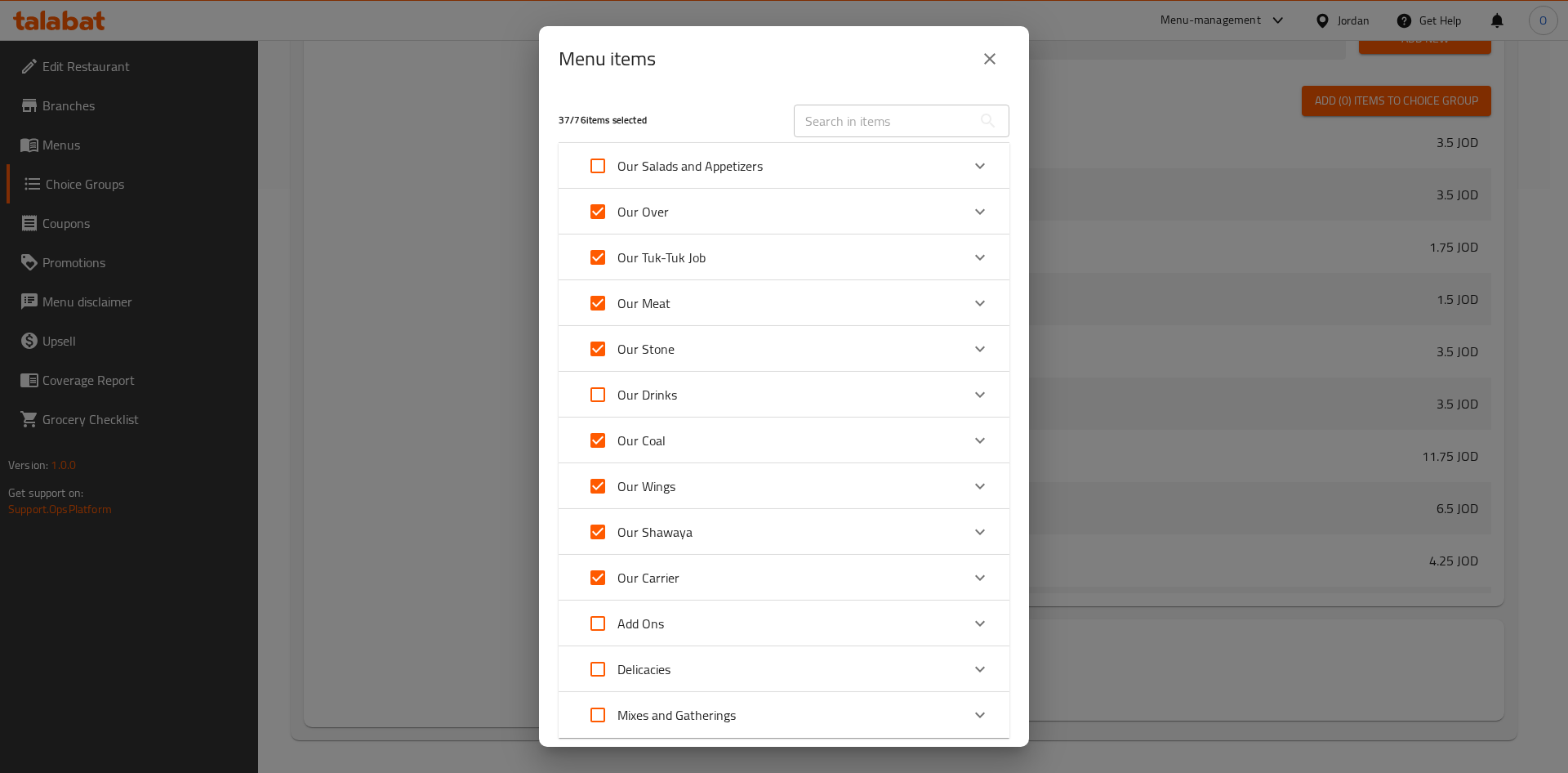
click at [597, 714] on input "Expand" at bounding box center [598, 715] width 40 height 40
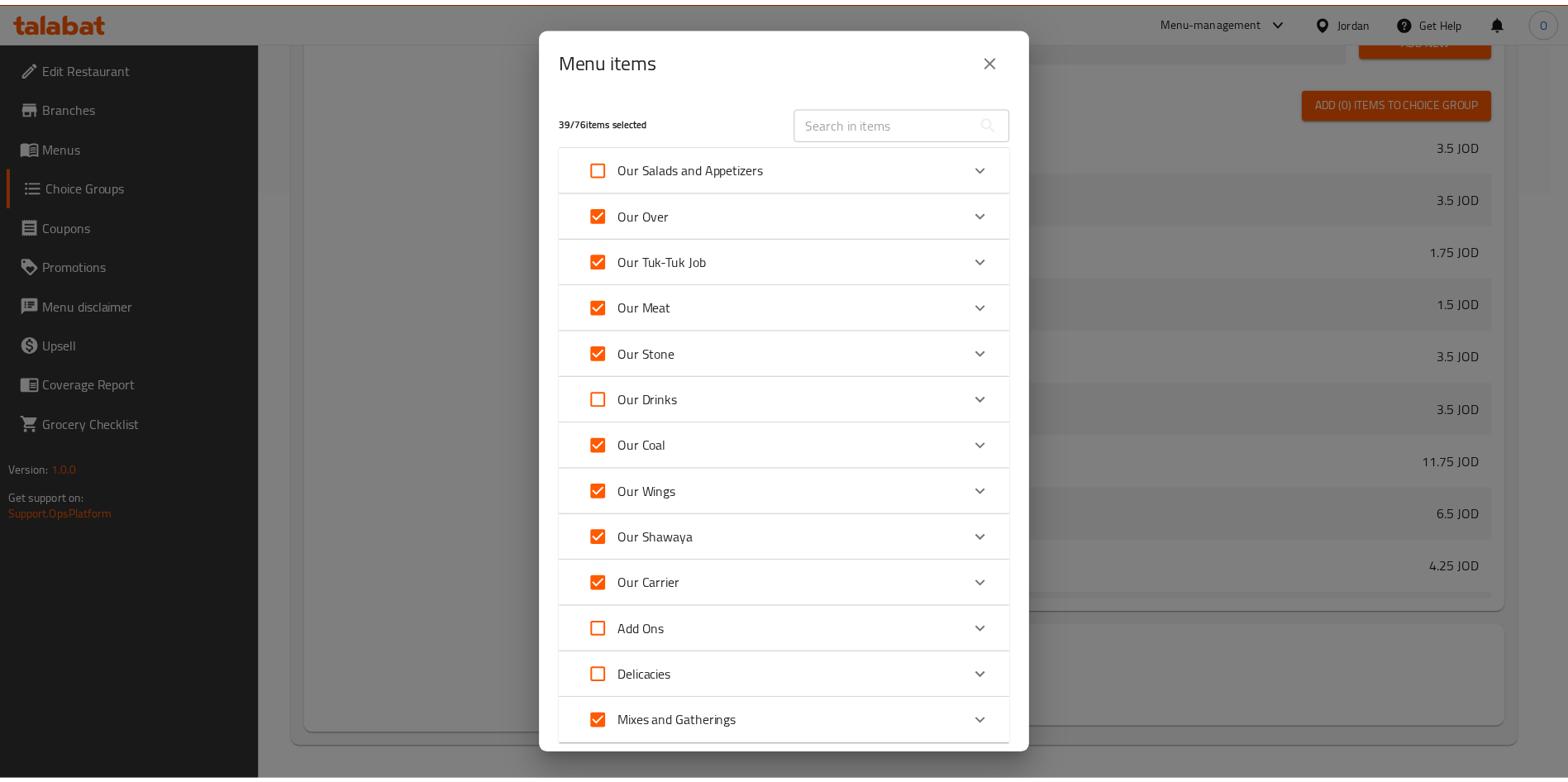
scroll to position [105, 0]
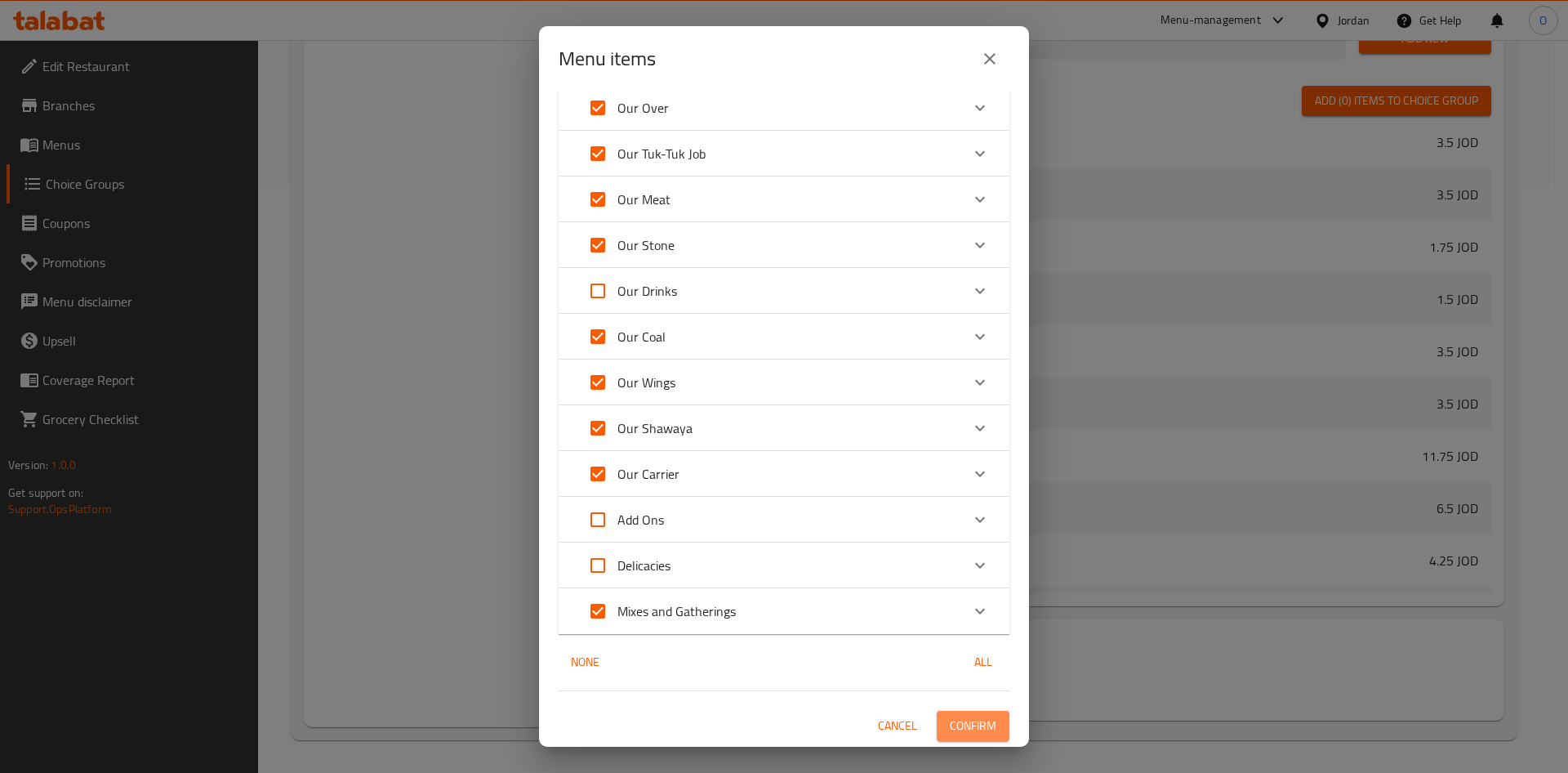
drag, startPoint x: 963, startPoint y: 729, endPoint x: 648, endPoint y: 650, distance: 324.8
click at [961, 730] on span "Confirm" at bounding box center [973, 725] width 47 height 21
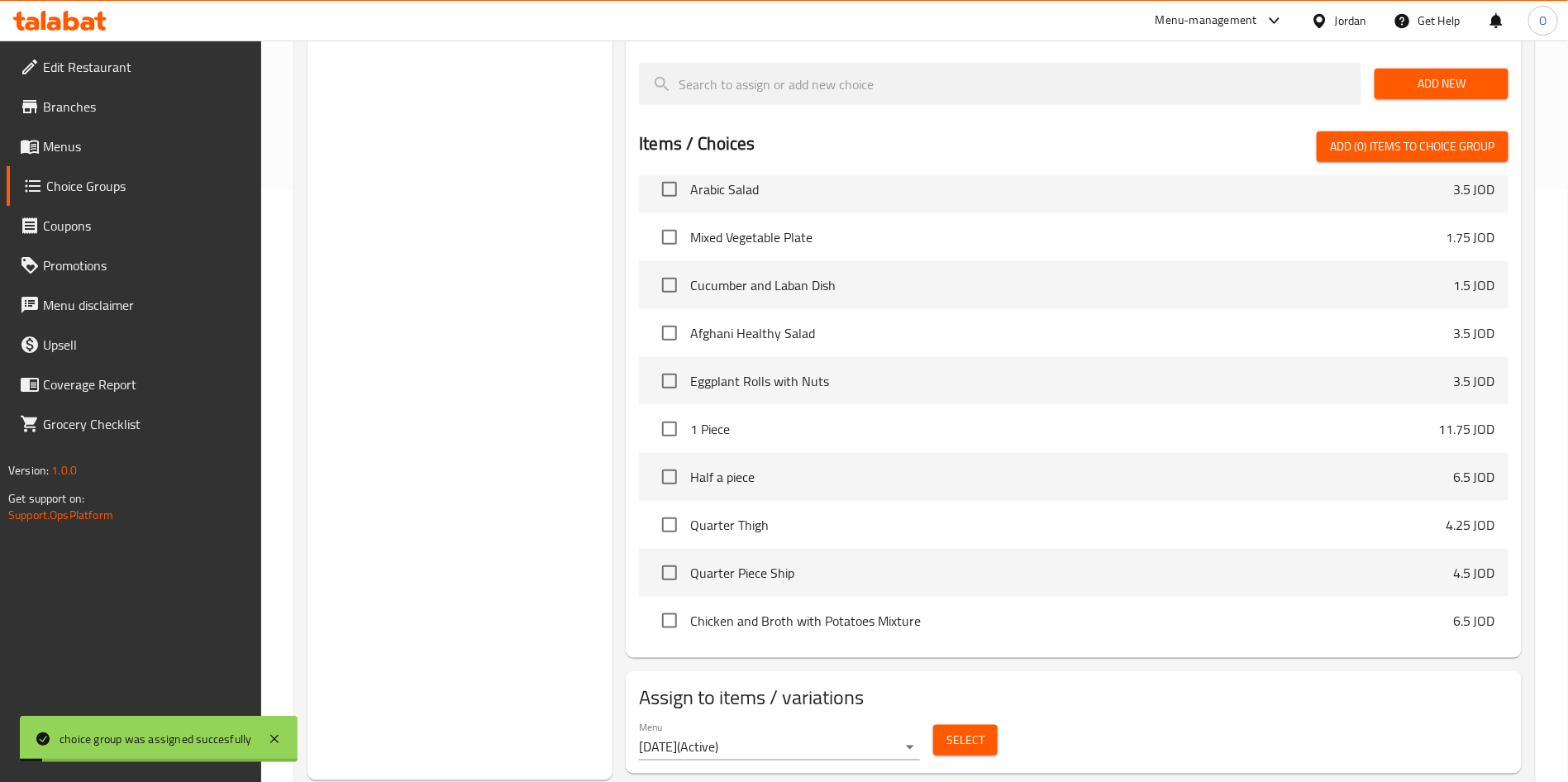
click at [469, 546] on div "Choice Groups Your Choice Of Rice: 4 Your Choice Of : 4 Your Choice Of Drink: 6…" at bounding box center [460, 188] width 305 height 1185
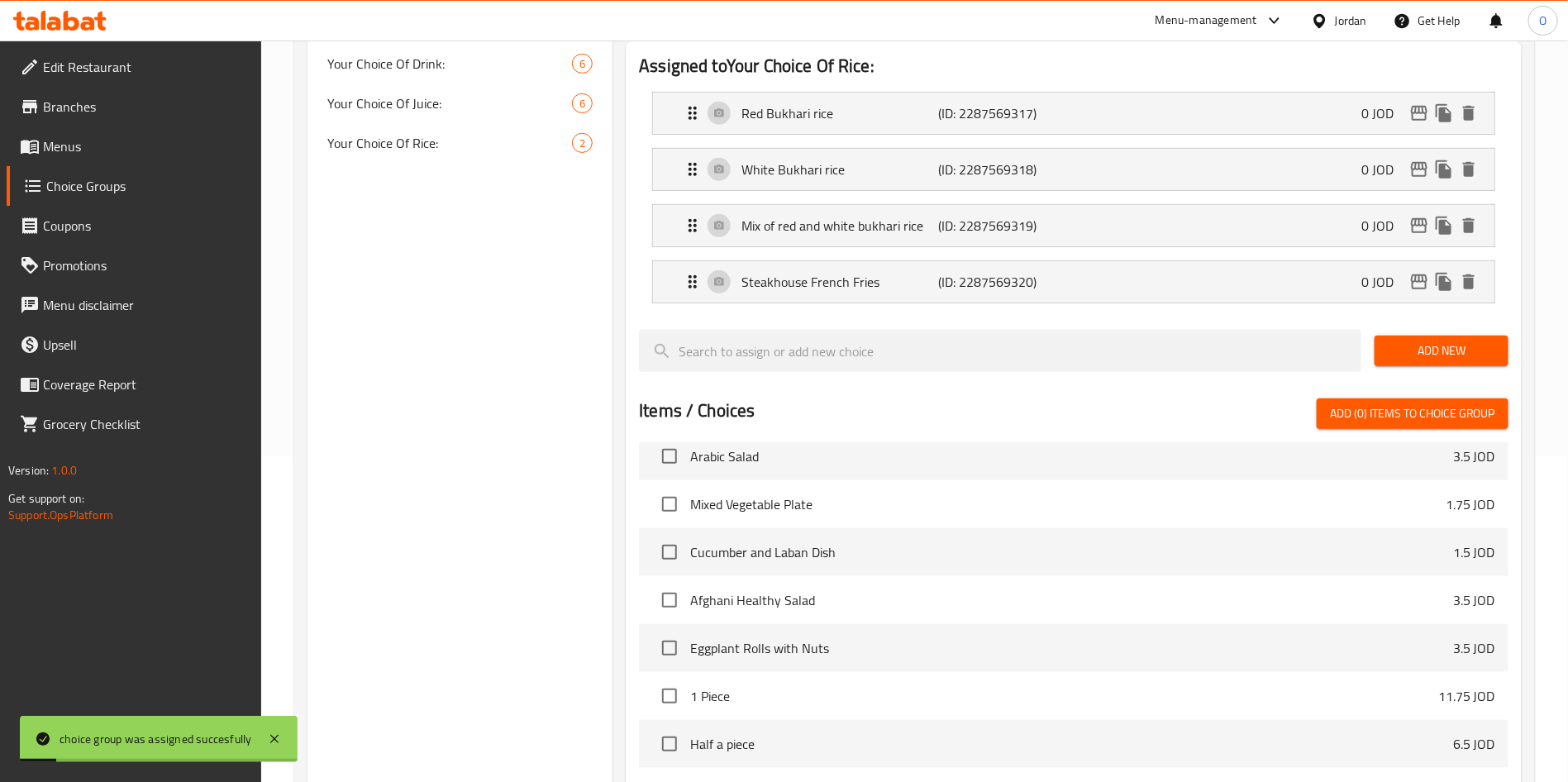
scroll to position [0, 0]
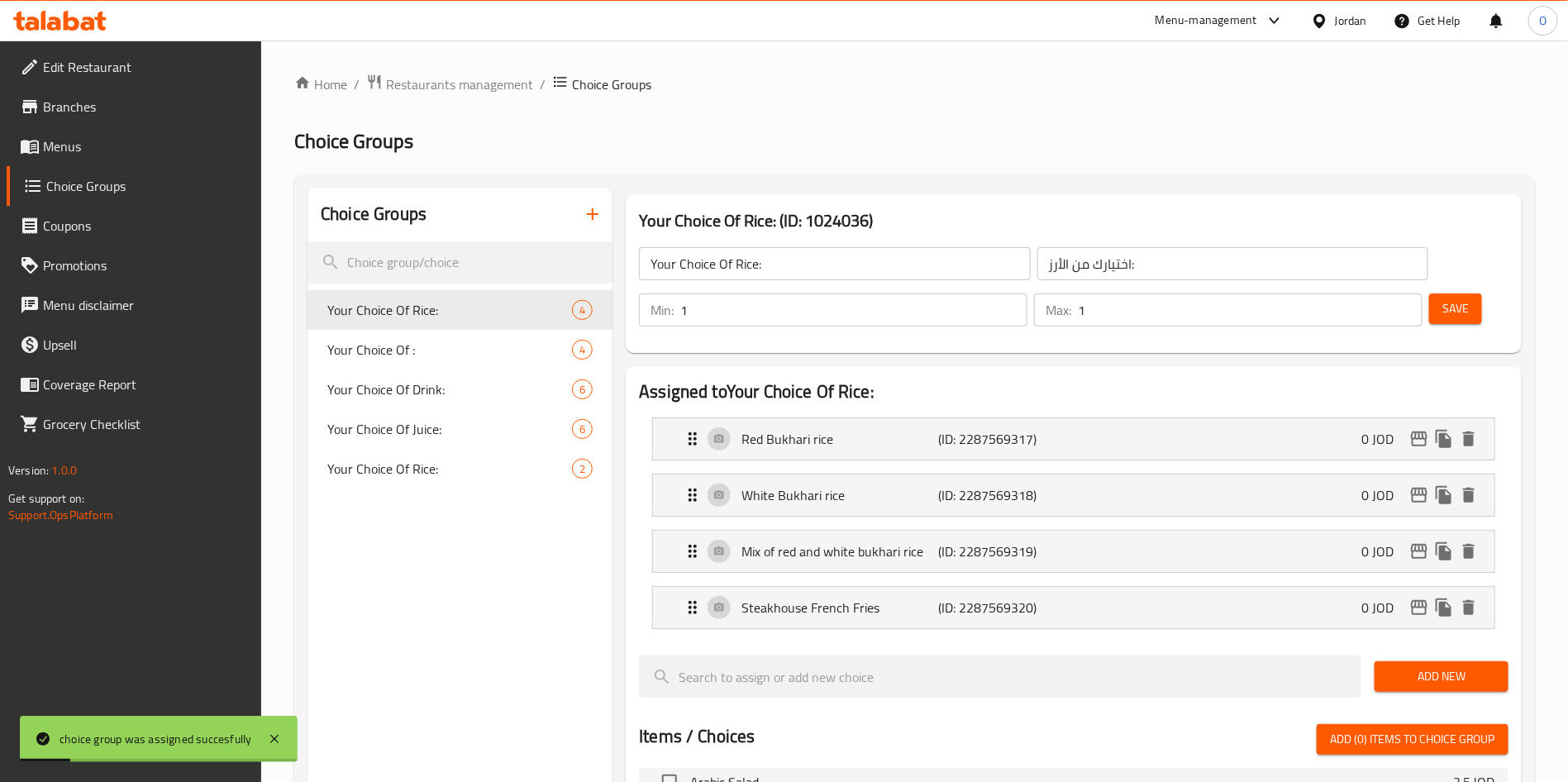
click at [93, 147] on span "Menus" at bounding box center [146, 147] width 206 height 20
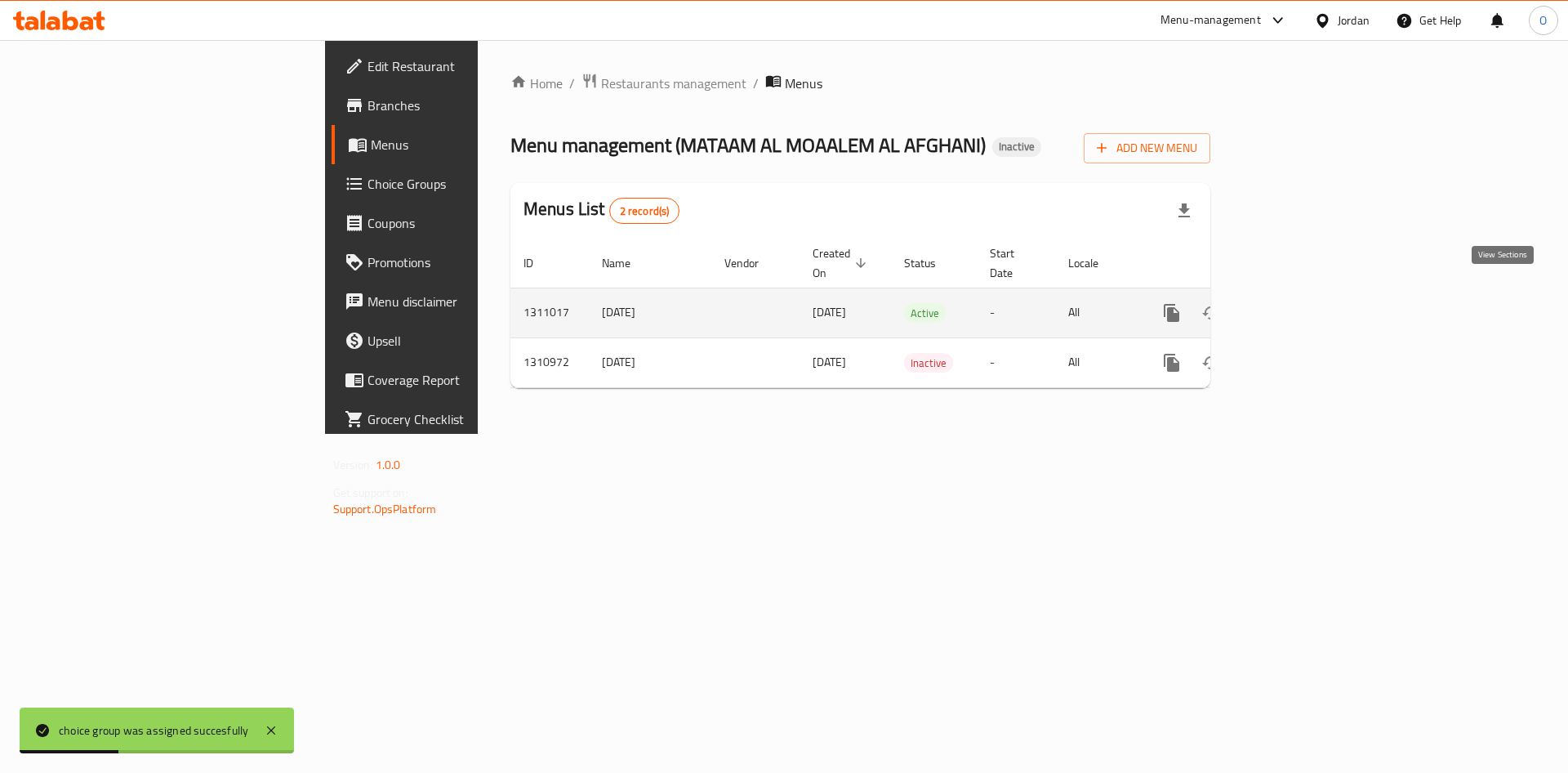
click at [1299, 303] on icon "enhanced table" at bounding box center [1289, 313] width 20 height 20
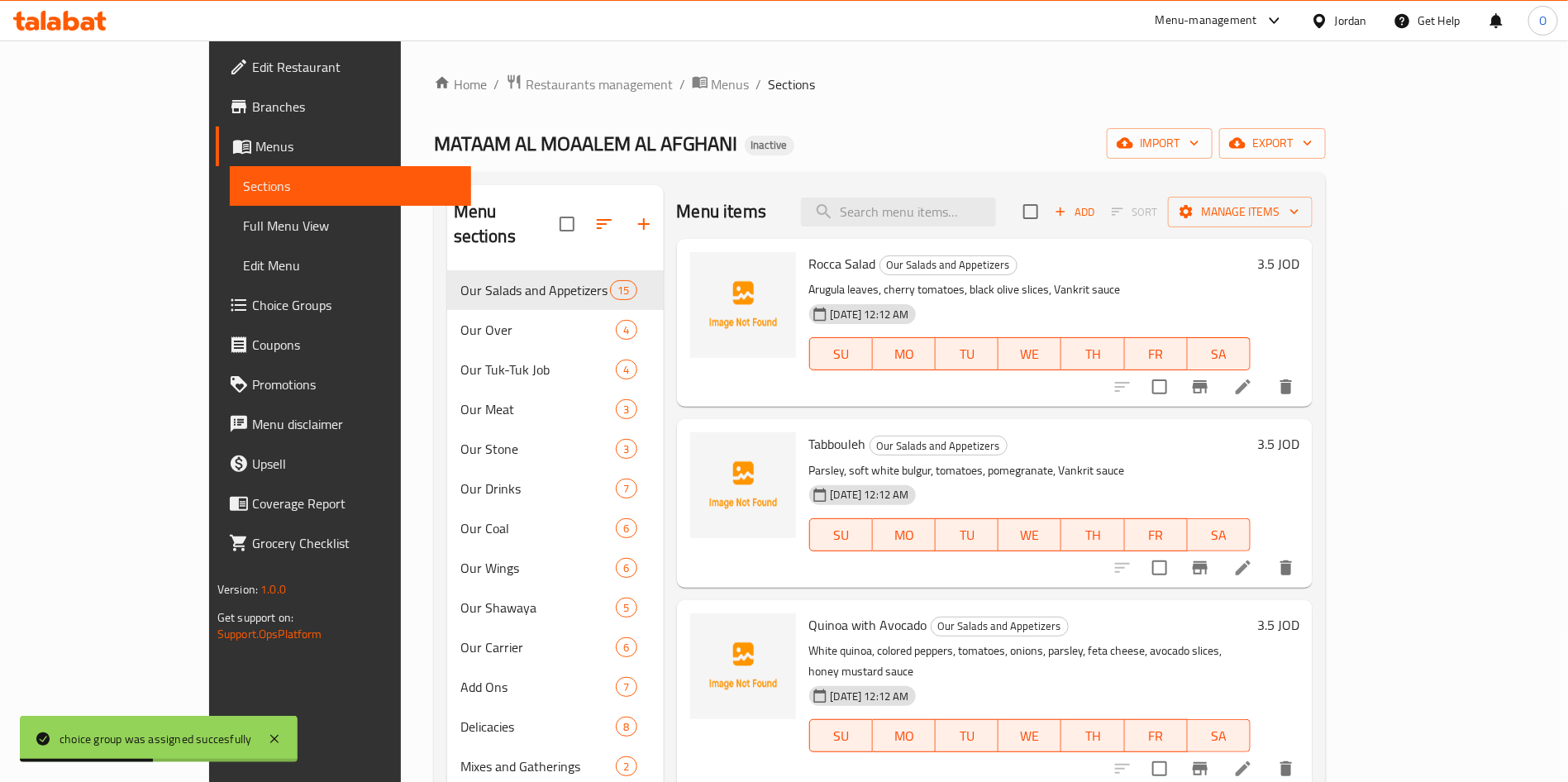
click at [243, 224] on span "Full Menu View" at bounding box center [351, 226] width 215 height 20
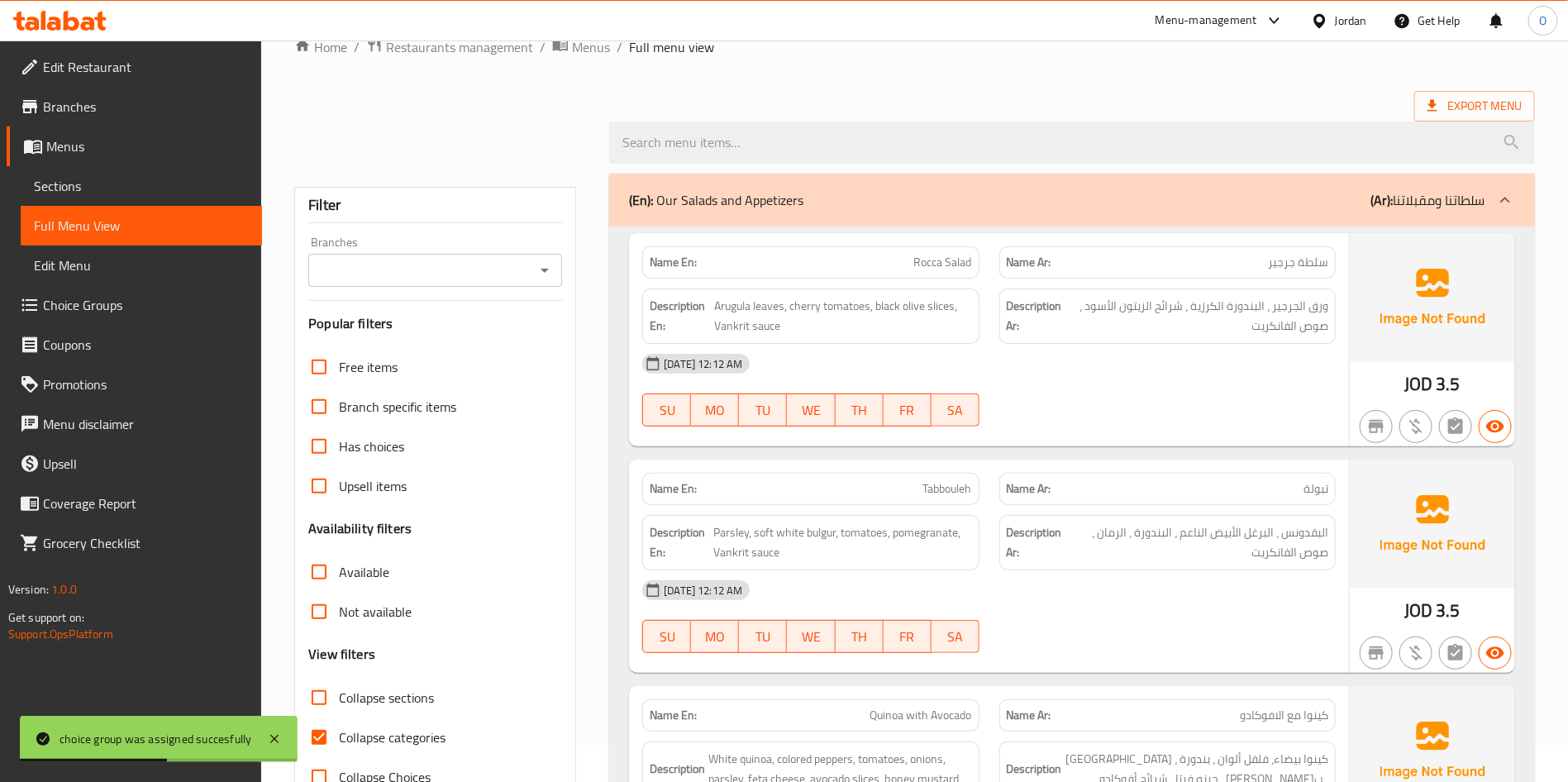
scroll to position [248, 0]
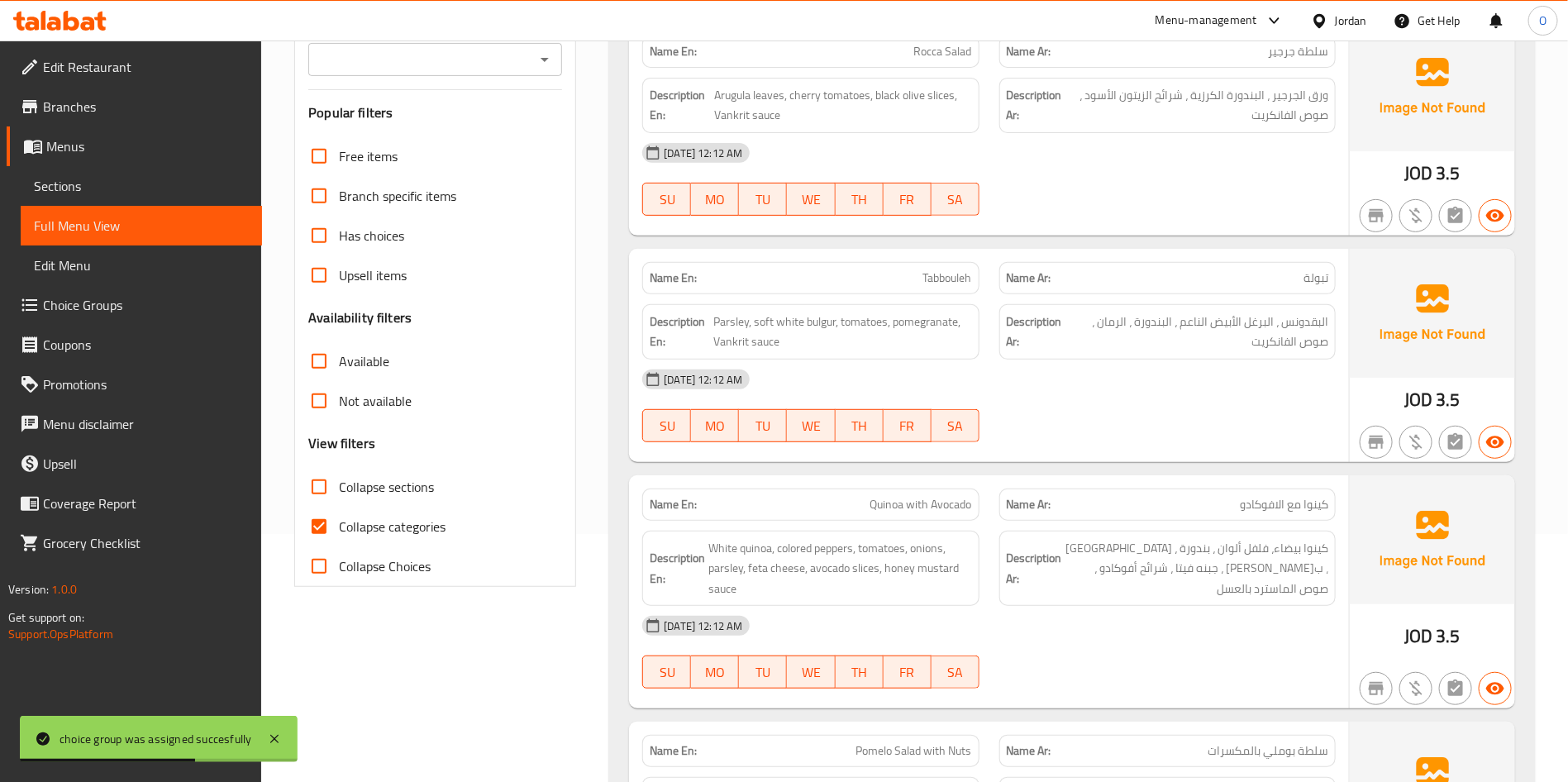
click at [402, 536] on span "Collapse categories" at bounding box center [392, 526] width 107 height 20
click at [339, 542] on input "Collapse categories" at bounding box center [320, 526] width 40 height 40
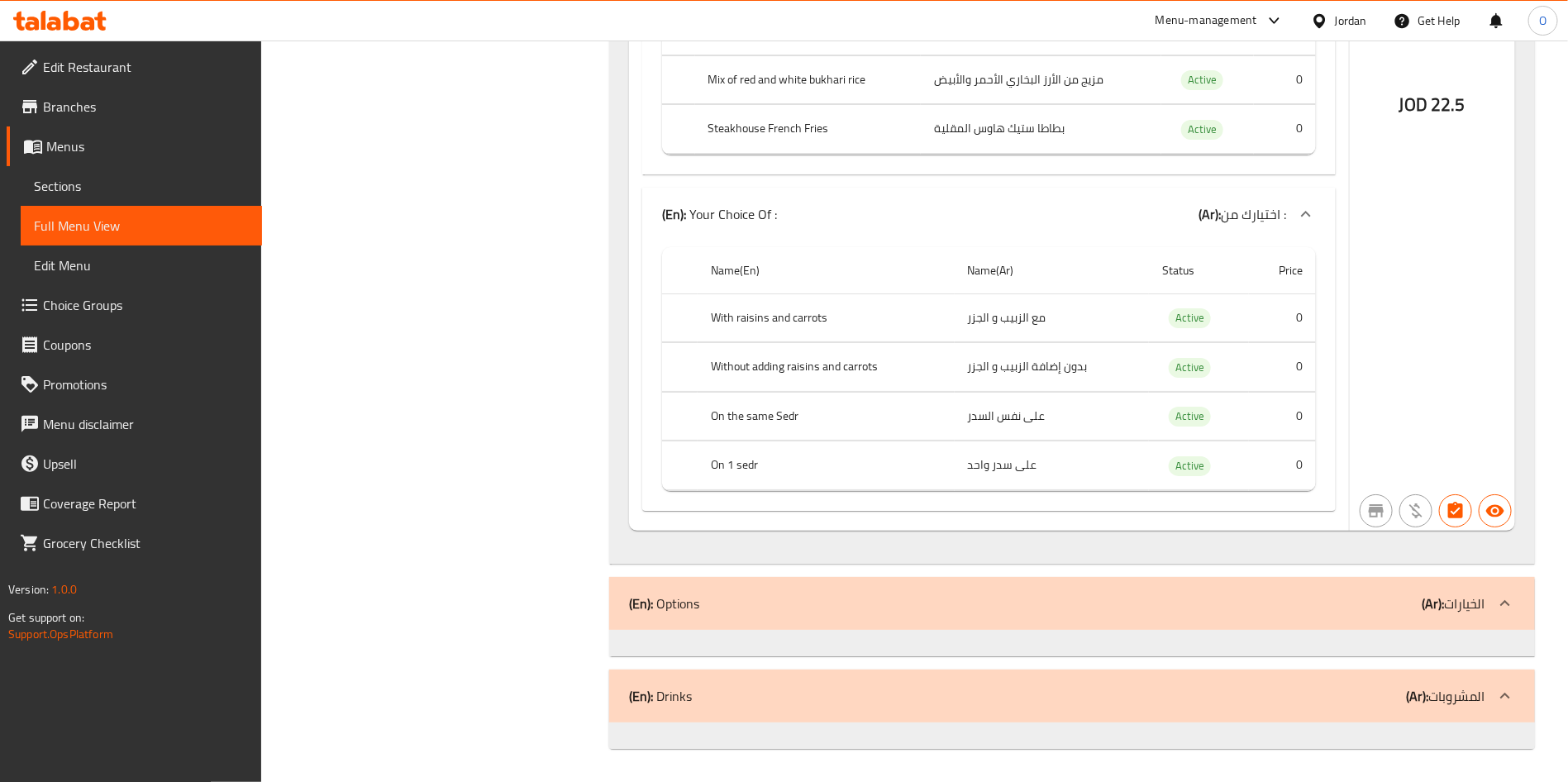
scroll to position [47143, 0]
click at [759, 705] on div "(En): Drinks (Ar): المشروبات" at bounding box center [1057, 696] width 856 height 20
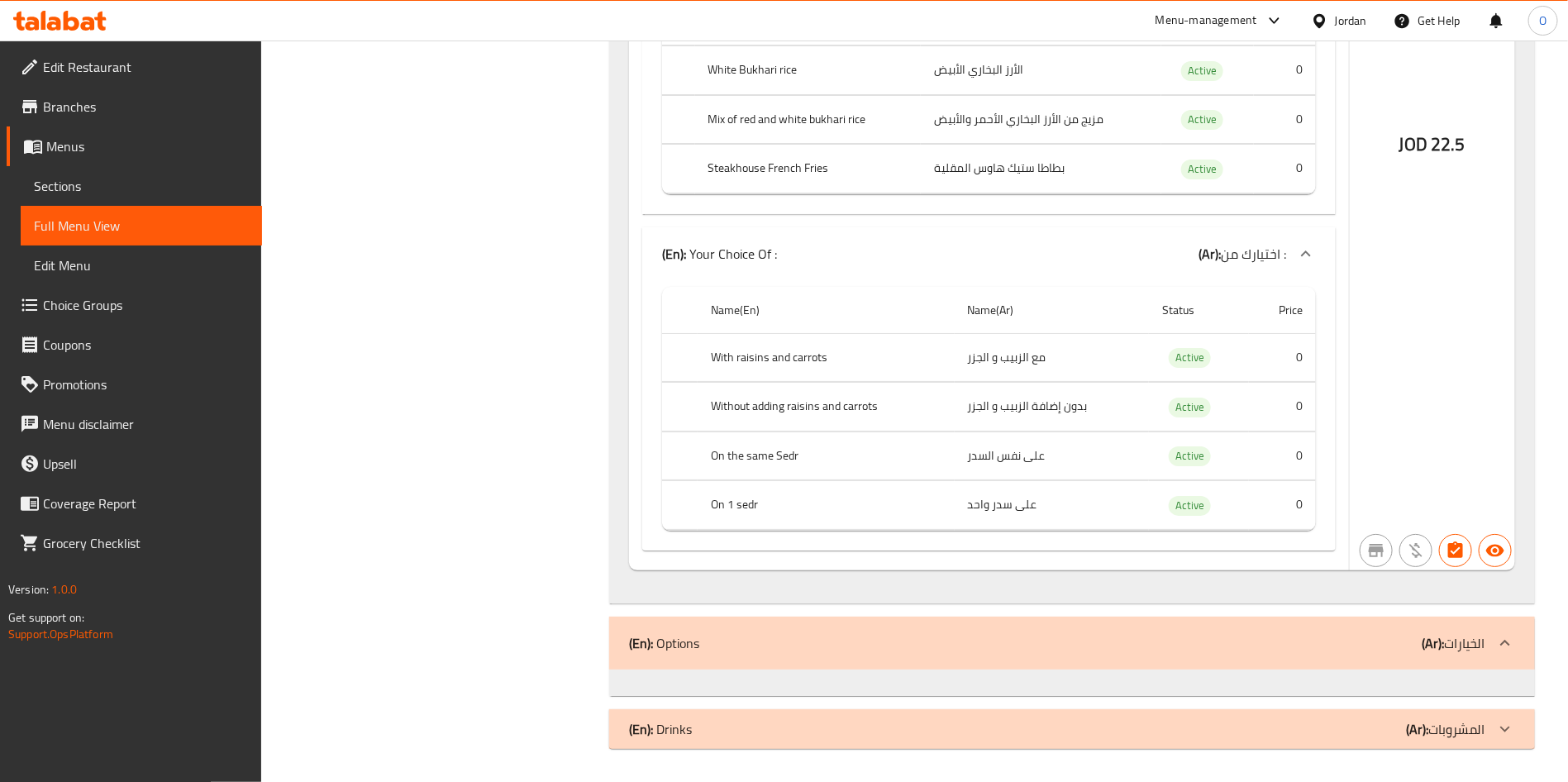
scroll to position [47103, 0]
click at [759, 732] on div "(En): Drinks (Ar): المشروبات" at bounding box center [1057, 729] width 856 height 20
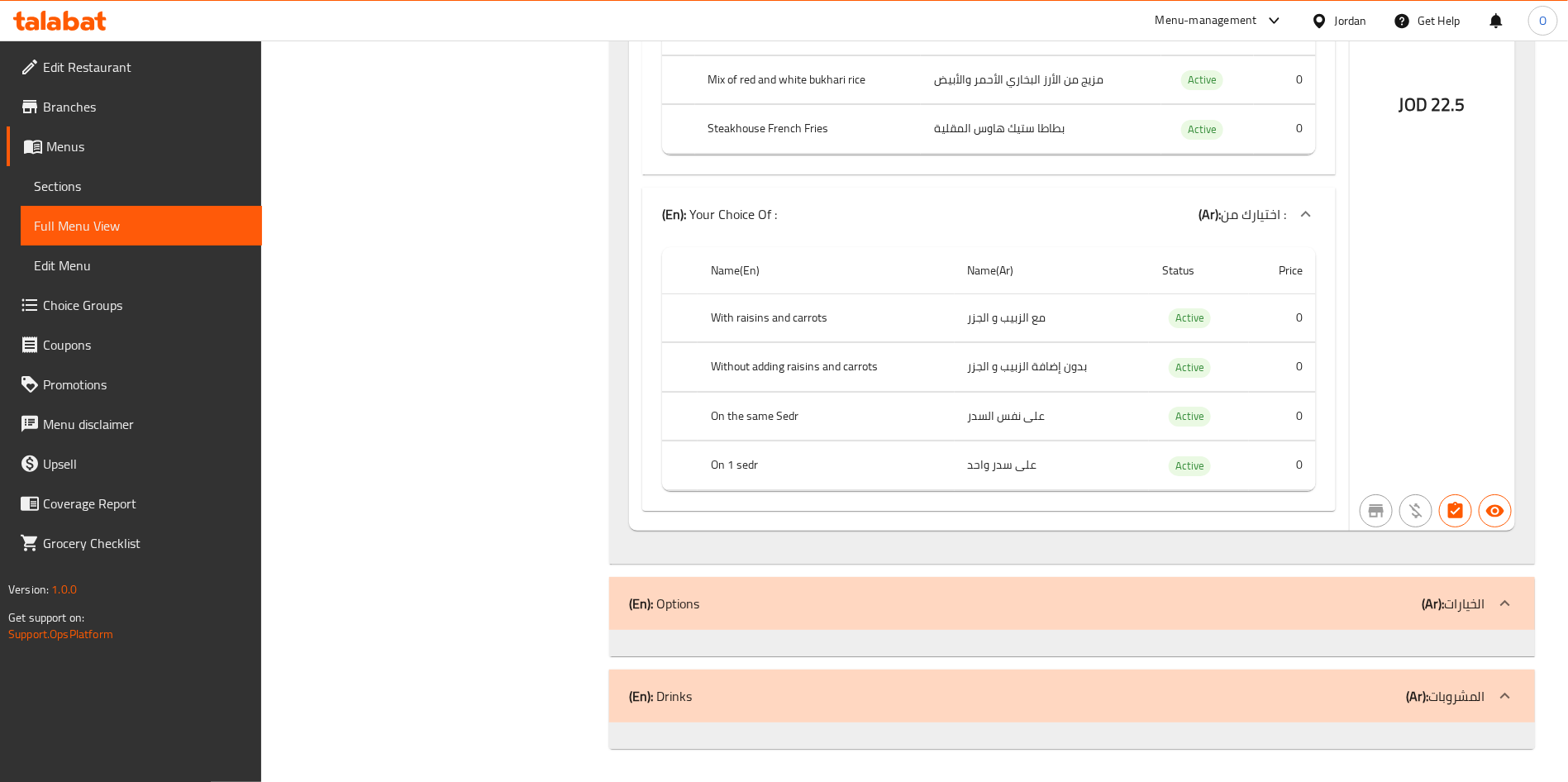
scroll to position [47143, 0]
click at [82, 189] on span "Sections" at bounding box center [141, 186] width 215 height 20
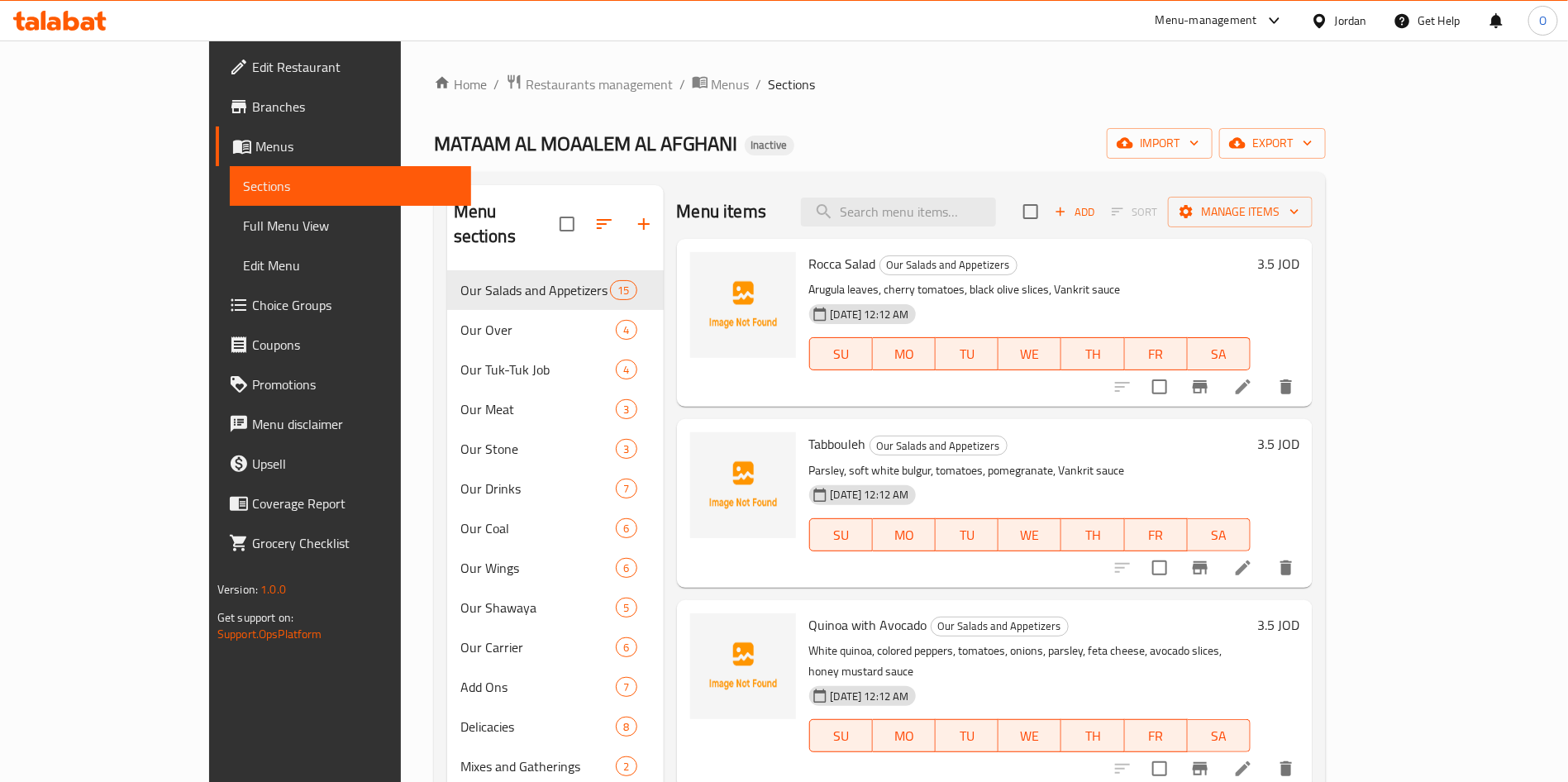
click at [255, 147] on span "Menus" at bounding box center [356, 147] width 202 height 20
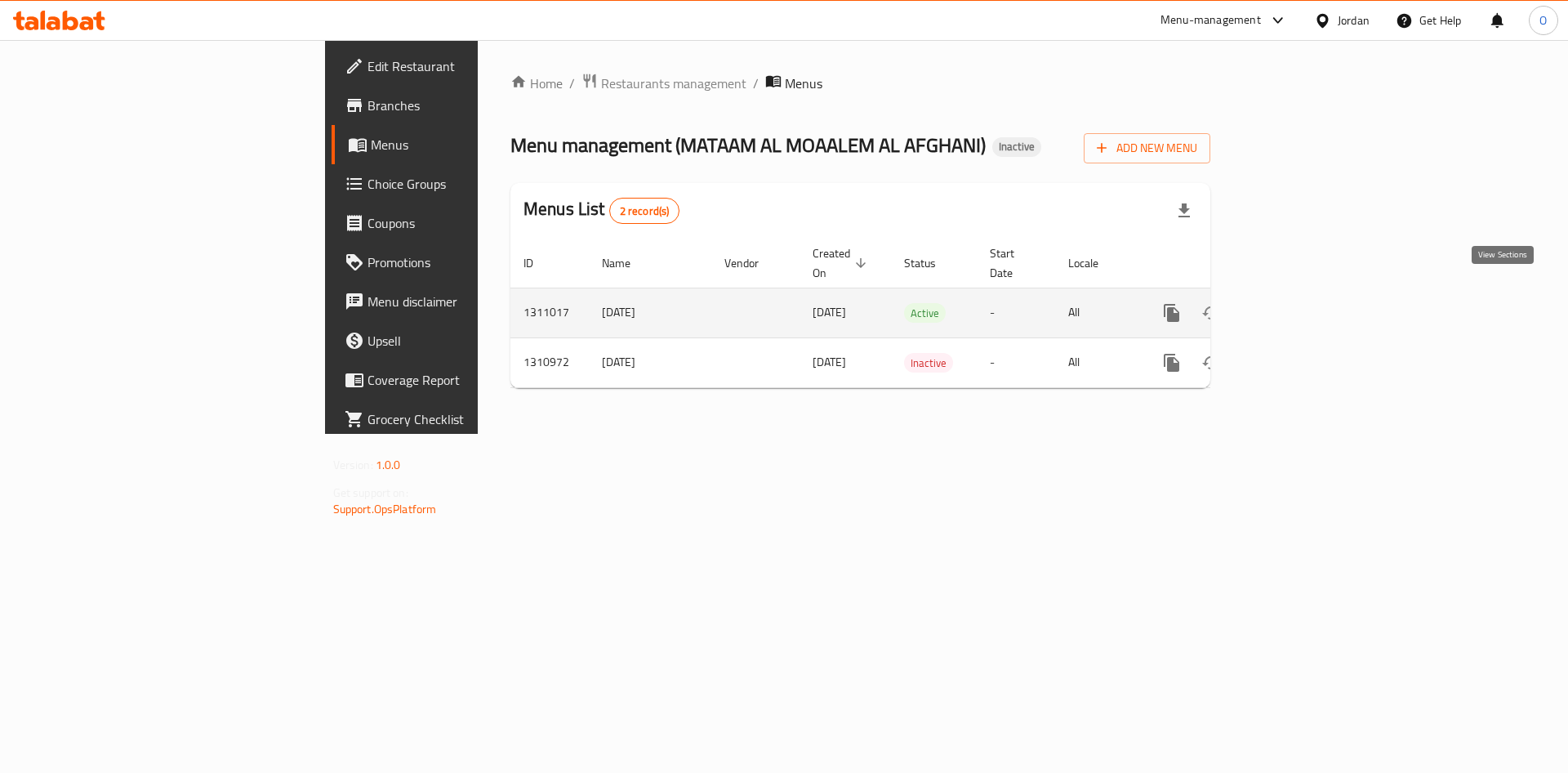
click at [1299, 303] on icon "enhanced table" at bounding box center [1289, 313] width 20 height 20
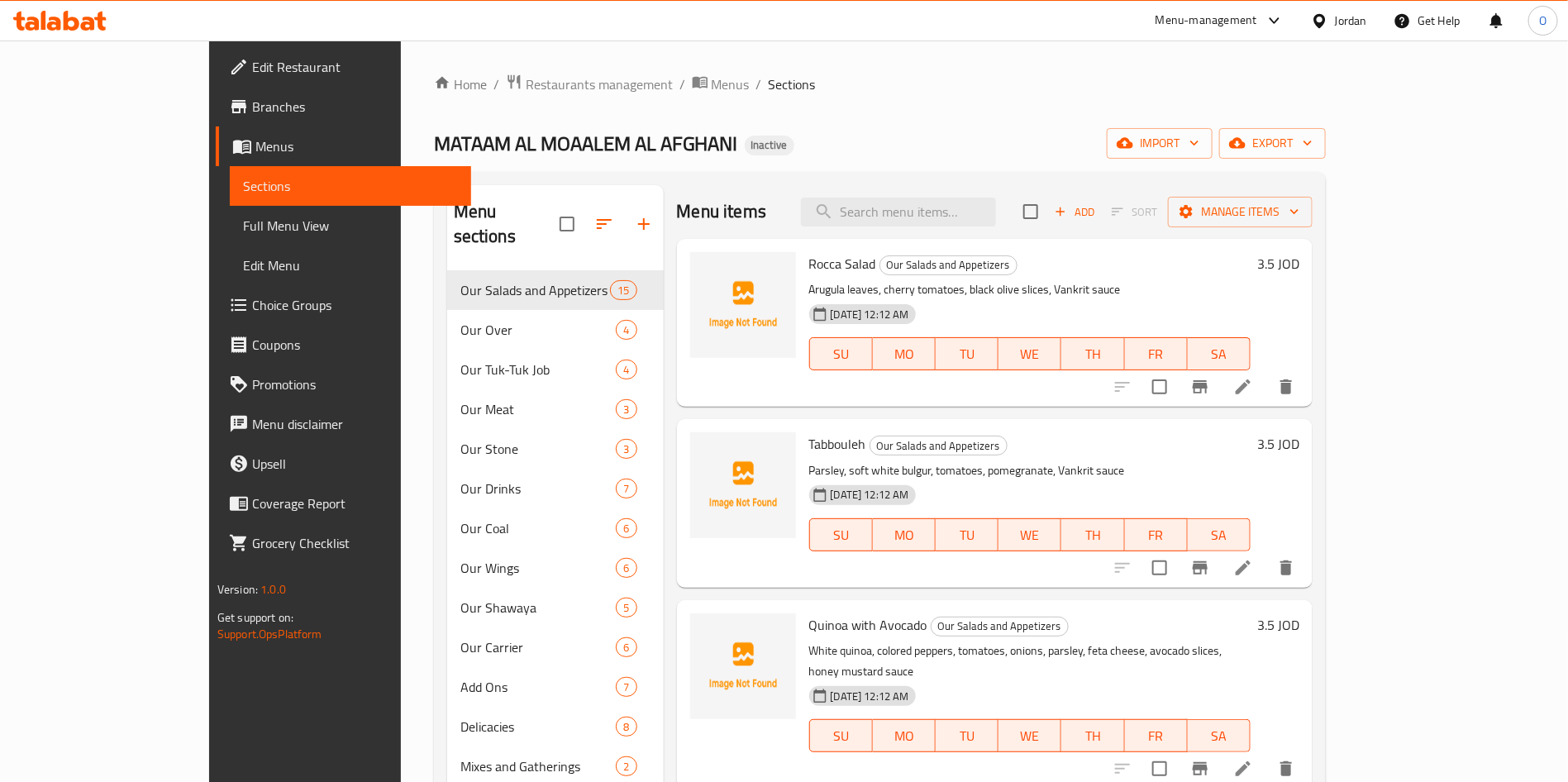
click at [823, 177] on div "Menu sections Our Salads and Appetizers 15 Our Over 4 Our Tuk-Tuk Job 4 Our Mea…" at bounding box center [880, 576] width 891 height 808
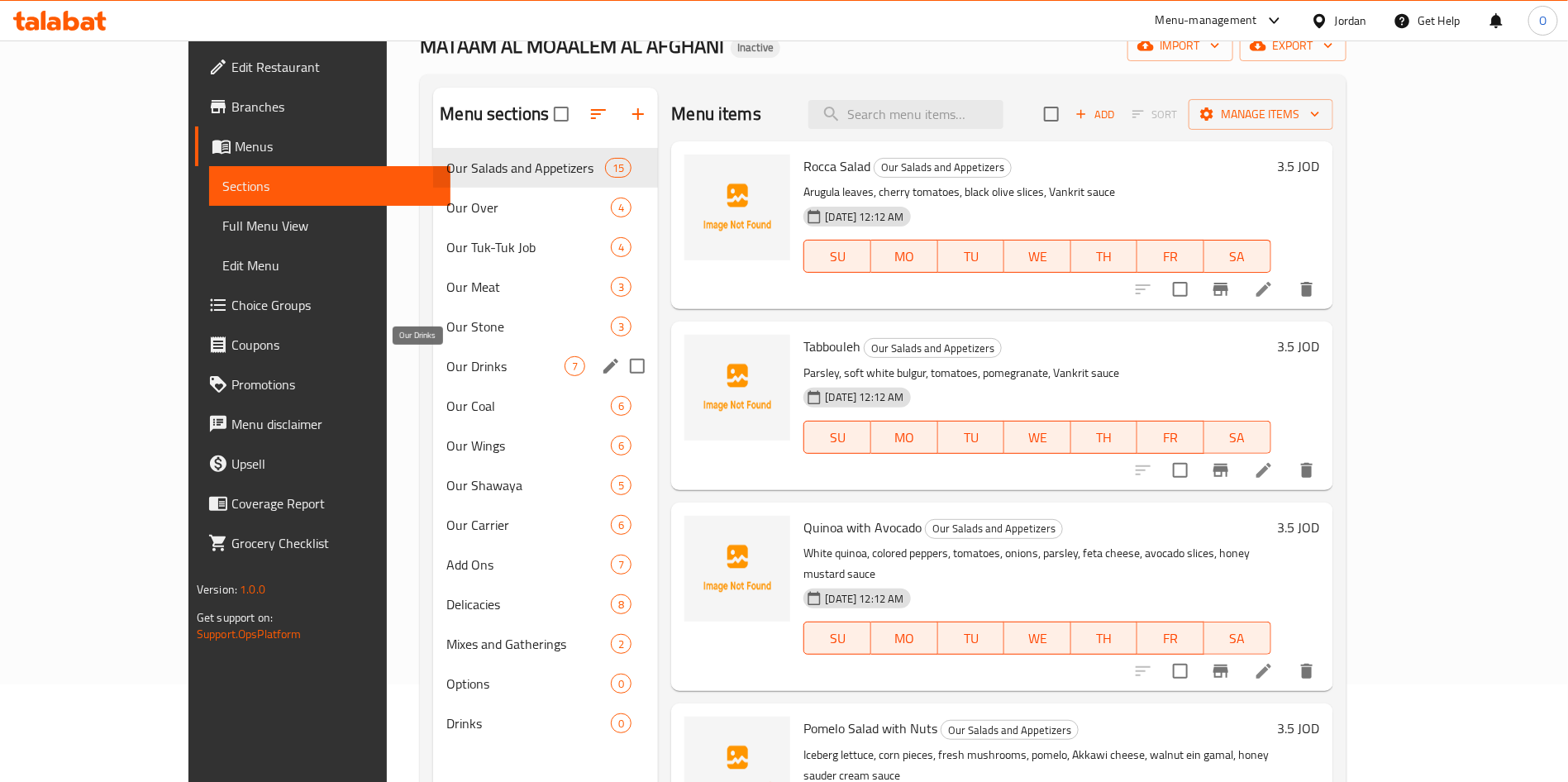
scroll to position [231, 0]
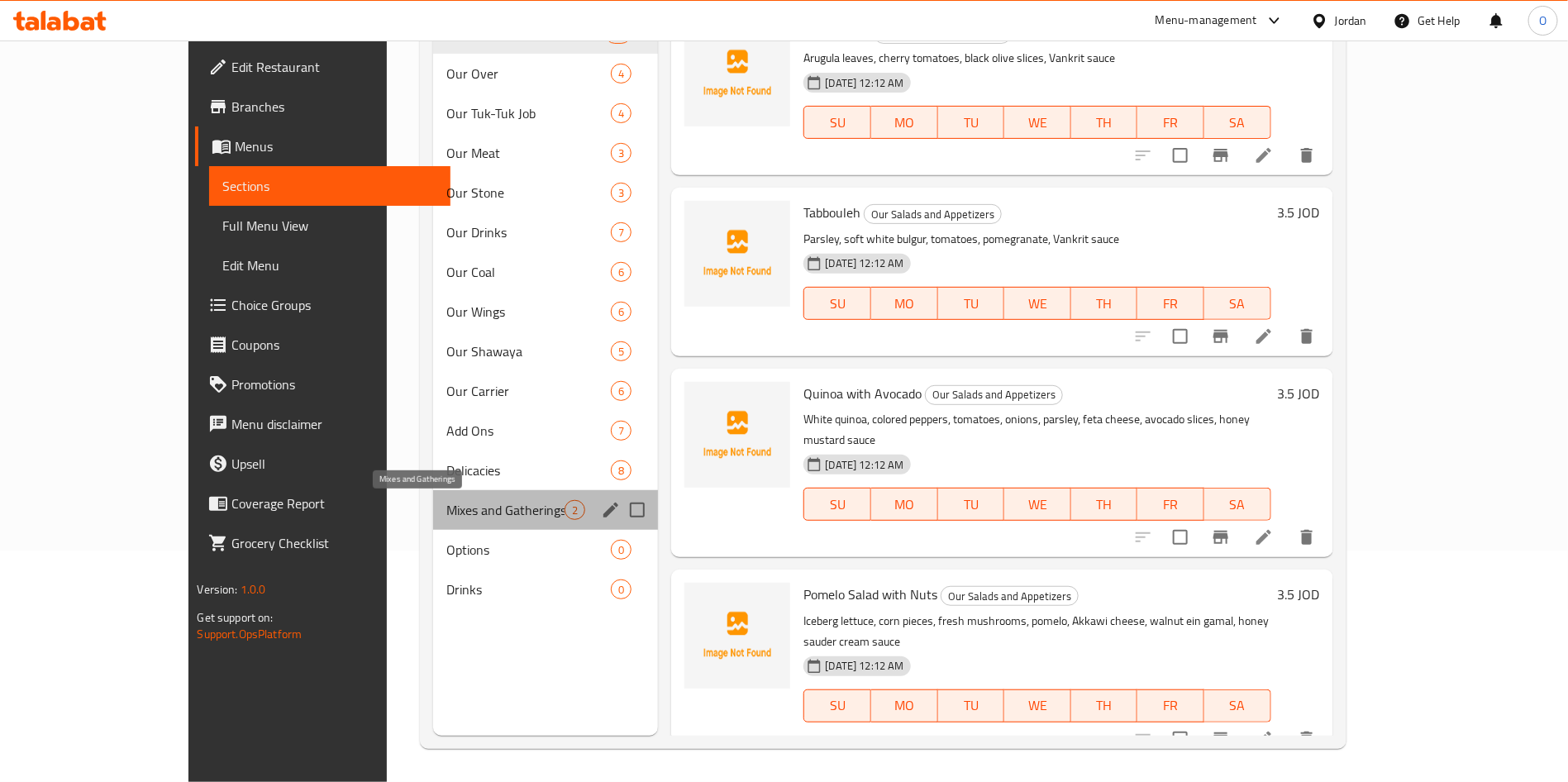
click at [472, 516] on span "Mixes and Gatherings" at bounding box center [505, 510] width 118 height 20
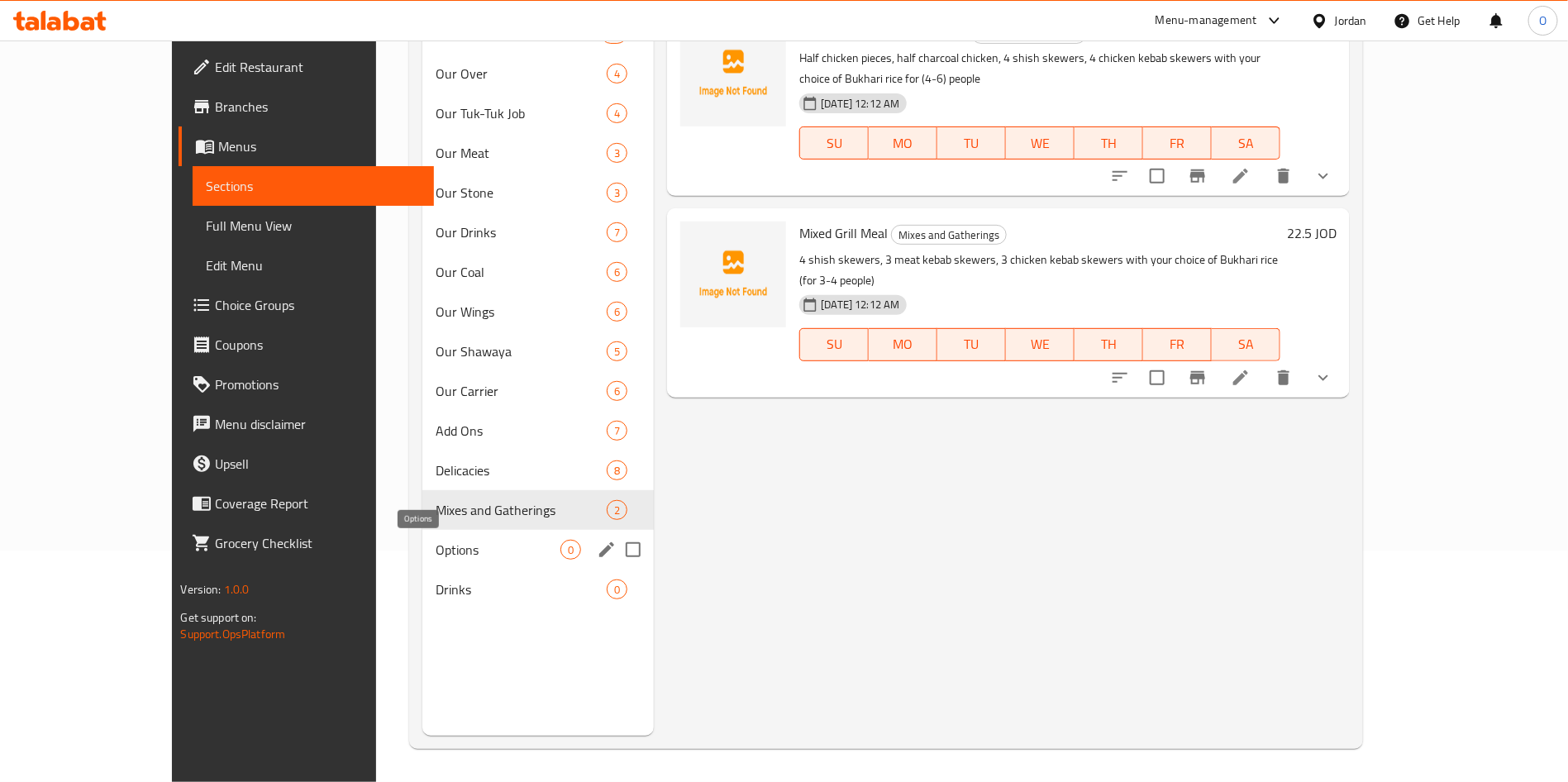
click at [446, 560] on div "Options 0" at bounding box center [538, 550] width 232 height 40
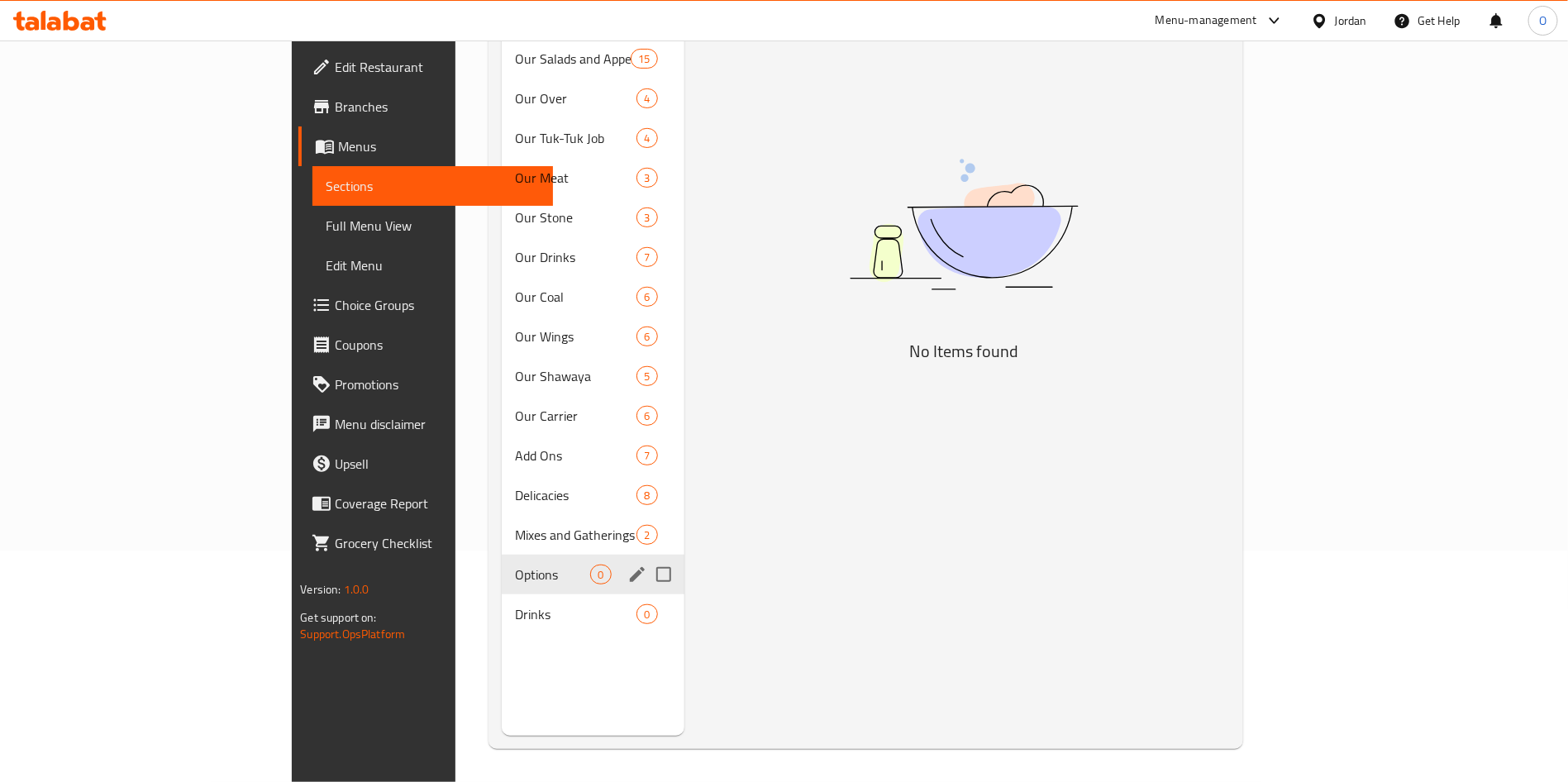
click at [647, 557] on input "Menu sections" at bounding box center [664, 574] width 35 height 35
click at [647, 596] on input "Menu sections" at bounding box center [664, 614] width 35 height 35
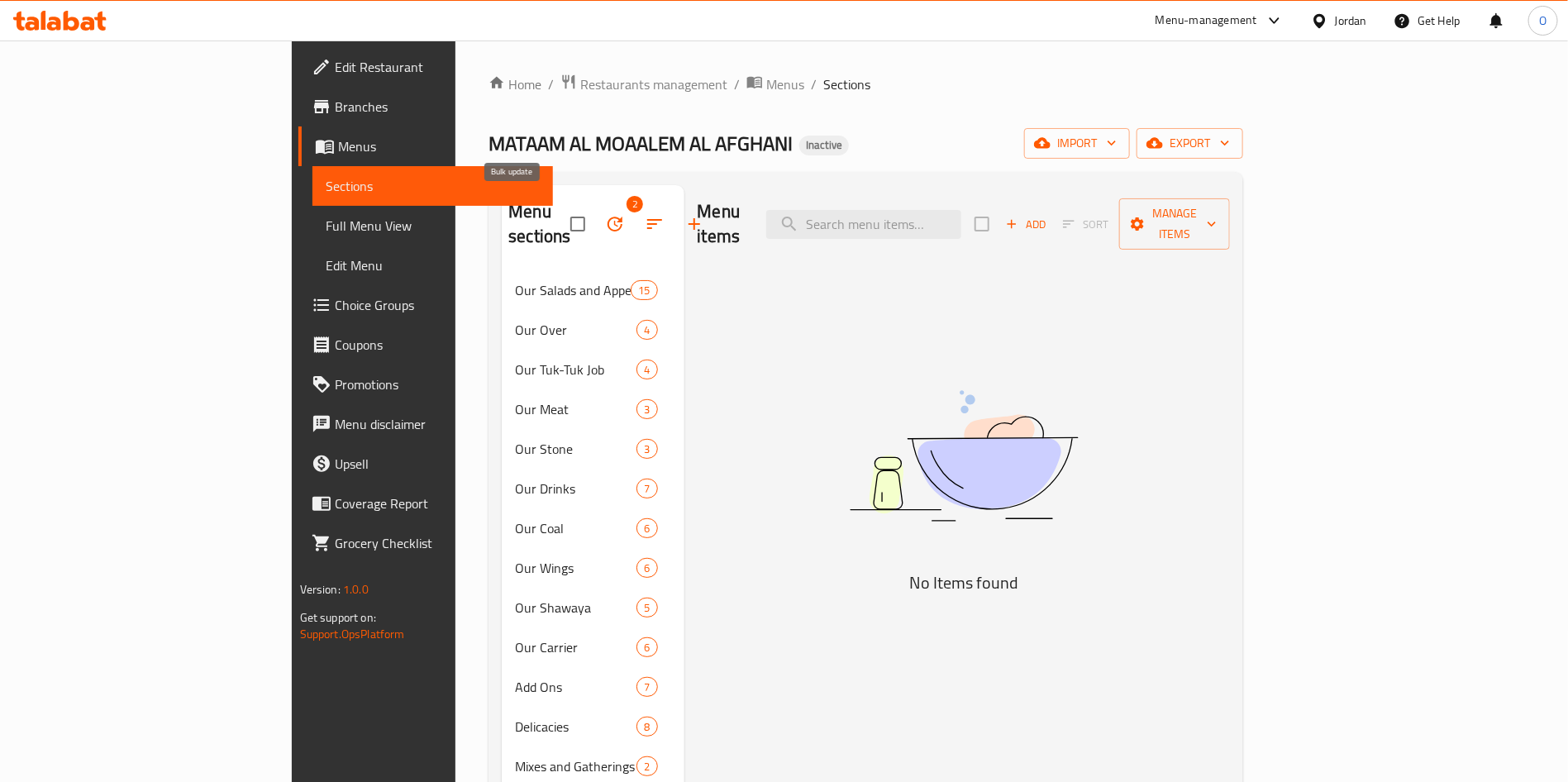
click at [607, 217] on icon "button" at bounding box center [615, 224] width 15 height 15
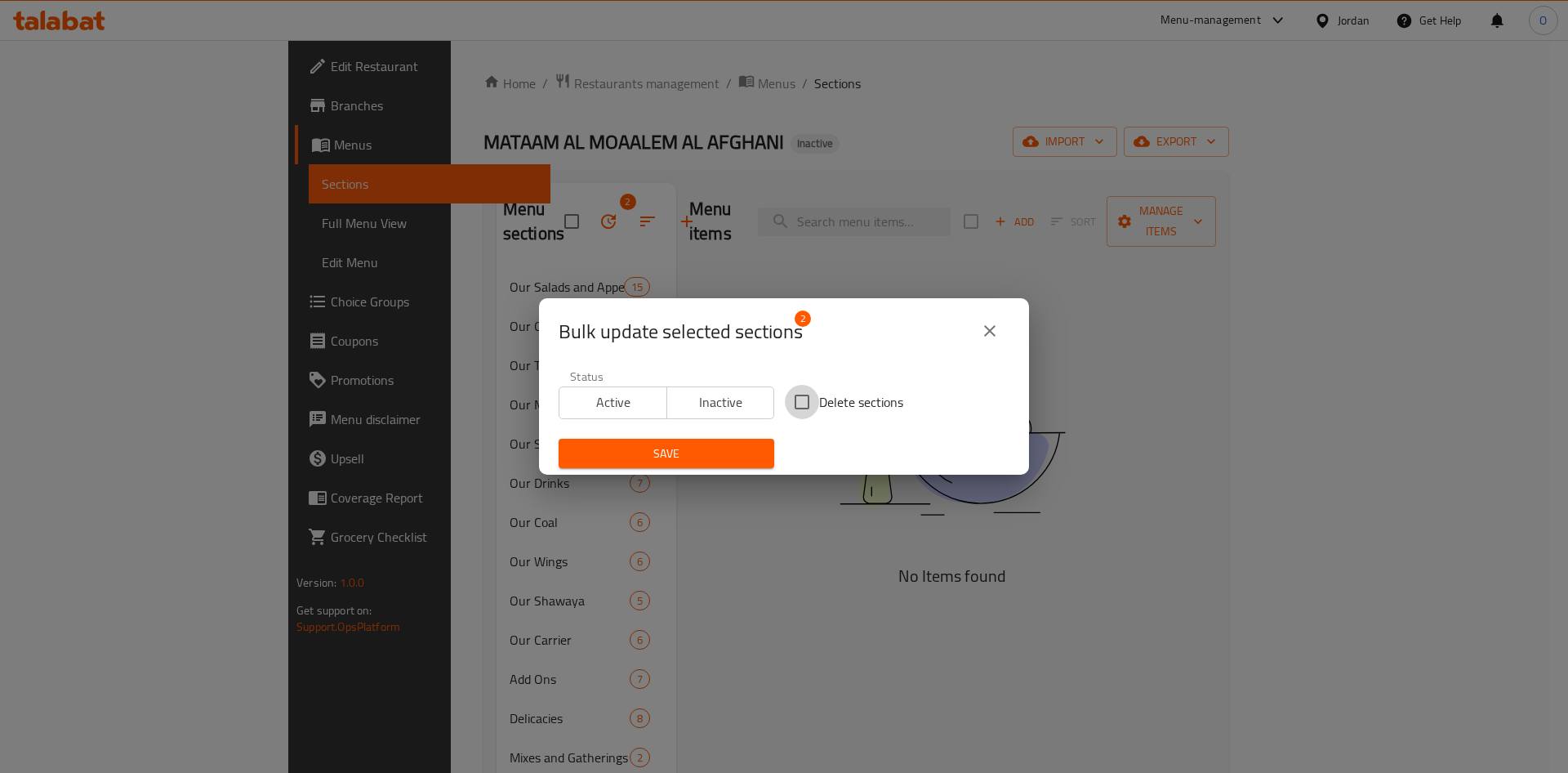
click at [797, 402] on input "Delete sections" at bounding box center [802, 401] width 34 height 34
click at [694, 466] on button "Save" at bounding box center [667, 454] width 216 height 31
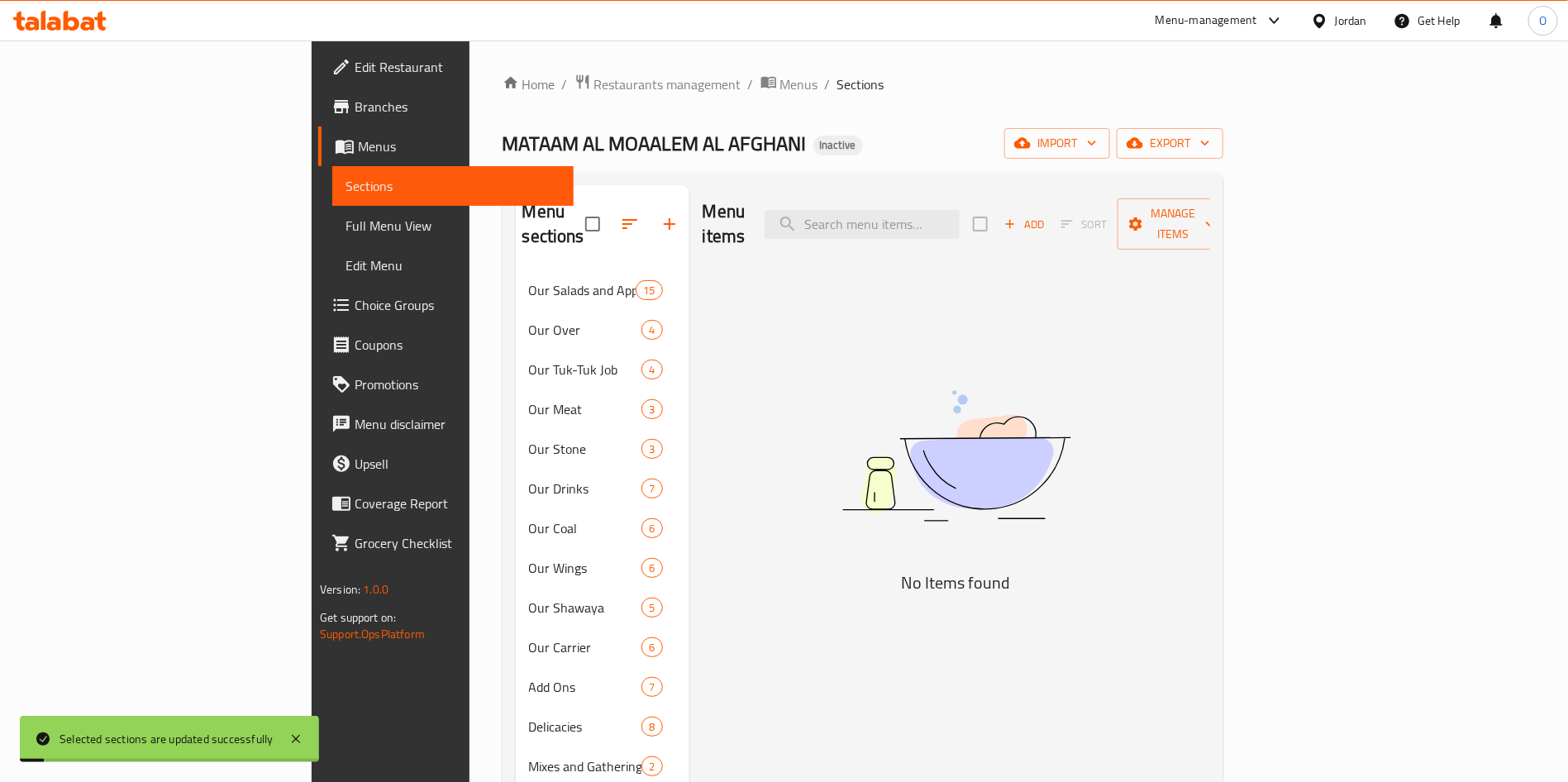
click at [766, 515] on div "Menu items Add Sort Manage items No Items found" at bounding box center [950, 575] width 521 height 782
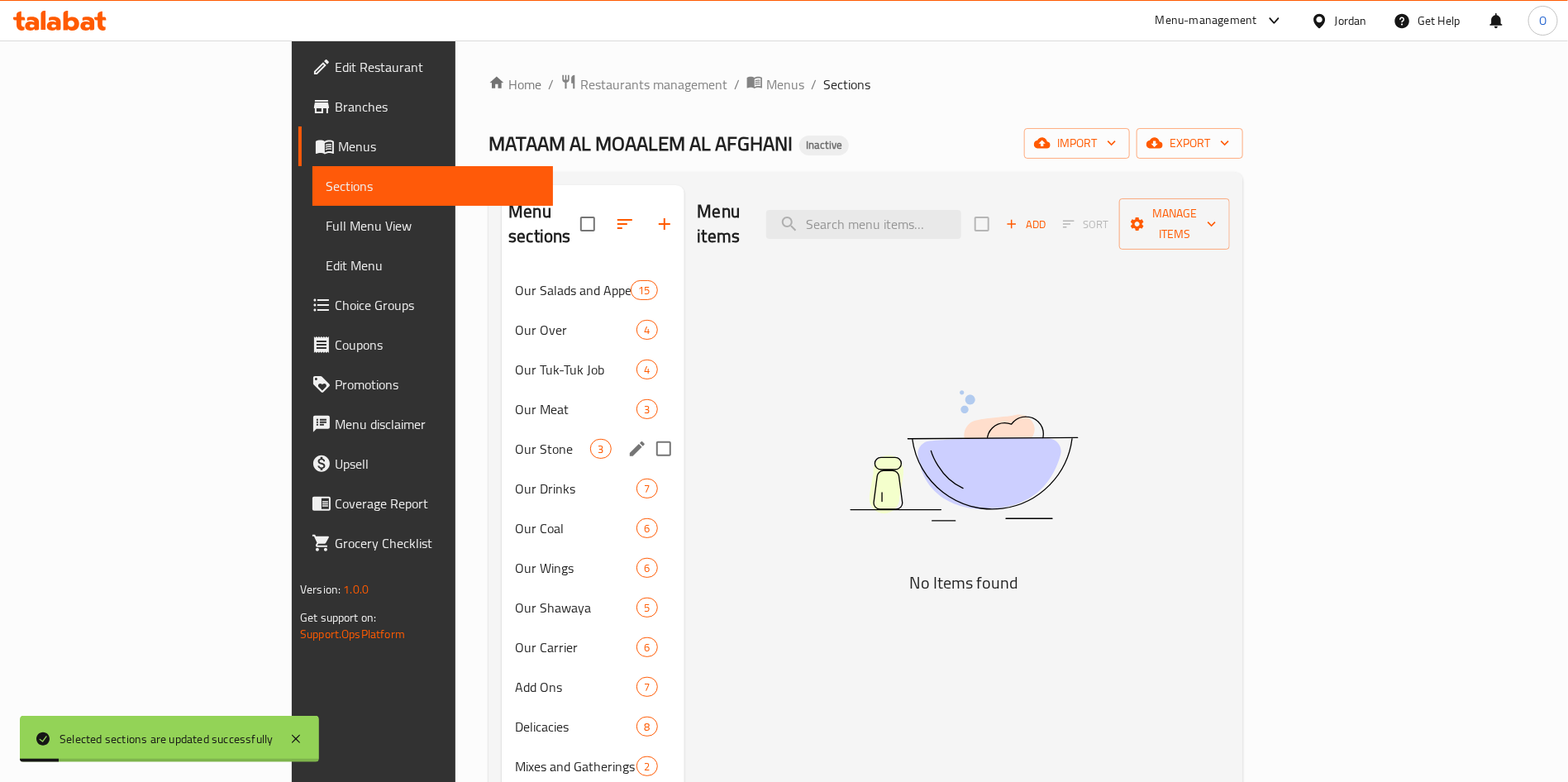
scroll to position [231, 0]
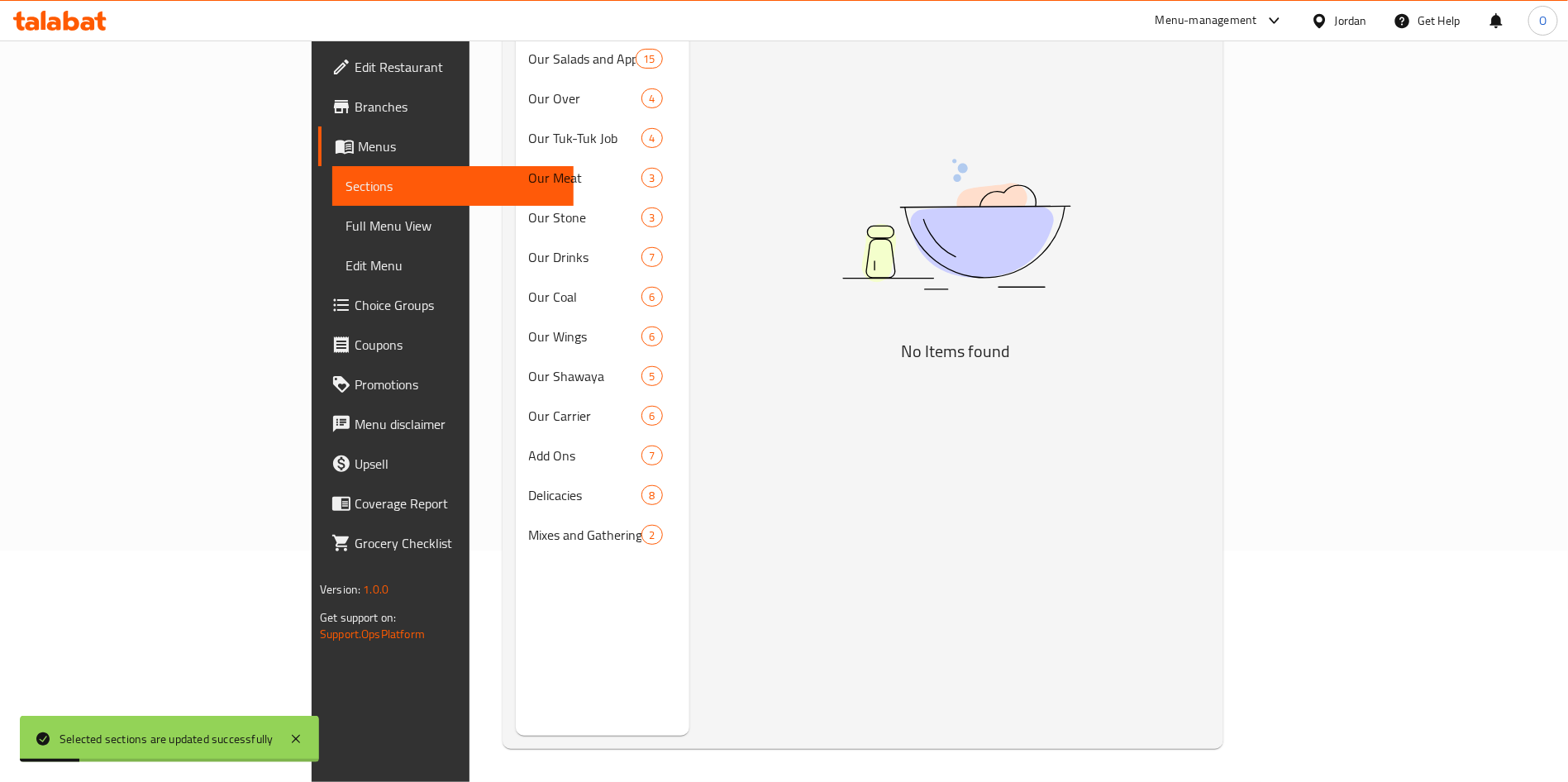
click at [689, 522] on div "Menu items Add Sort Manage items No Items found" at bounding box center [950, 344] width 521 height 782
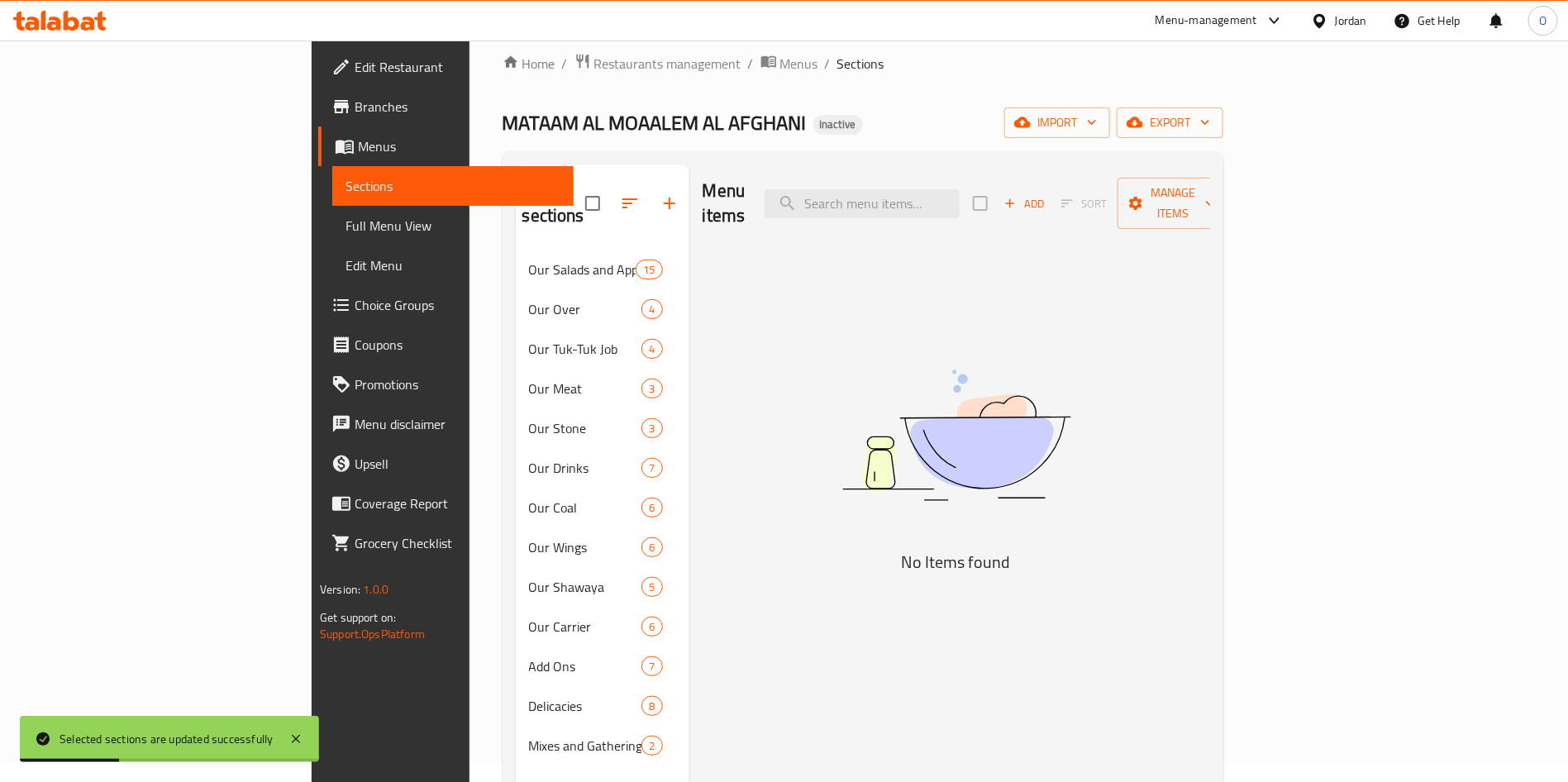
scroll to position [0, 0]
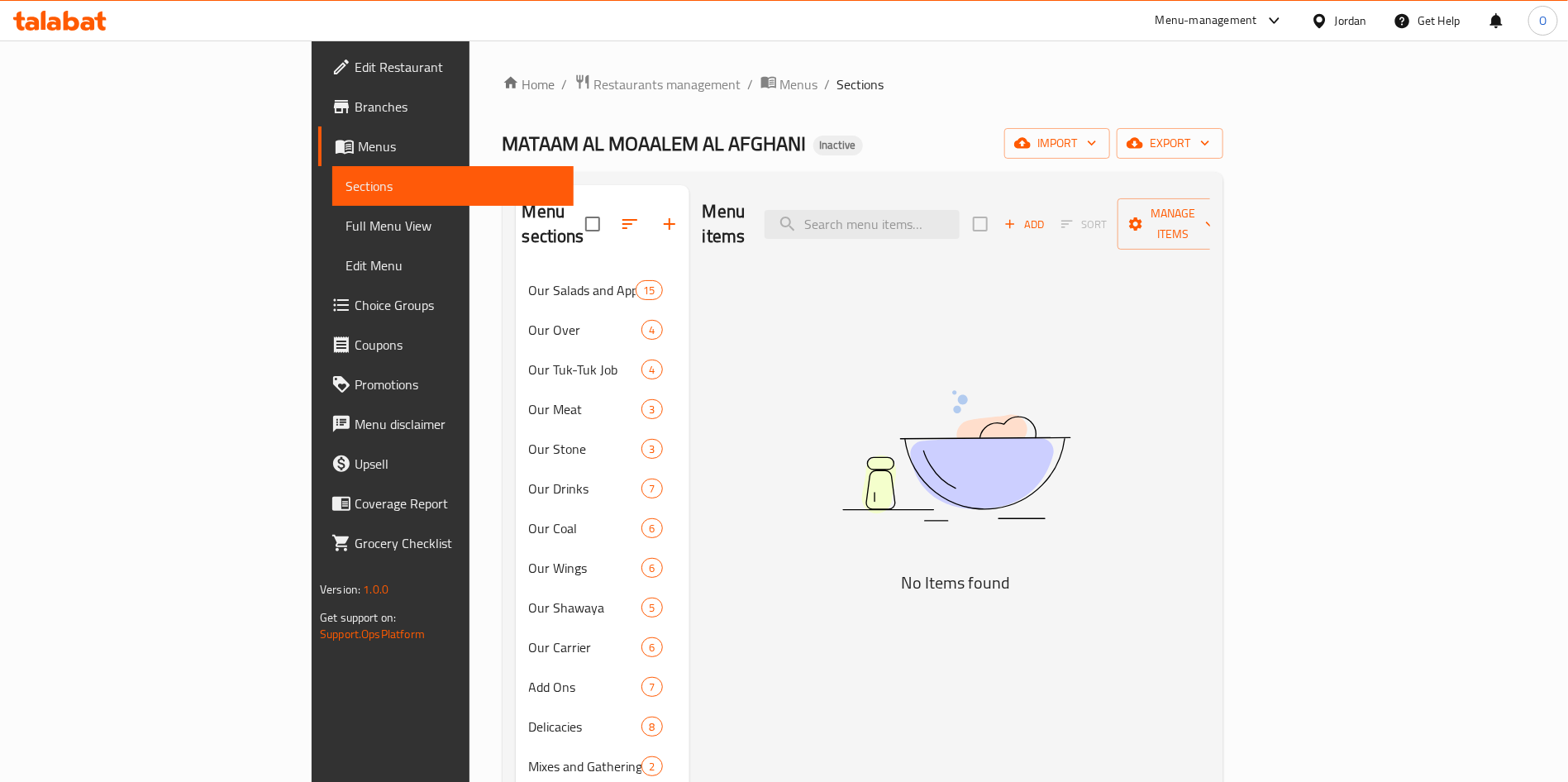
click at [748, 362] on div "Menu items Add Sort Manage items No Items found" at bounding box center [950, 575] width 521 height 782
click at [345, 218] on span "Full Menu View" at bounding box center [453, 226] width 215 height 20
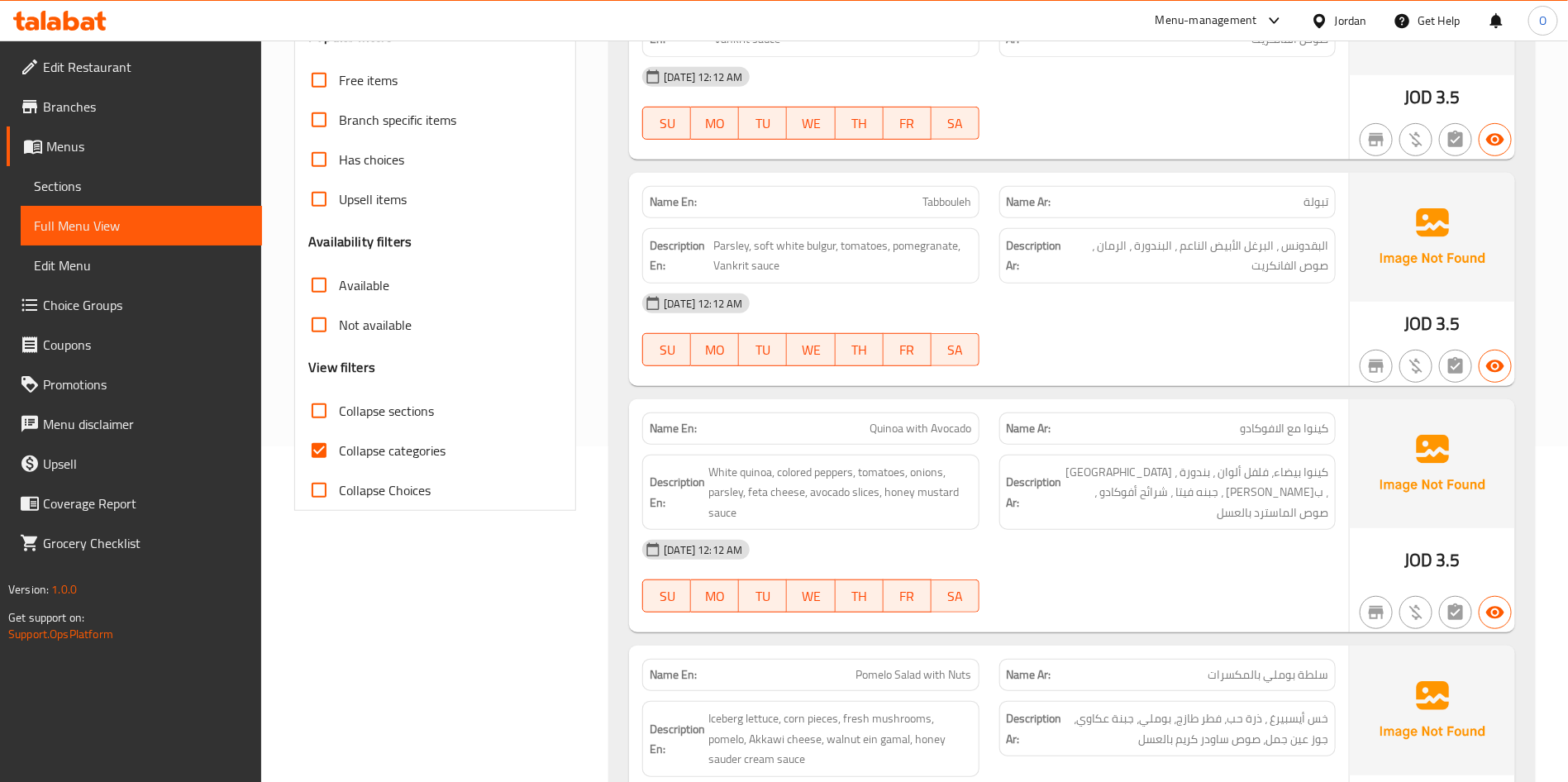
scroll to position [371, 0]
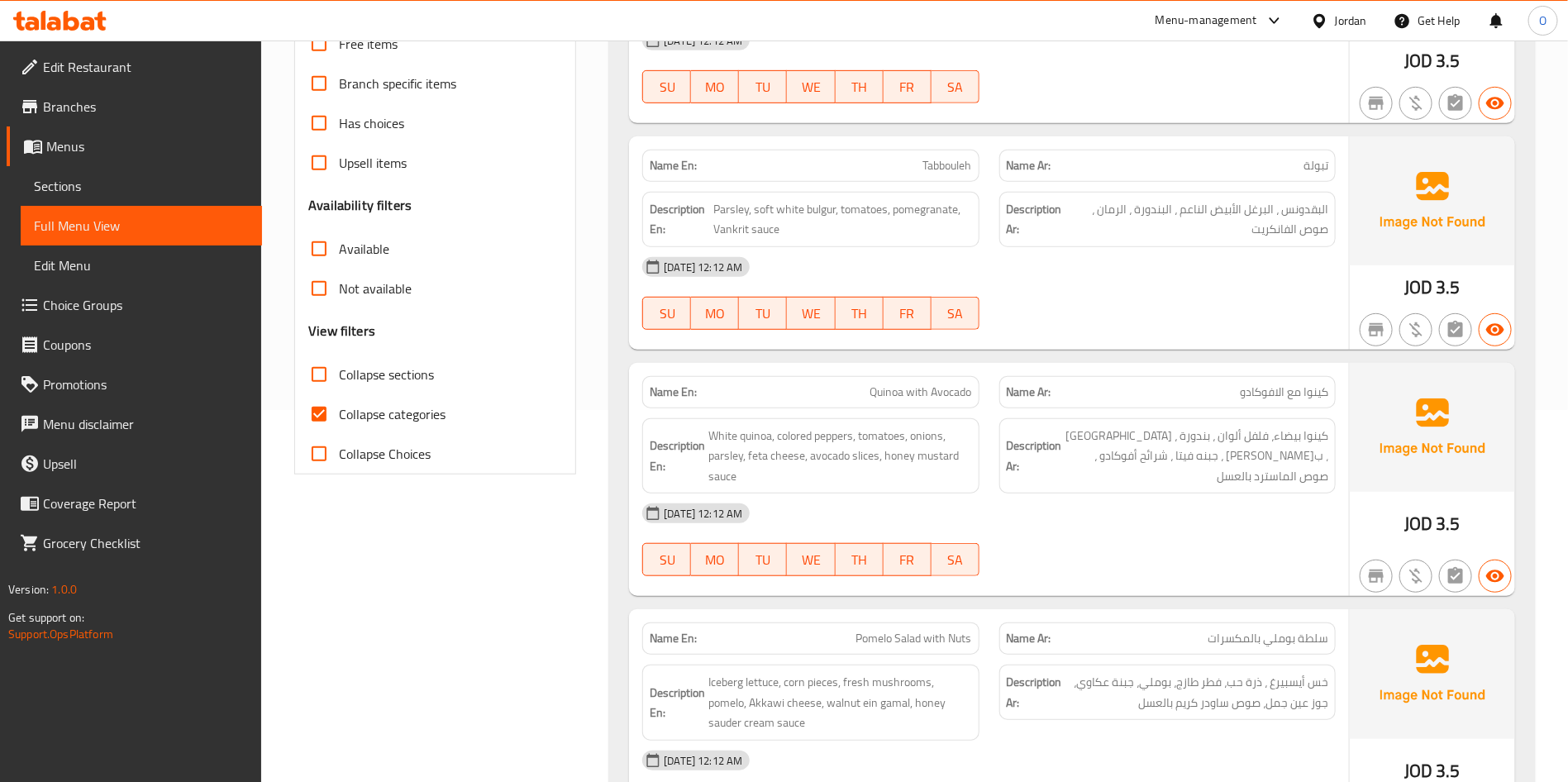
click at [392, 424] on span "Collapse categories" at bounding box center [392, 414] width 107 height 20
click at [339, 425] on input "Collapse categories" at bounding box center [320, 414] width 40 height 40
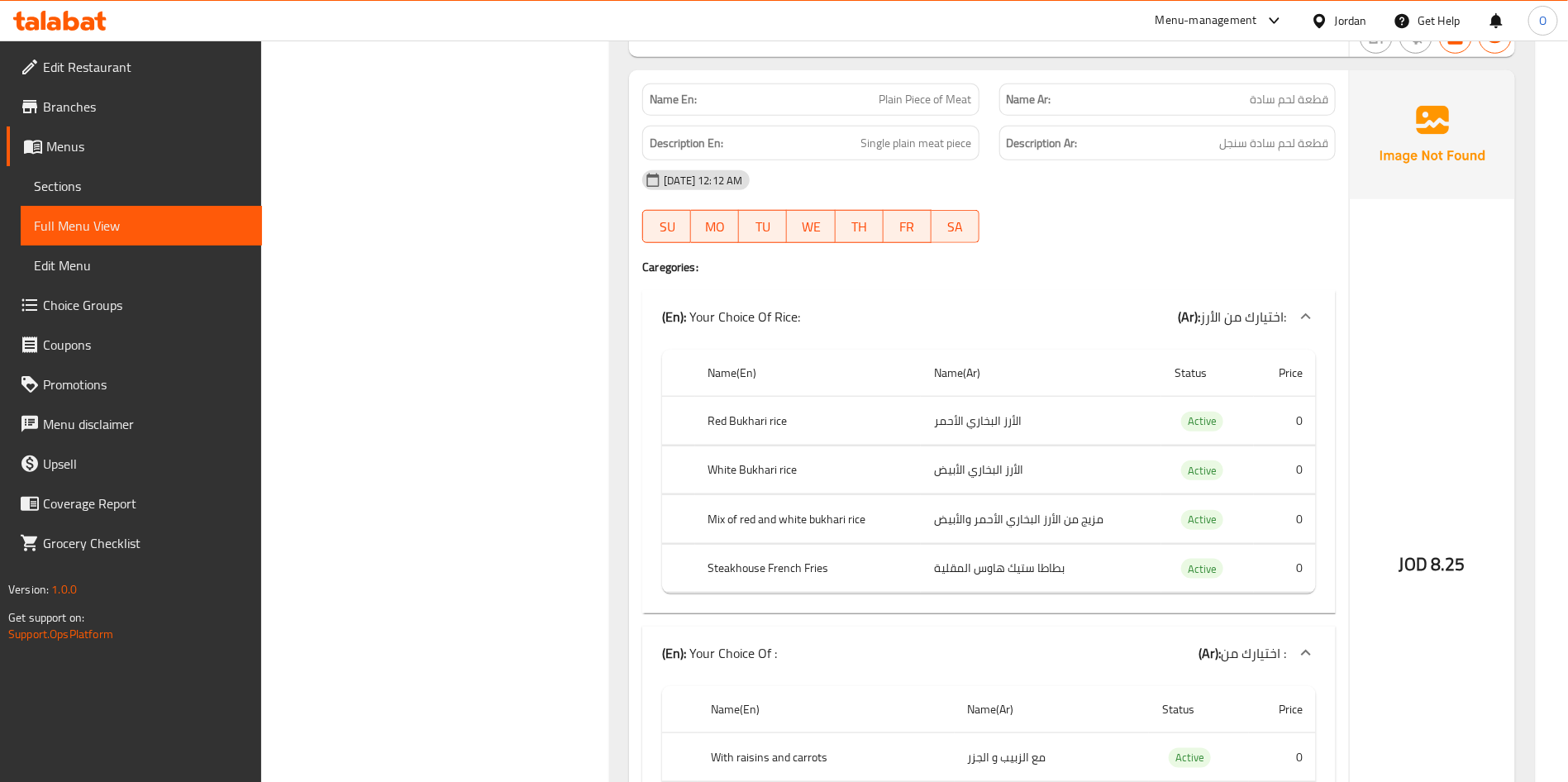
scroll to position [13137, 0]
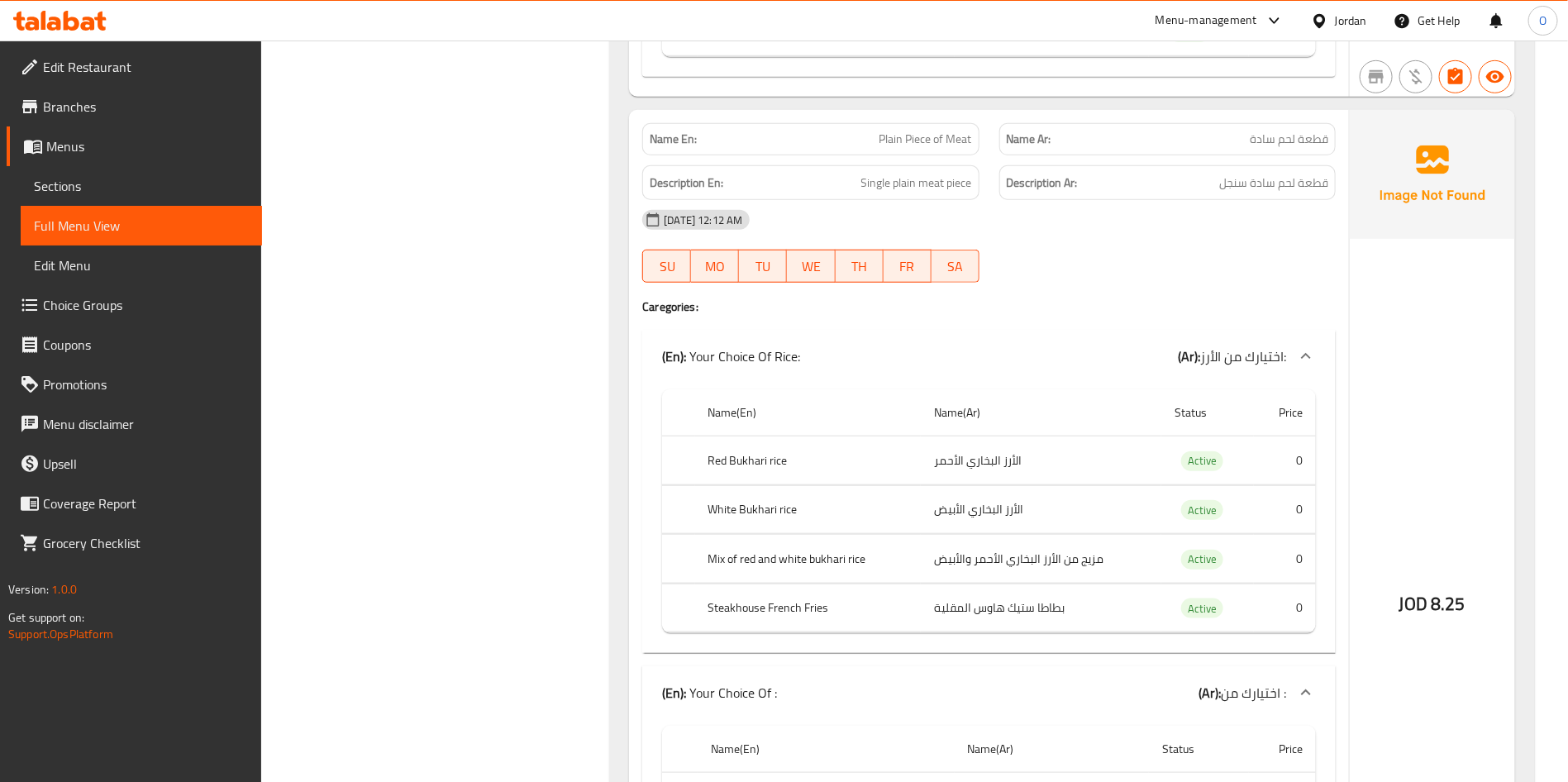
click at [906, 147] on span "Plain Piece of Meat" at bounding box center [926, 138] width 93 height 17
copy span "Plain Piece of Meat"
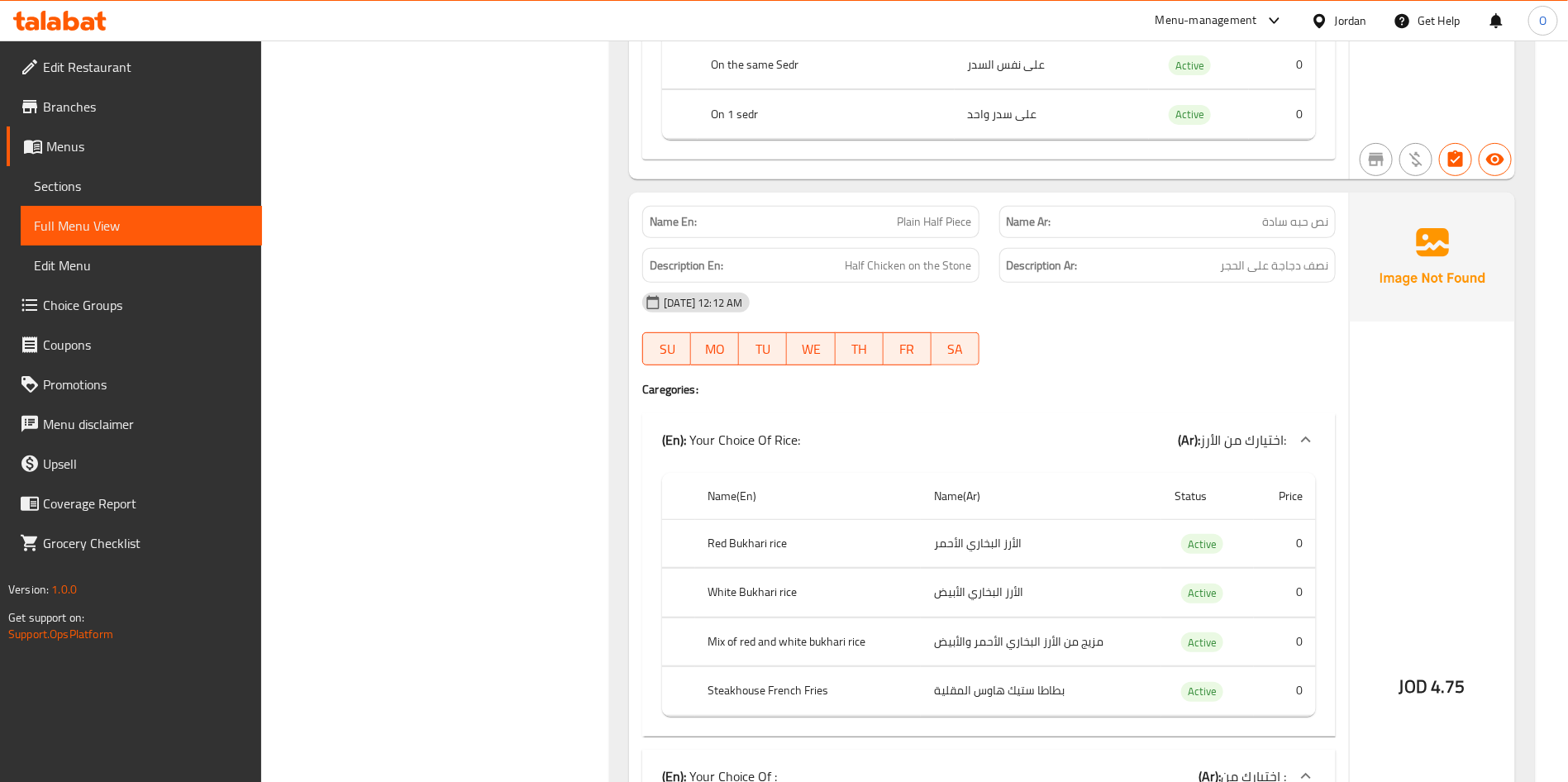
scroll to position [15989, 0]
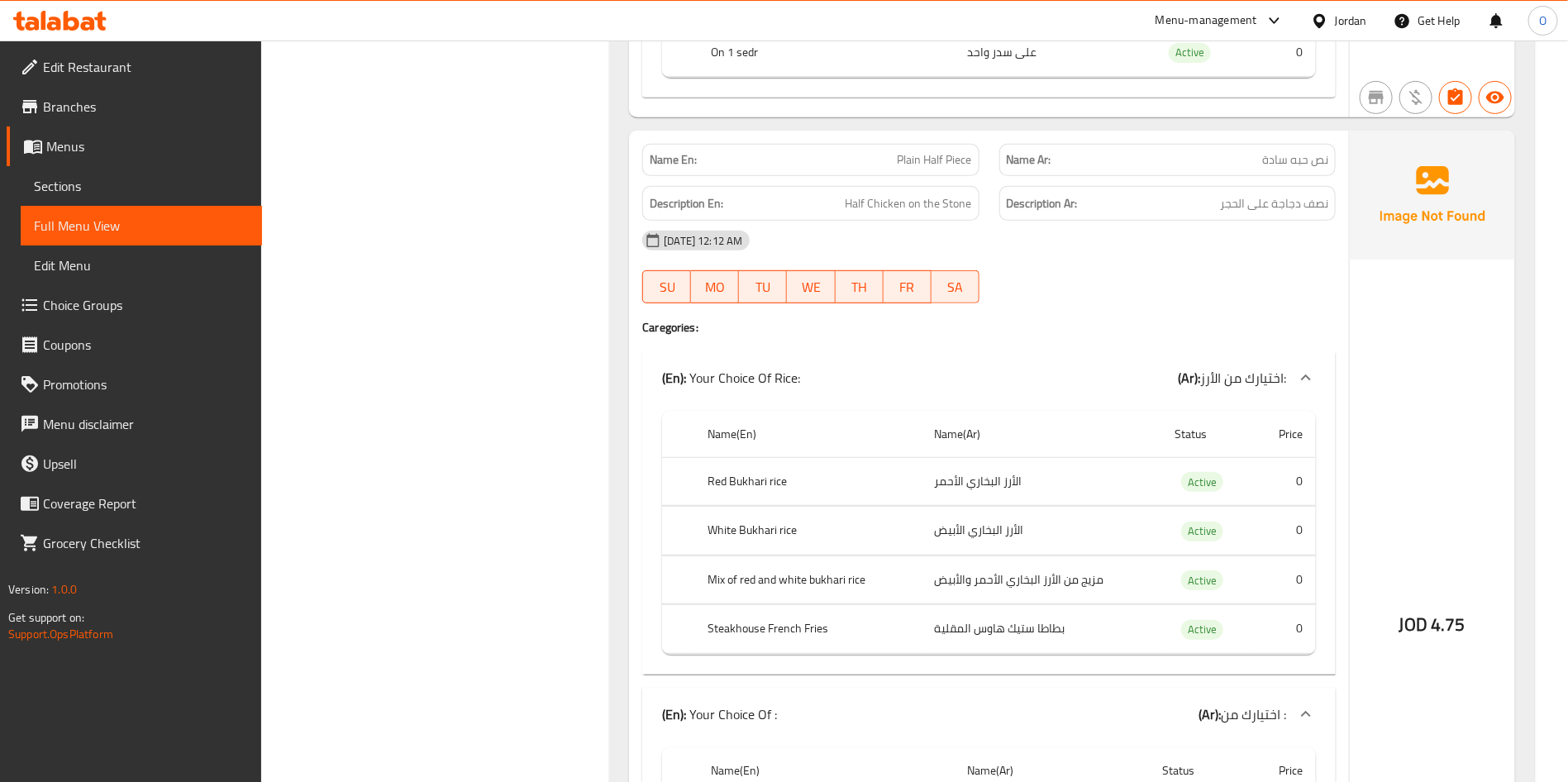
click at [927, 168] on span "Plain Half Piece" at bounding box center [935, 159] width 75 height 17
copy span "Plain Half Piece"
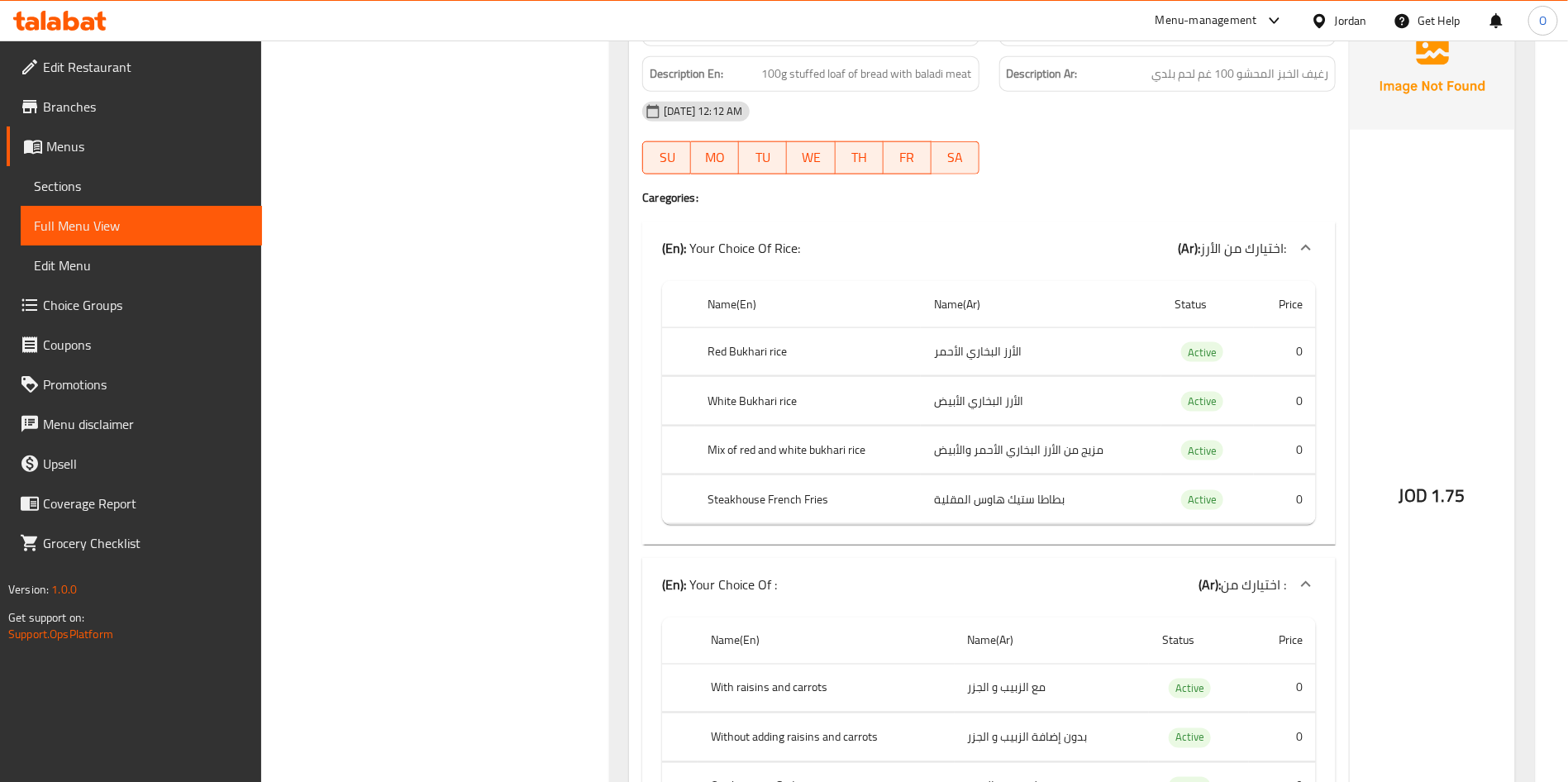
scroll to position [22929, 0]
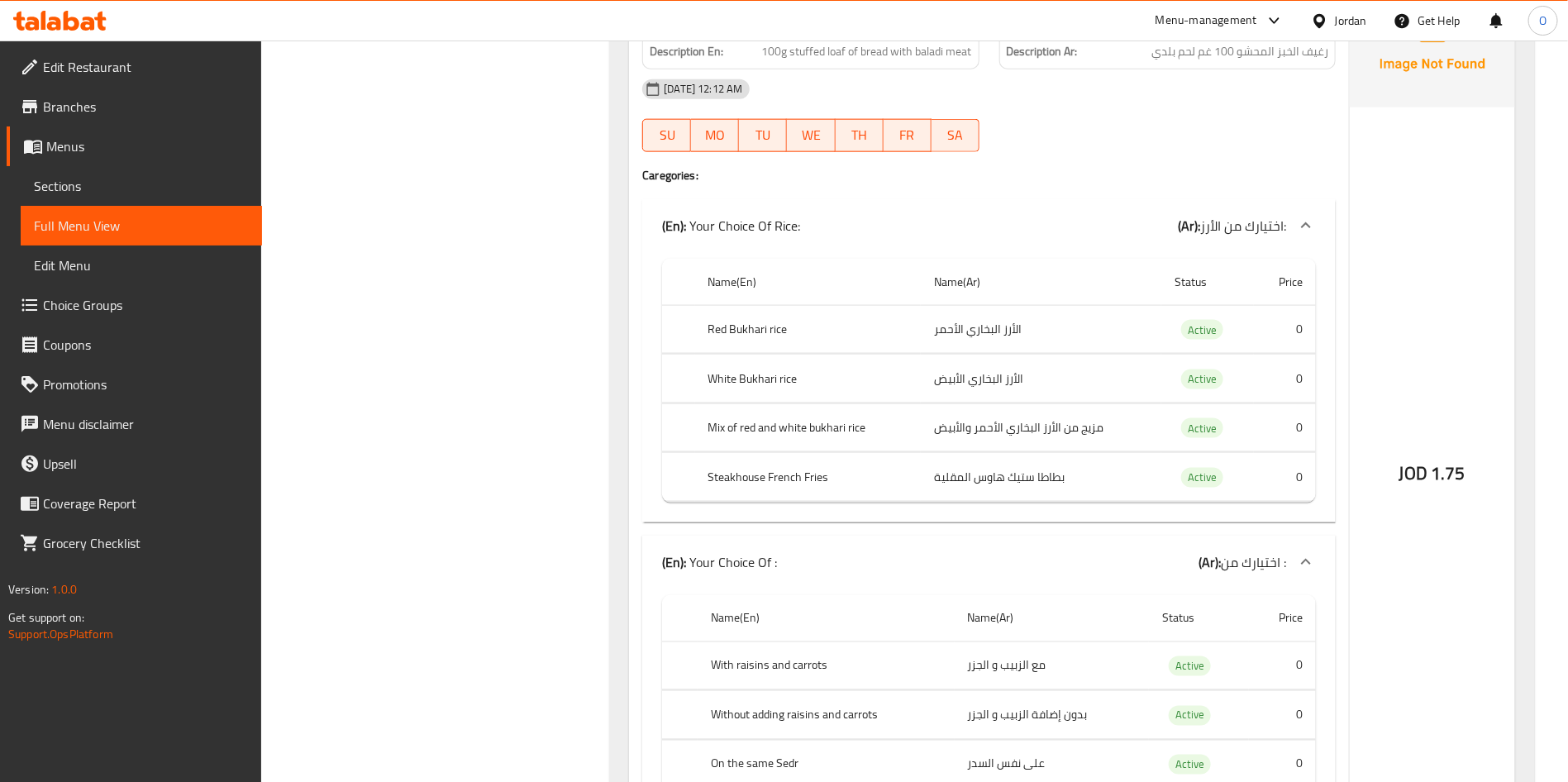
click at [920, 24] on div "Name En: [PERSON_NAME]" at bounding box center [809, 7] width 336 height 32
copy span "Arayes Loaf"
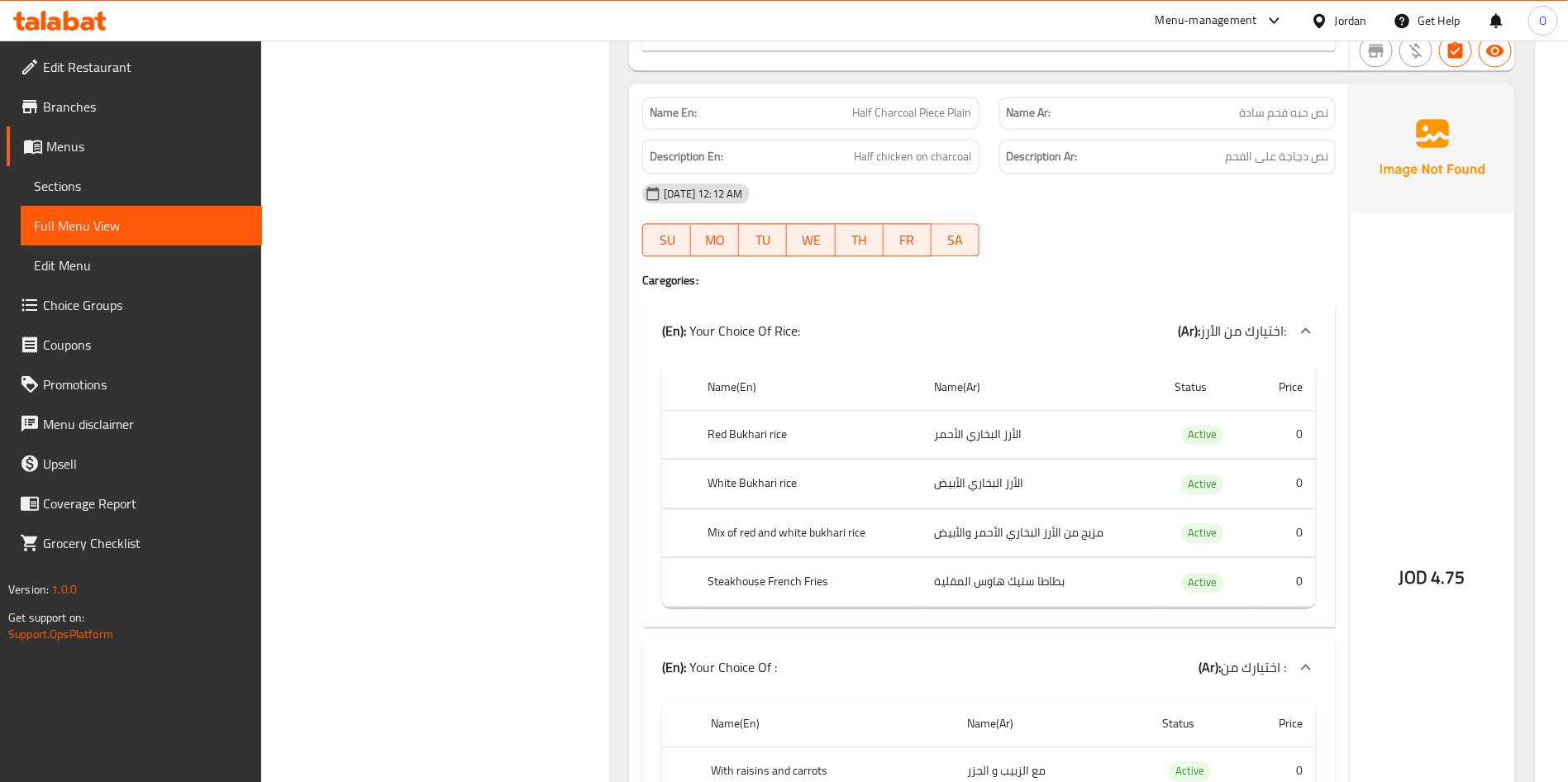
scroll to position [23797, 0]
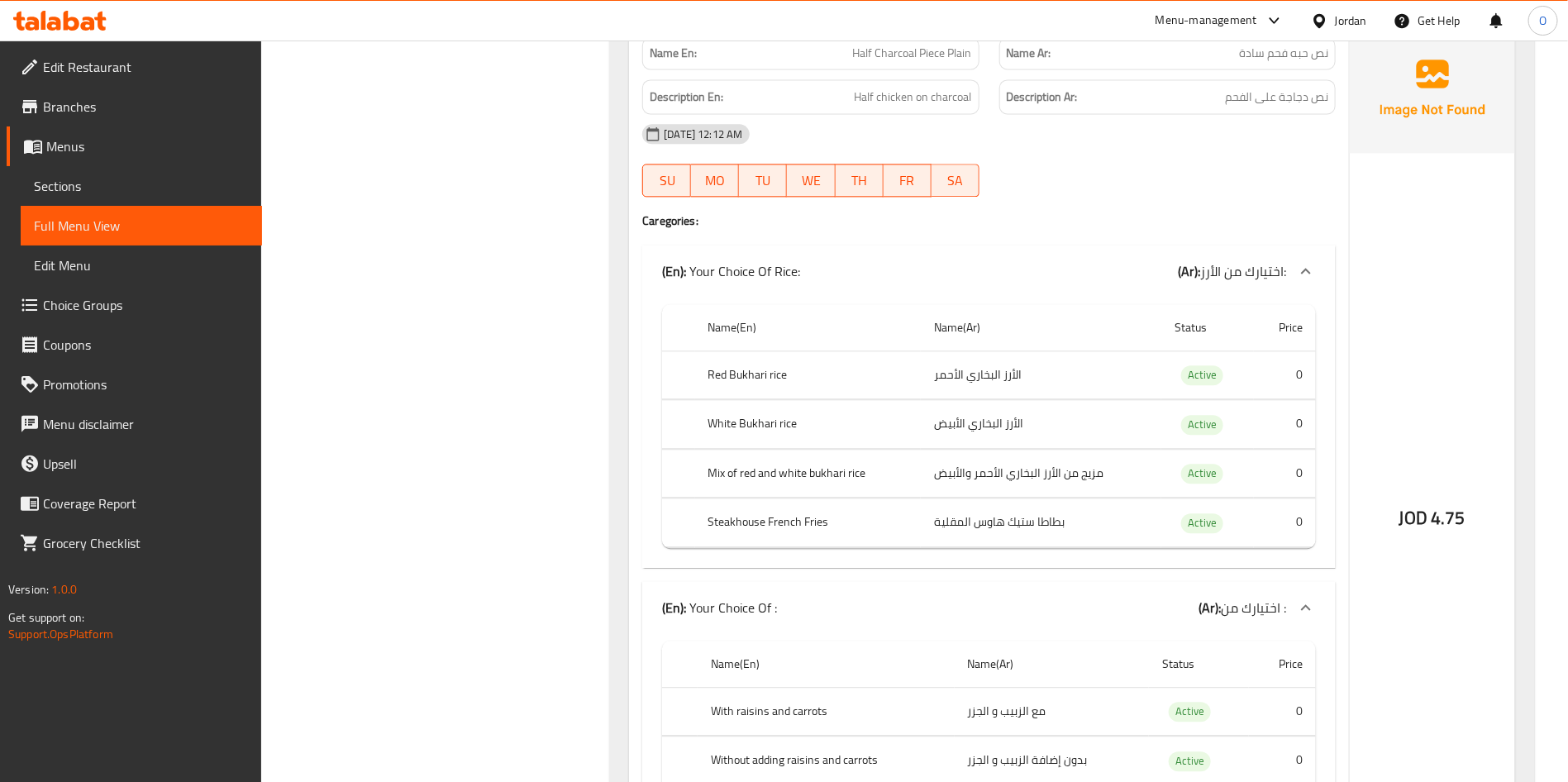
click at [953, 69] on div "Name En: Half Charcoal Piece Plain" at bounding box center [809, 53] width 336 height 32
copy span "Half Charcoal Piece Plain"
click at [473, 361] on div "Filter Branches Branches Popular filters Free items Branch specific items Has c…" at bounding box center [442, 52] width 315 height 47274
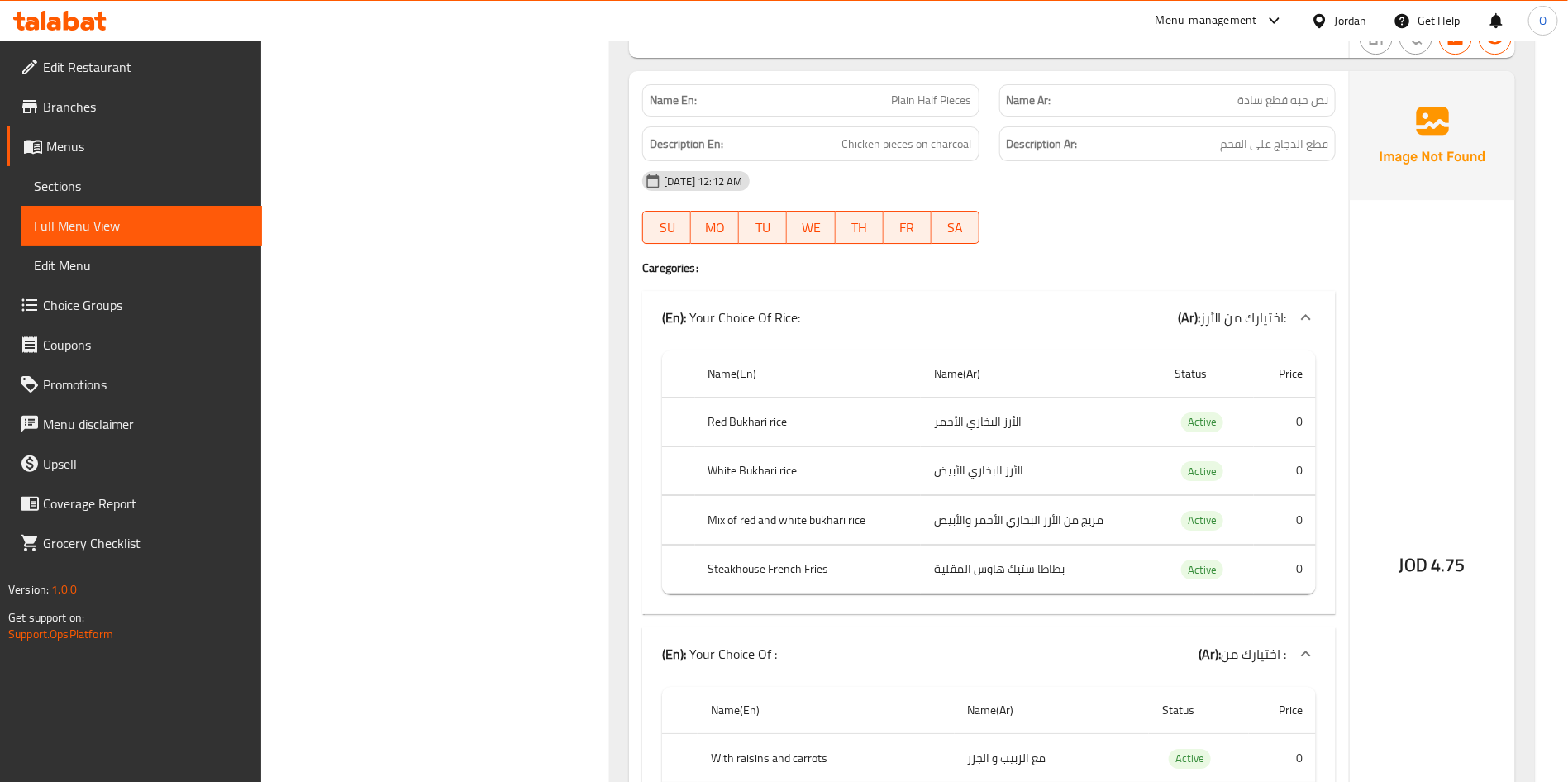
scroll to position [24664, 0]
click at [928, 107] on span "Plain Half Pieces" at bounding box center [932, 98] width 80 height 17
copy span "Plain Half Pieces"
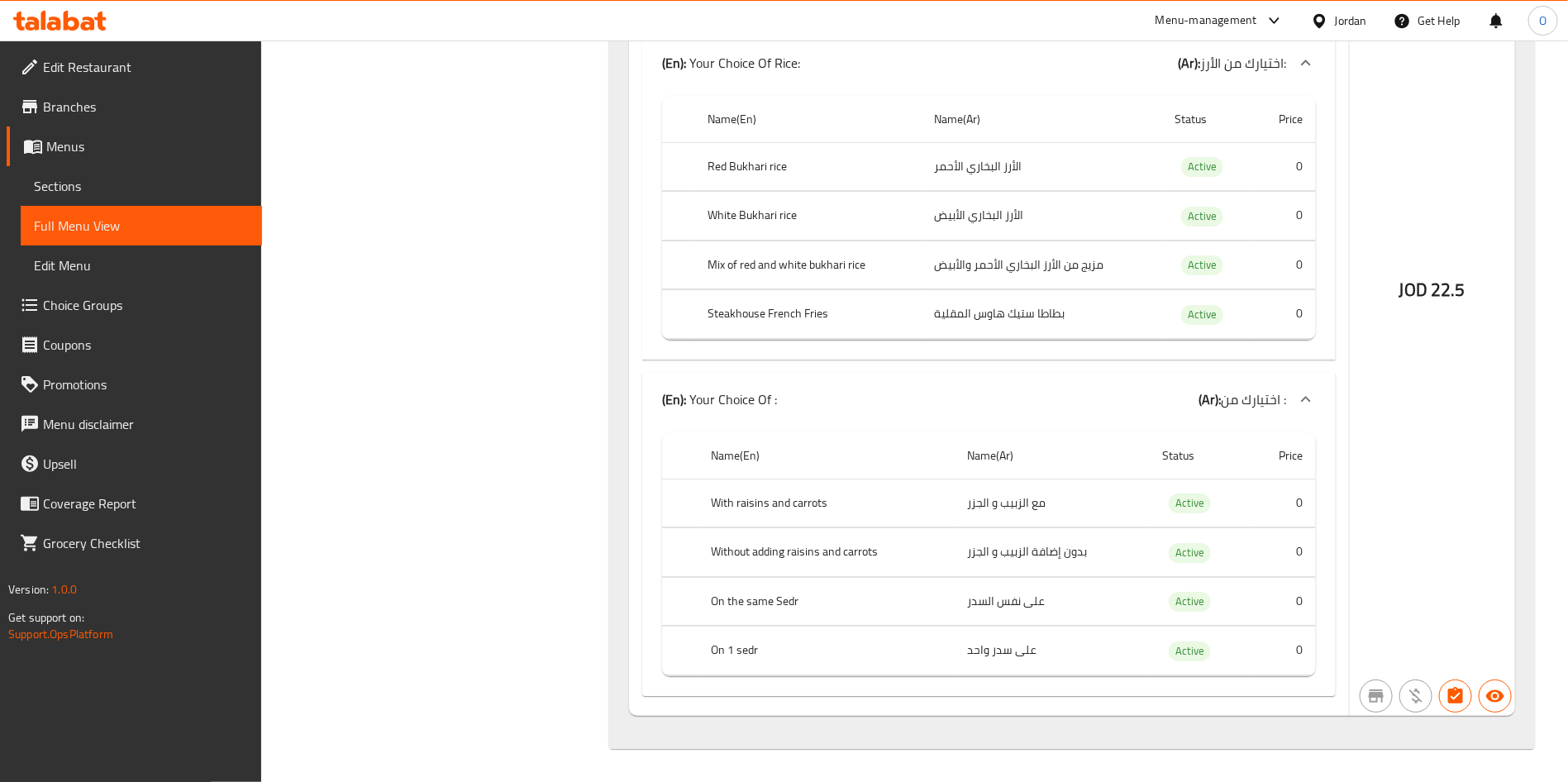
scroll to position [46957, 0]
click at [75, 295] on span "Choice Groups" at bounding box center [146, 305] width 206 height 20
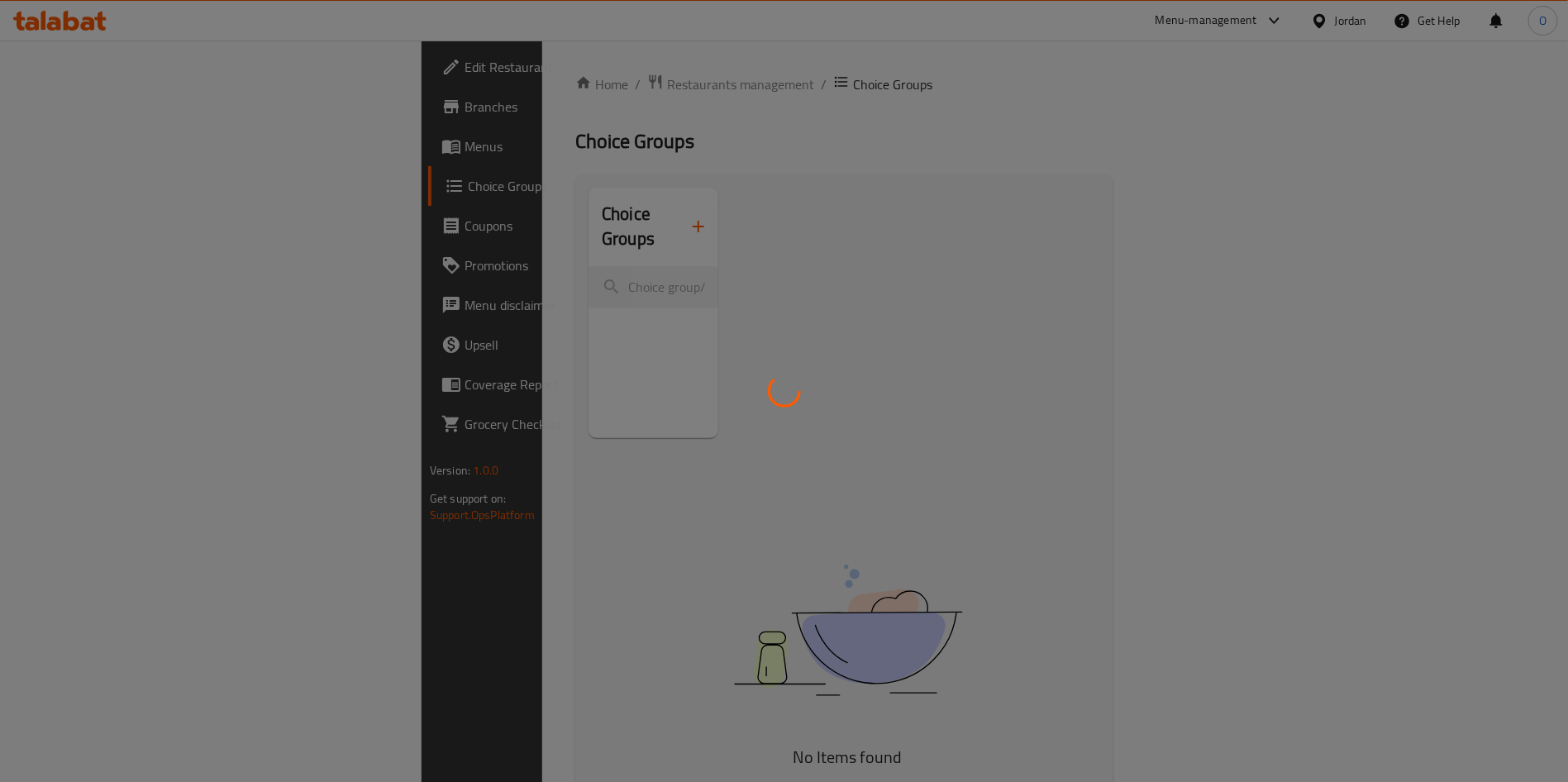
click at [738, 147] on div at bounding box center [784, 391] width 1568 height 782
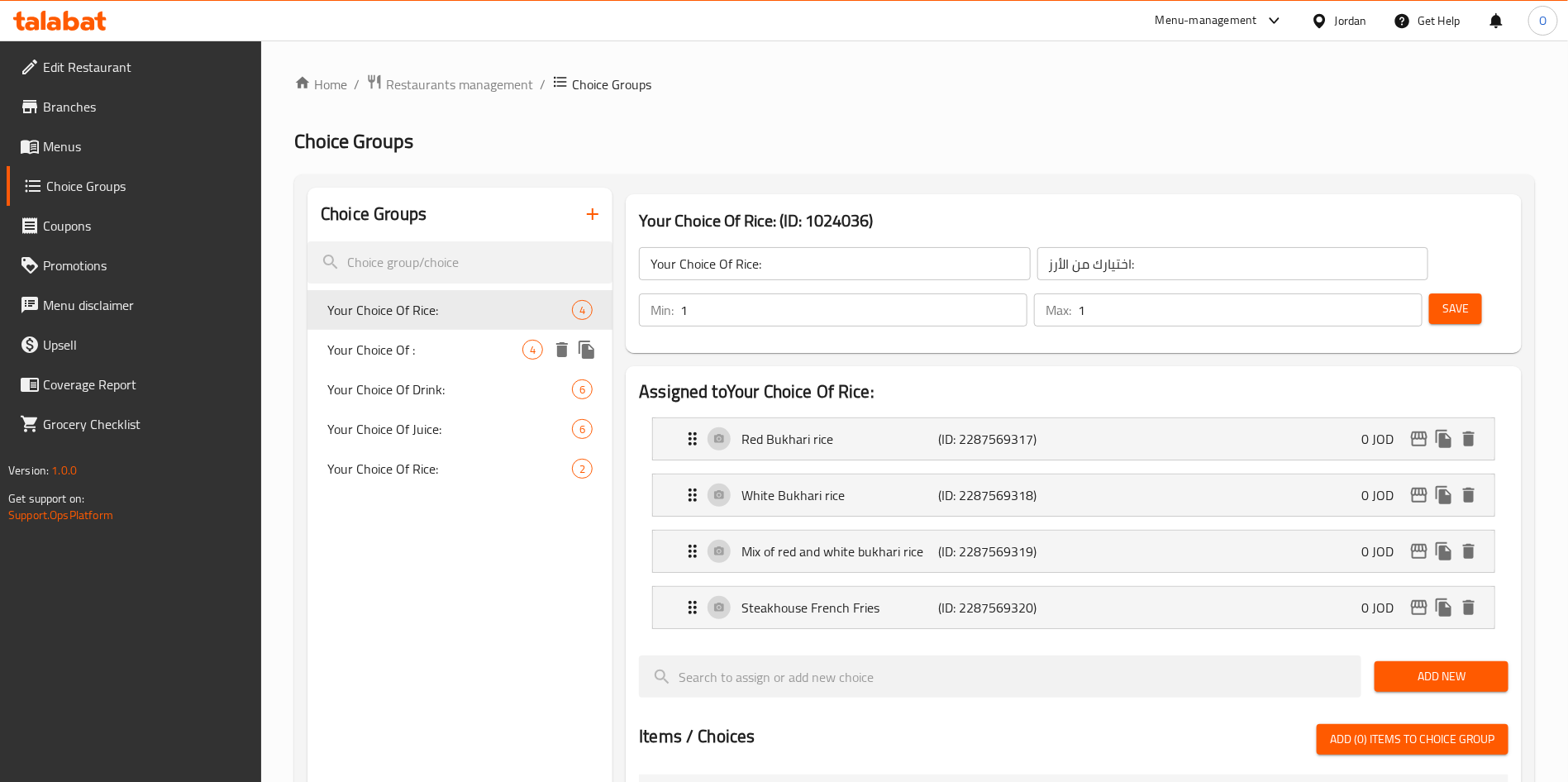
click at [446, 335] on div "Your Choice Of : 4" at bounding box center [460, 350] width 305 height 40
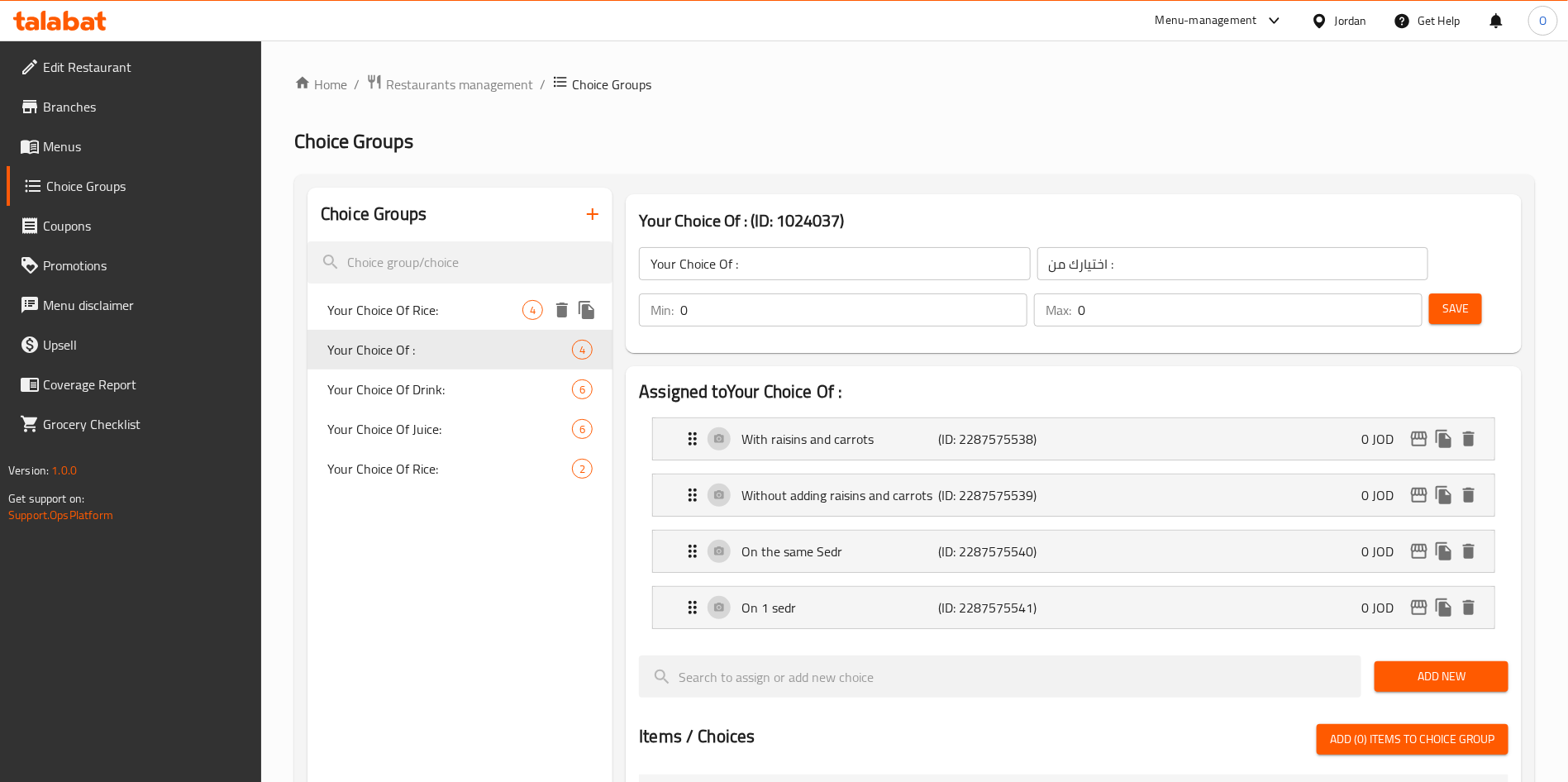
click at [443, 312] on span "Your Choice Of Rice:" at bounding box center [424, 310] width 195 height 20
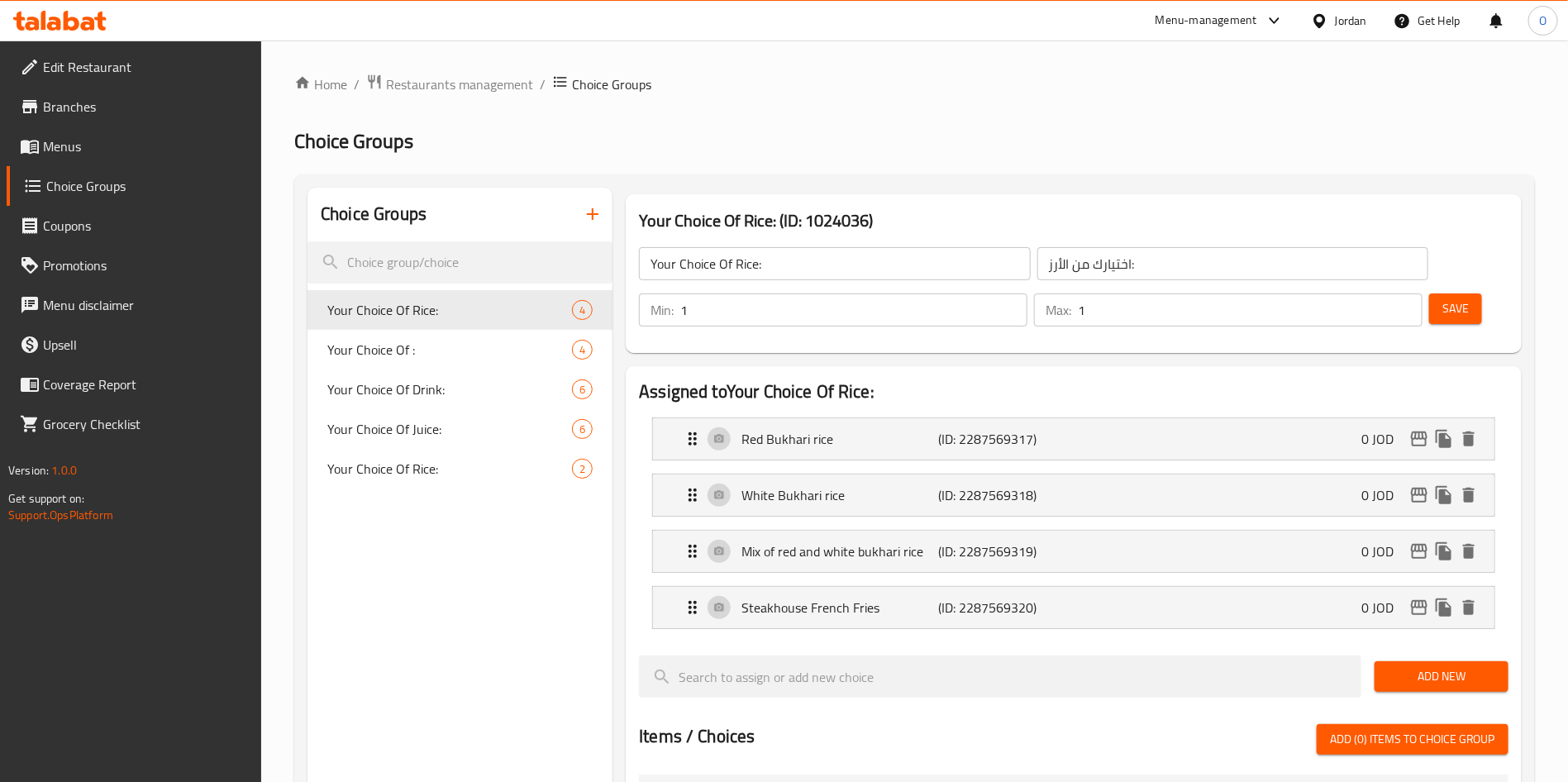
click at [745, 175] on div "Choice Groups Your Choice Of Rice: 4 Your Choice Of : 4 Your Choice Of Drink: 6…" at bounding box center [914, 780] width 1240 height 1212
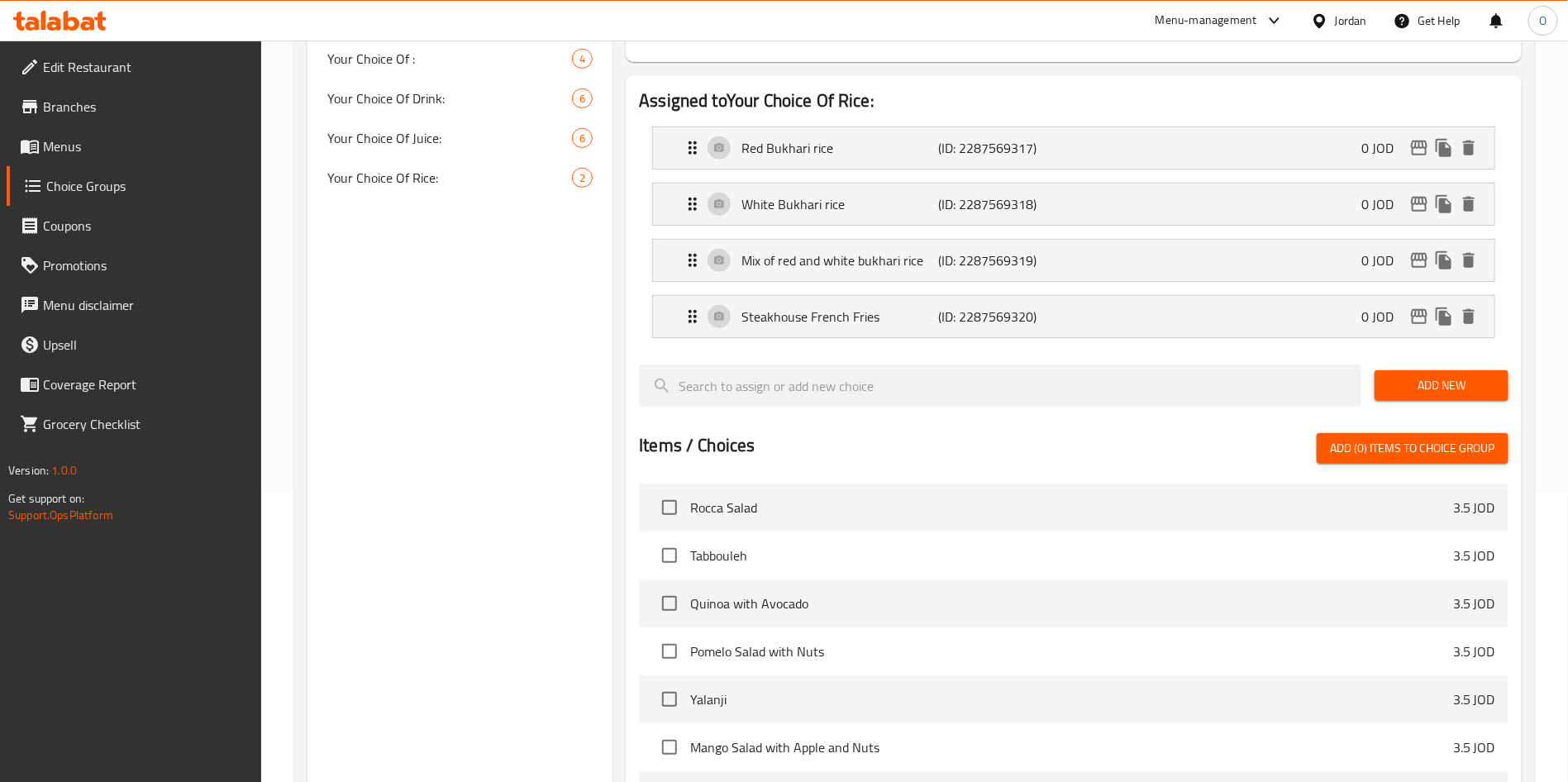
scroll to position [593, 0]
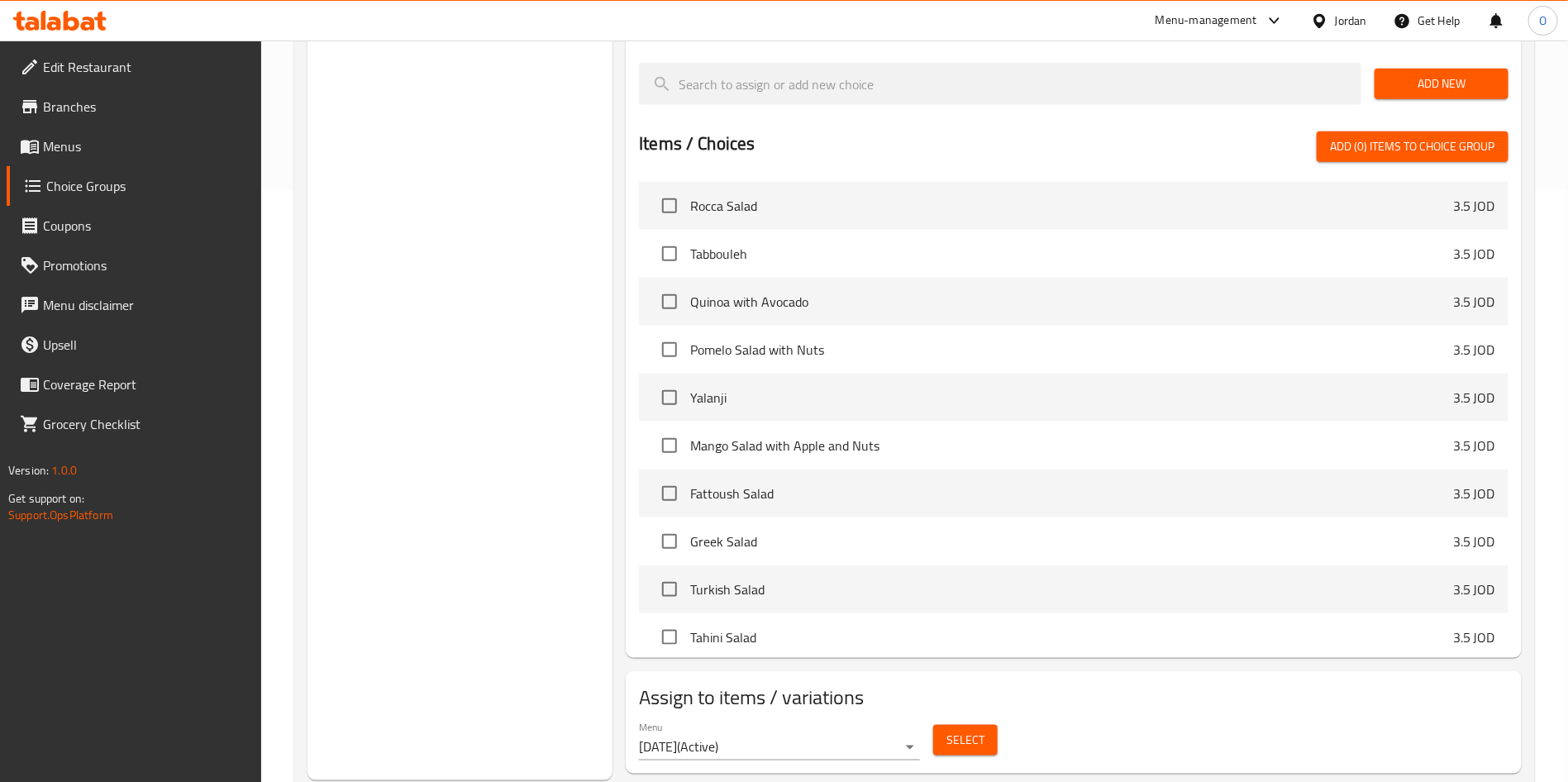
click at [987, 725] on button "Select" at bounding box center [965, 740] width 65 height 31
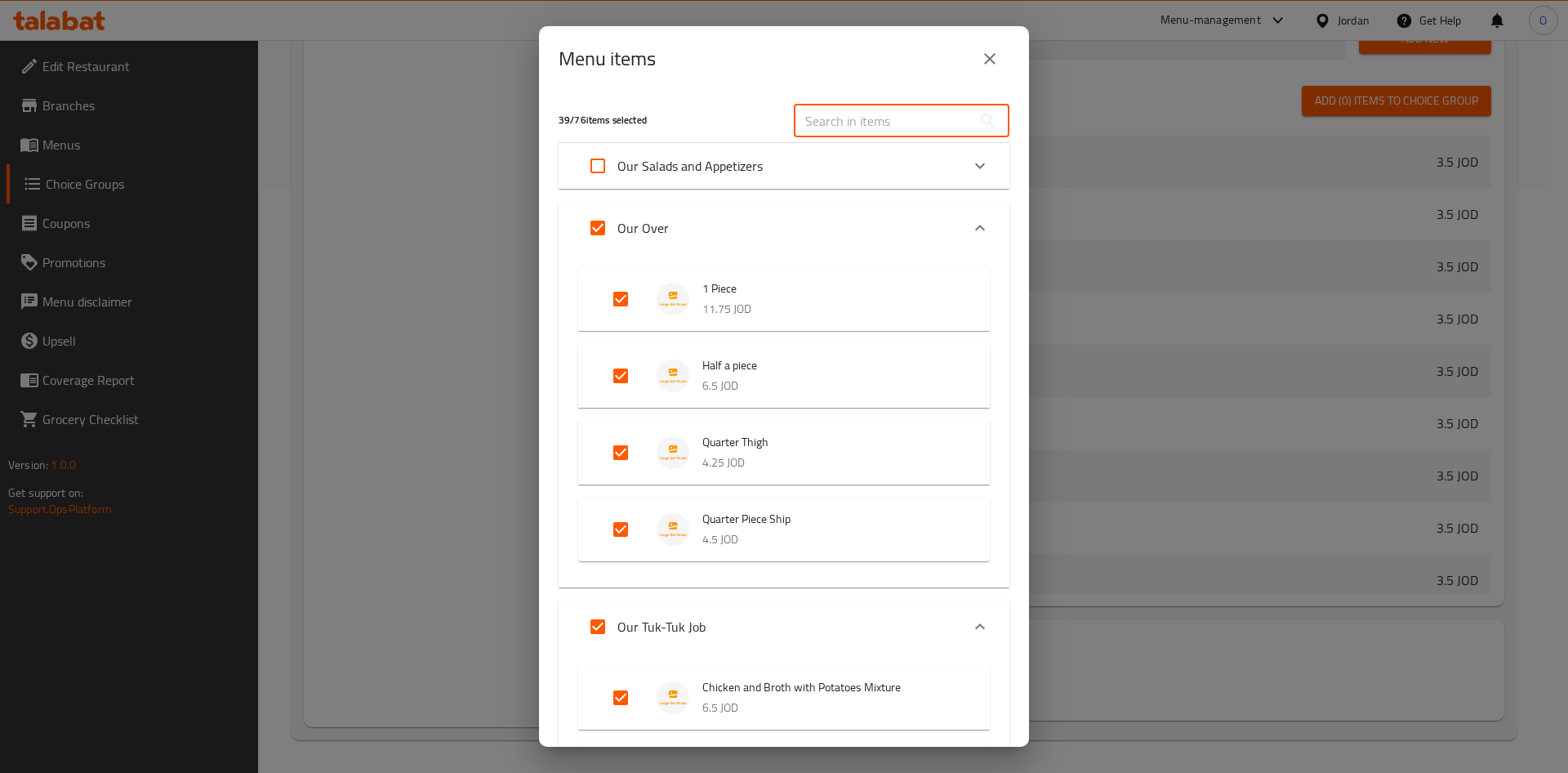
click at [914, 121] on input "text" at bounding box center [883, 121] width 178 height 32
paste input "Plain Piece of Meat"
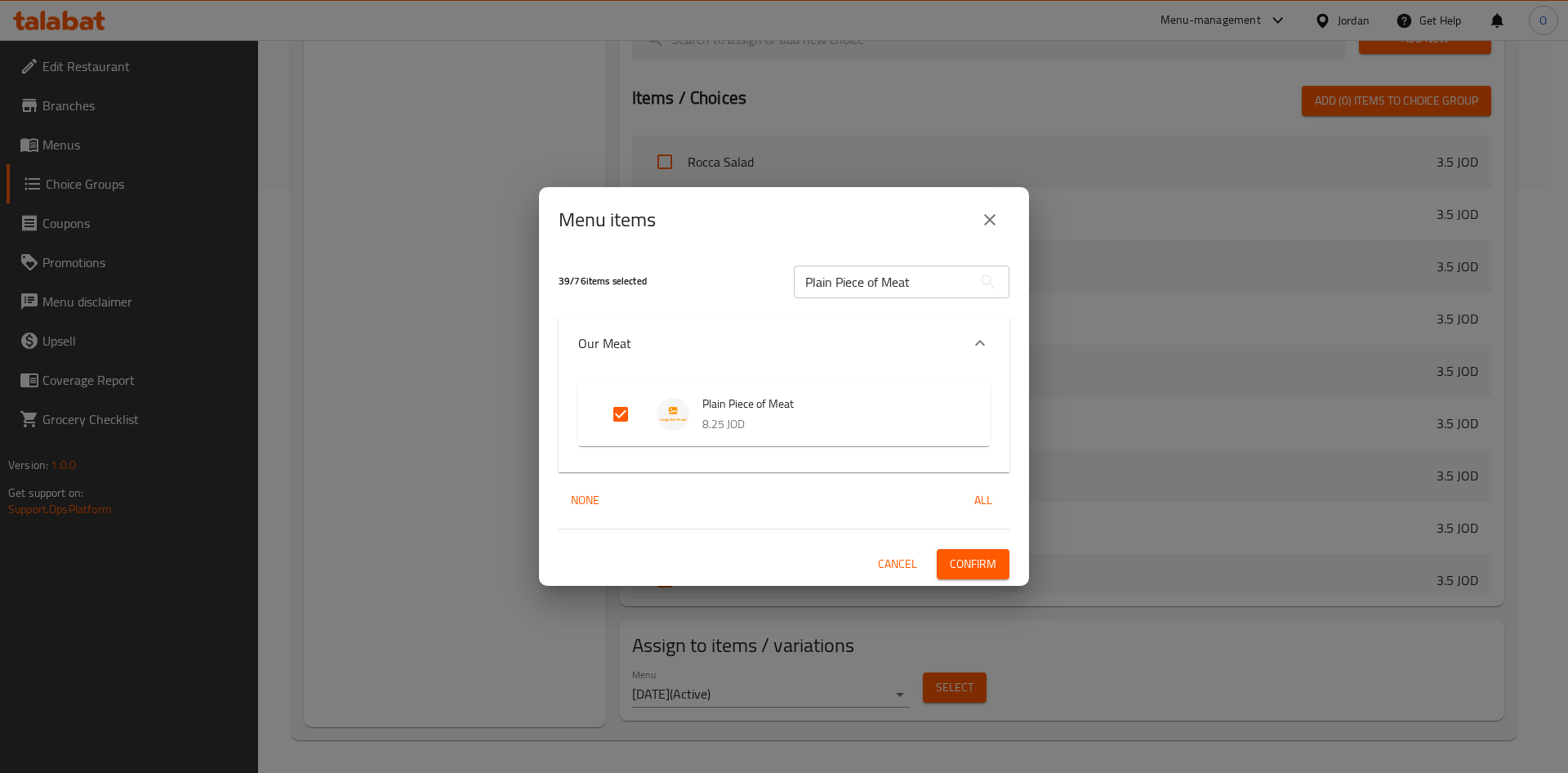
click at [627, 417] on input "Expand" at bounding box center [621, 414] width 40 height 40
click at [911, 295] on input "Plain Piece of Meat" at bounding box center [883, 282] width 178 height 32
paste input "Half Piece"
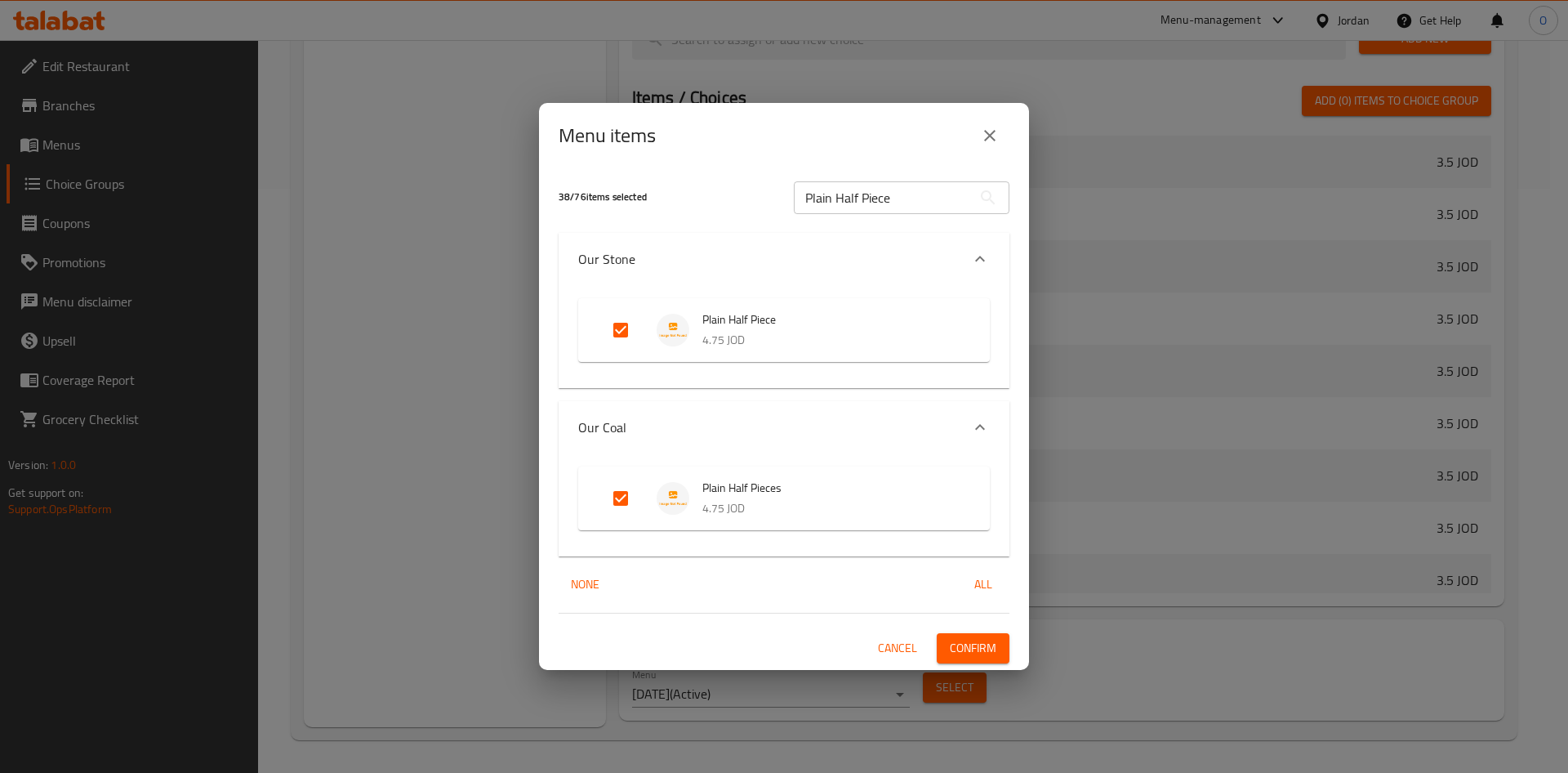
click at [624, 339] on input "Expand" at bounding box center [621, 330] width 40 height 40
click at [614, 498] on input "Expand" at bounding box center [621, 499] width 40 height 40
click at [932, 203] on input "Plain Half Piece" at bounding box center [883, 197] width 178 height 32
paste input "Arayes Loaf"
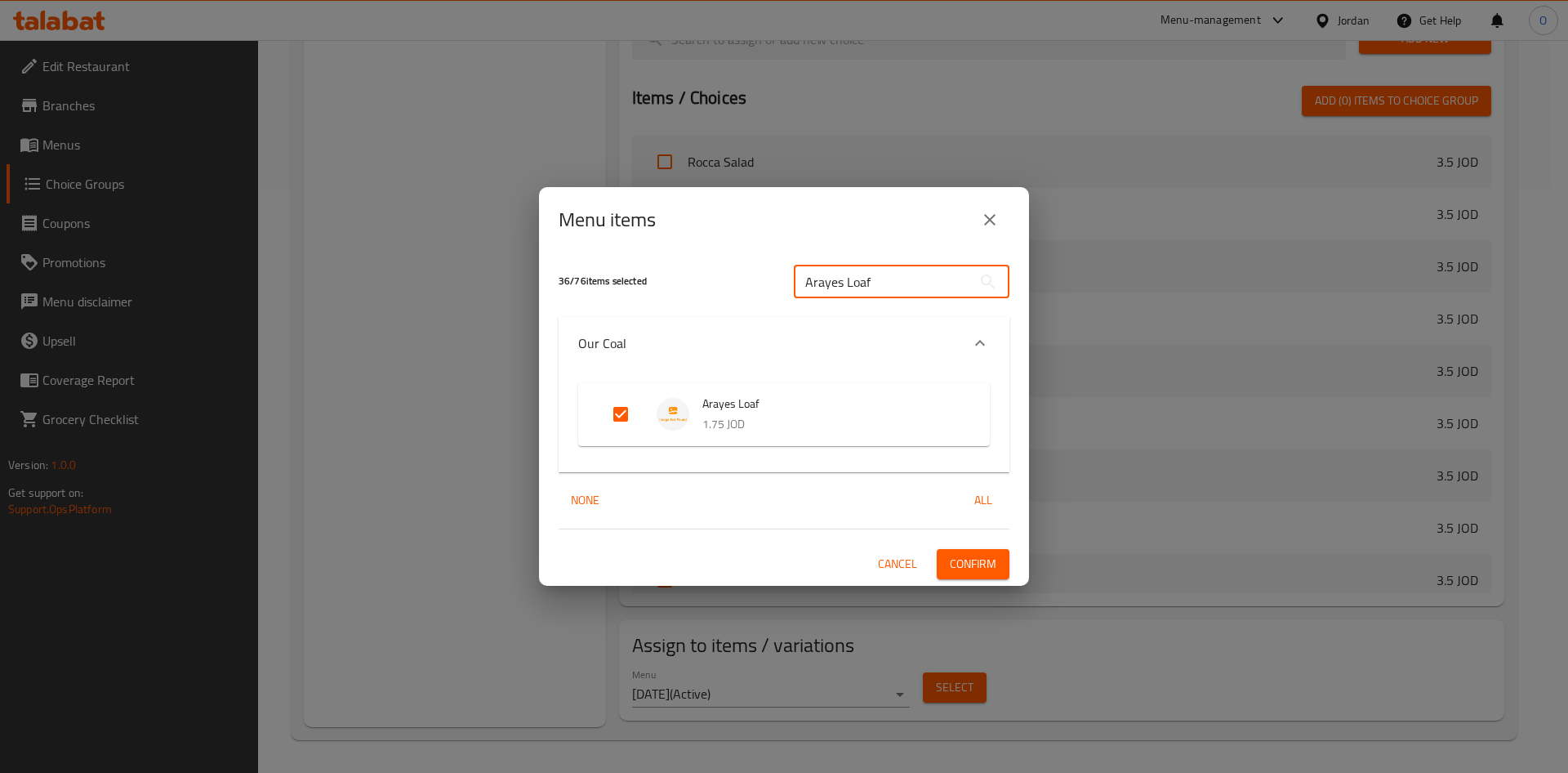
click at [621, 404] on input "Expand" at bounding box center [621, 414] width 40 height 40
click at [846, 285] on input "Arayes Loaf" at bounding box center [883, 282] width 178 height 32
paste input "Half Charcoal Piece Plain"
click at [621, 415] on input "Expand" at bounding box center [621, 414] width 40 height 40
click at [873, 279] on input "Half Charcoal Piece Plain" at bounding box center [883, 282] width 178 height 32
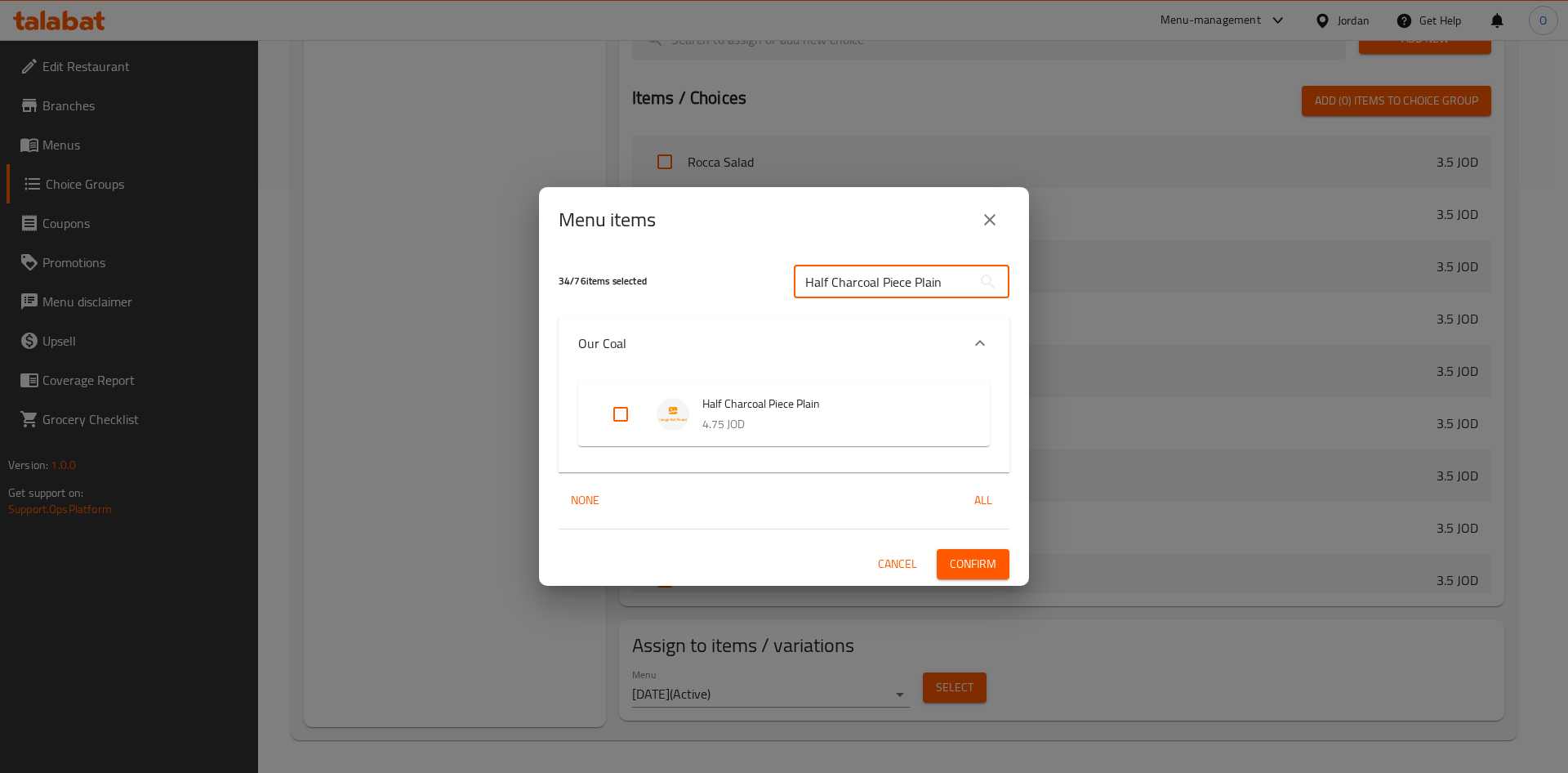
paste input "Plain Half Pieces"
click at [960, 554] on span "Confirm" at bounding box center [973, 563] width 47 height 21
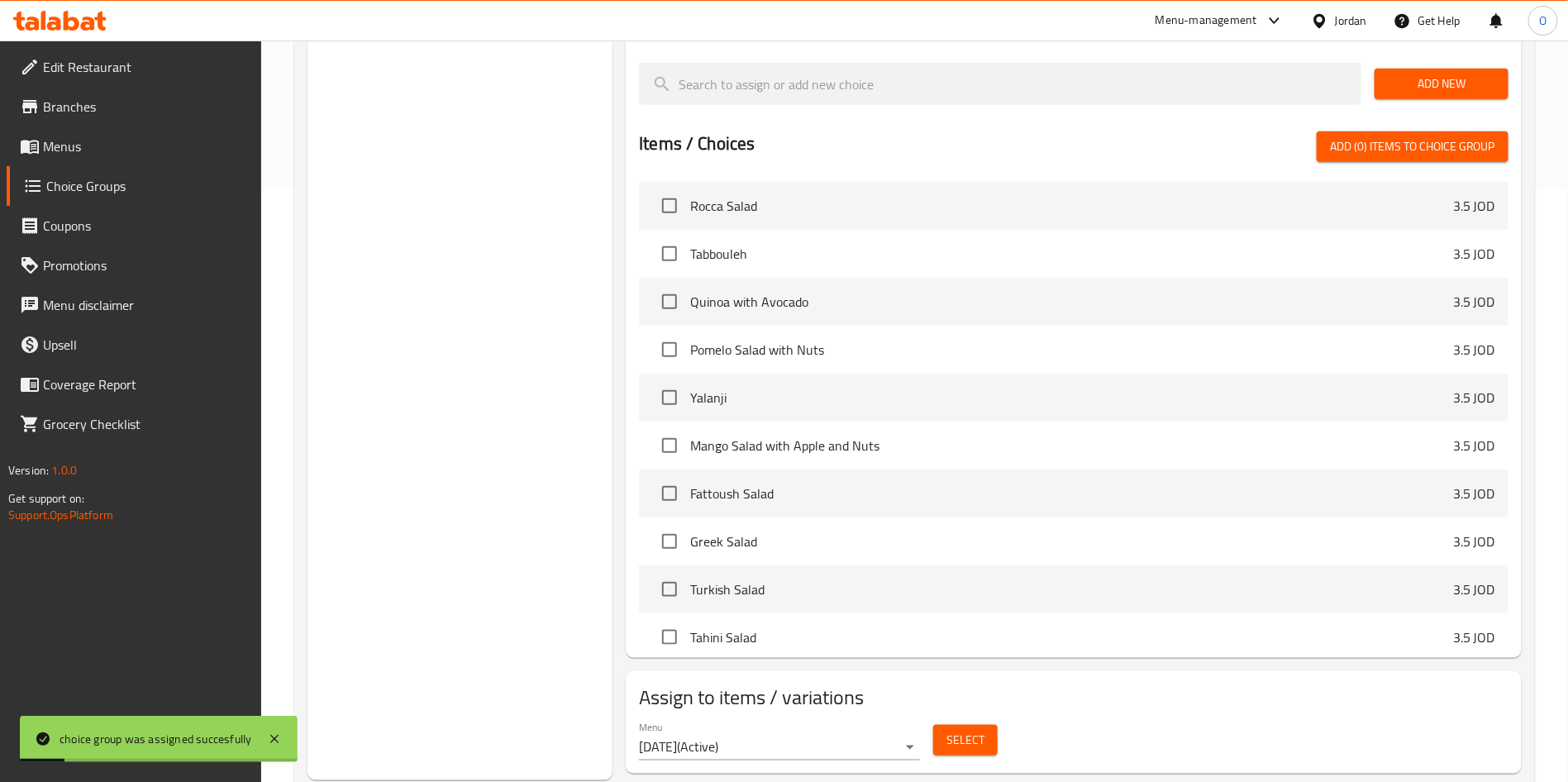
click at [107, 147] on span "Menus" at bounding box center [146, 147] width 206 height 20
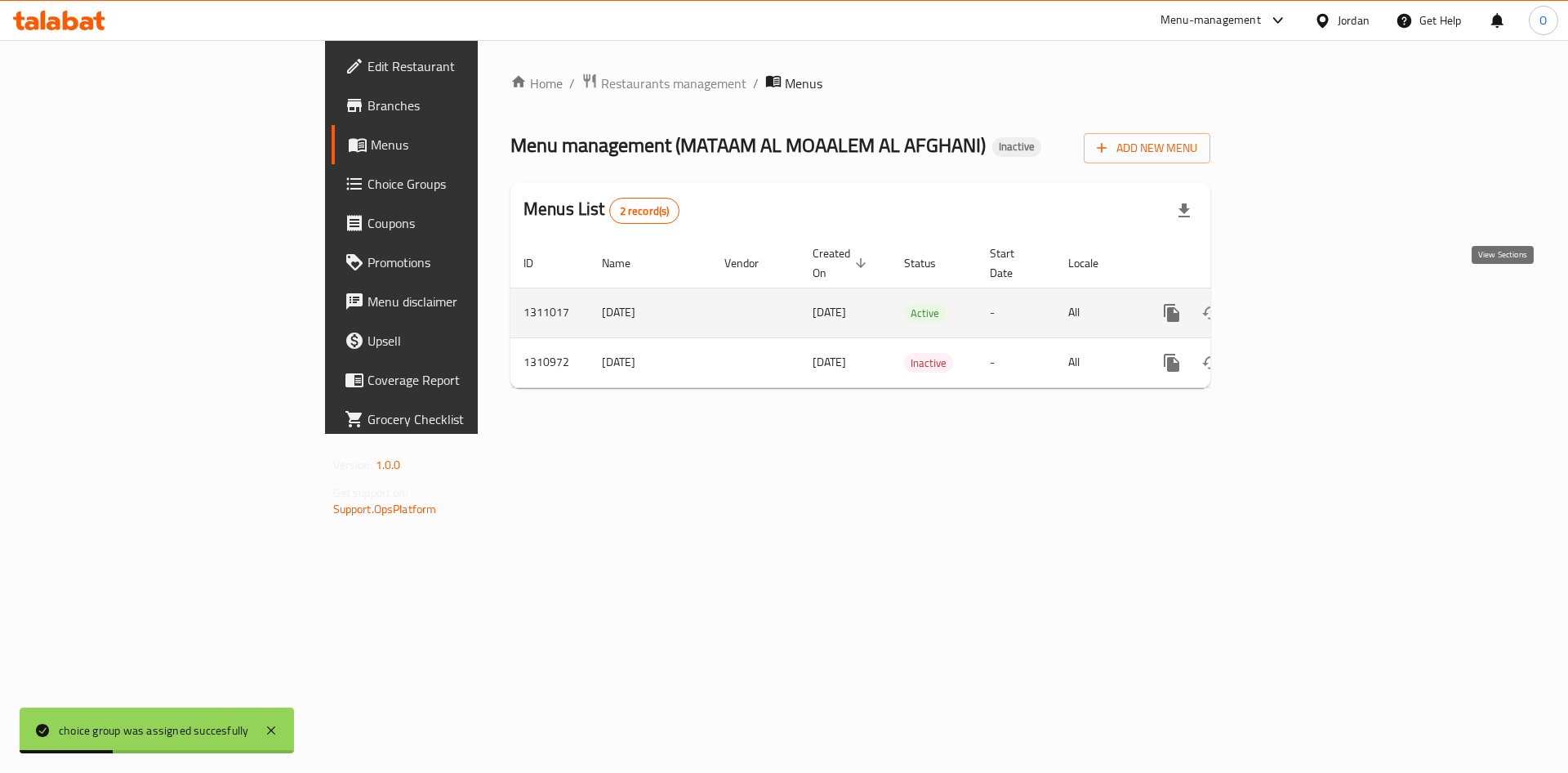
click at [1299, 303] on icon "enhanced table" at bounding box center [1289, 313] width 20 height 20
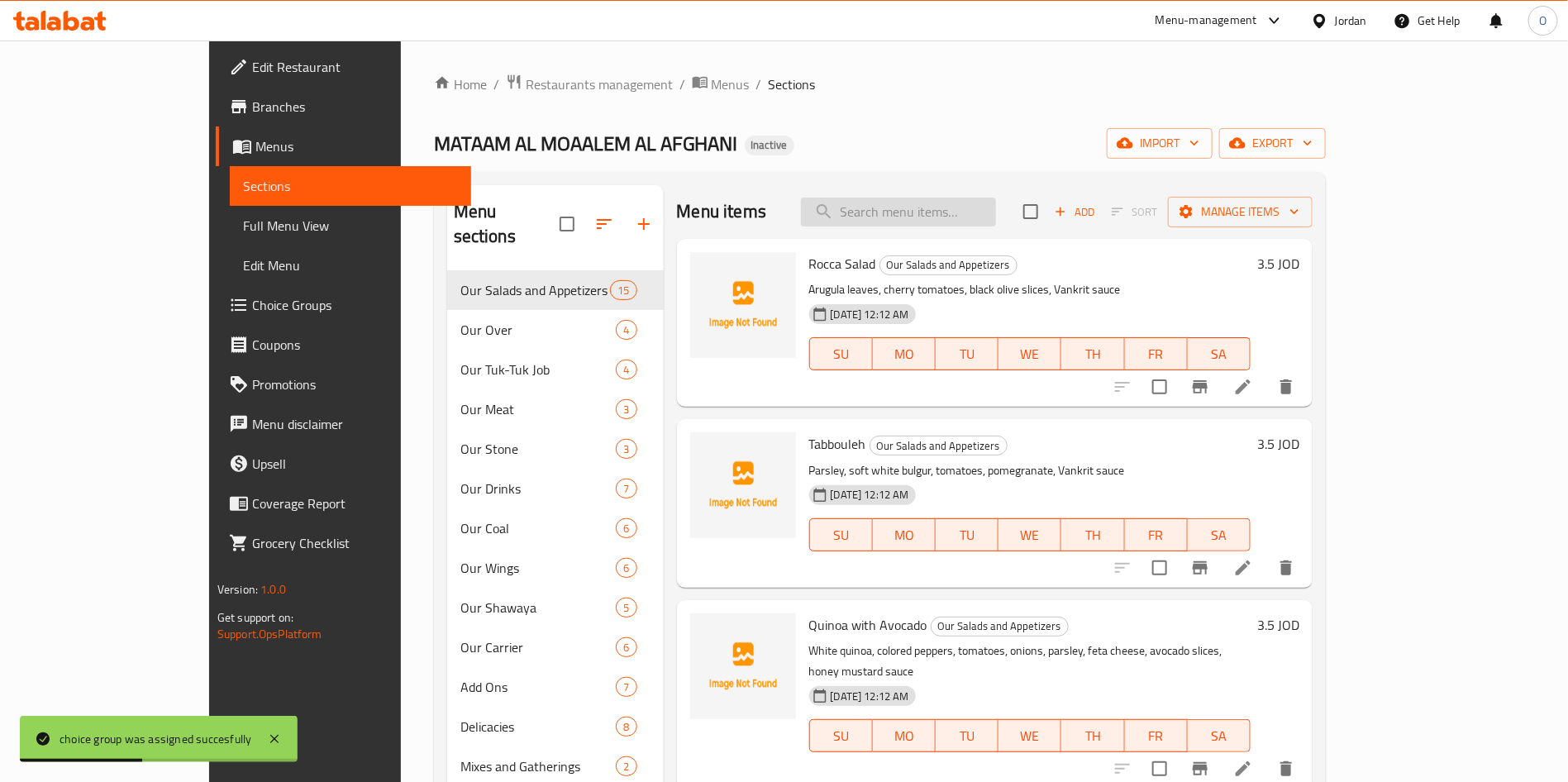
click at [995, 220] on input "search" at bounding box center [899, 212] width 195 height 29
paste input "Plain Half Pieces"
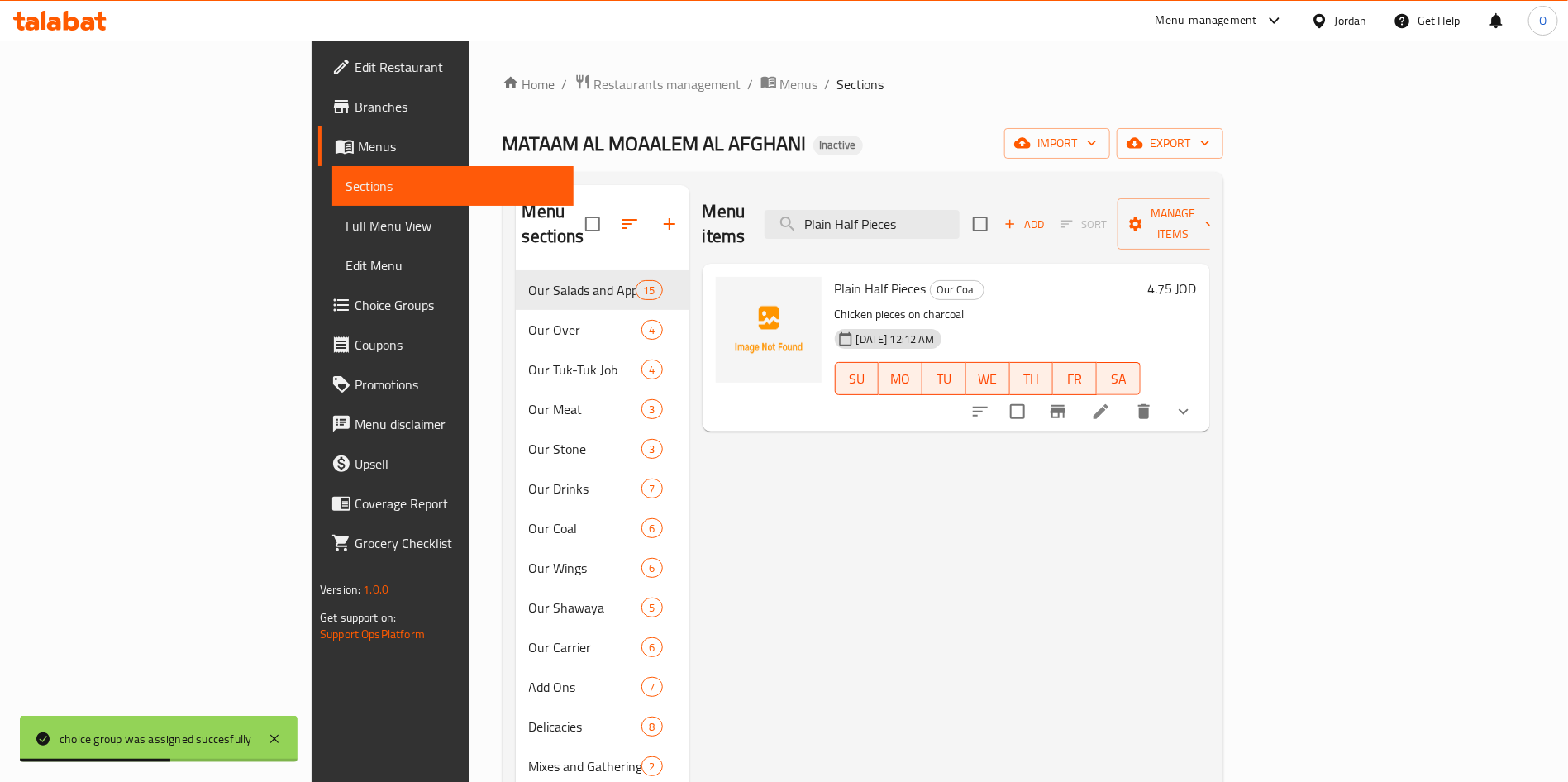
click at [987, 155] on div "MATAAM AL MOAALEM AL AFGHANI Inactive import export" at bounding box center [862, 144] width 720 height 31
click at [1194, 401] on icon "show more" at bounding box center [1184, 411] width 20 height 20
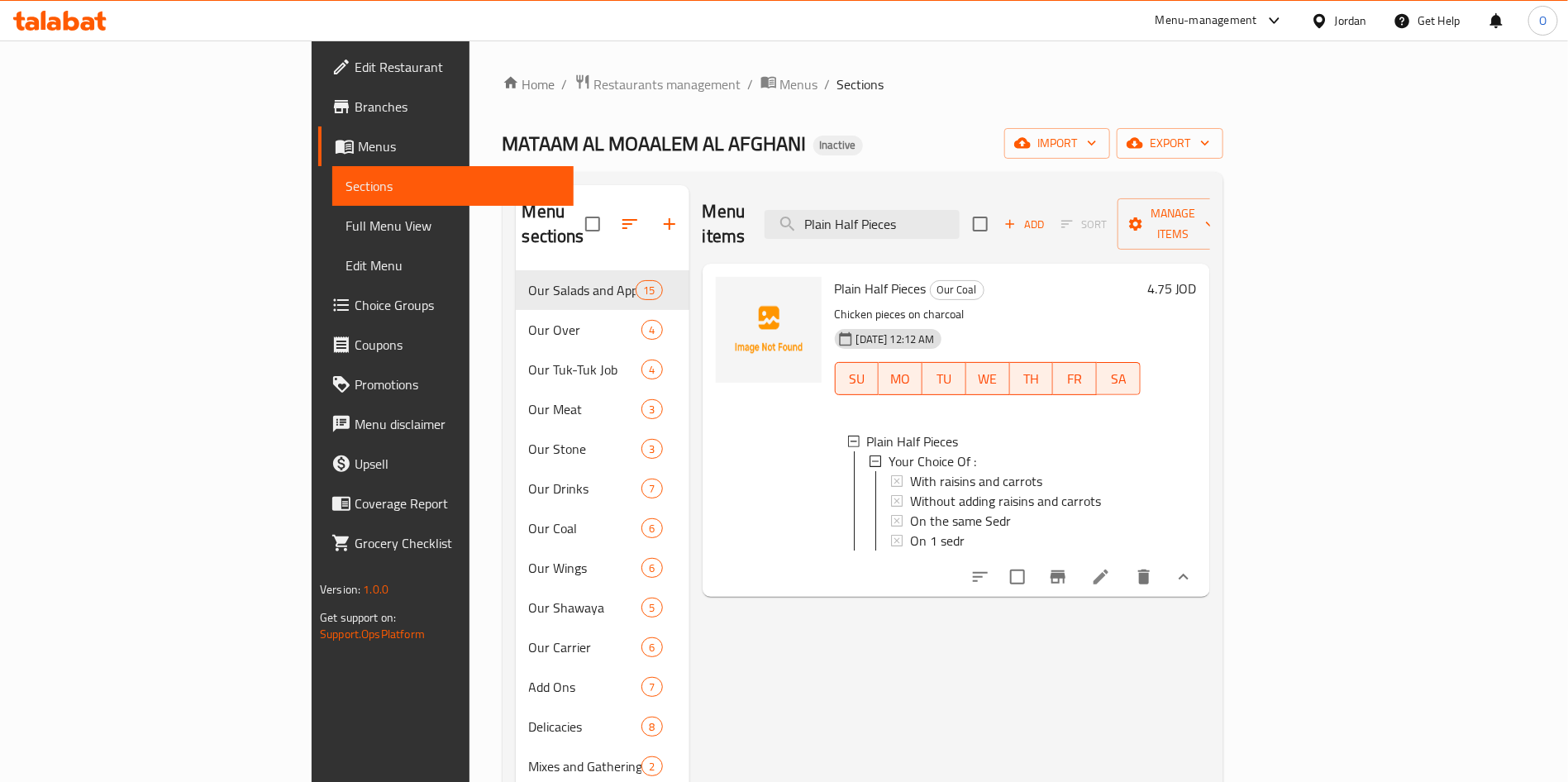
click at [354, 300] on span "Choice Groups" at bounding box center [457, 305] width 206 height 20
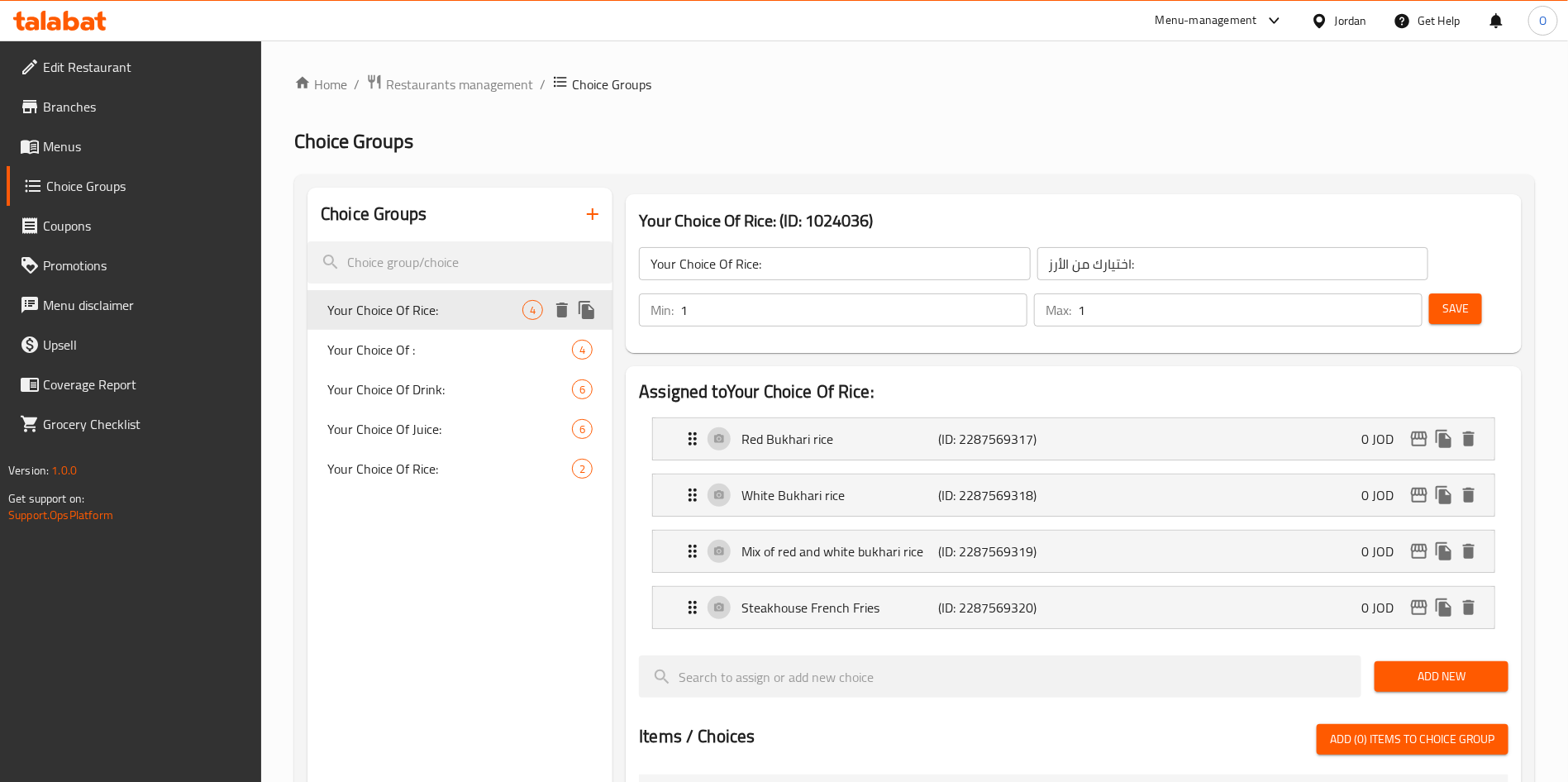
click at [430, 302] on span "Your Choice Of Rice:" at bounding box center [424, 310] width 195 height 20
click at [412, 355] on span "Your Choice Of :" at bounding box center [424, 350] width 195 height 20
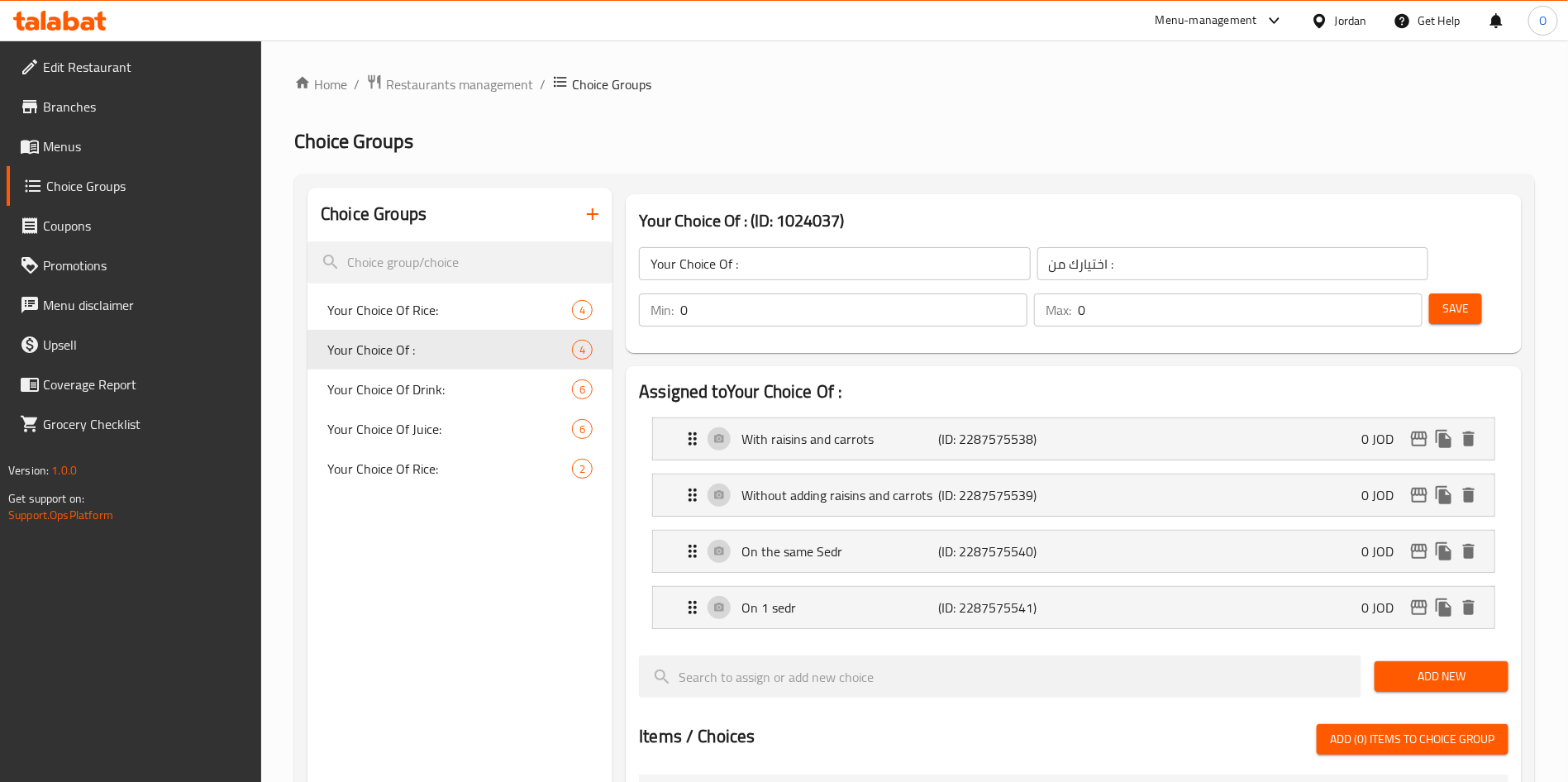
click at [660, 121] on div "Home / Restaurants management / Choice Groups Choice Groups Choice Groups Your …" at bounding box center [914, 729] width 1240 height 1312
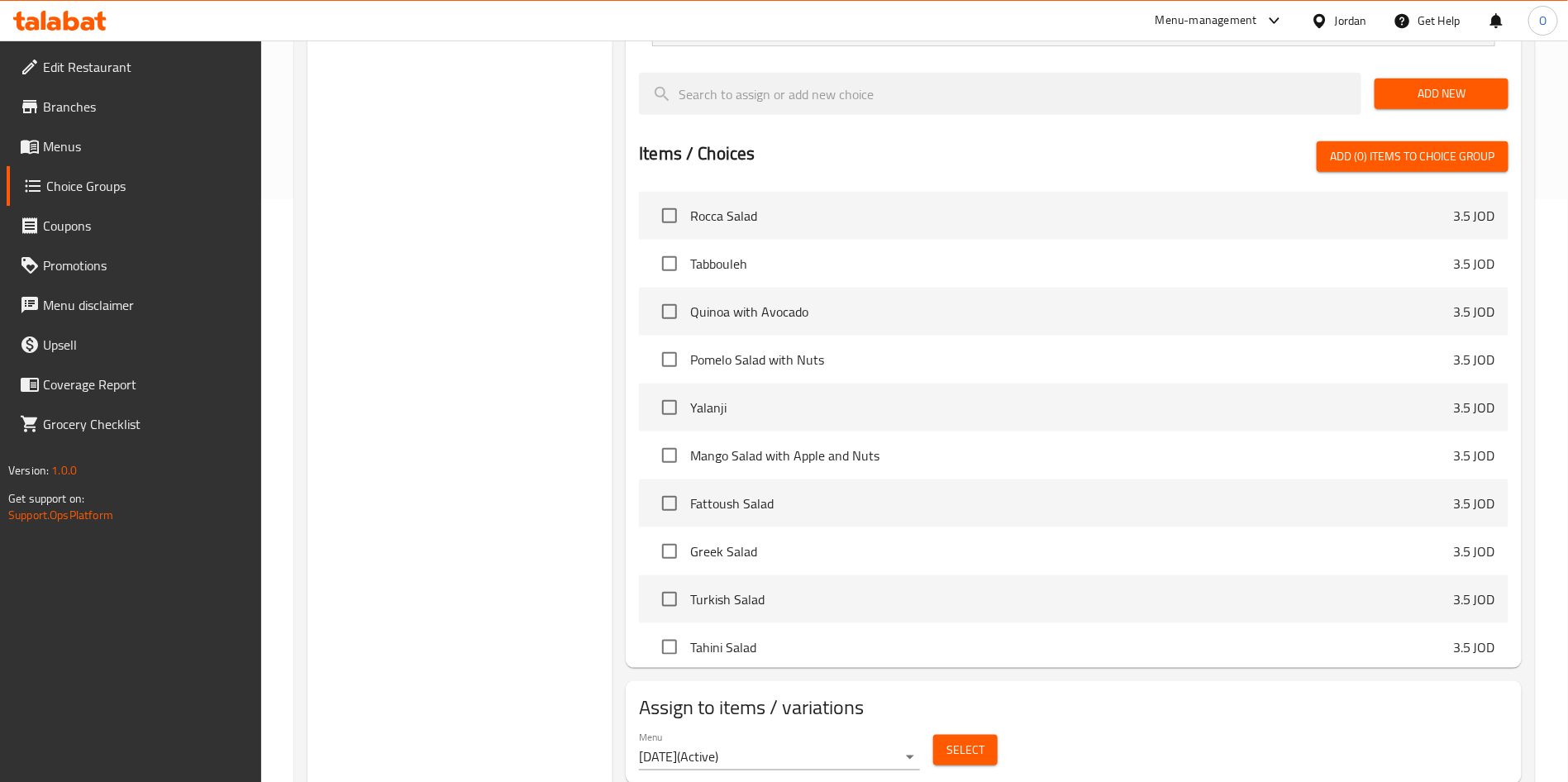
scroll to position [593, 0]
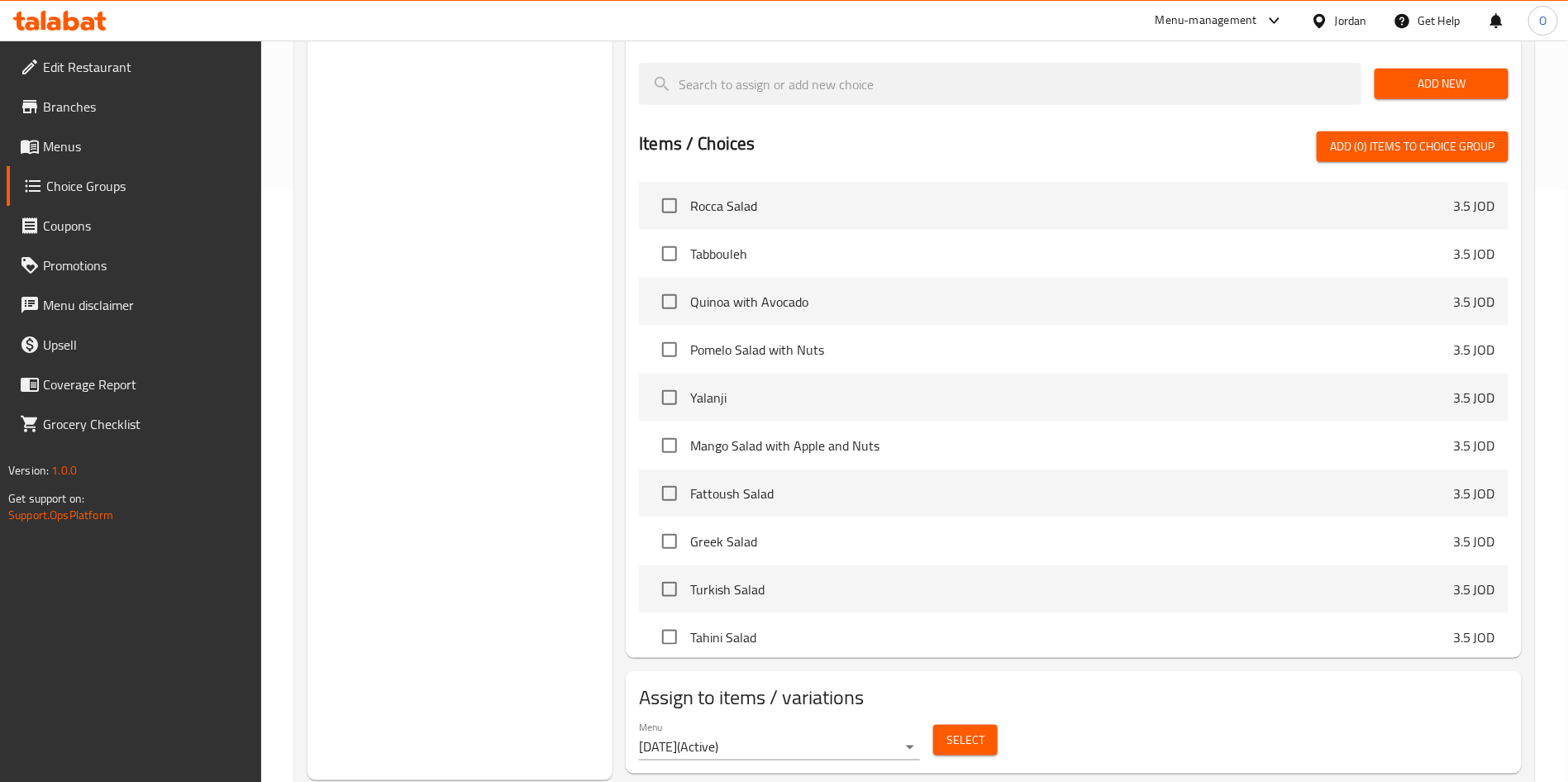
click at [982, 729] on span "Select" at bounding box center [965, 739] width 38 height 21
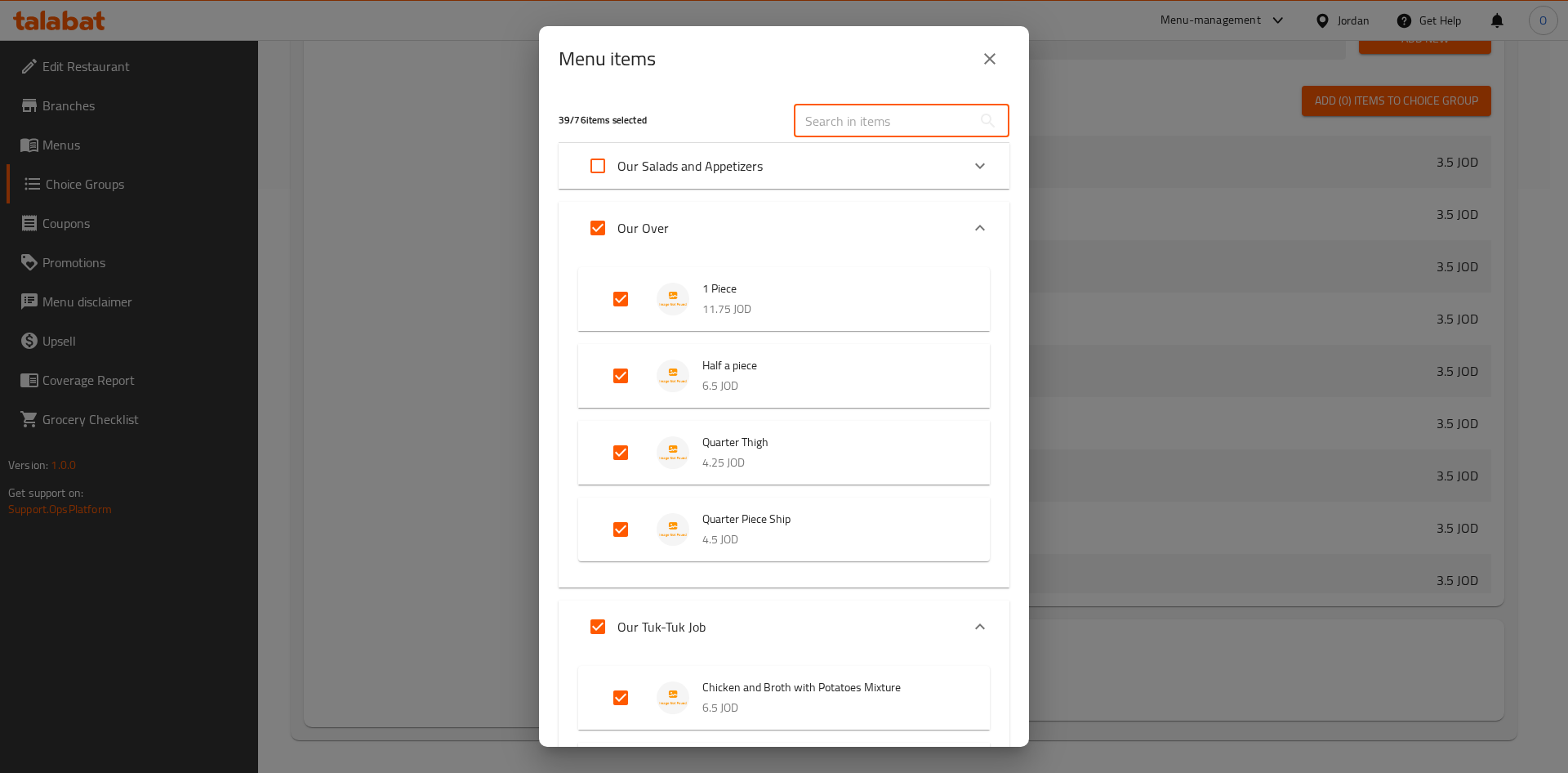
click at [820, 120] on input "text" at bounding box center [883, 121] width 178 height 32
paste input "Plain Half Pieces"
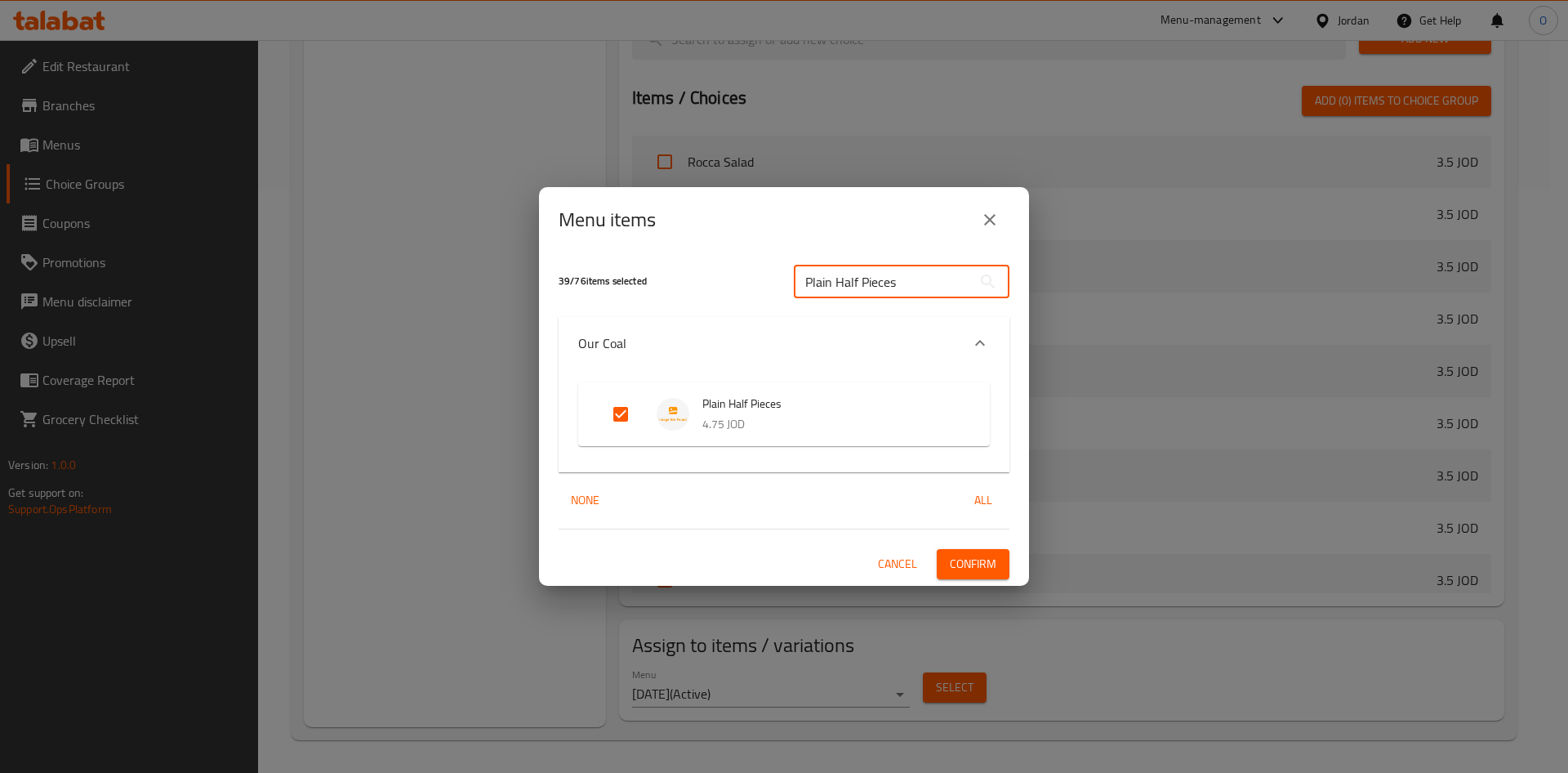
click at [620, 418] on input "Expand" at bounding box center [621, 414] width 40 height 40
click at [861, 278] on input "Plain Half Pieces" at bounding box center [883, 282] width 178 height 32
paste input "Half Charcoal Piece Plain"
click at [625, 409] on input "Expand" at bounding box center [621, 414] width 40 height 40
click at [900, 287] on input "Half Charcoal Piece Plain" at bounding box center [883, 282] width 178 height 32
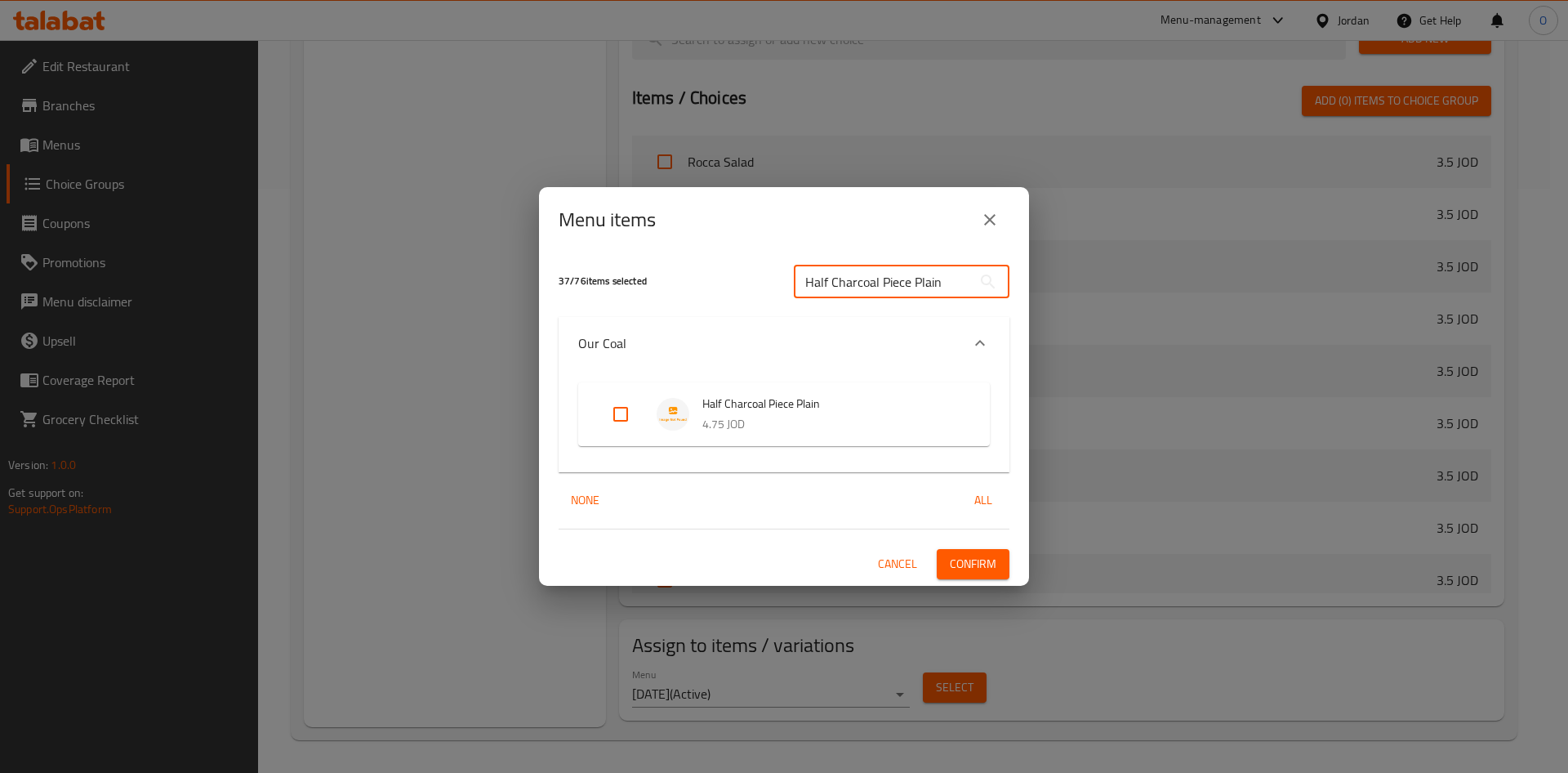
paste input "Arayes Loaf"
click at [605, 422] on input "Expand" at bounding box center [621, 414] width 40 height 40
click at [890, 289] on input "Arayes Loaf" at bounding box center [883, 282] width 178 height 32
paste input "Plain Half Piece"
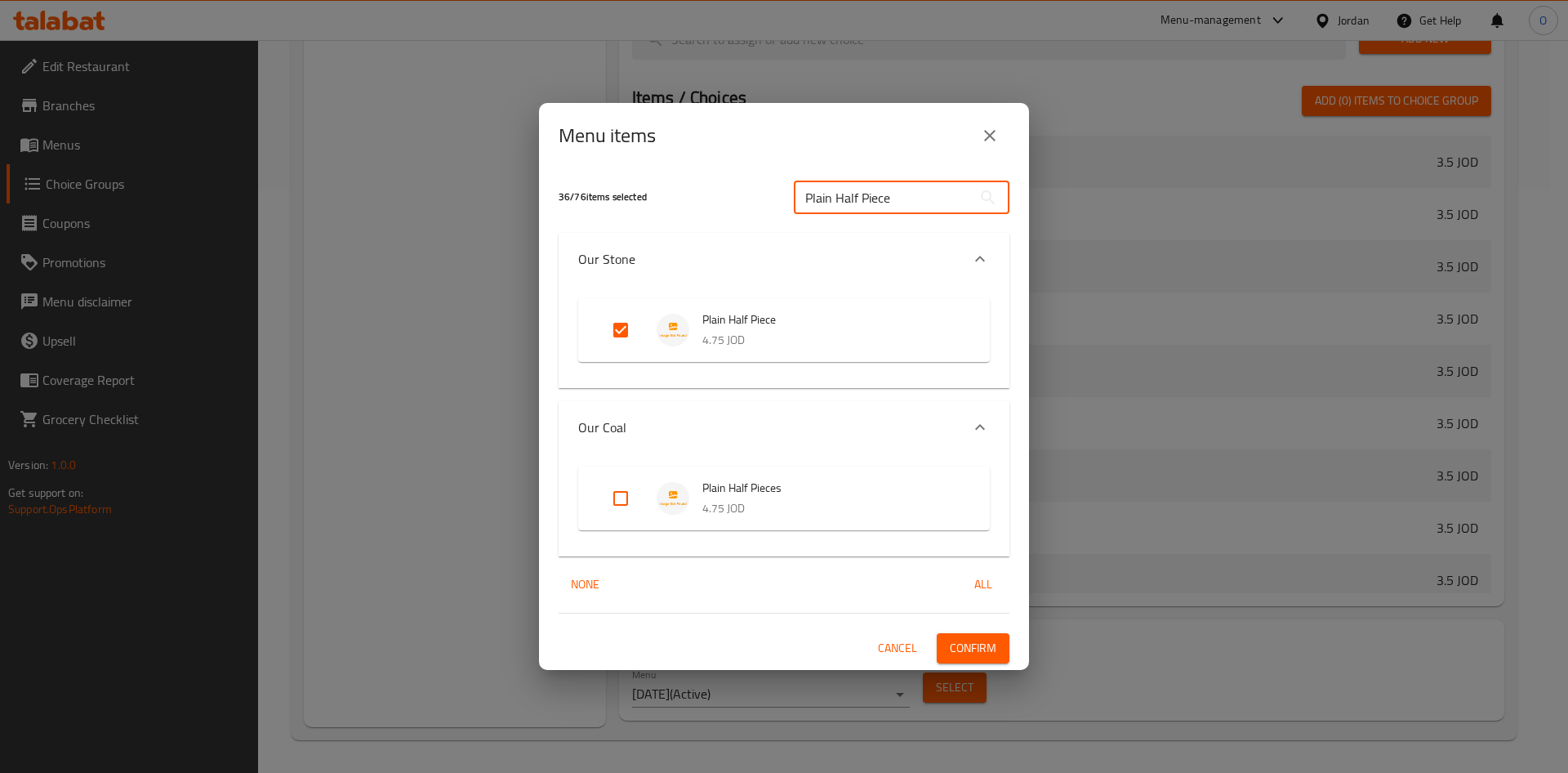
click at [614, 326] on input "Expand" at bounding box center [621, 330] width 40 height 40
click at [863, 199] on input "Plain Half Piece" at bounding box center [883, 197] width 178 height 32
paste input "Piece of Meat"
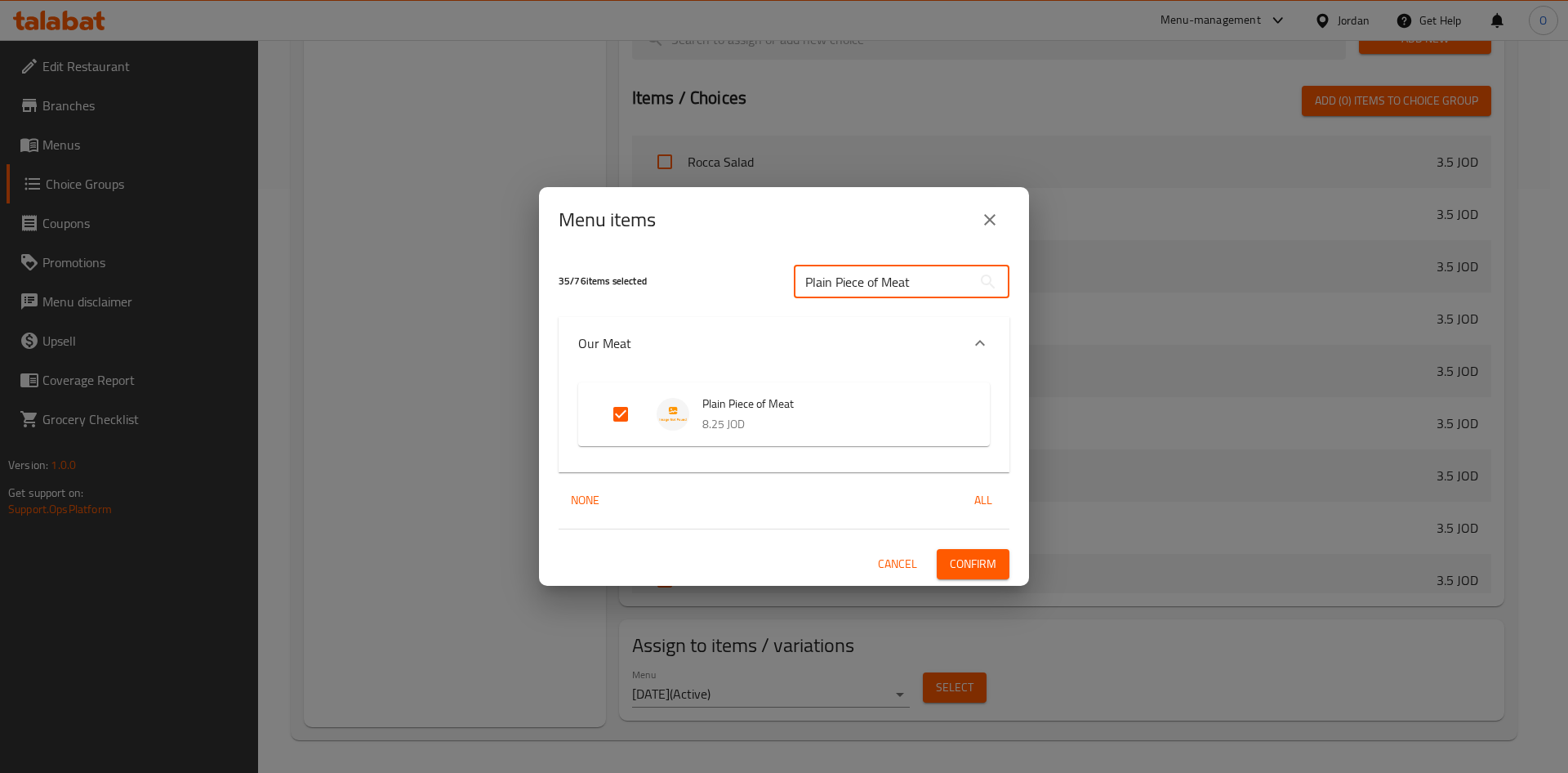
click at [623, 418] on input "Expand" at bounding box center [621, 414] width 40 height 40
click at [973, 566] on span "Confirm" at bounding box center [973, 563] width 47 height 21
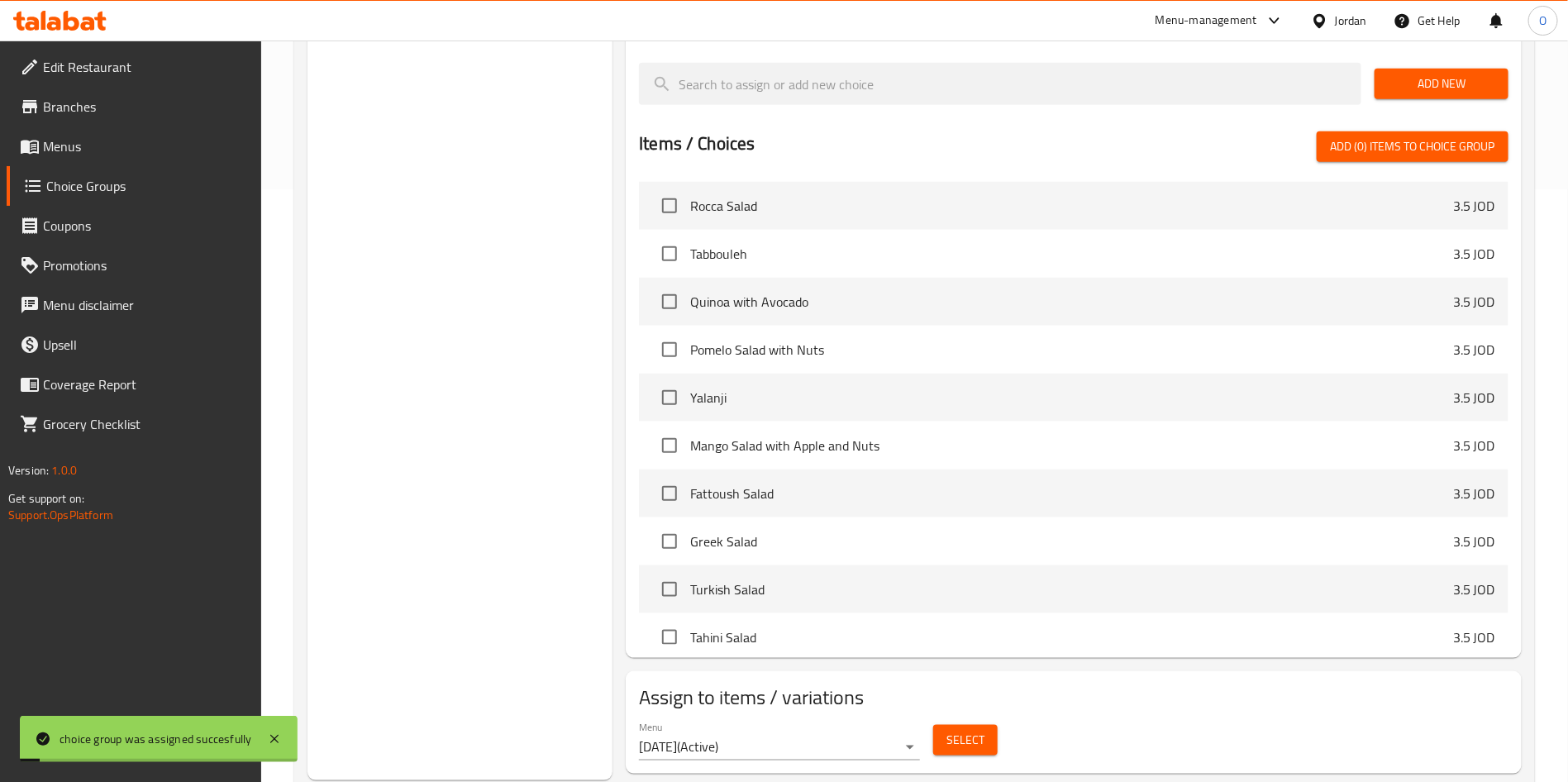
click at [99, 154] on span "Menus" at bounding box center [146, 147] width 206 height 20
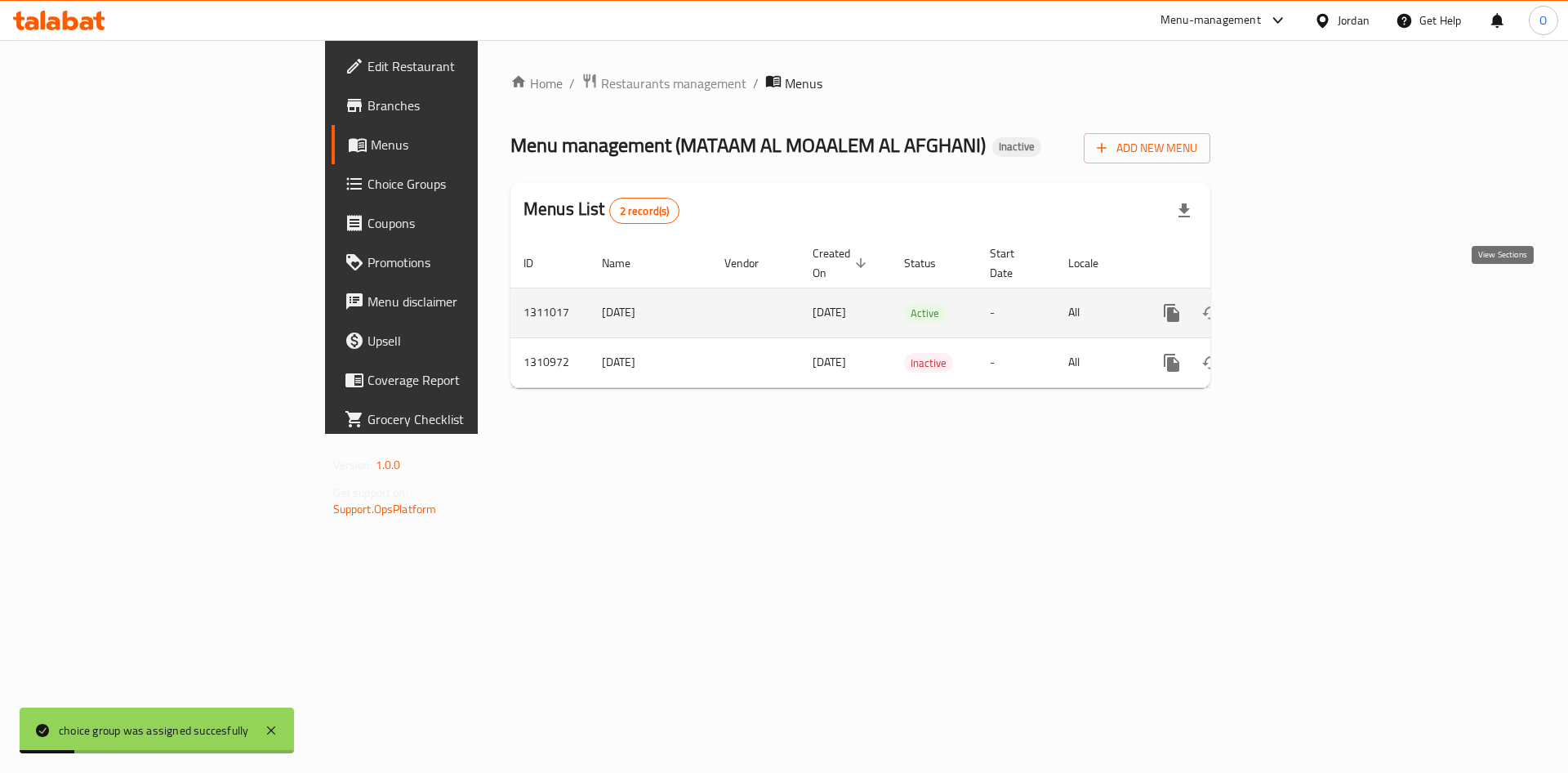
click at [1299, 303] on icon "enhanced table" at bounding box center [1289, 313] width 20 height 20
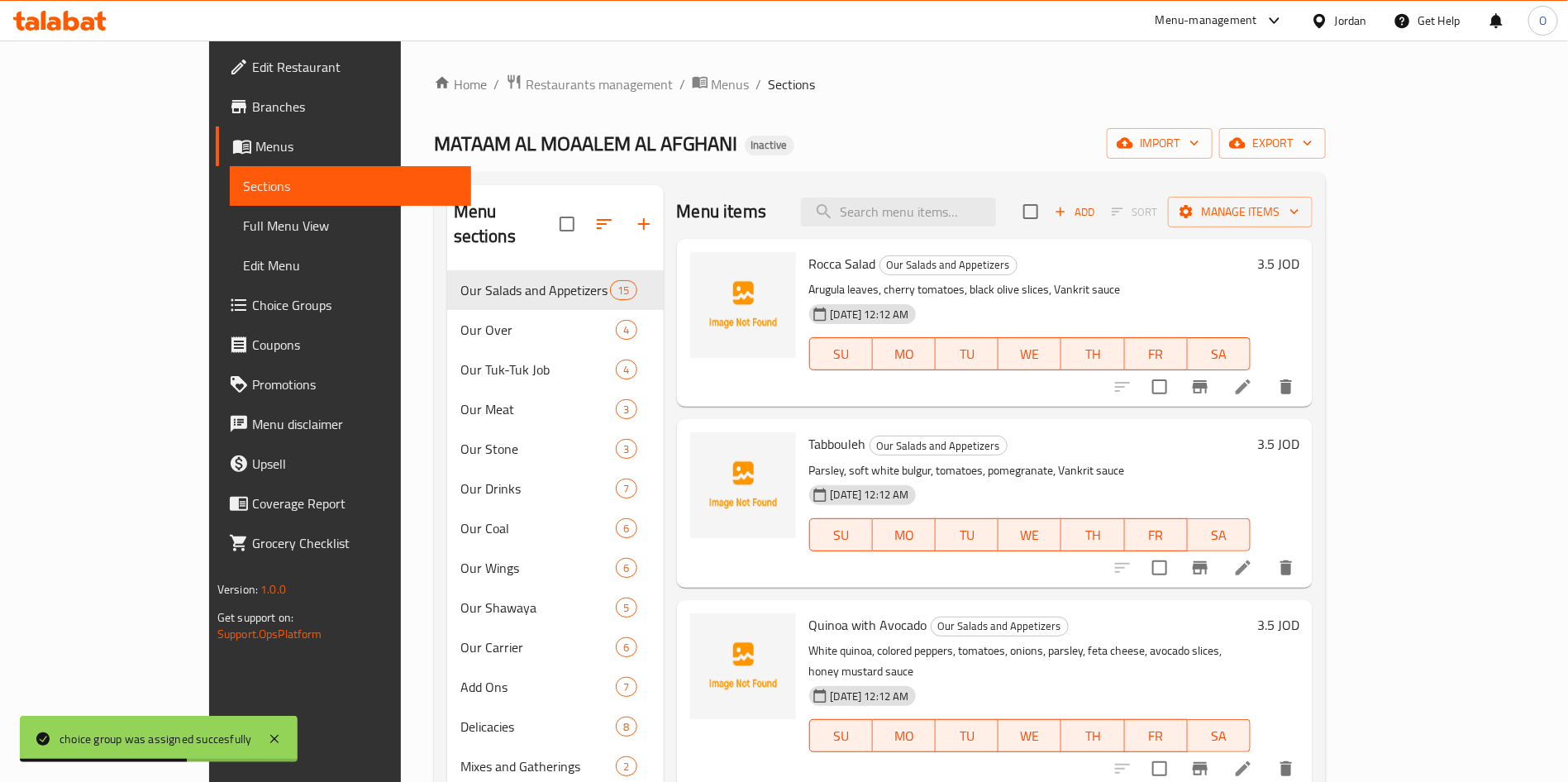
click at [915, 144] on div "MATAAM AL MOAALEM AL AFGHANI Inactive import export" at bounding box center [880, 144] width 891 height 31
click at [972, 233] on div "Menu items Add Sort Manage items" at bounding box center [994, 211] width 636 height 54
click at [972, 219] on input "search" at bounding box center [899, 212] width 195 height 29
paste input "Plain Half Piece"
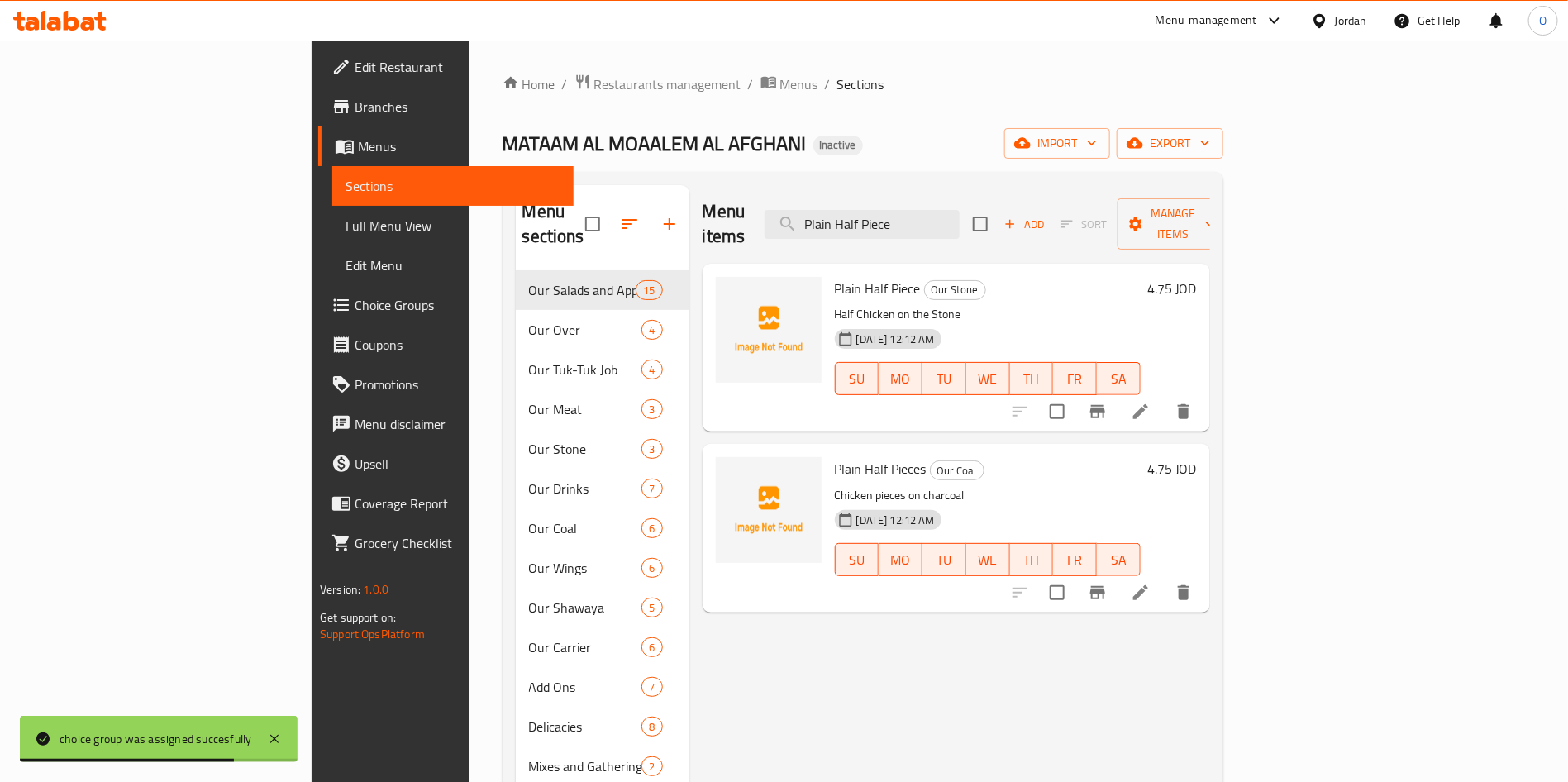
click at [971, 149] on div "MATAAM AL MOAALEM AL AFGHANI Inactive import export" at bounding box center [862, 144] width 720 height 31
click at [1148, 404] on icon at bounding box center [1140, 411] width 15 height 15
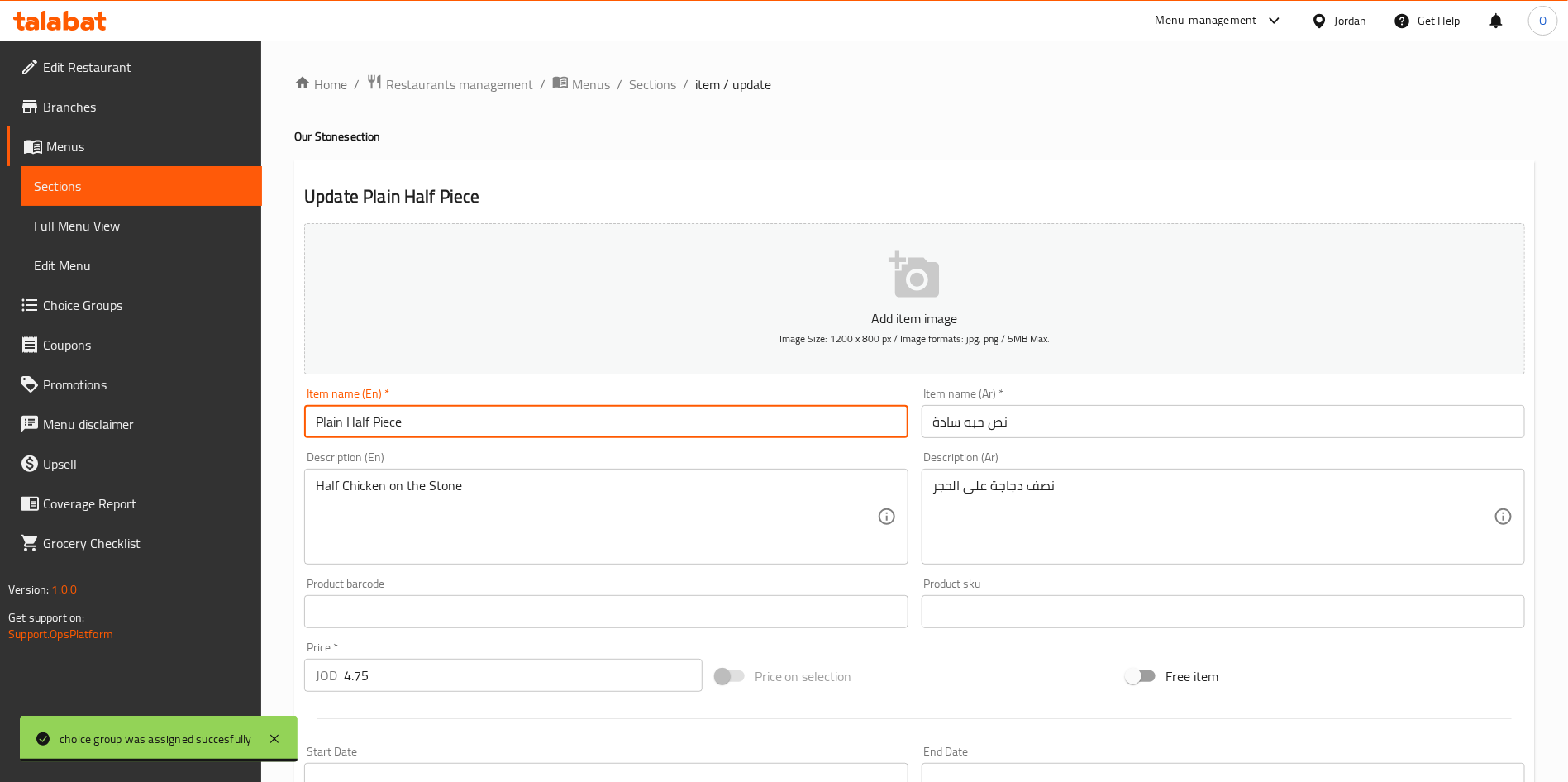
click at [521, 434] on input "Plain Half Piece" at bounding box center [606, 421] width 604 height 33
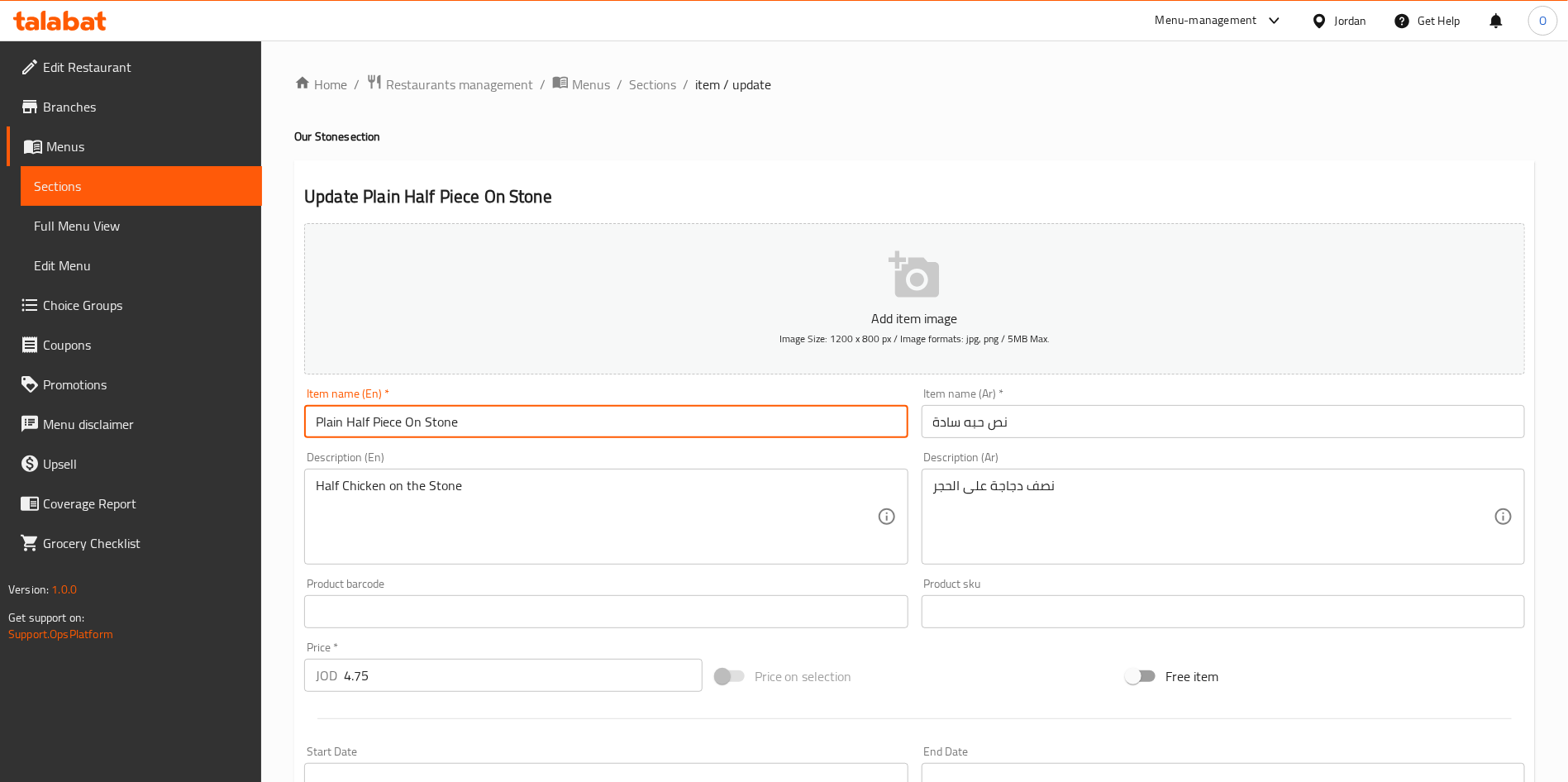
click at [1069, 411] on input "نص حبه سادة" at bounding box center [1223, 421] width 604 height 33
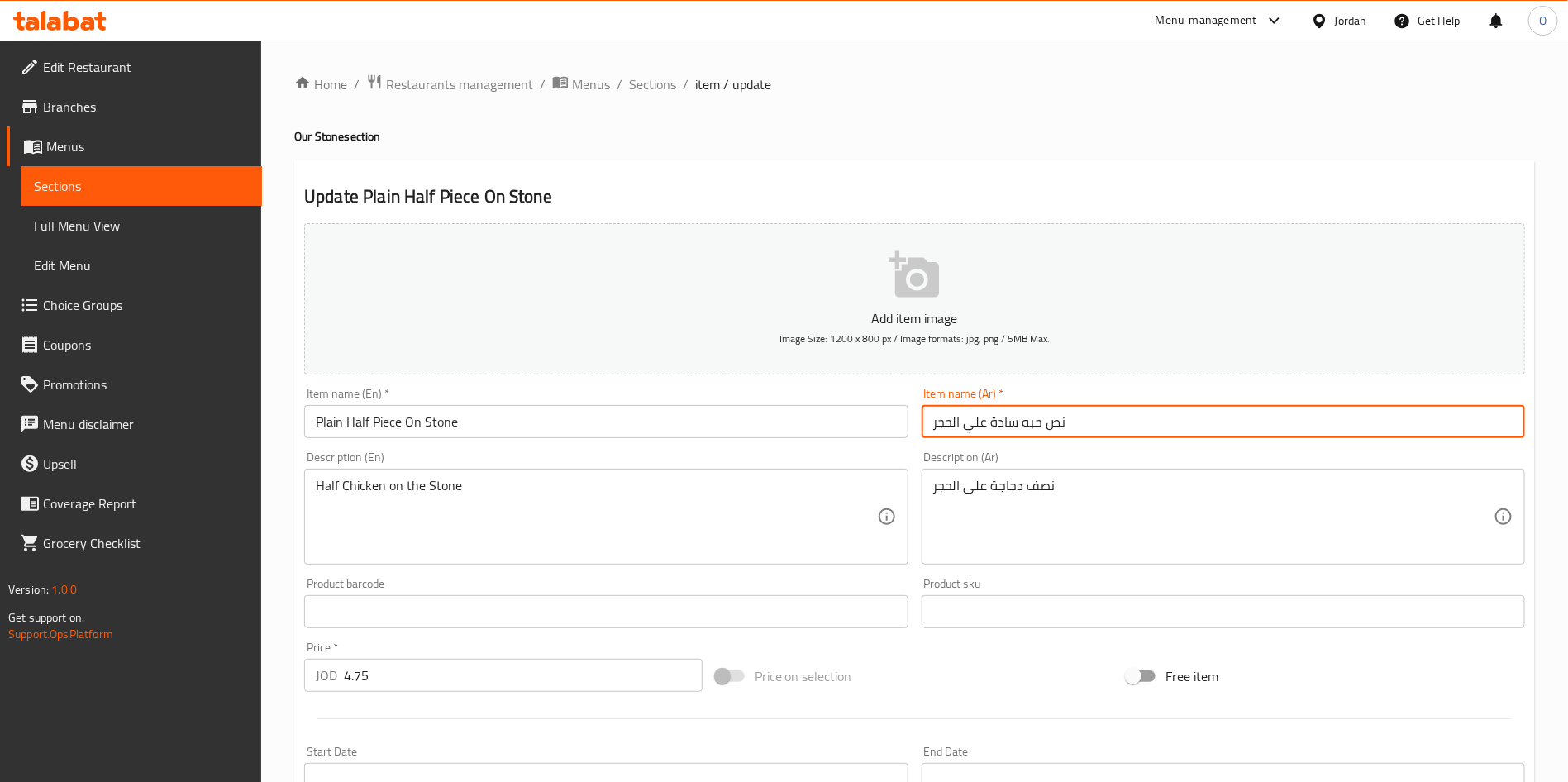
click at [1057, 192] on h2 "Update Plain Half Piece On Stone" at bounding box center [914, 196] width 1221 height 25
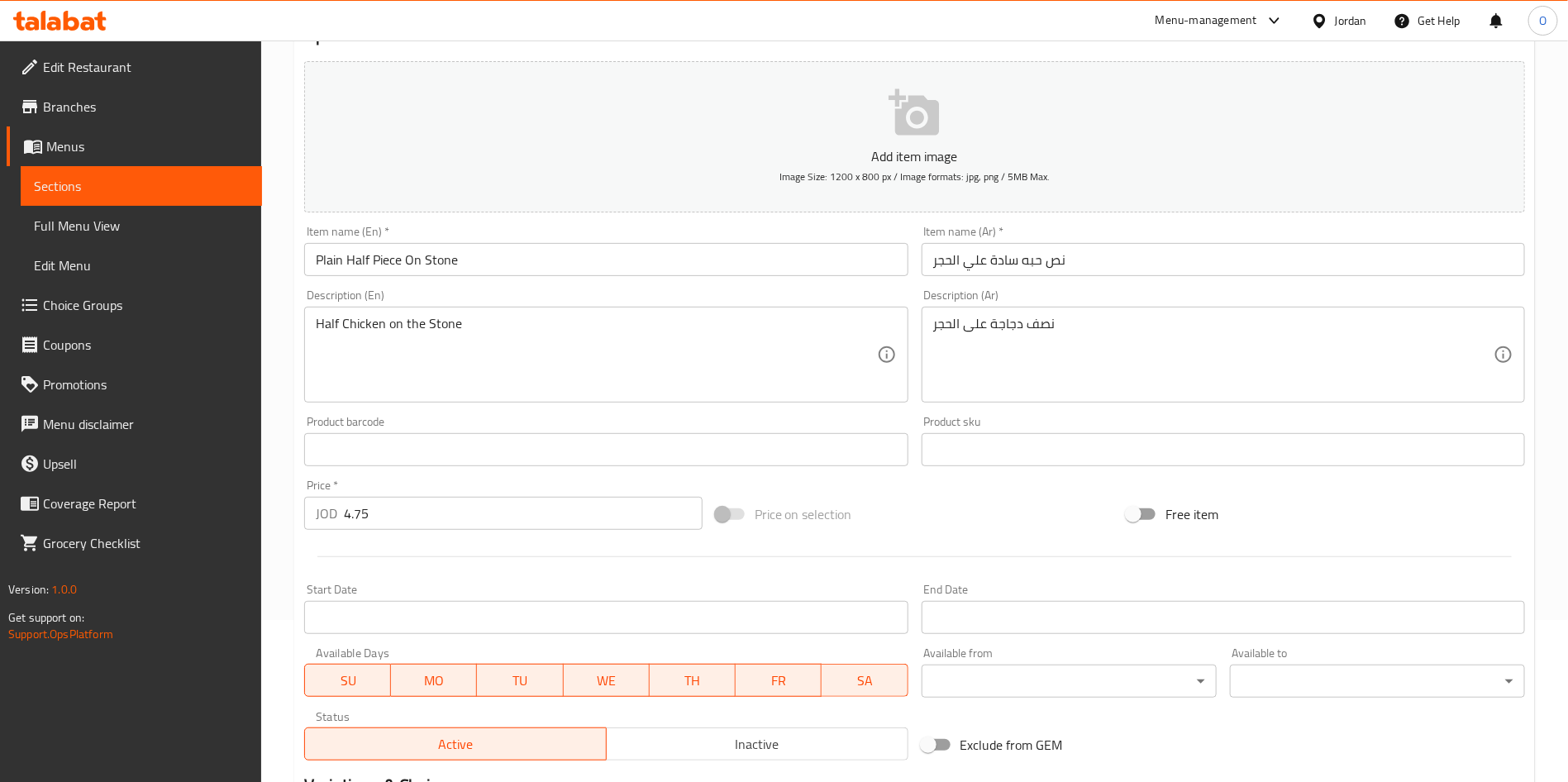
scroll to position [384, 0]
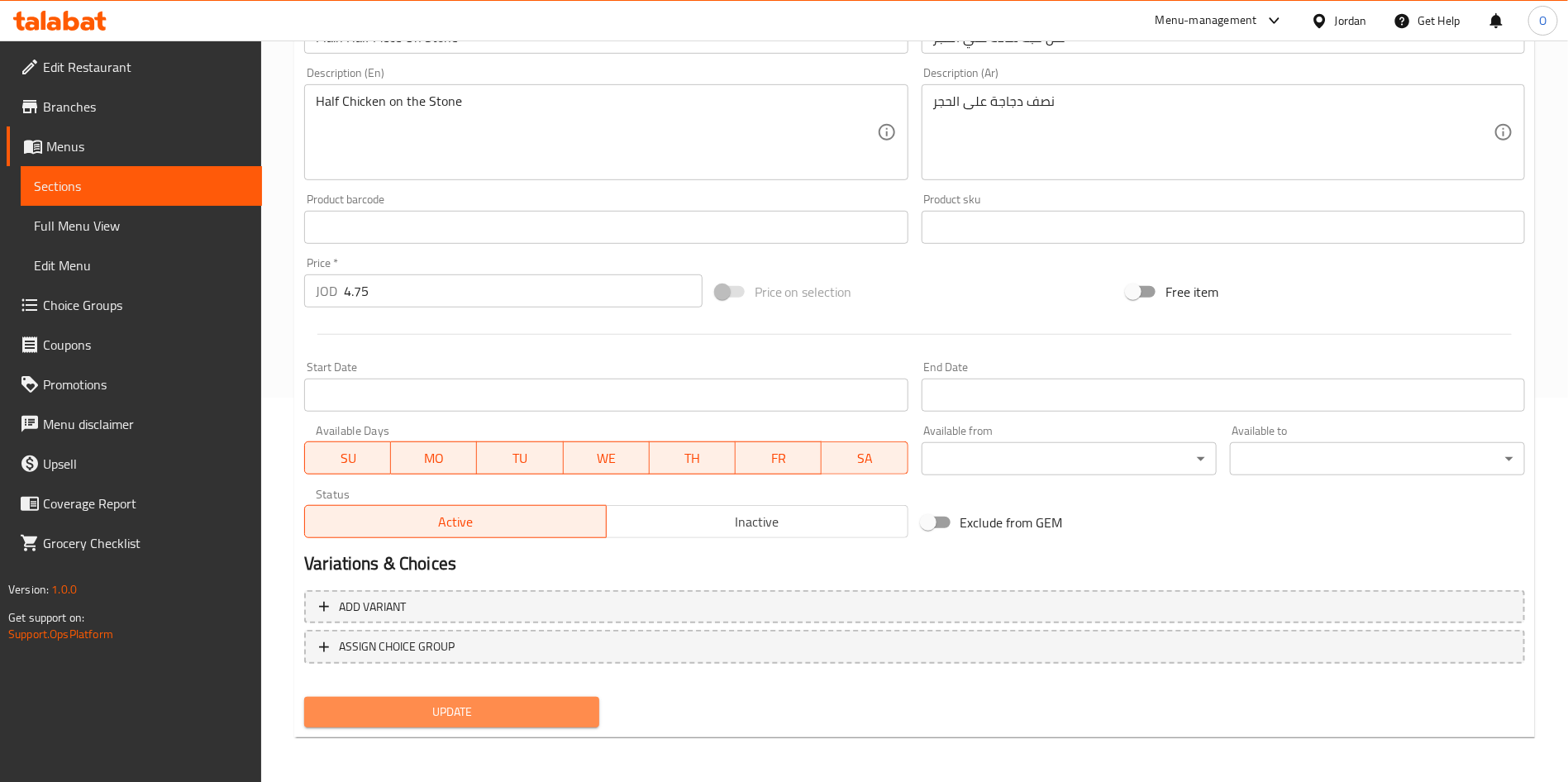
click at [514, 711] on span "Update" at bounding box center [452, 712] width 269 height 21
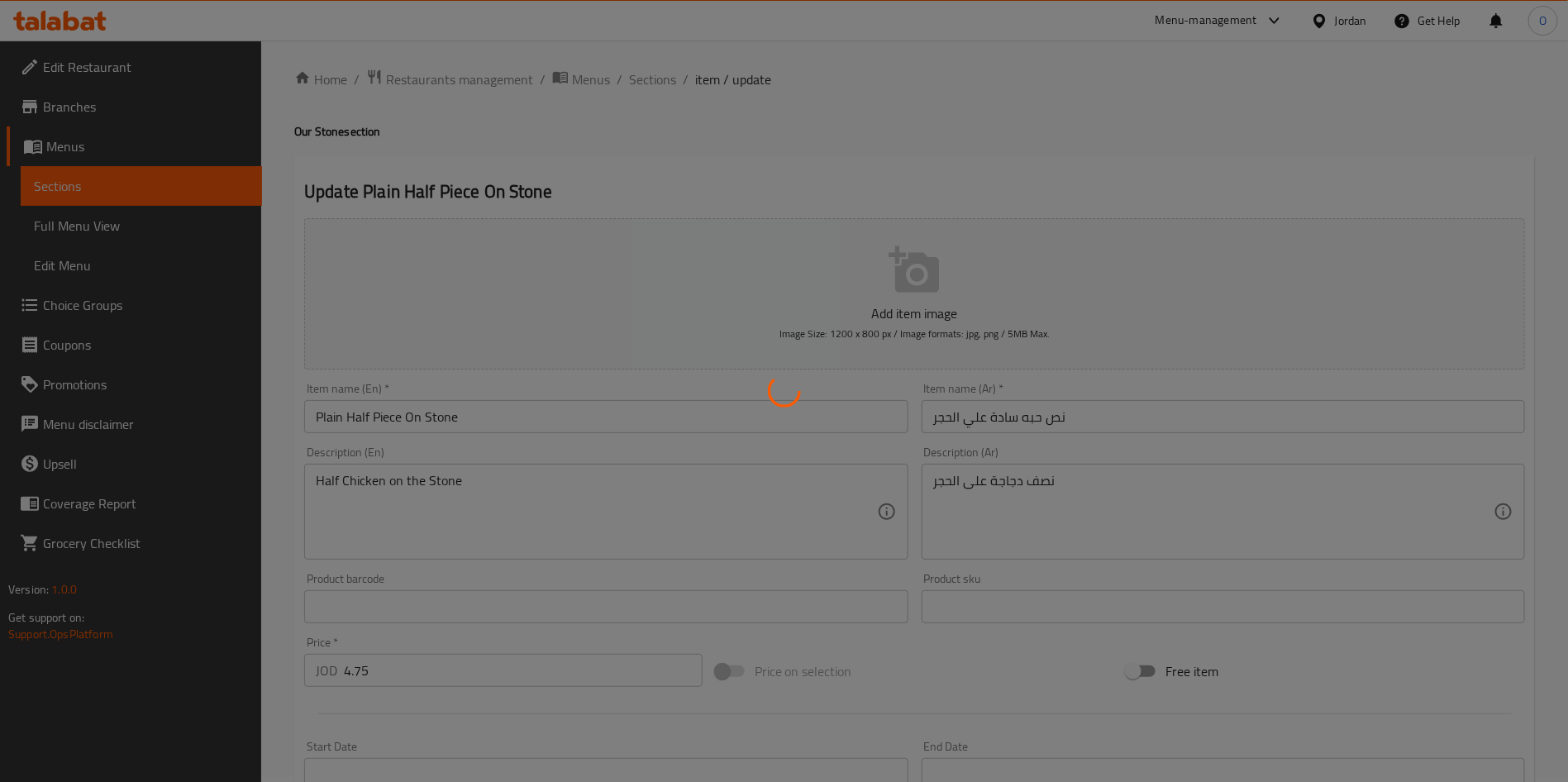
scroll to position [0, 0]
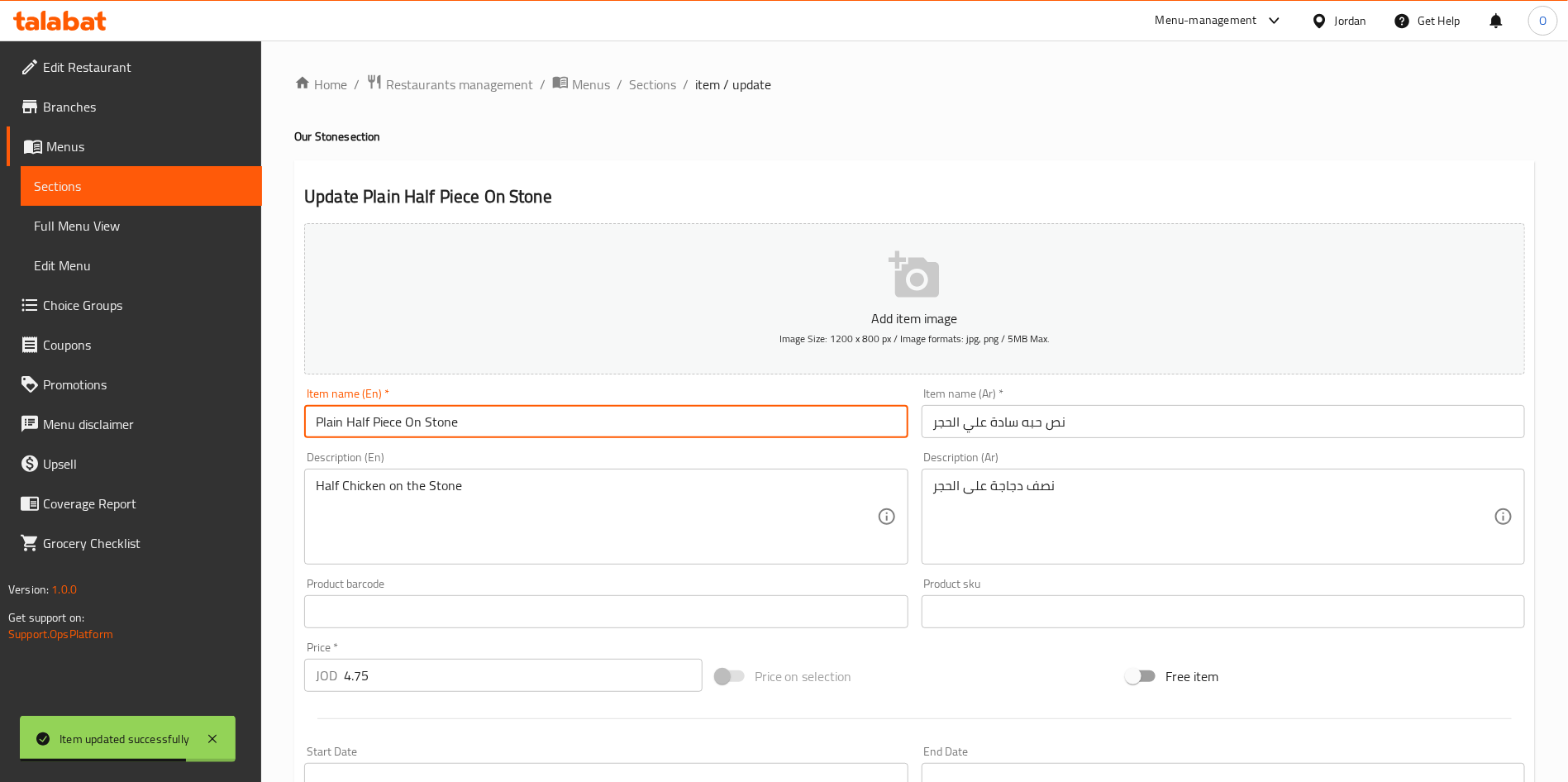
drag, startPoint x: 333, startPoint y: 424, endPoint x: 402, endPoint y: 429, distance: 69.2
click at [402, 429] on input "Plain Half Piece On Stone" at bounding box center [606, 421] width 604 height 33
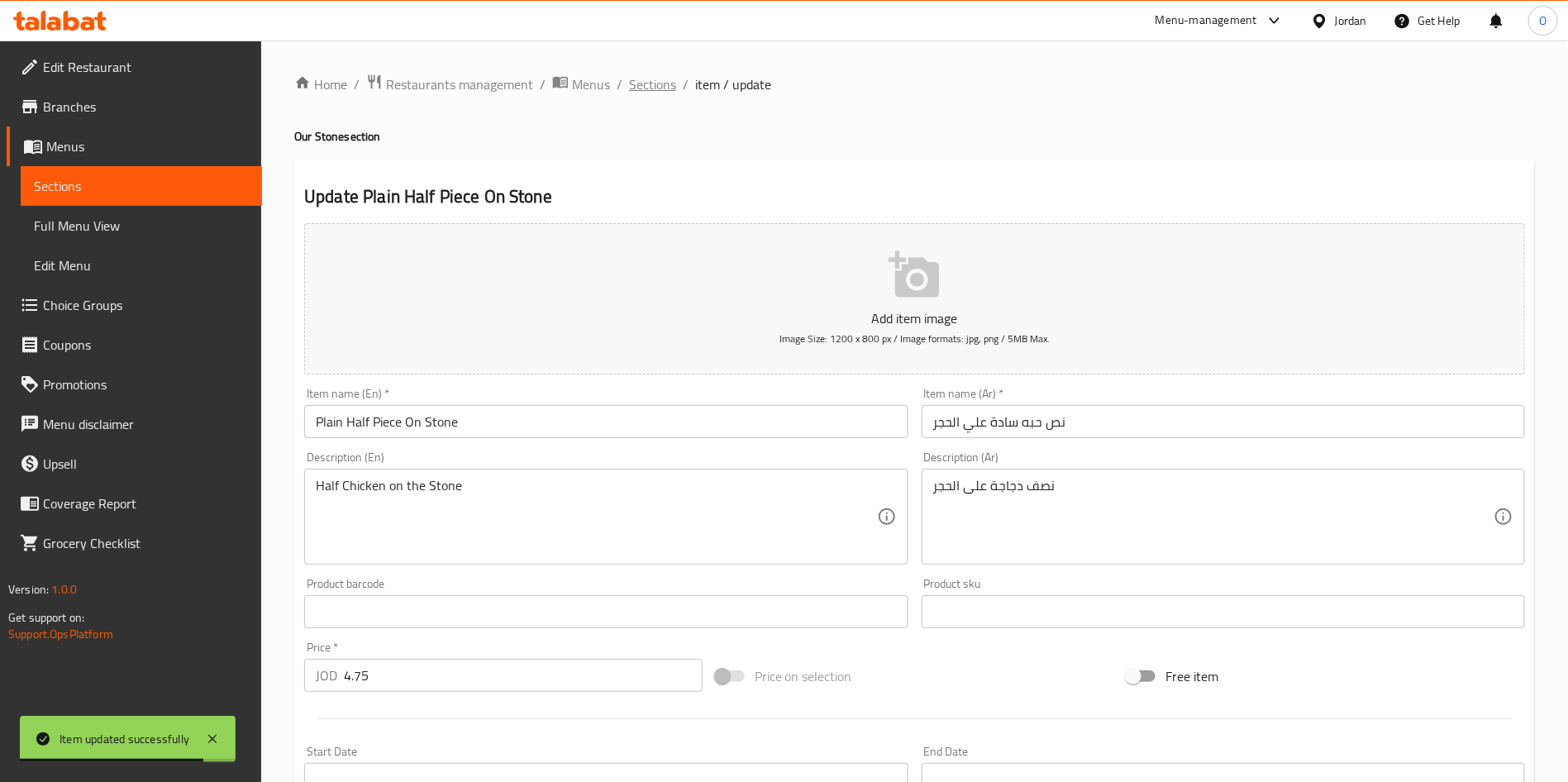
click at [657, 85] on span "Sections" at bounding box center [653, 85] width 47 height 20
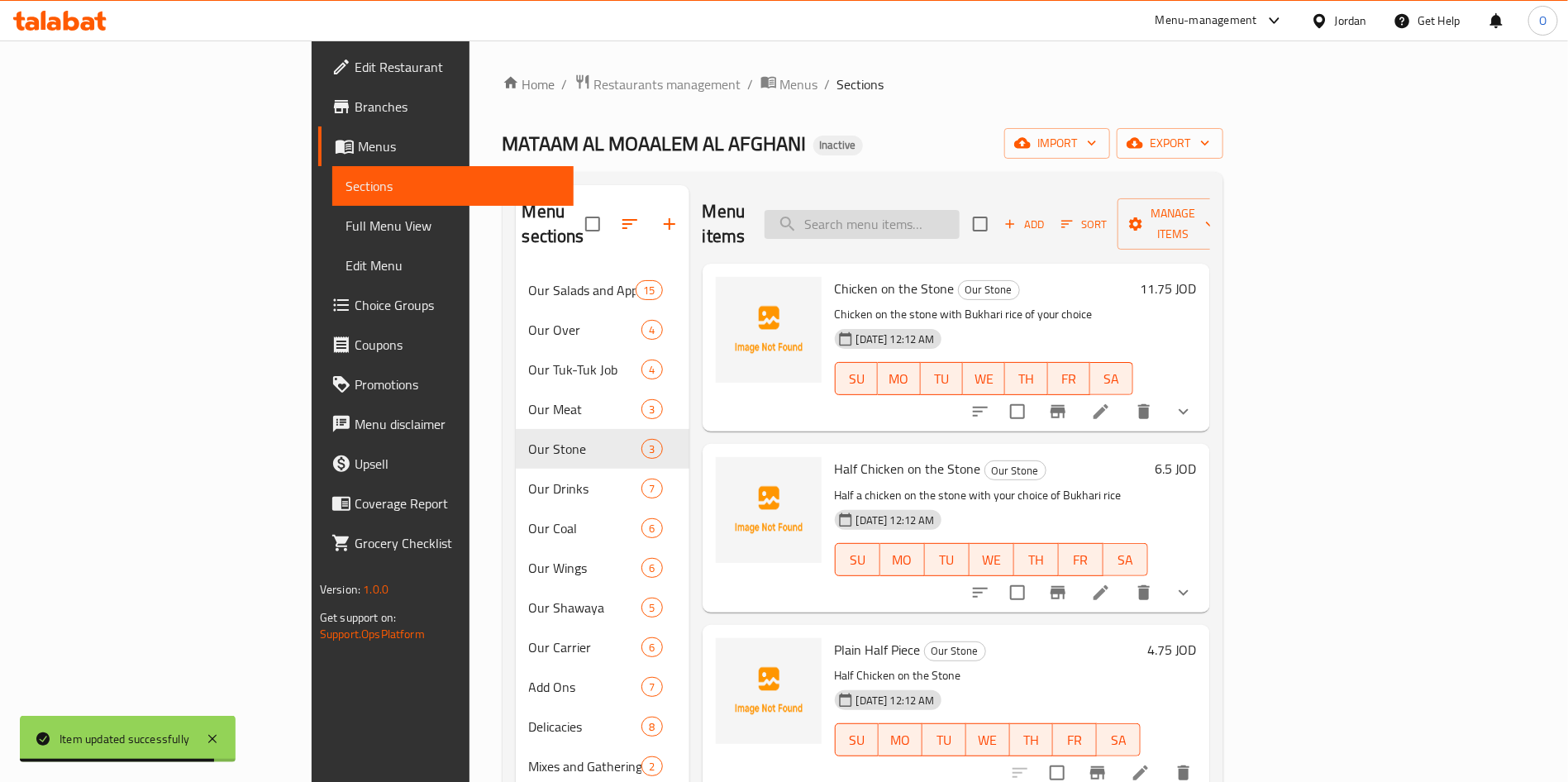
click at [960, 210] on input "search" at bounding box center [862, 225] width 195 height 29
paste input "Plain Half Piece"
click at [1022, 148] on div "MATAAM AL MOAALEM AL AFGHANI Inactive import export" at bounding box center [862, 144] width 720 height 31
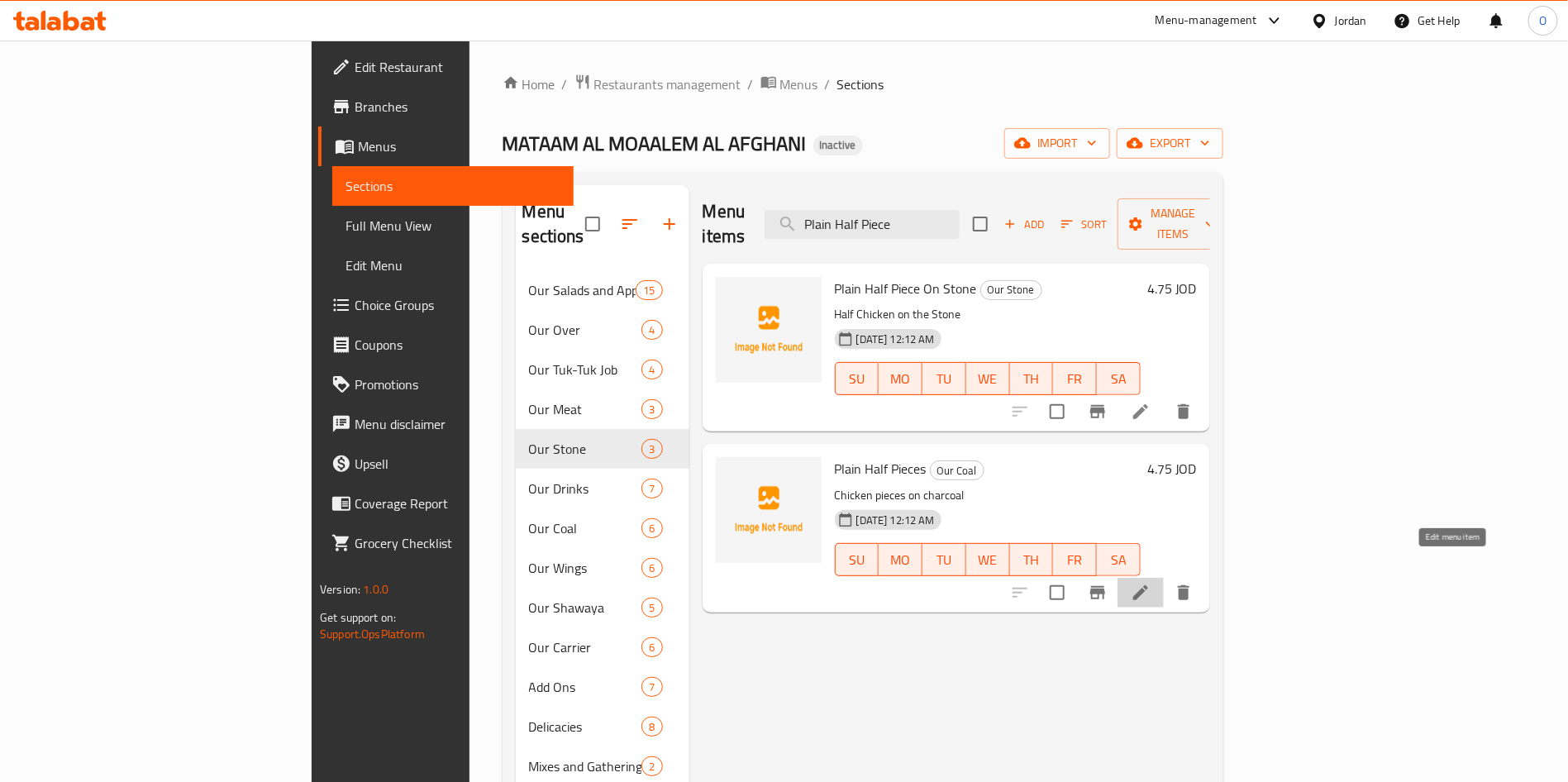
click at [1150, 583] on icon at bounding box center [1141, 593] width 20 height 20
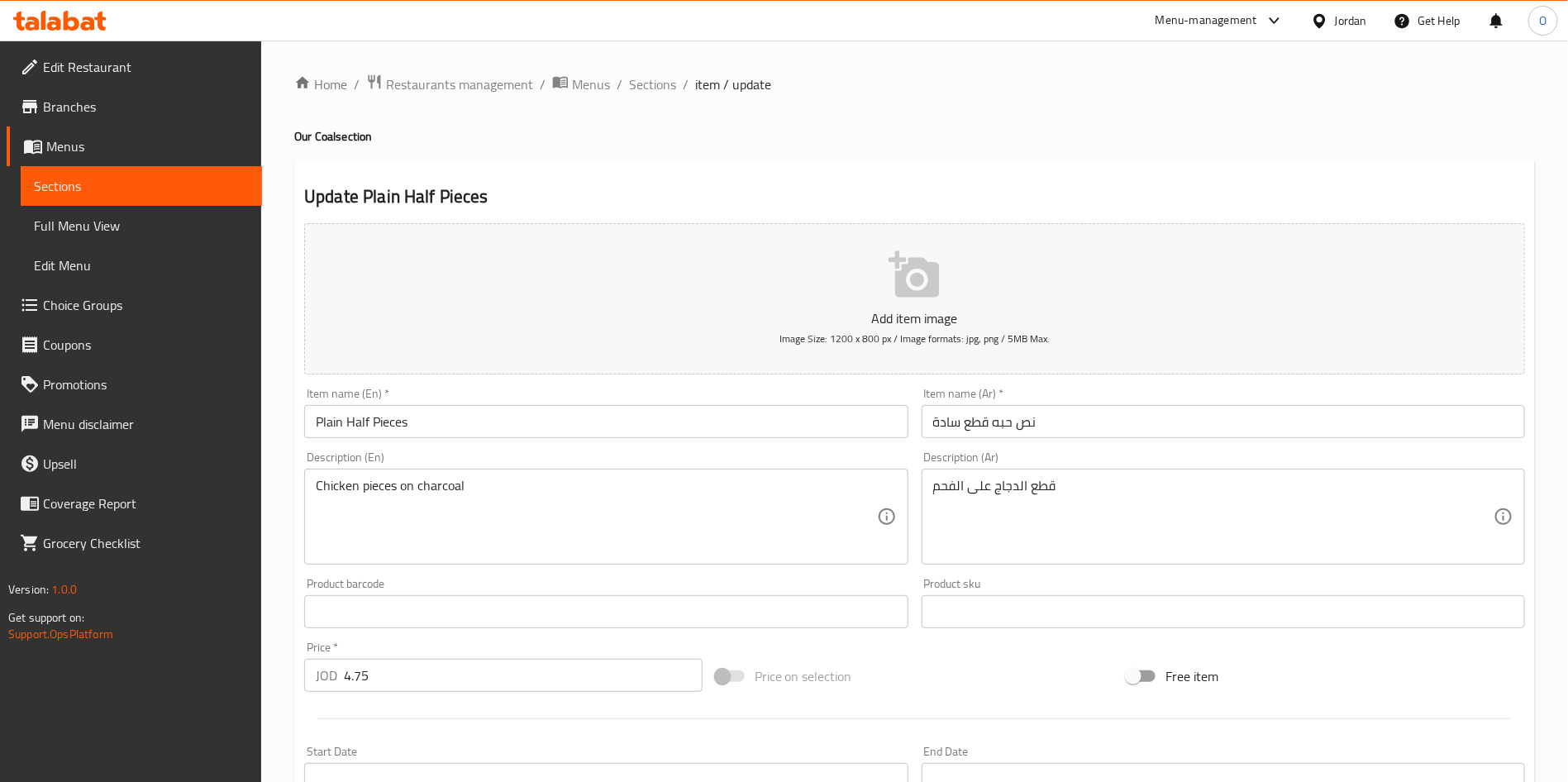
click at [566, 427] on input "Plain Half Pieces" at bounding box center [606, 421] width 604 height 33
drag, startPoint x: 926, startPoint y: 494, endPoint x: 967, endPoint y: 494, distance: 41.0
click at [967, 494] on div "قطع الدجاج على الفحم Description (Ar)" at bounding box center [1223, 516] width 604 height 96
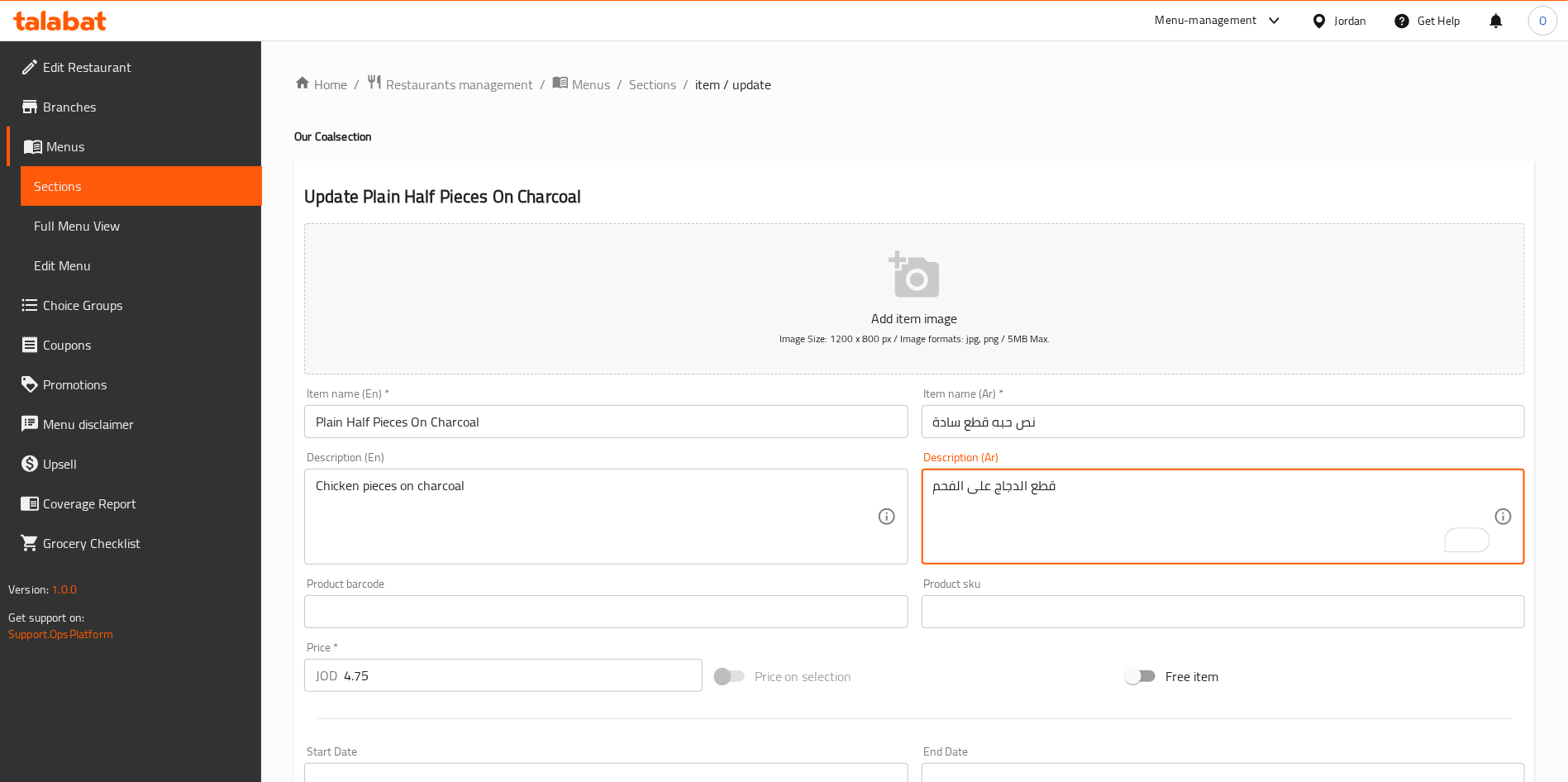
drag, startPoint x: 933, startPoint y: 488, endPoint x: 988, endPoint y: 488, distance: 55.0
click at [988, 488] on textarea "قطع الدجاج على الفحم" at bounding box center [1213, 517] width 560 height 78
click at [1104, 426] on input "نص حبه قطع سادة" at bounding box center [1223, 421] width 604 height 33
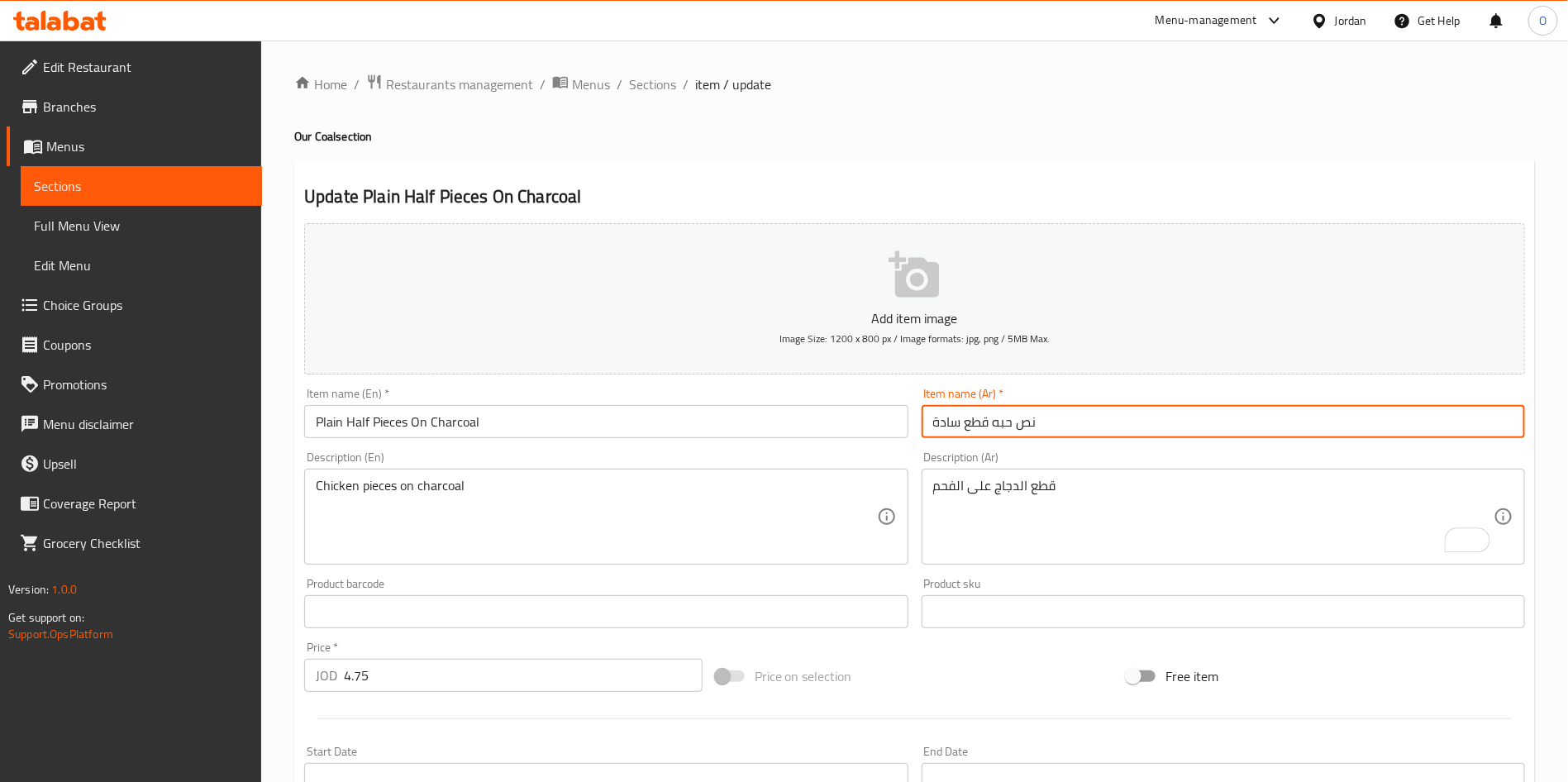
paste input "على الفحم"
click at [1029, 100] on div "Home / Restaurants management / Menus / Sections / item / update Our Coal secti…" at bounding box center [914, 604] width 1240 height 1061
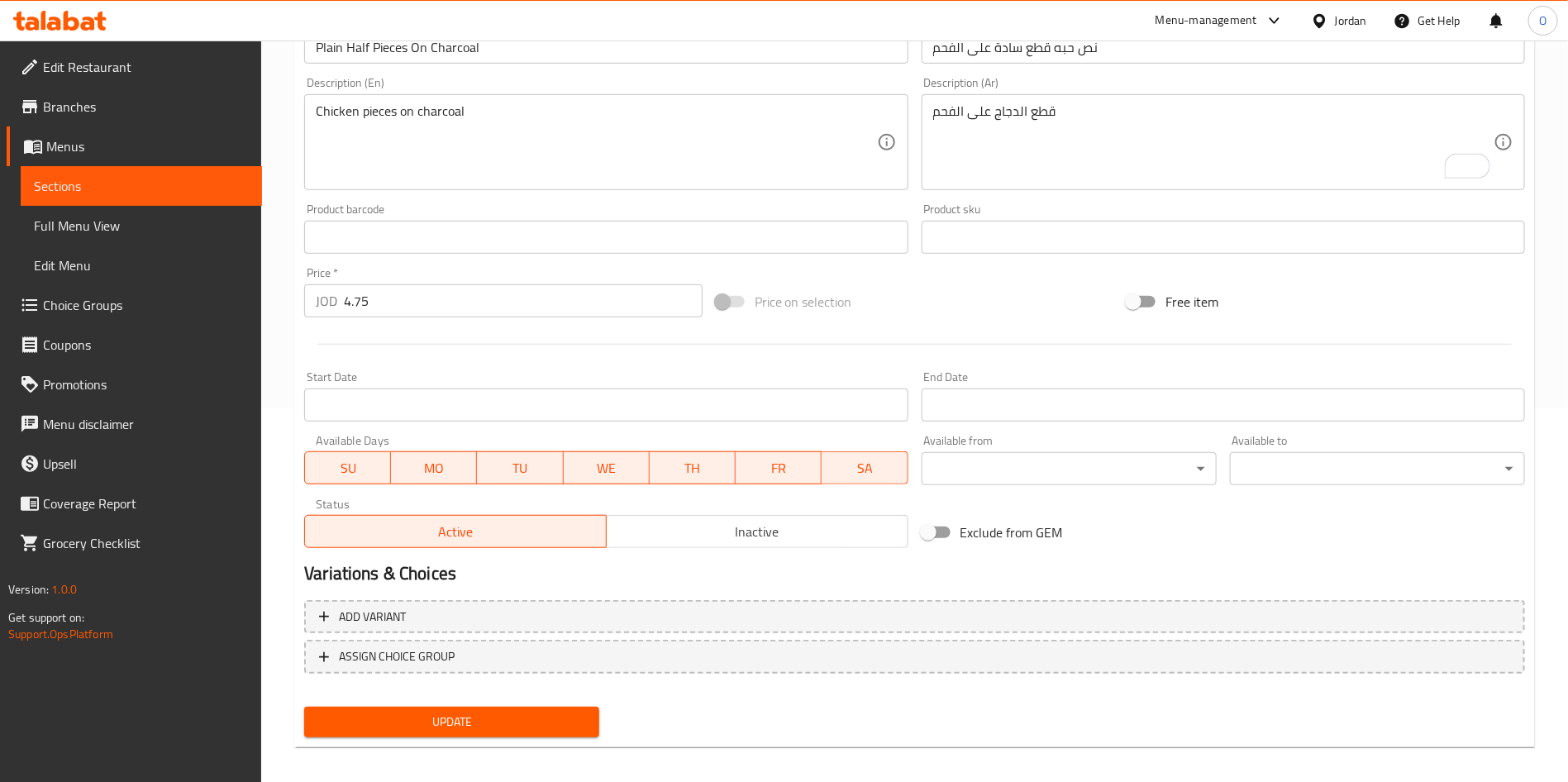
scroll to position [384, 0]
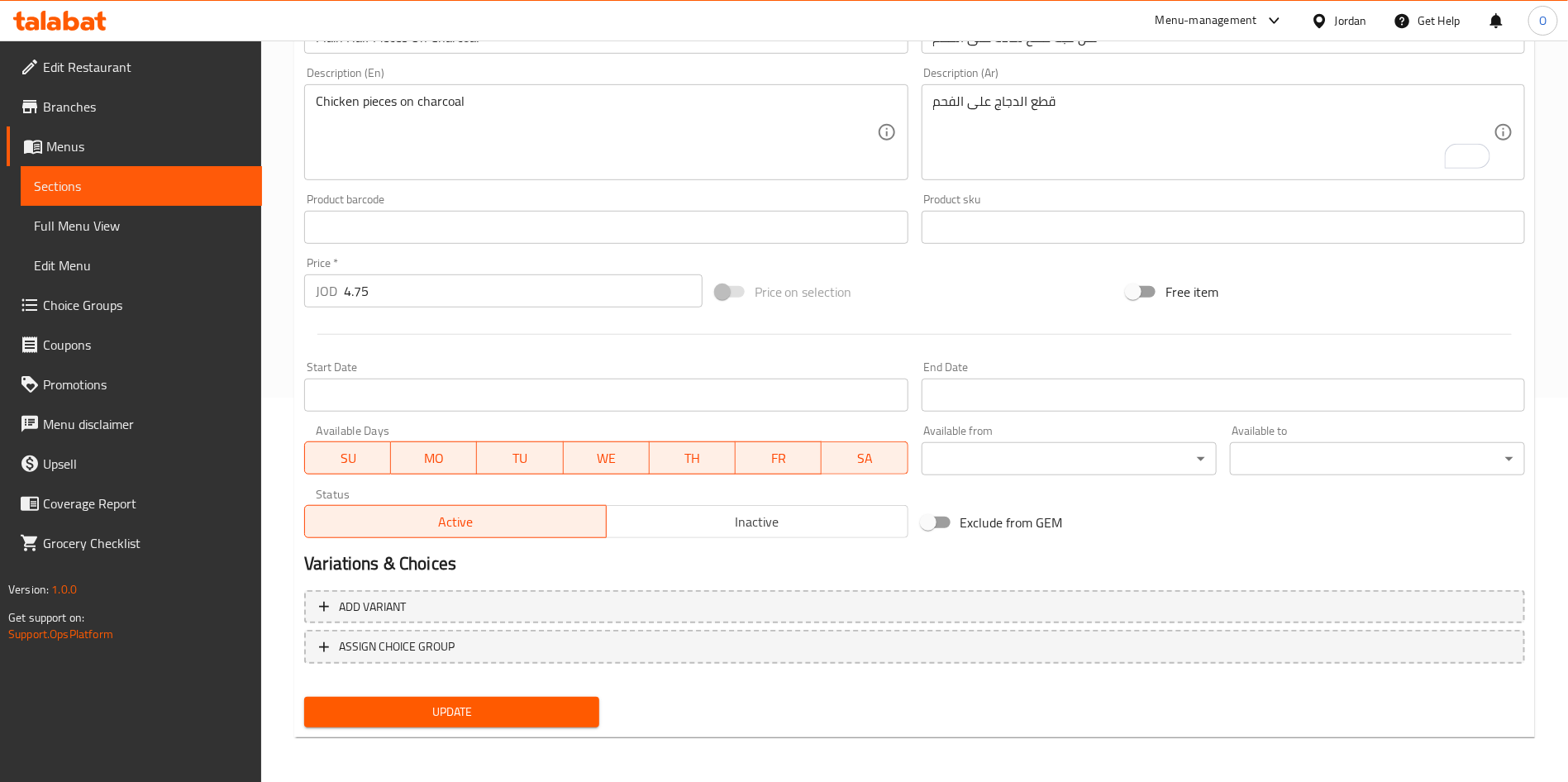
click at [549, 714] on span "Update" at bounding box center [452, 712] width 269 height 21
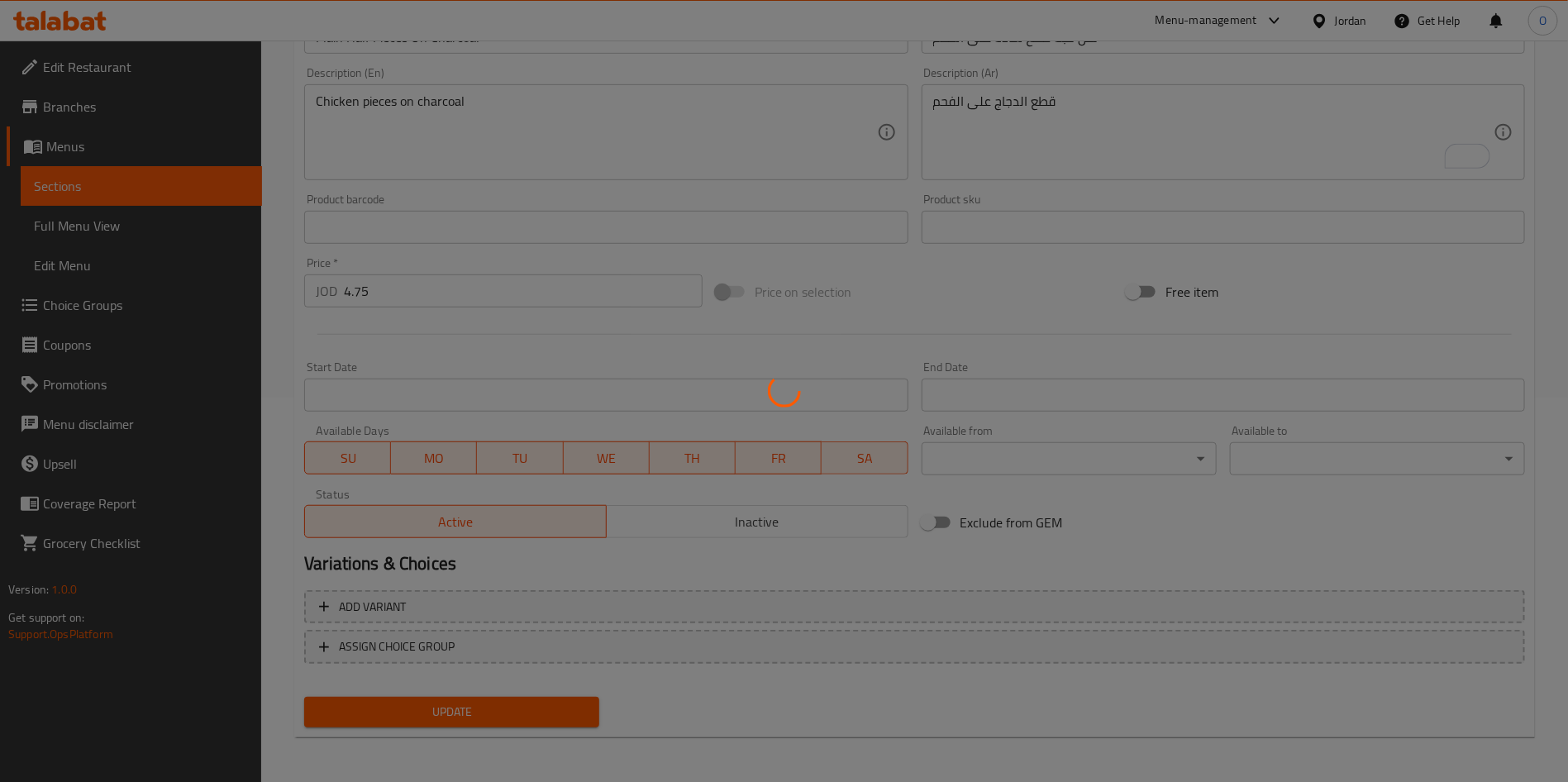
scroll to position [0, 0]
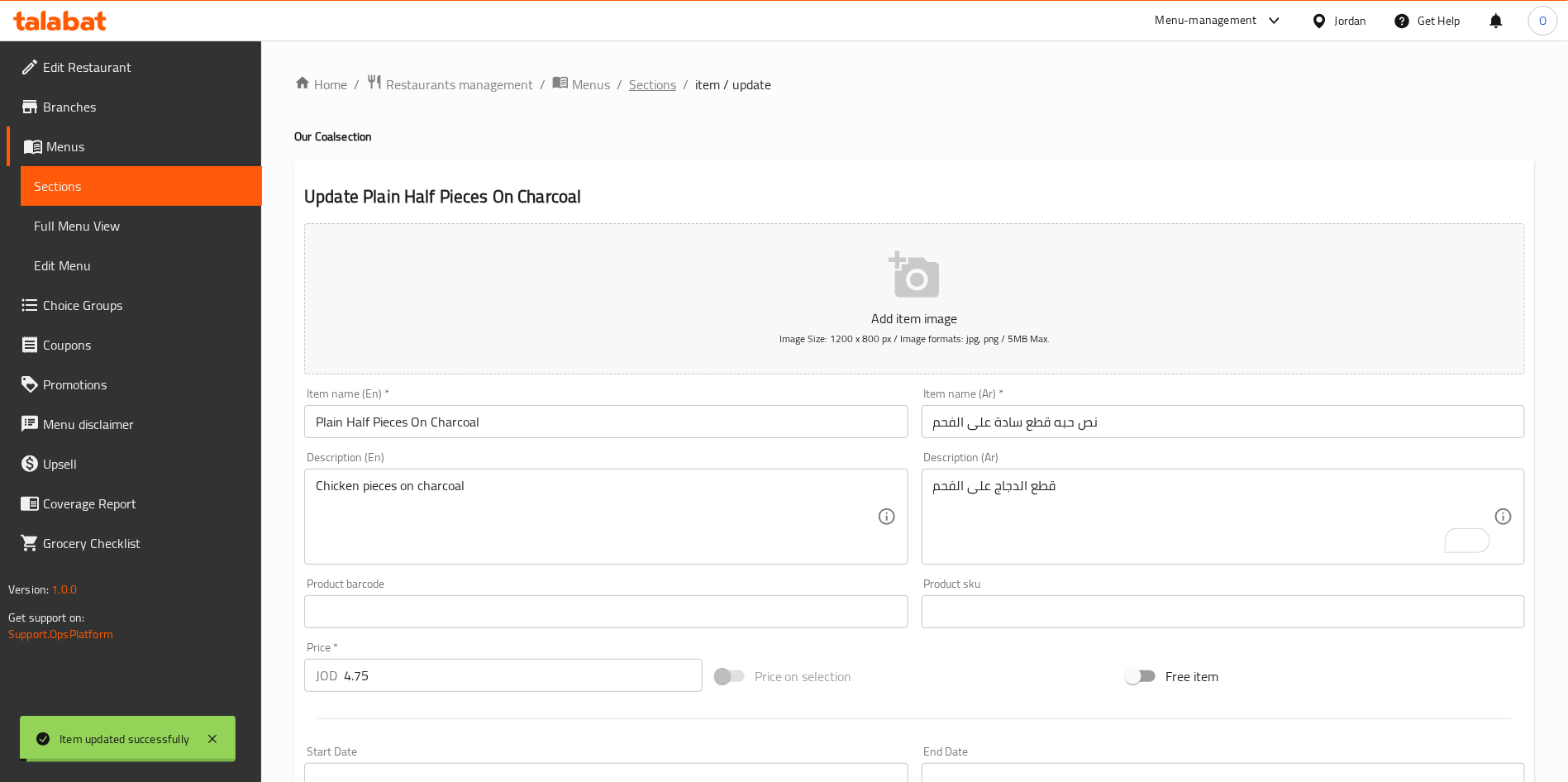
click at [645, 89] on span "Sections" at bounding box center [653, 85] width 47 height 20
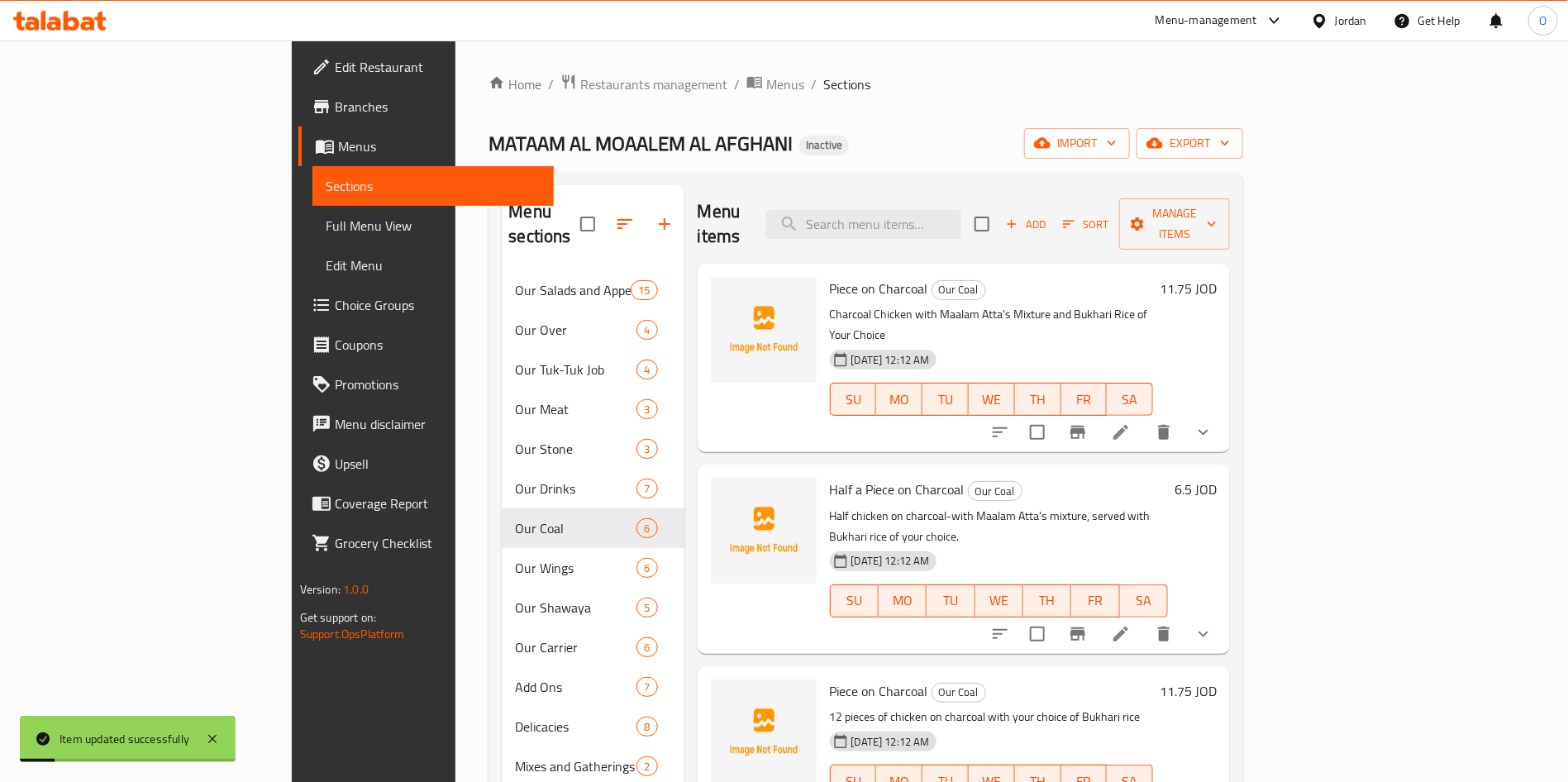
click at [326, 227] on span "Full Menu View" at bounding box center [433, 226] width 215 height 20
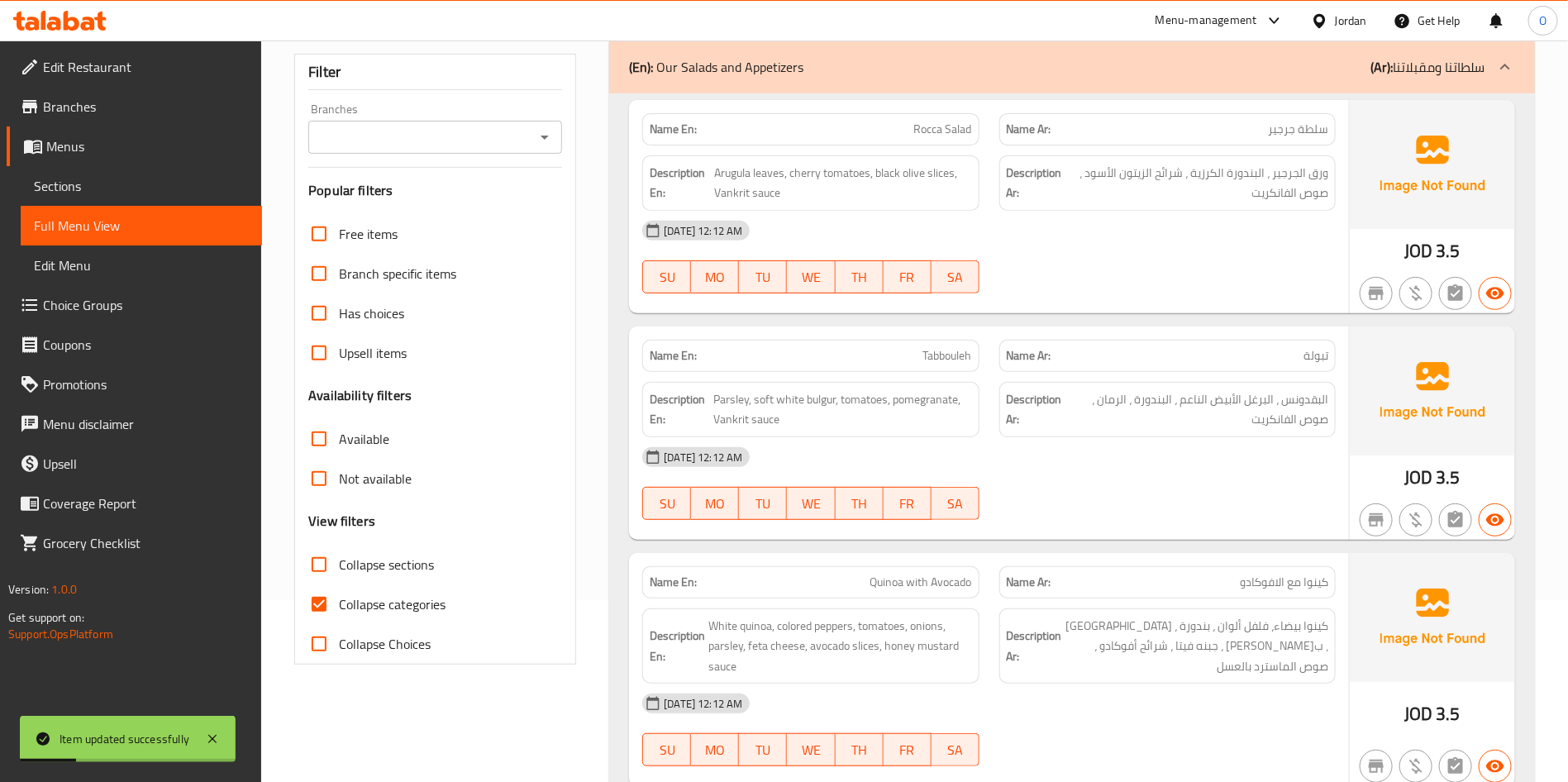
scroll to position [371, 0]
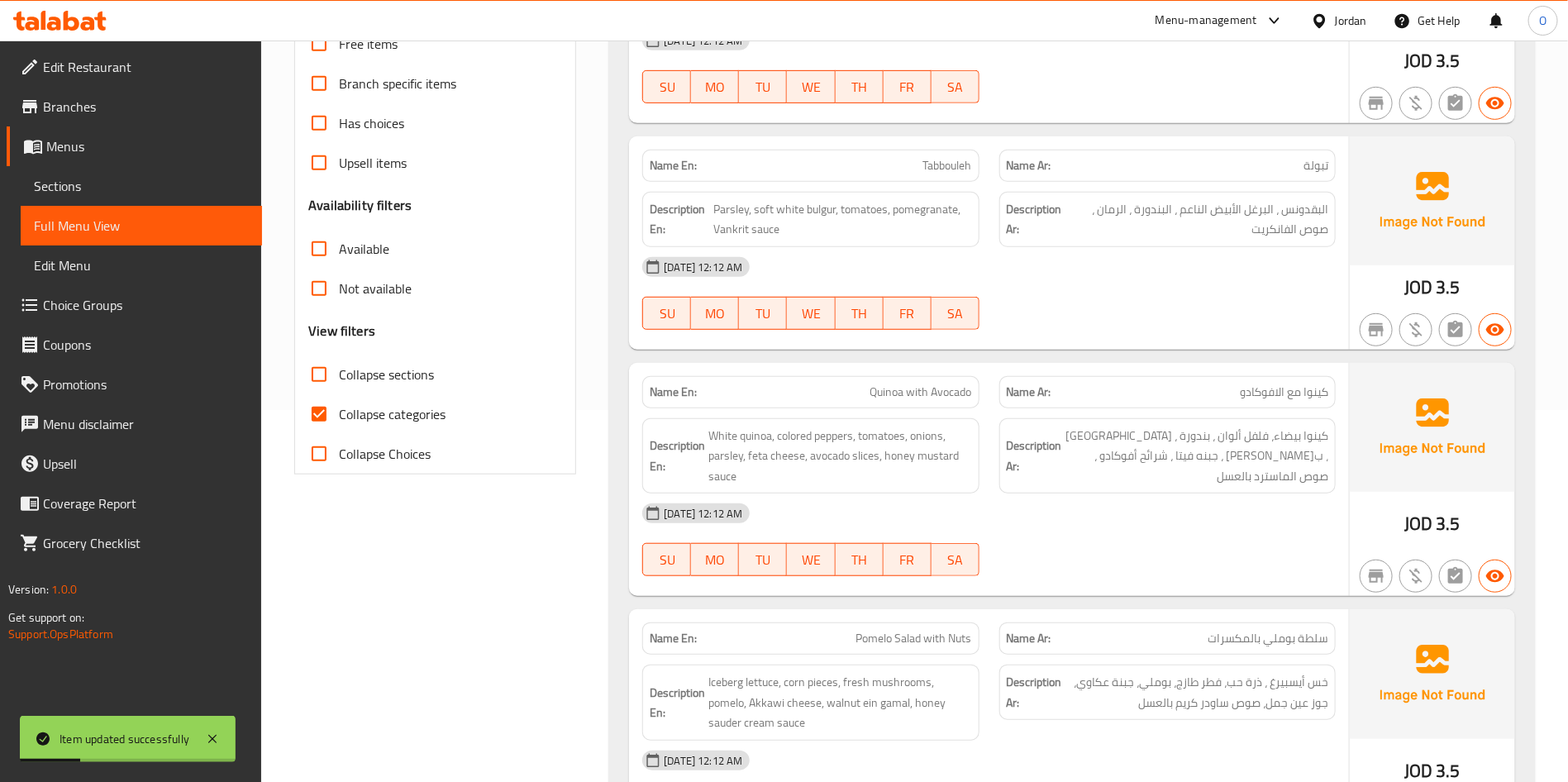
click at [427, 415] on span "Collapse categories" at bounding box center [392, 414] width 107 height 20
click at [339, 415] on input "Collapse categories" at bounding box center [320, 414] width 40 height 40
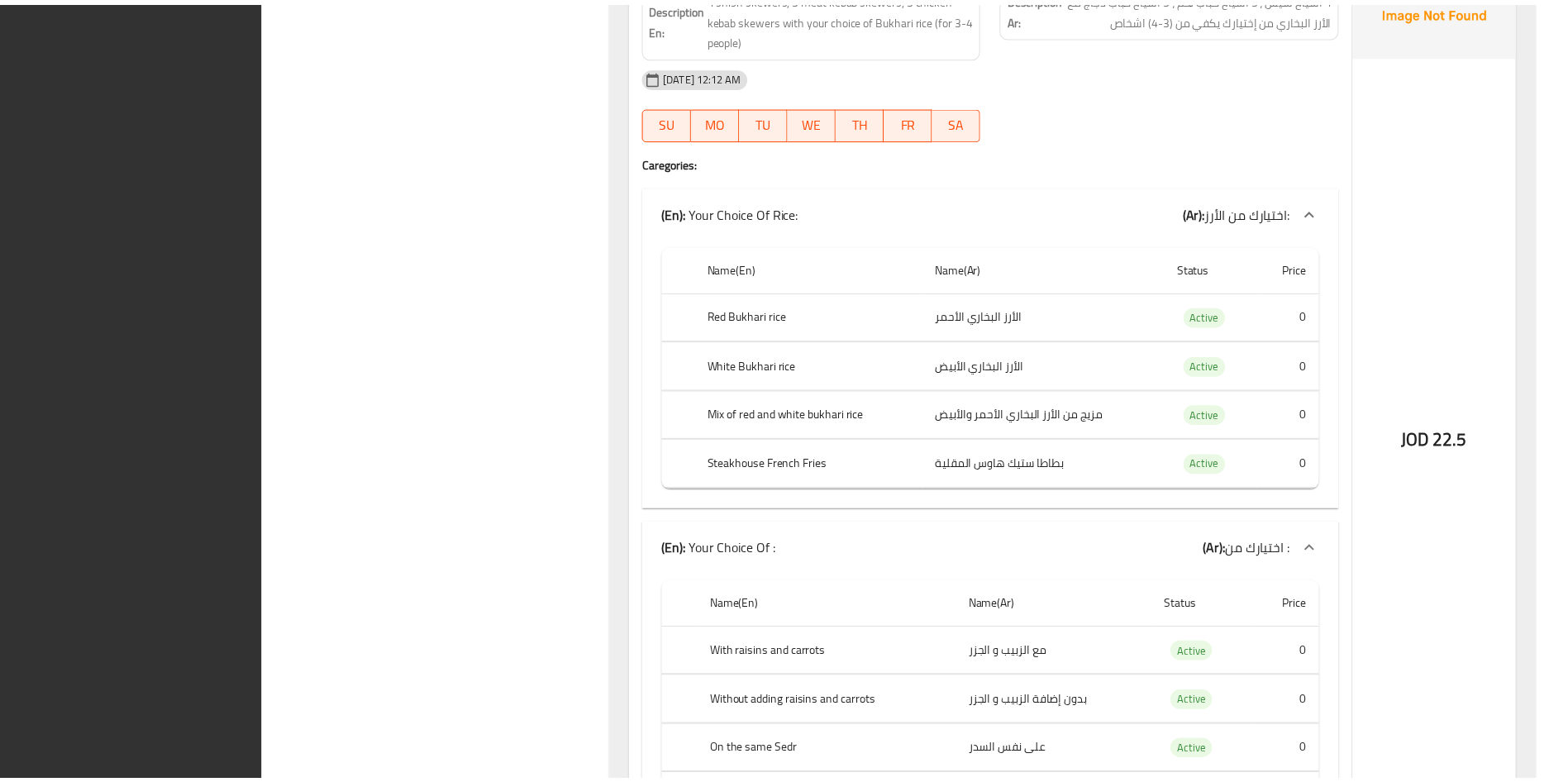
scroll to position [43365, 0]
